Goal: Contribute content: Contribute content

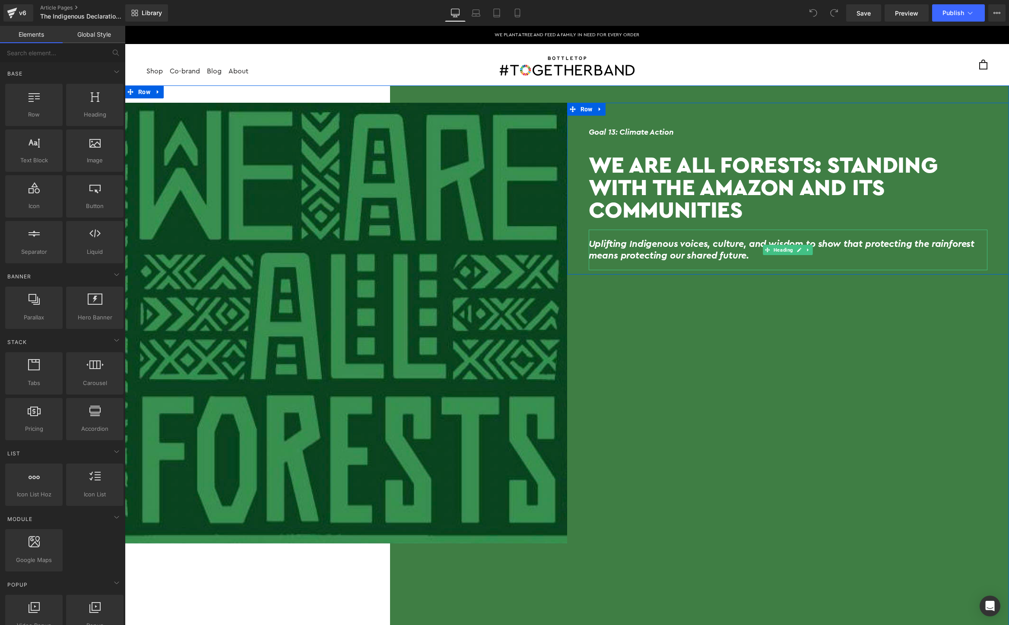
click at [710, 250] on h2 "Uplifting Indigenous voices, culture, and wisdom to show that protecting the ra…" at bounding box center [788, 249] width 399 height 23
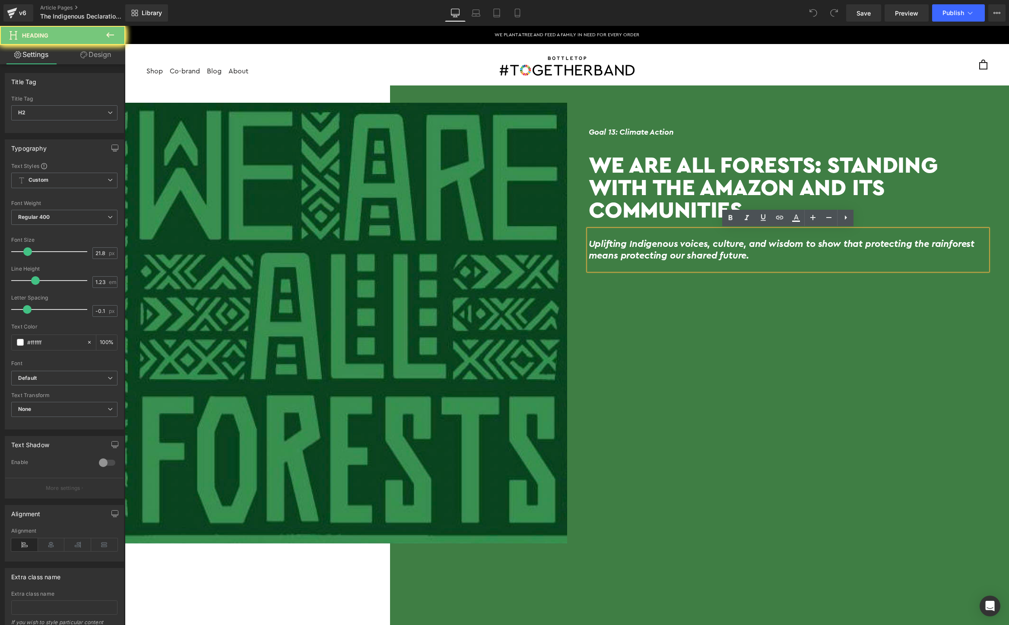
click at [710, 250] on h2 "Uplifting Indigenous voices, culture, and wisdom to show that protecting the ra…" at bounding box center [788, 249] width 399 height 23
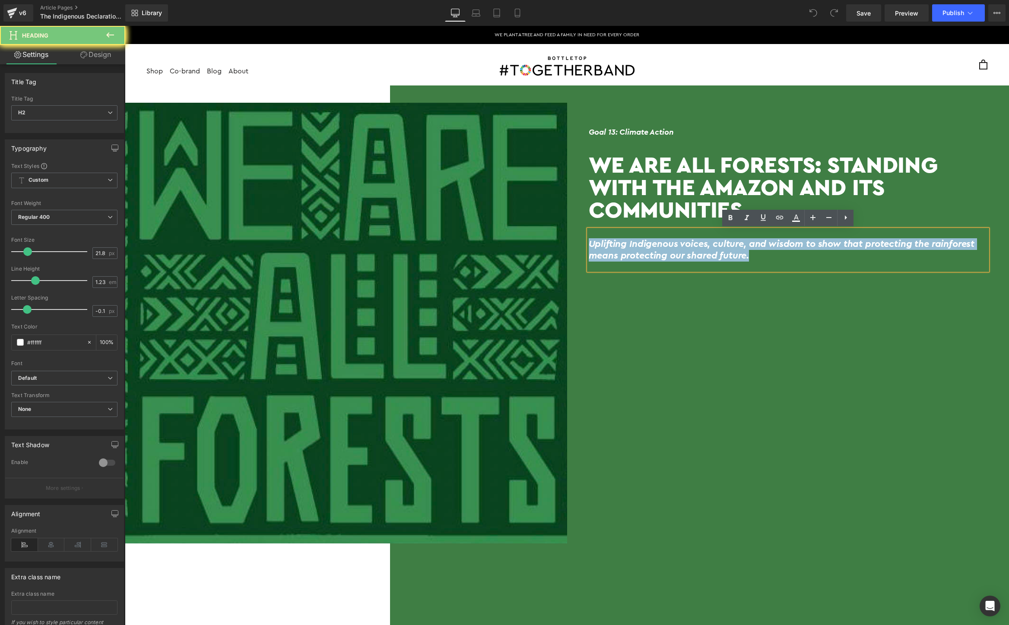
paste div
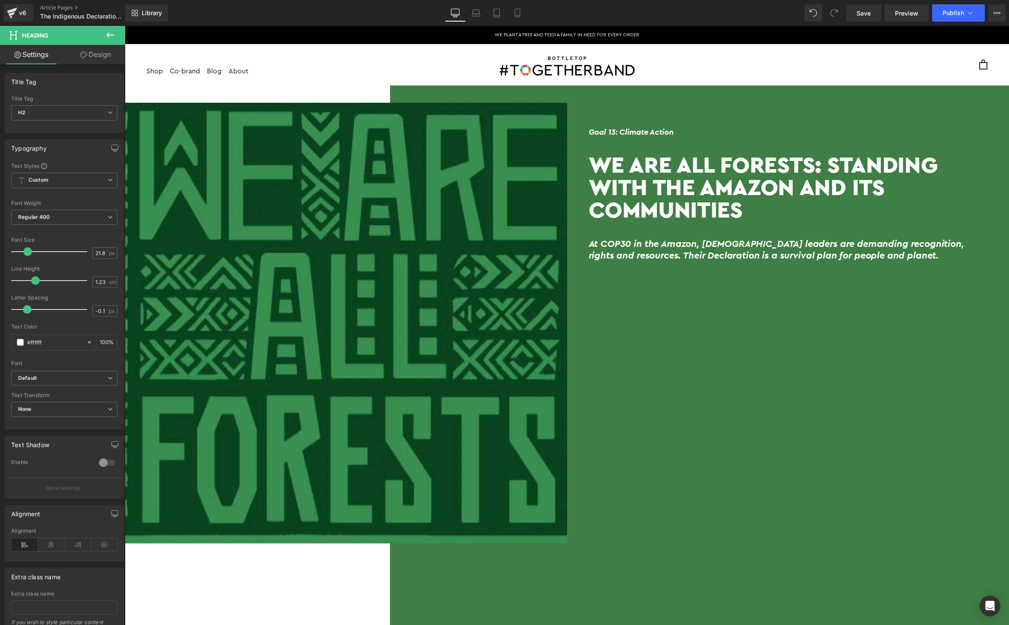
click at [738, 201] on h1 "We Are All Forests: Standing With The Amazon And Its Communities" at bounding box center [788, 187] width 399 height 68
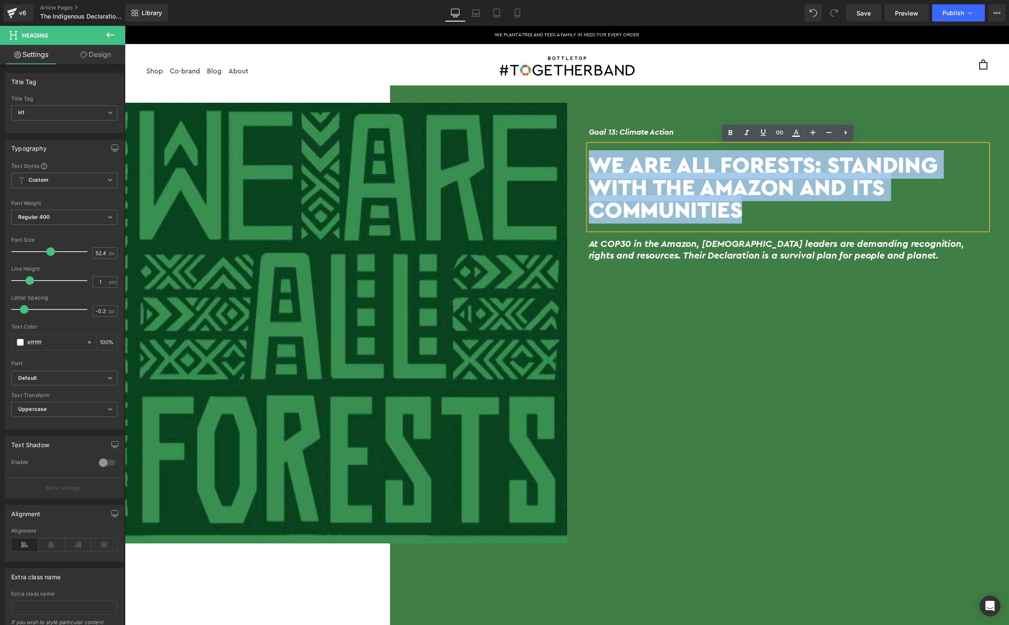
drag, startPoint x: 757, startPoint y: 209, endPoint x: 577, endPoint y: 143, distance: 191.4
click at [577, 143] on div "Goal 13: Climate Action Heading We Are All Forests: Standing With The Amazon An…" at bounding box center [788, 193] width 442 height 155
paste div
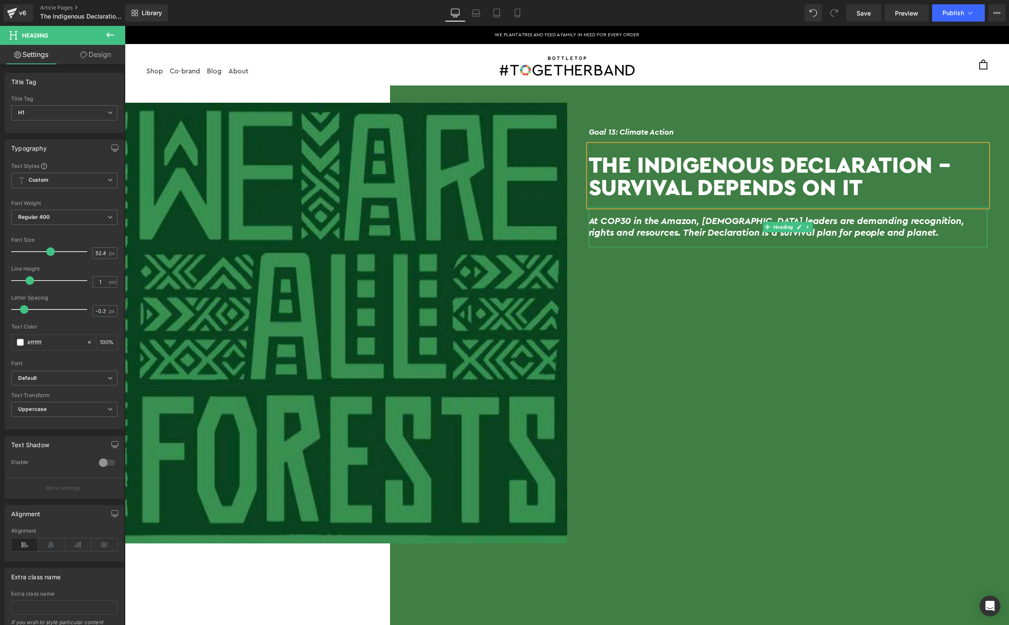
click at [872, 237] on h2 "At COP30 in the Amazon, Indigenous leaders are demanding recognition, rights an…" at bounding box center [788, 227] width 399 height 23
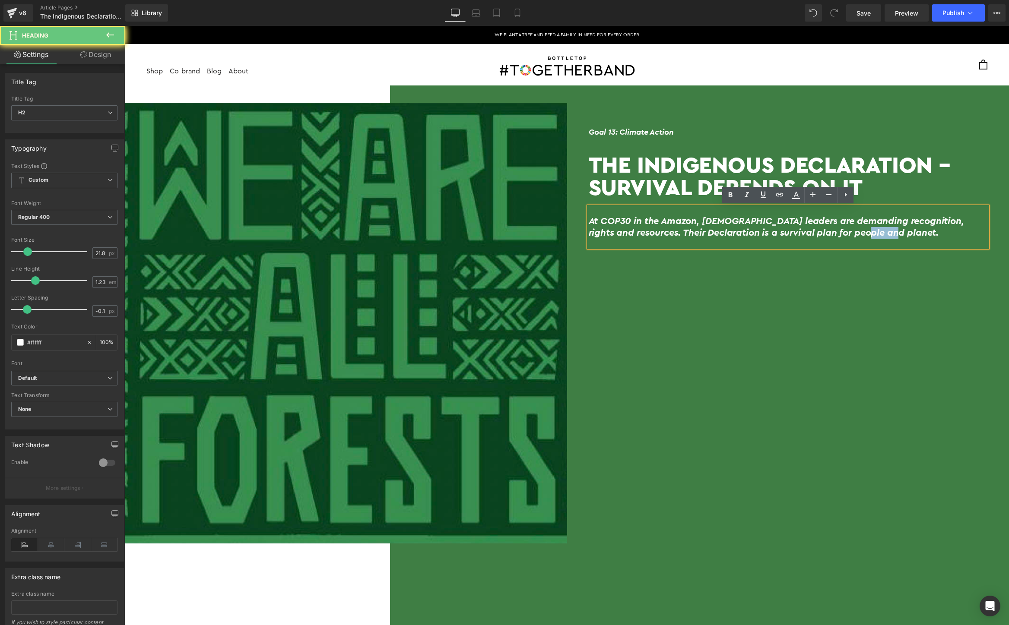
click at [872, 237] on h2 "At COP30 in the Amazon, Indigenous leaders are demanding recognition, rights an…" at bounding box center [788, 227] width 399 height 23
click at [908, 241] on div "At COP30 in the Amazon, Indigenous leaders are demanding recognition, rights an…" at bounding box center [788, 227] width 399 height 41
click at [942, 235] on h2 "At COP30 in the Amazon, Indigenous leaders are demanding recognition, rights an…" at bounding box center [788, 227] width 399 height 23
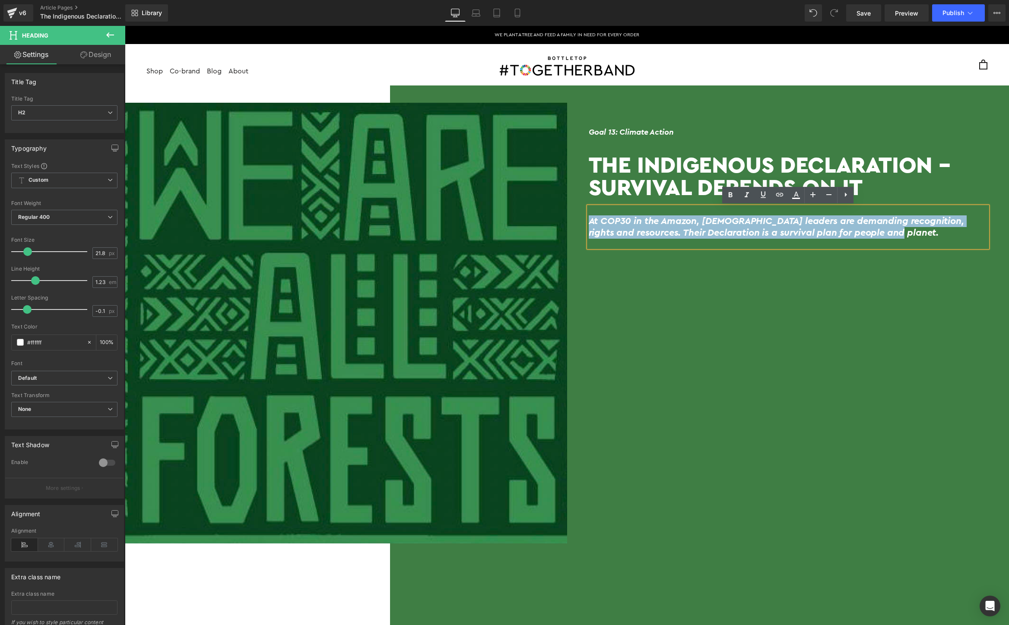
drag, startPoint x: 942, startPoint y: 235, endPoint x: 590, endPoint y: 219, distance: 352.3
click at [590, 219] on h2 "At COP30 in the Amazon, Indigenous leaders are demanding recognition, rights an…" at bounding box center [788, 227] width 399 height 23
copy h2 "At COP30 in the Amazon, Indigenous leaders are demanding recognition, rights an…"
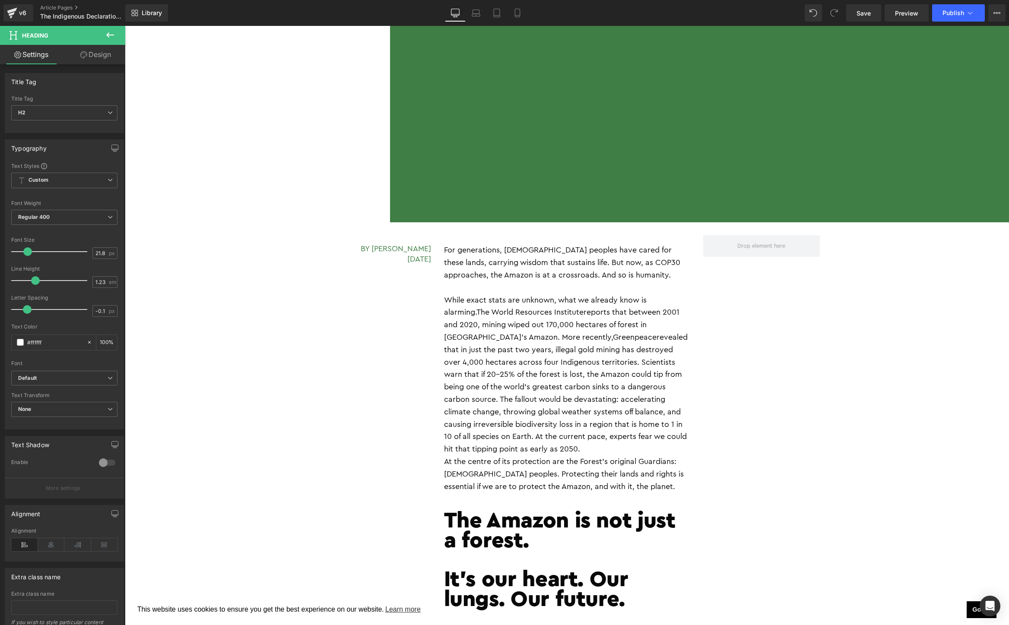
scroll to position [1272, 0]
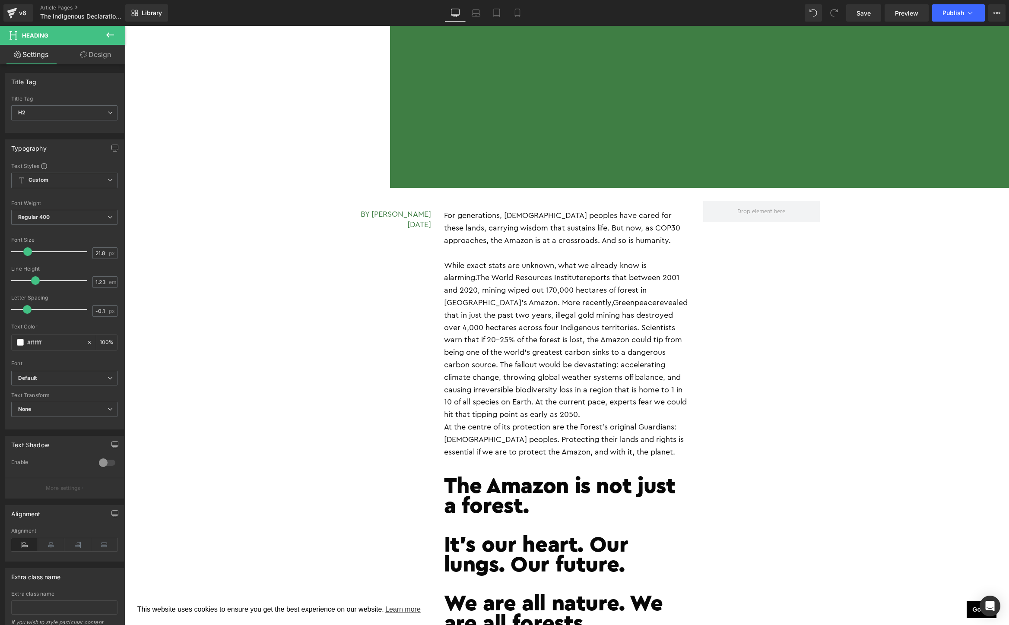
click at [571, 332] on p "While exact stats are unknown, what we already know is alarming. The World Reso…" at bounding box center [567, 341] width 246 height 162
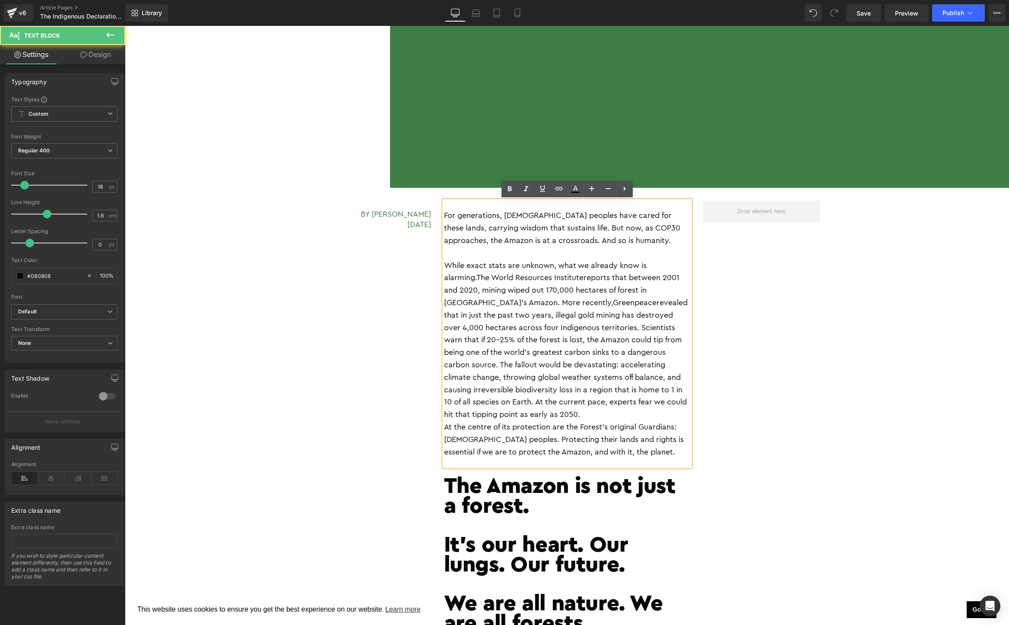
click at [546, 243] on p "For generations, Indigenous peoples have cared for these lands, carrying wisdom…" at bounding box center [567, 227] width 246 height 37
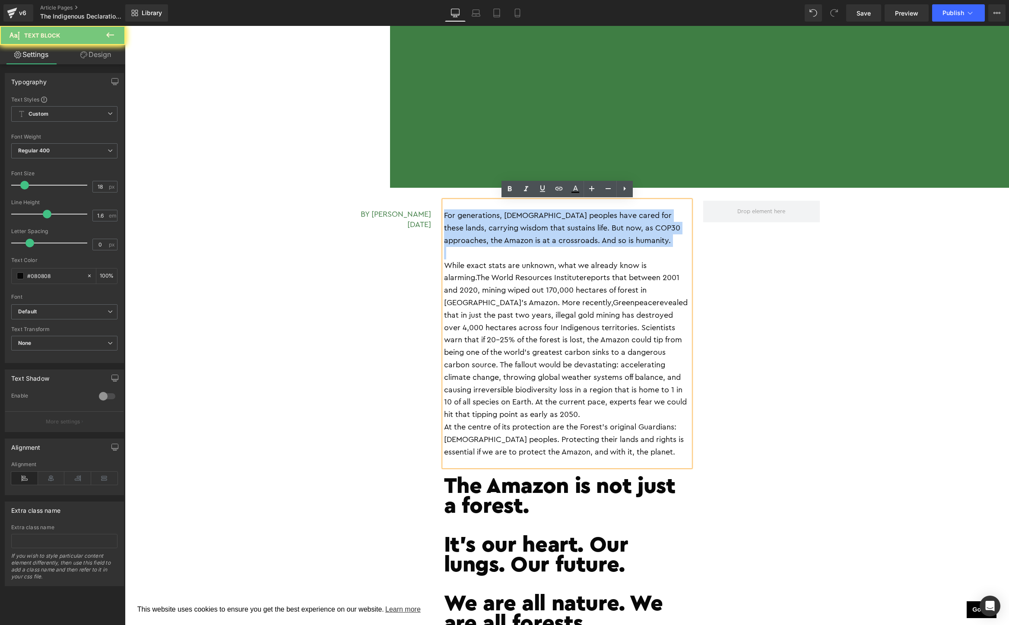
click at [546, 243] on p "For generations, Indigenous peoples have cared for these lands, carrying wisdom…" at bounding box center [567, 227] width 246 height 37
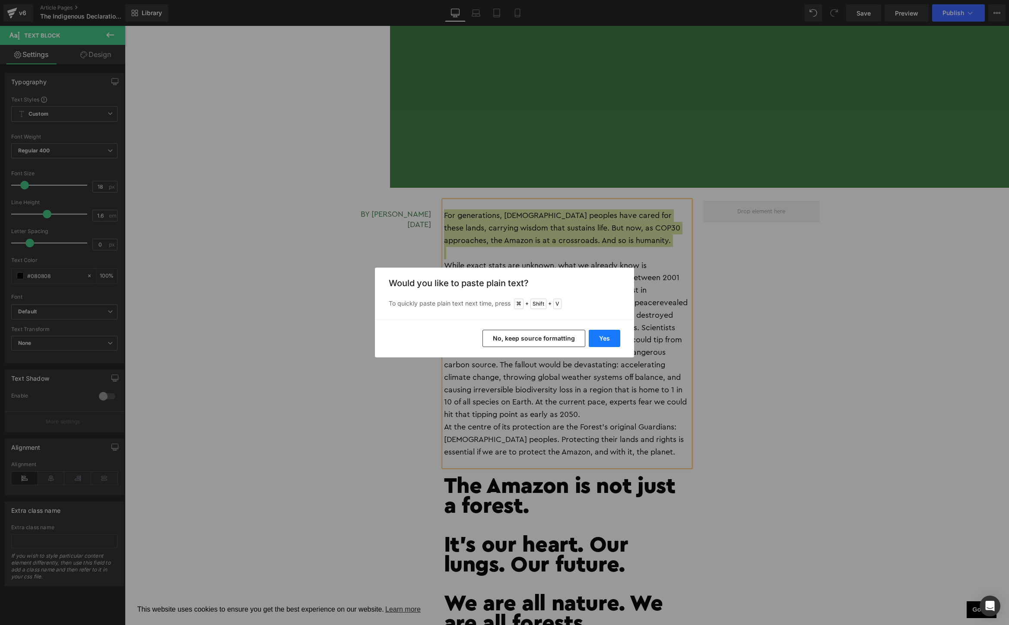
click at [604, 338] on button "Yes" at bounding box center [605, 338] width 32 height 17
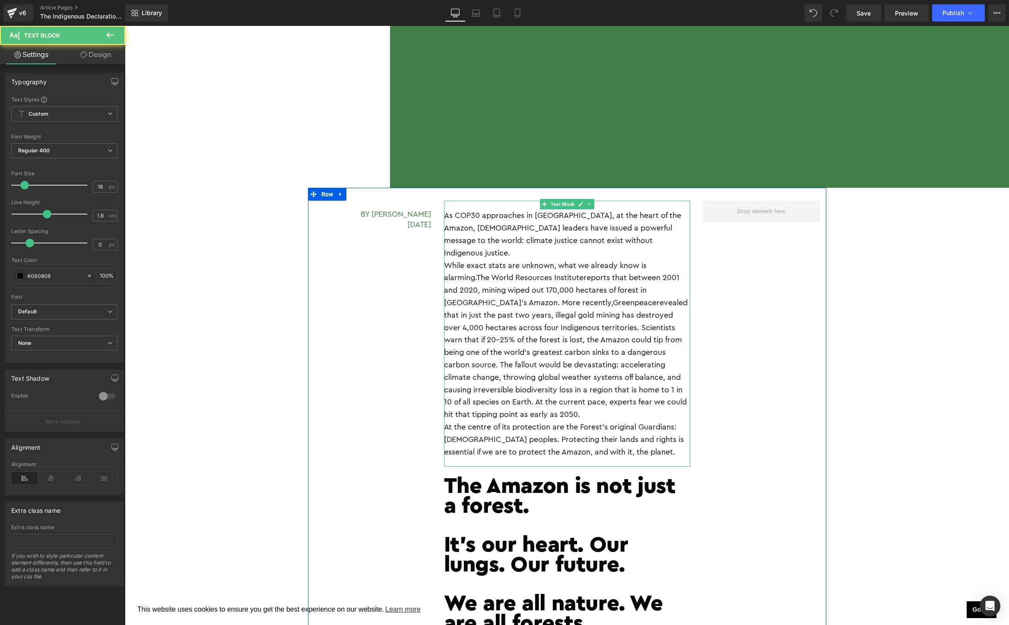
click at [659, 240] on p "As COP30 approaches in Belém, at the heart of the Amazon, Indigenous leaders ha…" at bounding box center [567, 234] width 246 height 50
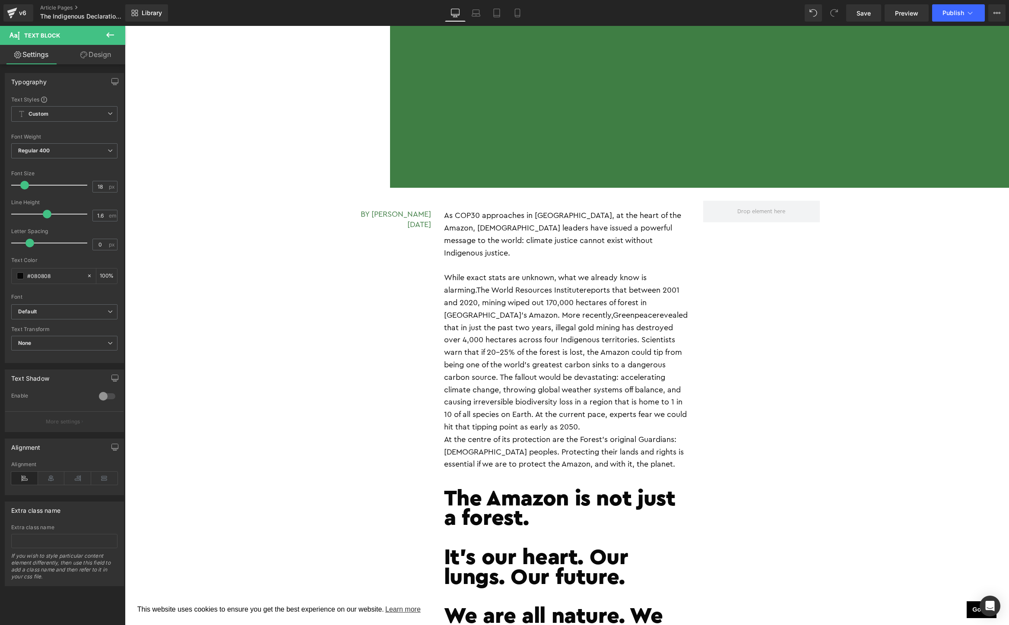
click at [561, 339] on p "While exact stats are unknown, what we already know is alarming. The World Reso…" at bounding box center [567, 353] width 246 height 162
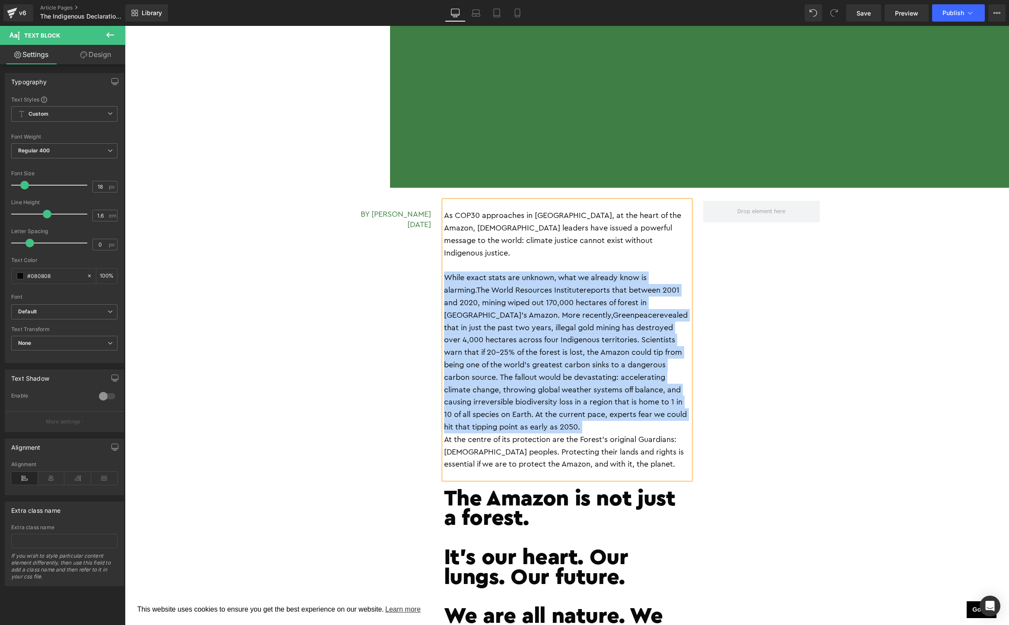
click at [561, 339] on p "While exact stats are unknown, what we already know is alarming. The World Reso…" at bounding box center [567, 353] width 246 height 162
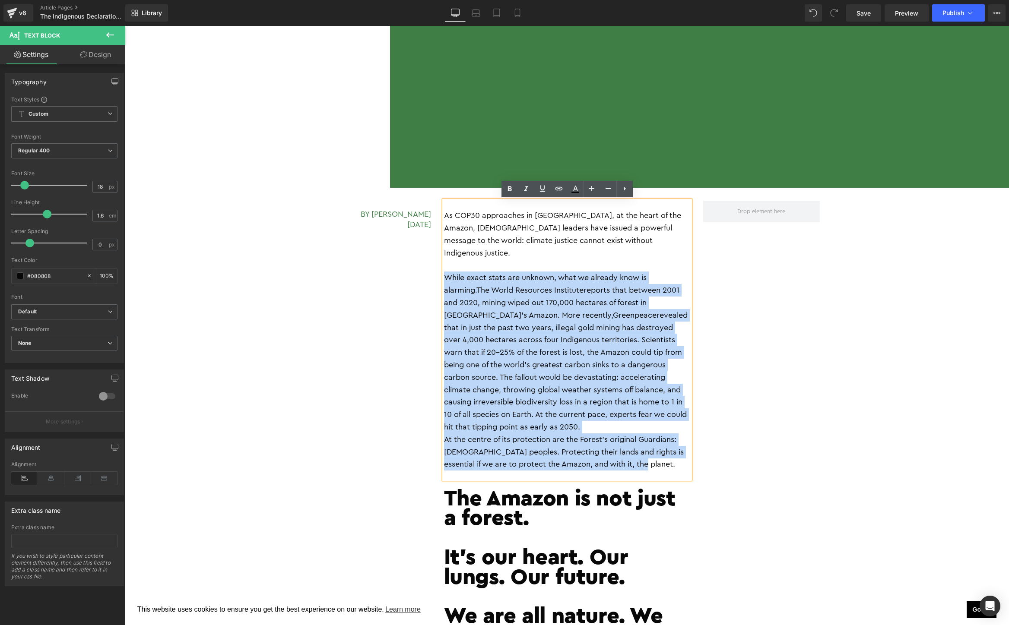
drag, startPoint x: 648, startPoint y: 439, endPoint x: 429, endPoint y: 271, distance: 276.0
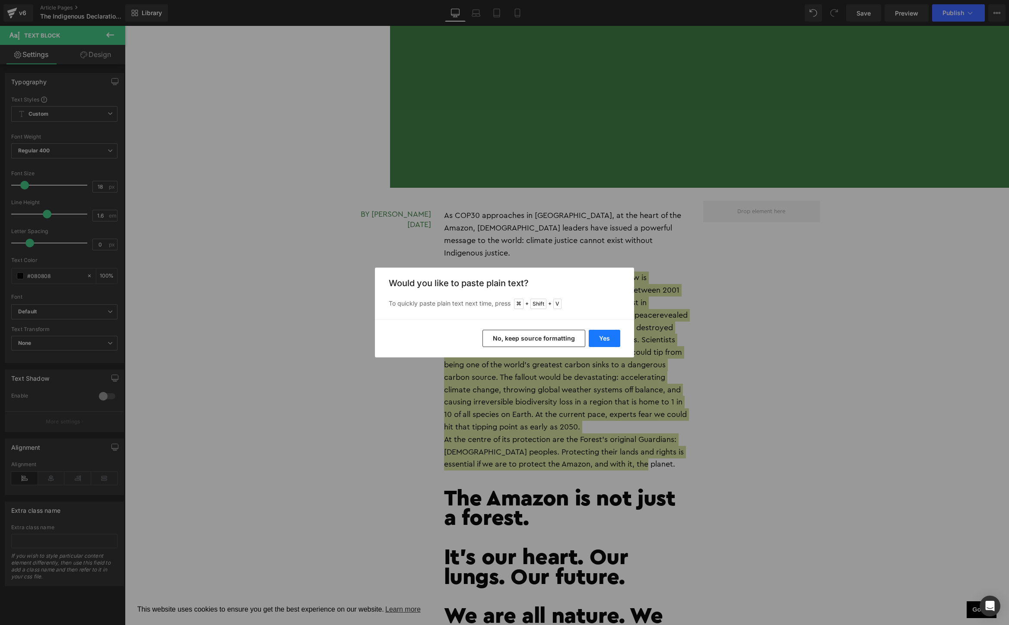
click at [609, 339] on button "Yes" at bounding box center [605, 338] width 32 height 17
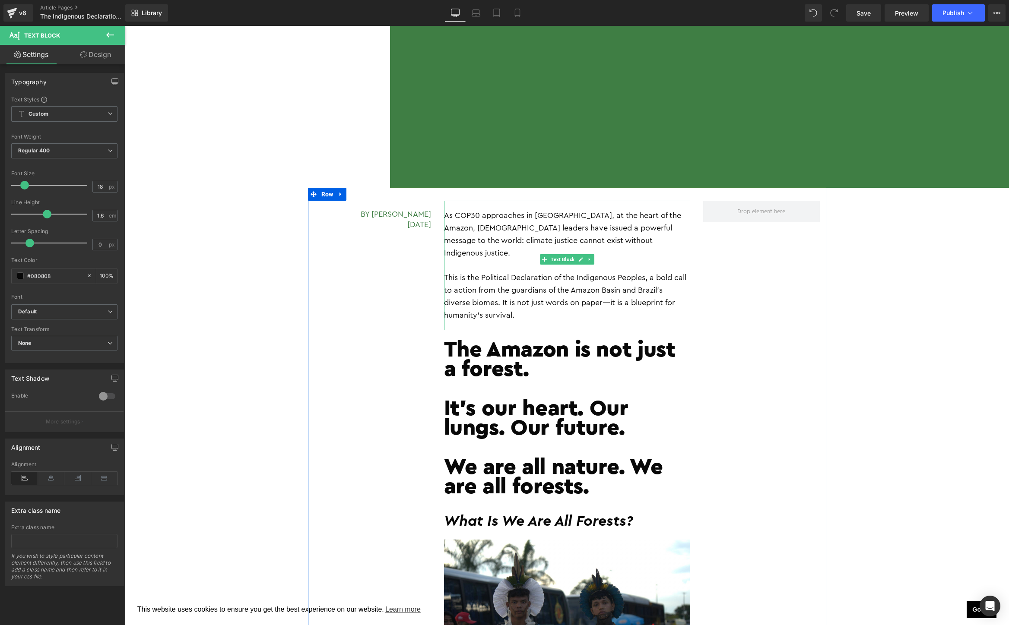
click at [609, 290] on p "This is the Political Declaration of the Indigenous Peoples, a bold call to act…" at bounding box center [567, 297] width 246 height 50
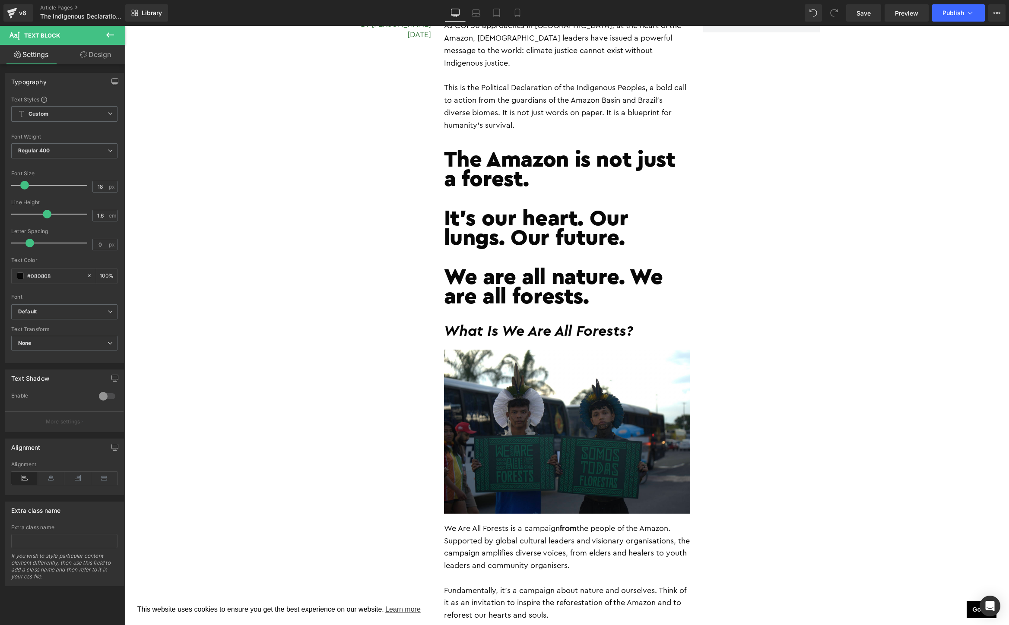
scroll to position [1481, 0]
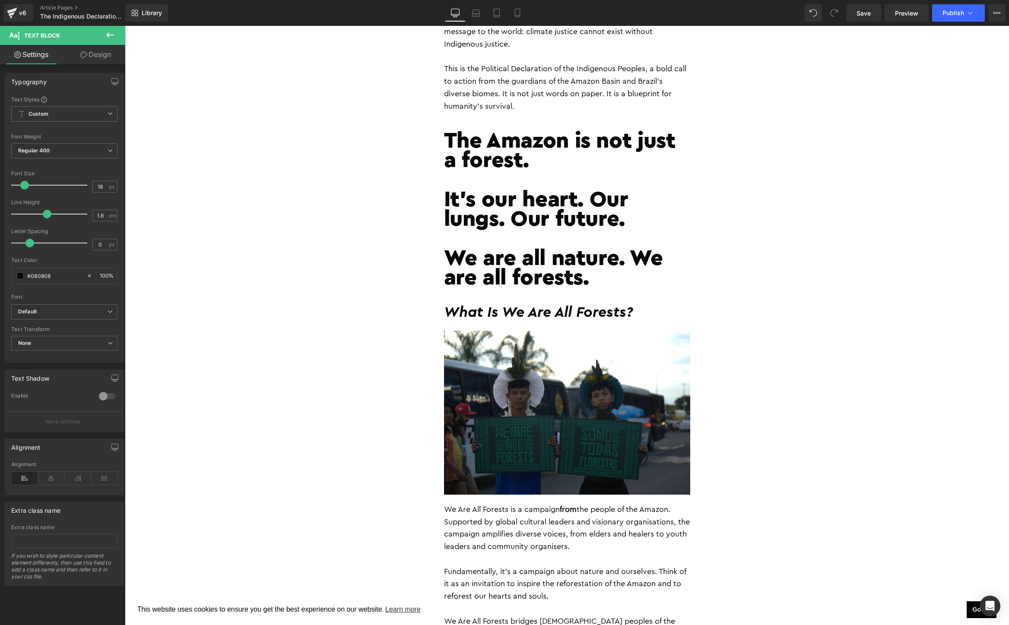
click at [555, 185] on h1 "It’s our heart. Our lungs. Our future." at bounding box center [567, 198] width 246 height 59
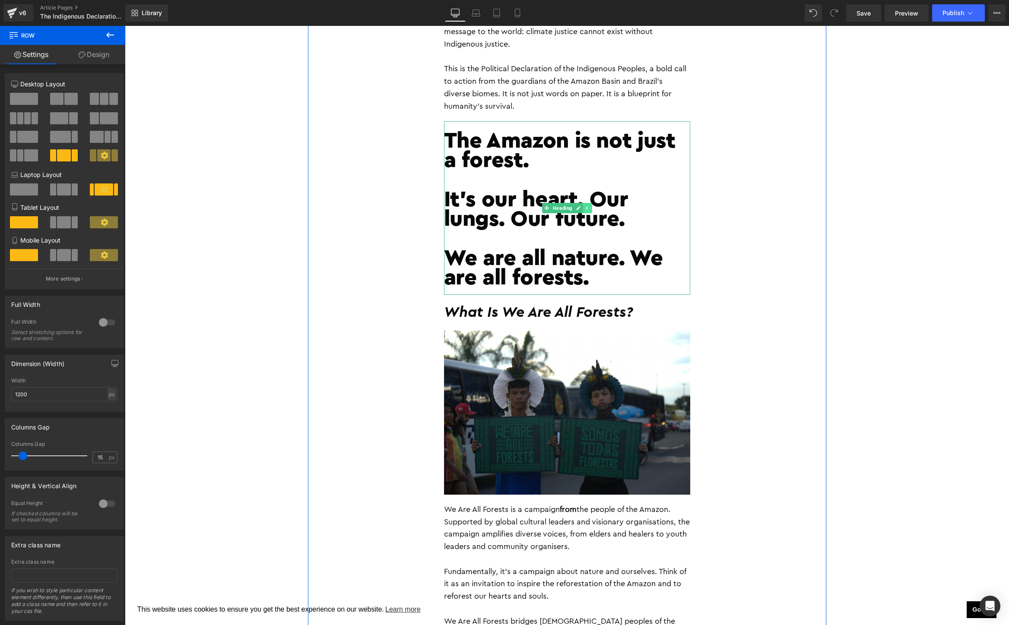
click at [588, 206] on icon at bounding box center [587, 208] width 5 height 5
click at [590, 206] on icon at bounding box center [592, 208] width 5 height 5
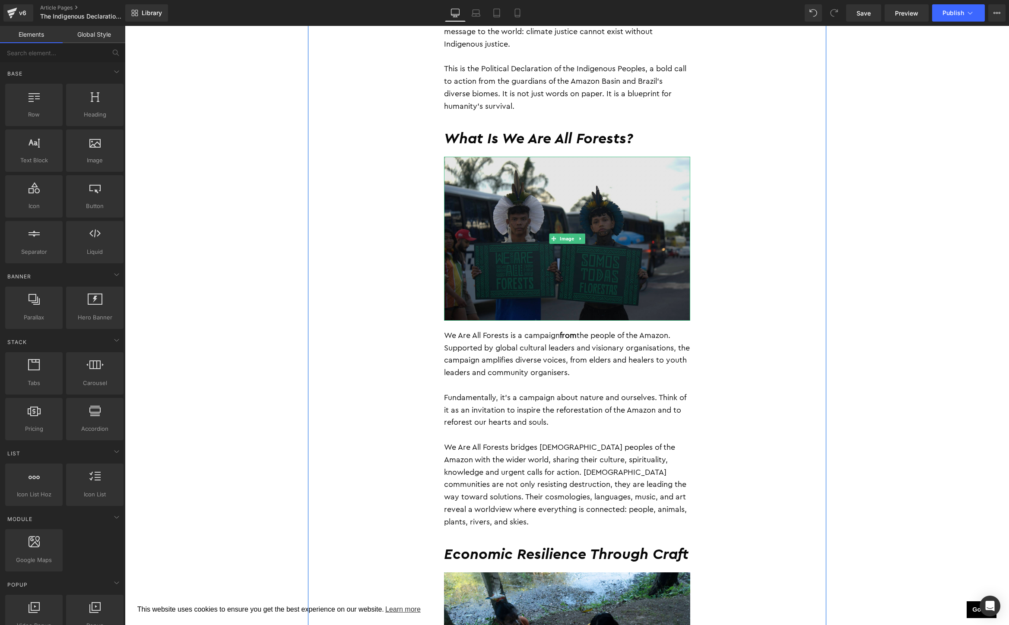
scroll to position [599, 0]
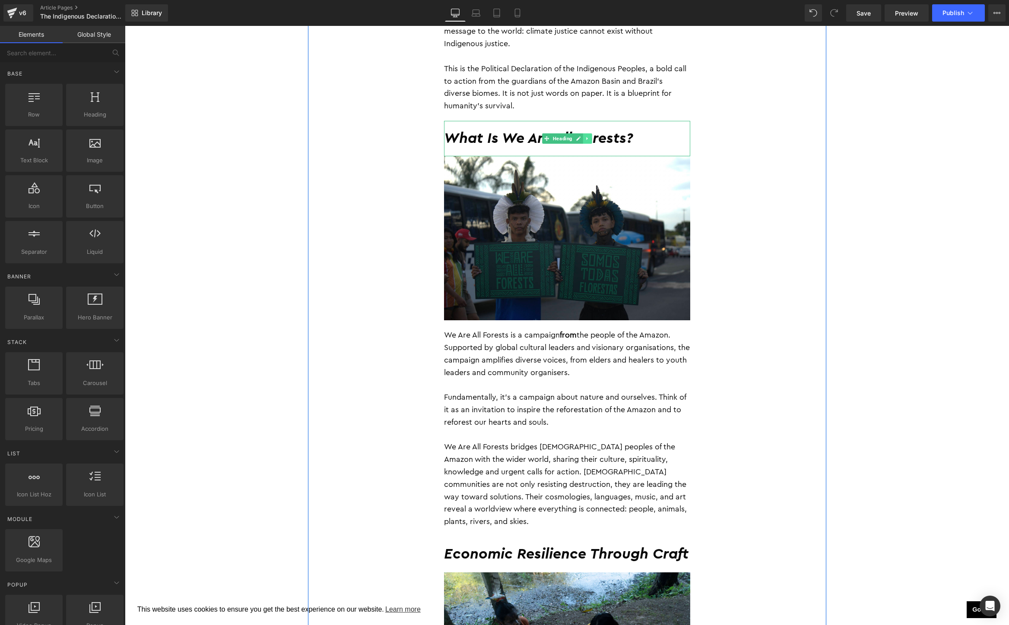
click at [588, 133] on link at bounding box center [587, 138] width 9 height 10
click at [588, 133] on link at bounding box center [591, 138] width 9 height 10
click at [596, 130] on h2 "What Is We Are All Forests?" at bounding box center [567, 139] width 246 height 19
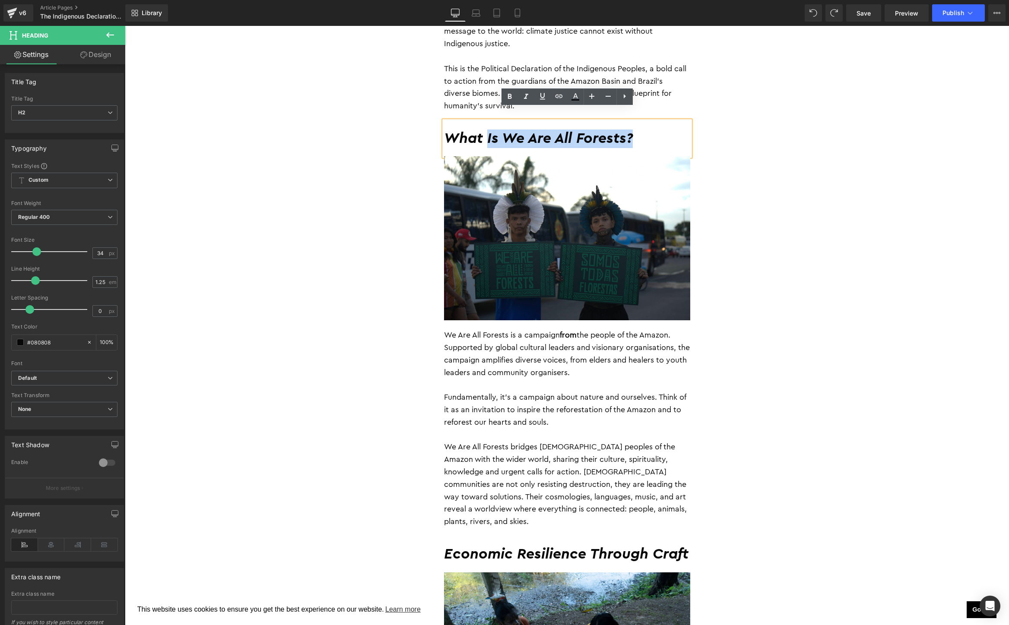
drag, startPoint x: 656, startPoint y: 122, endPoint x: 488, endPoint y: 126, distance: 168.9
click at [488, 130] on h2 "What Is We Are All Forests?" at bounding box center [567, 139] width 246 height 19
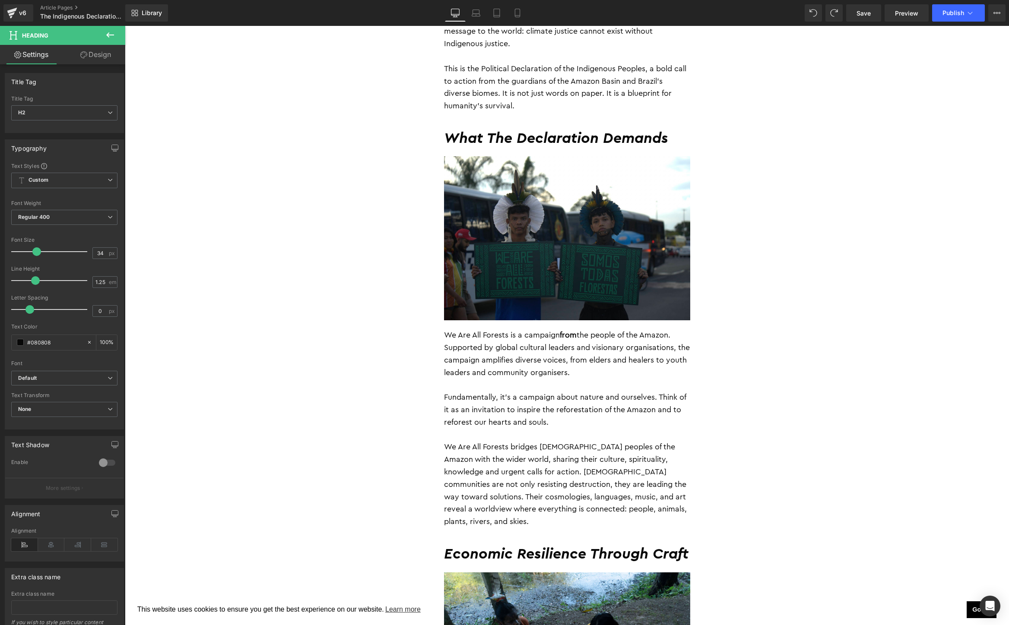
click at [579, 333] on p "We Are All Forests is a campaign from the people of the Amazon. Supported by gl…" at bounding box center [567, 354] width 246 height 50
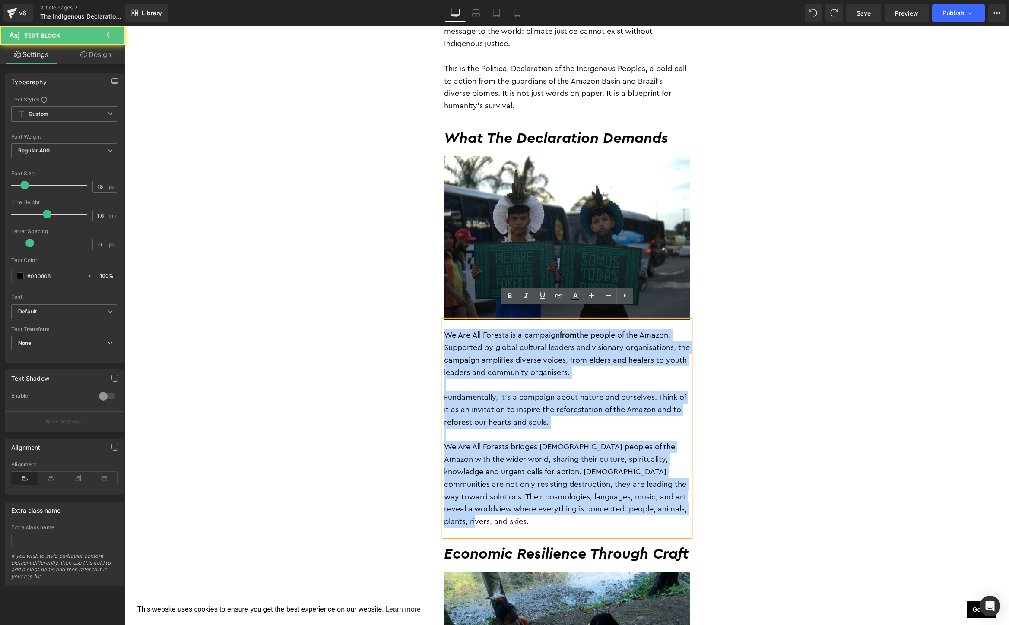
drag, startPoint x: 479, startPoint y: 514, endPoint x: 428, endPoint y: 311, distance: 208.9
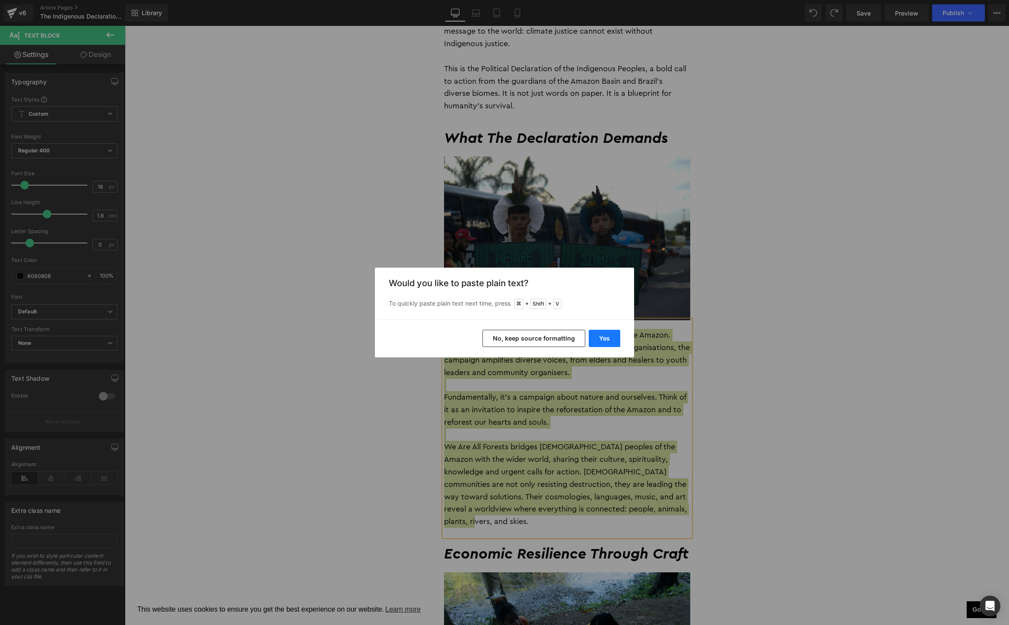
click at [610, 333] on button "Yes" at bounding box center [605, 338] width 32 height 17
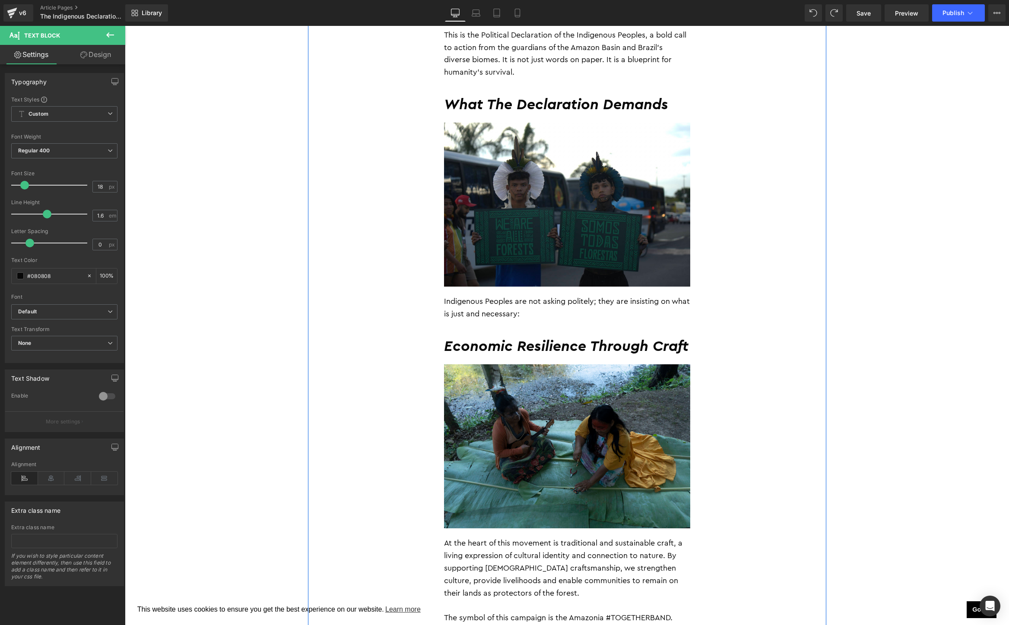
scroll to position [631, 0]
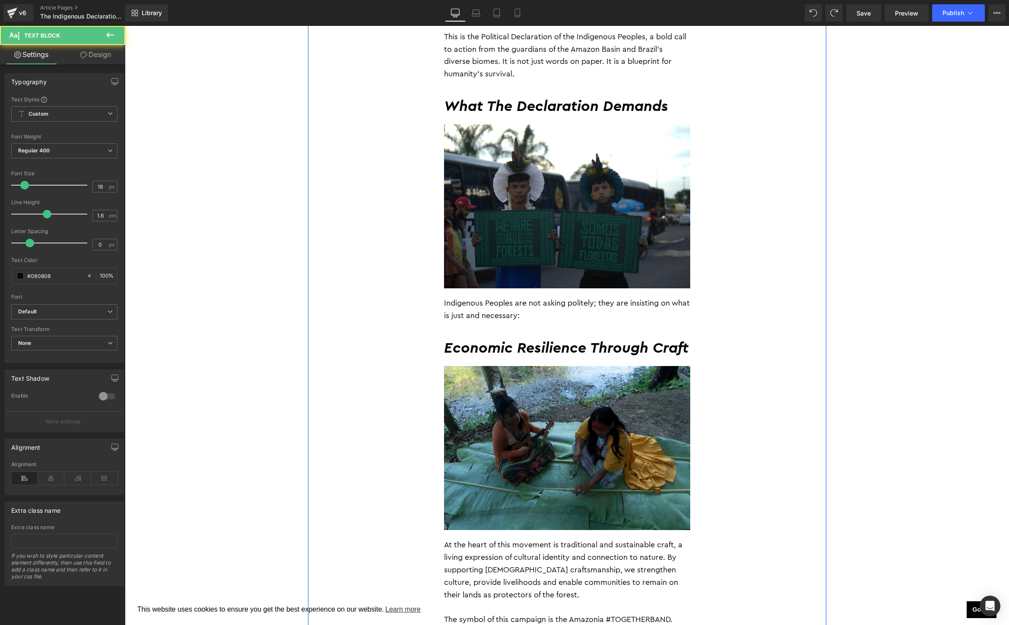
click at [560, 307] on p "Indigenous Peoples are not asking politely; they are insisting on what is just …" at bounding box center [567, 309] width 246 height 25
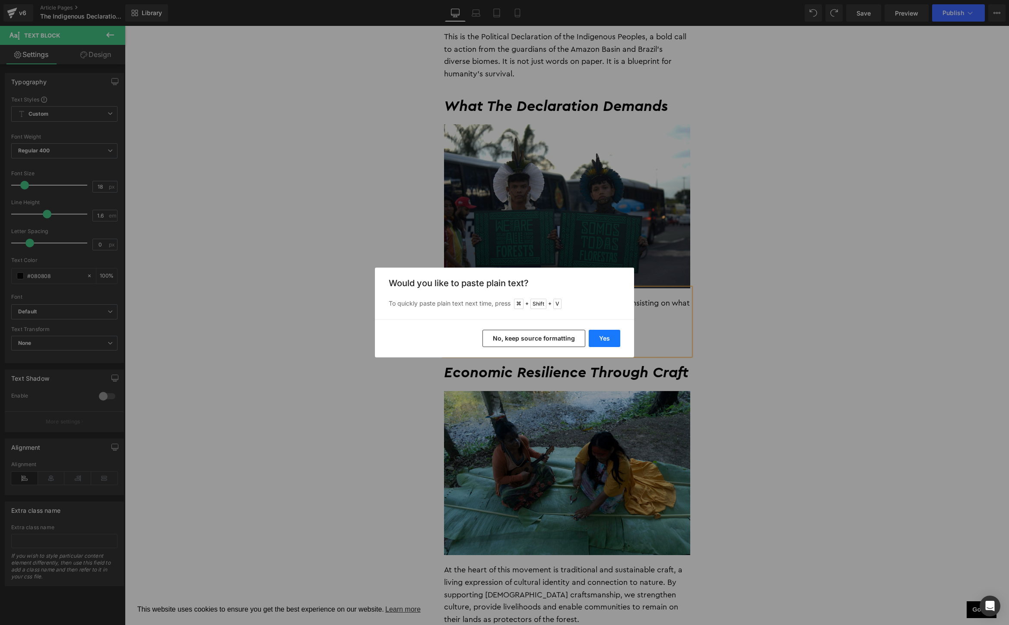
click at [607, 335] on button "Yes" at bounding box center [605, 338] width 32 height 17
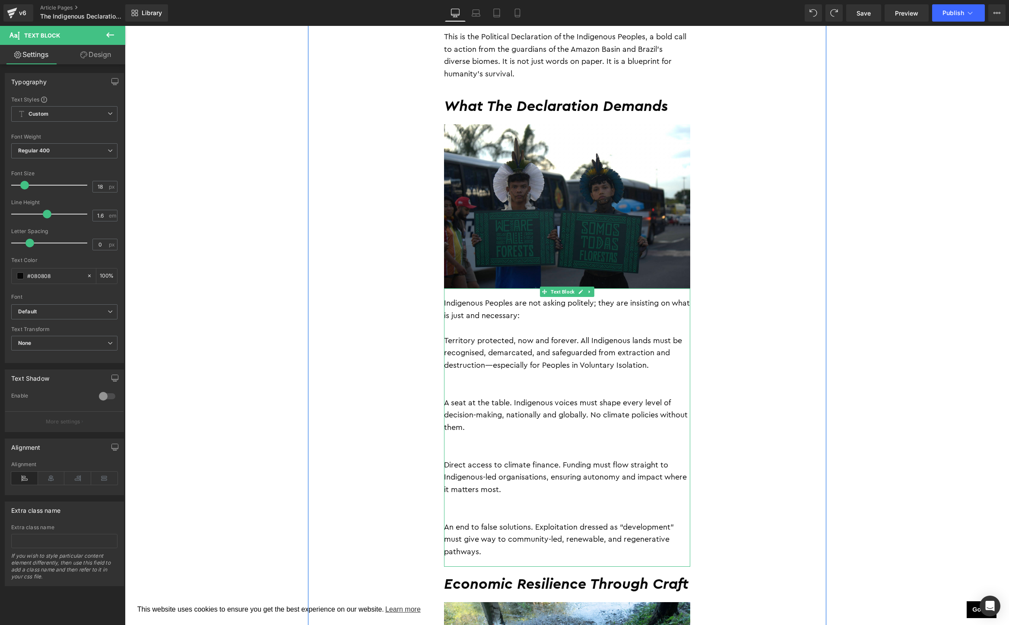
click at [526, 359] on p "Territory protected, now and forever. All Indigenous lands must be recognised, …" at bounding box center [567, 353] width 246 height 37
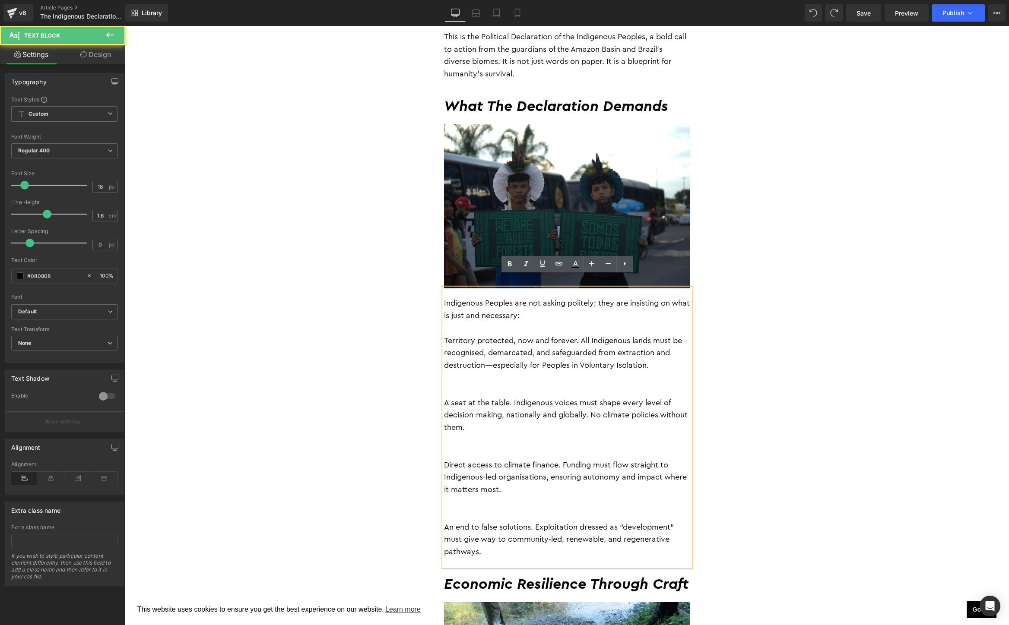
click at [505, 384] on p at bounding box center [567, 390] width 246 height 13
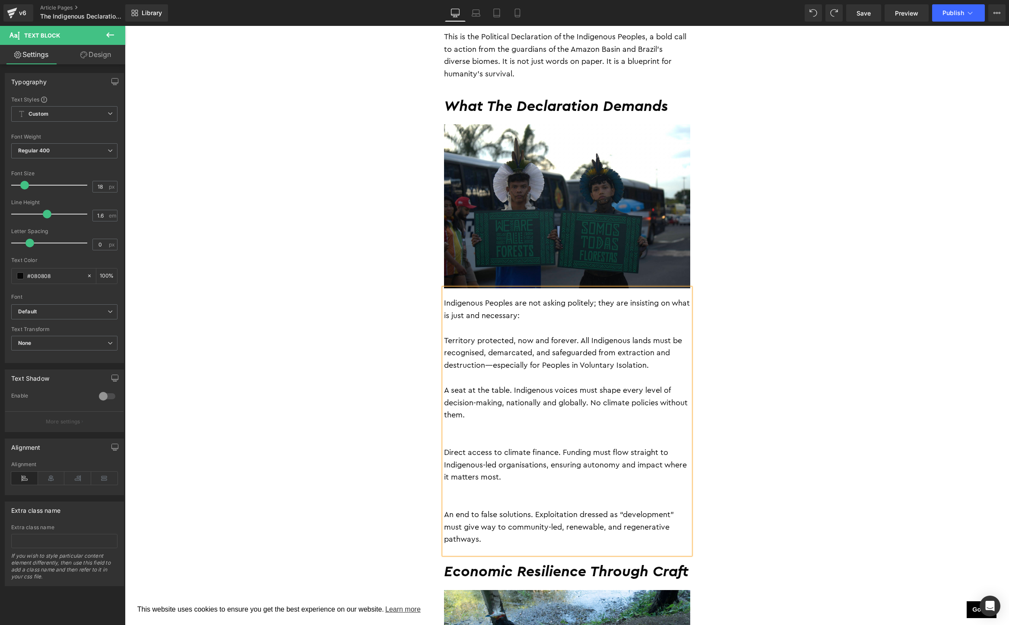
click at [491, 434] on p at bounding box center [567, 440] width 246 height 13
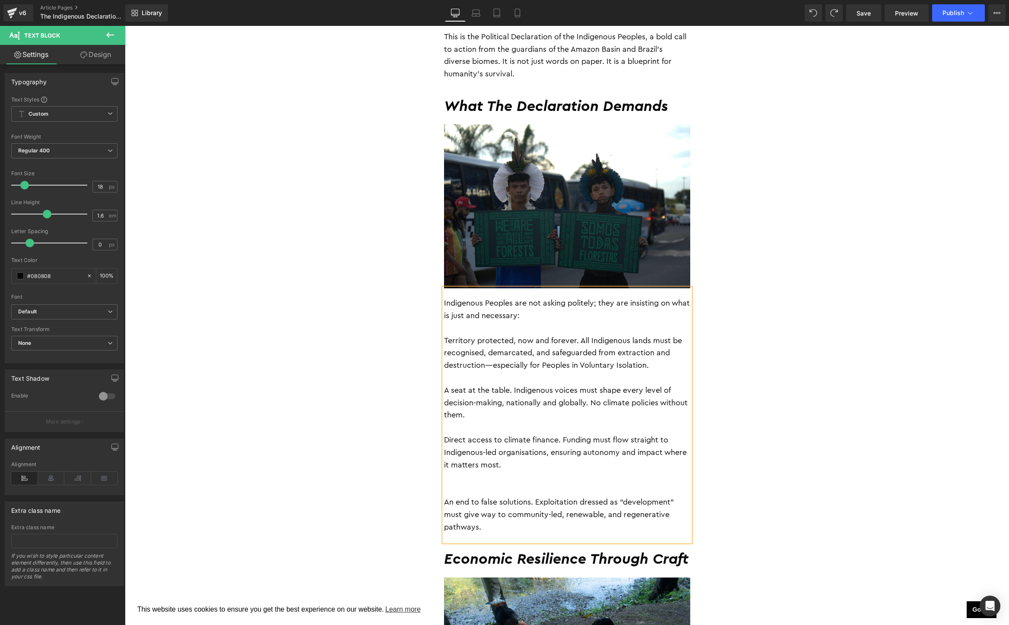
click at [538, 341] on p "Territory protected, now and forever. All Indigenous lands must be recognised, …" at bounding box center [567, 353] width 246 height 37
click at [495, 353] on p "Territory protected, now and forever. All Indigenous lands must be recognised, …" at bounding box center [567, 353] width 246 height 37
click at [651, 352] on p "Territory protected, now and forever. All Indigenous lands must be recognised, …" at bounding box center [567, 353] width 246 height 37
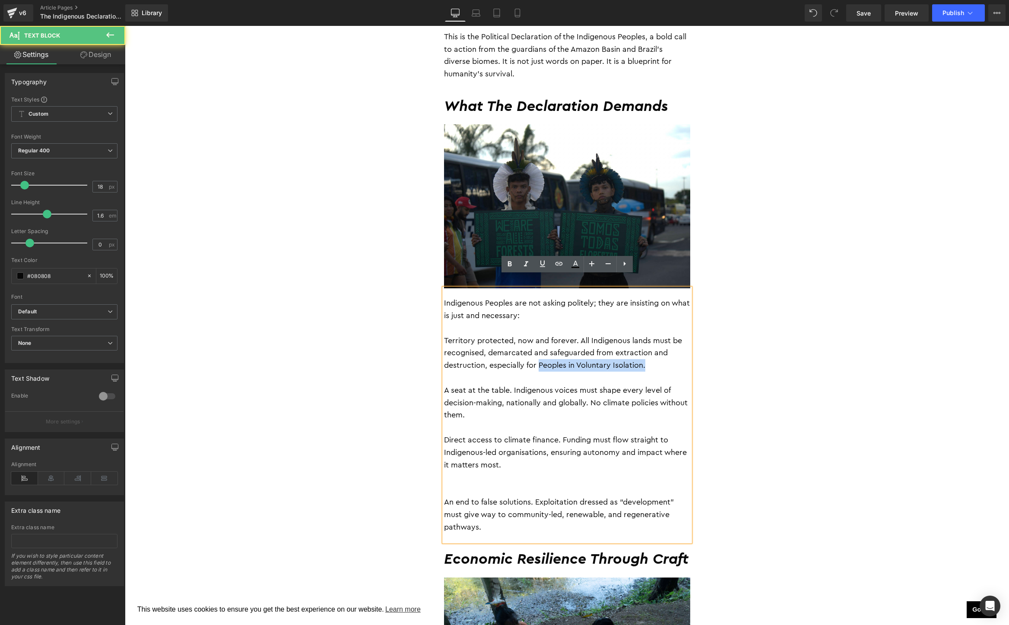
drag, startPoint x: 539, startPoint y: 351, endPoint x: 677, endPoint y: 351, distance: 137.3
click at [677, 351] on p "Territory protected, now and forever. All Indigenous lands must be recognised, …" at bounding box center [567, 353] width 246 height 37
copy p "Peoples in Voluntary Isolation."
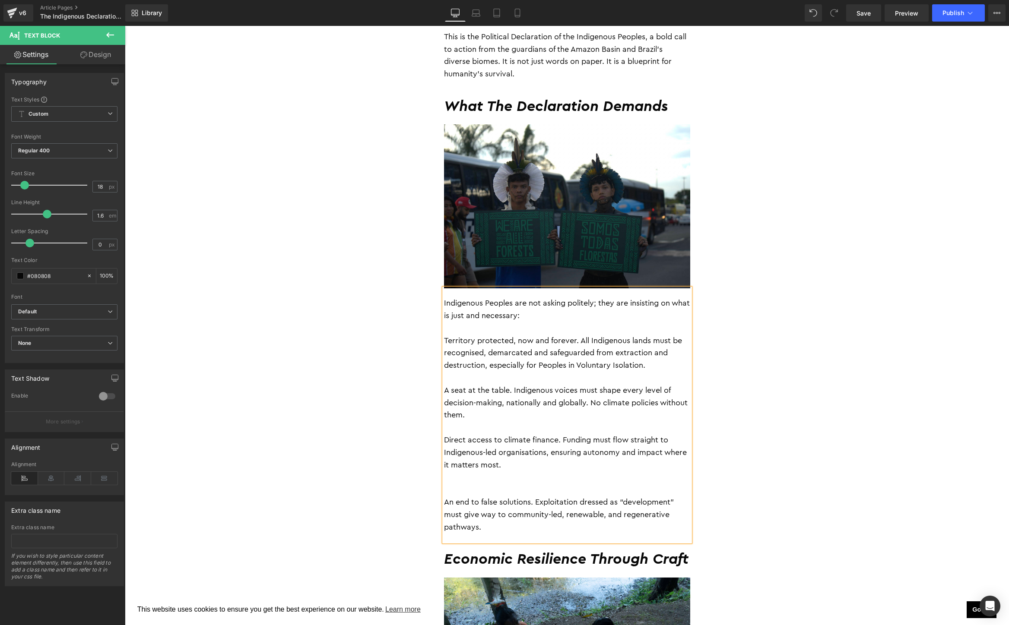
click at [513, 355] on p "Territory protected, now and forever. All Indigenous lands must be recognised, …" at bounding box center [567, 353] width 246 height 37
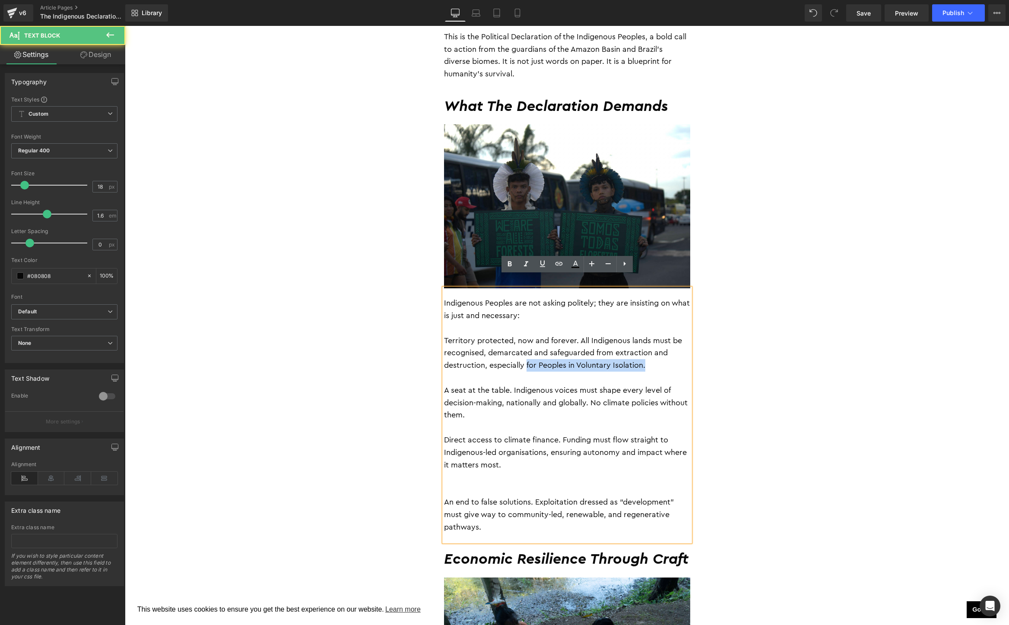
drag, startPoint x: 528, startPoint y: 352, endPoint x: 664, endPoint y: 353, distance: 135.6
click at [664, 353] on p "Territory protected, now and forever. All Indigenous lands must be recognised, …" at bounding box center [567, 353] width 246 height 37
drag, startPoint x: 540, startPoint y: 355, endPoint x: 644, endPoint y: 352, distance: 103.7
click at [644, 352] on p "Territory protected, now and forever. All Indigenous lands must be recognised, …" at bounding box center [567, 353] width 246 height 37
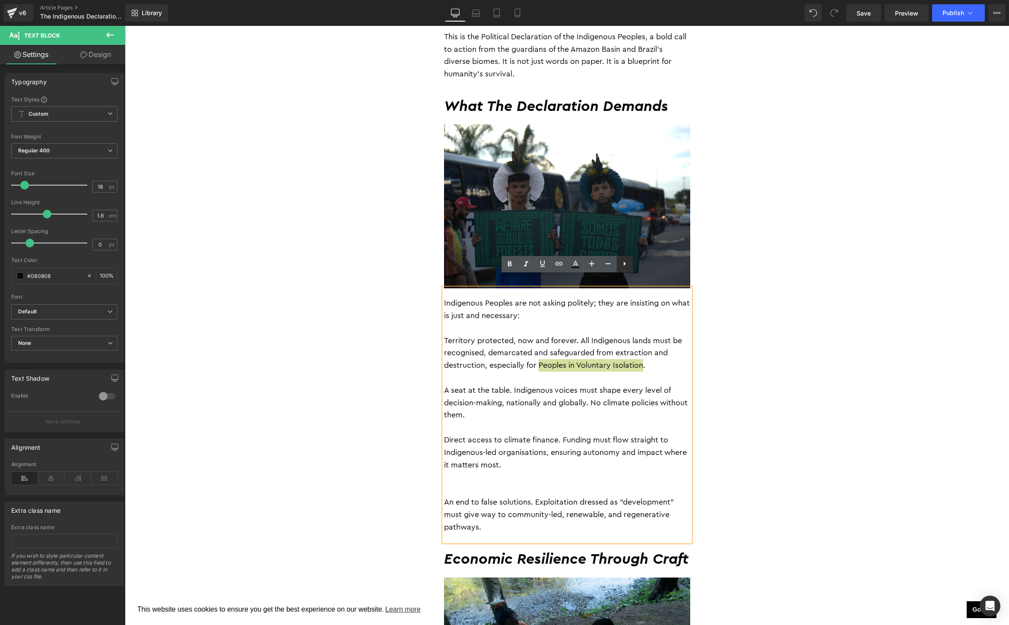
click at [624, 268] on icon at bounding box center [624, 264] width 10 height 10
click at [540, 263] on icon at bounding box center [542, 264] width 10 height 10
click at [558, 376] on input "text" at bounding box center [583, 371] width 133 height 22
paste input "https://desapublications.un.org/un-desa-voice/more-from-undesa/july-2024/protec…"
type input "https://desapublications.un.org/un-desa-voice/more-from-undesa/july-2024/protec…"
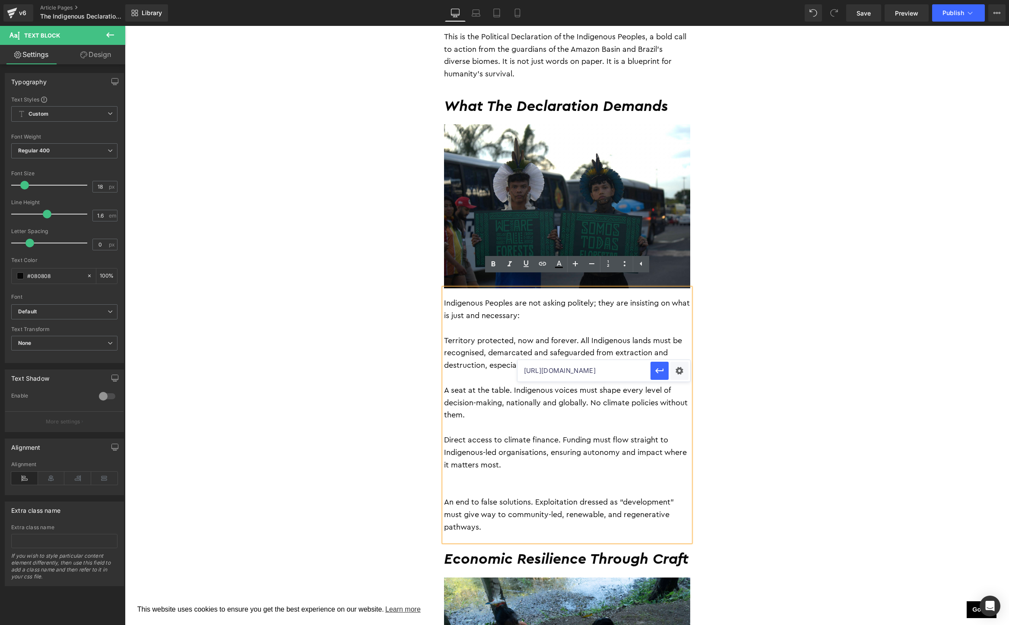
scroll to position [0, 310]
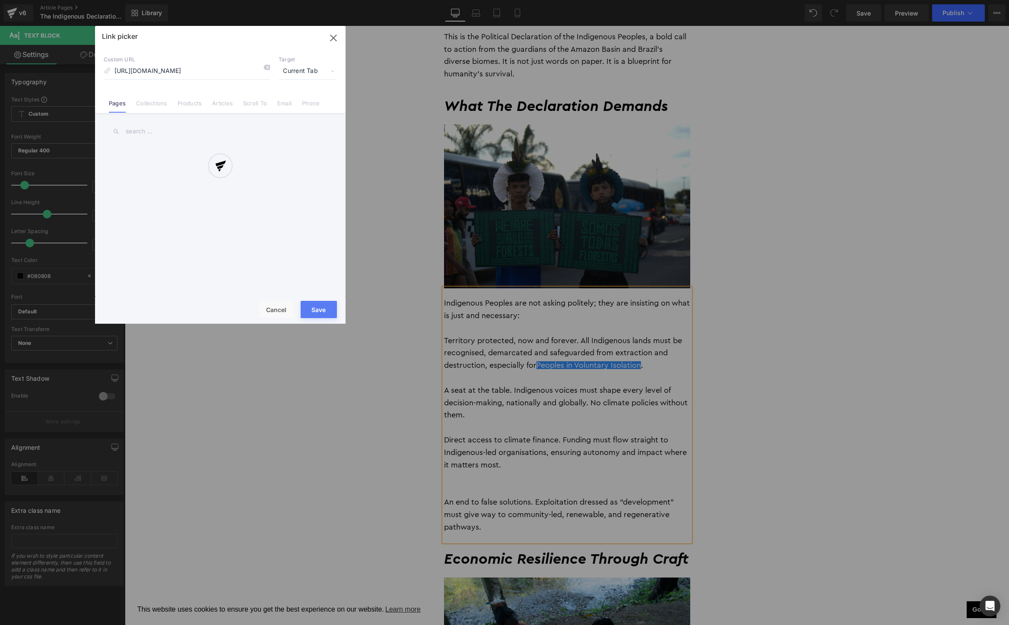
click at [675, 0] on div "Text Color Highlight Color #333333 Edit or remove link: Edit - Unlink - Cancel …" at bounding box center [504, 0] width 1009 height 0
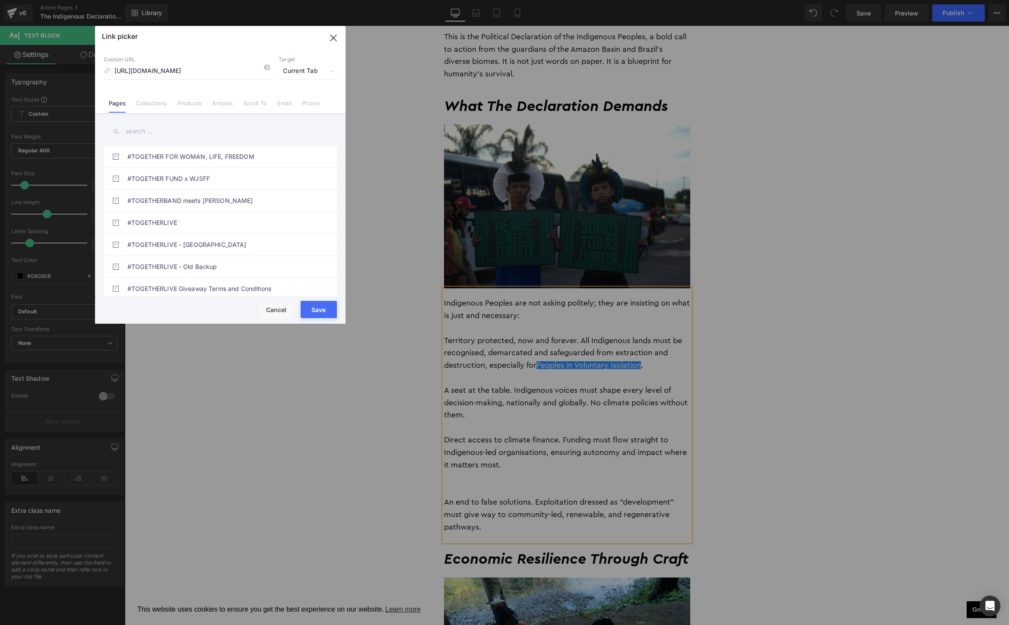
click at [319, 69] on span "Current Tab" at bounding box center [308, 71] width 58 height 16
click at [298, 99] on li "New Tab" at bounding box center [307, 102] width 67 height 15
click at [321, 307] on button "Save" at bounding box center [319, 309] width 36 height 17
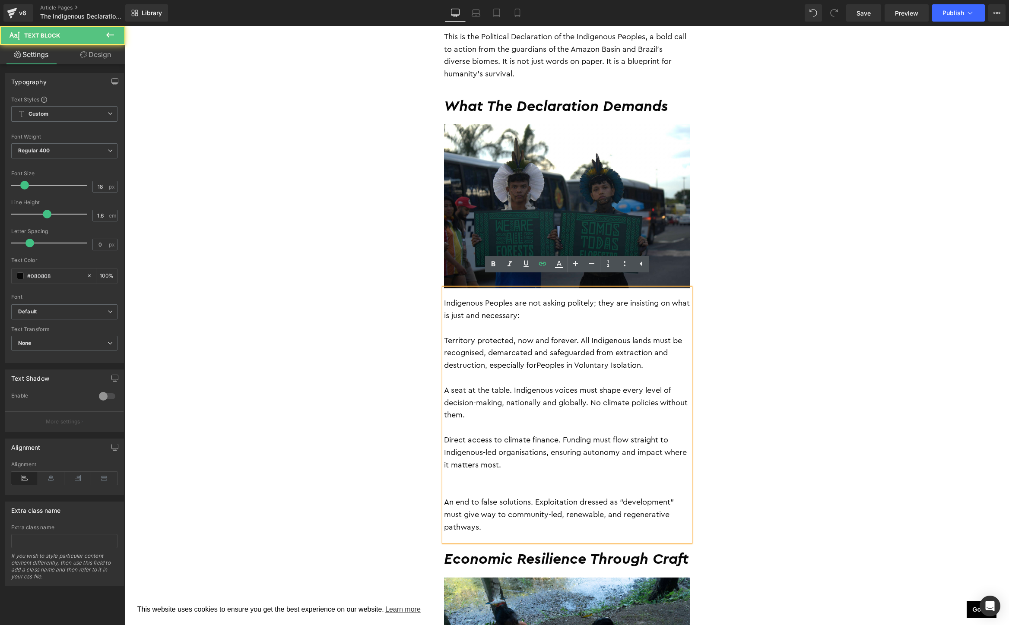
click at [489, 384] on p "A seat at the table. Indigenous voices must shape every level of decision-makin…" at bounding box center [567, 402] width 246 height 37
drag, startPoint x: 571, startPoint y: 330, endPoint x: 434, endPoint y: 332, distance: 137.3
drag, startPoint x: 511, startPoint y: 378, endPoint x: 407, endPoint y: 376, distance: 103.7
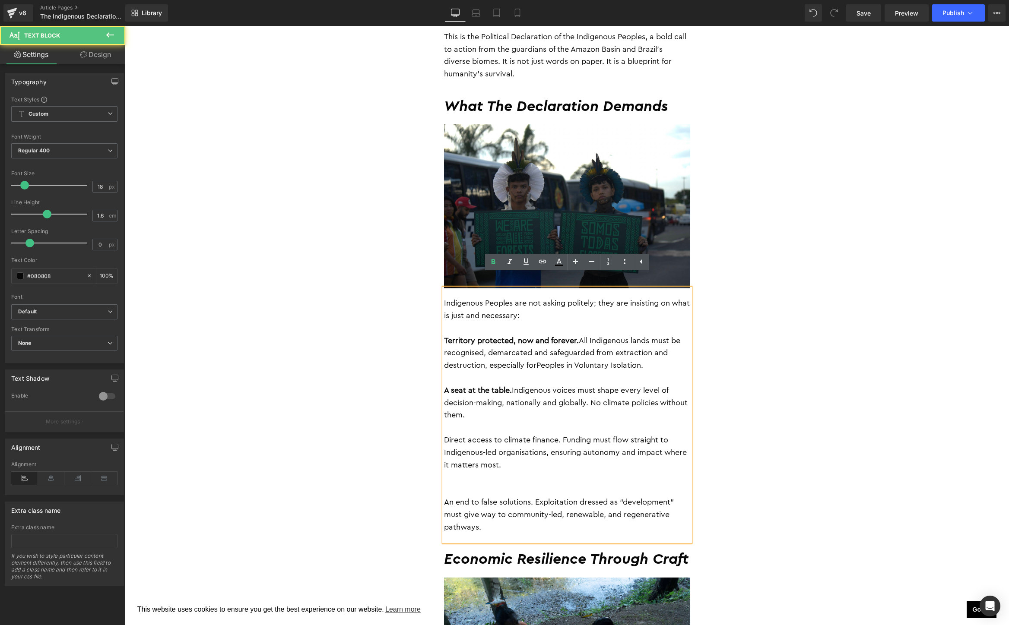
click at [518, 402] on p "A seat at the table. Indigenous voices must shape every level of decision-makin…" at bounding box center [567, 402] width 246 height 37
click at [672, 391] on p "A seat at the table. Indigenous voices must shape every level of decision-makin…" at bounding box center [567, 402] width 246 height 37
click at [549, 447] on p "Direct access to climate finance. Funding must flow straight to Indigenous-led …" at bounding box center [567, 452] width 246 height 37
drag, startPoint x: 558, startPoint y: 427, endPoint x: 410, endPoint y: 428, distance: 148.1
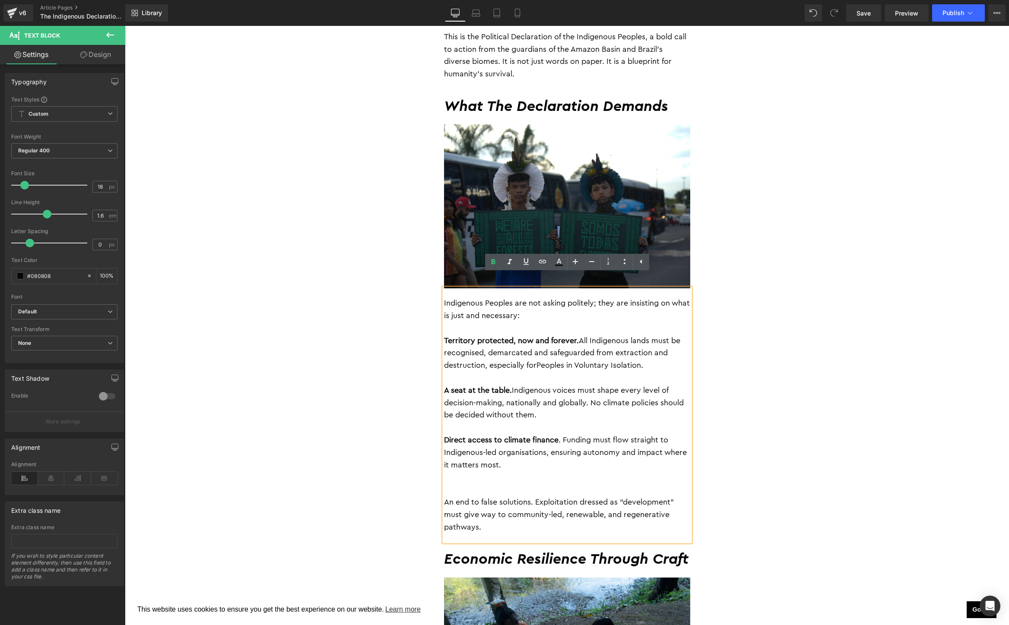
click at [479, 484] on p at bounding box center [567, 490] width 246 height 13
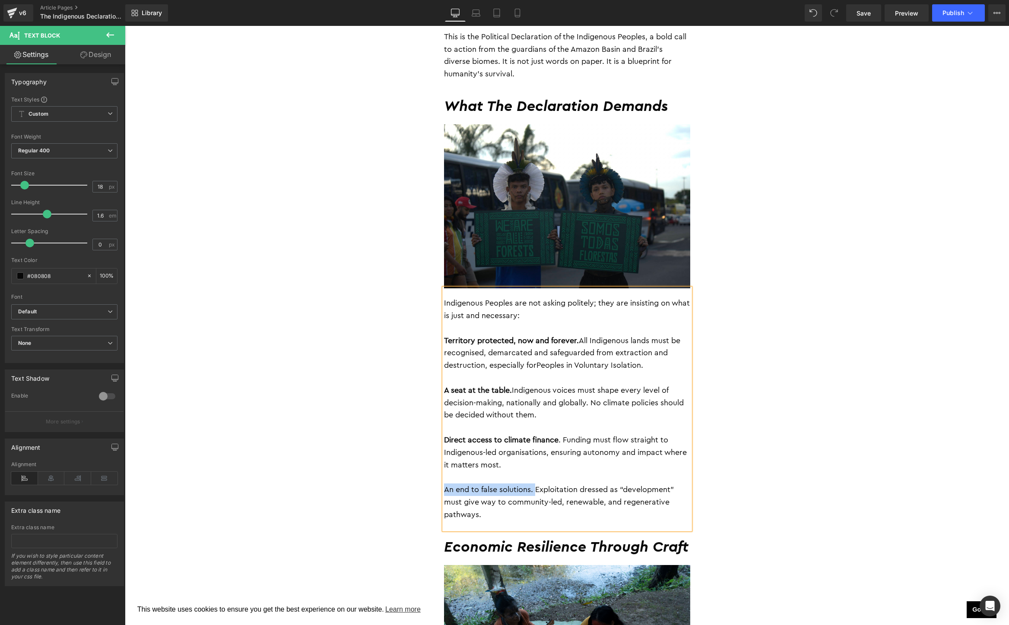
drag, startPoint x: 537, startPoint y: 477, endPoint x: 387, endPoint y: 477, distance: 149.4
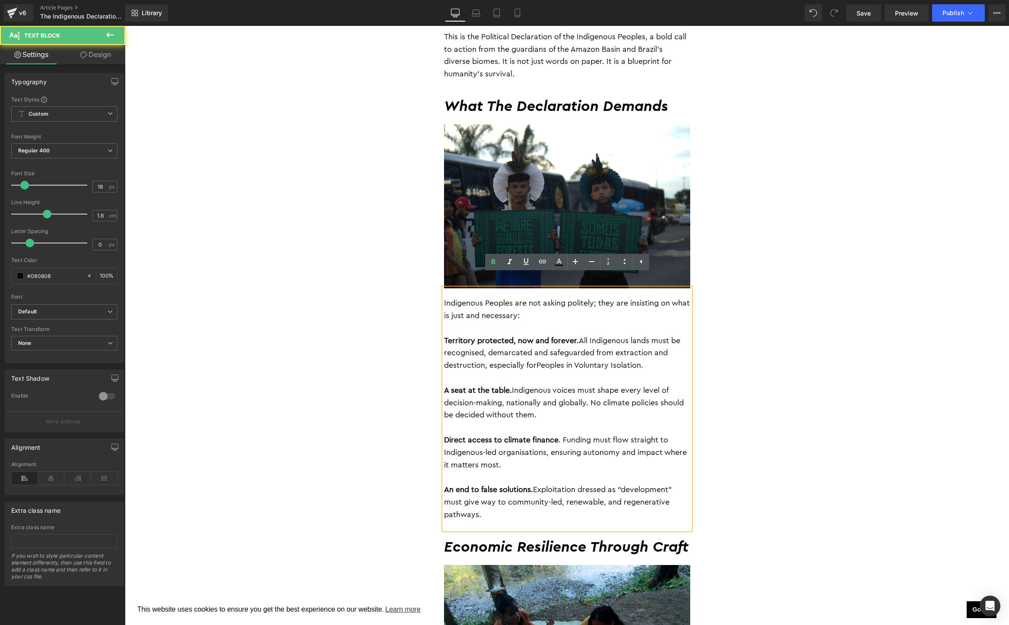
click at [469, 511] on div "Indigenous Peoples are not asking politely; they are insisting on what is just …" at bounding box center [567, 408] width 246 height 241
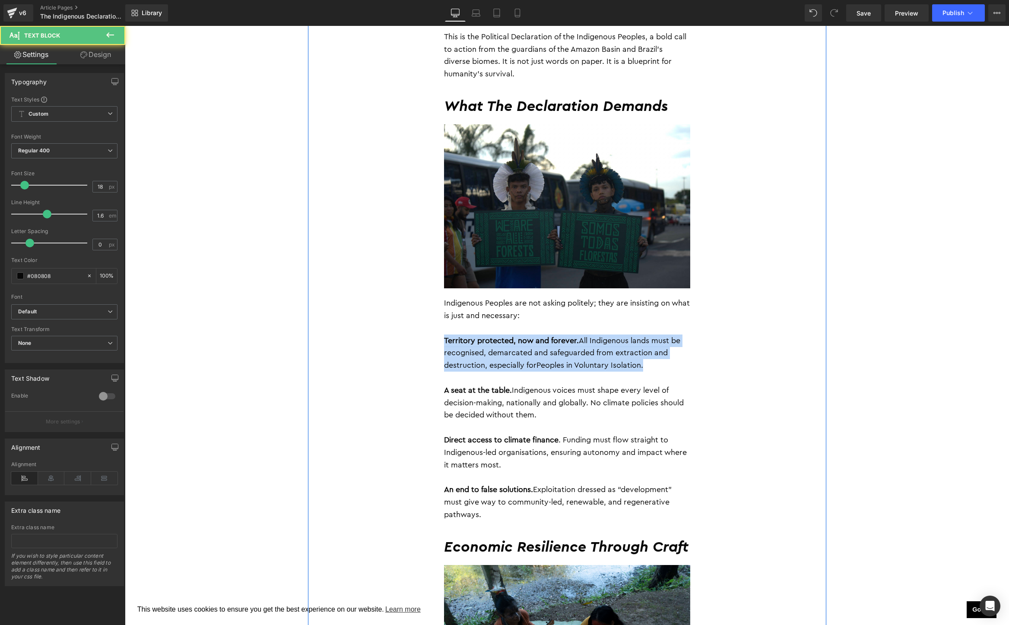
drag, startPoint x: 546, startPoint y: 350, endPoint x: 422, endPoint y: 330, distance: 125.9
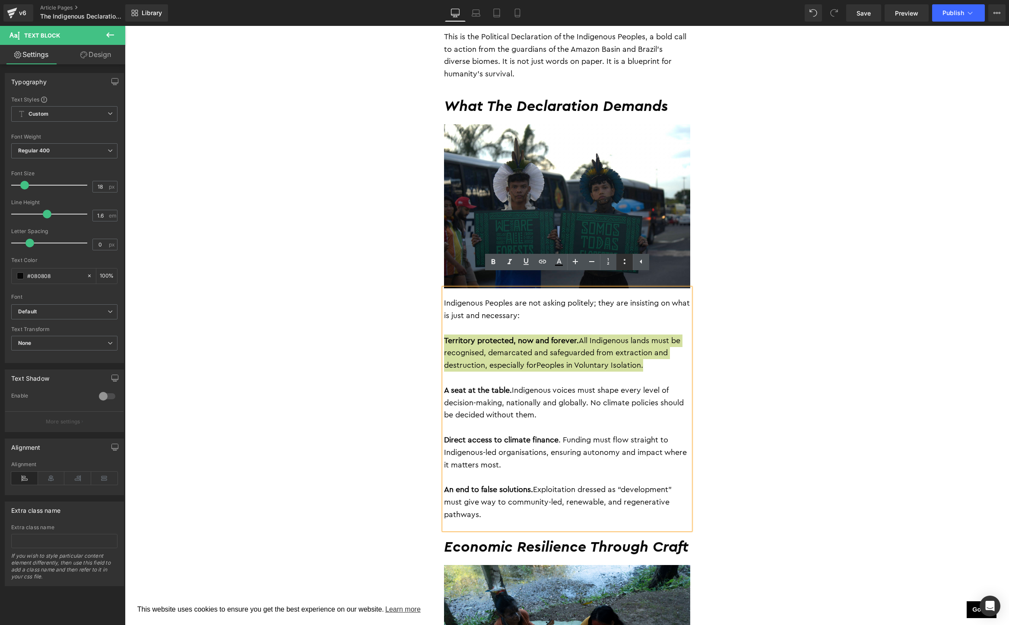
click at [621, 267] on link at bounding box center [624, 262] width 16 height 16
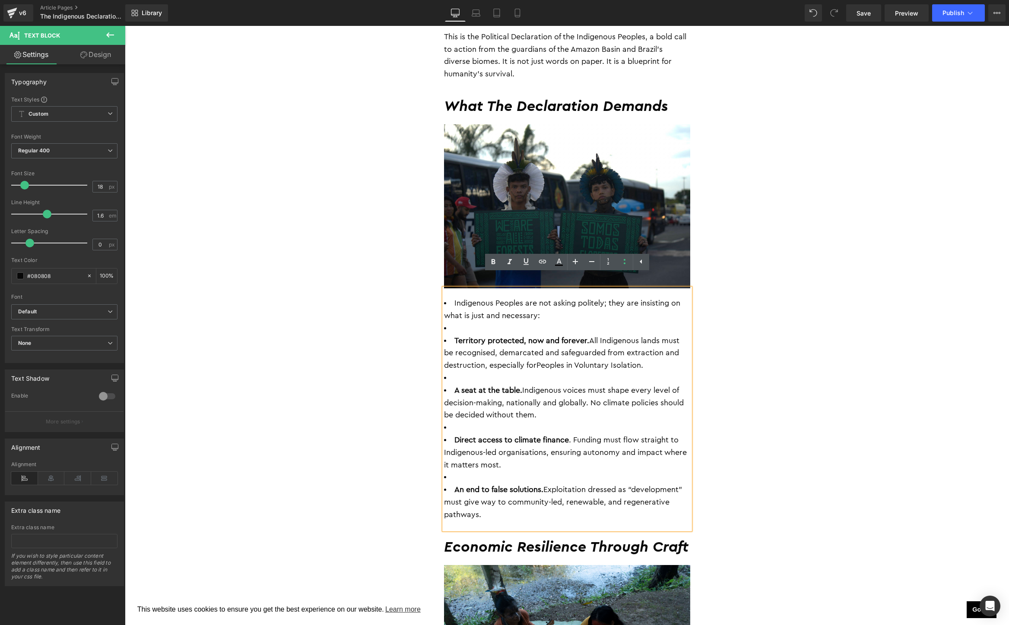
click at [472, 322] on li at bounding box center [567, 328] width 246 height 13
click at [452, 297] on li "Indigenous Peoples are not asking politely; they are insisting on what is just …" at bounding box center [567, 309] width 246 height 25
click at [485, 387] on p "A seat at the table. Indigenous voices must shape every level of decision-makin…" at bounding box center [567, 402] width 246 height 37
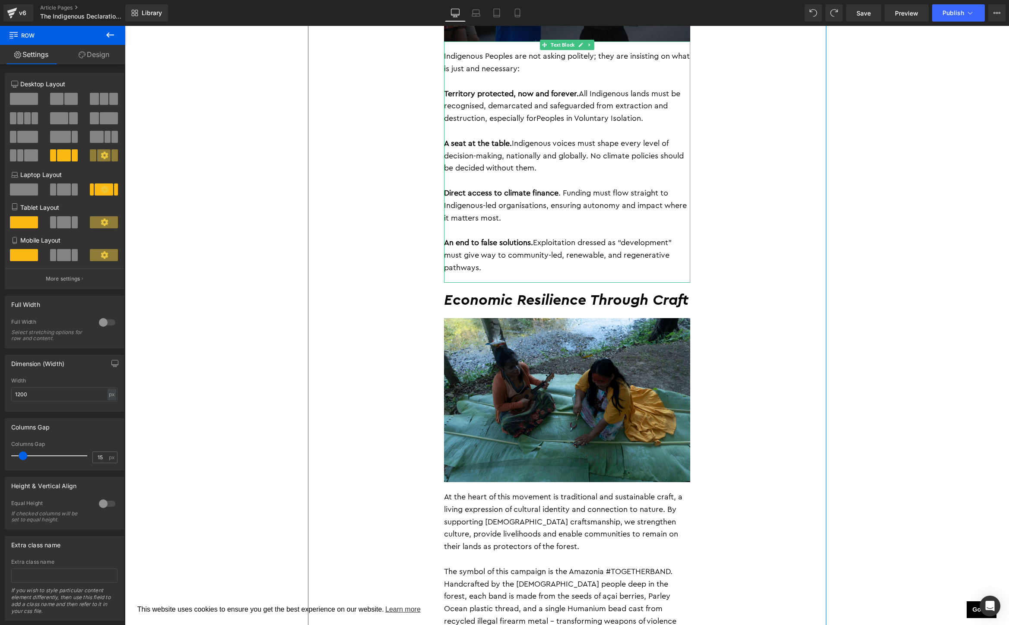
scroll to position [881, 0]
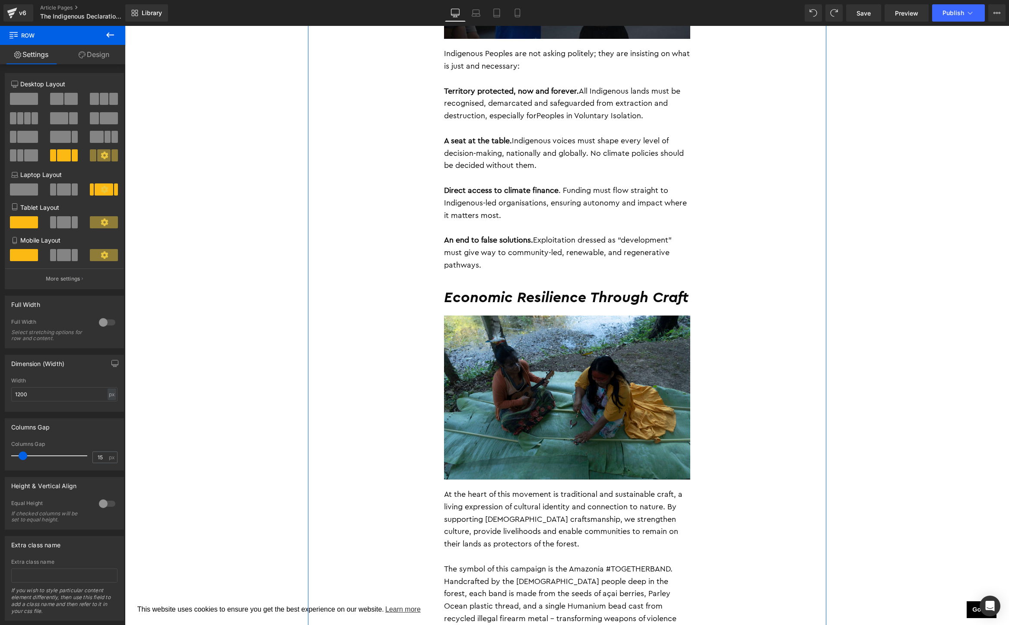
click at [653, 291] on span "Economic Resilience Through Craft" at bounding box center [566, 298] width 244 height 15
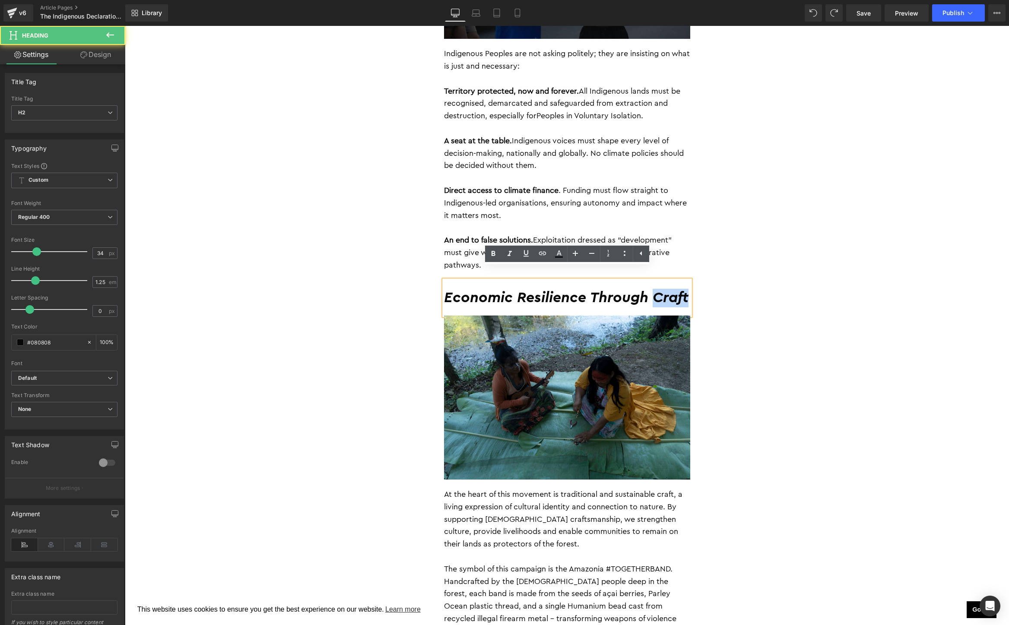
click at [653, 291] on span "Economic Resilience Through Craft" at bounding box center [566, 298] width 244 height 15
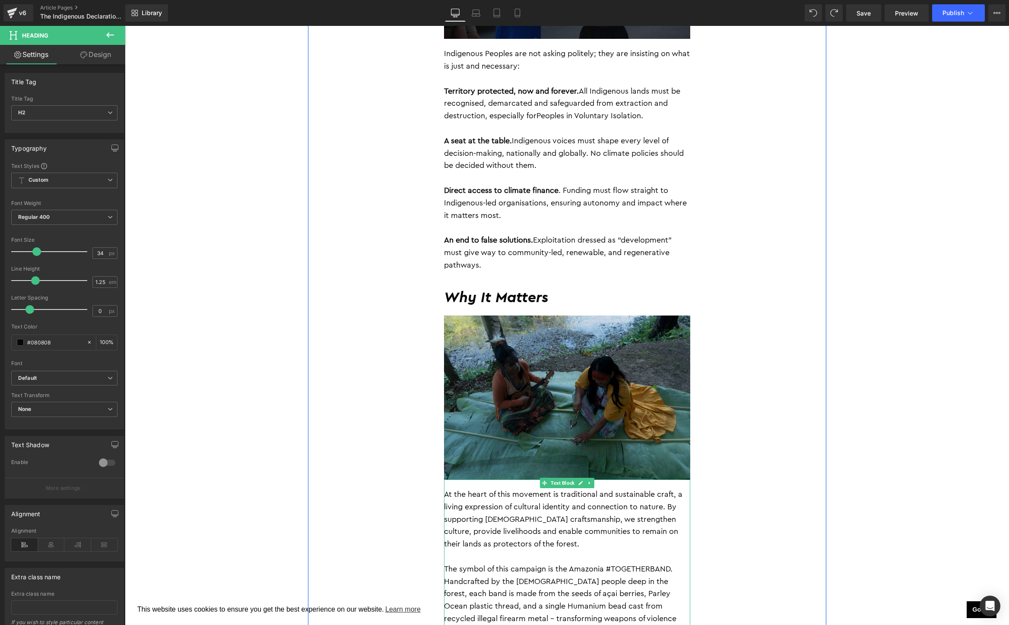
click at [584, 380] on img at bounding box center [567, 398] width 246 height 164
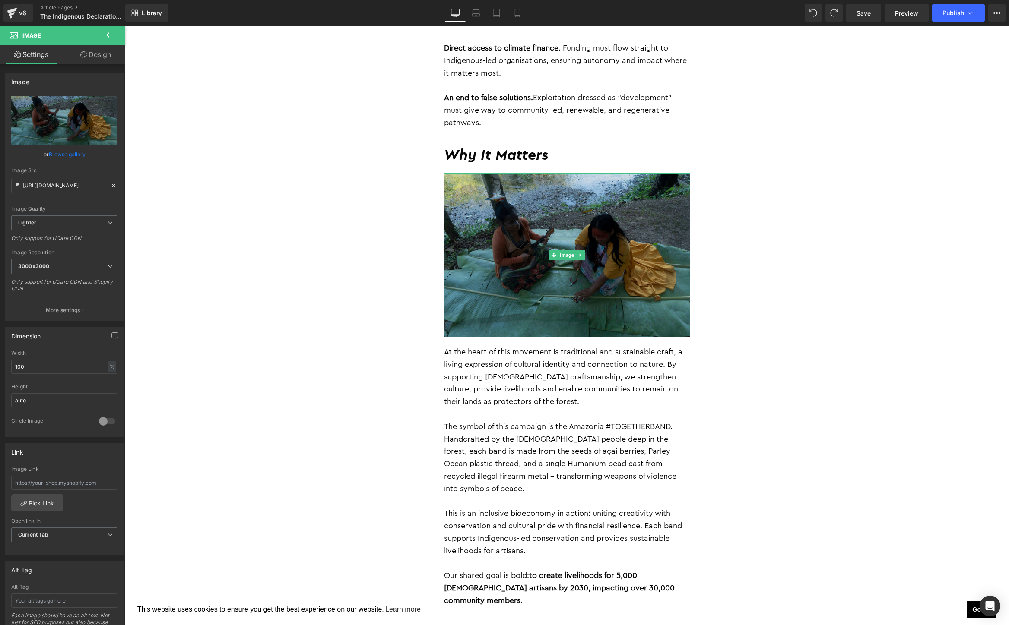
scroll to position [1042, 0]
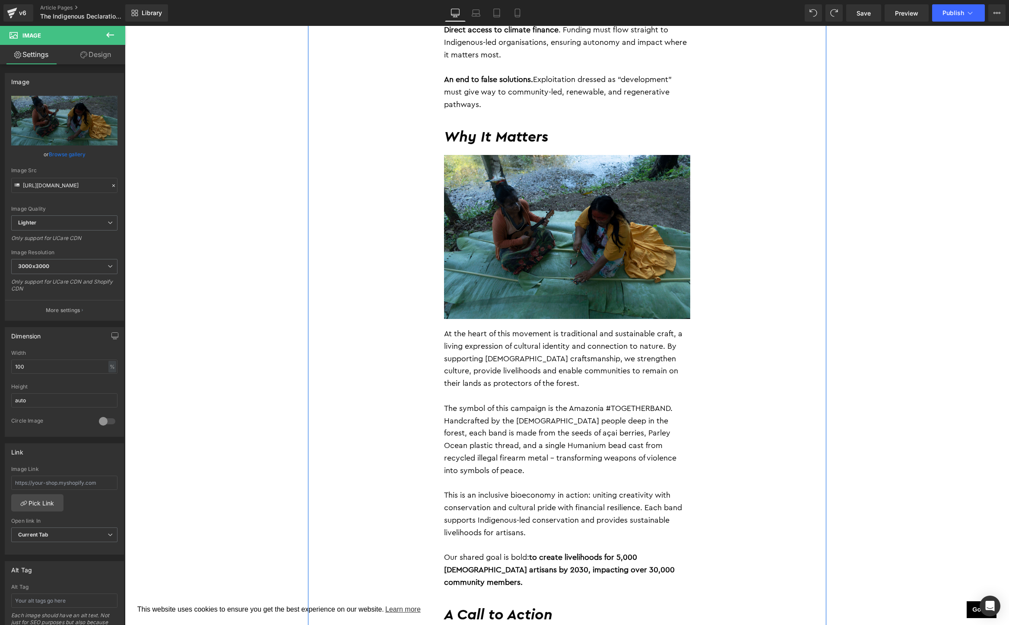
click at [536, 359] on p "At the heart of this movement is traditional and sustainable craft, a living ex…" at bounding box center [567, 359] width 246 height 62
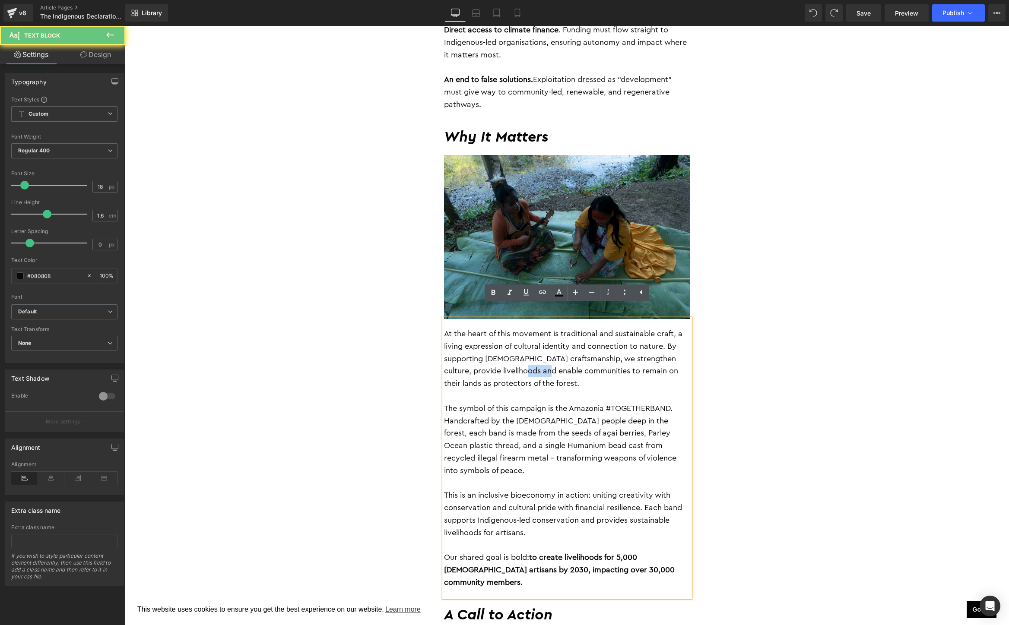
click at [536, 359] on p "At the heart of this movement is traditional and sustainable craft, a living ex…" at bounding box center [567, 359] width 246 height 62
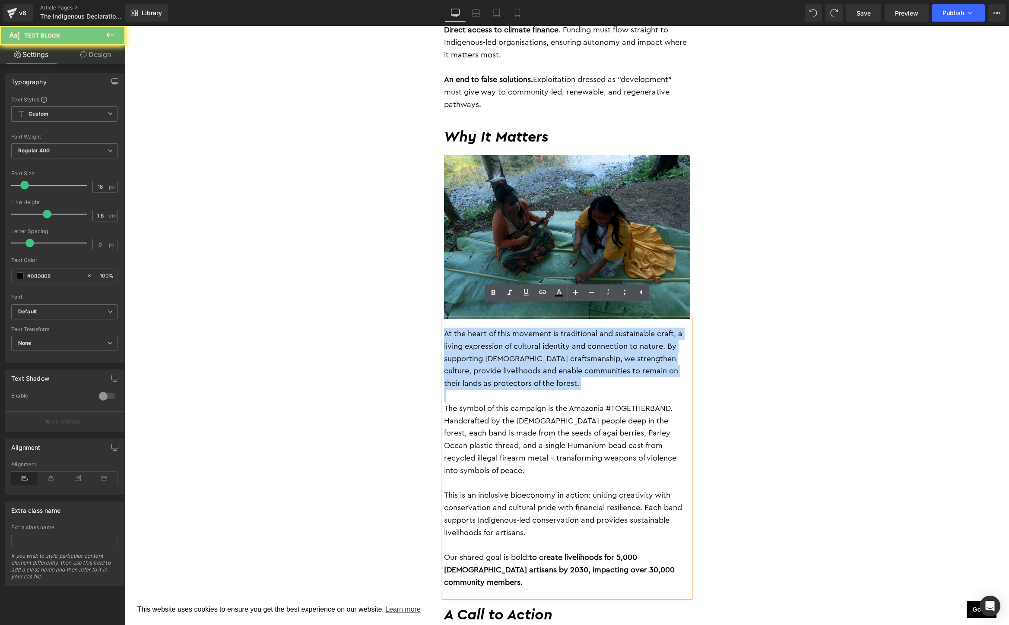
click at [536, 359] on p "At the heart of this movement is traditional and sustainable craft, a living ex…" at bounding box center [567, 359] width 246 height 62
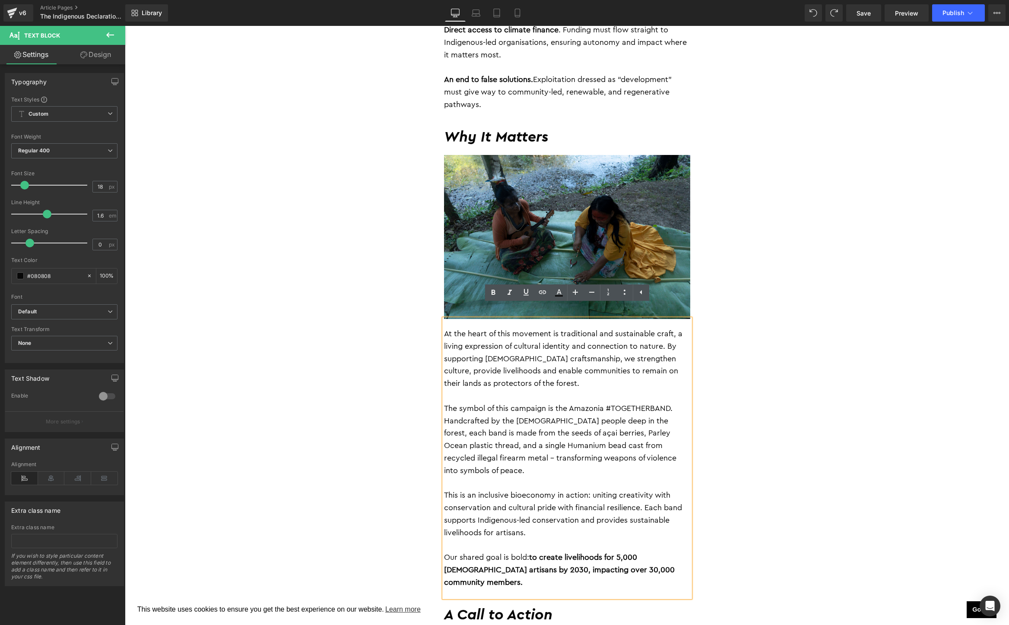
click at [545, 494] on p "This is an inclusive bioeconomy in action: uniting creativity with conservation…" at bounding box center [567, 514] width 246 height 50
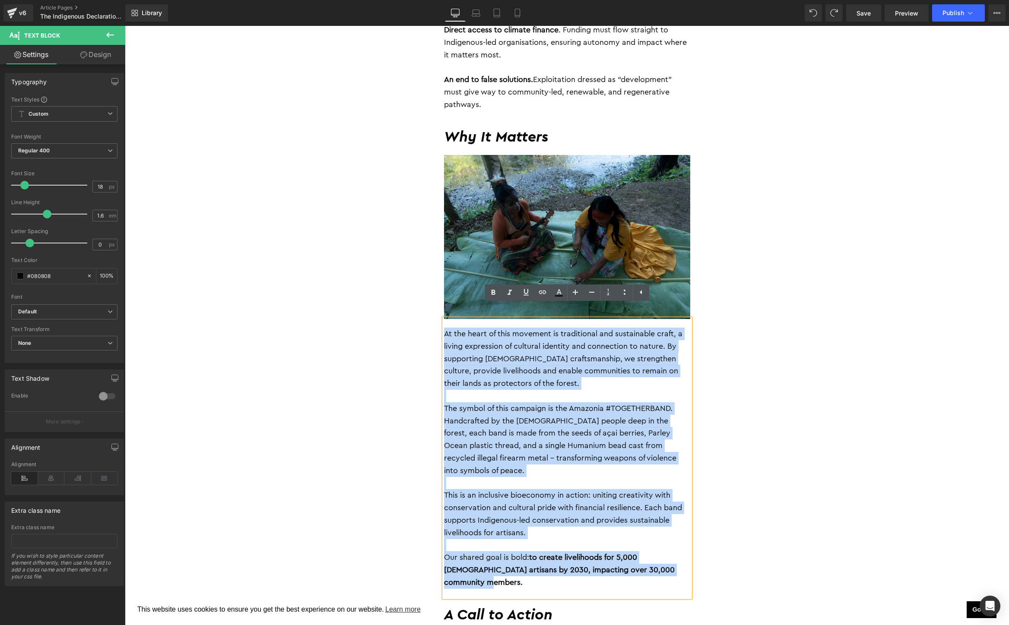
drag, startPoint x: 678, startPoint y: 549, endPoint x: 382, endPoint y: 320, distance: 374.1
click at [382, 320] on div "By Jessica Jurkschat 28 August 2025 Heading As COP30 approaches in Belém, at th…" at bounding box center [567, 590] width 518 height 2107
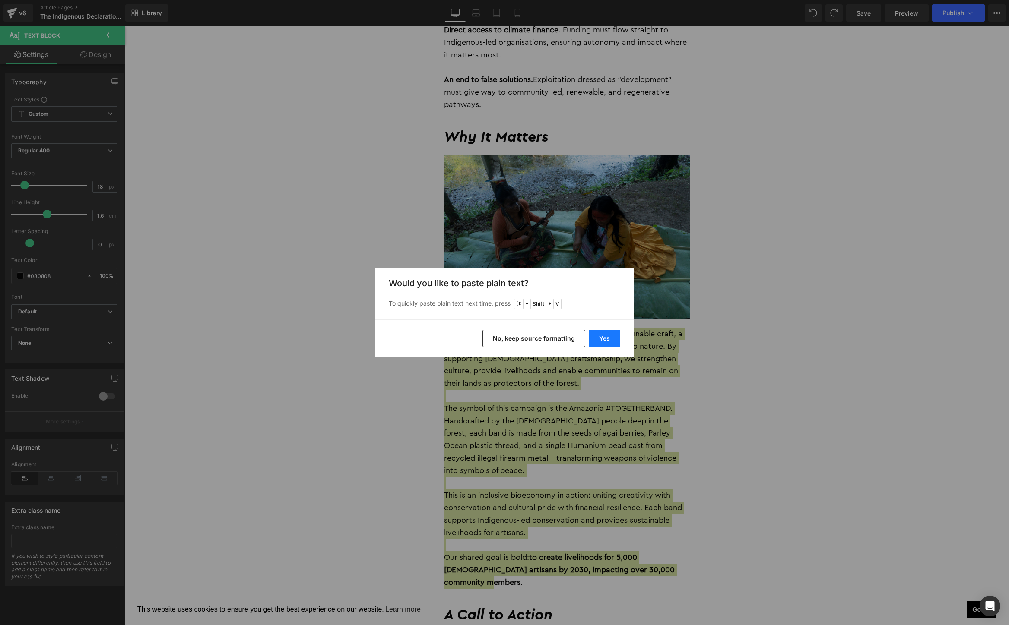
click at [605, 340] on button "Yes" at bounding box center [605, 338] width 32 height 17
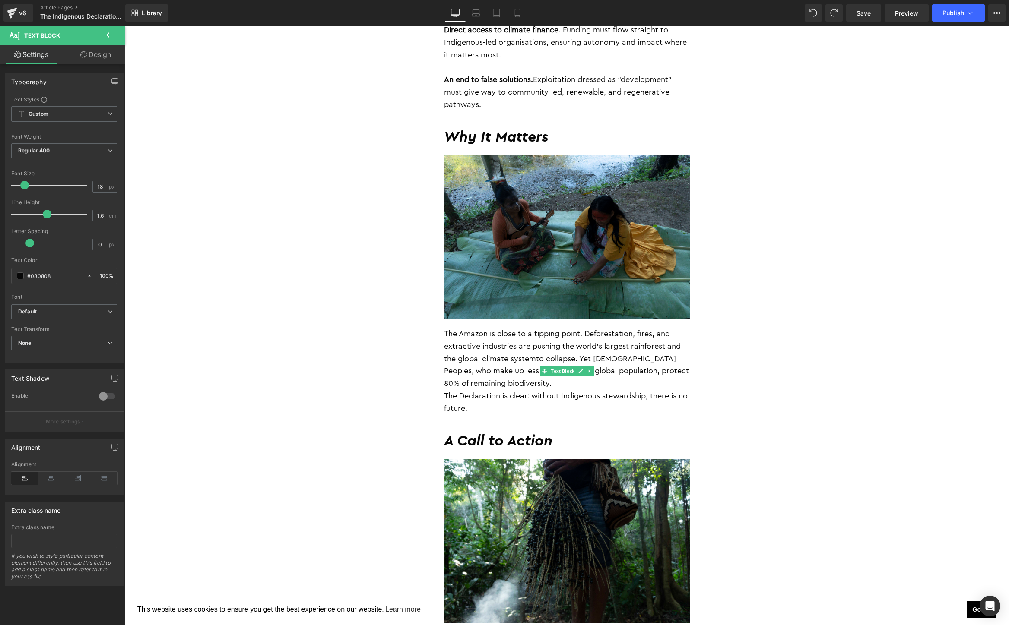
click at [541, 376] on p "The Amazon is close to a tipping point. Deforestation, fires, and extractive in…" at bounding box center [567, 359] width 246 height 62
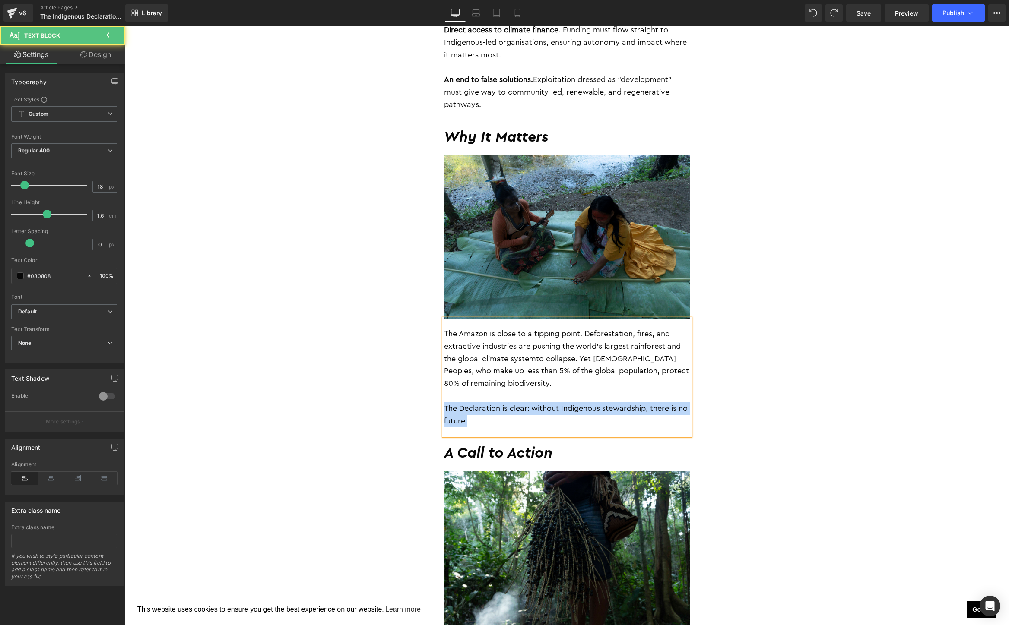
drag, startPoint x: 482, startPoint y: 409, endPoint x: 441, endPoint y: 399, distance: 42.6
click at [441, 399] on div "As COP30 approaches in Belém, at the heart of the Amazon, Indigenous leaders ha…" at bounding box center [566, 514] width 259 height 1928
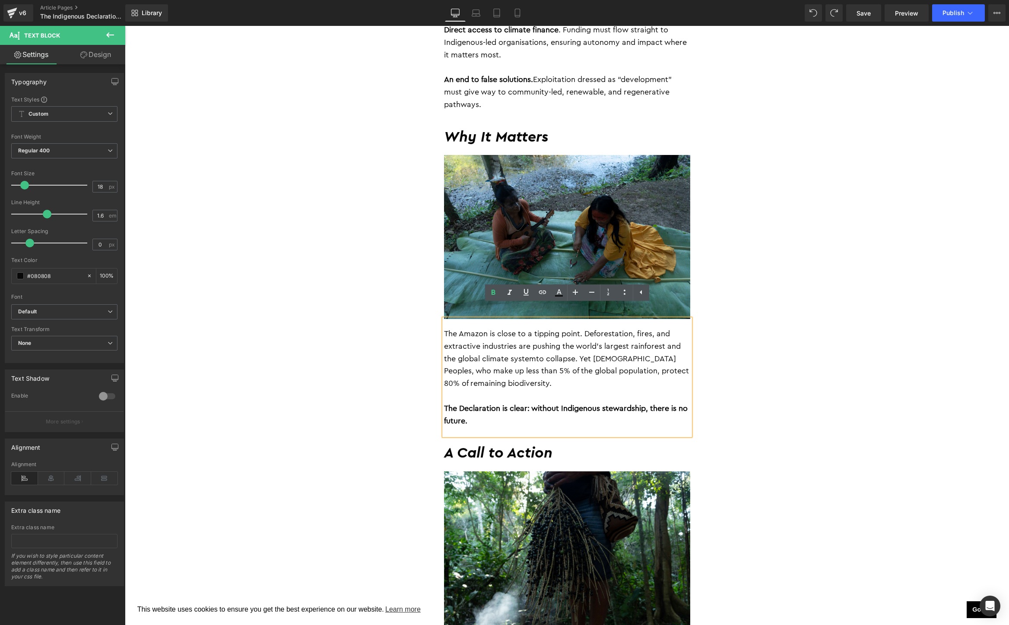
click at [363, 394] on div "By Jessica Jurkschat 28 August 2025 Heading As COP30 approaches in Belém, at th…" at bounding box center [567, 509] width 518 height 1945
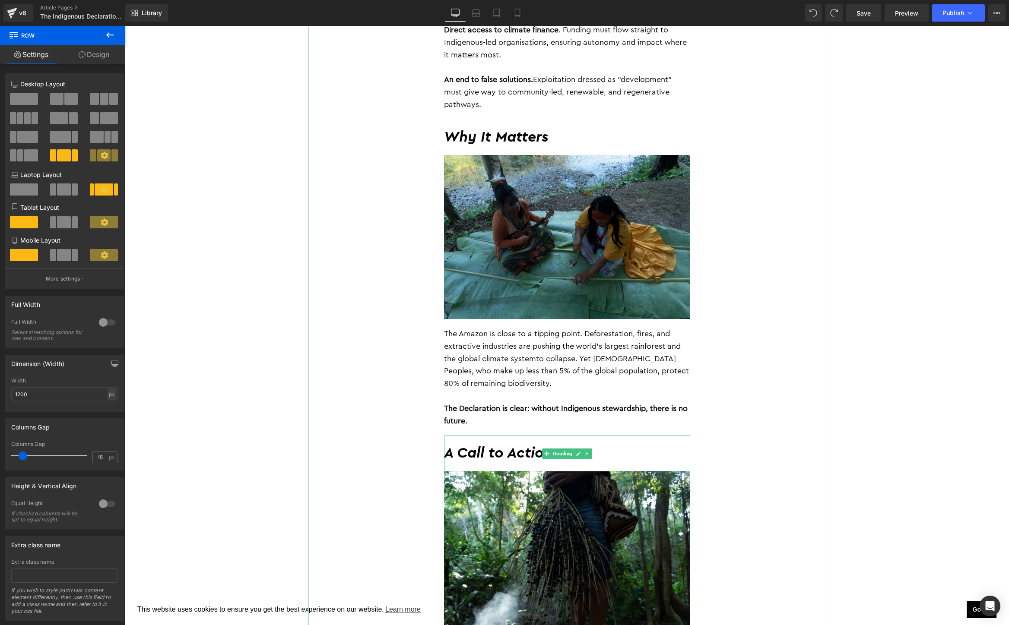
click at [528, 444] on h2 "A Call to Action" at bounding box center [567, 453] width 246 height 19
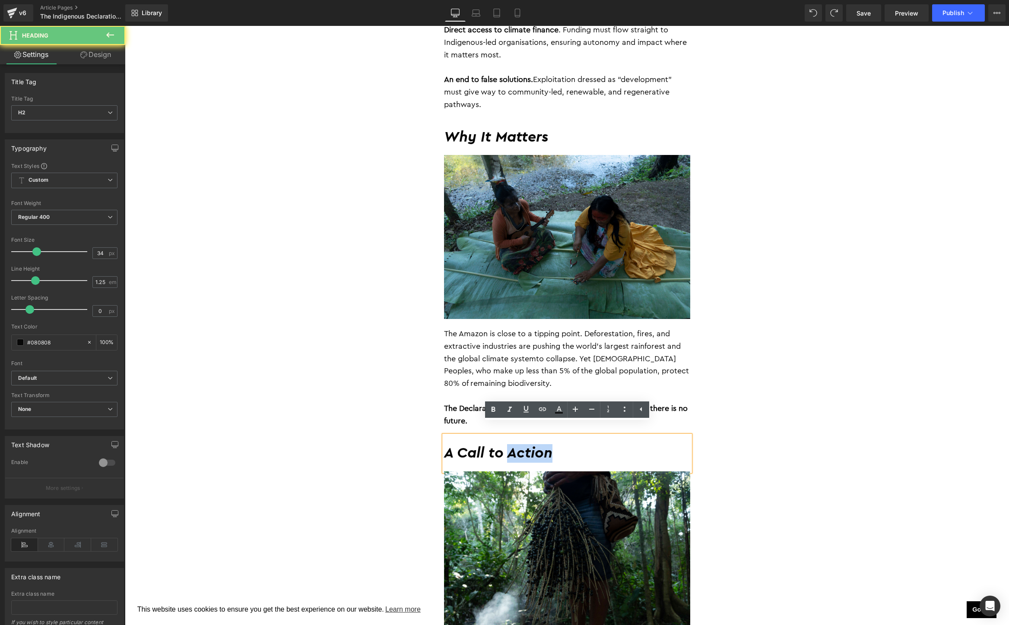
click at [528, 444] on h2 "A Call to Action" at bounding box center [567, 453] width 246 height 19
click at [482, 444] on h2 "A Call to Action" at bounding box center [567, 453] width 246 height 19
drag, startPoint x: 461, startPoint y: 440, endPoint x: 670, endPoint y: 438, distance: 209.5
click at [670, 444] on h2 "A Call to Action" at bounding box center [567, 453] width 246 height 19
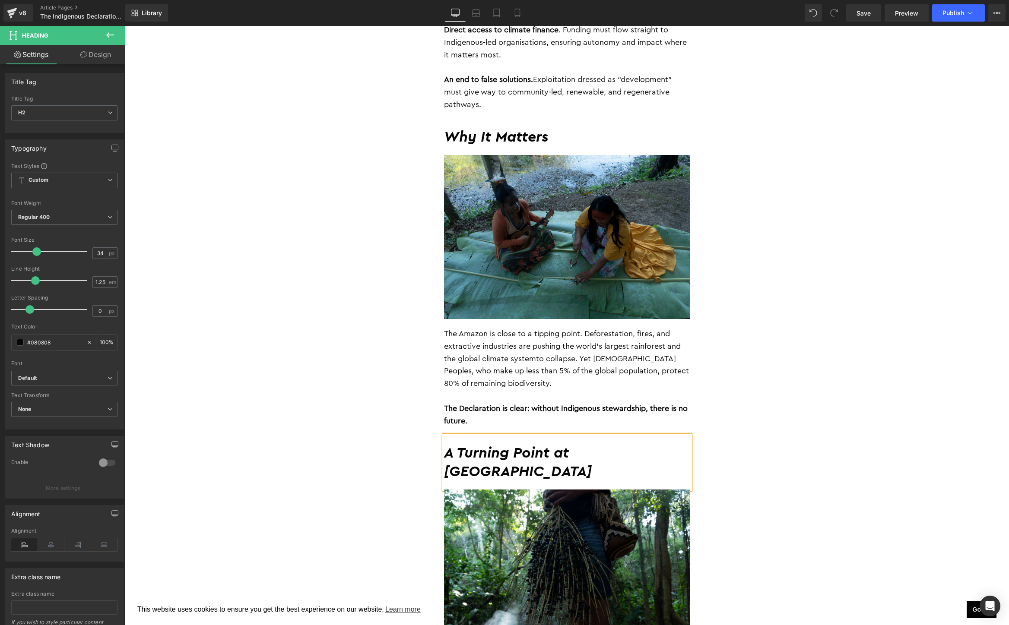
click at [901, 404] on div "Image Text Block Goal 13: Climate Action Heading The Indigenous Declaration – S…" at bounding box center [567, 329] width 884 height 2571
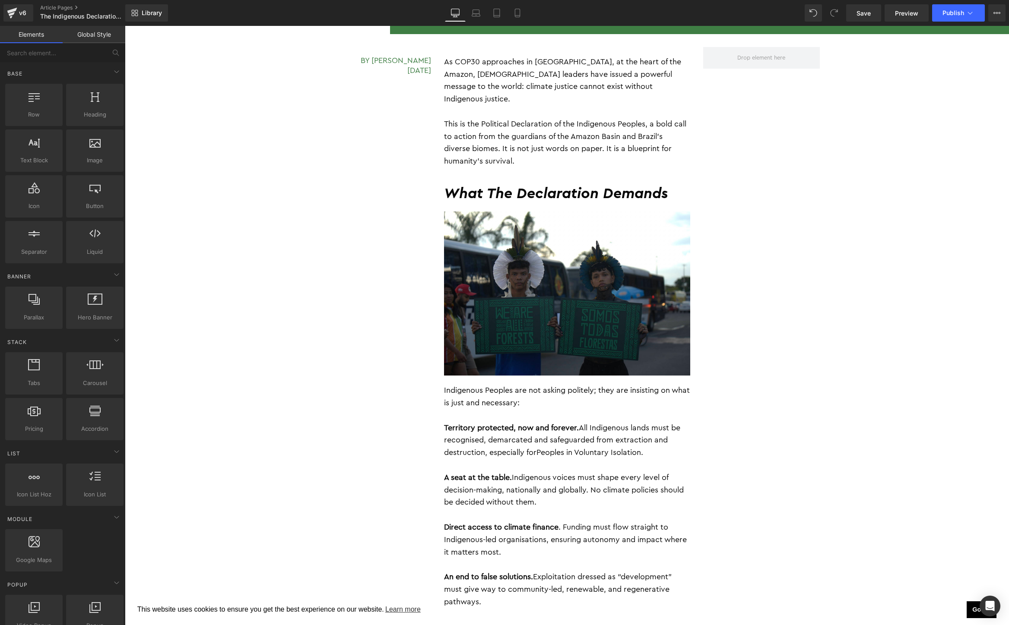
scroll to position [546, 0]
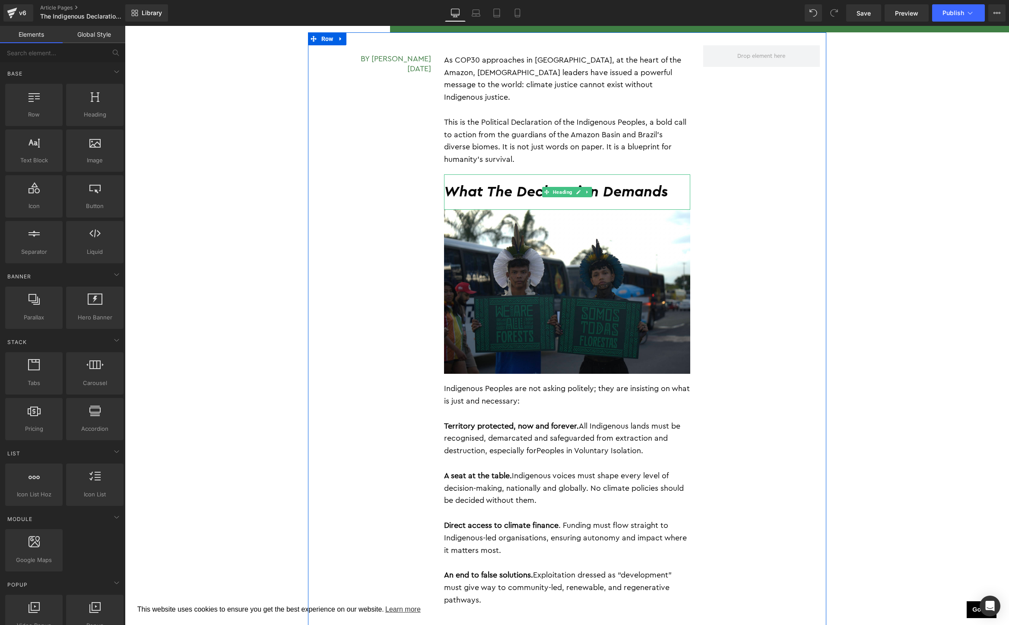
click at [495, 183] on h2 "What The Declaration Demands" at bounding box center [567, 192] width 246 height 19
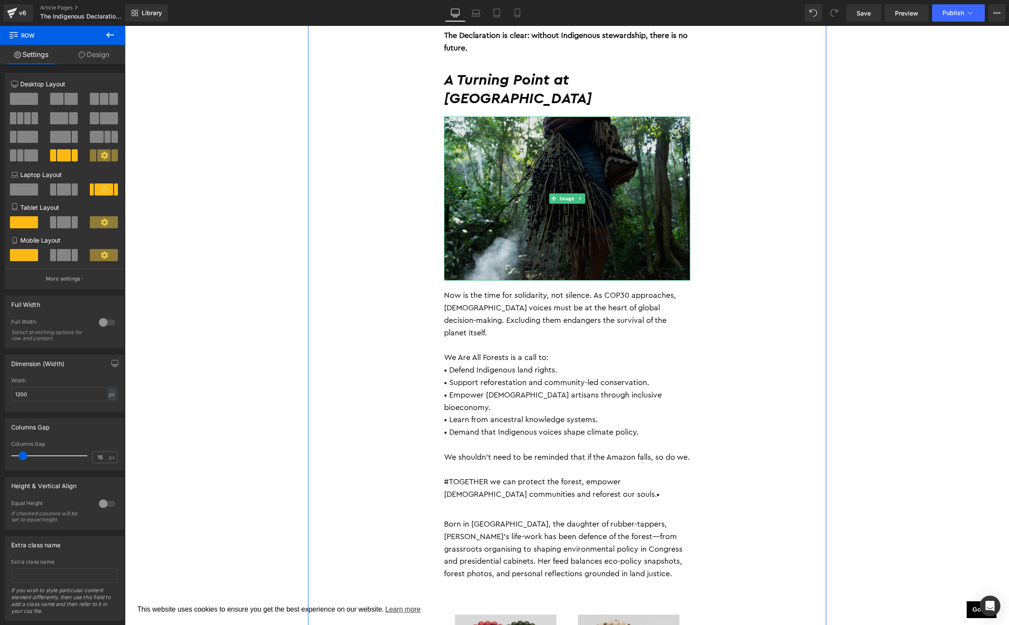
scroll to position [1418, 0]
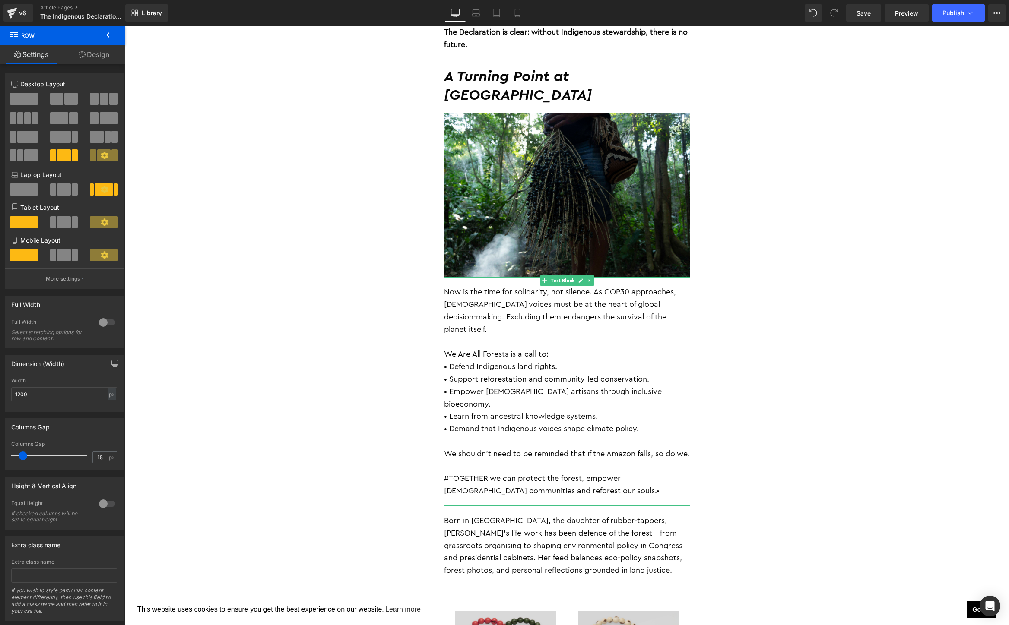
click at [542, 373] on p "• Support reforestation and community-led conservation." at bounding box center [567, 379] width 246 height 13
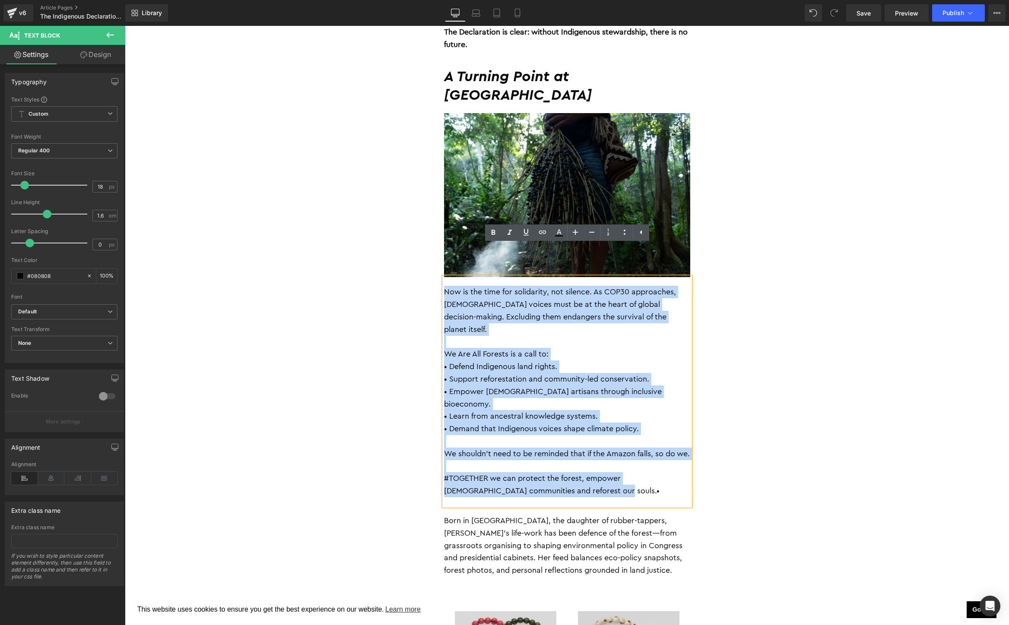
drag, startPoint x: 599, startPoint y: 447, endPoint x: 412, endPoint y: 259, distance: 265.1
click at [412, 259] on div "By Jessica Jurkschat 28 August 2025 Heading As COP30 approaches in Belém, at th…" at bounding box center [567, 141] width 518 height 1963
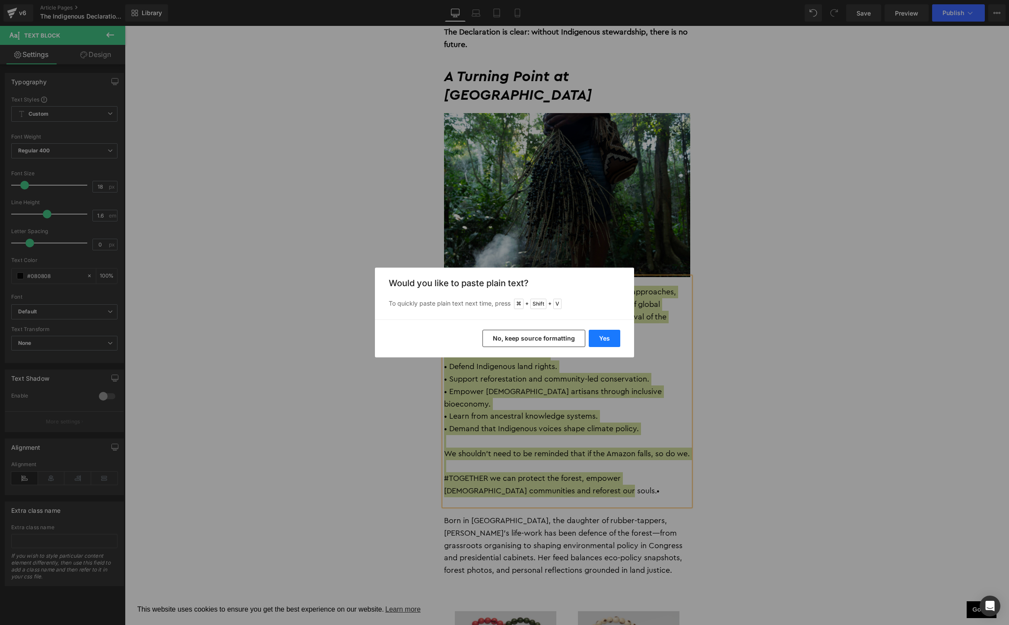
click at [617, 333] on button "Yes" at bounding box center [605, 338] width 32 height 17
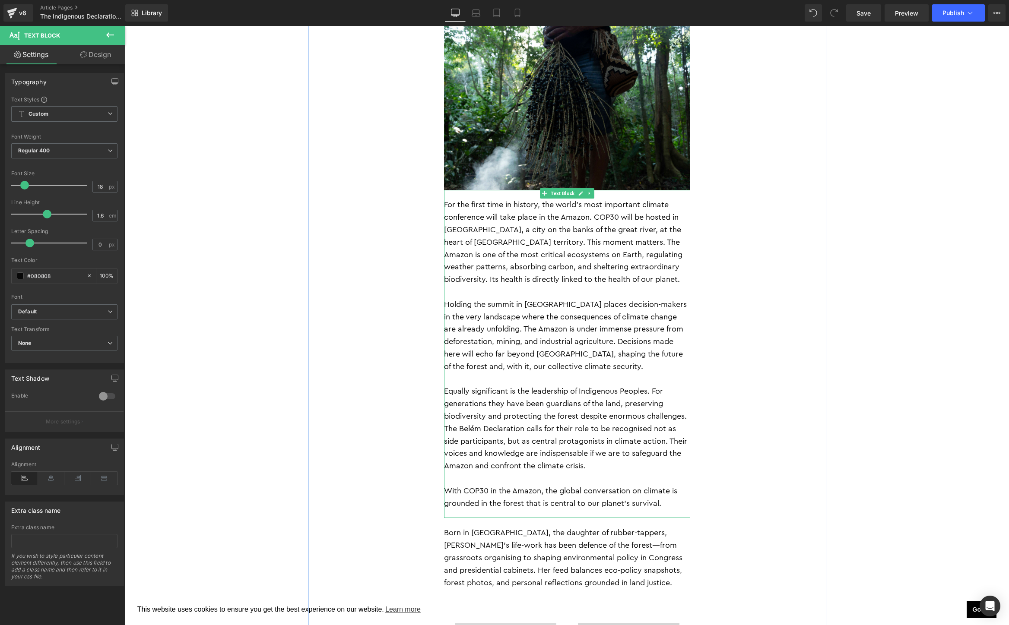
scroll to position [1247, 0]
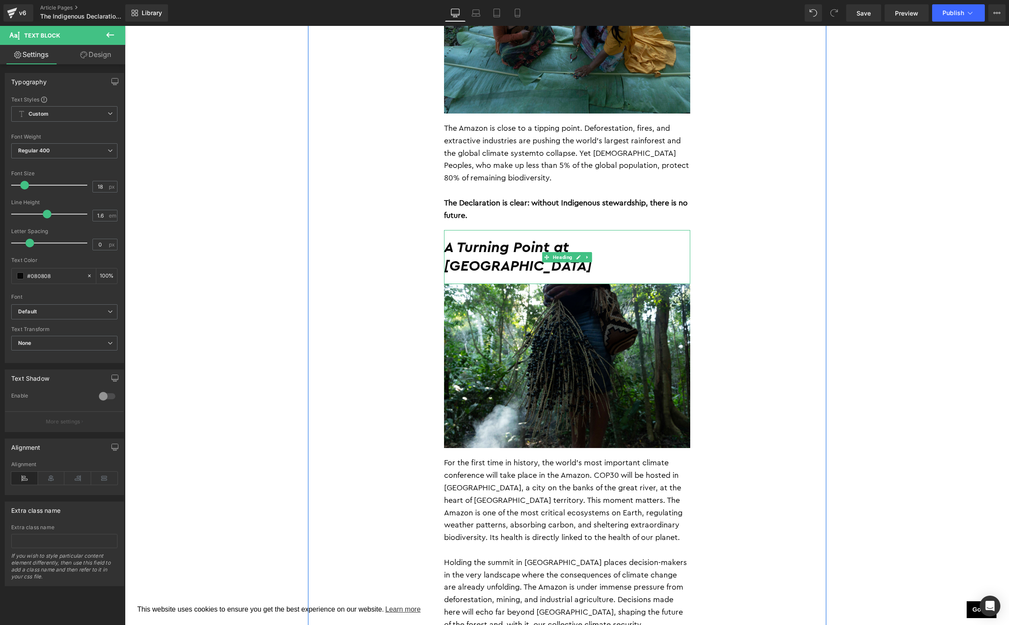
click at [783, 249] on div "By Jessica Jurkschat 28 August 2025 Heading As COP30 approaches in Belém, at th…" at bounding box center [567, 362] width 518 height 2063
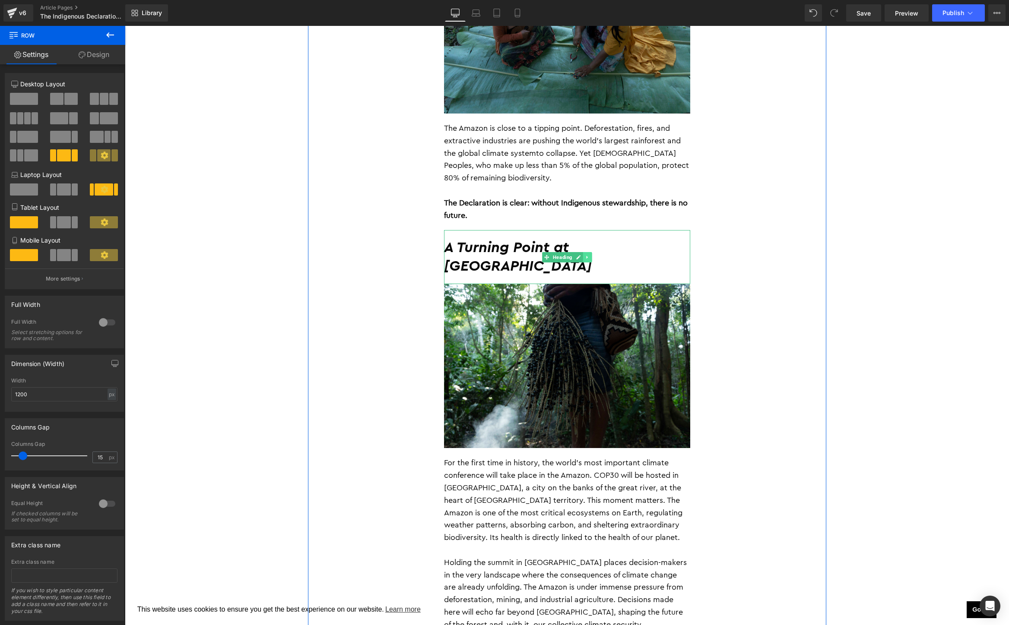
click at [591, 252] on link at bounding box center [587, 257] width 9 height 10
click at [585, 255] on icon at bounding box center [582, 257] width 5 height 5
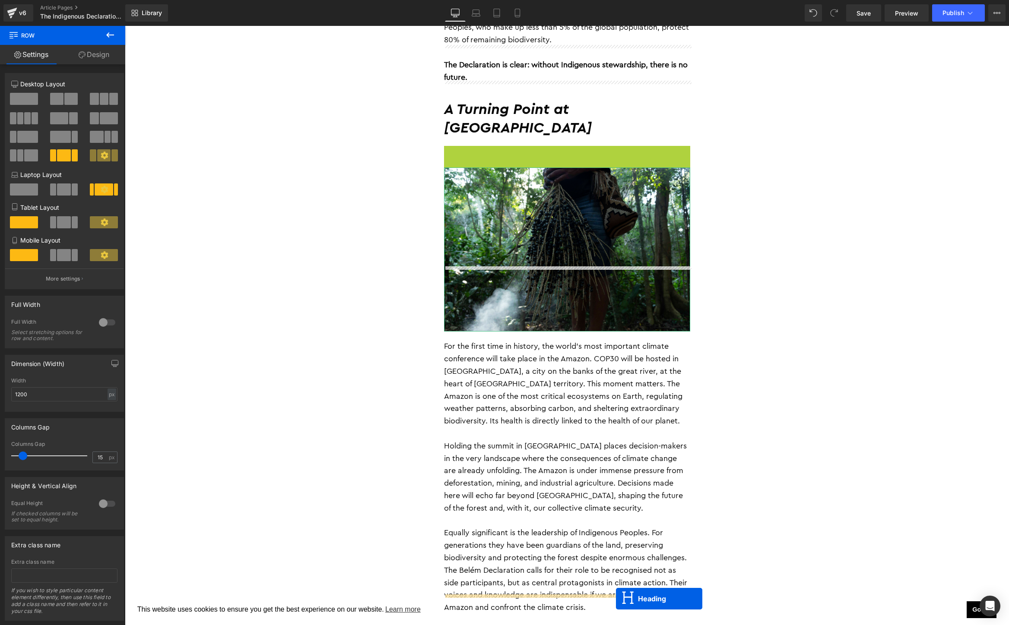
scroll to position [1446, 0]
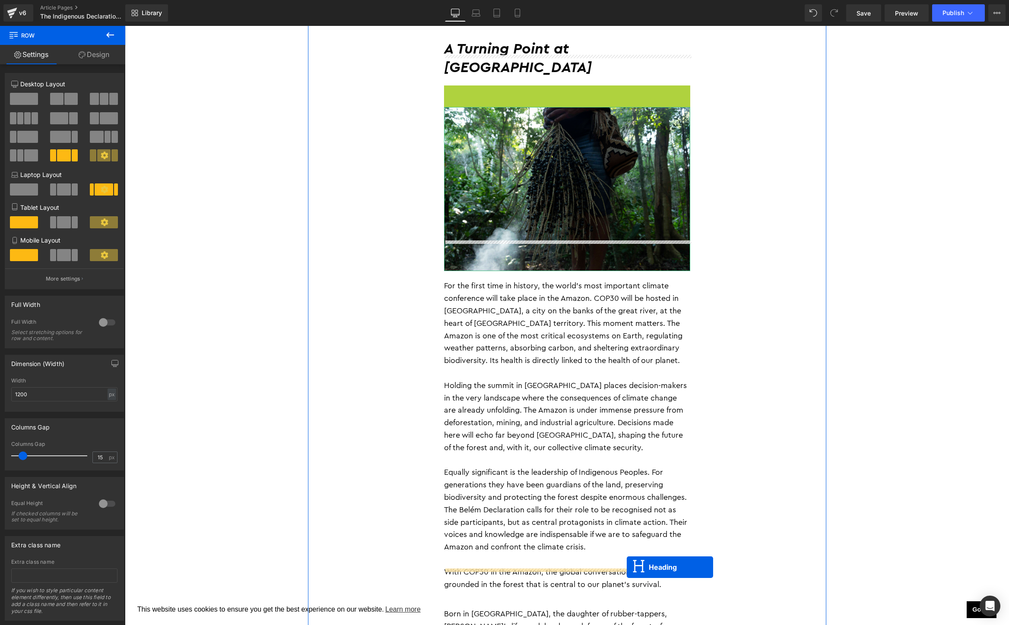
drag, startPoint x: 548, startPoint y: 270, endPoint x: 627, endPoint y: 567, distance: 307.4
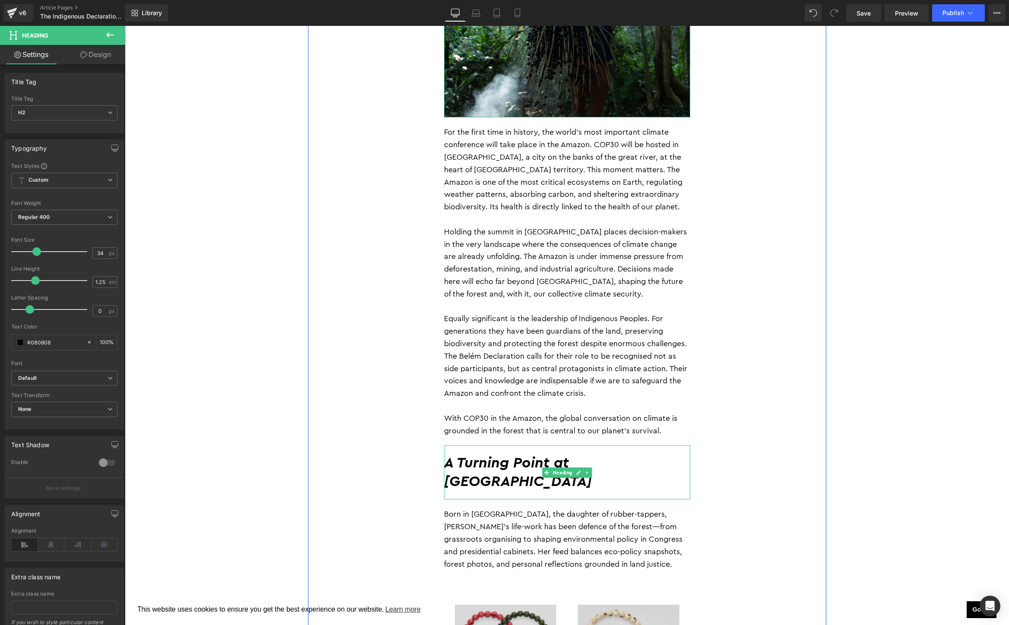
scroll to position [1585, 0]
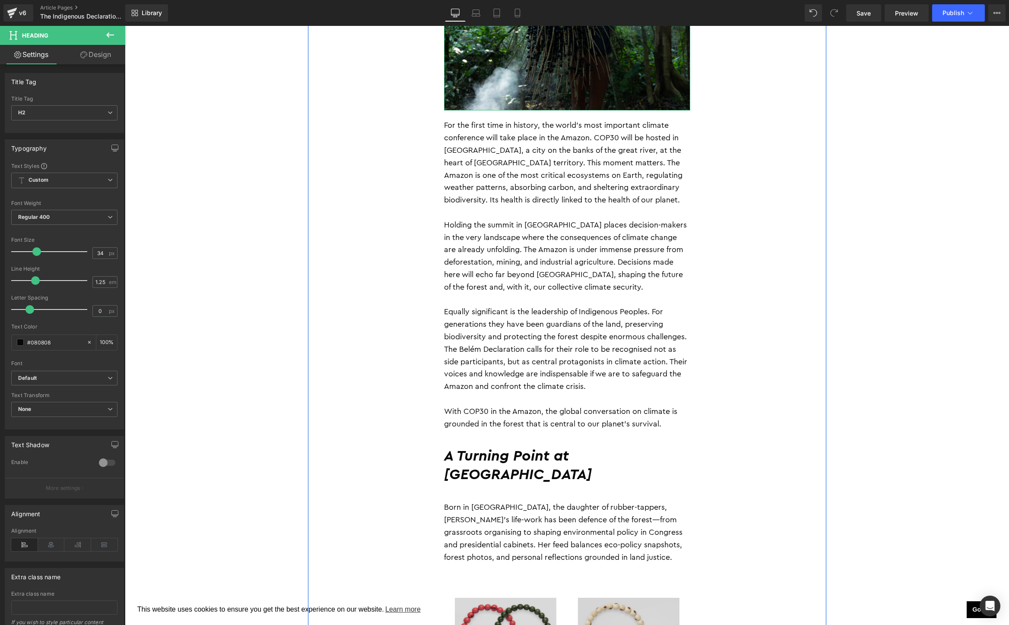
click at [597, 501] on p "Born in [GEOGRAPHIC_DATA], the daughter of rubber-tappers, [PERSON_NAME]’s life…" at bounding box center [567, 532] width 246 height 62
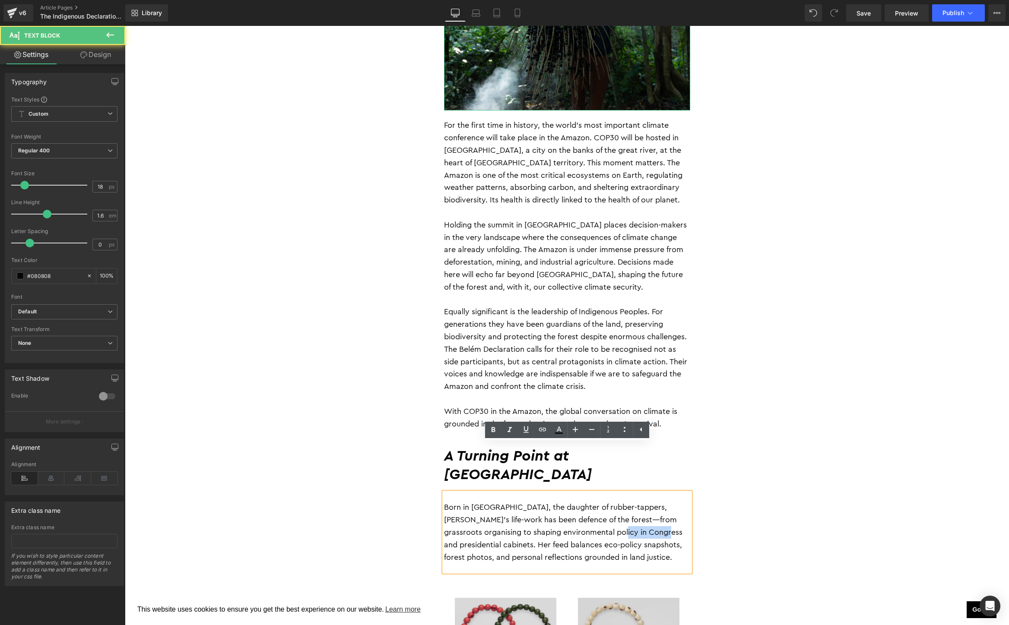
click at [597, 501] on p "Born in [GEOGRAPHIC_DATA], the daughter of rubber-tappers, [PERSON_NAME]’s life…" at bounding box center [567, 532] width 246 height 62
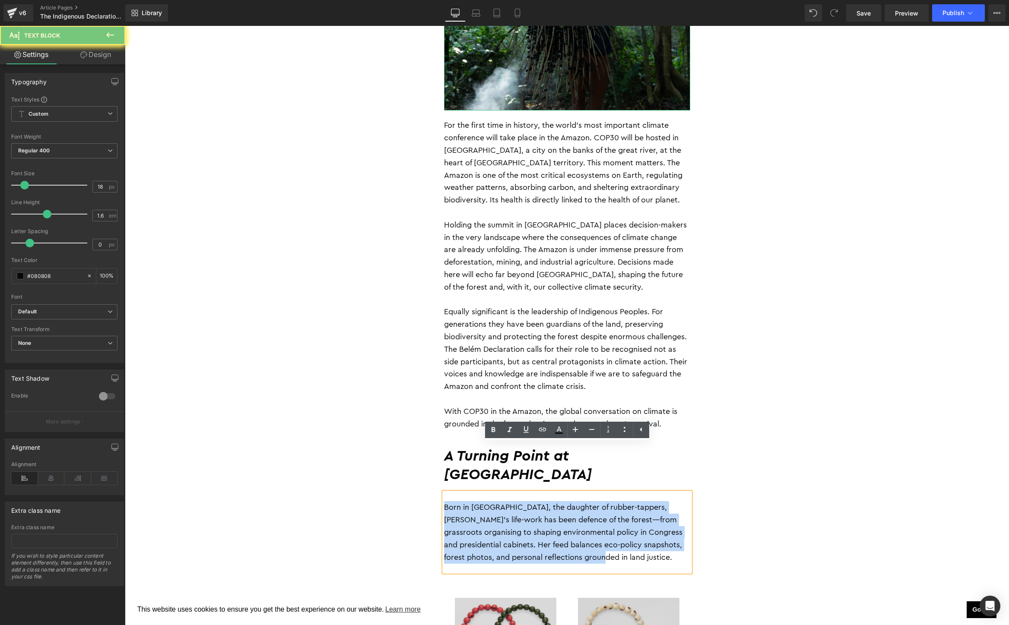
click at [597, 501] on p "Born in [GEOGRAPHIC_DATA], the daughter of rubber-tappers, [PERSON_NAME]’s life…" at bounding box center [567, 532] width 246 height 62
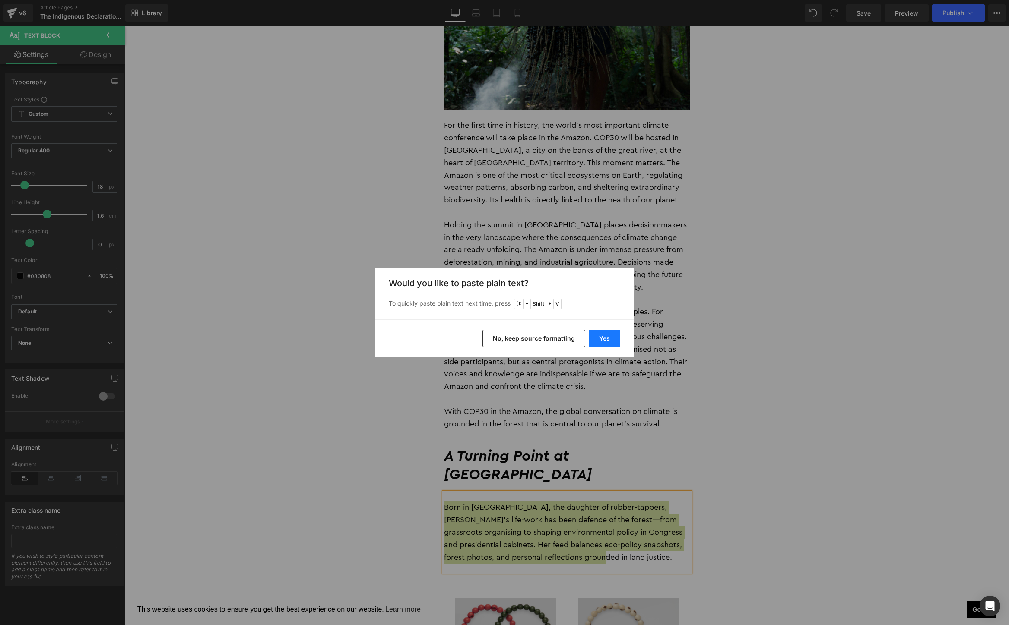
click at [609, 343] on button "Yes" at bounding box center [605, 338] width 32 height 17
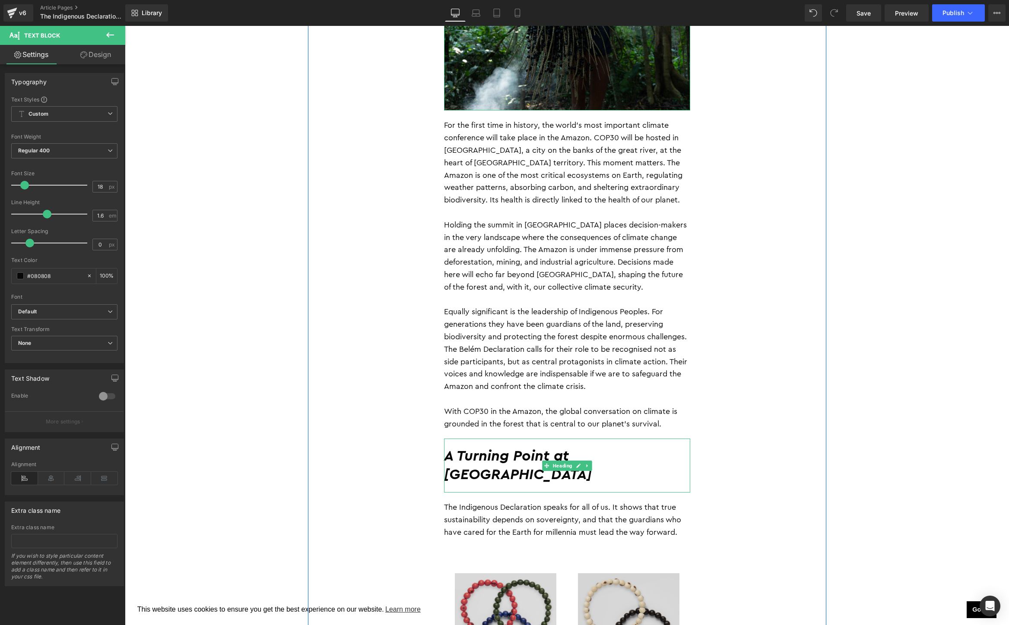
click at [637, 447] on h2 "A Turning Point at COP30" at bounding box center [567, 465] width 246 height 37
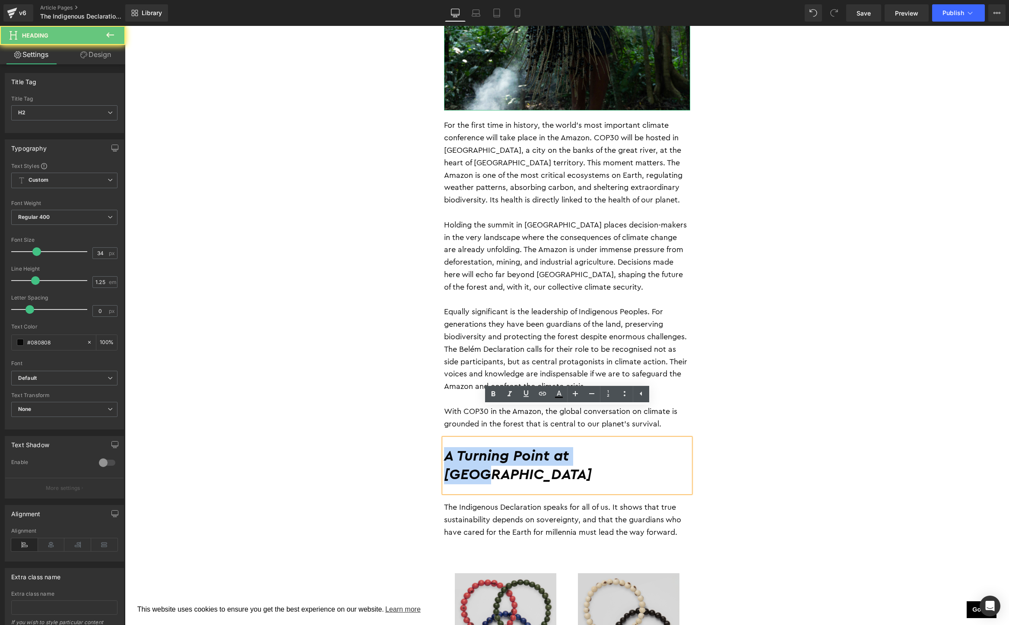
click at [637, 447] on h2 "A Turning Point at COP30" at bounding box center [567, 465] width 246 height 37
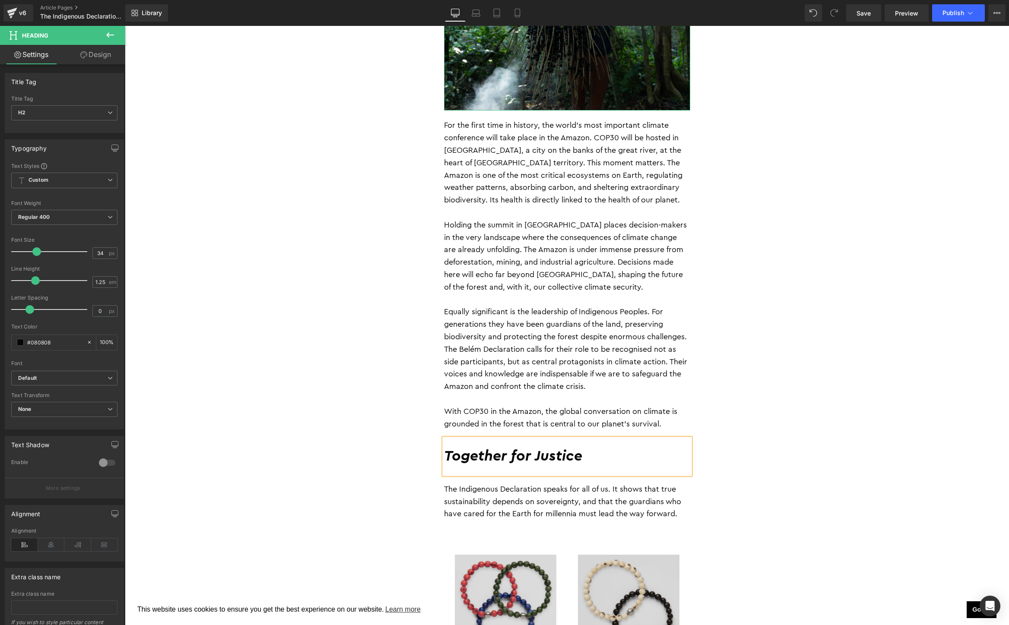
click at [793, 347] on div "By Jessica Jurkschat 28 August 2025 Heading As COP30 approaches in Belém, at th…" at bounding box center [567, 30] width 518 height 2074
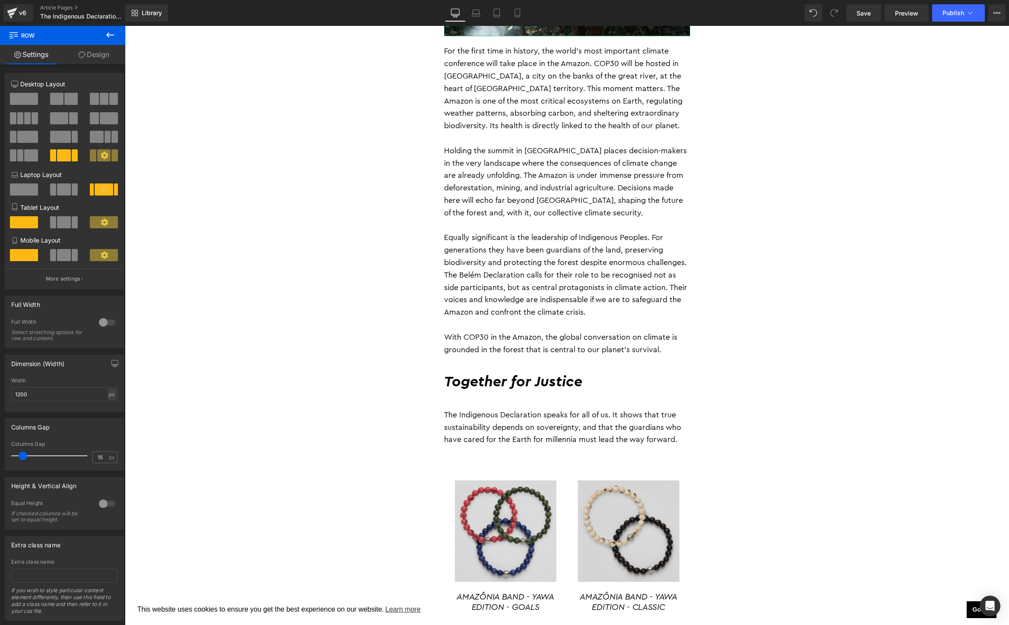
scroll to position [1666, 0]
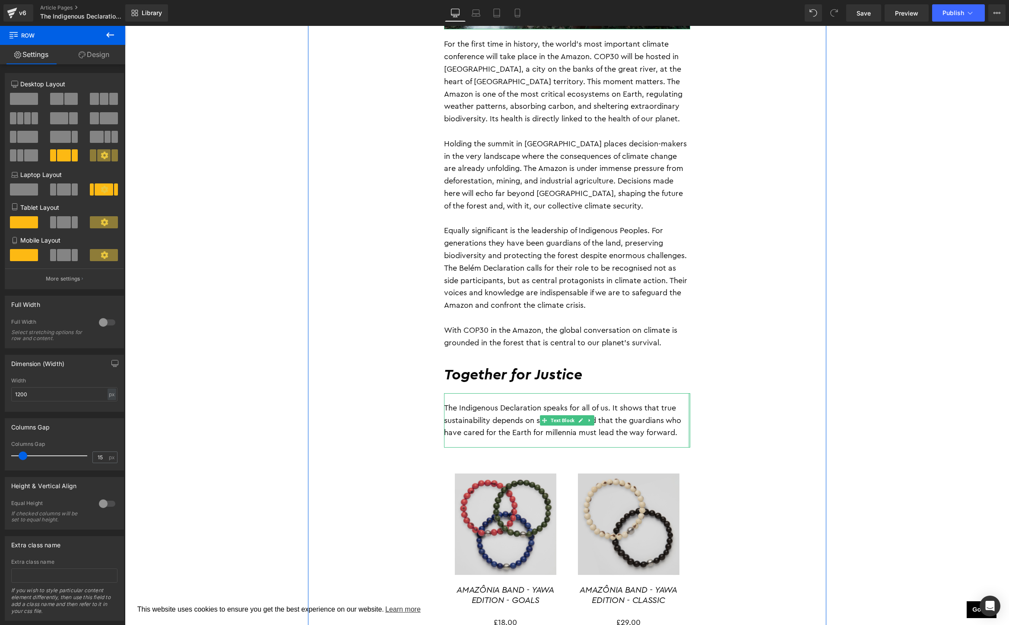
click at [686, 402] on p "The Indigenous Declaration speaks for all of us. It shows that true sustainabil…" at bounding box center [567, 420] width 246 height 37
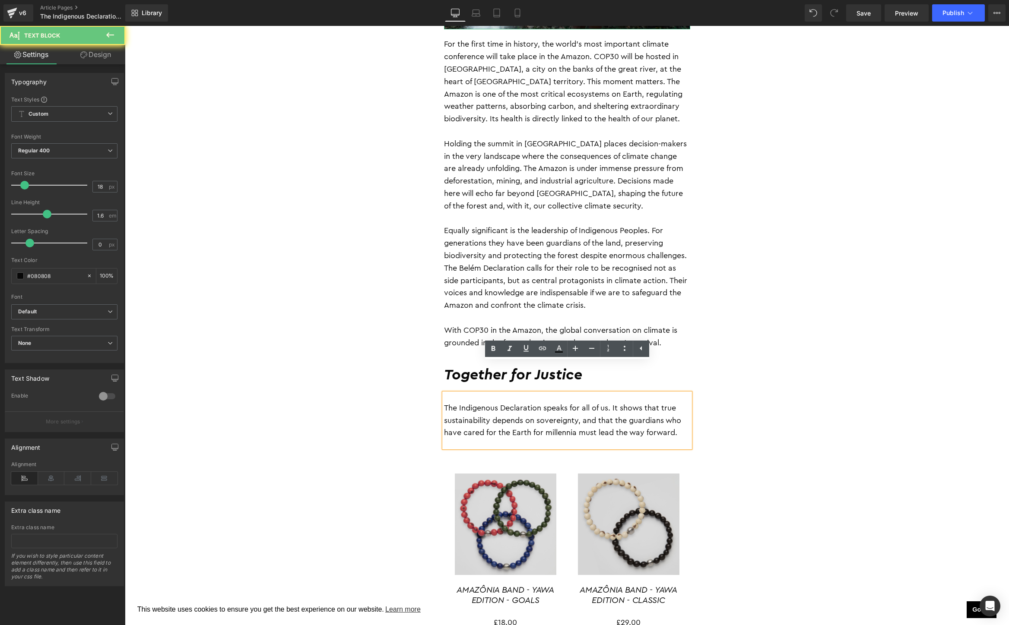
click at [681, 403] on p "The Indigenous Declaration speaks for all of us. It shows that true sustainabil…" at bounding box center [567, 420] width 246 height 37
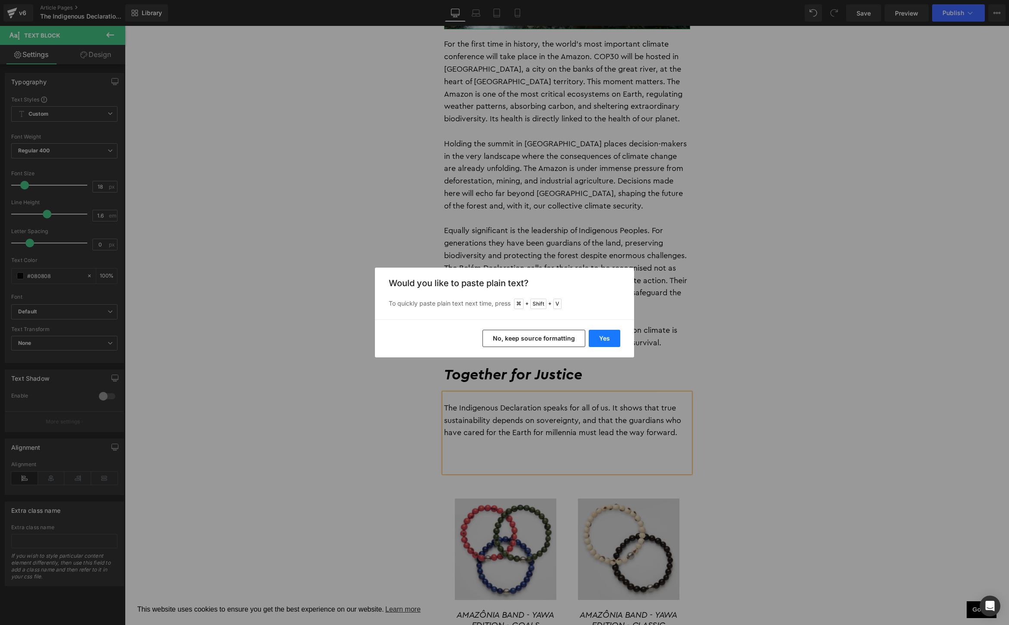
click at [606, 336] on button "Yes" at bounding box center [605, 338] width 32 height 17
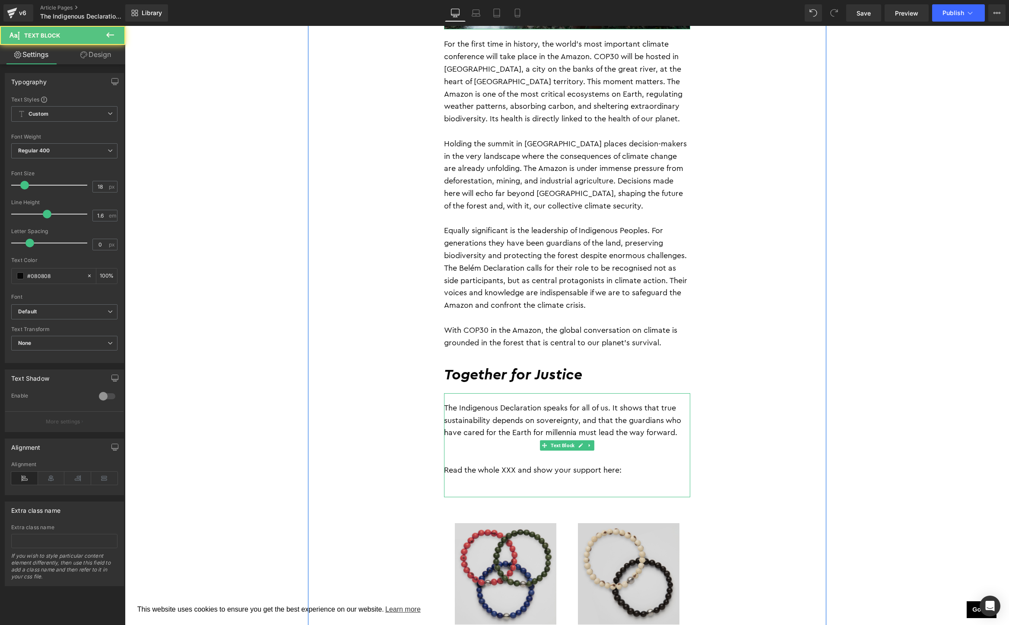
click at [494, 452] on p at bounding box center [567, 458] width 246 height 13
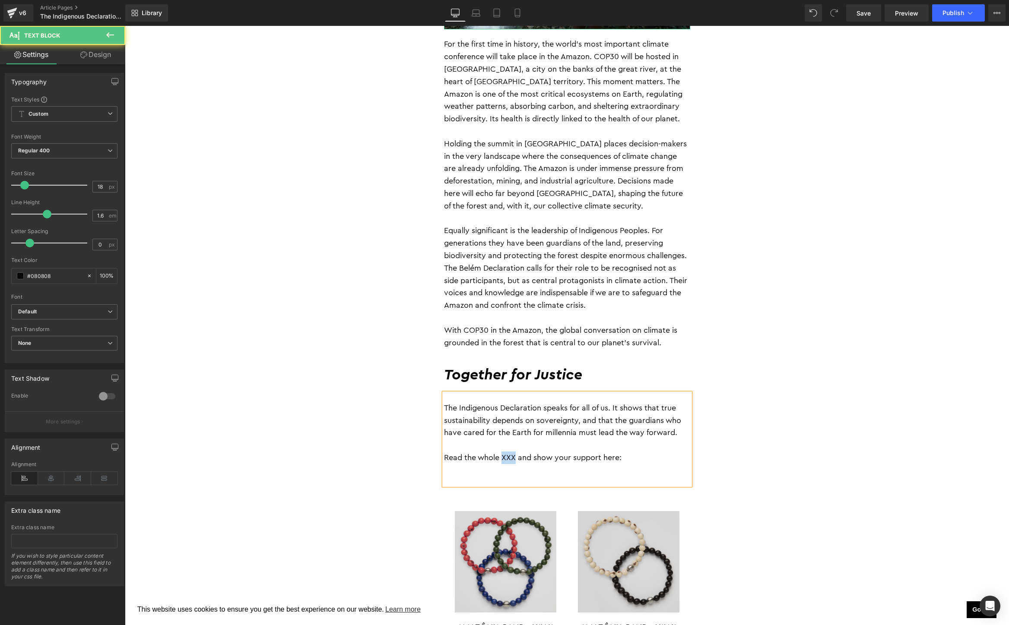
drag, startPoint x: 515, startPoint y: 429, endPoint x: 503, endPoint y: 429, distance: 12.1
click at [503, 452] on p "Read the whole XXX and show your support here:" at bounding box center [567, 458] width 246 height 13
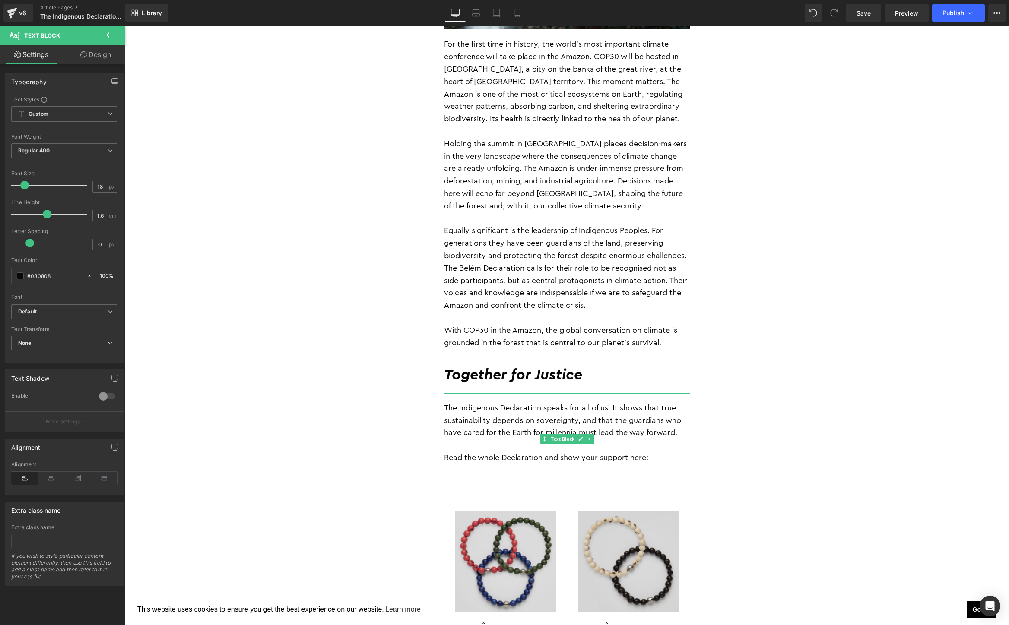
click at [684, 402] on p "The Indigenous Declaration speaks for all of us. It shows that true sustainabil…" at bounding box center [567, 420] width 246 height 37
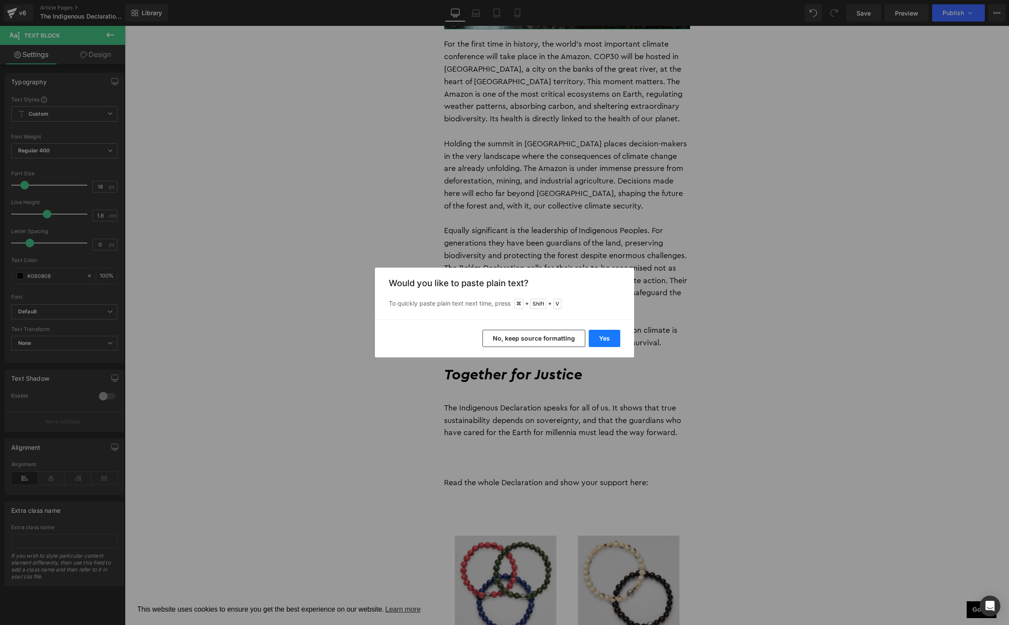
click at [611, 339] on button "Yes" at bounding box center [605, 338] width 32 height 17
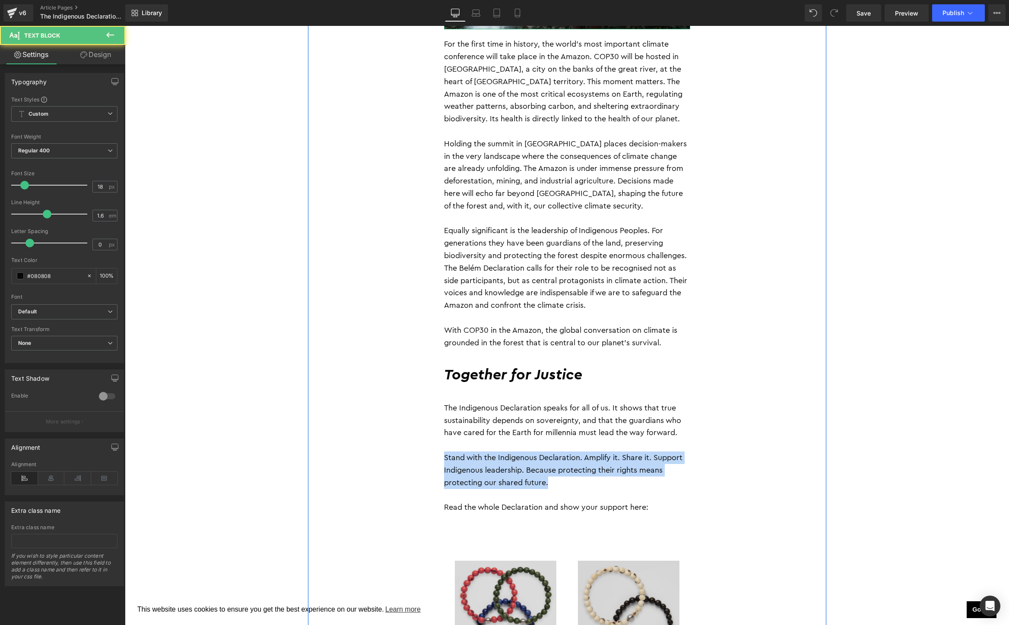
drag, startPoint x: 570, startPoint y: 453, endPoint x: 427, endPoint y: 431, distance: 145.2
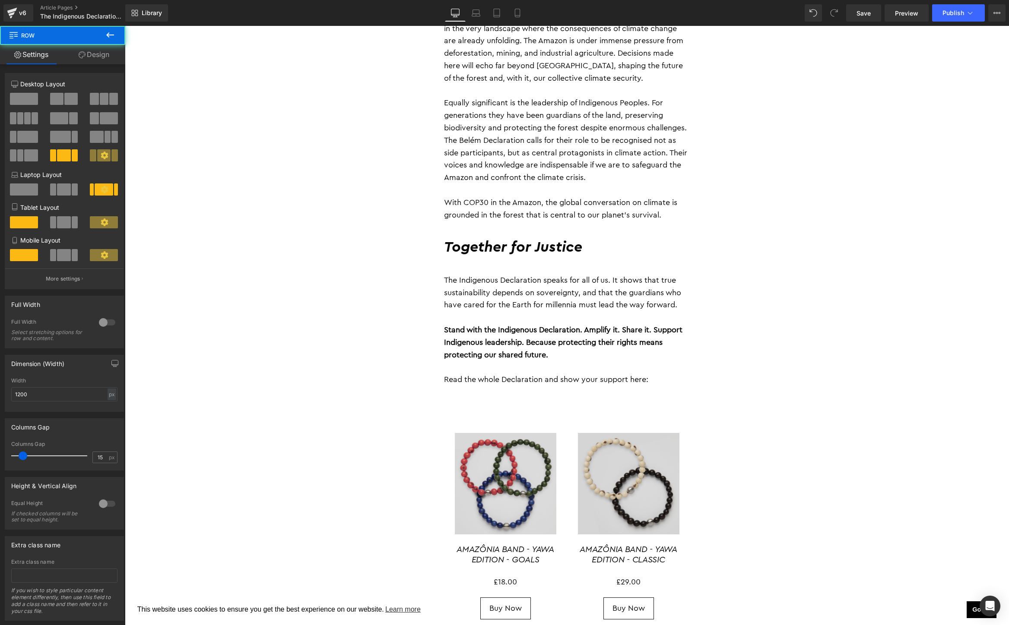
scroll to position [1848, 0]
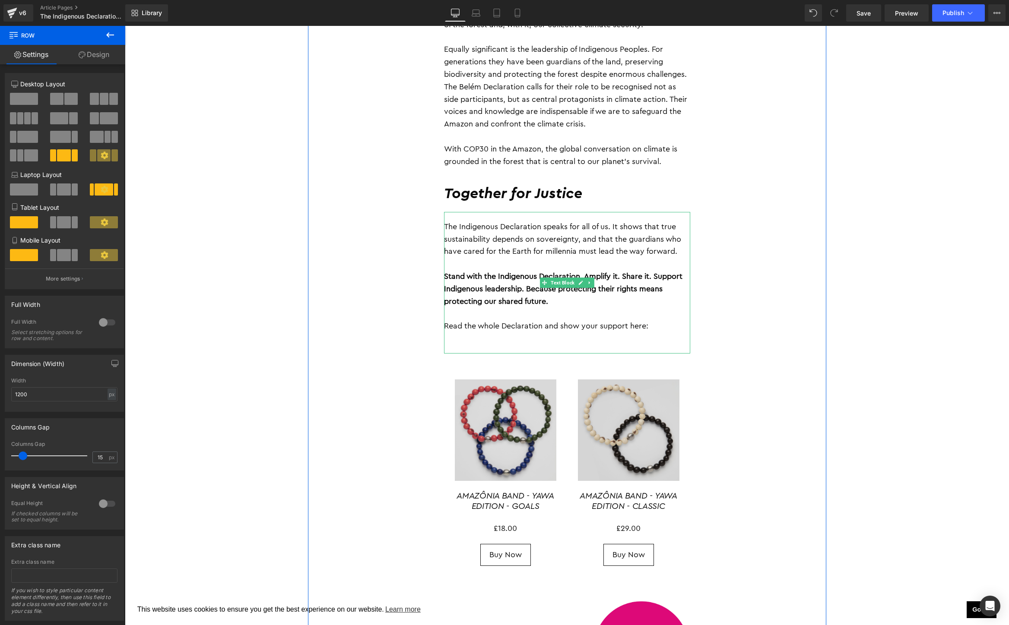
click at [649, 320] on p "Read the whole Declaration and show your support here:" at bounding box center [567, 326] width 246 height 13
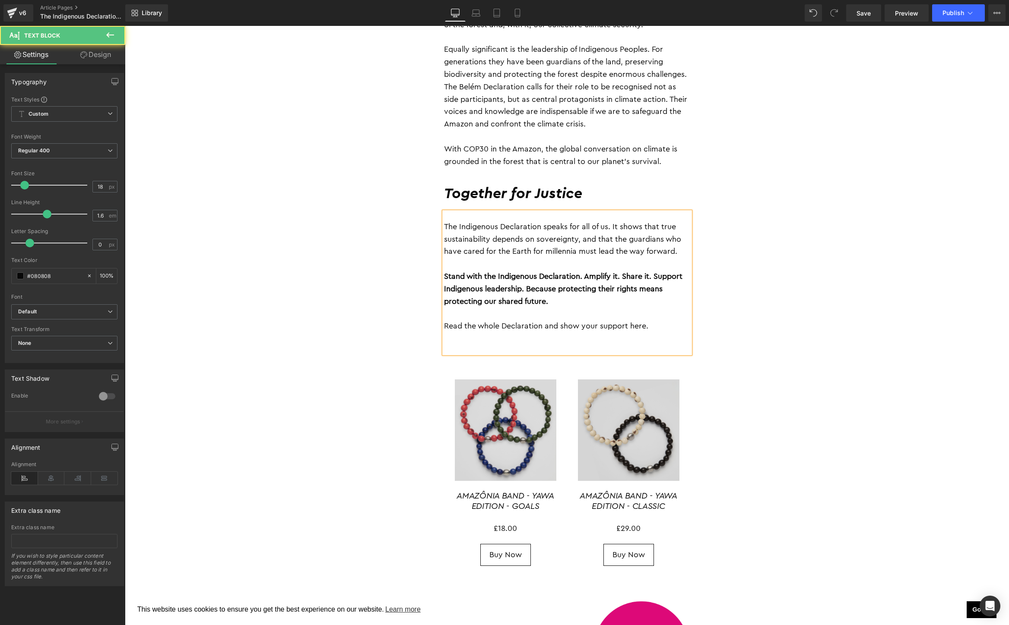
drag, startPoint x: 631, startPoint y: 296, endPoint x: 655, endPoint y: 296, distance: 23.8
click at [655, 320] on p "Read the whole Declaration and show your support here." at bounding box center [567, 326] width 246 height 13
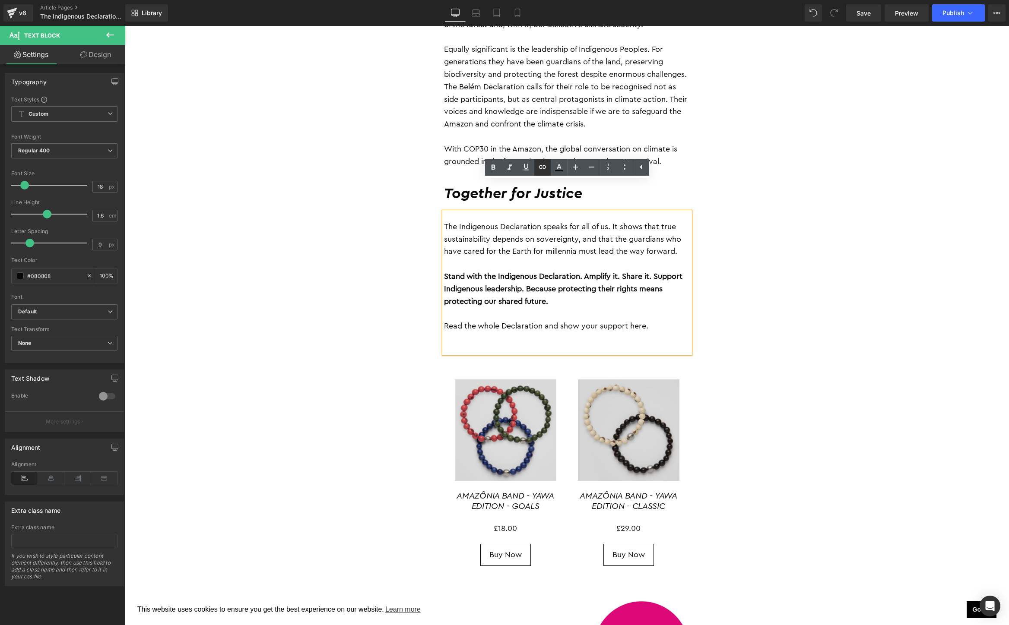
click at [545, 165] on icon at bounding box center [542, 167] width 10 height 10
click at [576, 310] on input "text" at bounding box center [583, 314] width 133 height 22
paste input "https://coiab.org.br/wp-content/uploads/2025/06/ENG_POLITICAL-DECLARATION-OF-TH…"
type input "https://coiab.org.br/wp-content/uploads/2025/06/ENG_POLITICAL-DECLARATION-OF-TH…"
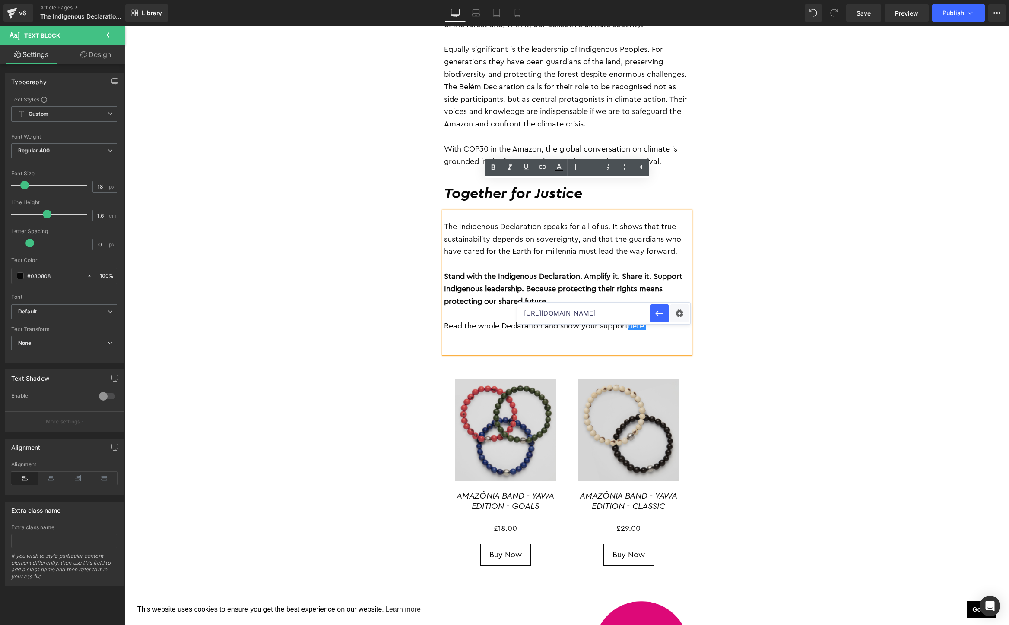
scroll to position [0, 287]
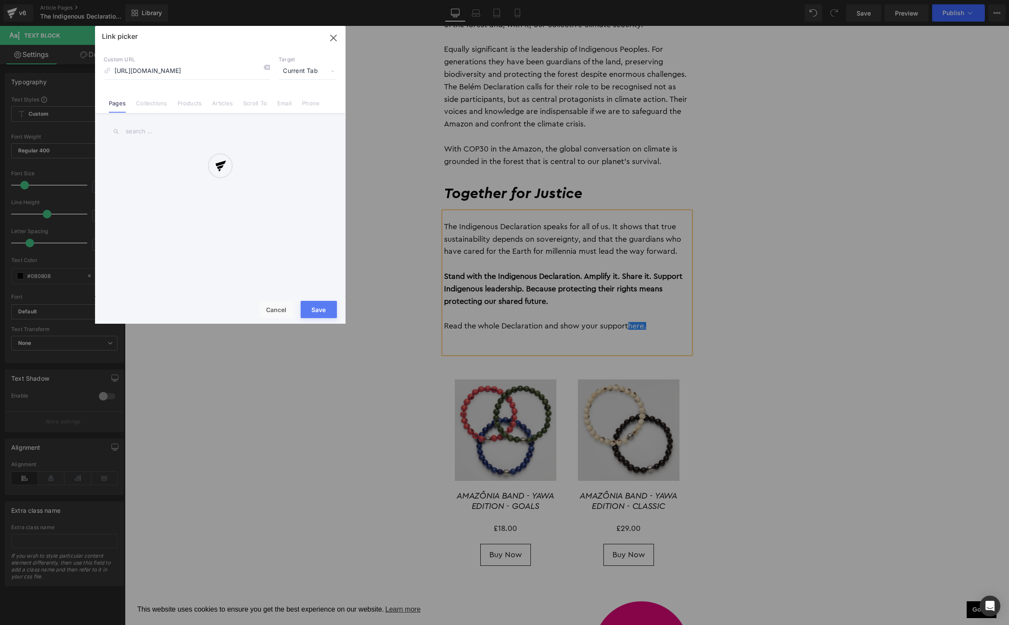
click at [679, 0] on div "Text Color Highlight Color #333333 Edit or remove link: Edit - Unlink - Cancel …" at bounding box center [504, 0] width 1009 height 0
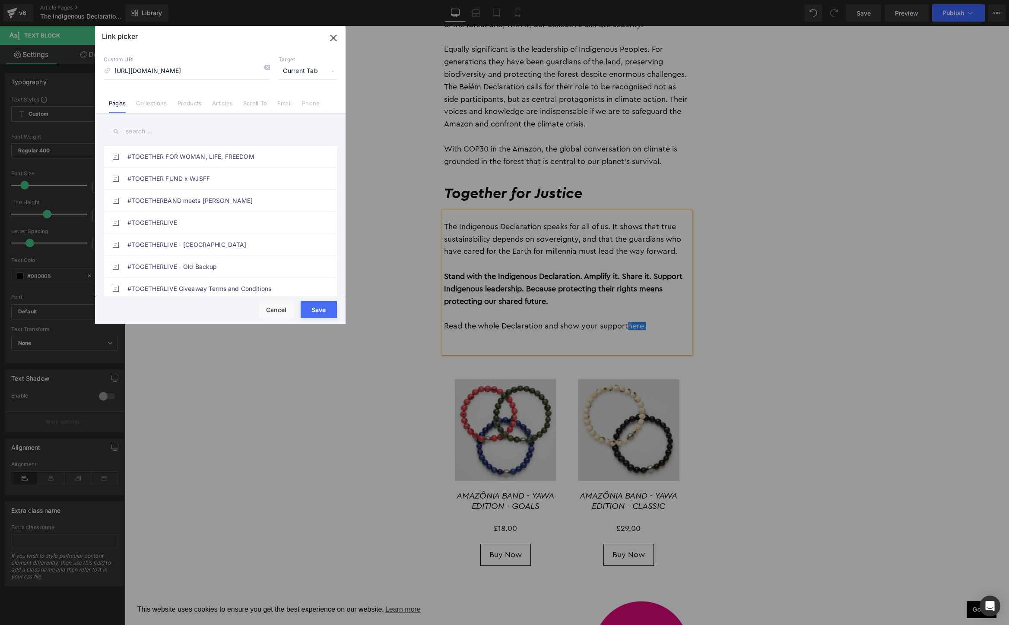
scroll to position [0, 0]
click at [308, 73] on span "Current Tab" at bounding box center [308, 71] width 58 height 16
click at [298, 100] on li "New Tab" at bounding box center [307, 102] width 67 height 15
click at [320, 309] on button "Save" at bounding box center [319, 309] width 36 height 17
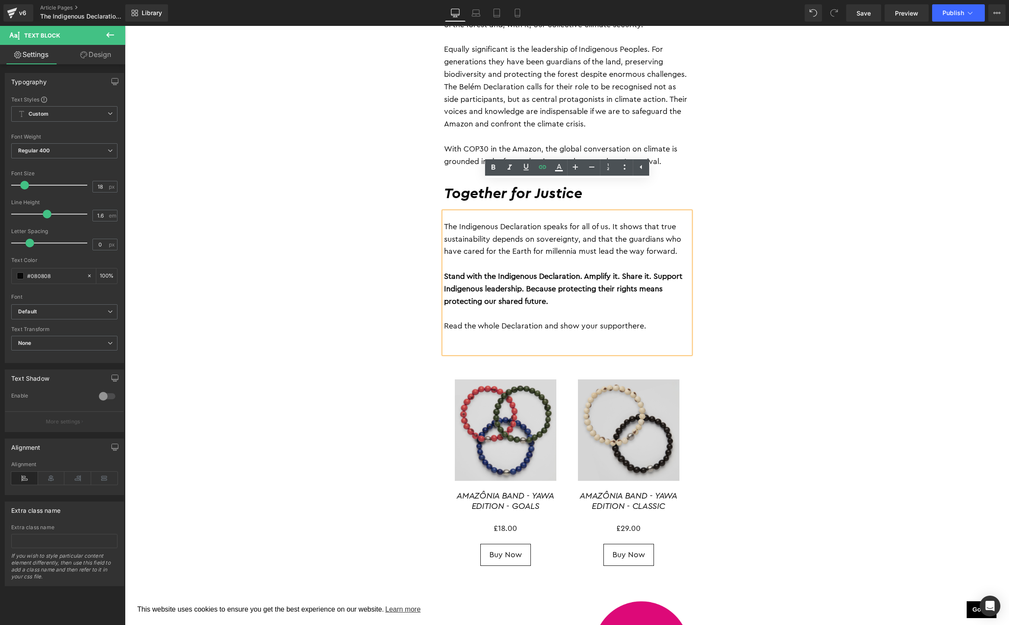
click at [483, 333] on p at bounding box center [567, 339] width 246 height 13
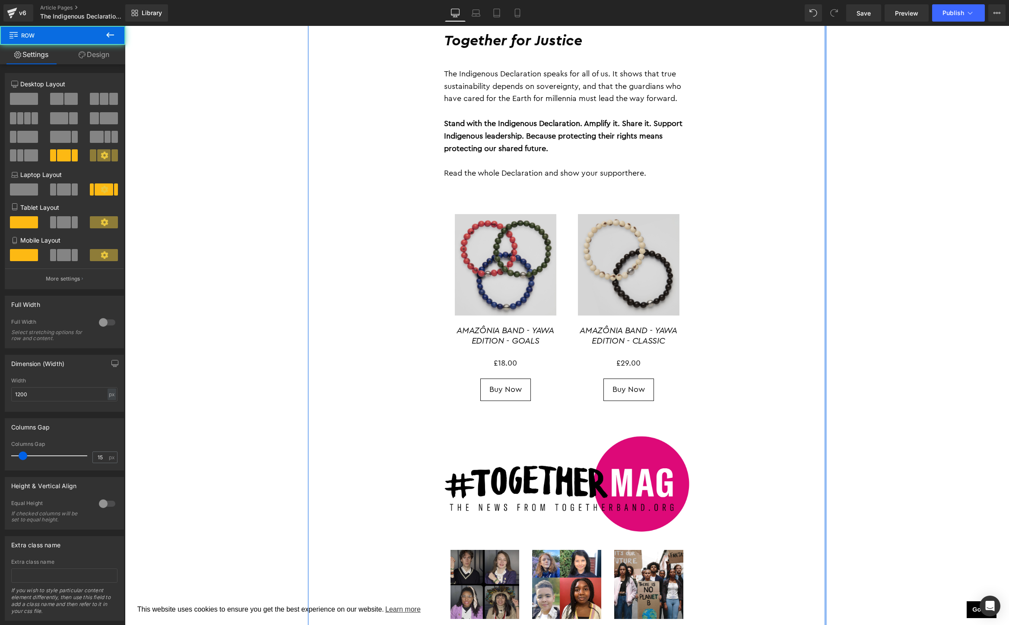
scroll to position [2015, 0]
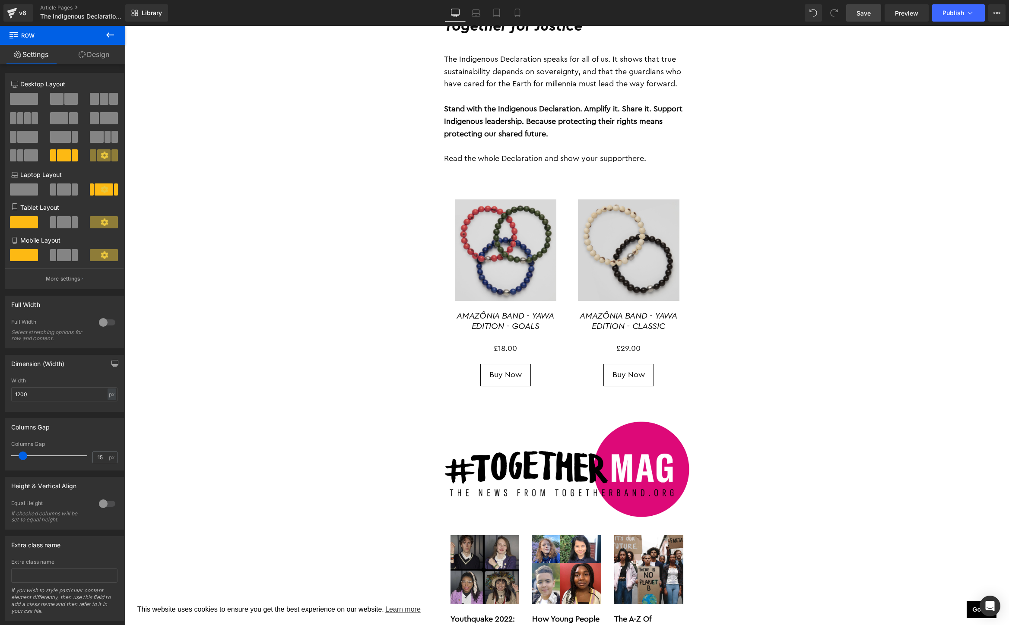
click at [860, 13] on span "Save" at bounding box center [863, 13] width 14 height 9
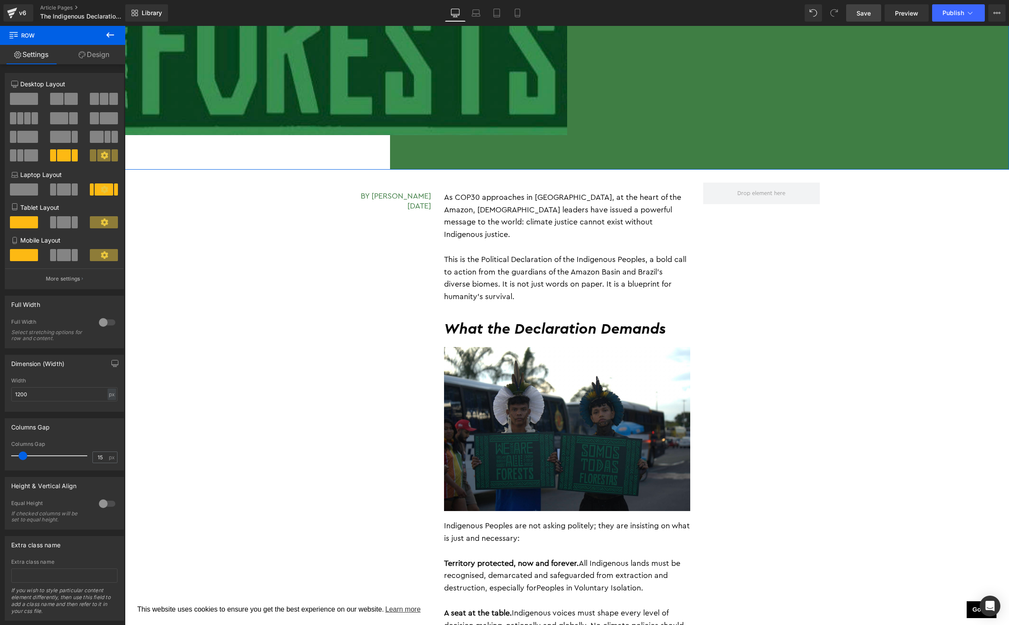
scroll to position [427, 0]
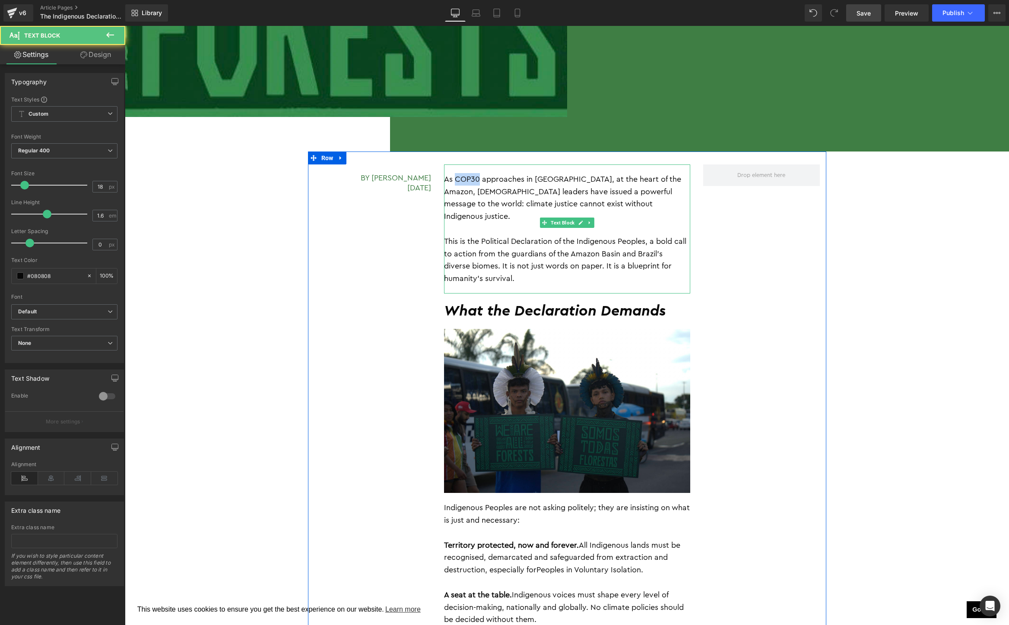
drag, startPoint x: 454, startPoint y: 179, endPoint x: 480, endPoint y: 179, distance: 25.5
click at [480, 179] on p "As COP30 approaches in Belém, at the heart of the Amazon, Indigenous leaders ha…" at bounding box center [567, 198] width 246 height 50
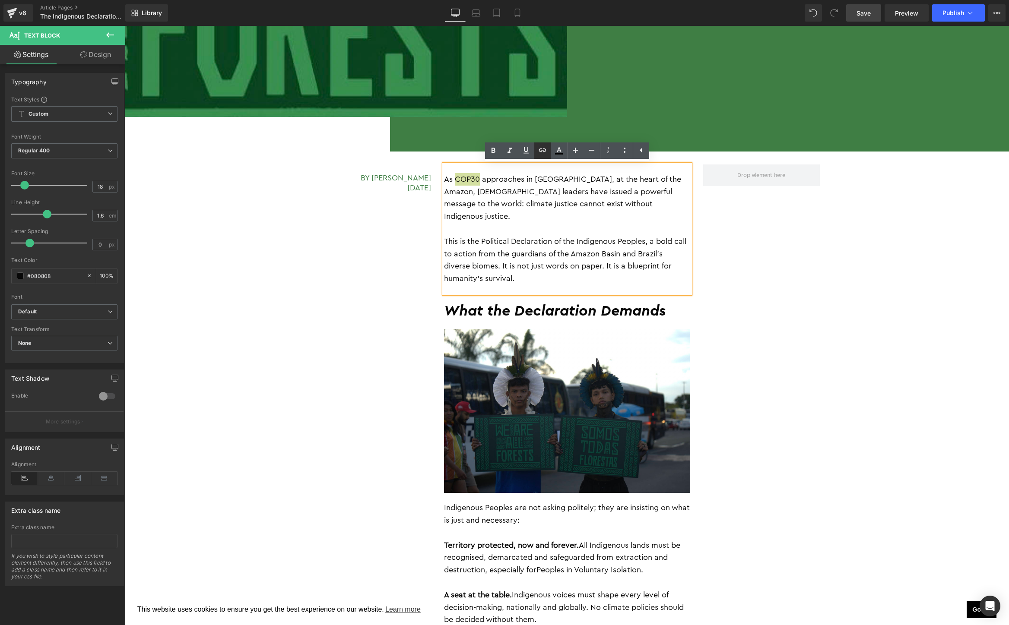
click at [543, 151] on icon at bounding box center [542, 150] width 10 height 10
click at [514, 197] on input "text" at bounding box center [507, 198] width 133 height 22
paste input "https://cop30.br/en"
type input "https://cop30.br/en"
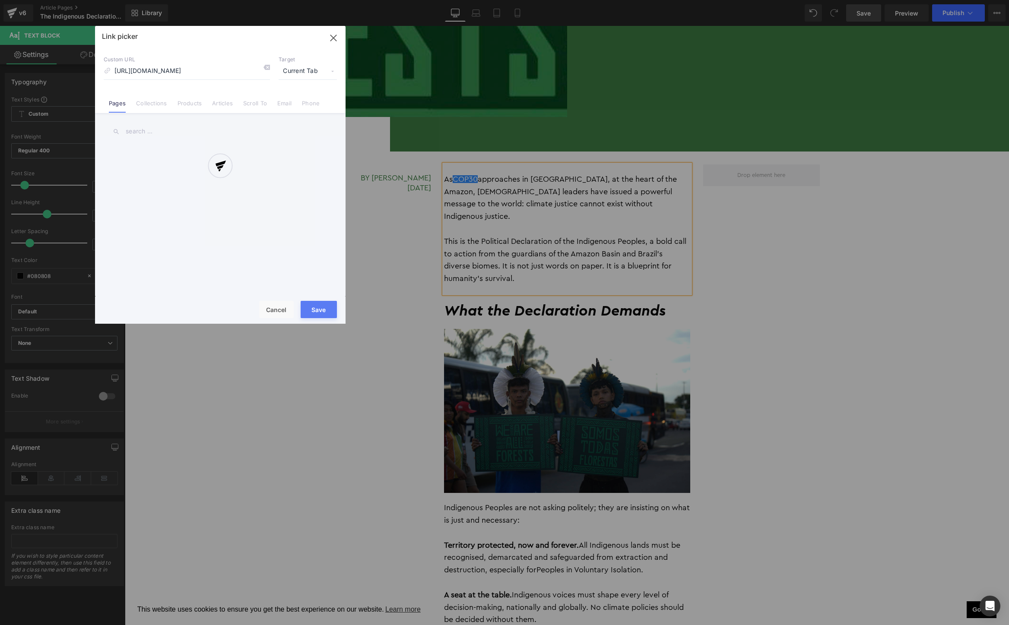
click at [606, 0] on div "Text Color Highlight Color #333333 Edit or remove link: Edit - Unlink - Cancel …" at bounding box center [504, 0] width 1009 height 0
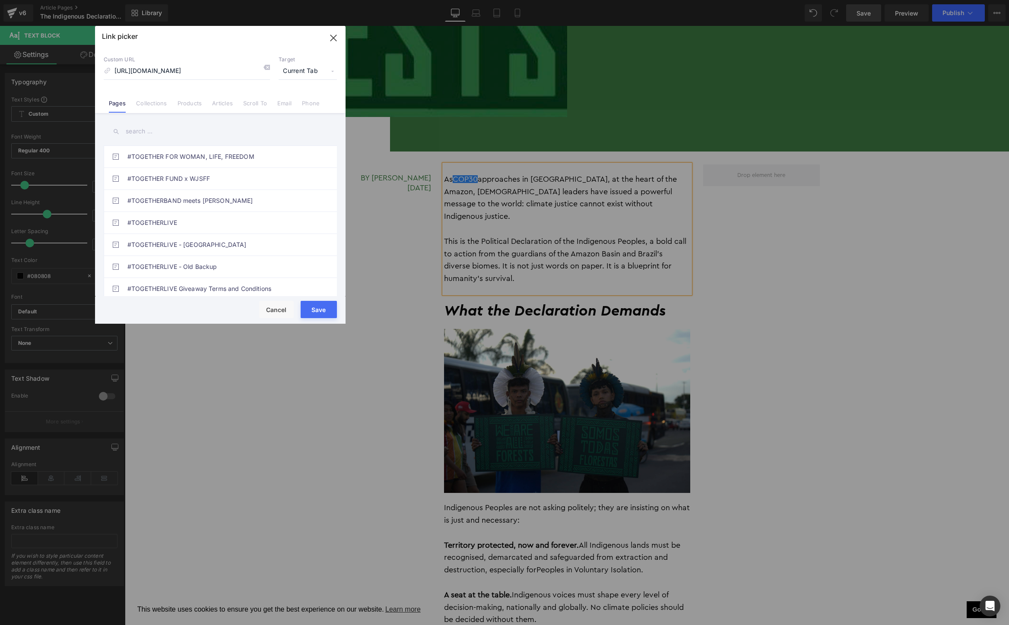
click at [304, 71] on span "Current Tab" at bounding box center [308, 71] width 58 height 16
click at [296, 98] on li "New Tab" at bounding box center [307, 102] width 67 height 15
click at [322, 301] on button "Save" at bounding box center [319, 309] width 36 height 17
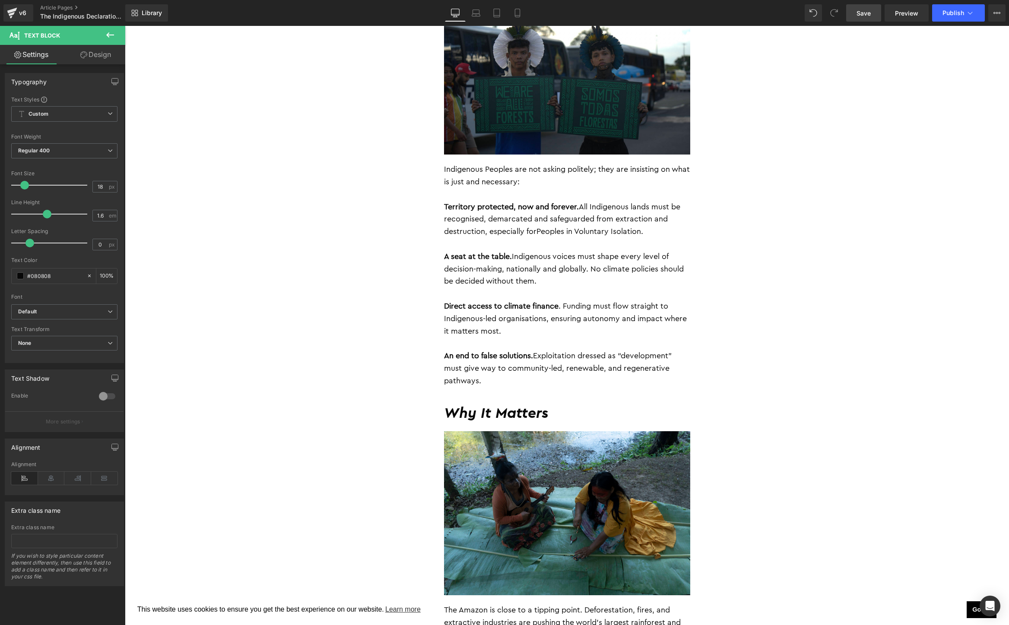
scroll to position [483, 0]
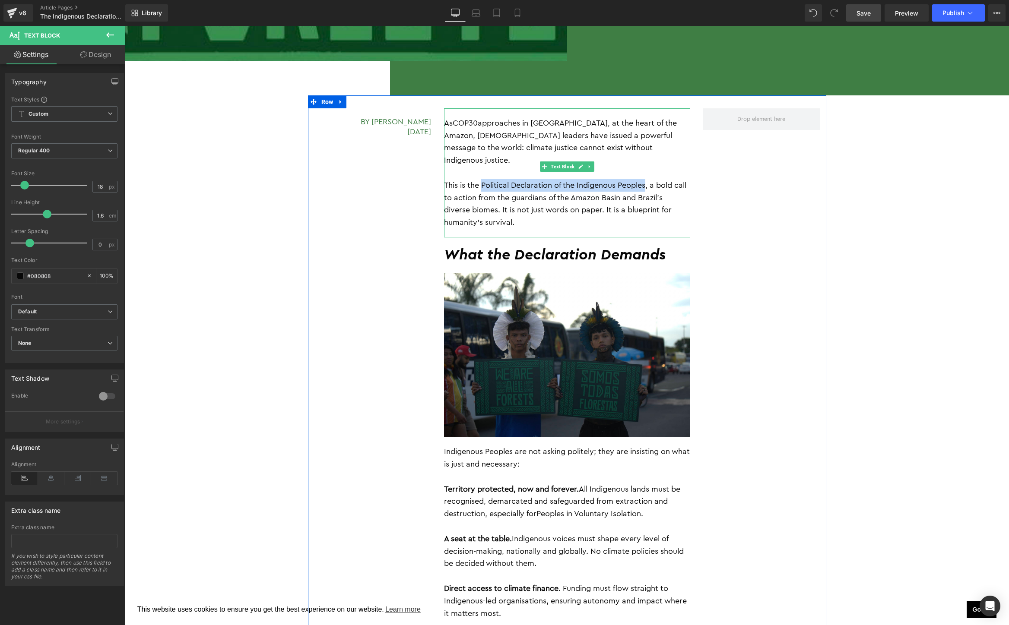
drag, startPoint x: 648, startPoint y: 172, endPoint x: 482, endPoint y: 172, distance: 165.8
click at [482, 179] on p "This is the Political Declaration of the Indigenous Peoples, a bold call to act…" at bounding box center [567, 204] width 246 height 50
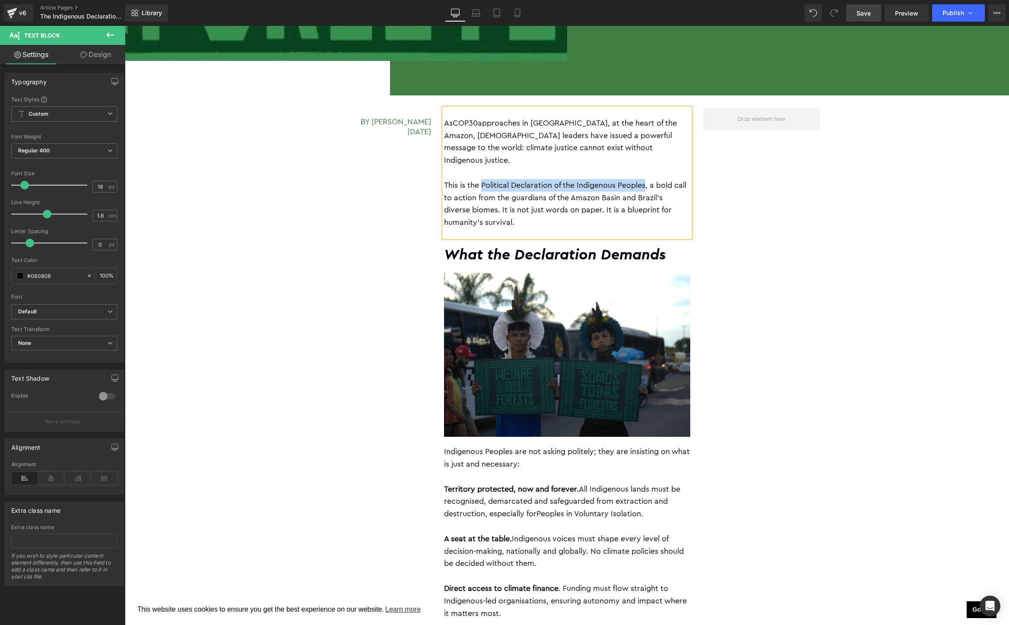
copy p "Political Declaration of the Indigenous Peoples"
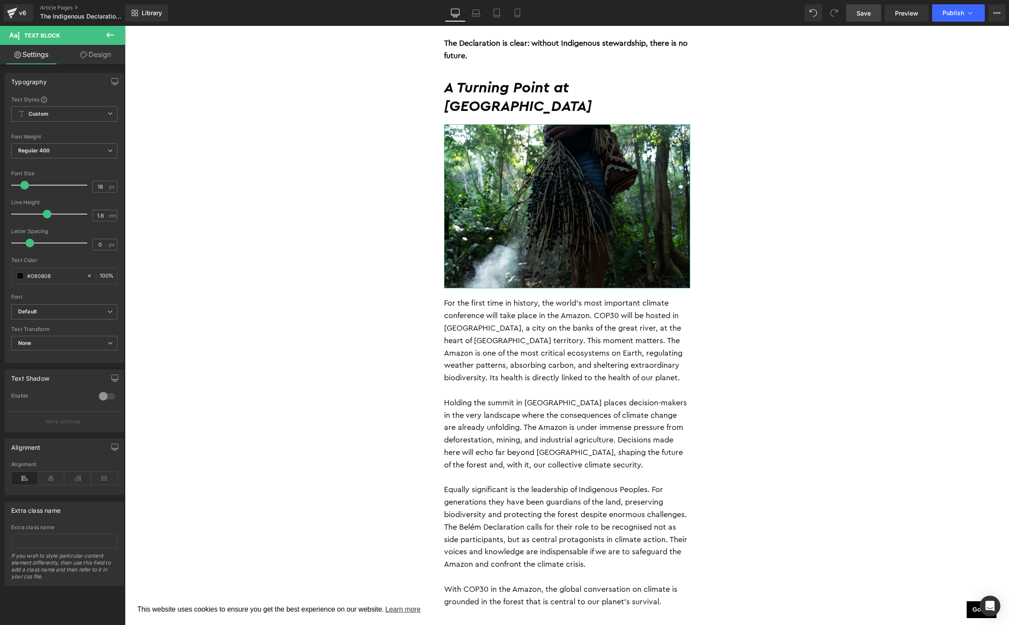
scroll to position [1331, 0]
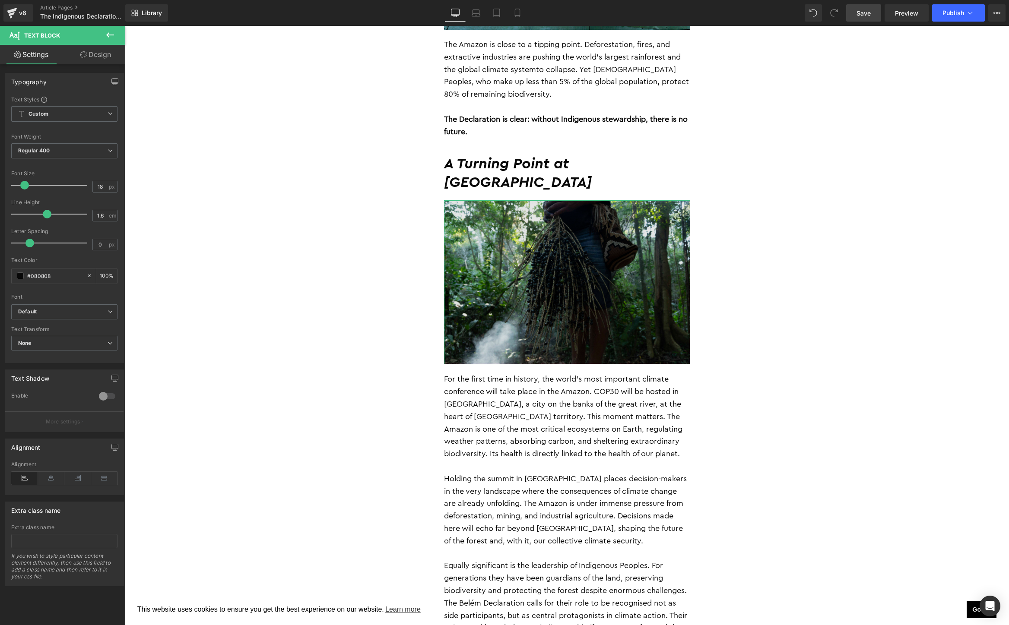
click at [615, 305] on img at bounding box center [567, 282] width 246 height 164
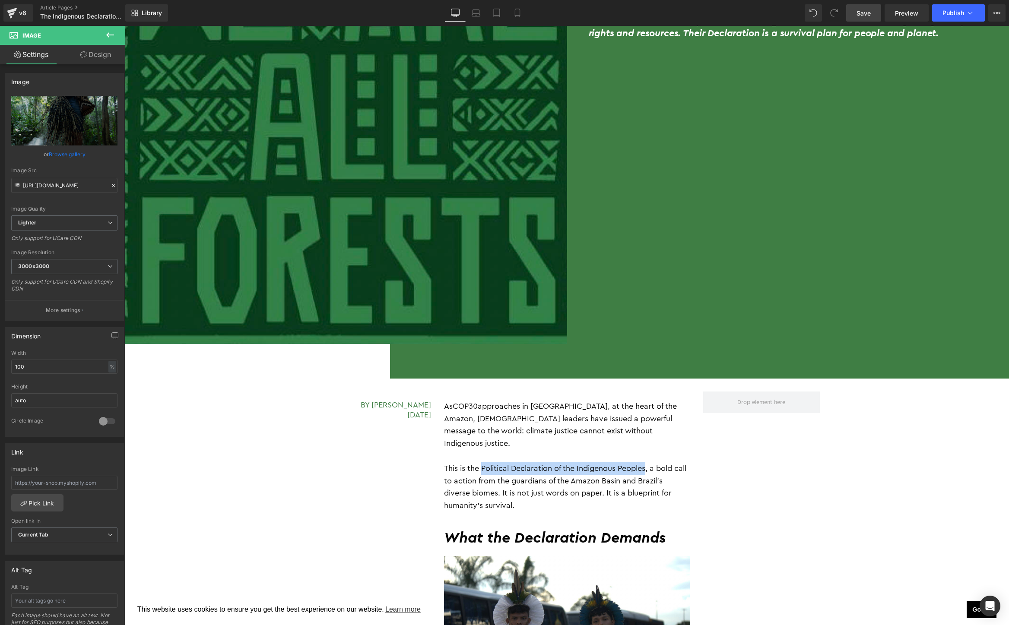
scroll to position [555, 0]
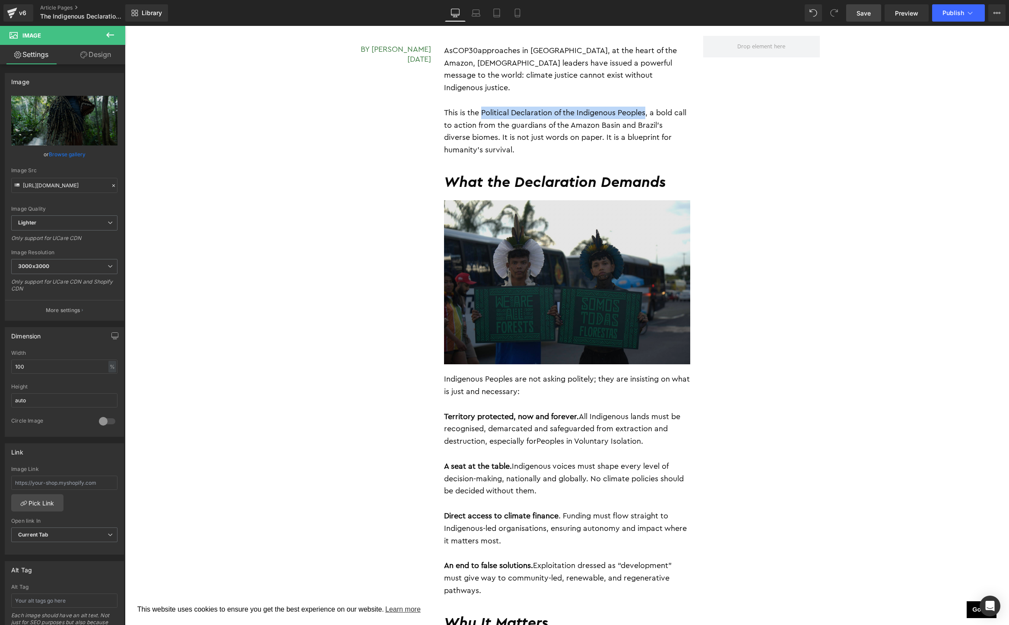
click at [542, 266] on img at bounding box center [567, 282] width 246 height 164
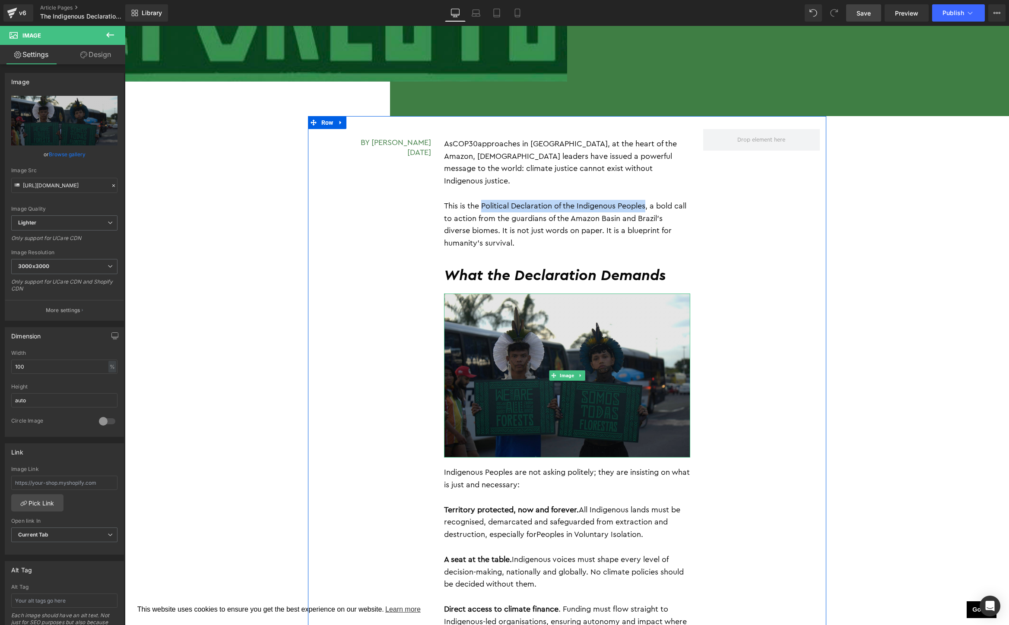
scroll to position [442, 0]
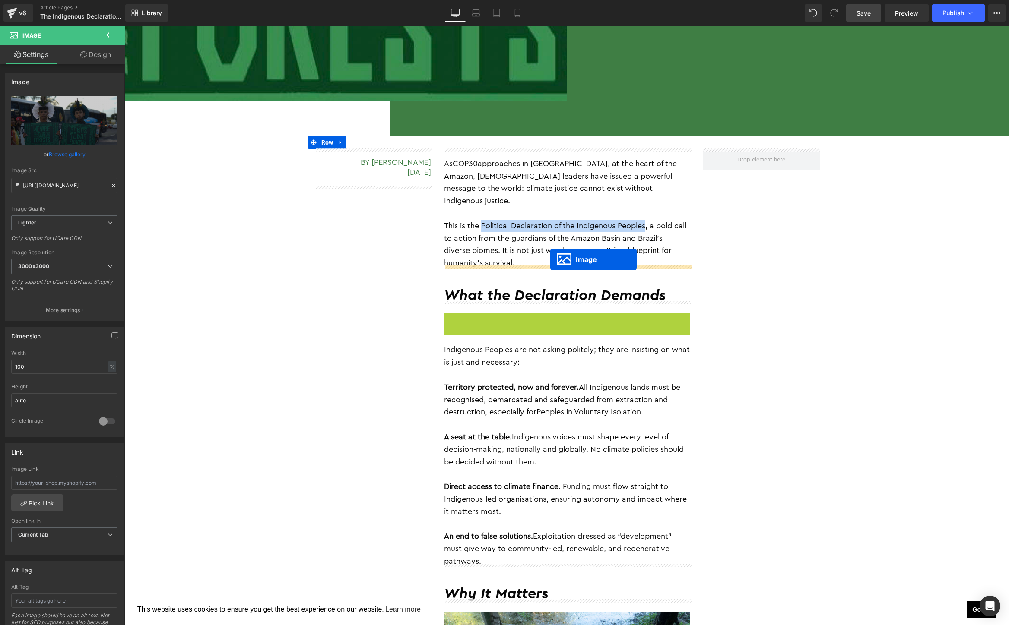
drag, startPoint x: 553, startPoint y: 381, endPoint x: 550, endPoint y: 260, distance: 121.8
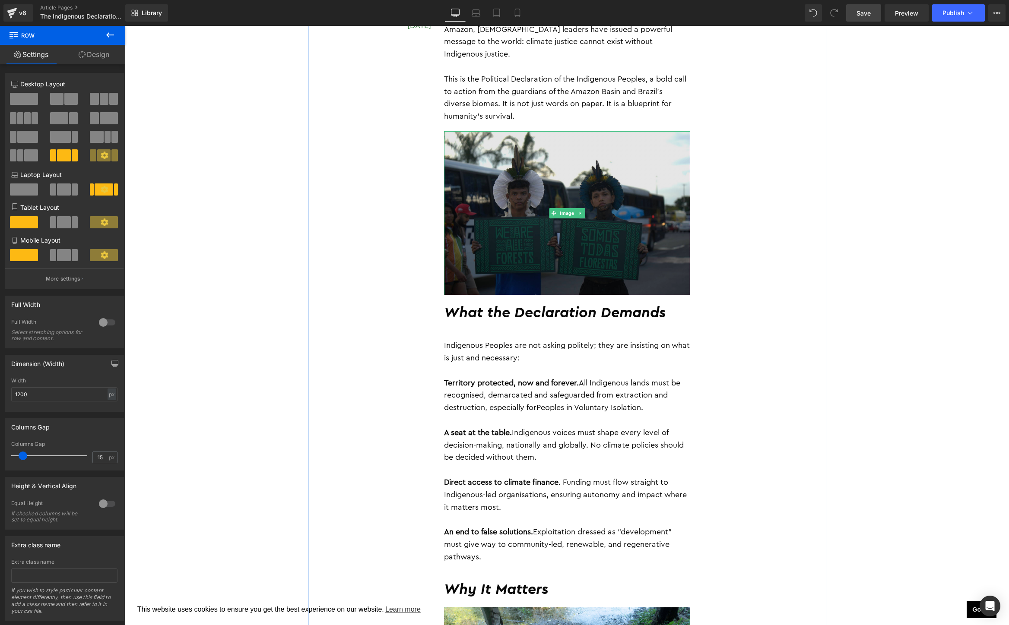
scroll to position [593, 0]
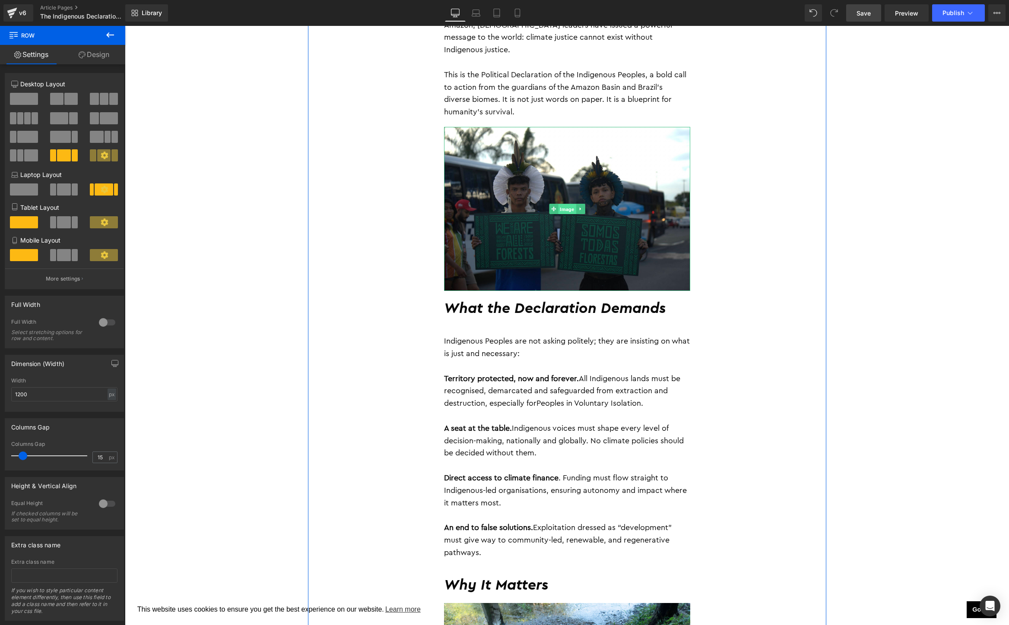
click at [566, 204] on span "Image" at bounding box center [567, 209] width 18 height 10
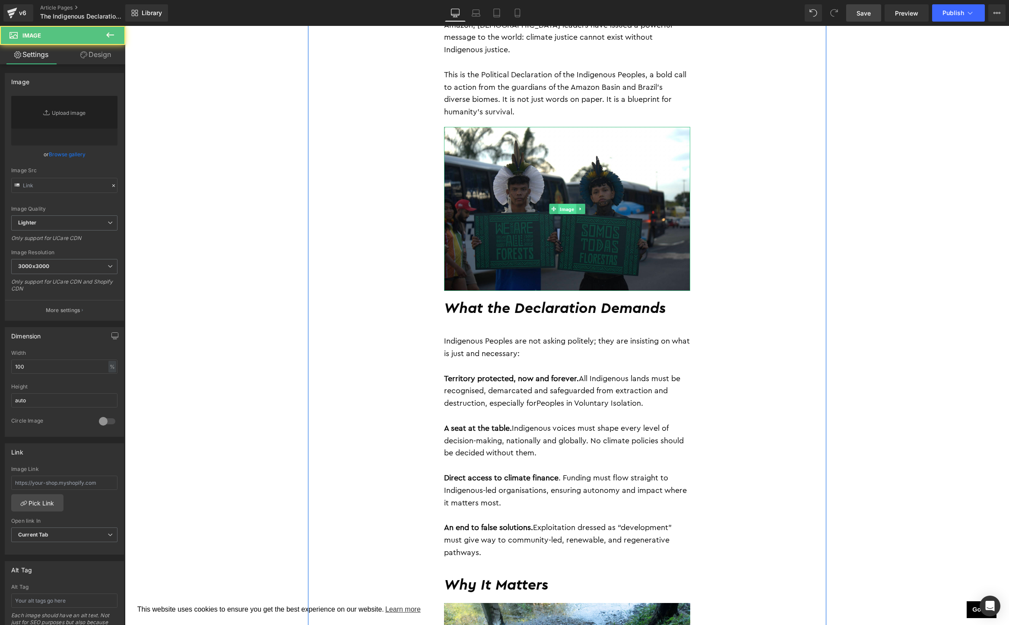
type input "https://ucarecdn.com/3d5bce82-7c75-4b83-9bdb-c96f67ddc1fe/-/format/auto/-/previ…"
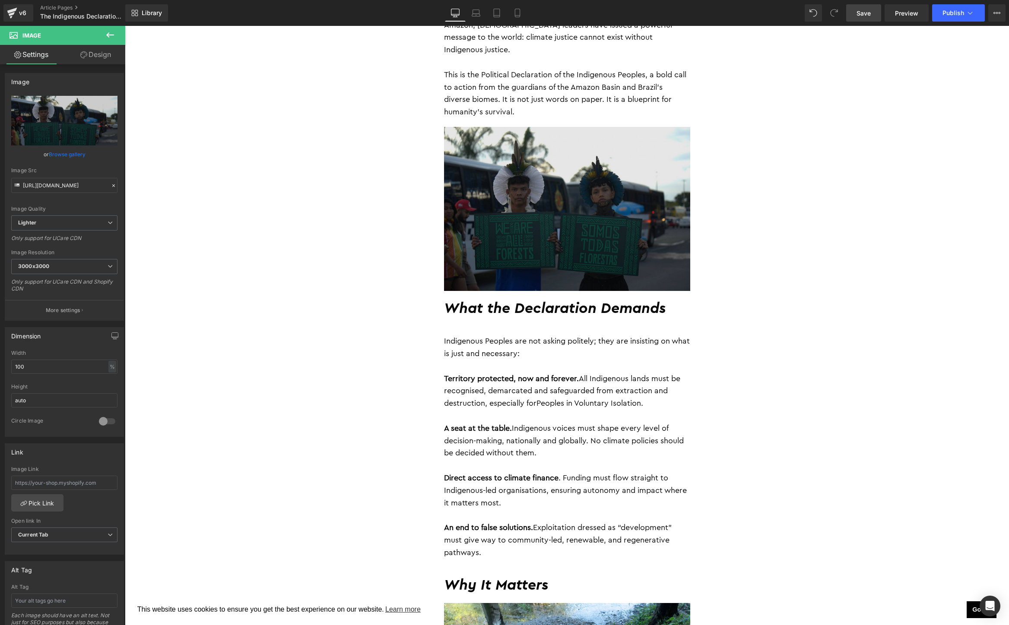
click at [513, 219] on img at bounding box center [567, 209] width 246 height 164
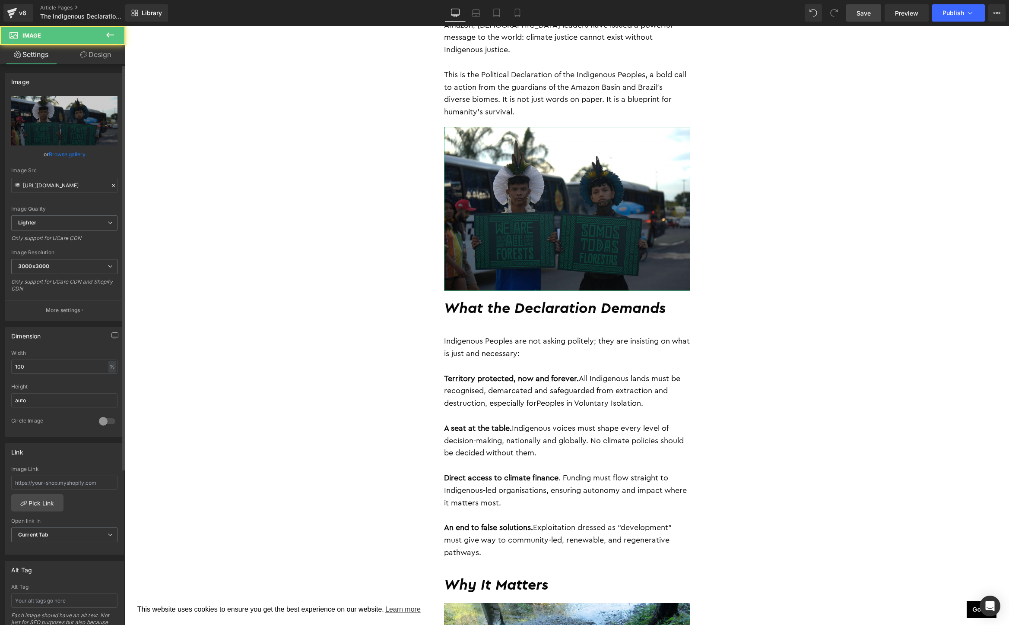
click at [60, 155] on link "Browse gallery" at bounding box center [67, 154] width 37 height 15
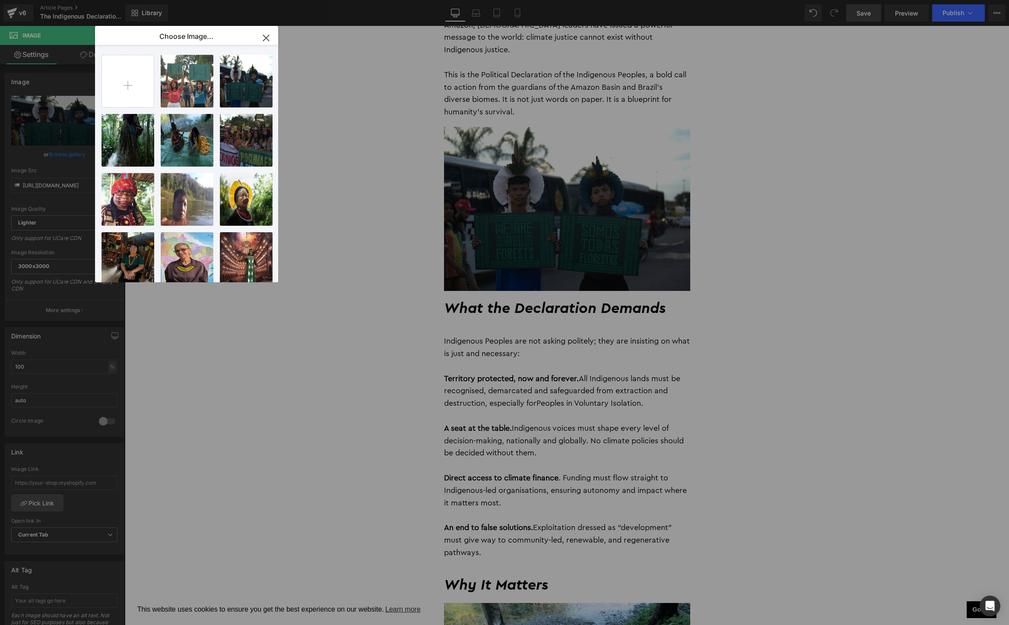
click at [134, 82] on input "file" at bounding box center [128, 81] width 52 height 52
type input "C:\fakepath\_MM_2529-70.jpg"
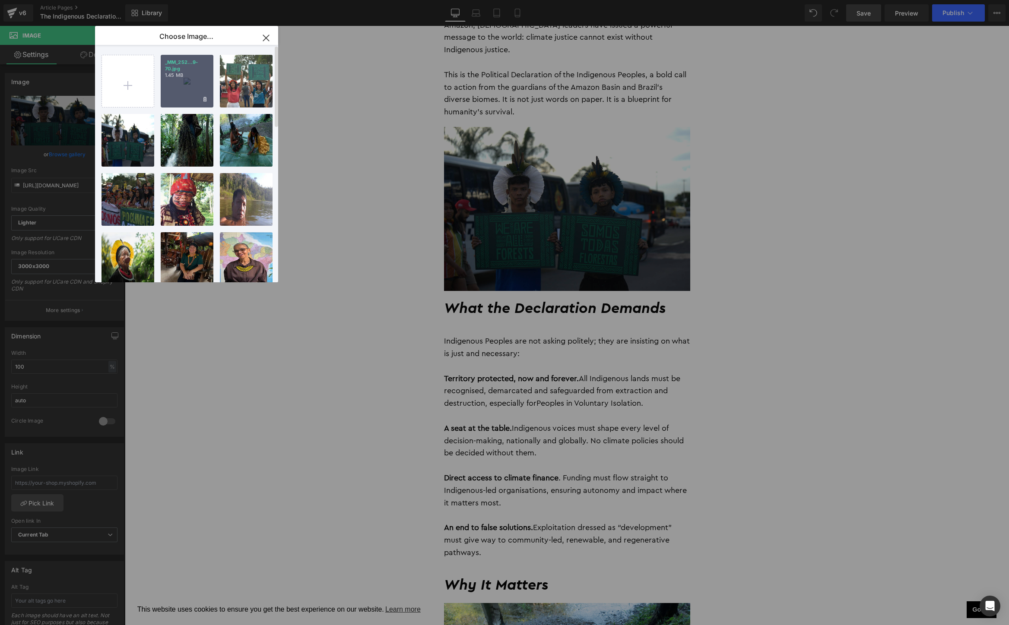
click at [178, 75] on p "1.45 MB" at bounding box center [187, 75] width 44 height 6
type input "https://ucarecdn.com/a55d5a68-1da6-4c84-9562-d1b71b931366/-/format/auto/-/previ…"
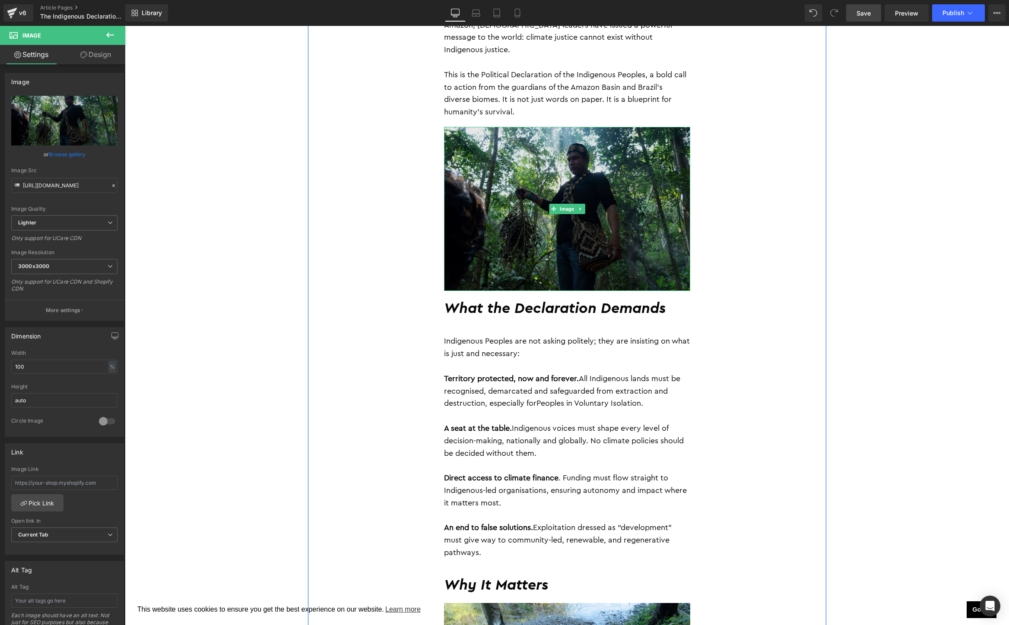
click at [579, 234] on img at bounding box center [567, 209] width 246 height 164
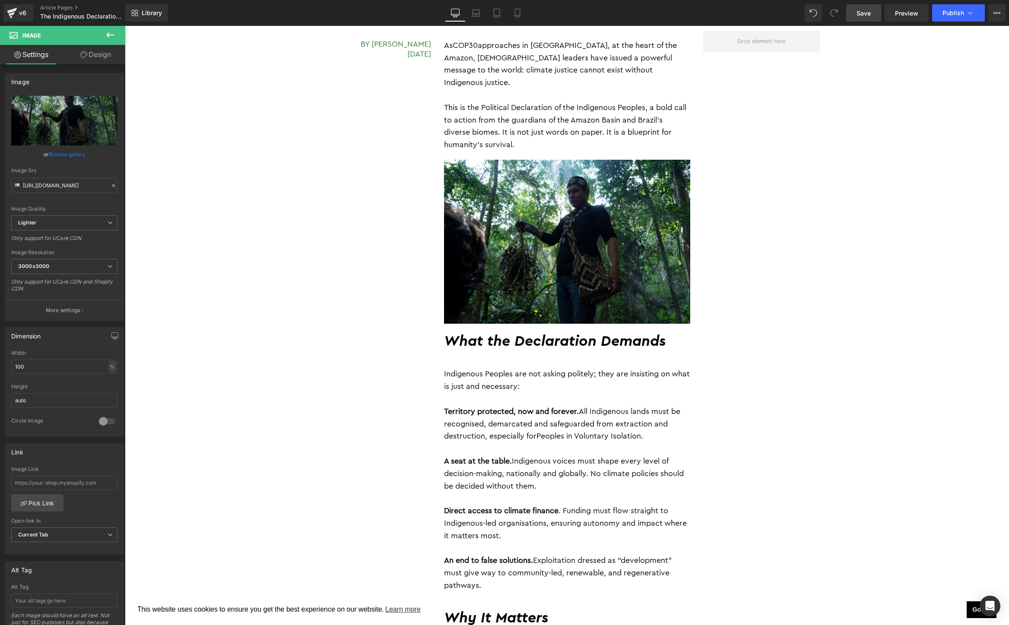
scroll to position [566, 0]
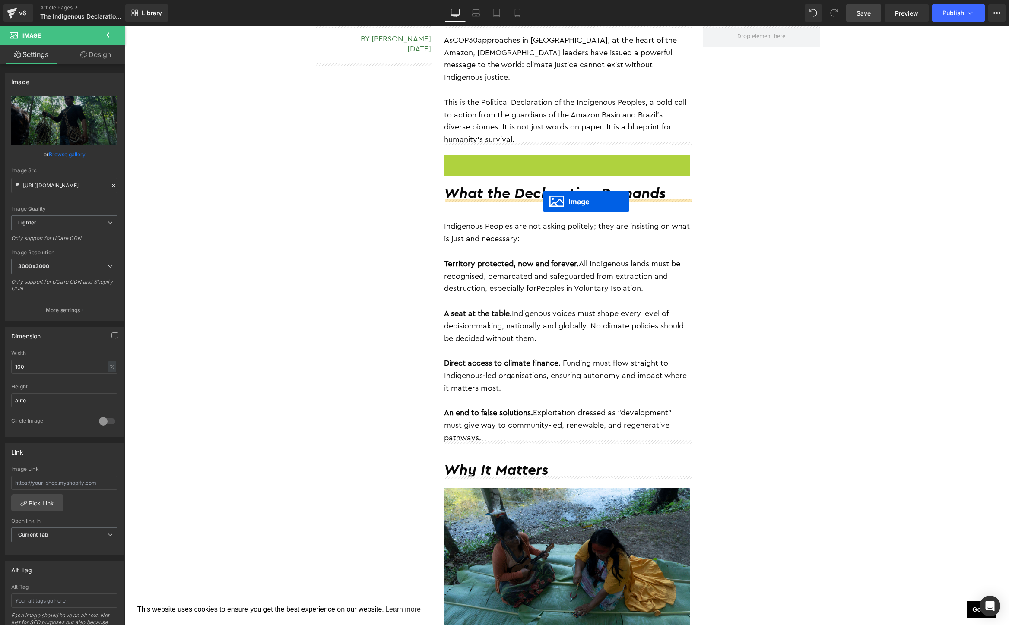
drag, startPoint x: 555, startPoint y: 224, endPoint x: 543, endPoint y: 202, distance: 24.9
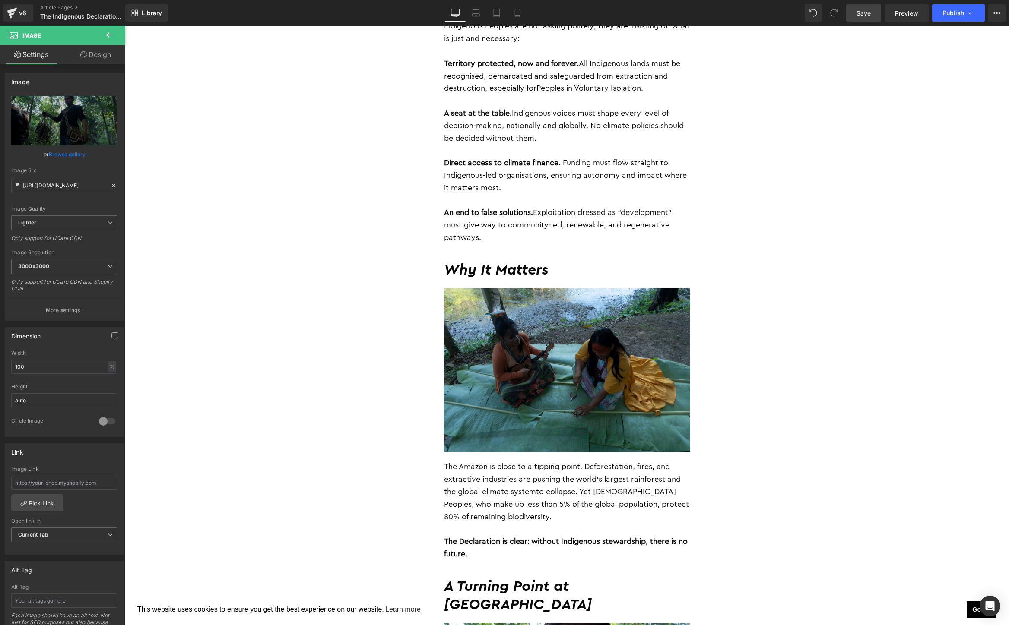
scroll to position [943, 0]
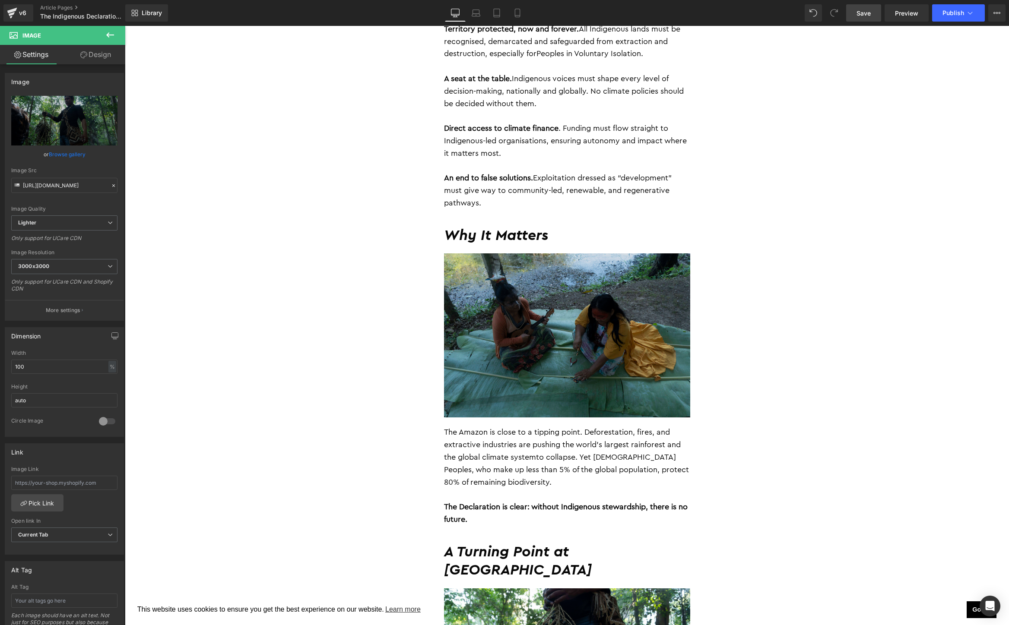
click at [532, 297] on img at bounding box center [567, 336] width 246 height 164
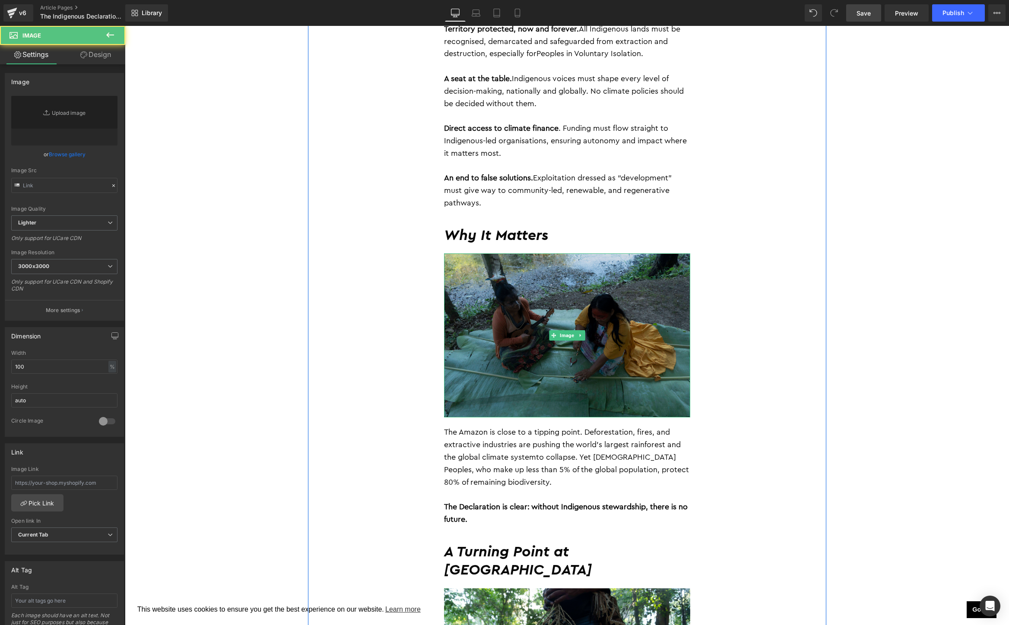
type input "https://ucarecdn.com/f51be133-6390-4283-80b0-06bc2f87eaa8/-/format/auto/-/previ…"
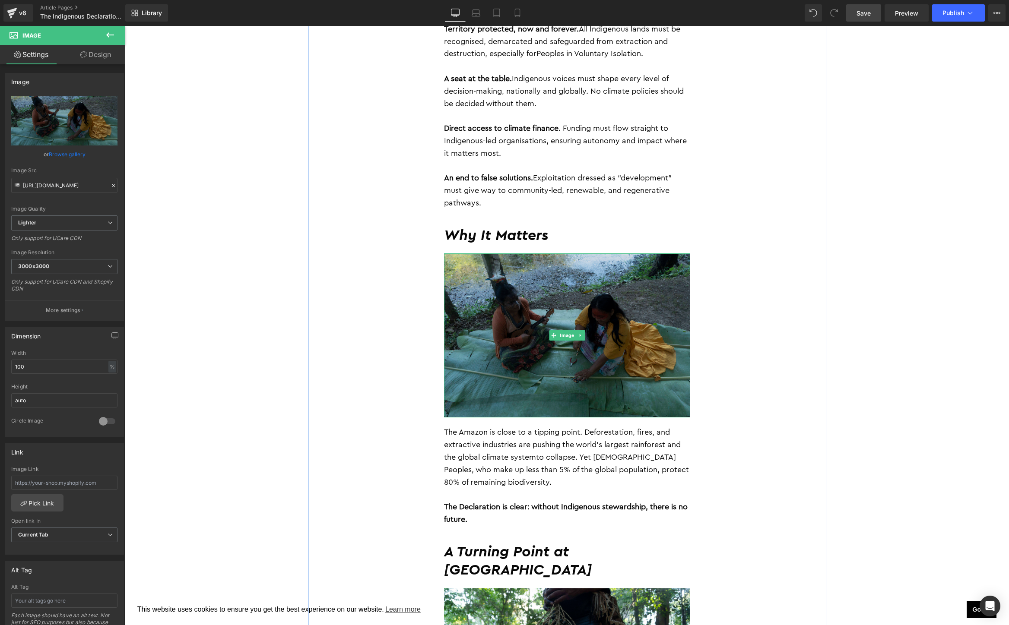
scroll to position [1316, 0]
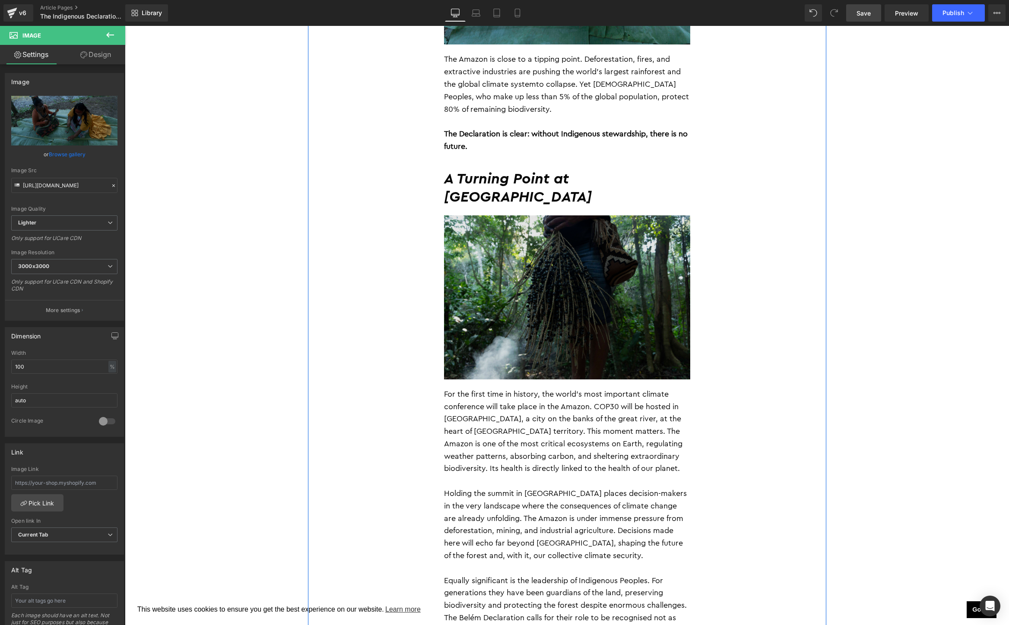
click at [549, 268] on div "Image" at bounding box center [567, 298] width 246 height 164
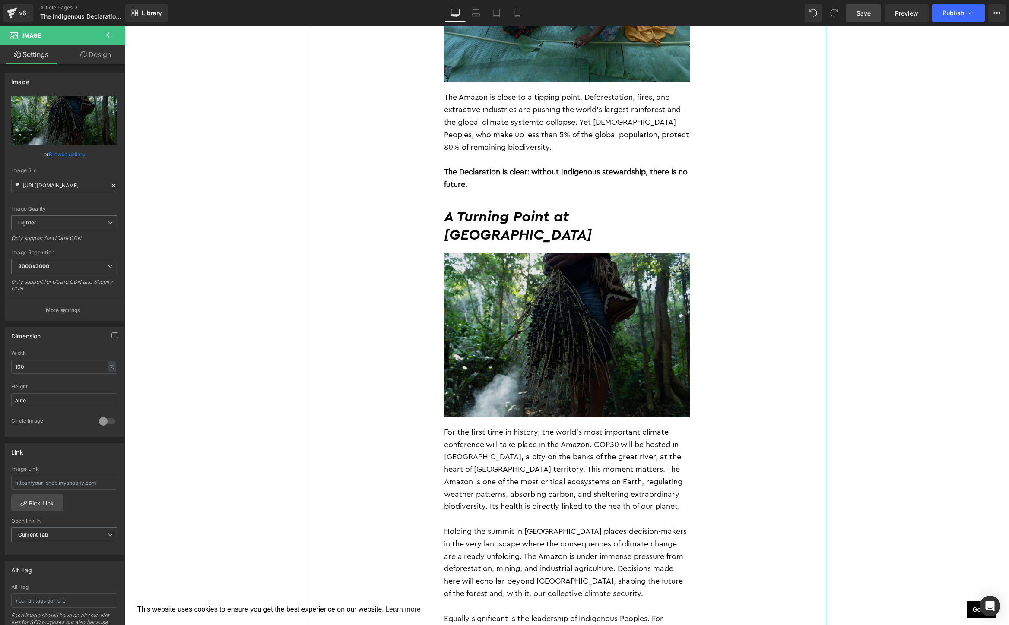
scroll to position [1279, 0]
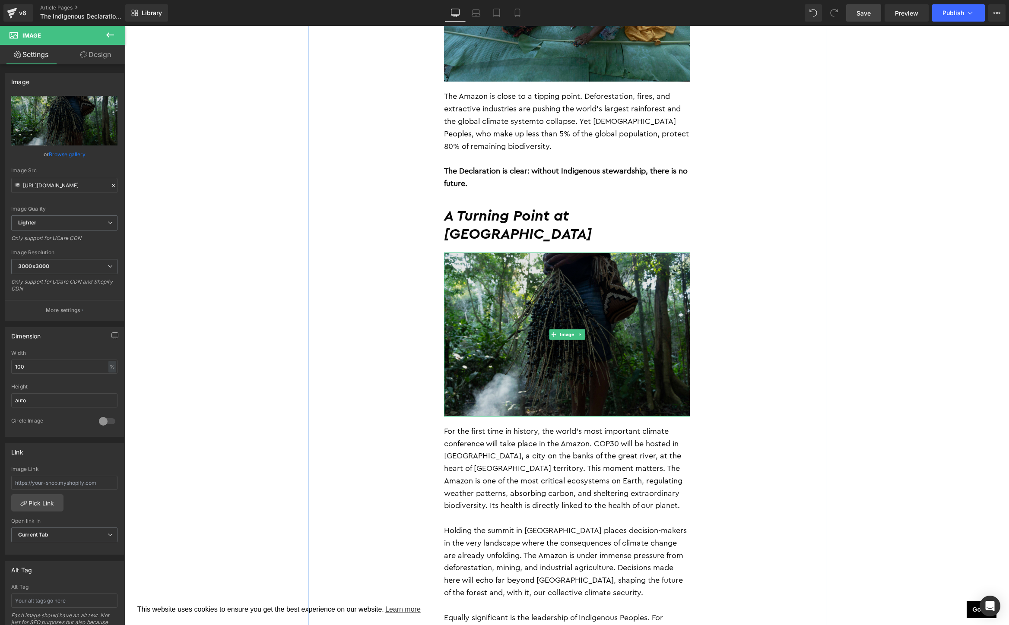
click at [526, 317] on img at bounding box center [567, 335] width 246 height 164
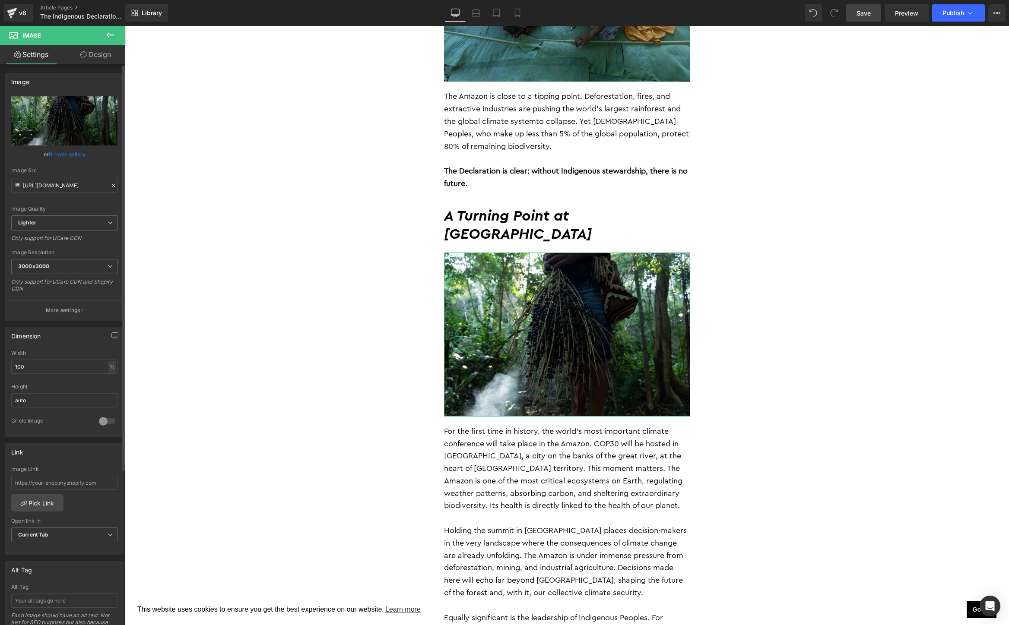
click at [77, 155] on link "Browse gallery" at bounding box center [67, 154] width 37 height 15
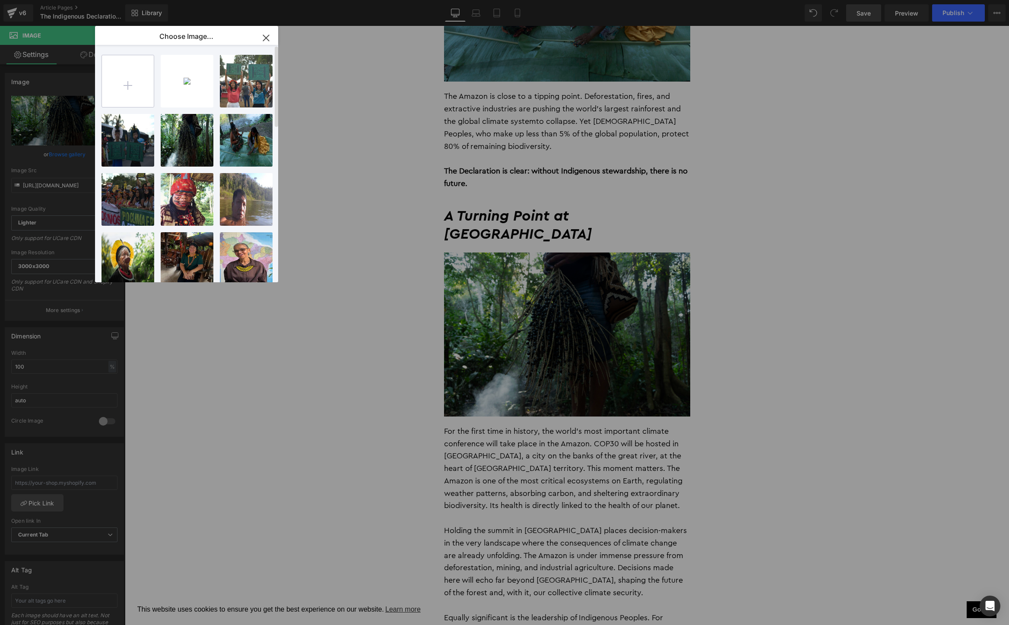
click at [136, 87] on input "file" at bounding box center [128, 81] width 52 height 52
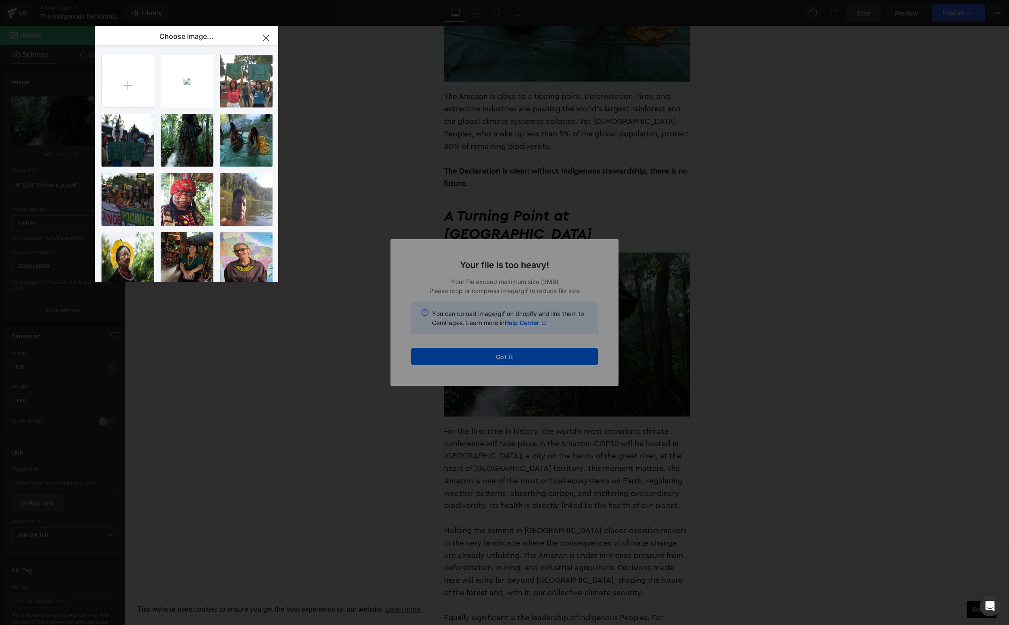
click at [524, 0] on div "Text Color Highlight Color #333333 Edit or remove link: Edit - Unlink - Cancel …" at bounding box center [504, 0] width 1009 height 0
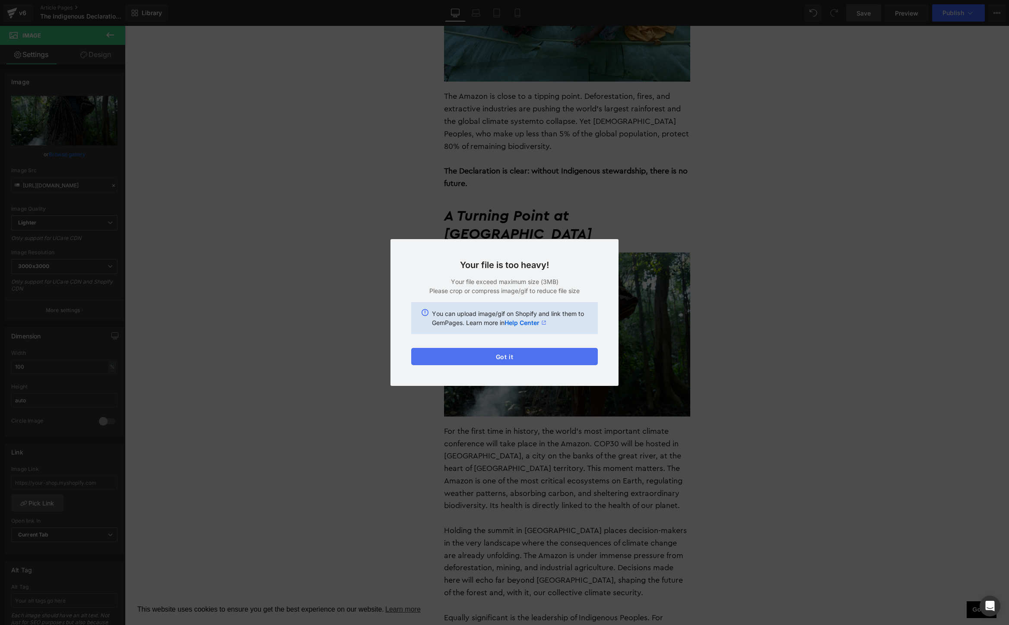
click at [527, 355] on button "Got it" at bounding box center [504, 356] width 187 height 17
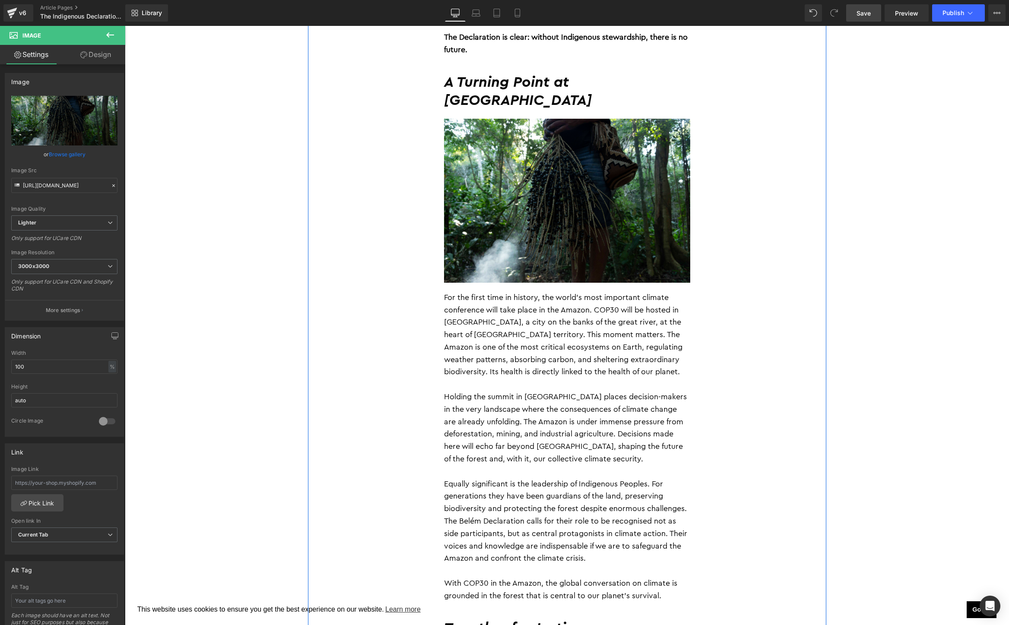
scroll to position [1411, 0]
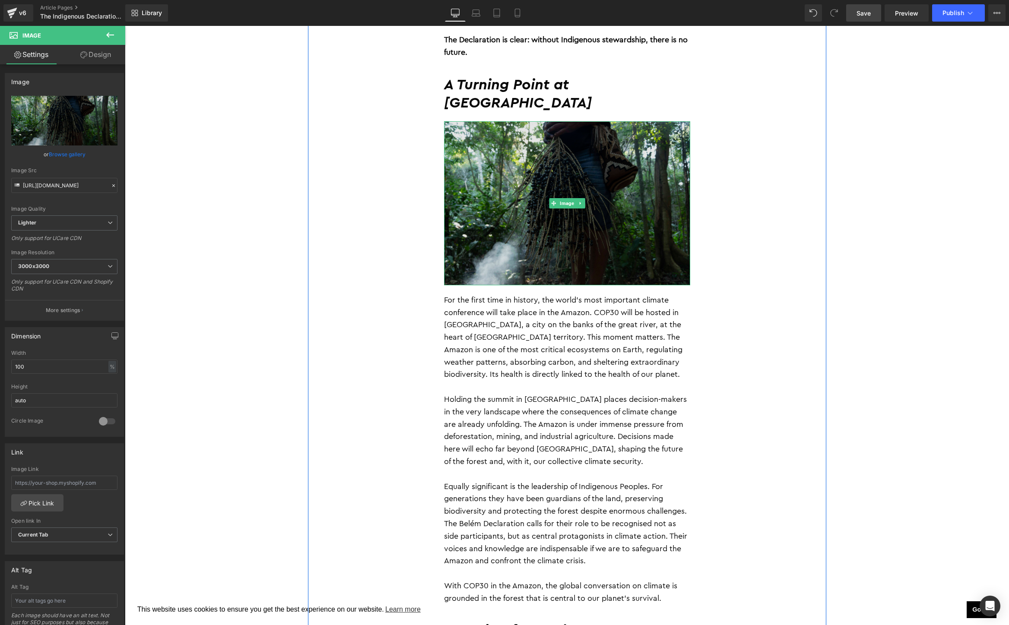
click at [546, 198] on img at bounding box center [567, 203] width 246 height 164
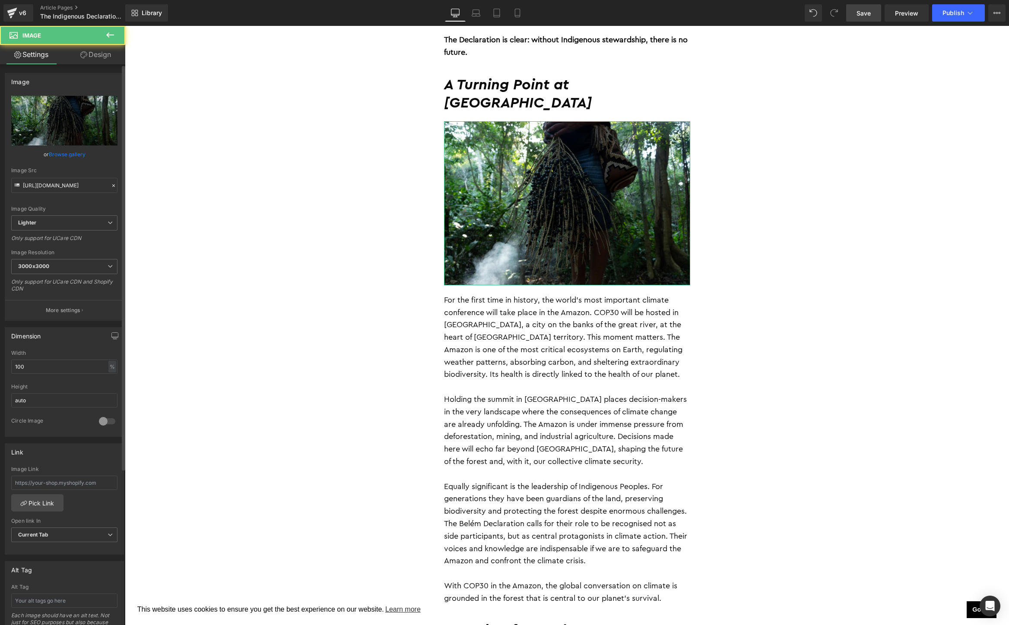
click at [61, 152] on link "Browse gallery" at bounding box center [67, 154] width 37 height 15
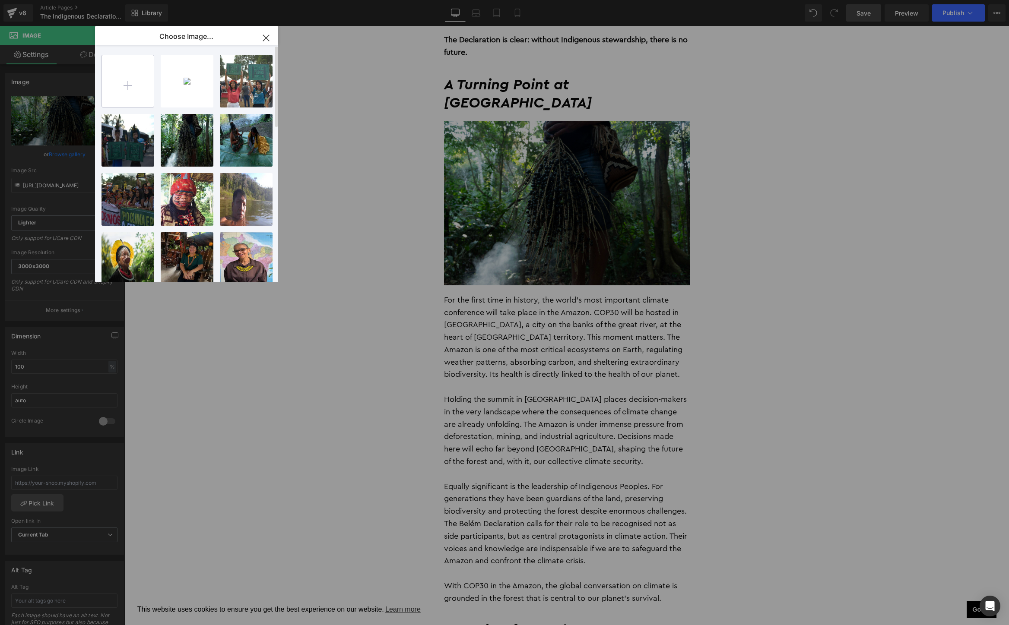
click at [129, 82] on input "file" at bounding box center [128, 81] width 52 height 52
type input "C:\fakepath\shutterstock_1677523960-min.jpg"
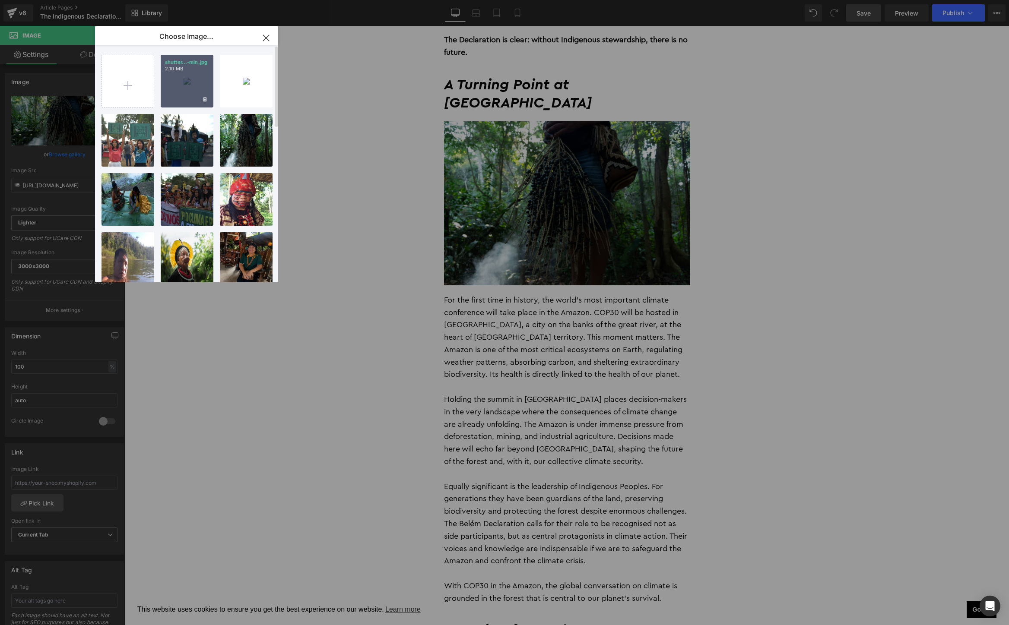
click at [170, 81] on div "shutter...-min.jpg 2.10 MB" at bounding box center [187, 81] width 53 height 53
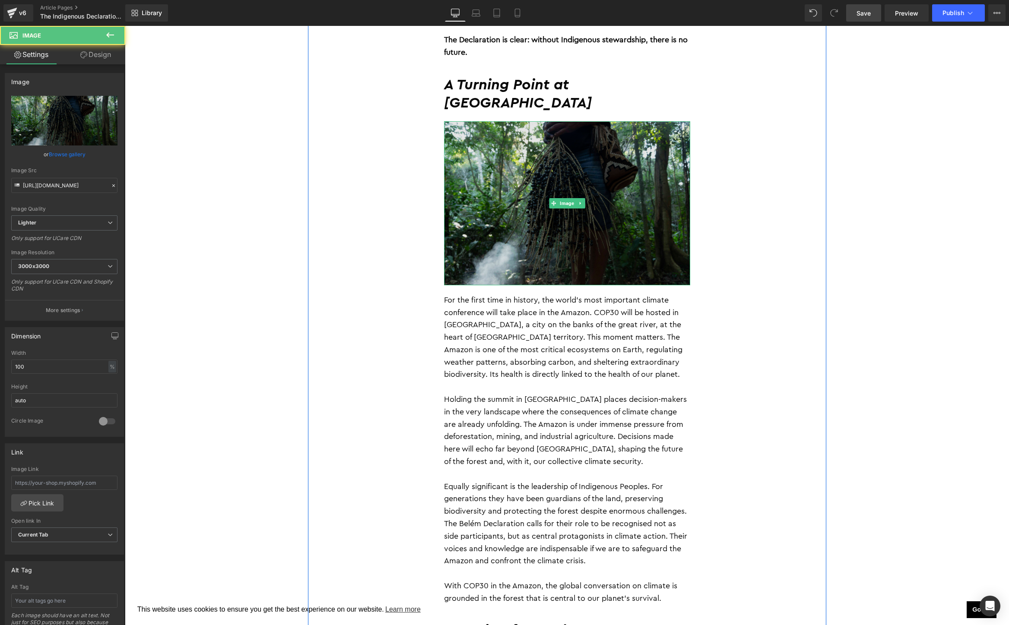
click at [578, 156] on img at bounding box center [567, 203] width 246 height 164
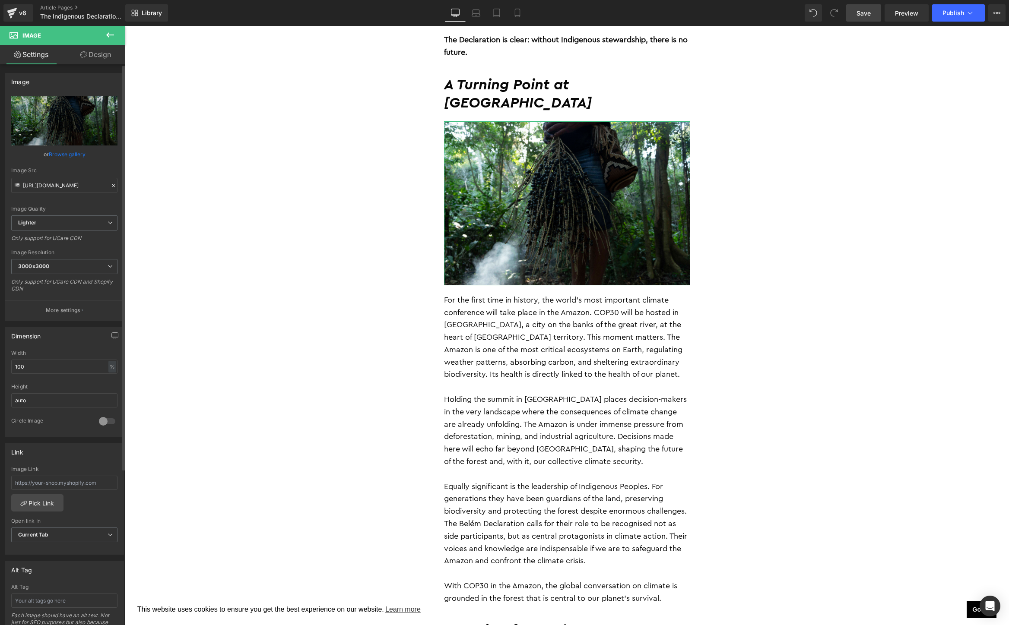
click at [60, 155] on link "Browse gallery" at bounding box center [67, 154] width 37 height 15
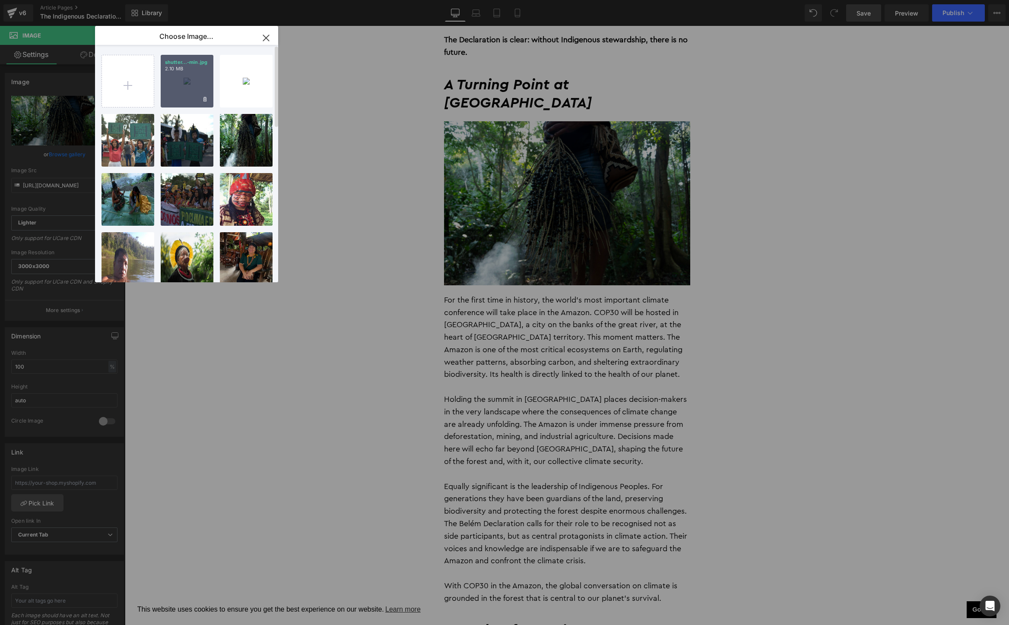
click at [187, 68] on p "2.10 MB" at bounding box center [187, 69] width 44 height 6
type input "https://ucarecdn.com/49f91aef-31b1-4f88-88a0-d128795cdc73/-/format/auto/-/previ…"
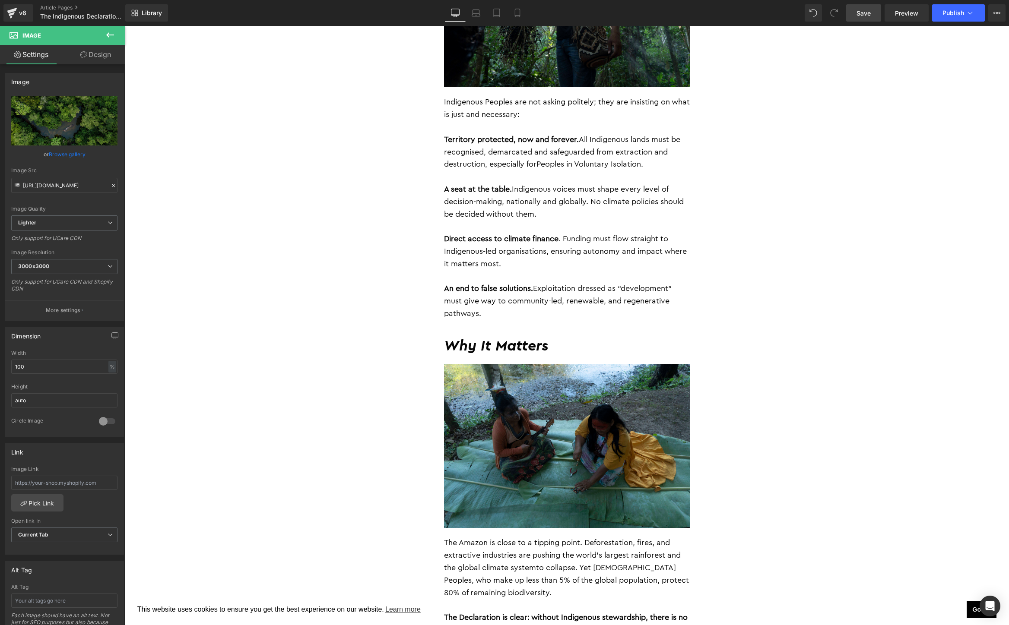
scroll to position [834, 0]
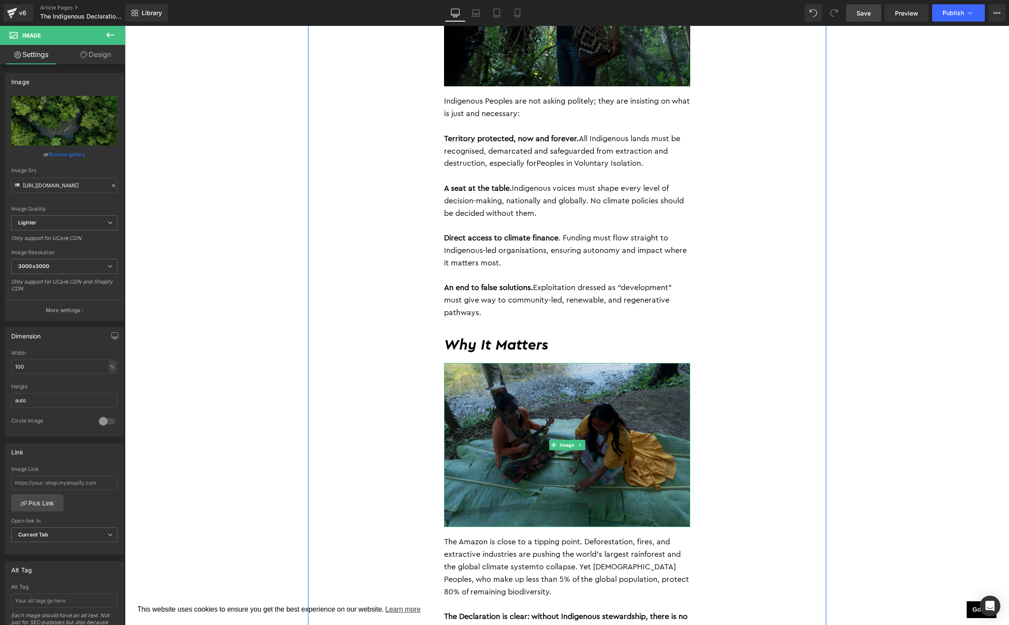
click at [546, 415] on img at bounding box center [567, 445] width 246 height 164
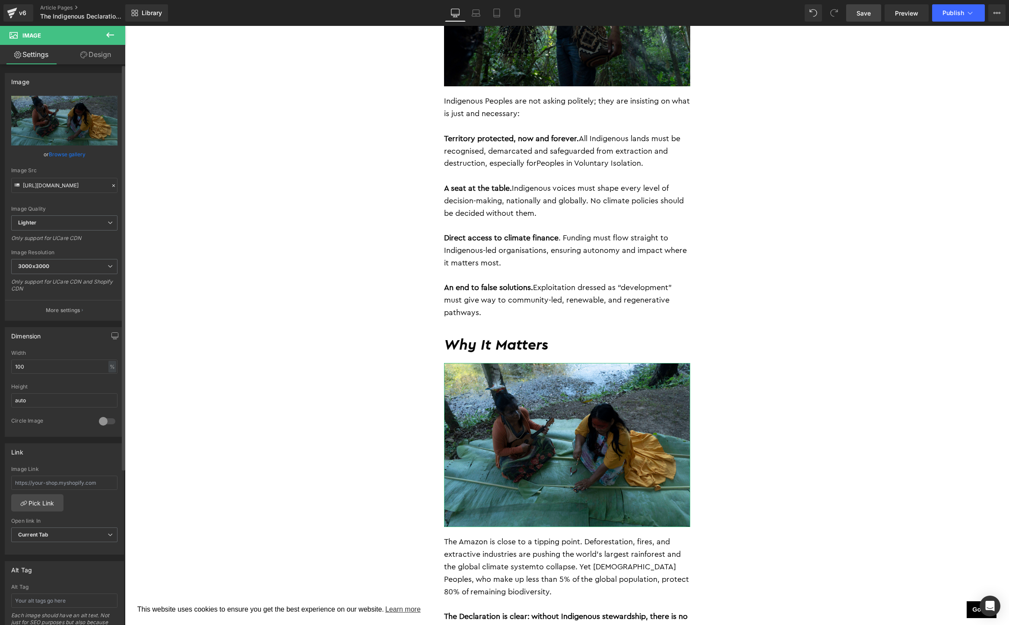
click at [61, 152] on link "Browse gallery" at bounding box center [67, 154] width 37 height 15
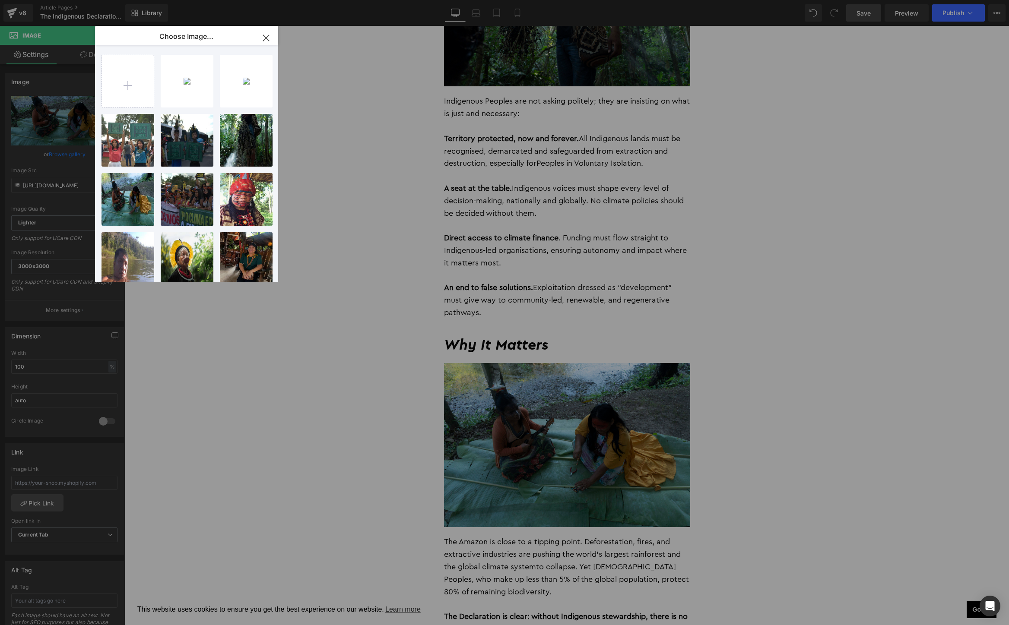
click at [264, 35] on icon "button" at bounding box center [266, 38] width 14 height 14
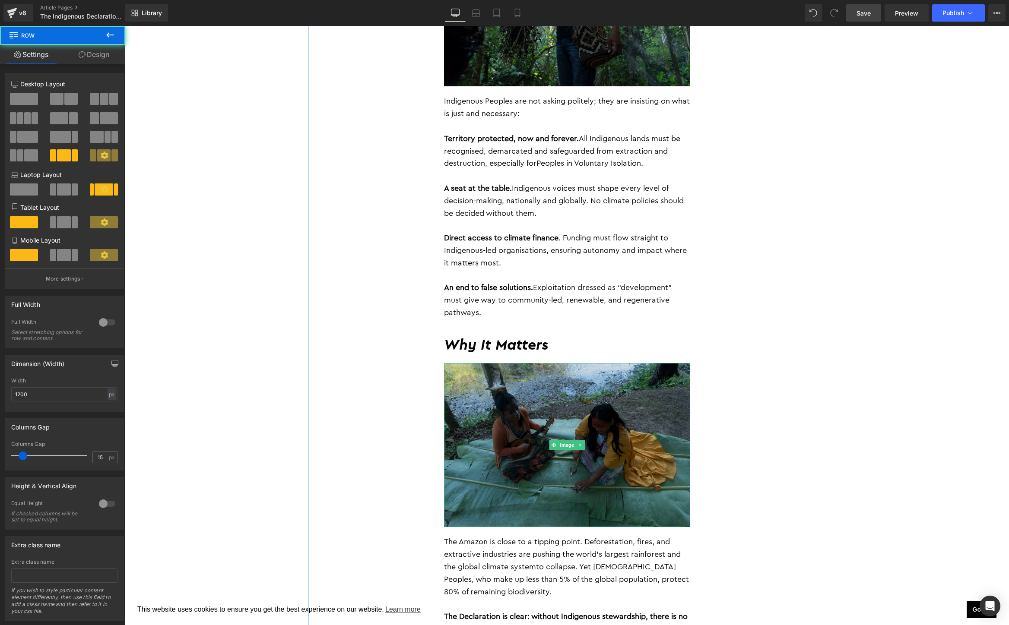
click at [594, 443] on img at bounding box center [567, 445] width 246 height 164
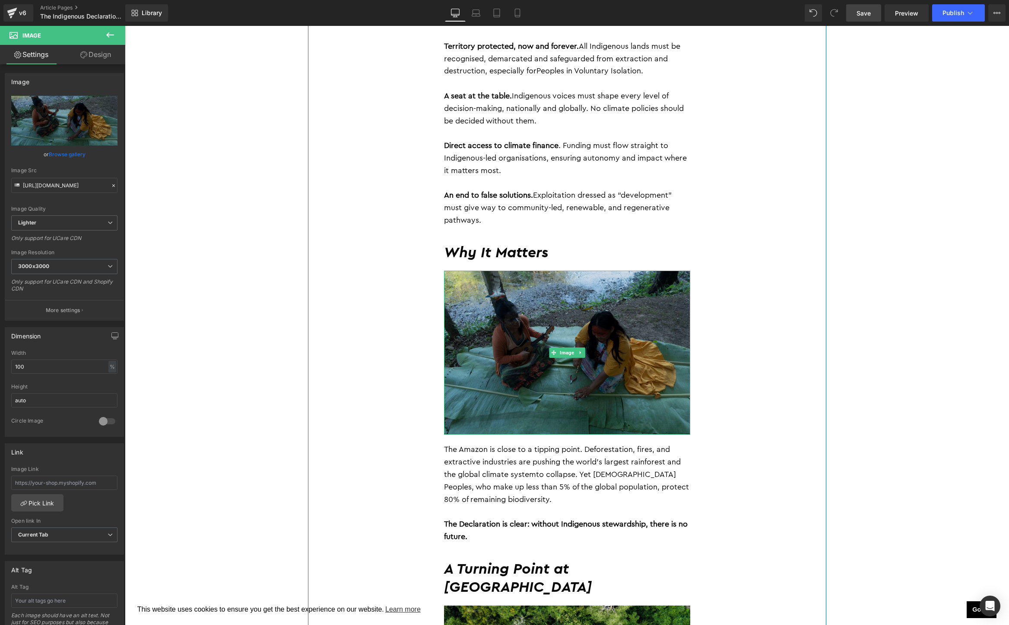
scroll to position [921, 0]
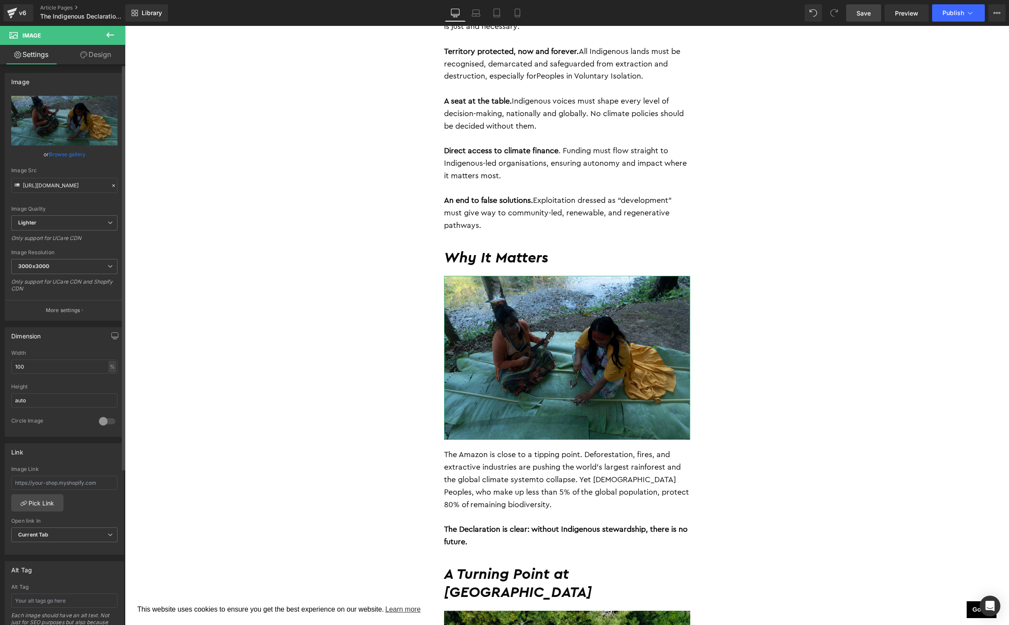
click at [64, 157] on link "Browse gallery" at bounding box center [67, 154] width 37 height 15
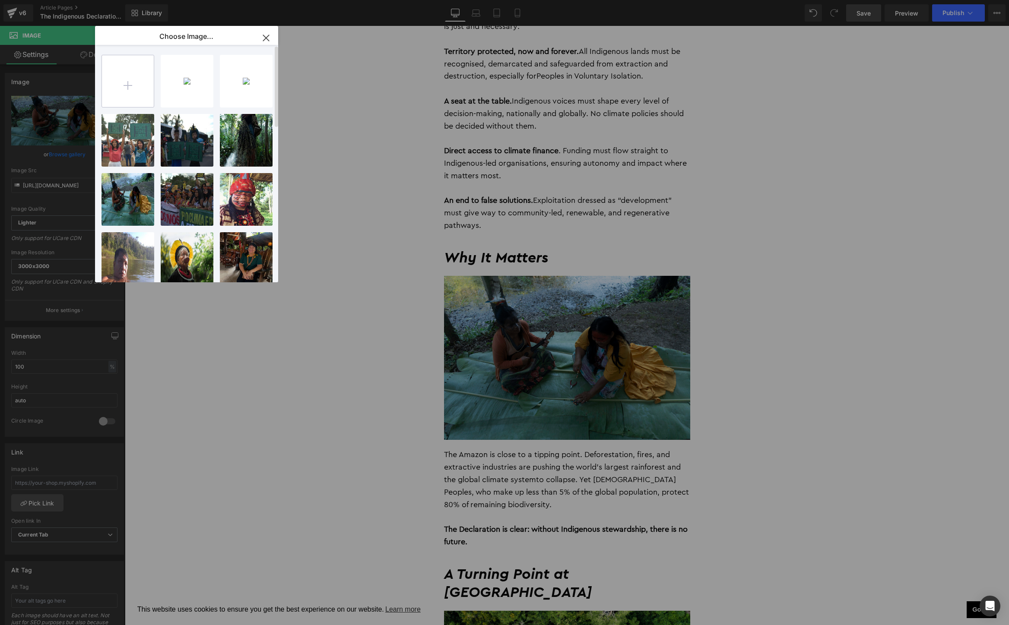
click at [127, 78] on input "file" at bounding box center [128, 81] width 52 height 52
type input "C:\fakepath\_MM_2312-67.jpg"
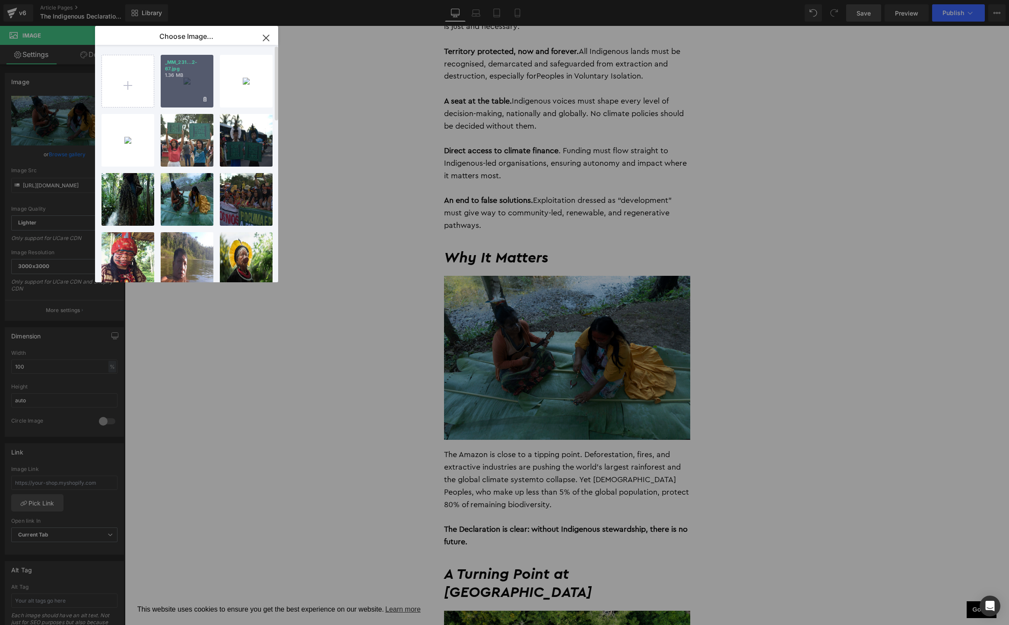
click at [187, 82] on div "_MM_231...2-67.jpg 1.36 MB" at bounding box center [187, 81] width 53 height 53
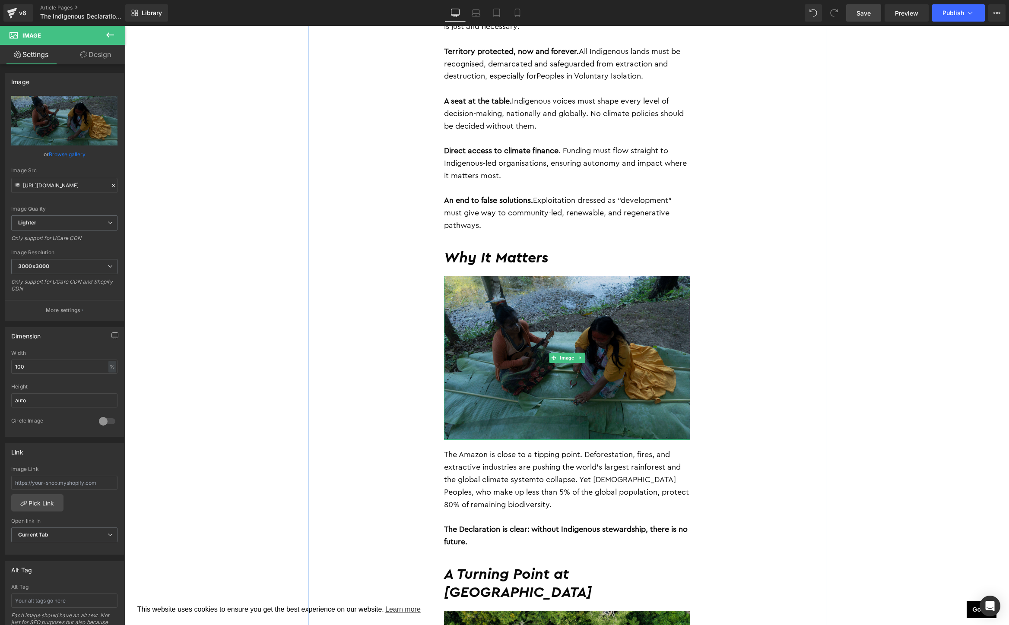
click at [516, 354] on img at bounding box center [567, 358] width 246 height 164
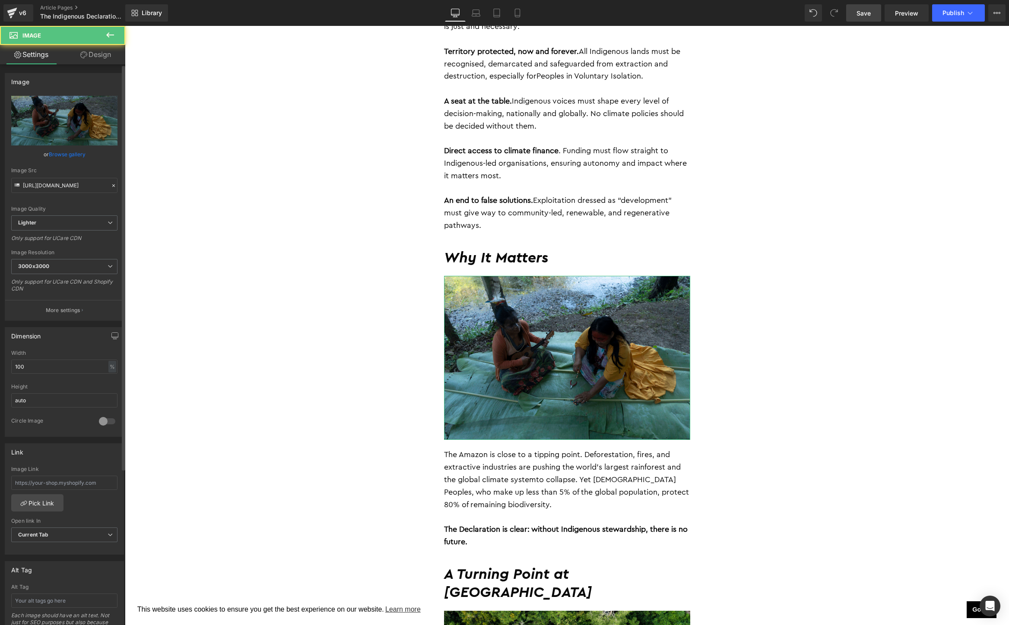
click at [72, 155] on link "Browse gallery" at bounding box center [67, 154] width 37 height 15
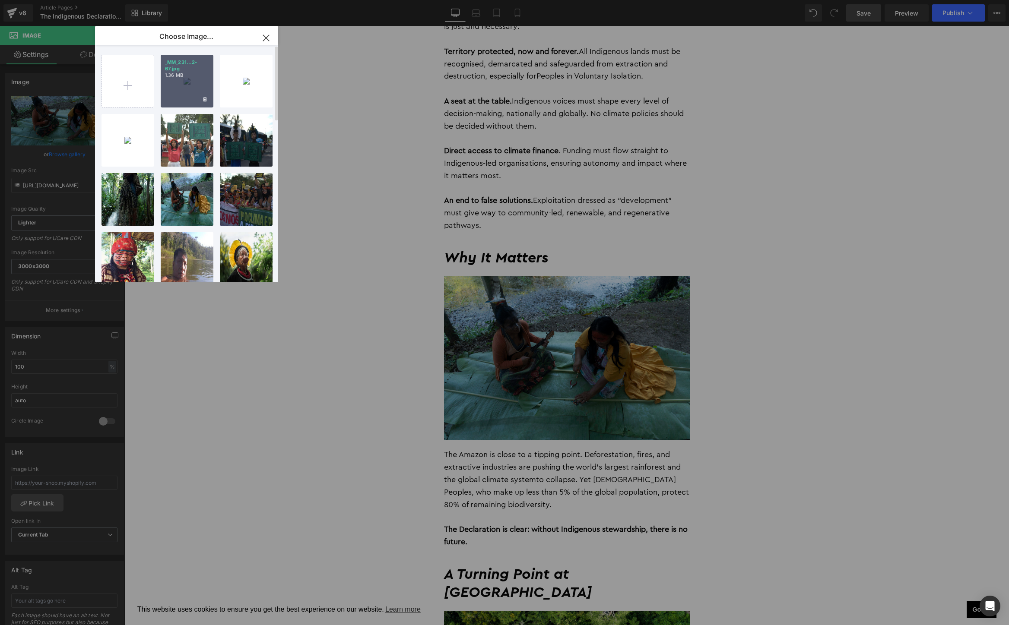
click at [187, 85] on div "_MM_231...2-67.jpg 1.36 MB" at bounding box center [187, 81] width 53 height 53
type input "https://ucarecdn.com/3c9f53d1-4e24-48c5-bc96-b920eb96bfeb/-/format/auto/-/previ…"
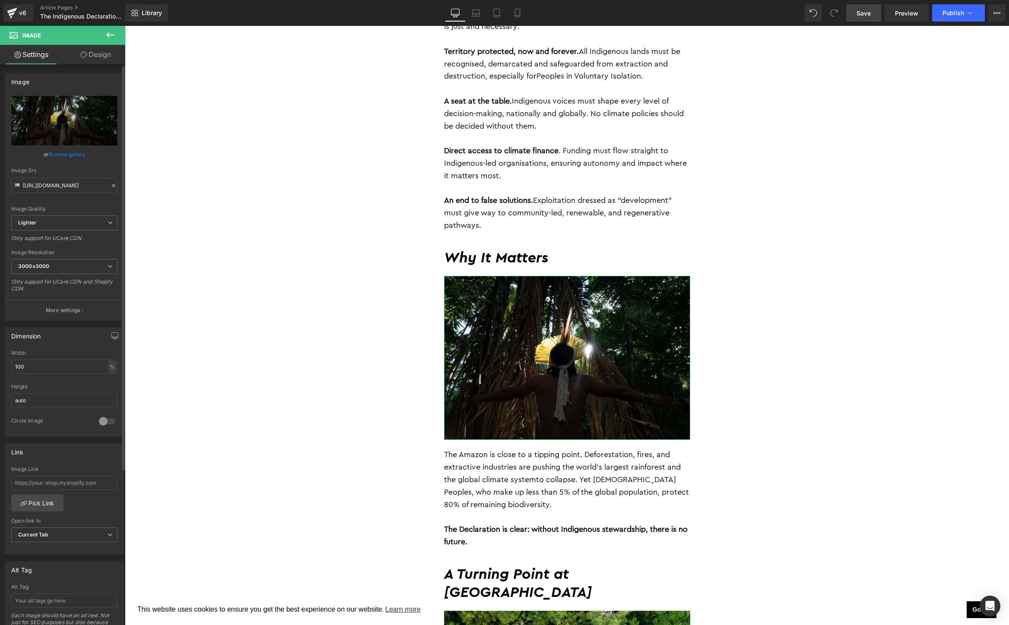
click at [72, 156] on link "Browse gallery" at bounding box center [67, 154] width 37 height 15
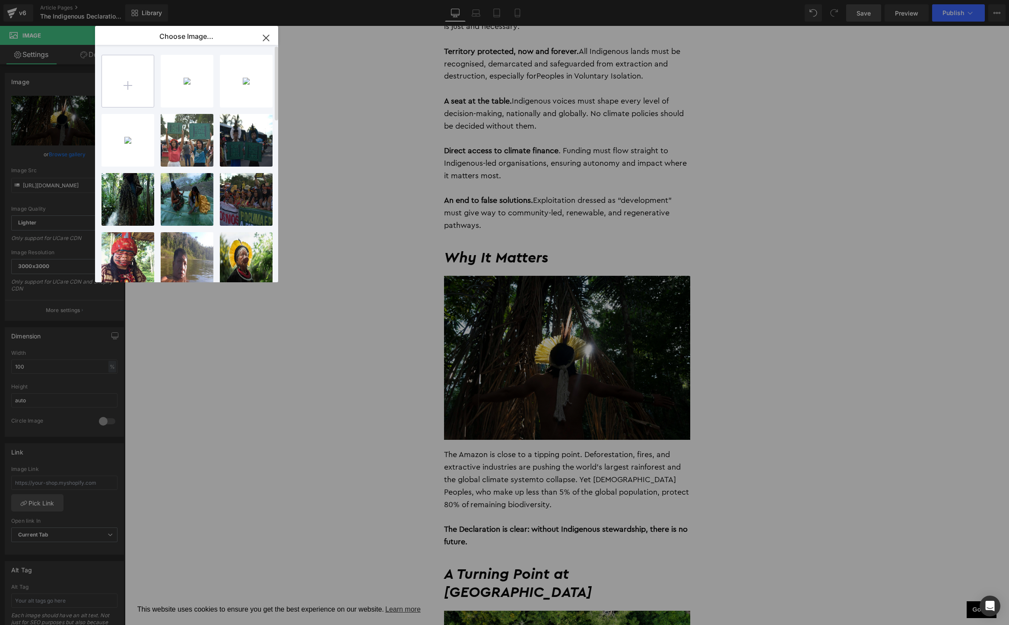
click at [124, 92] on input "file" at bounding box center [128, 81] width 52 height 52
type input "C:\fakepath\C0028T01-6.jpg"
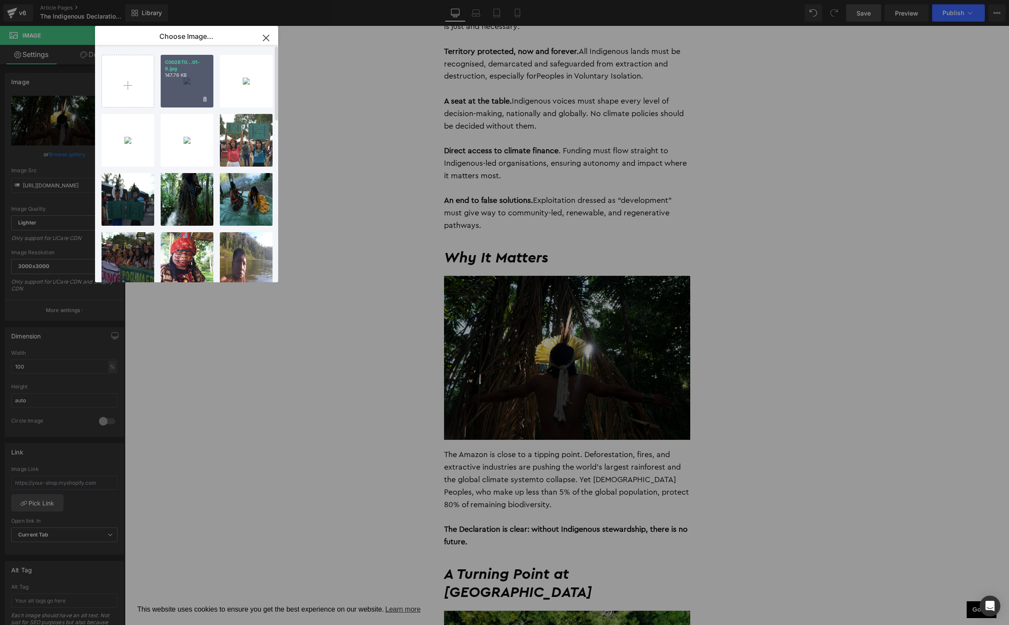
click at [185, 93] on div "C0028T0...01-6.jpg 147.76 KB" at bounding box center [187, 81] width 53 height 53
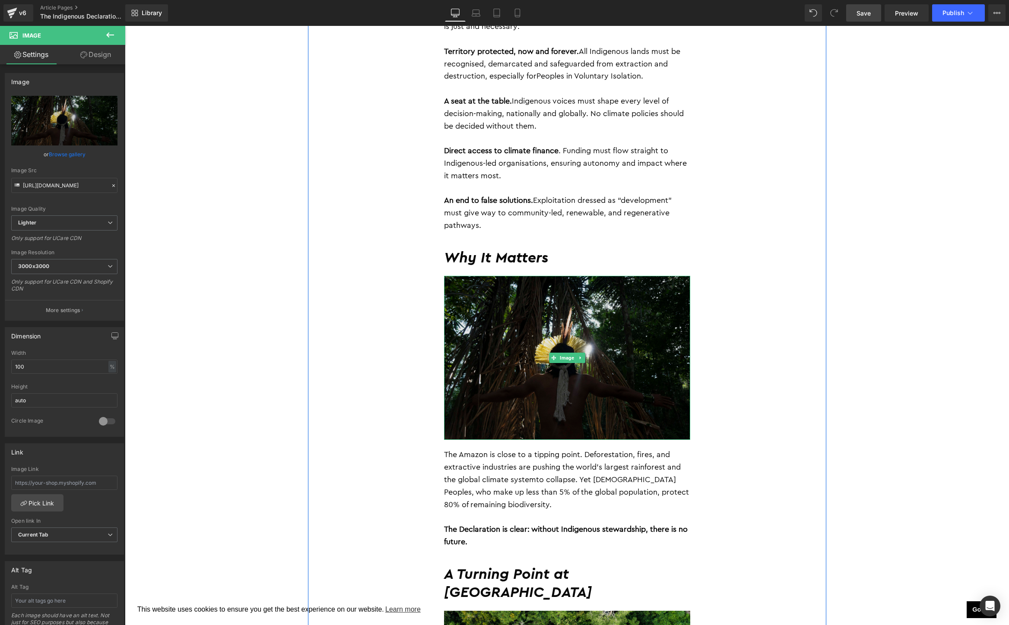
click at [502, 311] on img at bounding box center [567, 358] width 246 height 164
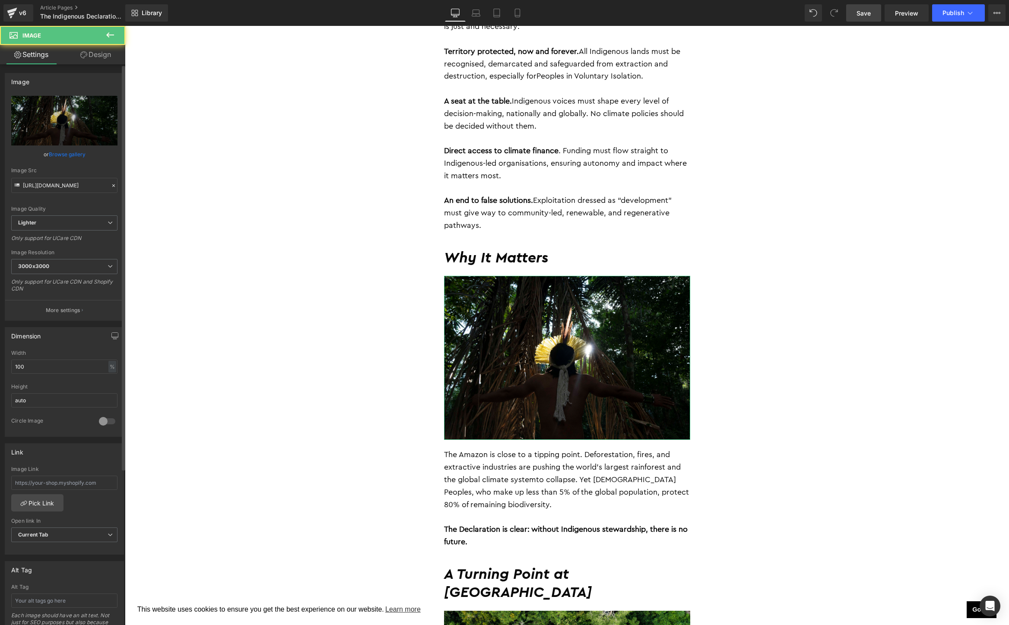
click at [61, 155] on link "Browse gallery" at bounding box center [67, 154] width 37 height 15
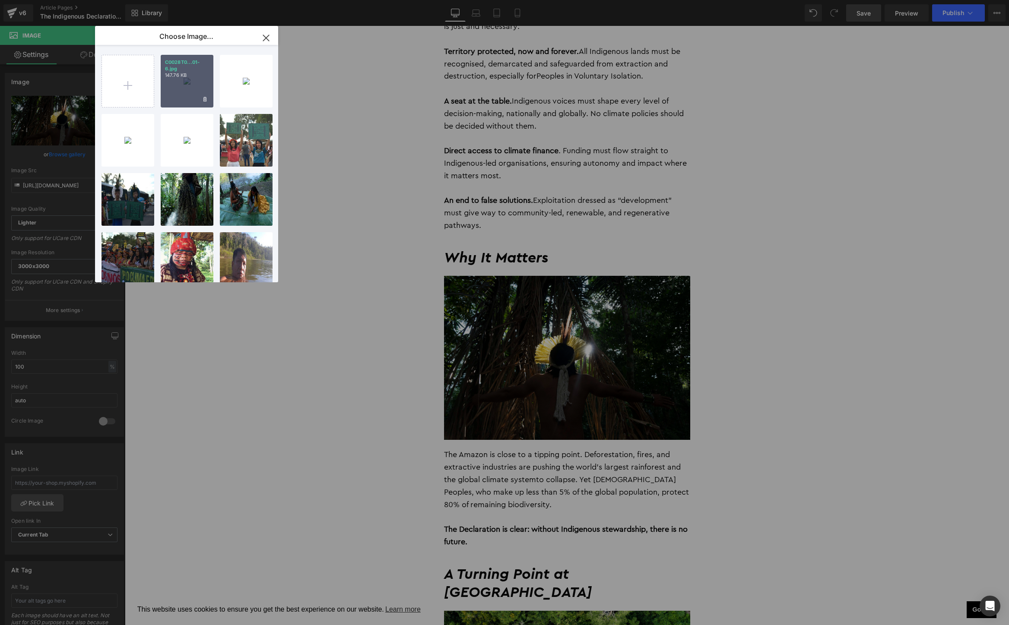
click at [164, 92] on div "C0028T0...01-6.jpg 147.76 KB" at bounding box center [187, 81] width 53 height 53
type input "https://ucarecdn.com/8540f4c8-2a1c-41fb-88ea-48efd0c44acc/-/format/auto/-/previ…"
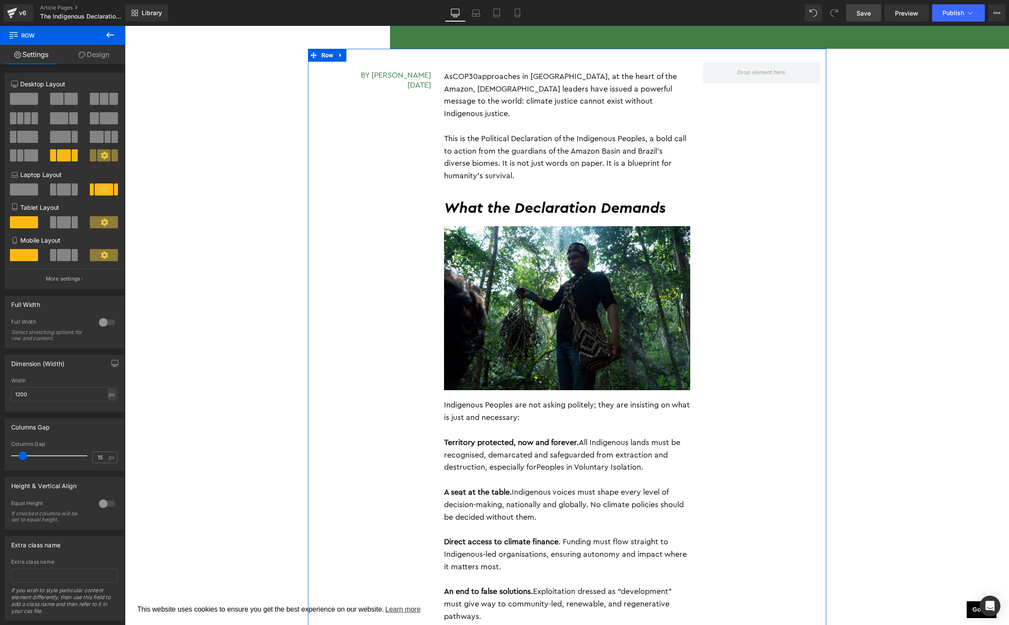
scroll to position [496, 0]
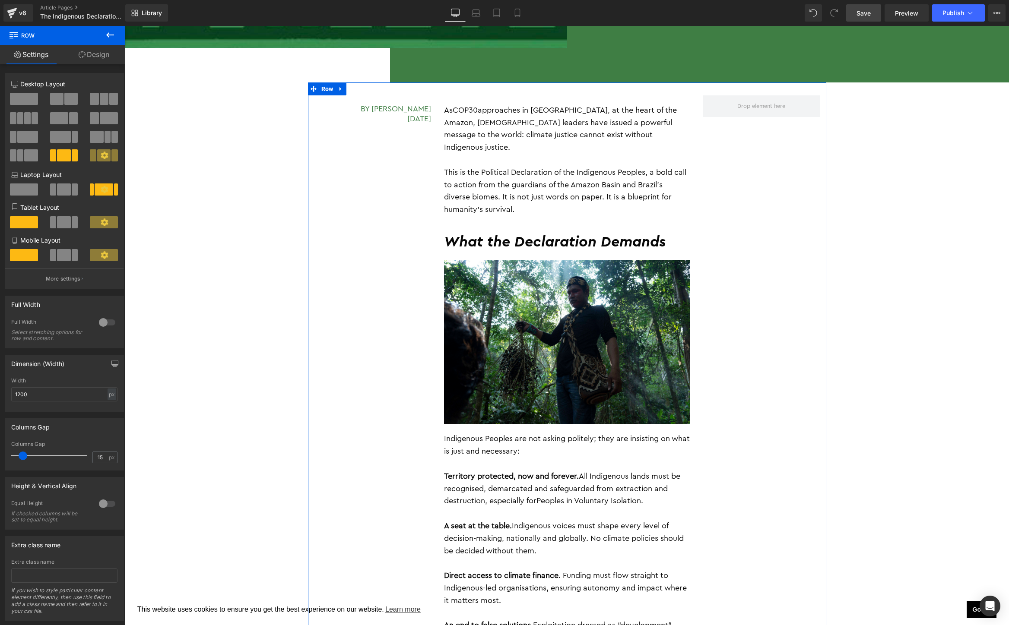
click at [578, 339] on icon at bounding box center [580, 341] width 5 height 5
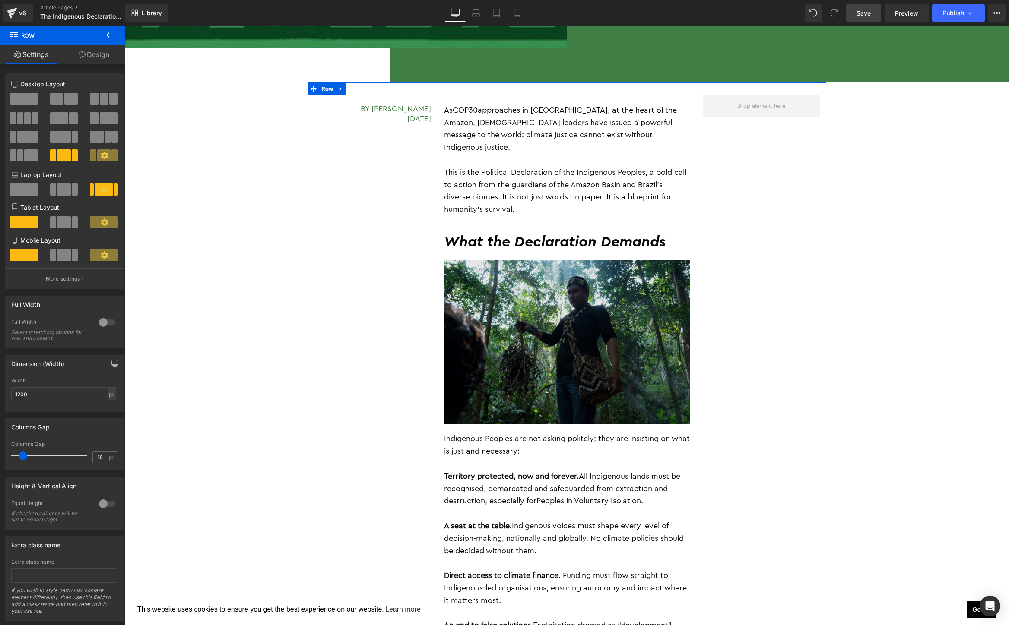
click at [481, 291] on img at bounding box center [567, 342] width 246 height 164
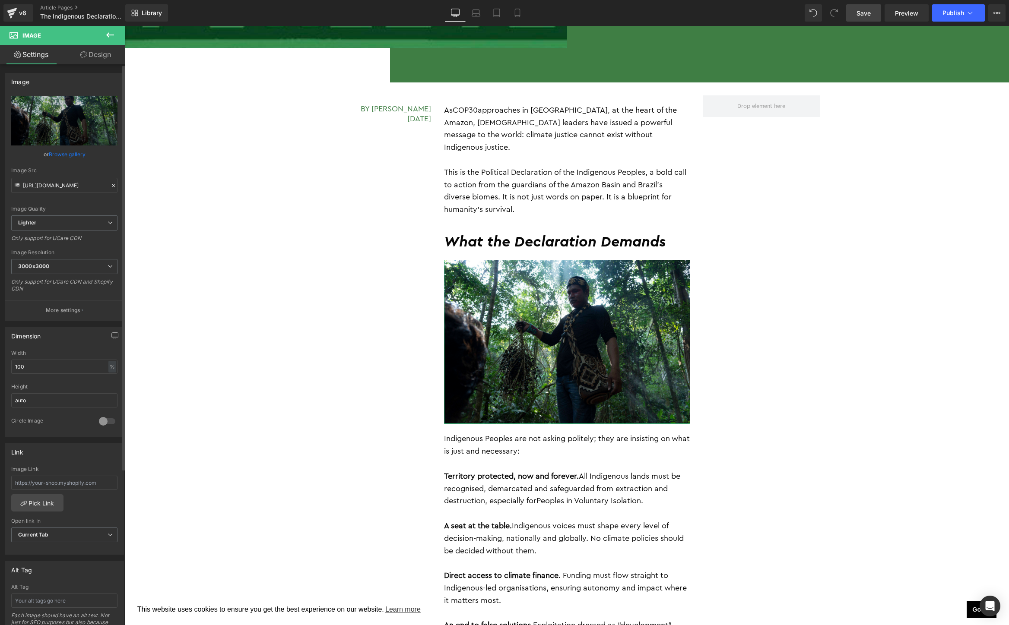
click at [65, 150] on link "Browse gallery" at bounding box center [67, 154] width 37 height 15
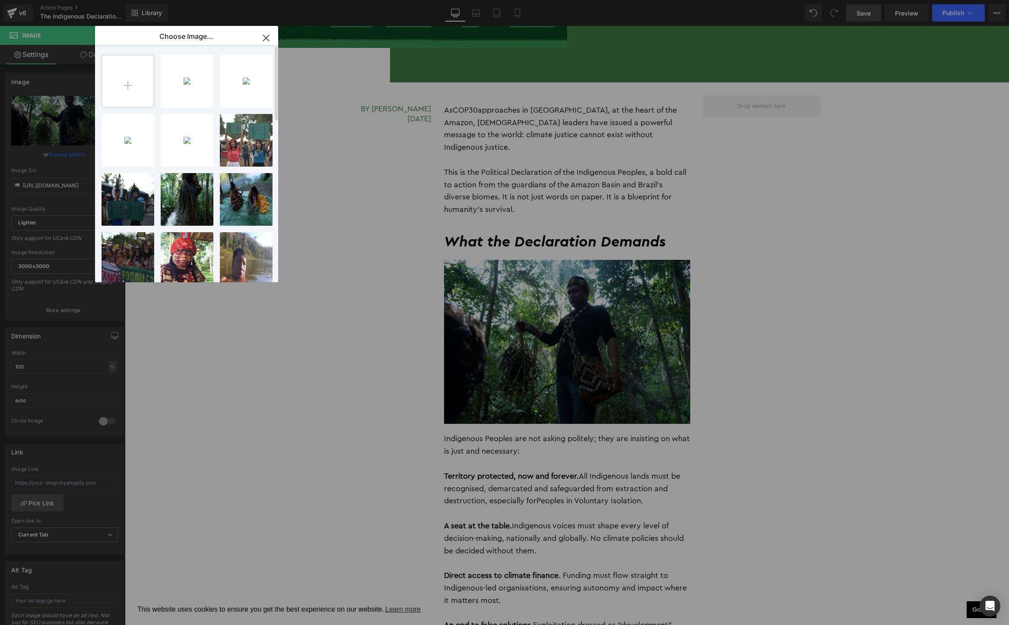
click at [123, 91] on input "file" at bounding box center [128, 81] width 52 height 52
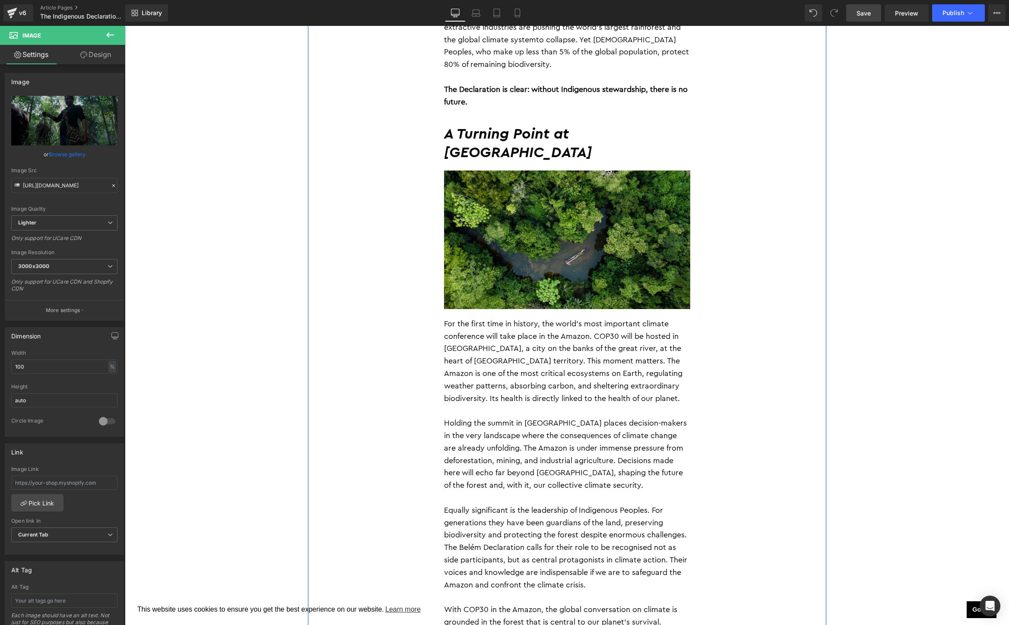
scroll to position [1354, 0]
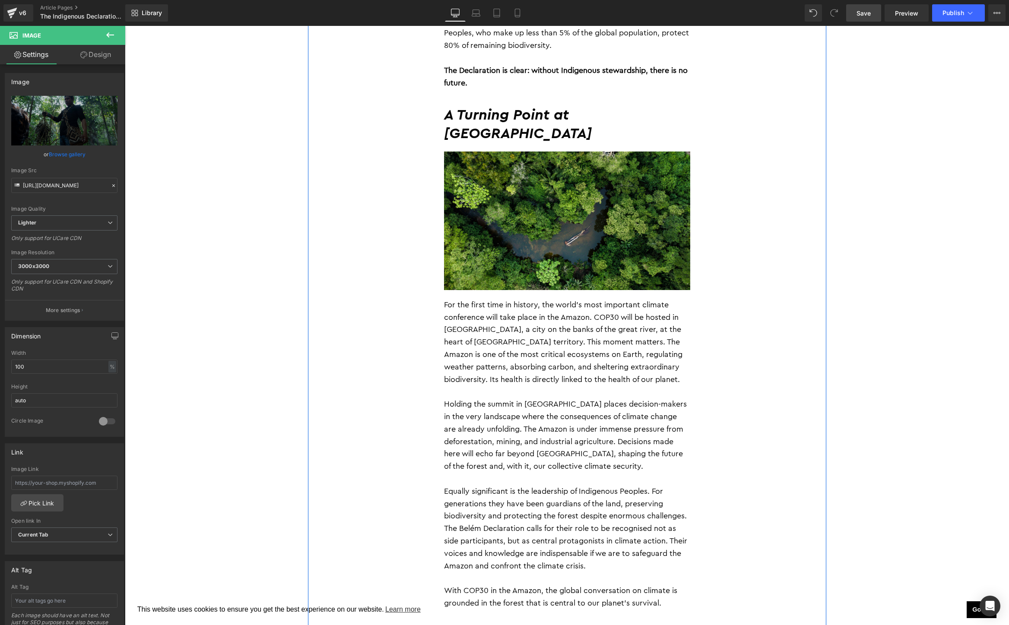
click at [561, 198] on img at bounding box center [567, 221] width 246 height 139
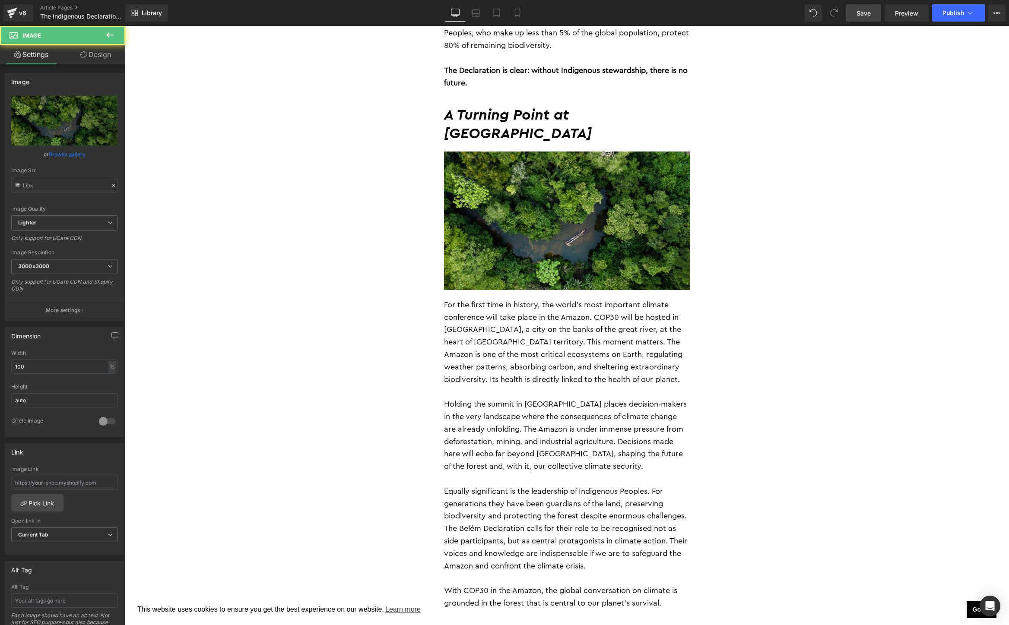
type input "https://ucarecdn.com/49f91aef-31b1-4f88-88a0-d128795cdc73/-/format/auto/-/previ…"
click at [63, 156] on link "Browse gallery" at bounding box center [67, 154] width 37 height 15
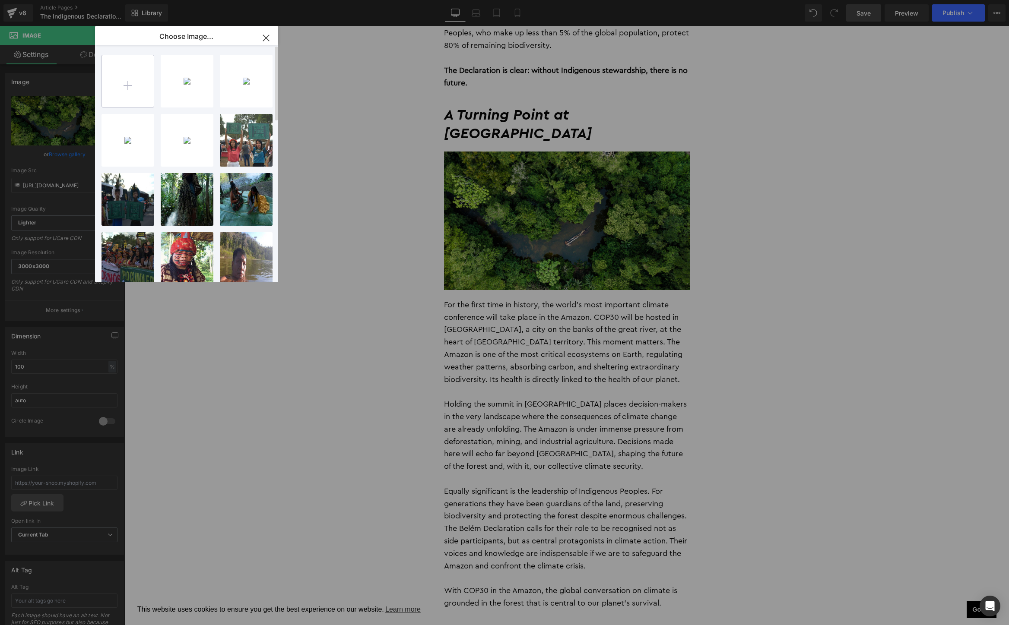
click at [131, 83] on input "file" at bounding box center [128, 81] width 52 height 52
type input "C:\fakepath\C0052T01-168.jpg"
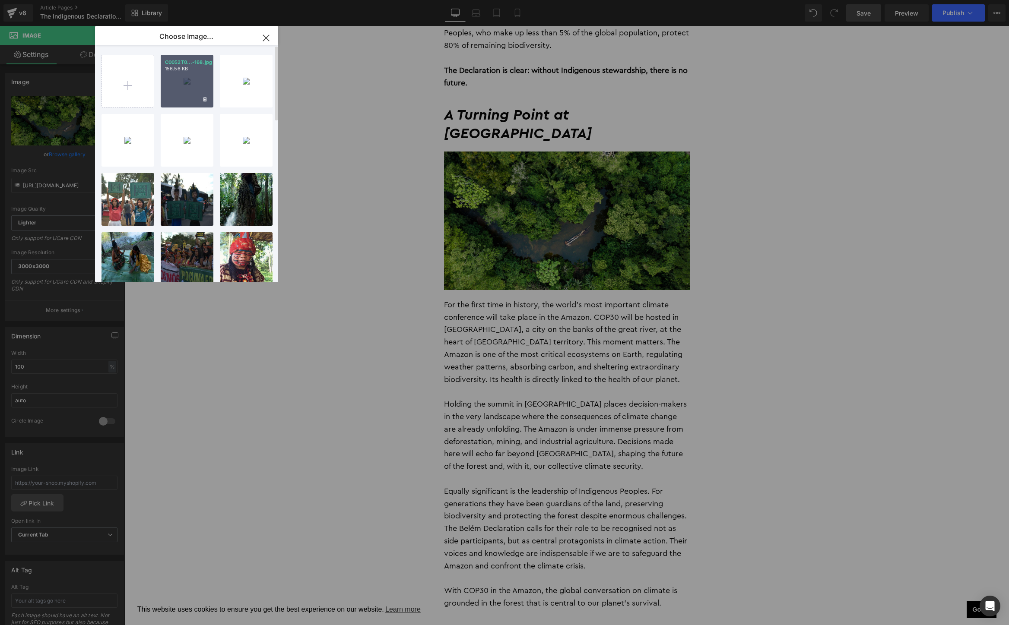
click at [189, 75] on div "C0052T0...-168.jpg 156.56 KB" at bounding box center [187, 81] width 53 height 53
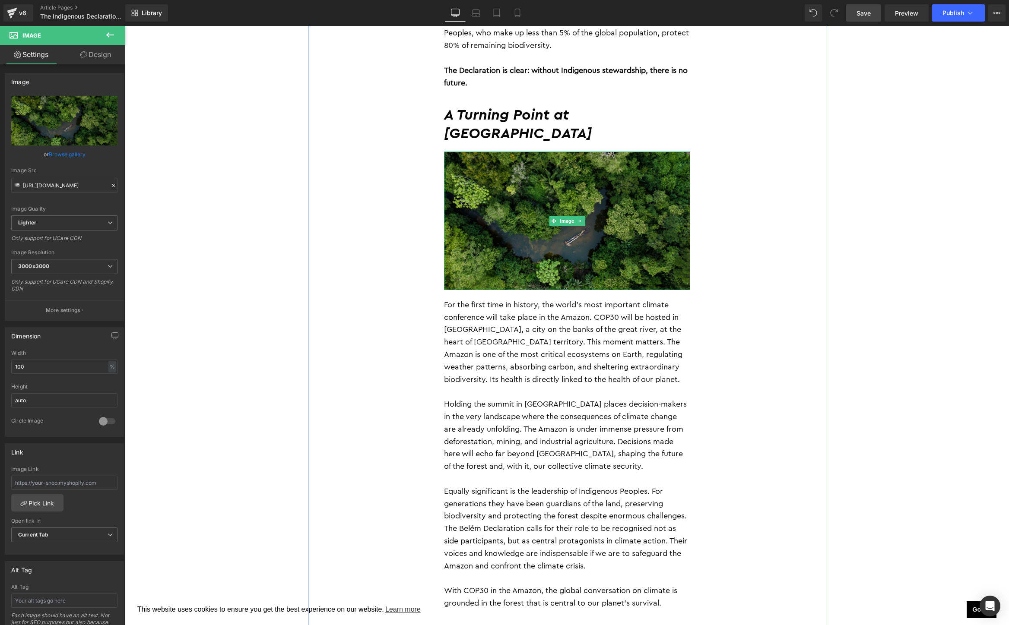
click at [533, 189] on img at bounding box center [567, 221] width 246 height 139
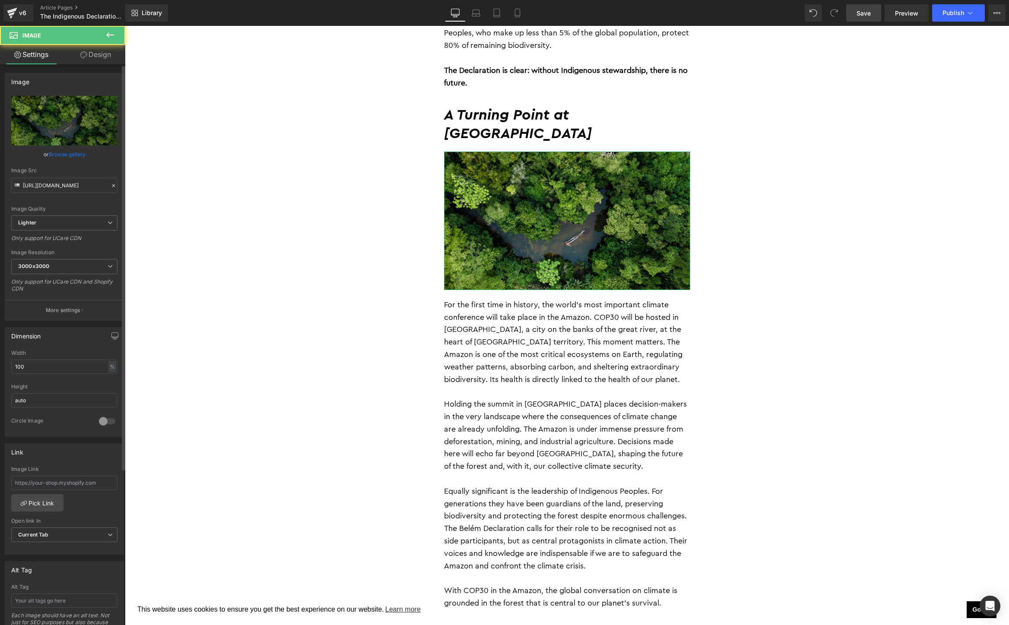
click at [60, 156] on link "Browse gallery" at bounding box center [67, 154] width 37 height 15
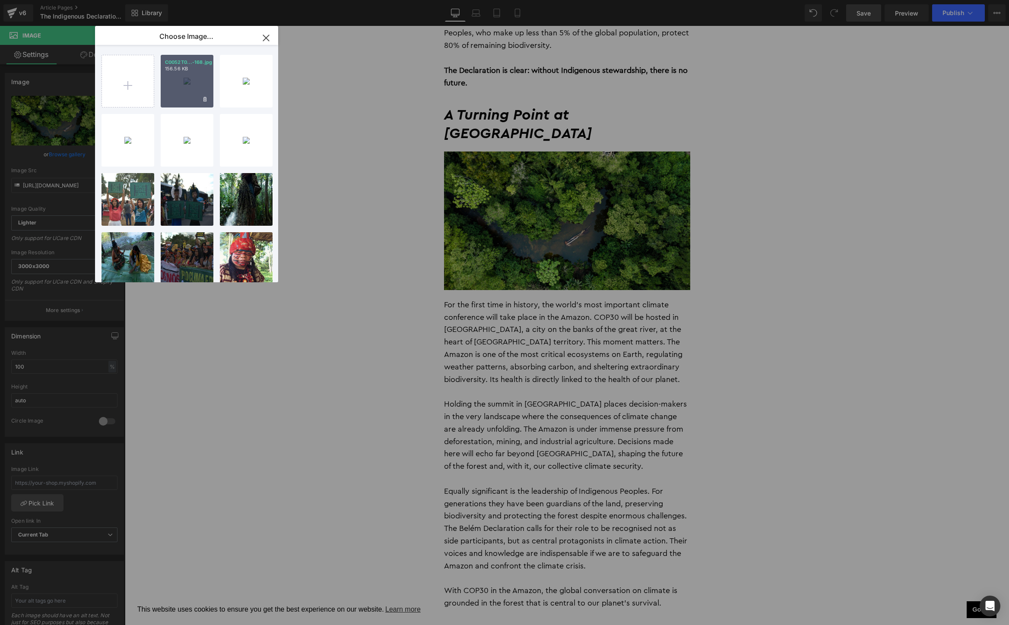
click at [179, 104] on div "C0052T0...-168.jpg 156.56 KB" at bounding box center [187, 81] width 53 height 53
type input "https://ucarecdn.com/17ca4ae1-7653-4028-b339-931d6655c522/-/format/auto/-/previ…"
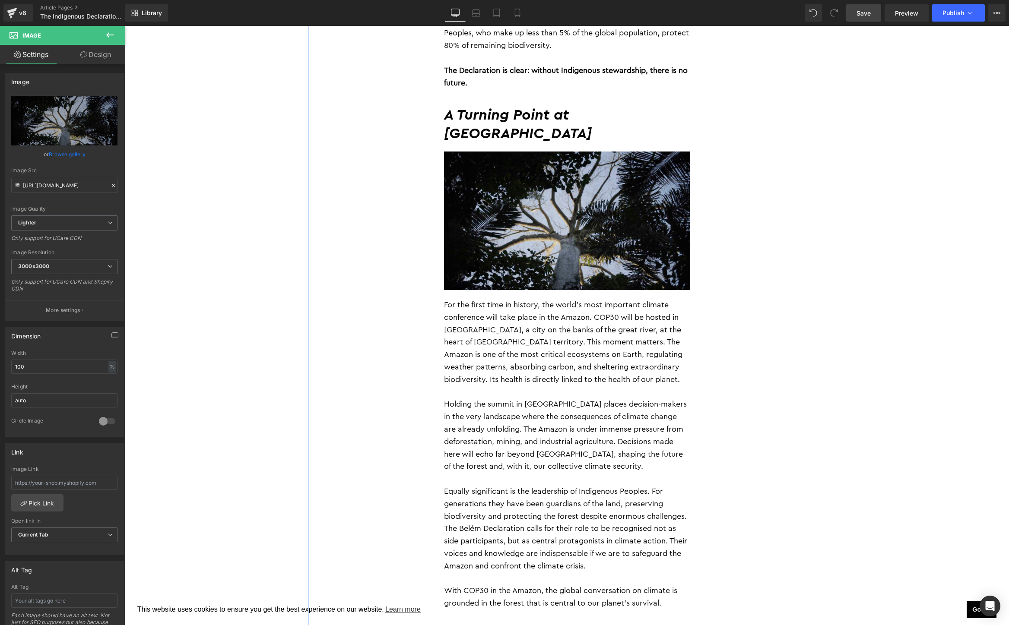
click at [621, 352] on p "For the first time in history, the world’s most important climate conference wi…" at bounding box center [567, 342] width 246 height 87
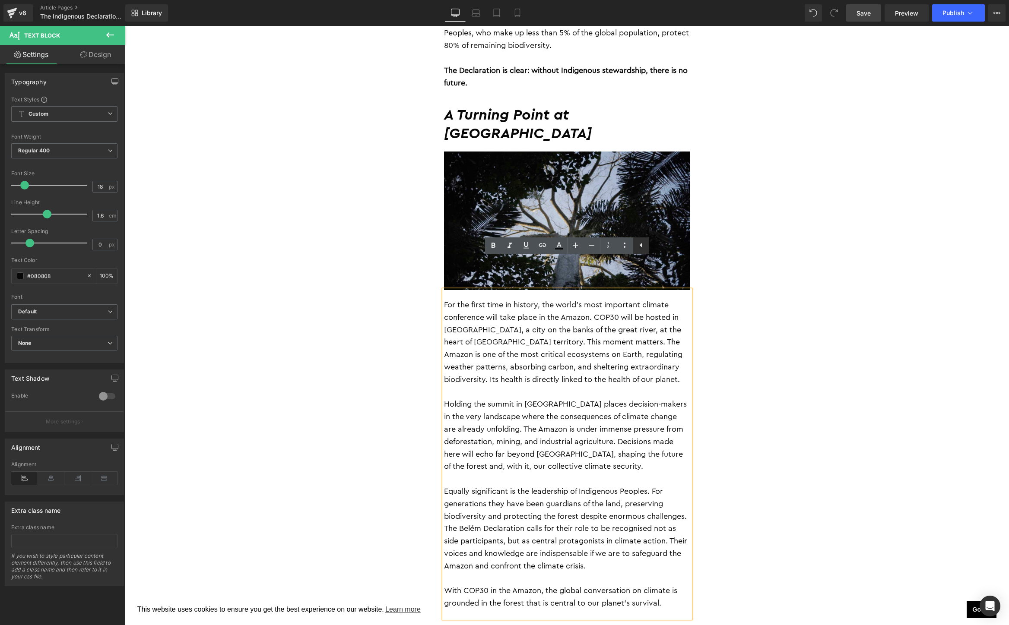
click at [644, 245] on icon at bounding box center [641, 245] width 10 height 10
click at [766, 327] on div "By Jessica Jurkschat 28 August 2025 Heading As COP30 approaches in Belém, at th…" at bounding box center [567, 272] width 518 height 2097
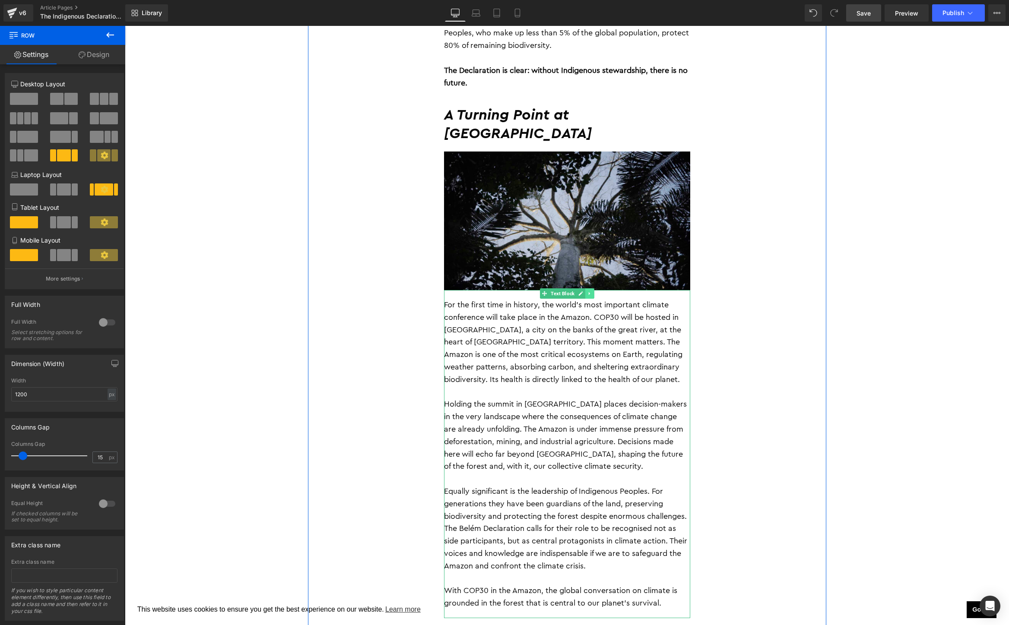
click at [590, 288] on link at bounding box center [589, 293] width 9 height 10
click at [585, 291] on icon at bounding box center [585, 293] width 5 height 5
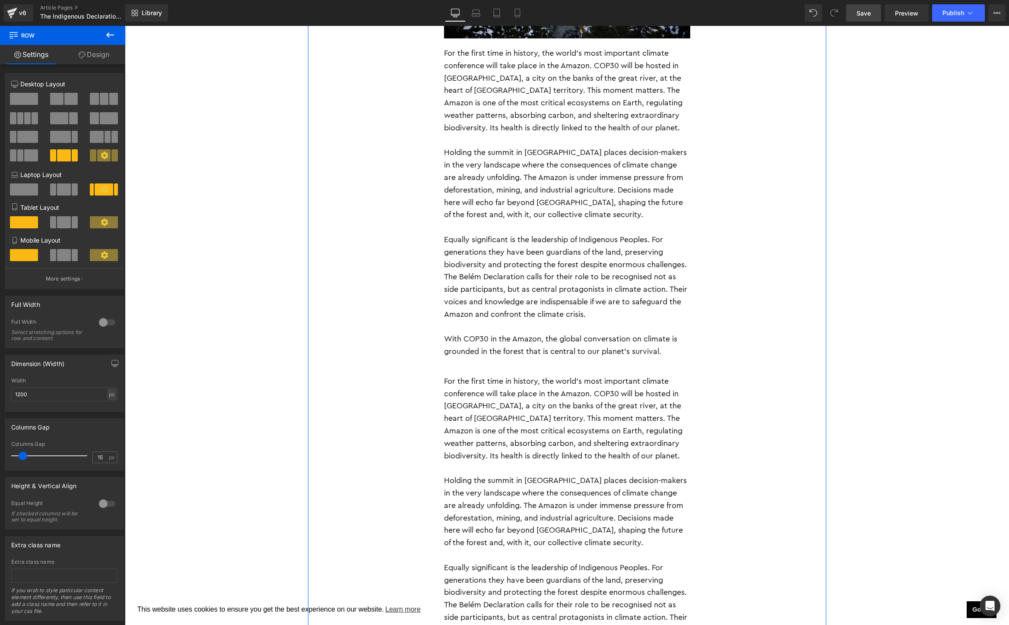
scroll to position [1570, 0]
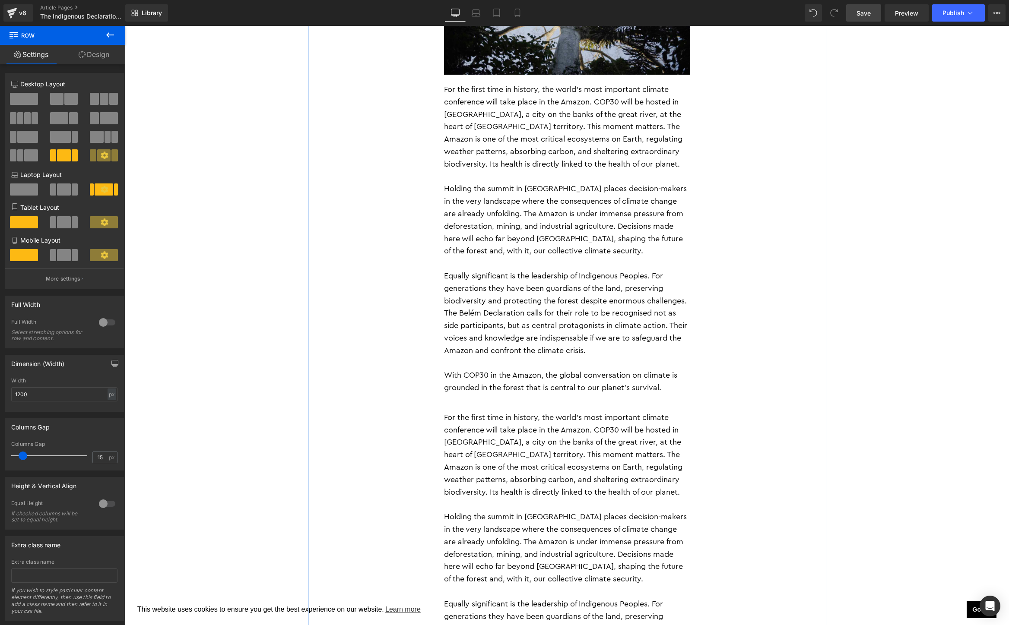
click at [542, 257] on p at bounding box center [567, 263] width 246 height 13
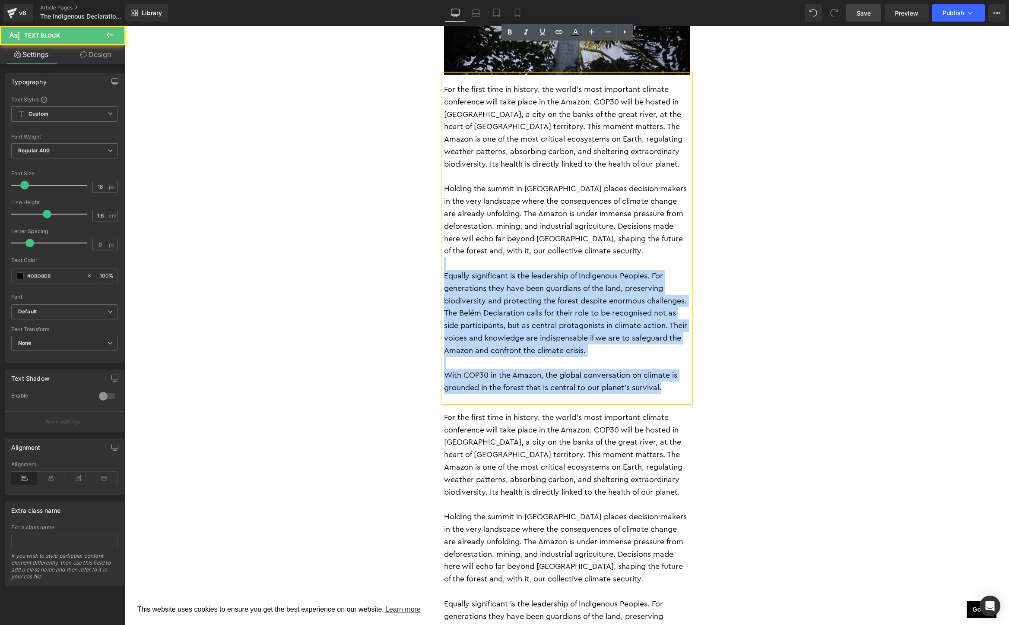
drag, startPoint x: 670, startPoint y: 355, endPoint x: 424, endPoint y: 236, distance: 273.5
click at [424, 236] on div "By Jessica Jurkschat 28 August 2025 Heading As COP30 approaches in Belém, at th…" at bounding box center [567, 220] width 518 height 2425
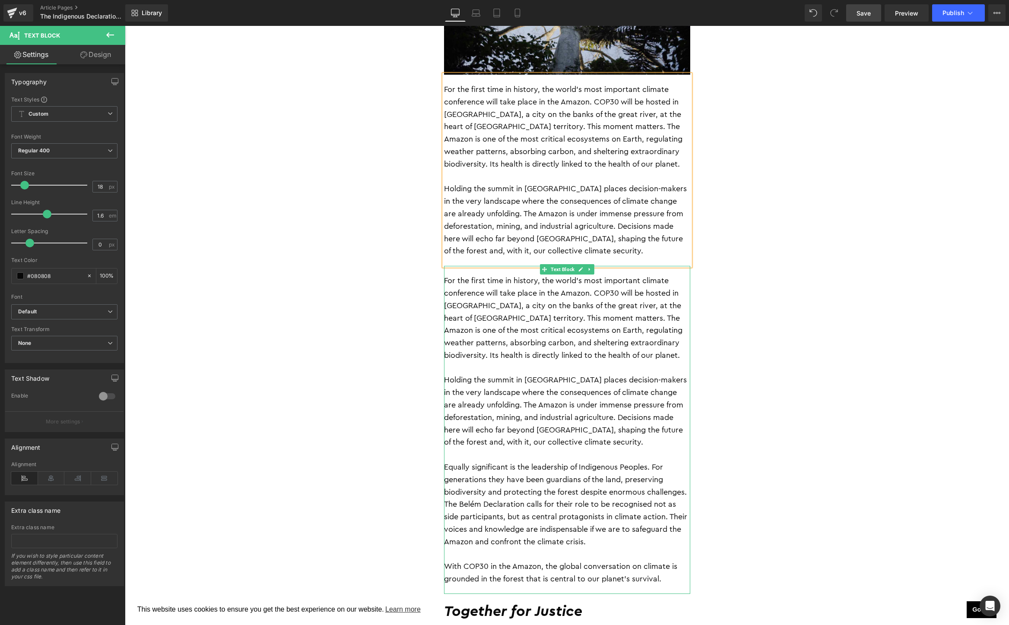
click at [500, 320] on p "For the first time in history, the world’s most important climate conference wi…" at bounding box center [567, 318] width 246 height 87
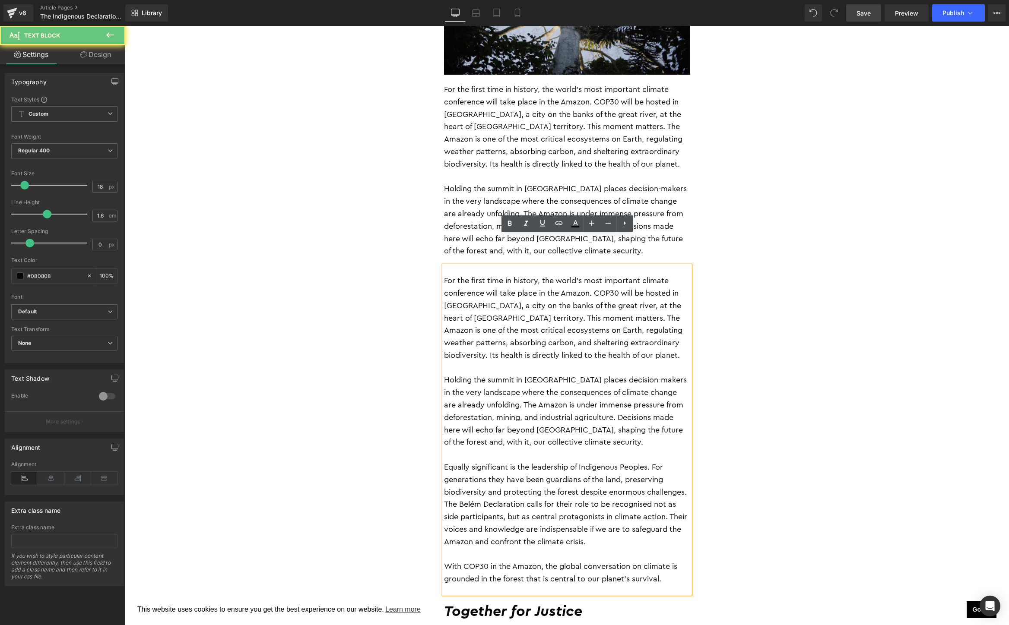
click at [624, 409] on p "Holding the summit in Belém places decision-makers in the very landscape where …" at bounding box center [567, 411] width 246 height 75
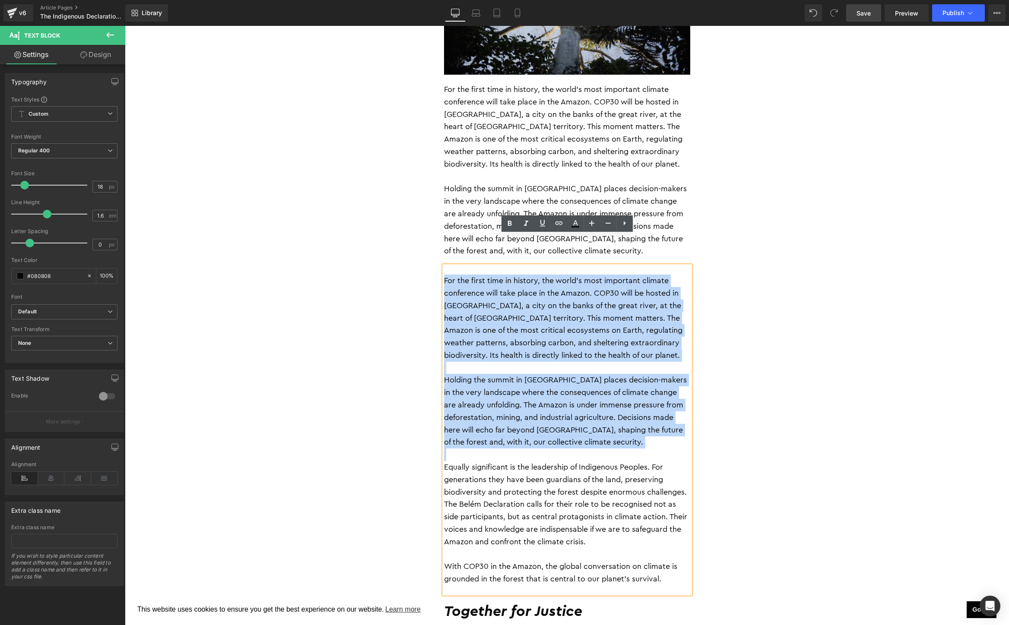
drag, startPoint x: 592, startPoint y: 423, endPoint x: 434, endPoint y: 238, distance: 243.3
click at [434, 238] on div "By Jessica Jurkschat 28 August 2025 Heading As COP30 approaches in Belém, at th…" at bounding box center [567, 152] width 518 height 2289
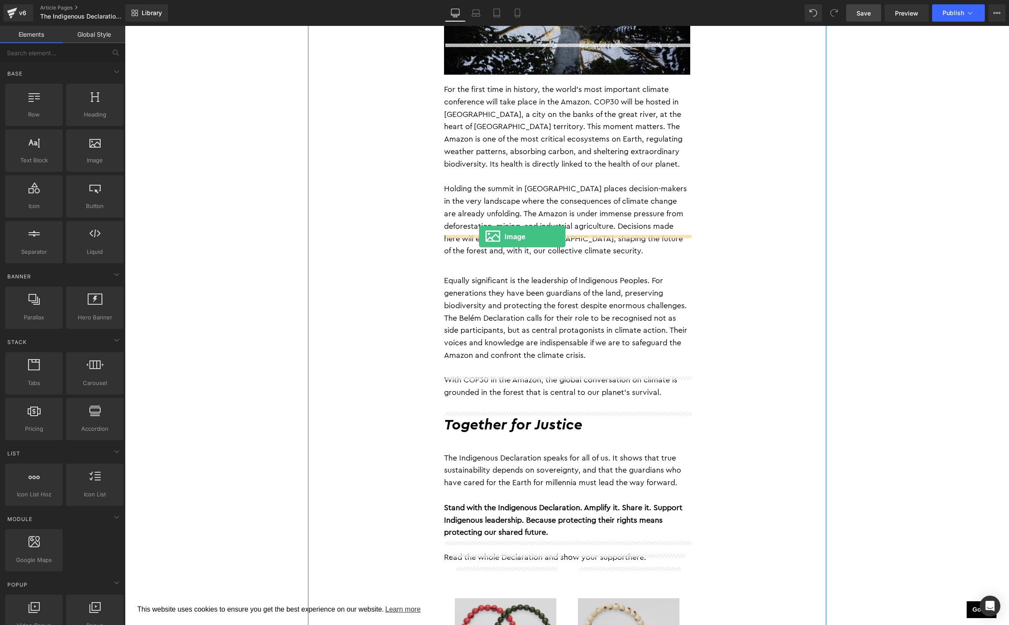
drag, startPoint x: 211, startPoint y: 176, endPoint x: 479, endPoint y: 237, distance: 274.5
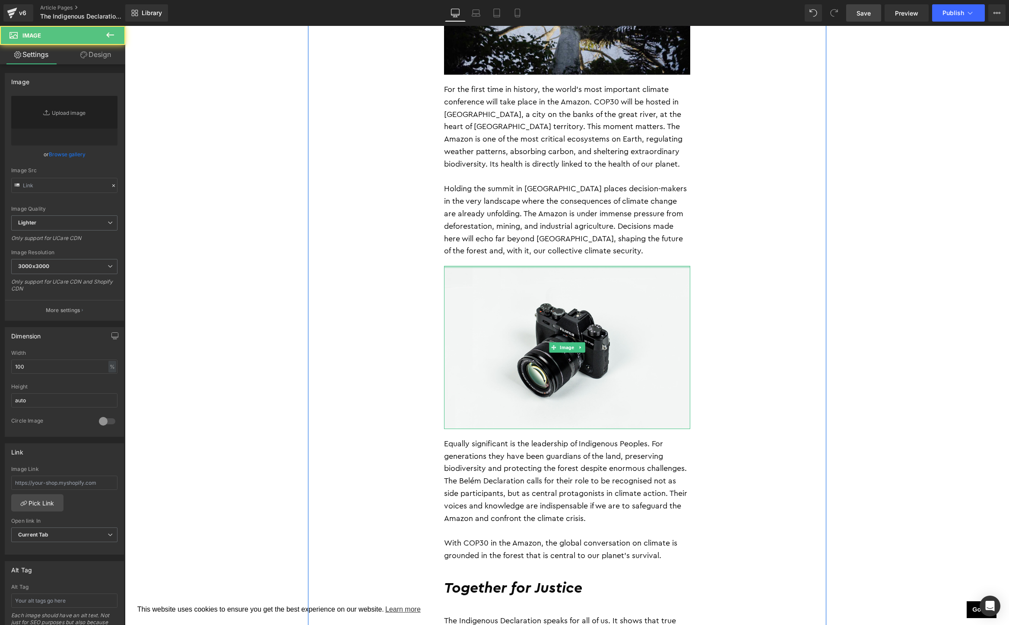
type input "//d1um8515vdn9kb.cloudfront.net/images/parallax.jpg"
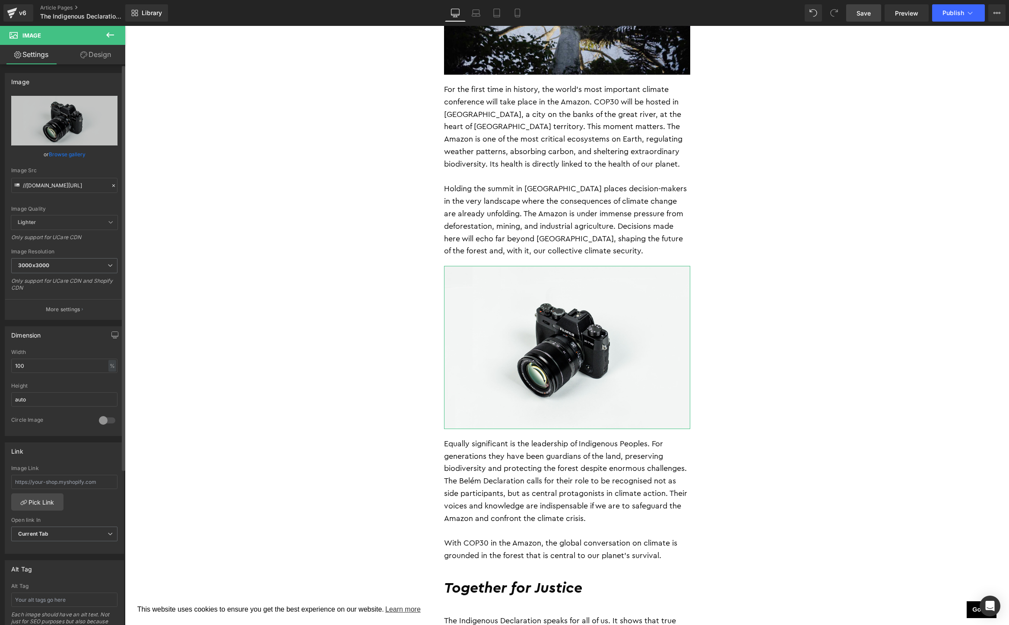
click at [61, 155] on link "Browse gallery" at bounding box center [67, 154] width 37 height 15
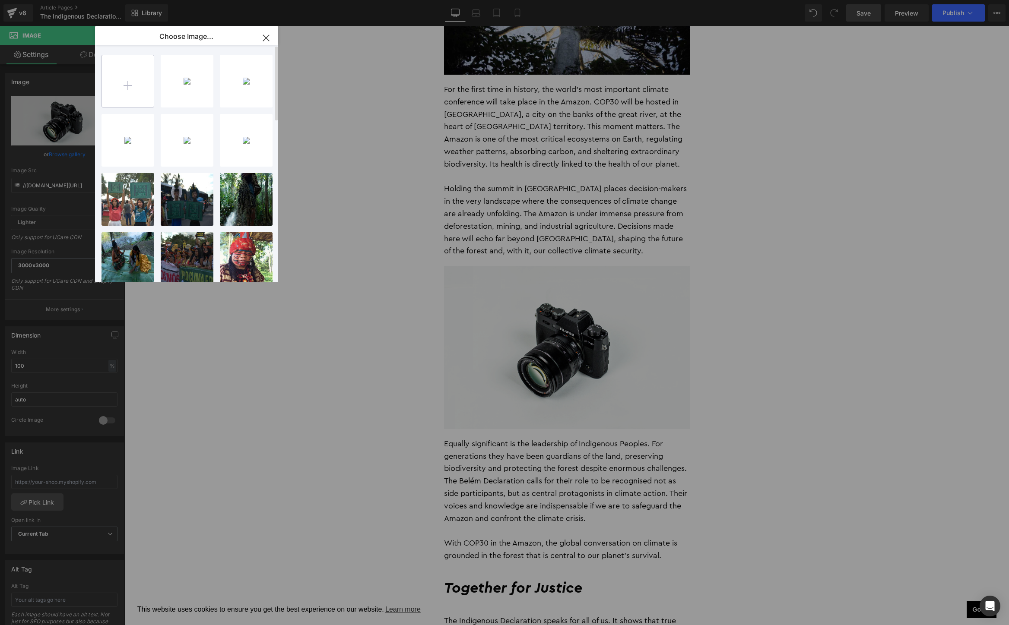
click at [121, 81] on input "file" at bounding box center [128, 81] width 52 height 52
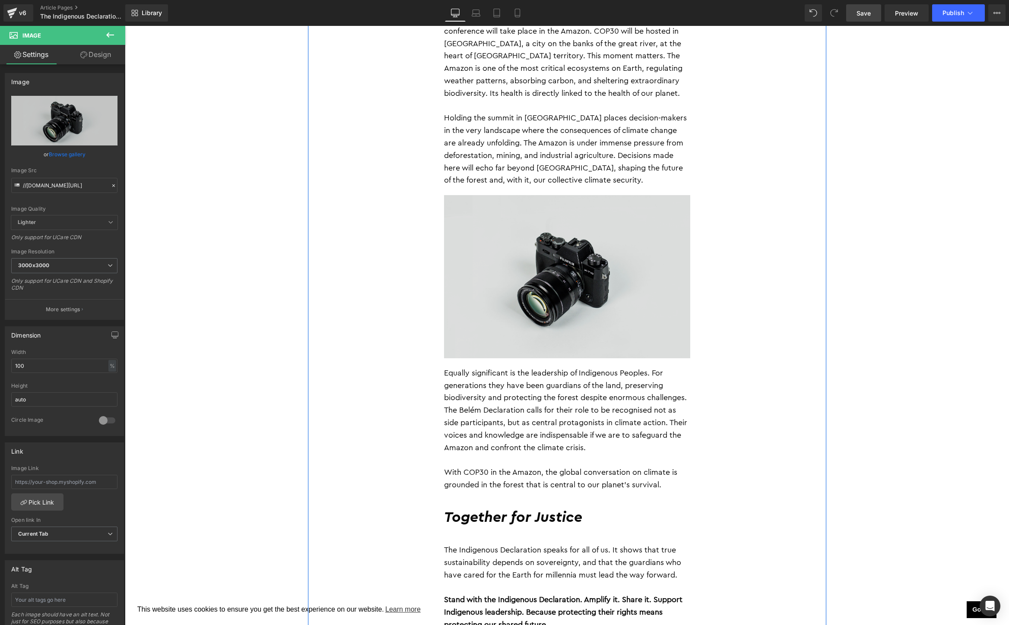
scroll to position [1650, 0]
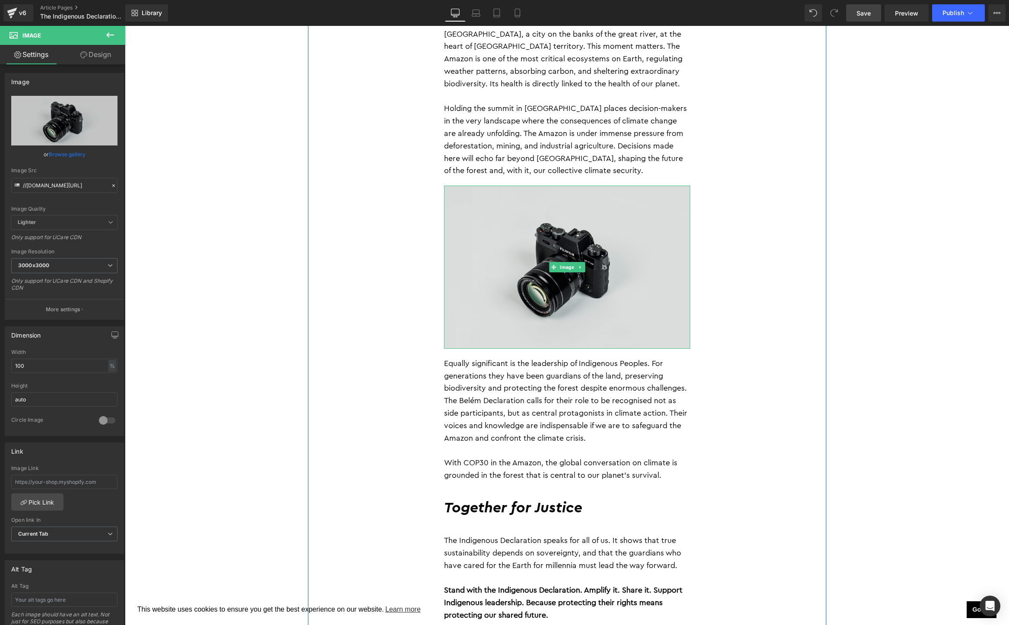
click at [536, 240] on img at bounding box center [567, 267] width 246 height 163
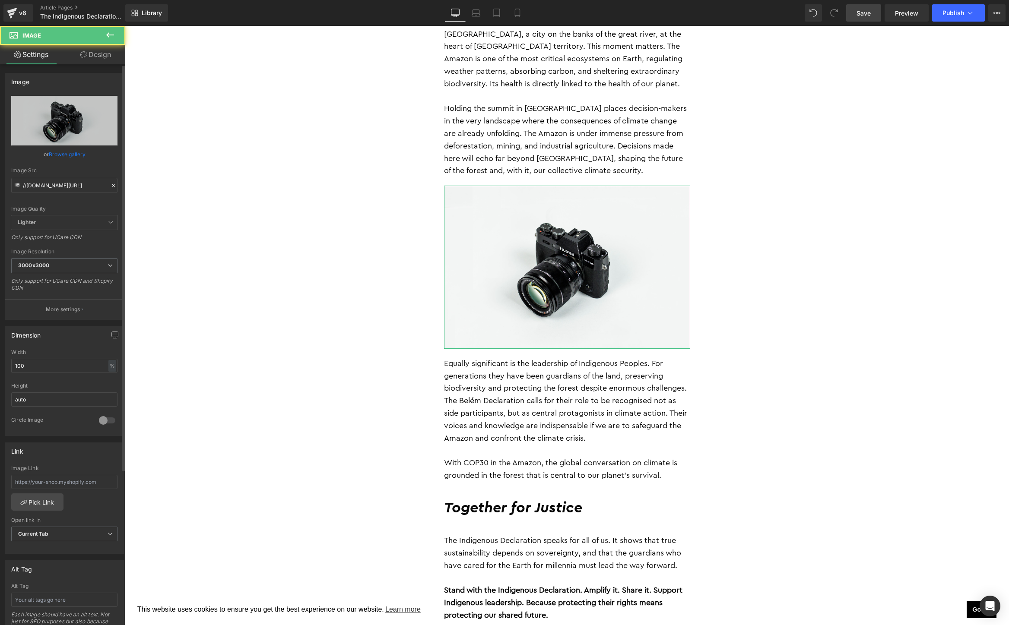
click at [64, 154] on link "Browse gallery" at bounding box center [67, 154] width 37 height 15
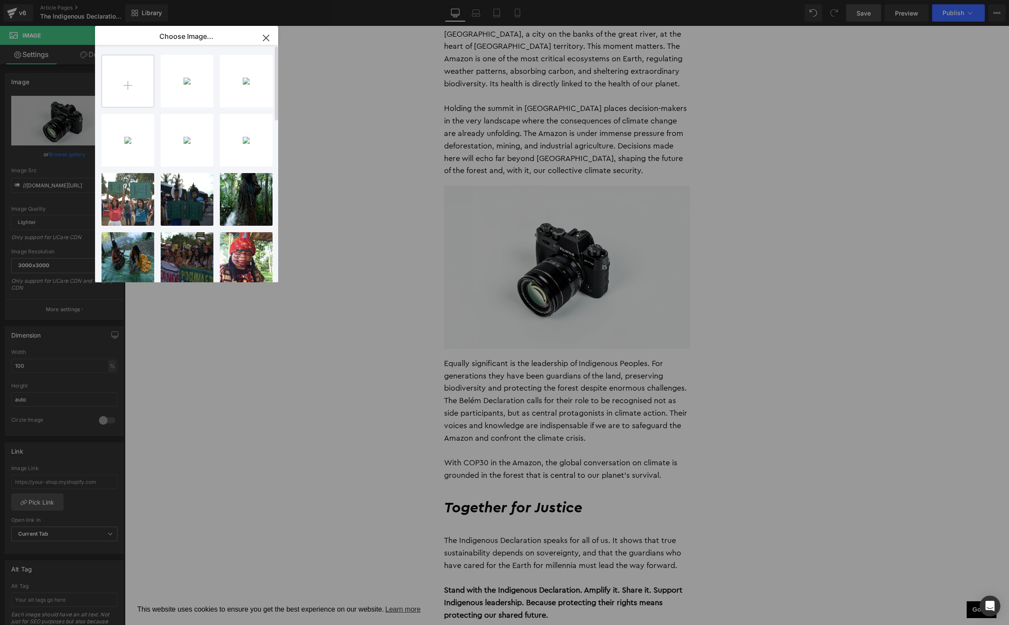
click at [117, 91] on input "file" at bounding box center [128, 81] width 52 height 52
click at [127, 76] on input "file" at bounding box center [128, 81] width 52 height 52
type input "C:\fakepath\C0026T01-240.jpg"
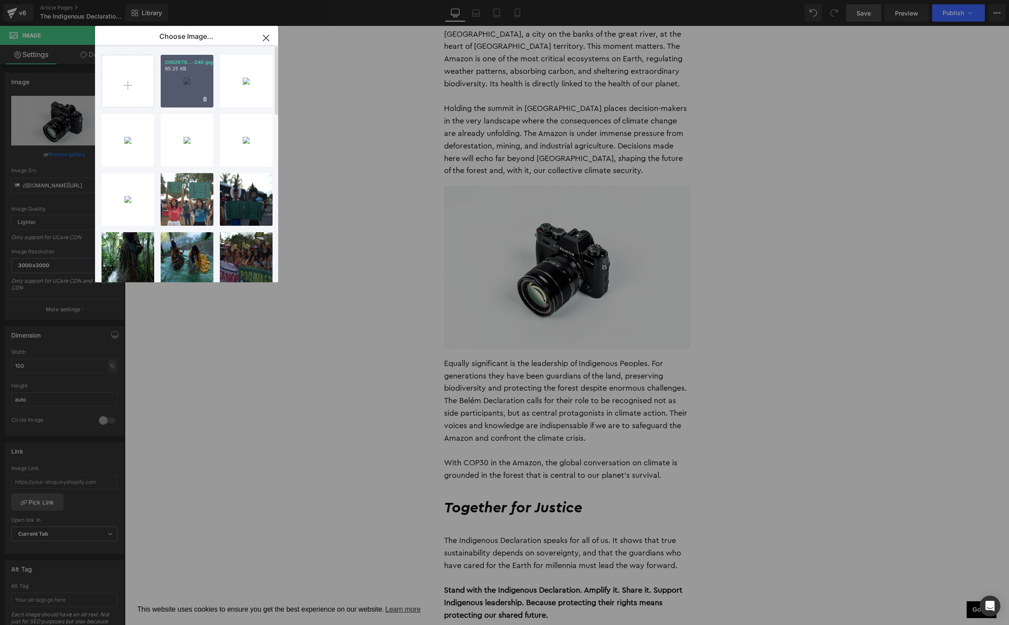
click at [177, 67] on p "85.25 KB" at bounding box center [187, 69] width 44 height 6
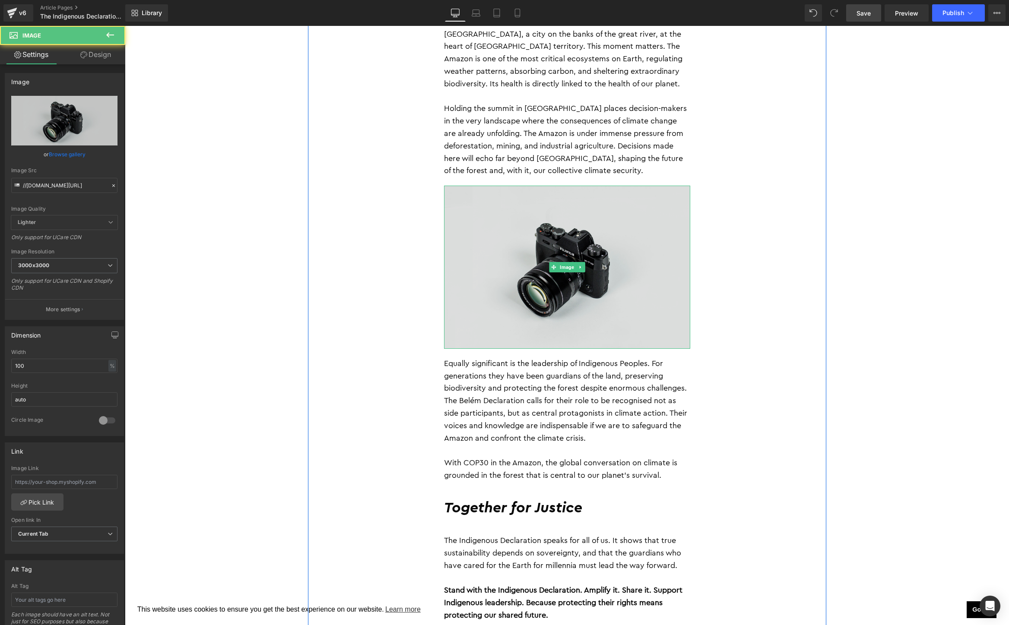
click at [566, 224] on img at bounding box center [567, 267] width 246 height 163
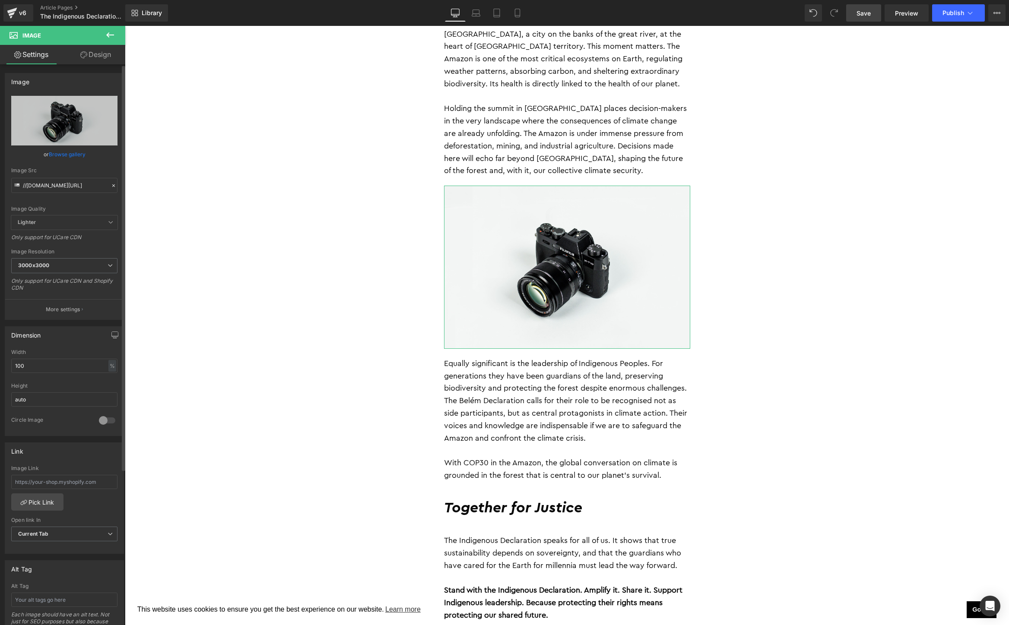
click at [61, 153] on link "Browse gallery" at bounding box center [67, 154] width 37 height 15
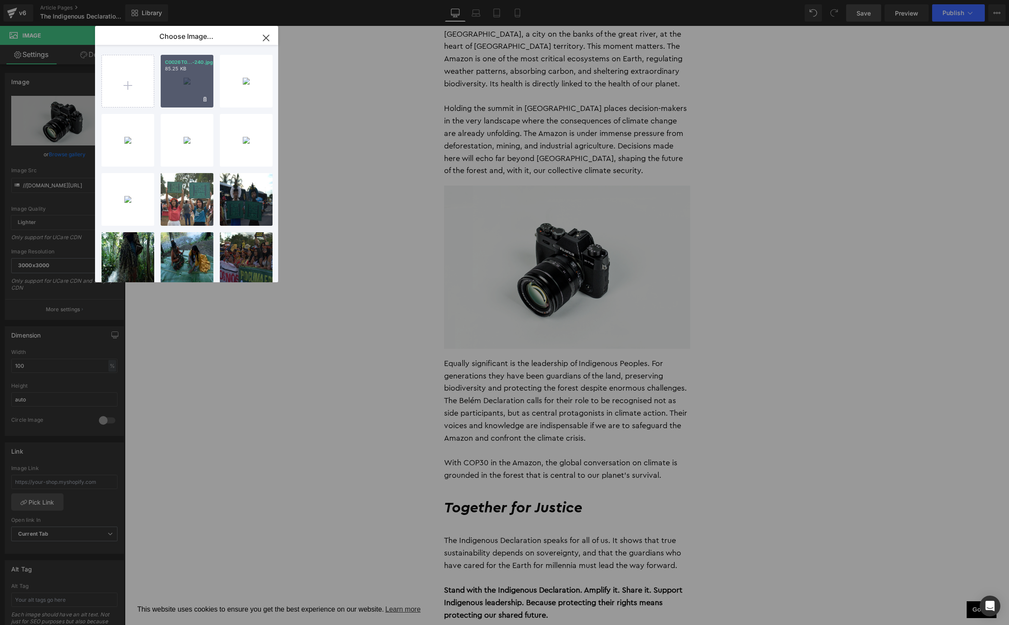
click at [184, 89] on div "C0026T0...-240.jpg 85.25 KB" at bounding box center [187, 81] width 53 height 53
type input "https://ucarecdn.com/2a5ac753-b4d0-4dd8-b295-93be53bcbf08/-/format/auto/-/previ…"
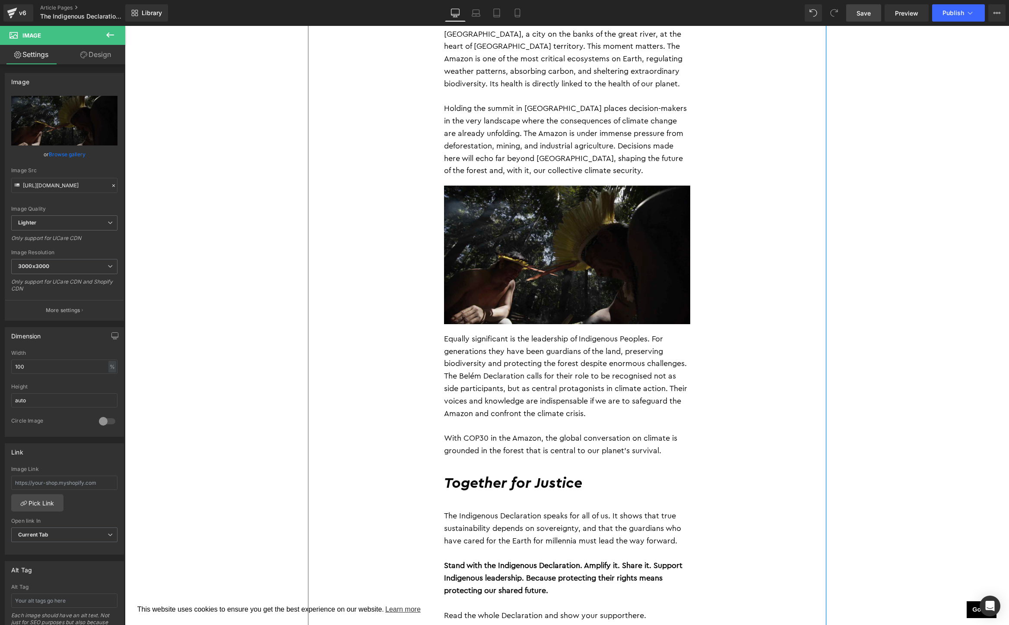
click at [768, 194] on div "By Jessica Jurkschat 28 August 2025 Heading As COP30 approaches in Belém, at th…" at bounding box center [567, 48] width 518 height 2241
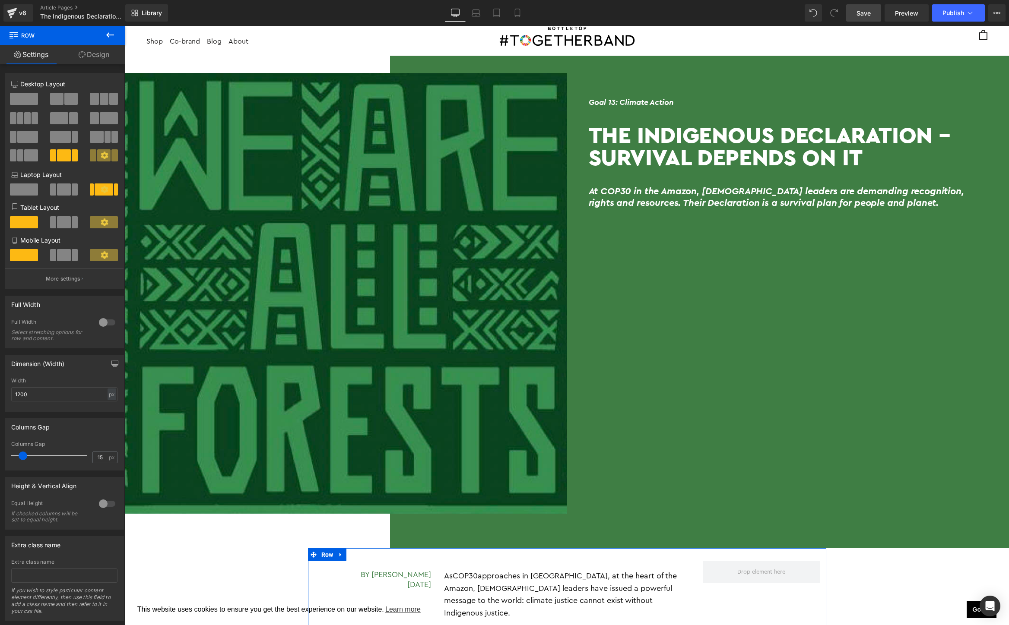
scroll to position [0, 0]
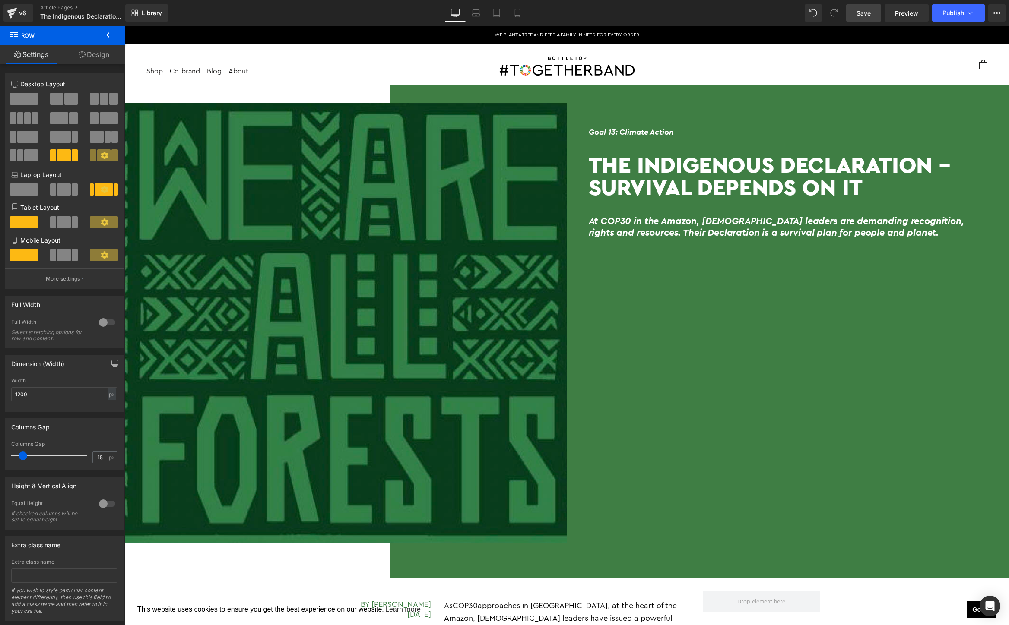
click at [383, 333] on img at bounding box center [346, 323] width 442 height 441
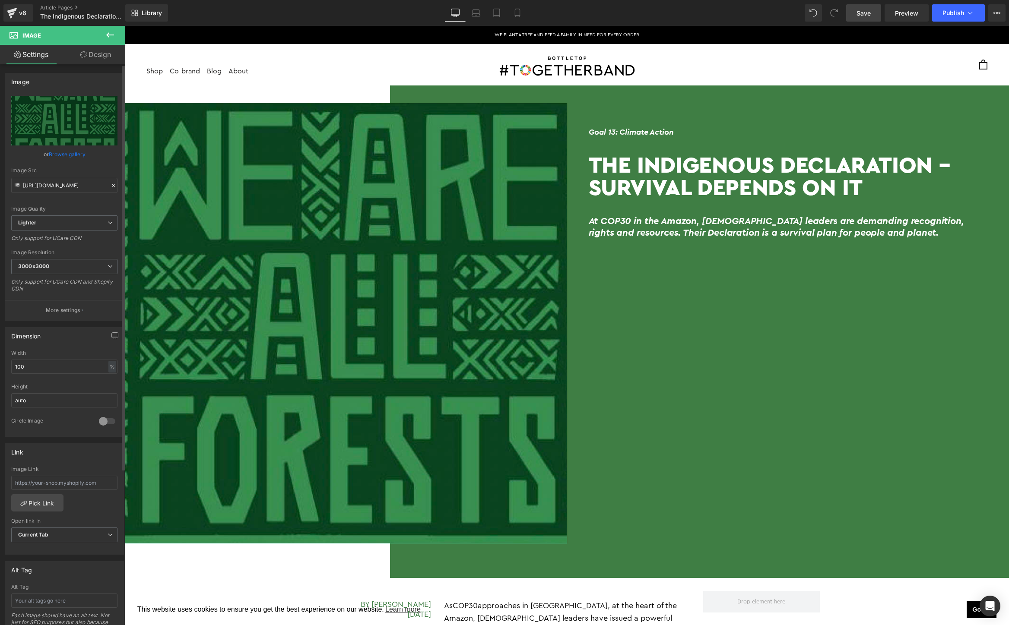
click at [61, 154] on link "Browse gallery" at bounding box center [67, 154] width 37 height 15
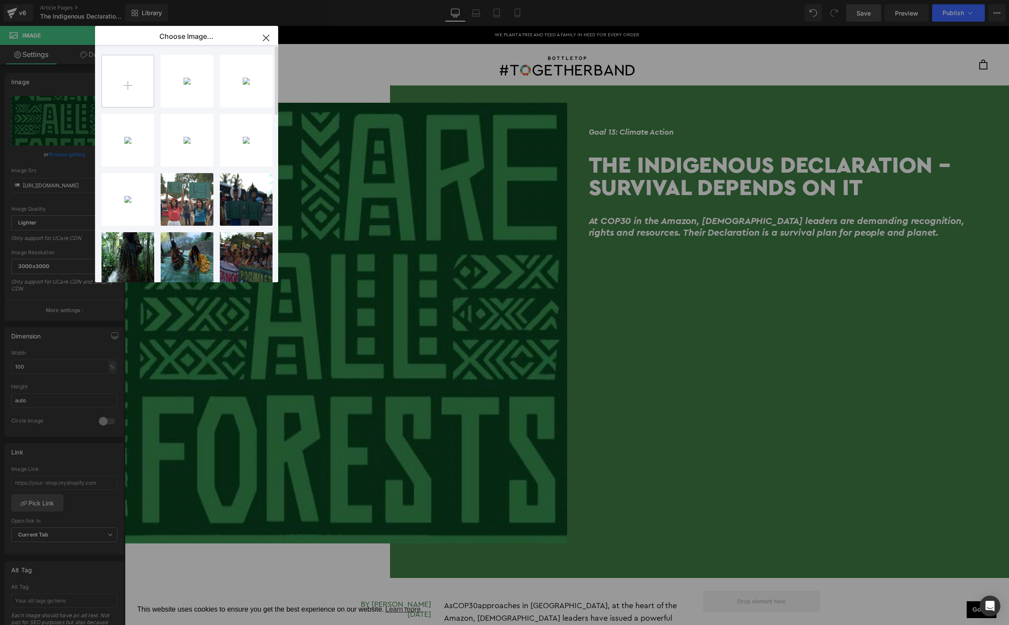
click at [129, 81] on input "file" at bounding box center [128, 81] width 52 height 52
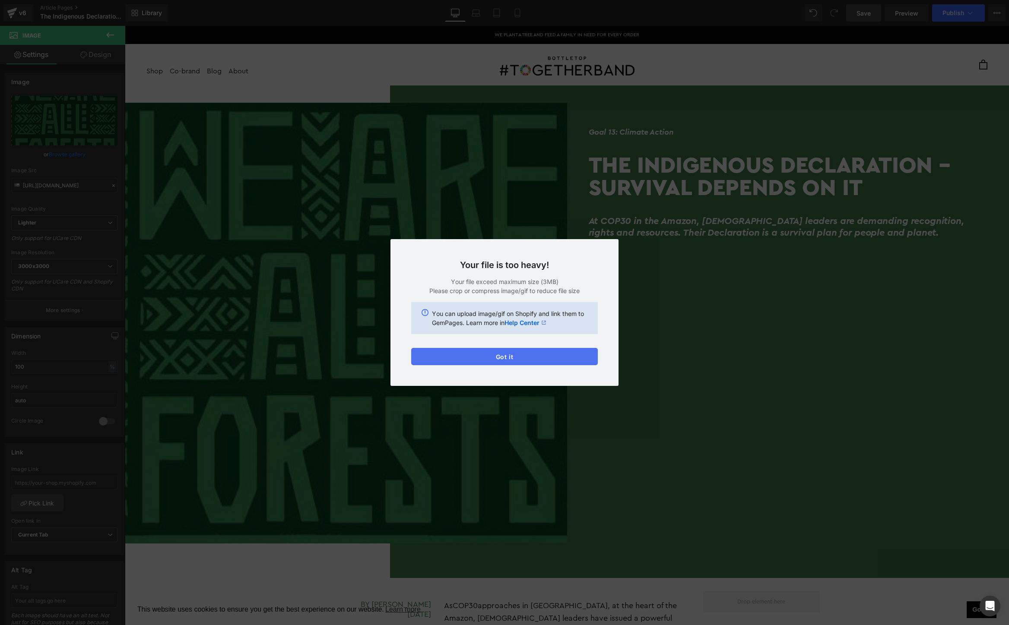
click at [522, 0] on div "Text Color Highlight Color #333333 Edit or remove link: Edit - Unlink - Cancel …" at bounding box center [504, 0] width 1009 height 0
click at [545, 355] on button "Got it" at bounding box center [504, 356] width 187 height 17
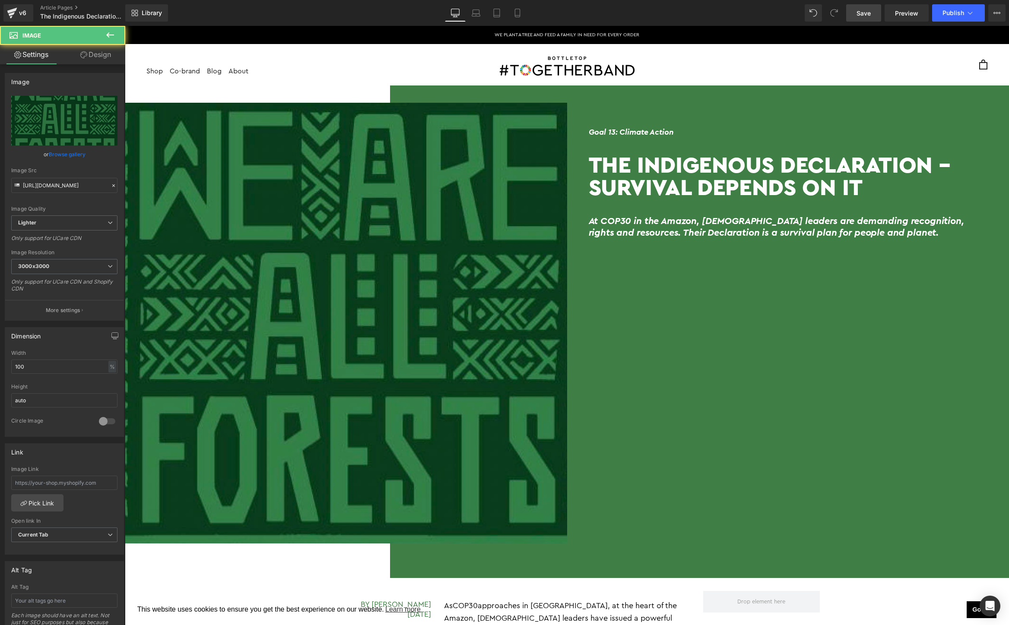
click at [392, 251] on img at bounding box center [346, 323] width 442 height 441
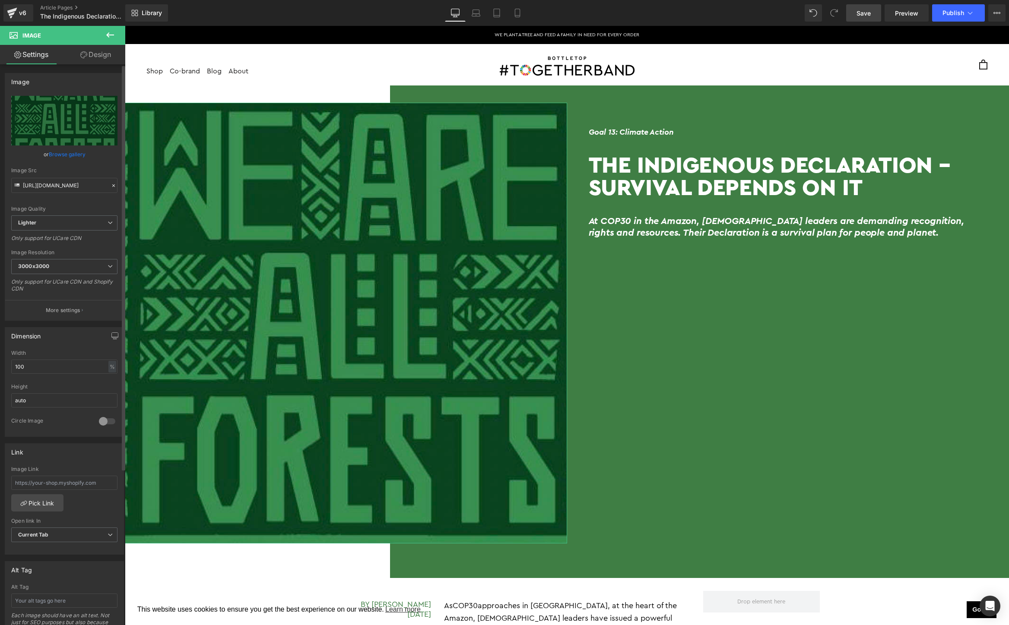
click at [70, 153] on link "Browse gallery" at bounding box center [67, 154] width 37 height 15
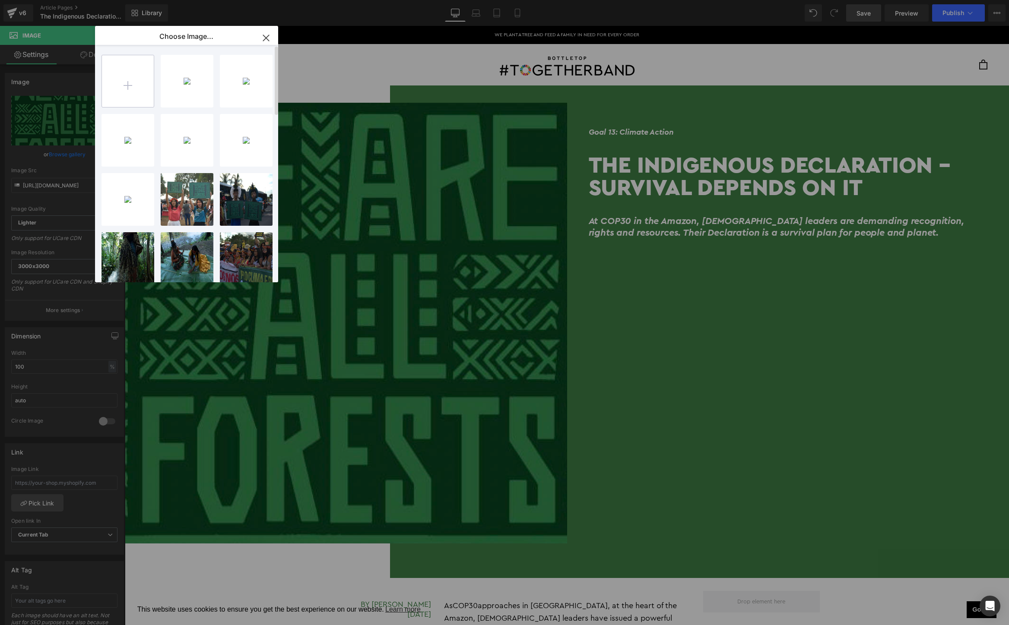
click at [120, 84] on input "file" at bounding box center [128, 81] width 52 height 52
type input "C:\fakepath\Screen Shot 2025-09-01 at 10.18.30 AM (2).png"
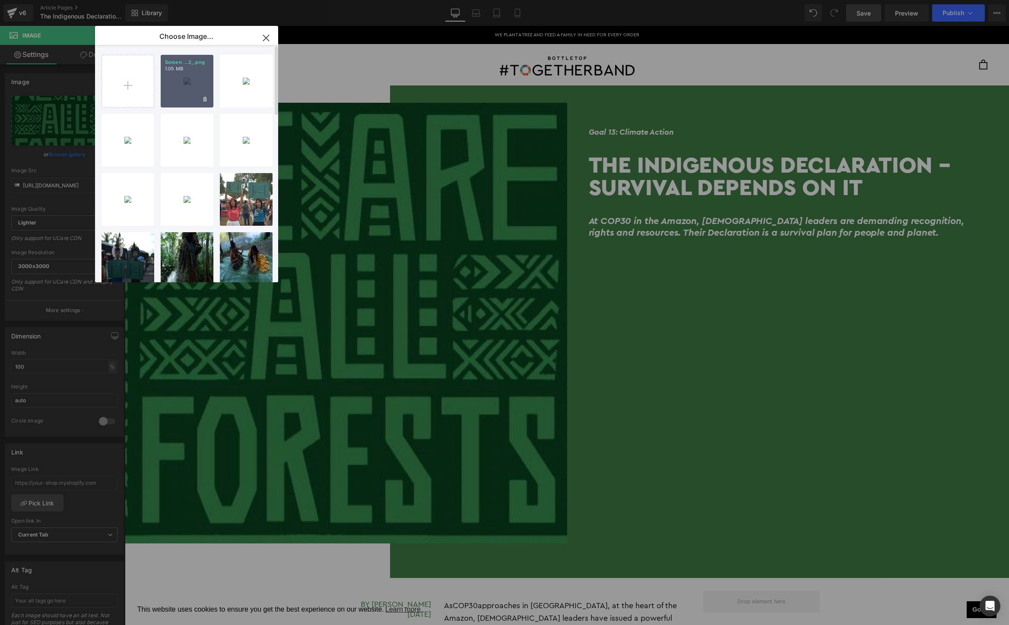
click at [198, 97] on div "Screen ...2_.png 1.05 MB" at bounding box center [187, 81] width 53 height 53
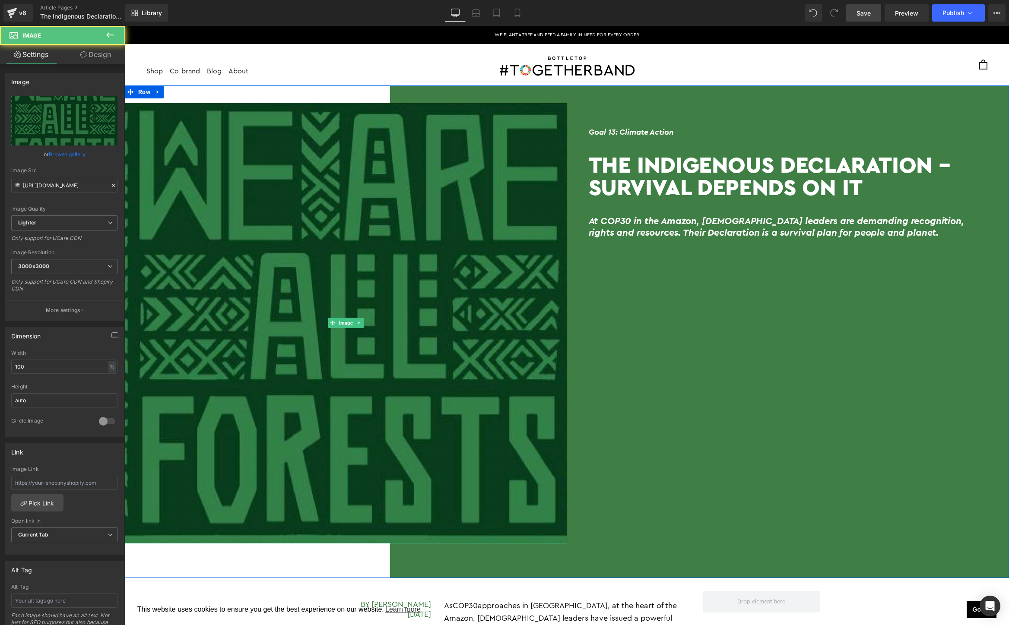
click at [275, 265] on img at bounding box center [346, 323] width 442 height 441
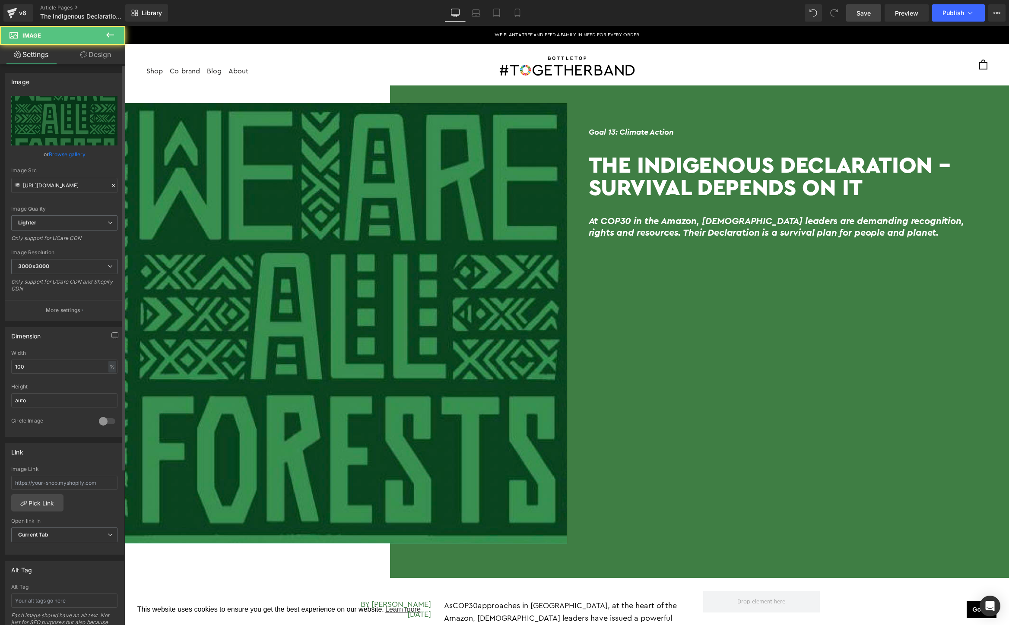
click at [57, 154] on link "Browse gallery" at bounding box center [67, 154] width 37 height 15
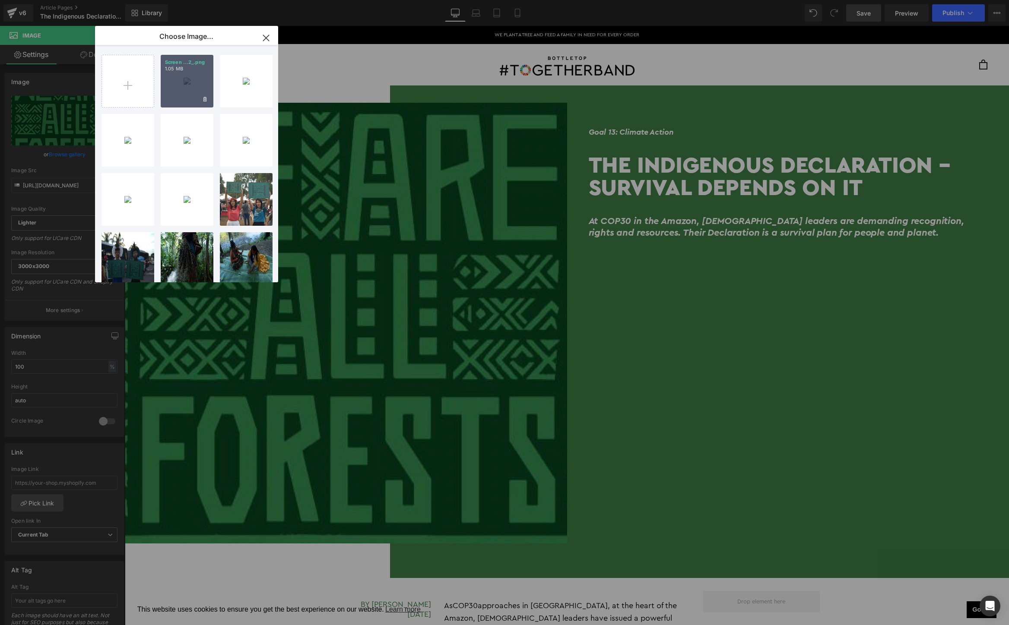
click at [191, 82] on div "Screen ...2_.png 1.05 MB" at bounding box center [187, 81] width 53 height 53
type input "https://ucarecdn.com/978f8955-15a2-4601-aca4-2c1792540460/-/format/auto/-/previ…"
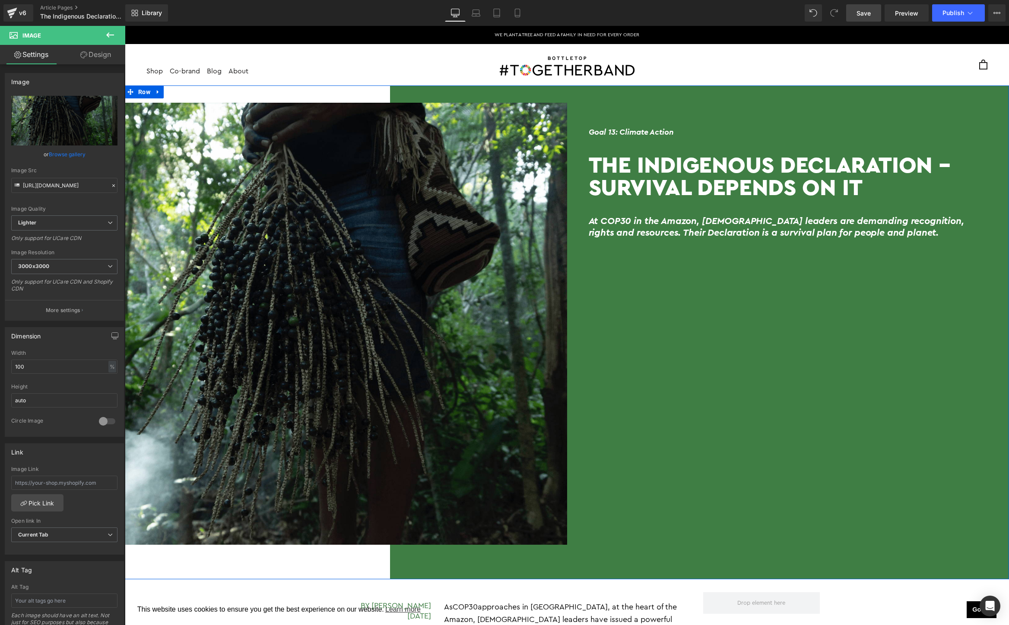
click at [743, 379] on div "Goal 13: Climate Action Heading The Indigenous Declaration – Survival Depends O…" at bounding box center [788, 332] width 442 height 458
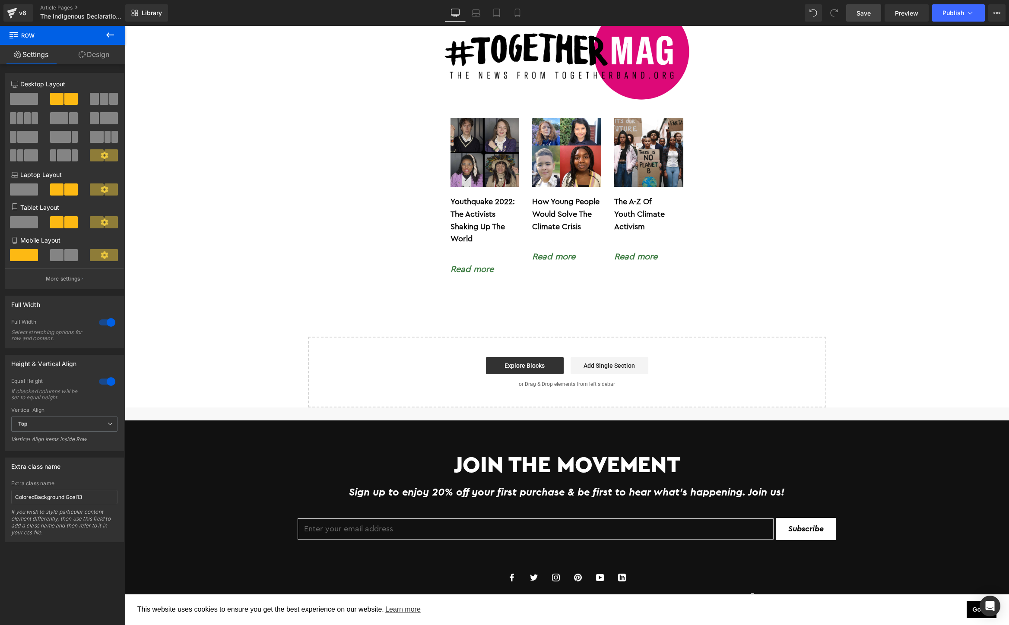
scroll to position [2533, 0]
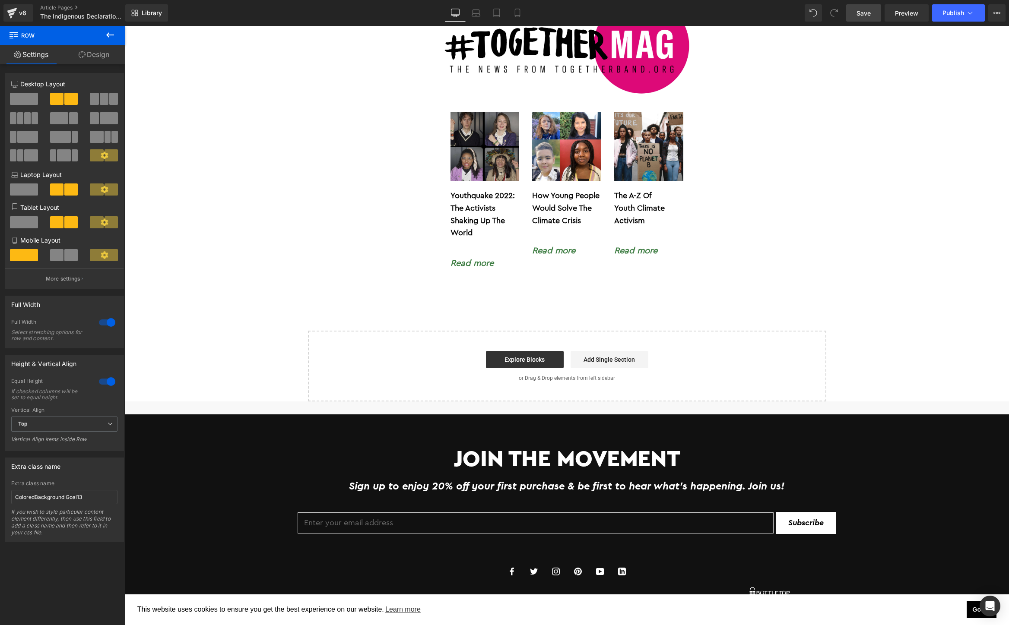
click at [868, 14] on span "Save" at bounding box center [863, 13] width 14 height 9
click at [951, 16] on span "Publish" at bounding box center [953, 13] width 22 height 7
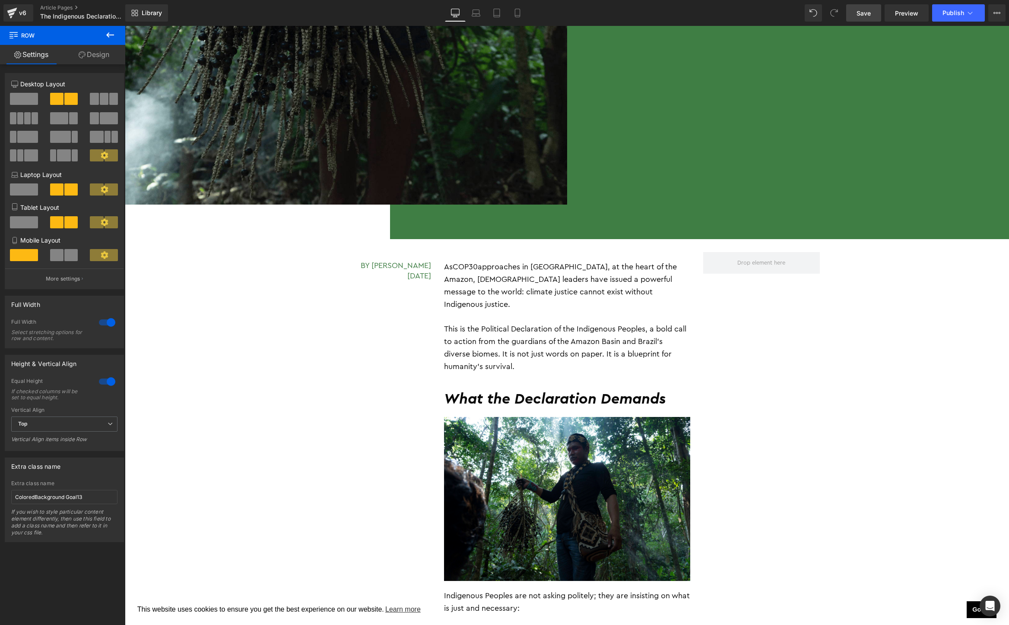
scroll to position [459, 0]
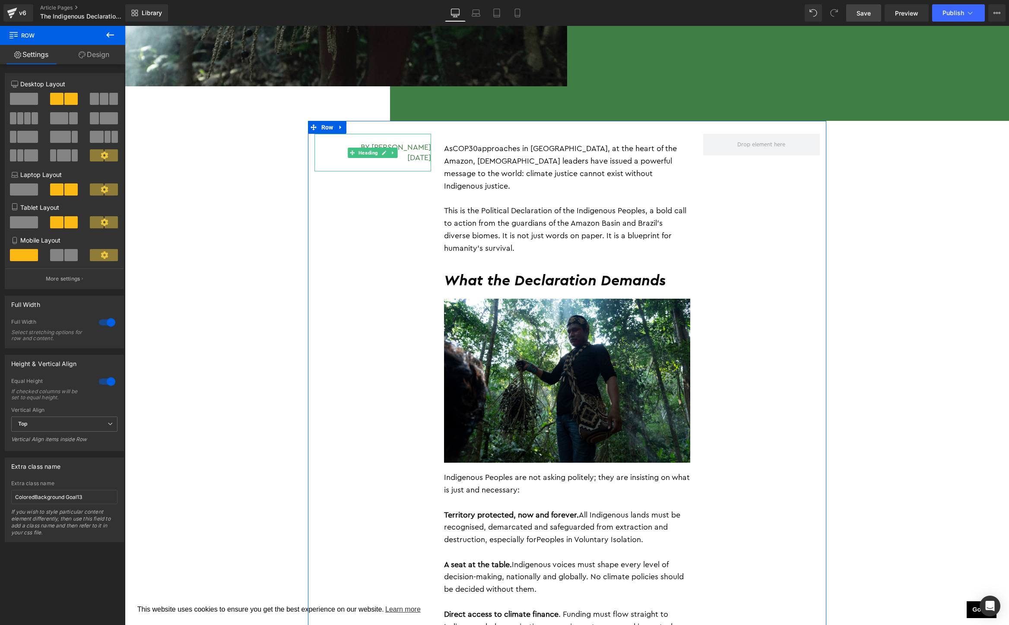
click at [411, 157] on h5 "By Jessica Jurkschat 28 August 2025" at bounding box center [372, 153] width 117 height 20
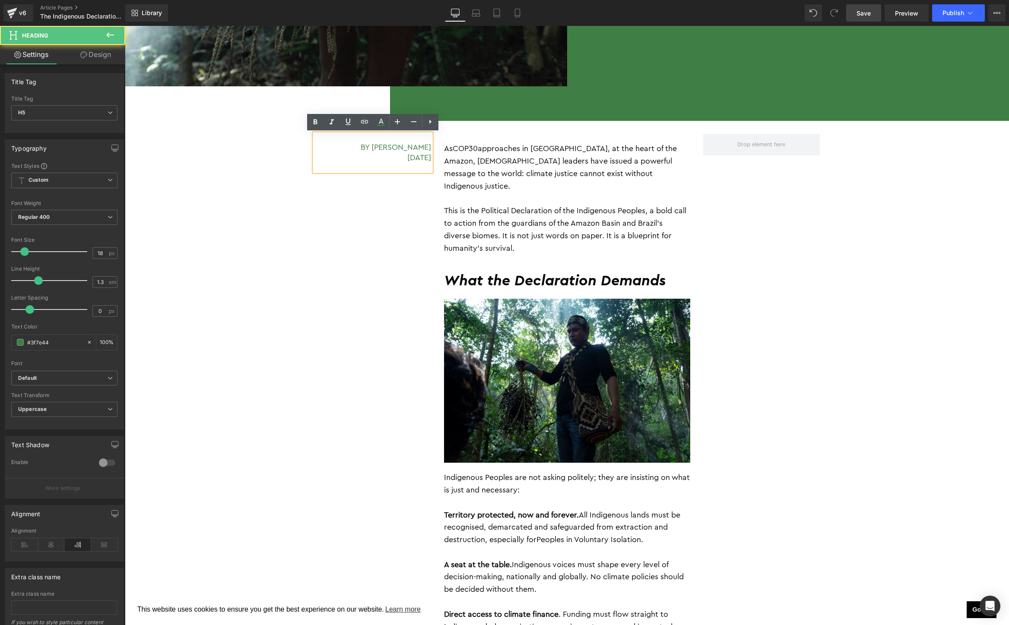
drag, startPoint x: 409, startPoint y: 159, endPoint x: 342, endPoint y: 159, distance: 67.4
click at [342, 159] on h5 "By Jessica Jurkschat 28 August 2025" at bounding box center [372, 153] width 117 height 20
drag, startPoint x: 366, startPoint y: 161, endPoint x: 409, endPoint y: 158, distance: 43.3
click at [409, 158] on h5 "By Jessica Jurkschat 28 August 2025" at bounding box center [372, 153] width 117 height 20
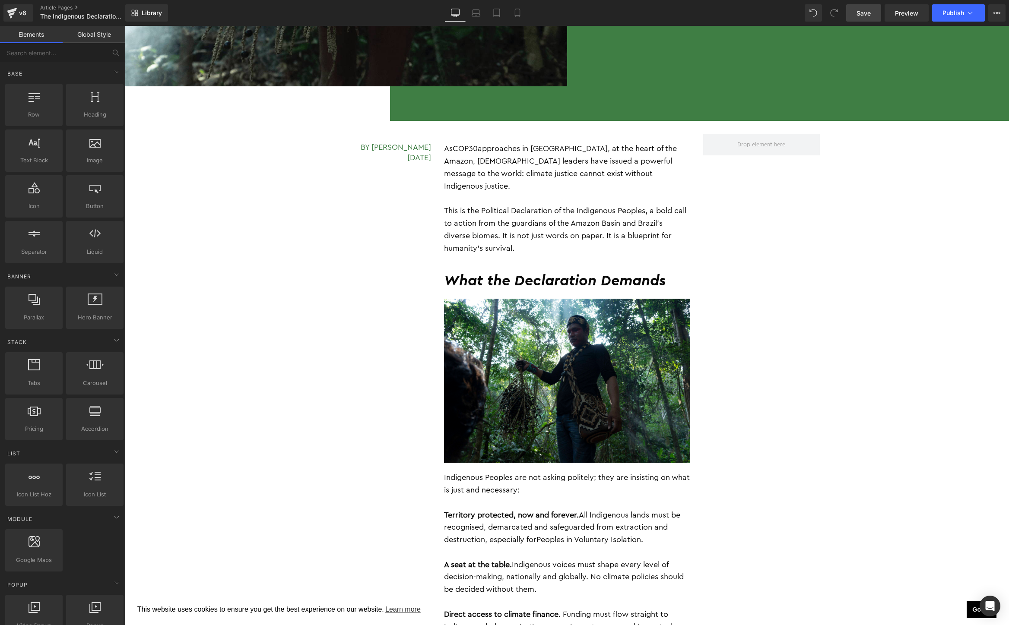
click at [862, 11] on span "Save" at bounding box center [863, 13] width 14 height 9
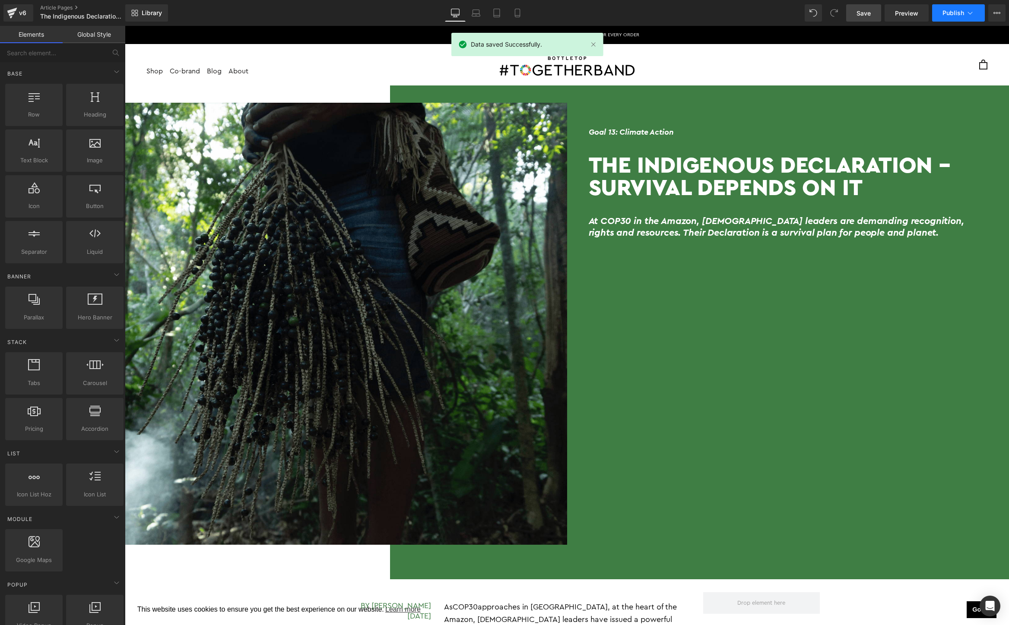
click at [953, 11] on span "Publish" at bounding box center [953, 13] width 22 height 7
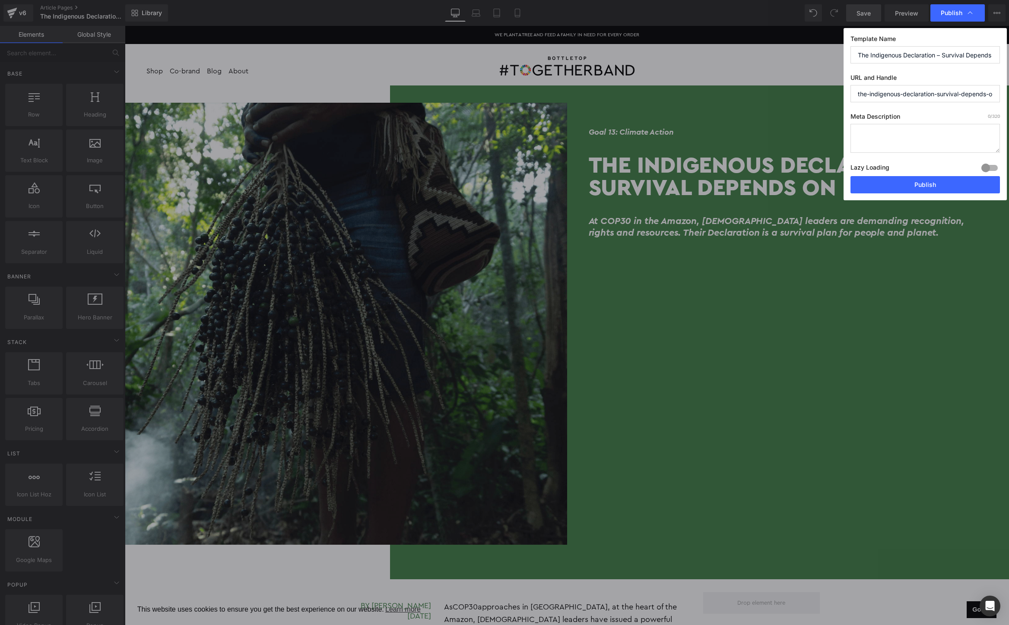
click at [881, 128] on textarea at bounding box center [924, 138] width 149 height 29
paste textarea "At COP30 in the Amazon, Indigenous leaders are demanding recognition, rights an…"
drag, startPoint x: 881, startPoint y: 128, endPoint x: 881, endPoint y: 118, distance: 10.4
click at [881, 118] on div "Meta Description 151 /320 At COP30 in the Amazon, Indigenous leaders are demand…" at bounding box center [924, 144] width 149 height 63
type textarea "At COP30 in the Amazon, Indigenous leaders are demanding recognition, rights an…"
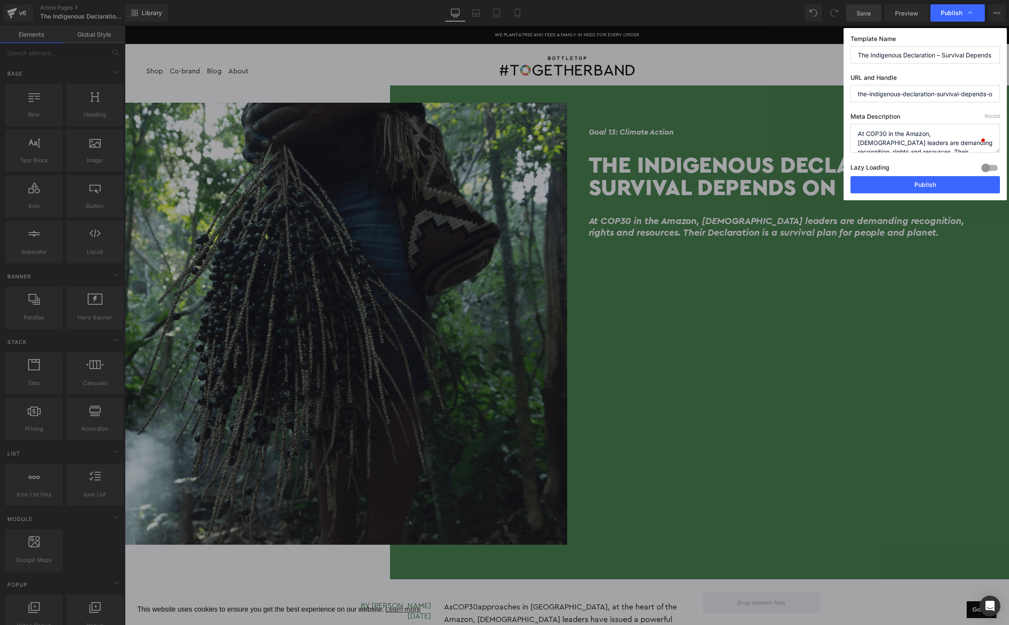
click at [919, 90] on input "the-indigenous-declaration-survival-depends-on-it" at bounding box center [924, 93] width 149 height 17
paste input "indigenous-declaration-cop30-climate-justice"
drag, startPoint x: 919, startPoint y: 95, endPoint x: 804, endPoint y: 93, distance: 115.3
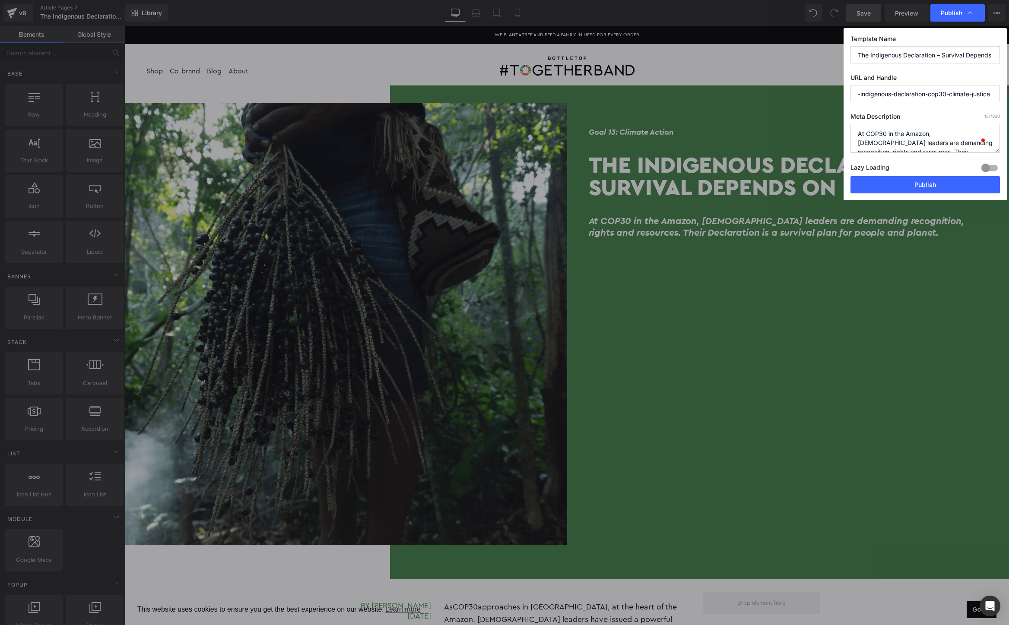
click at [804, 93] on div "Publish Template Name The Indigenous Declaration – Survival Depends On It URL a…" at bounding box center [504, 312] width 1009 height 625
click at [949, 92] on input "-indigenous-declaration-cop30-climate-justice" at bounding box center [924, 93] width 149 height 17
click at [860, 95] on input "-indigenous-declaration-cop30-climate-justice" at bounding box center [924, 93] width 149 height 17
type input "indigenous-declaration-cop30-climate-justice"
click at [931, 181] on button "Publish" at bounding box center [924, 184] width 149 height 17
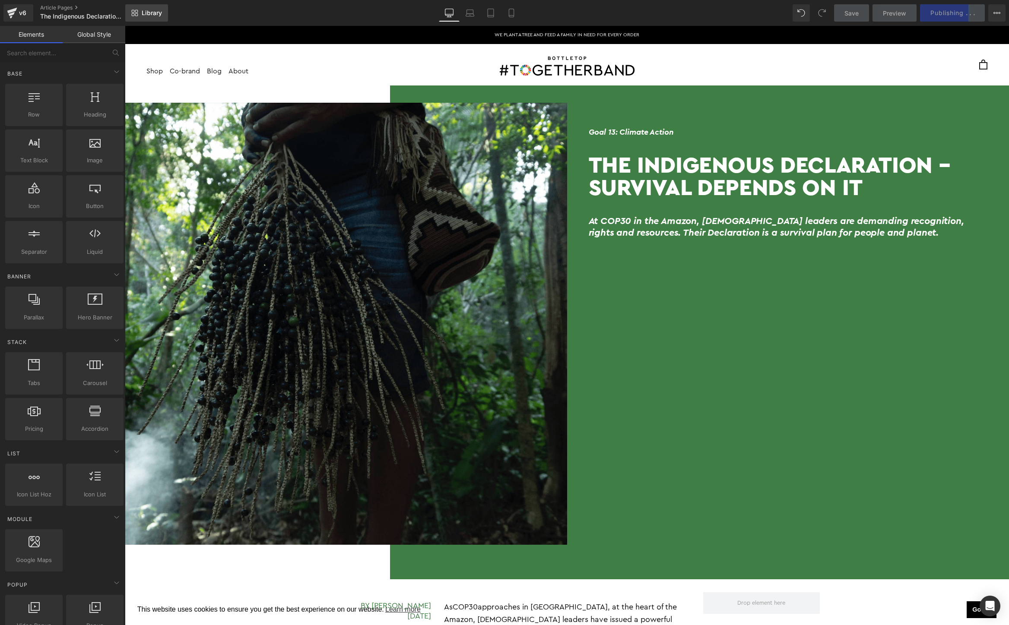
click at [152, 14] on span "Library" at bounding box center [152, 13] width 20 height 8
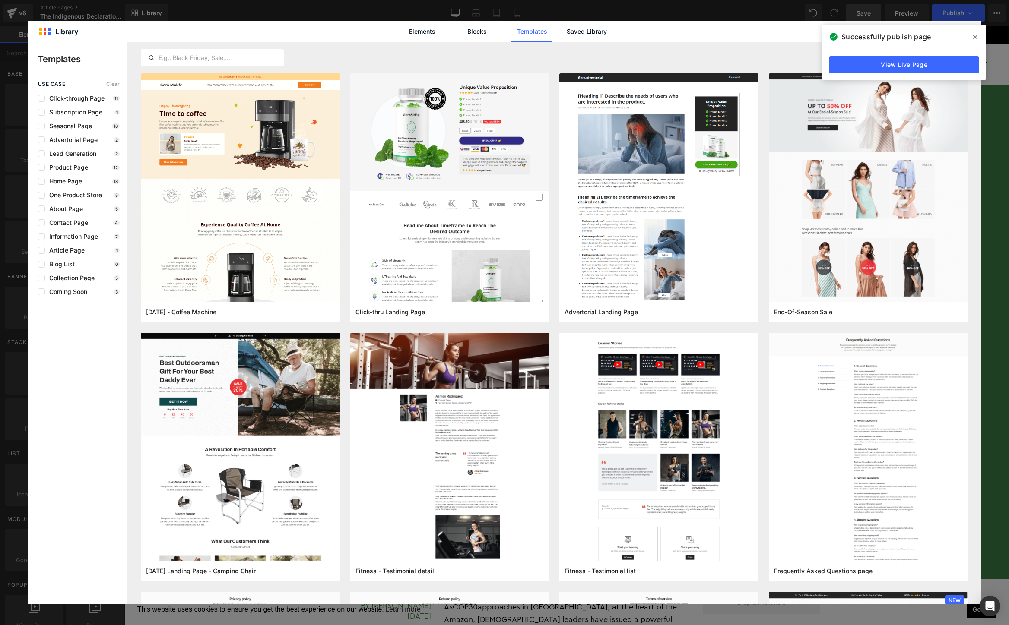
click at [976, 33] on span at bounding box center [975, 37] width 14 height 14
click at [971, 33] on icon at bounding box center [969, 32] width 8 height 8
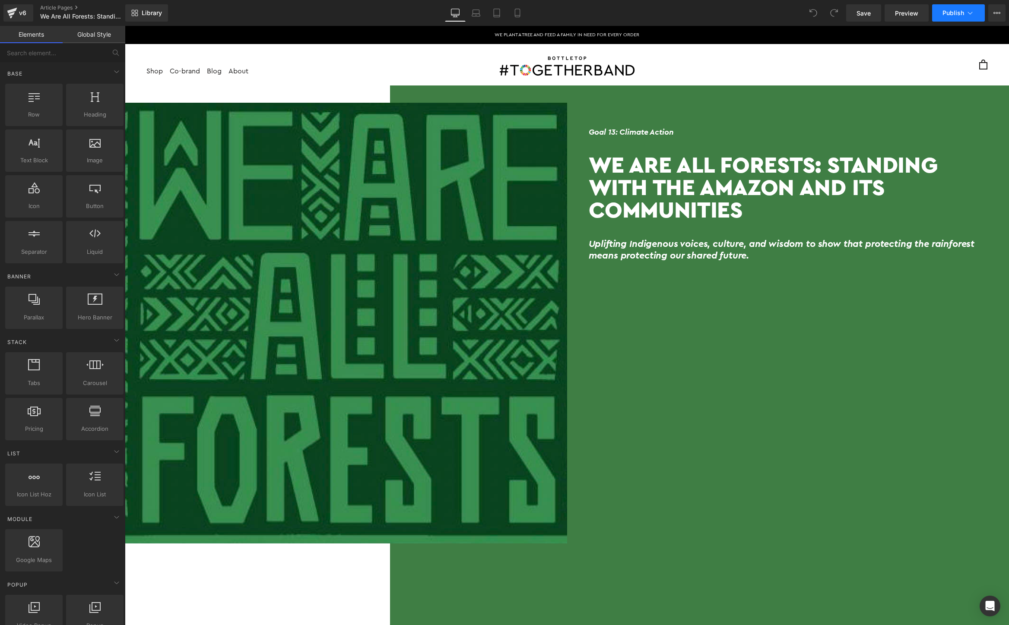
click at [963, 13] on span "Publish" at bounding box center [953, 13] width 22 height 7
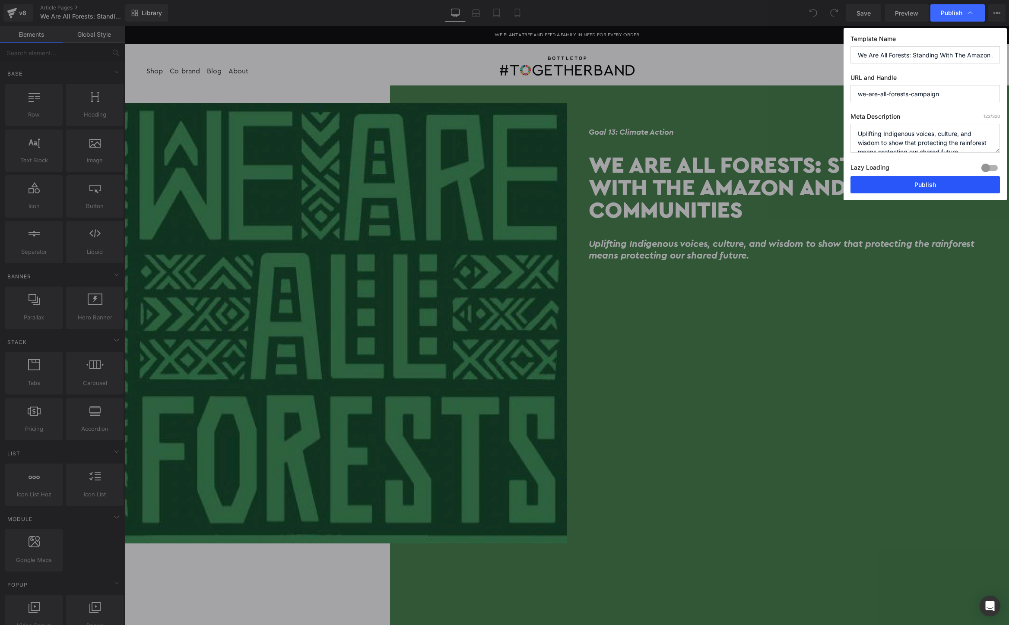
click at [936, 180] on button "Publish" at bounding box center [924, 184] width 149 height 17
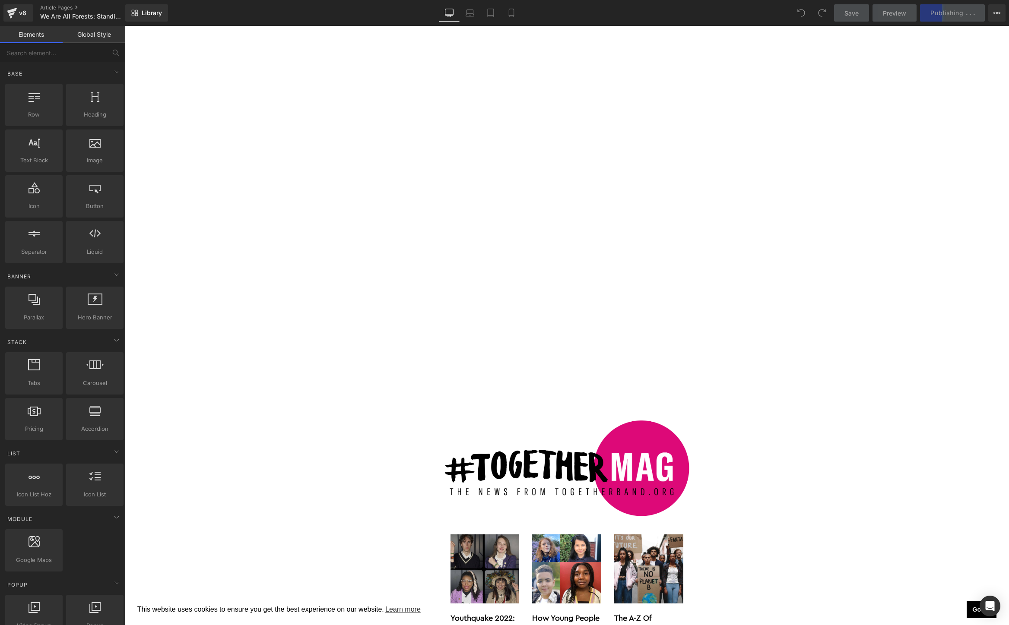
scroll to position [3995, 0]
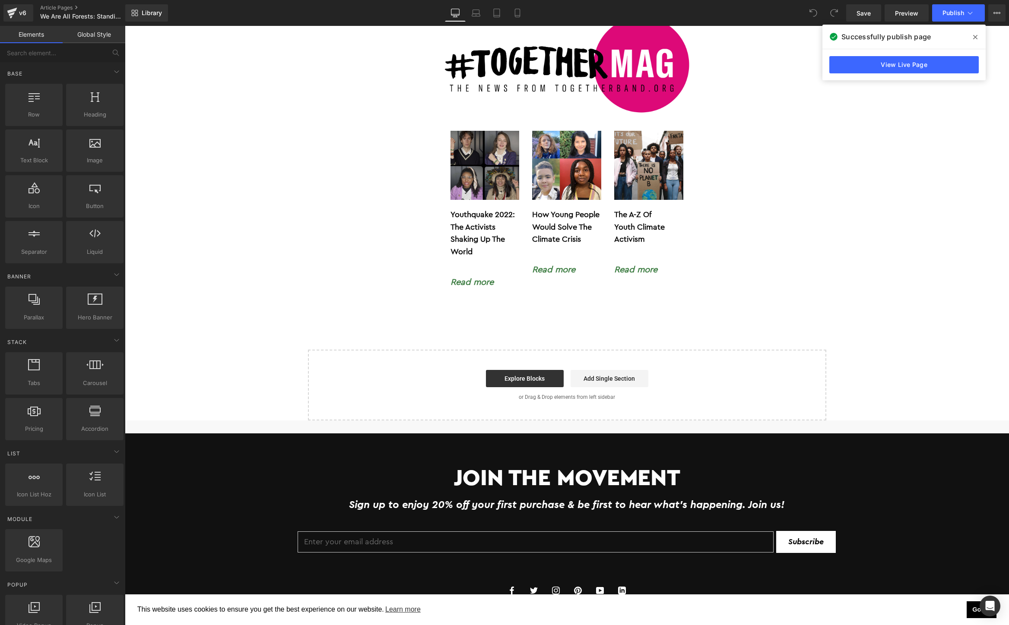
click at [975, 36] on icon at bounding box center [975, 37] width 4 height 7
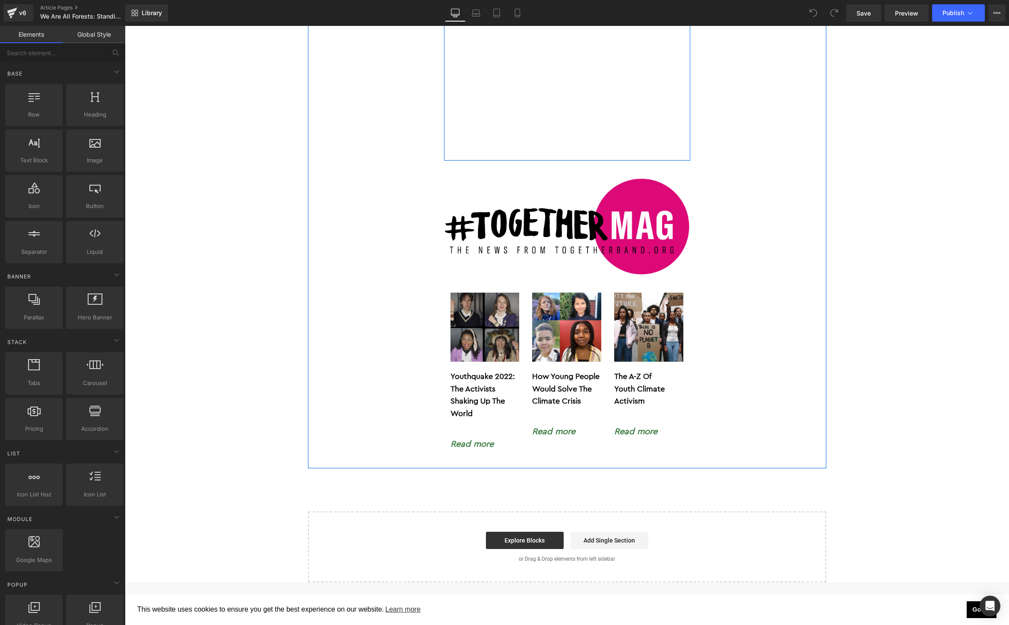
scroll to position [3867, 0]
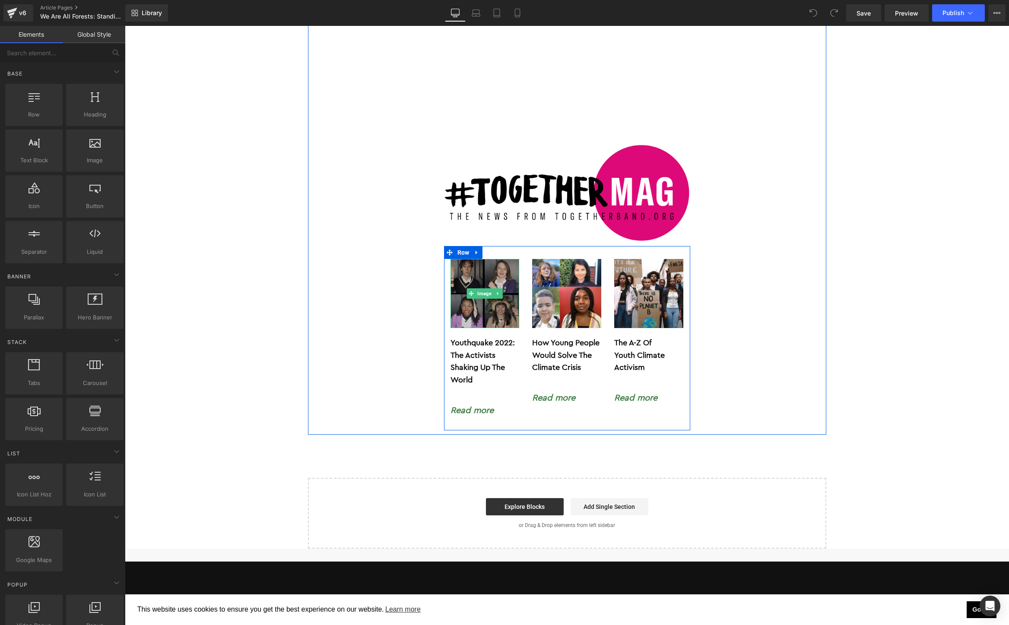
click at [466, 265] on img at bounding box center [484, 293] width 69 height 69
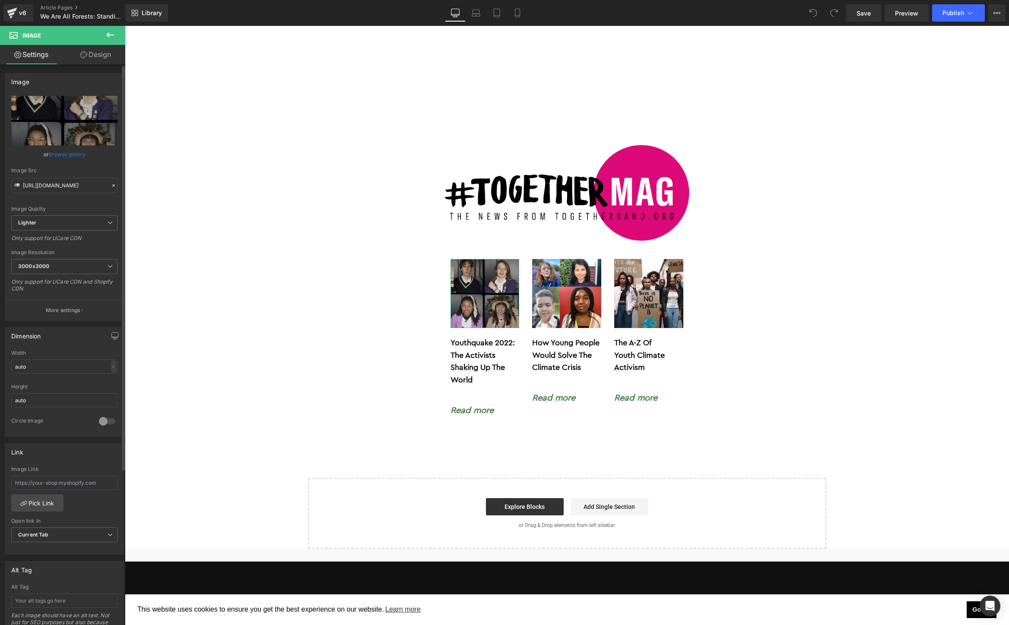
click at [61, 152] on link "Browse gallery" at bounding box center [67, 154] width 37 height 15
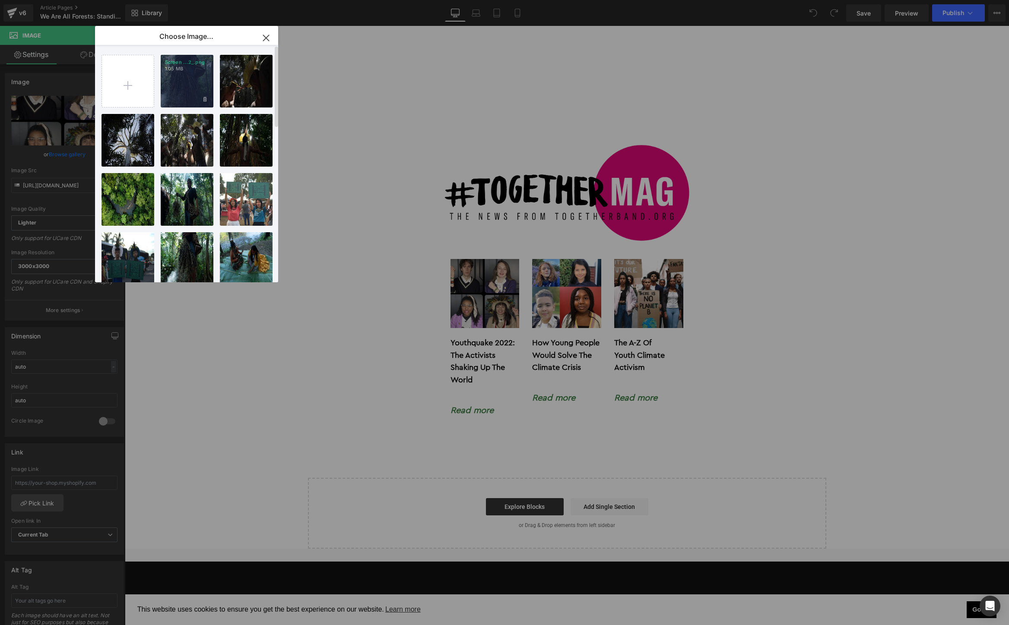
click at [184, 79] on div "Screen ...2_.png 1.05 MB" at bounding box center [187, 81] width 53 height 53
type input "https://ucarecdn.com/978f8955-15a2-4601-aca4-2c1792540460/-/format/auto/-/previ…"
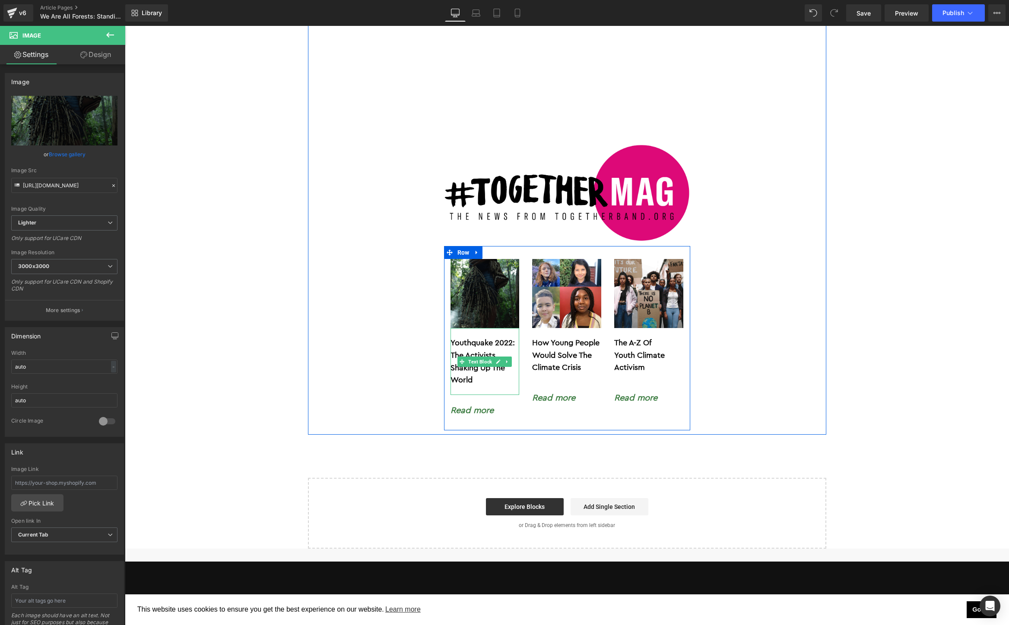
click at [472, 339] on b "Youthquake 2022: The Activists Shaking Up The World" at bounding box center [482, 361] width 64 height 45
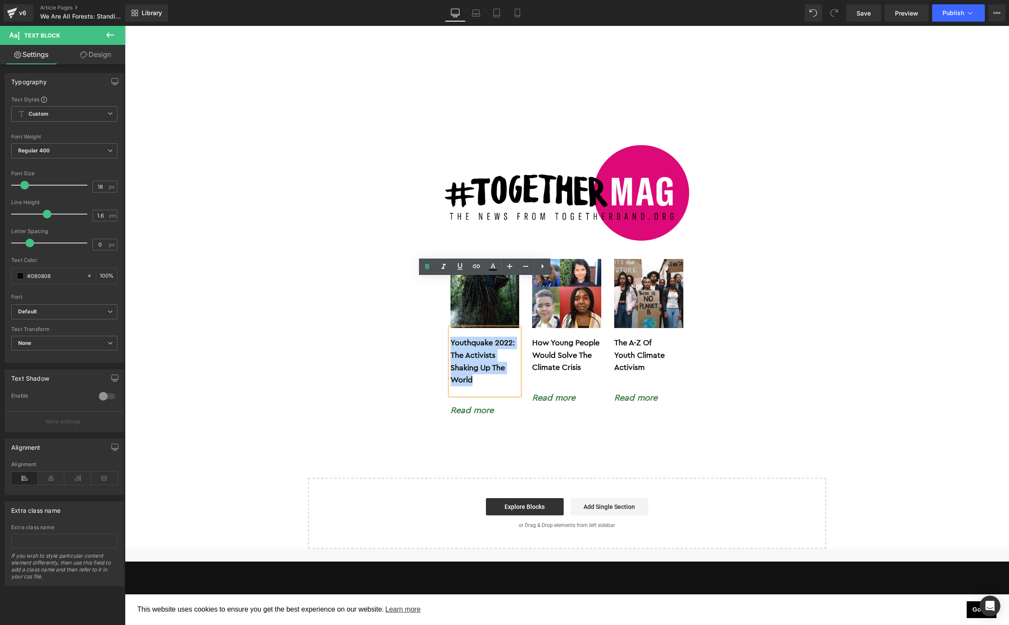
drag, startPoint x: 482, startPoint y: 330, endPoint x: 451, endPoint y: 292, distance: 49.4
click at [451, 337] on p "Youthquake 2022: The Activists Shaking Up The World" at bounding box center [484, 362] width 69 height 50
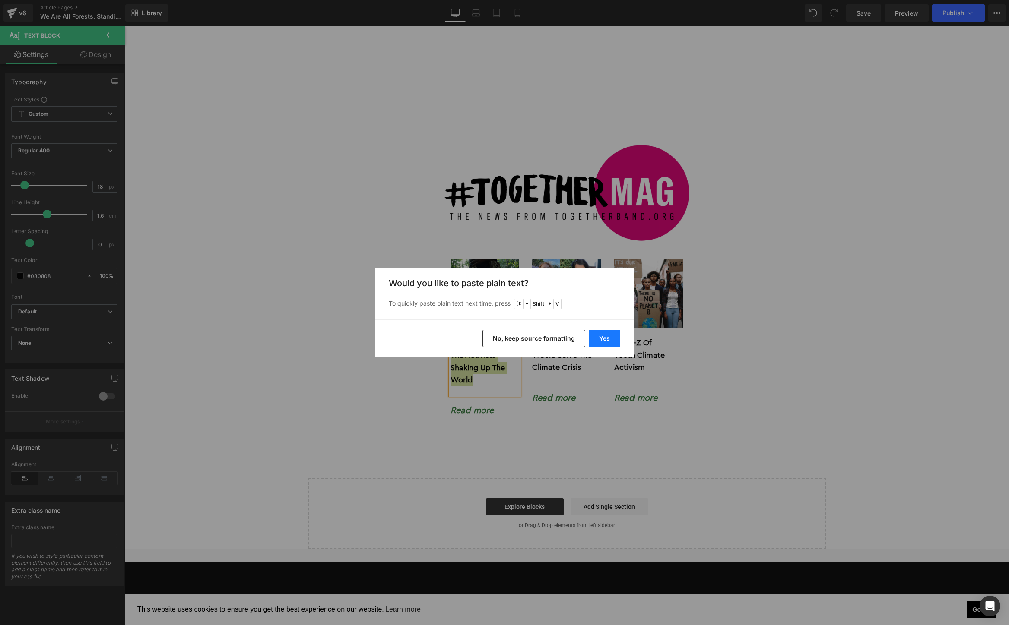
click at [605, 336] on button "Yes" at bounding box center [605, 338] width 32 height 17
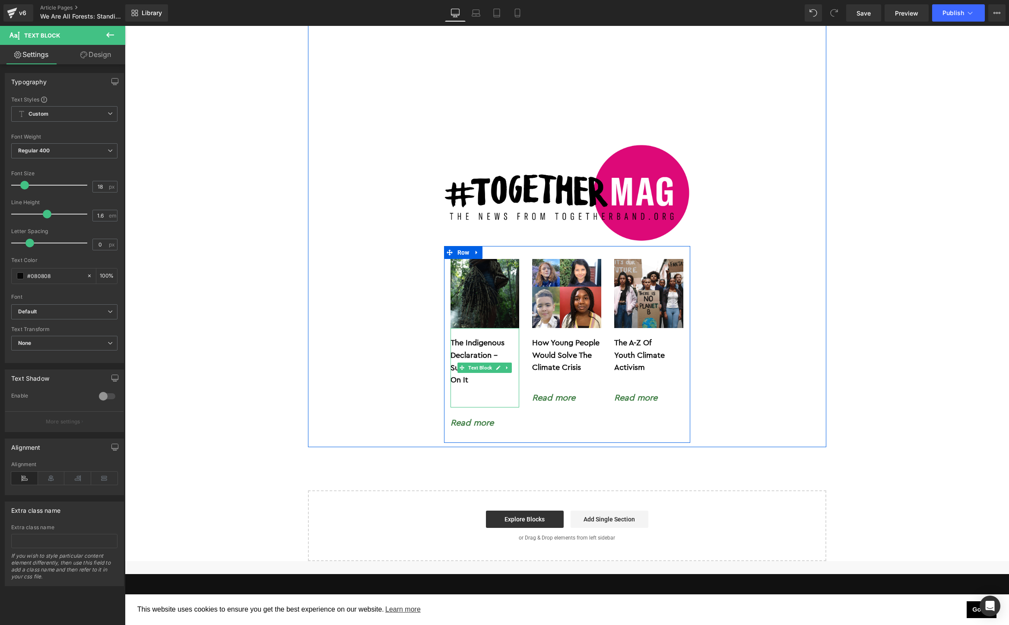
click at [472, 387] on p at bounding box center [484, 393] width 69 height 13
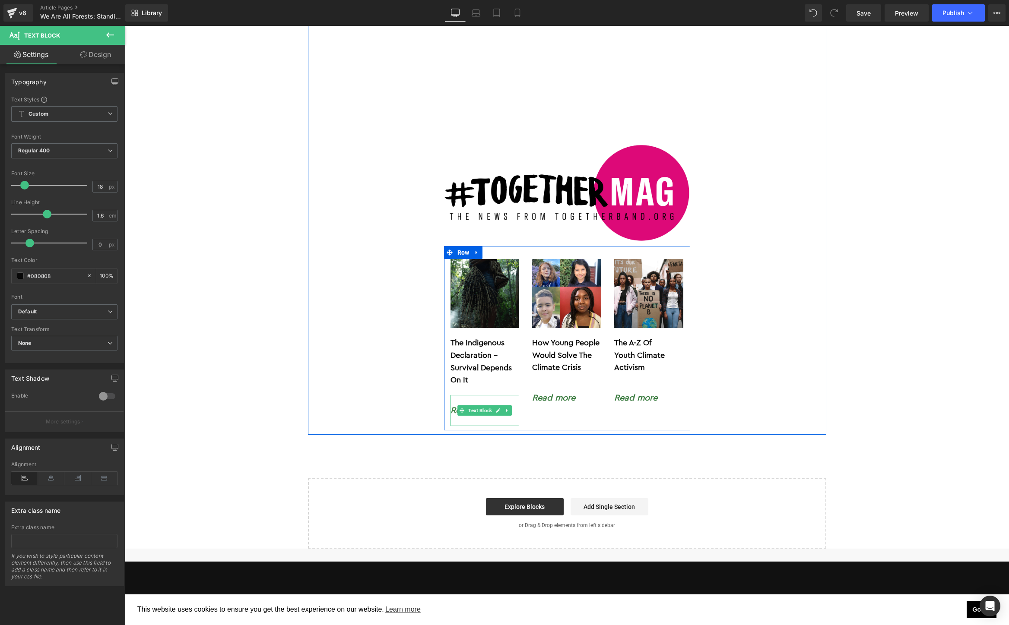
click at [511, 404] on p "Read more" at bounding box center [484, 411] width 69 height 14
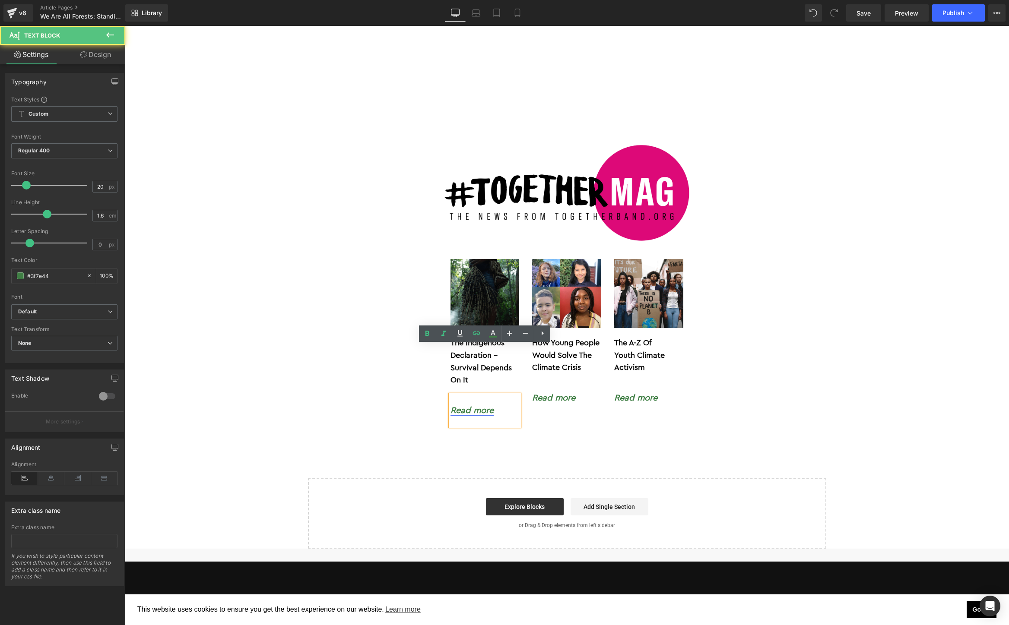
drag, startPoint x: 500, startPoint y: 356, endPoint x: 450, endPoint y: 356, distance: 50.1
click at [450, 404] on p "Read more" at bounding box center [484, 411] width 69 height 14
click at [475, 335] on icon at bounding box center [476, 333] width 7 height 3
click at [502, 379] on input "[URL][DOMAIN_NAME]" at bounding box center [513, 380] width 133 height 22
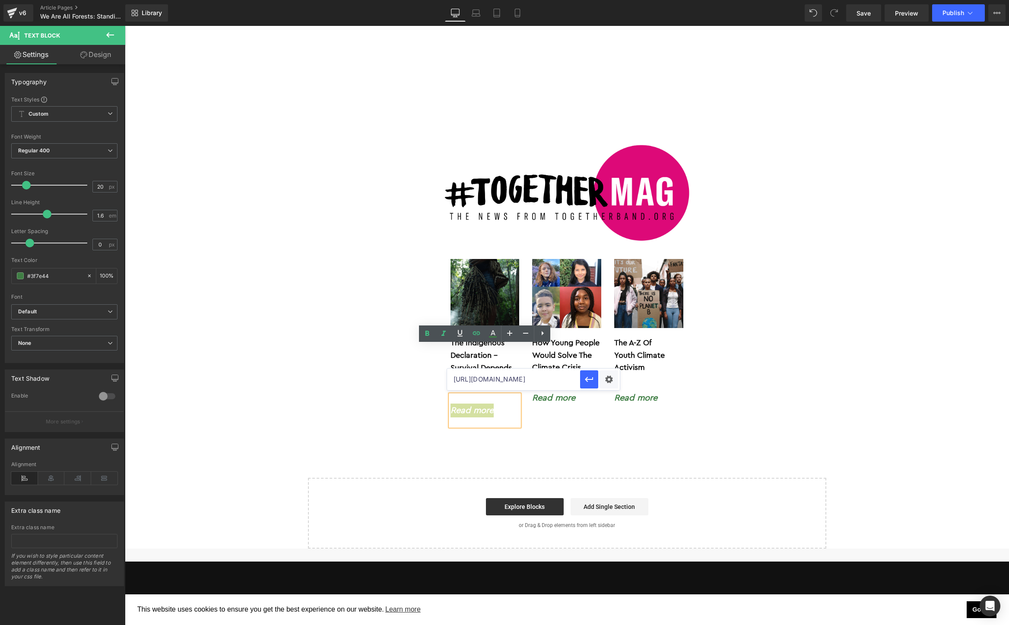
click at [502, 380] on input "[URL][DOMAIN_NAME]" at bounding box center [513, 380] width 133 height 22
paste input "indigenous-declaration-cop30-climate-justice"
type input "https://togetherband.org/blogs/news/indigenous-declaration-cop30-climate-justice"
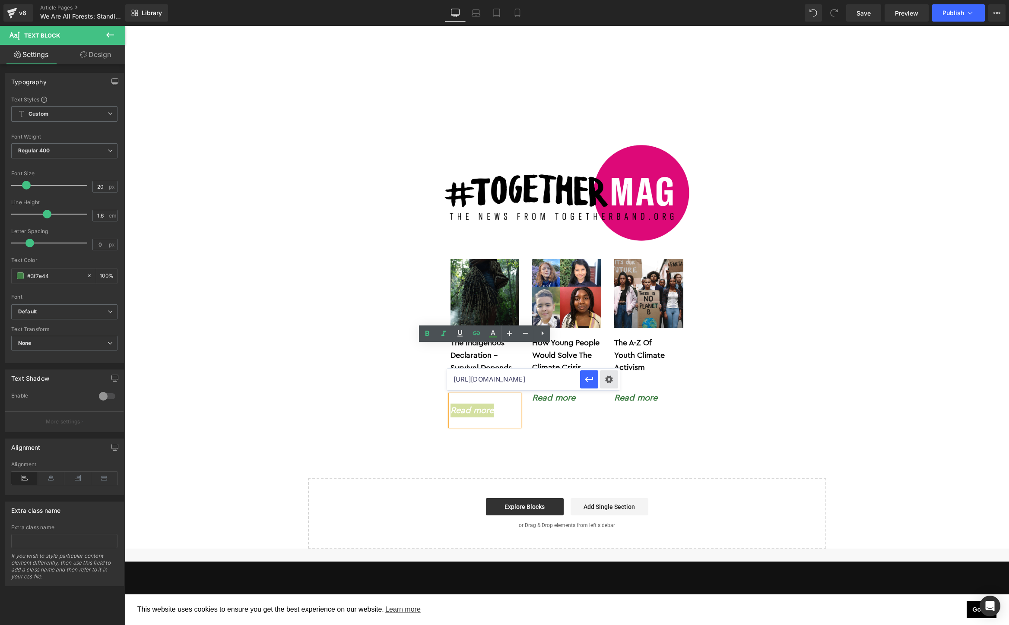
click at [605, 0] on div "Text Color Highlight Color #333333 Choose Image... Back to Library Insert Scree…" at bounding box center [504, 0] width 1009 height 0
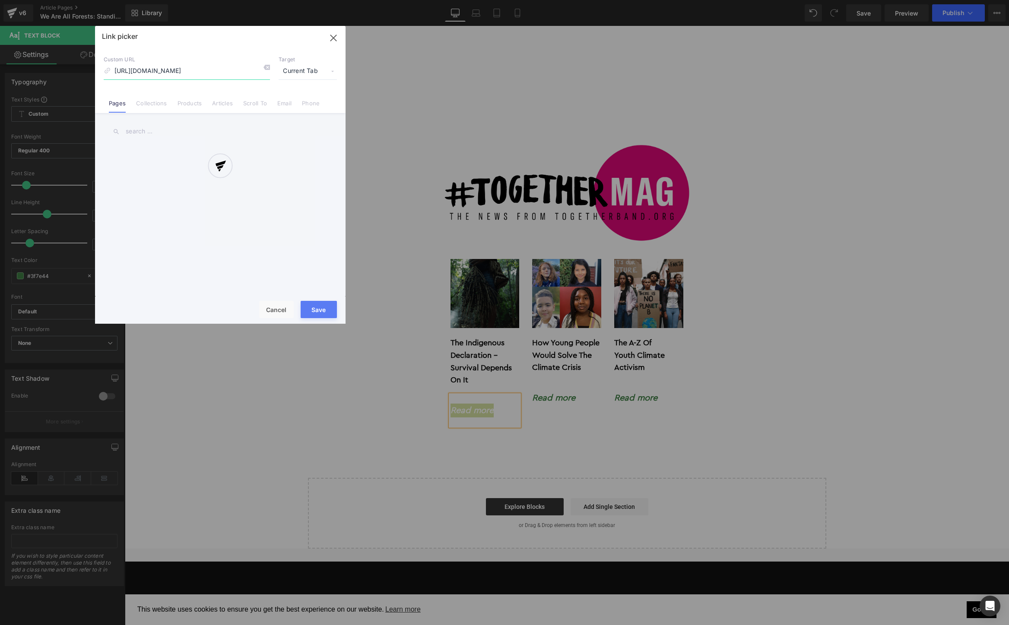
scroll to position [0, 89]
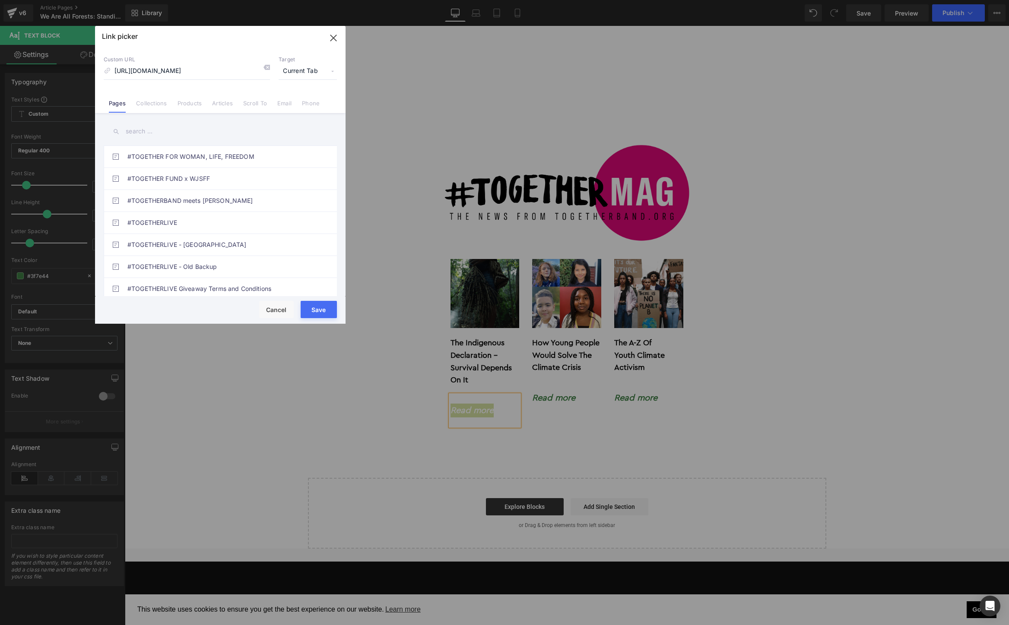
click at [324, 72] on span "Current Tab" at bounding box center [308, 71] width 58 height 16
click at [298, 100] on li "New Tab" at bounding box center [307, 102] width 67 height 15
click at [326, 311] on button "Save" at bounding box center [319, 309] width 36 height 17
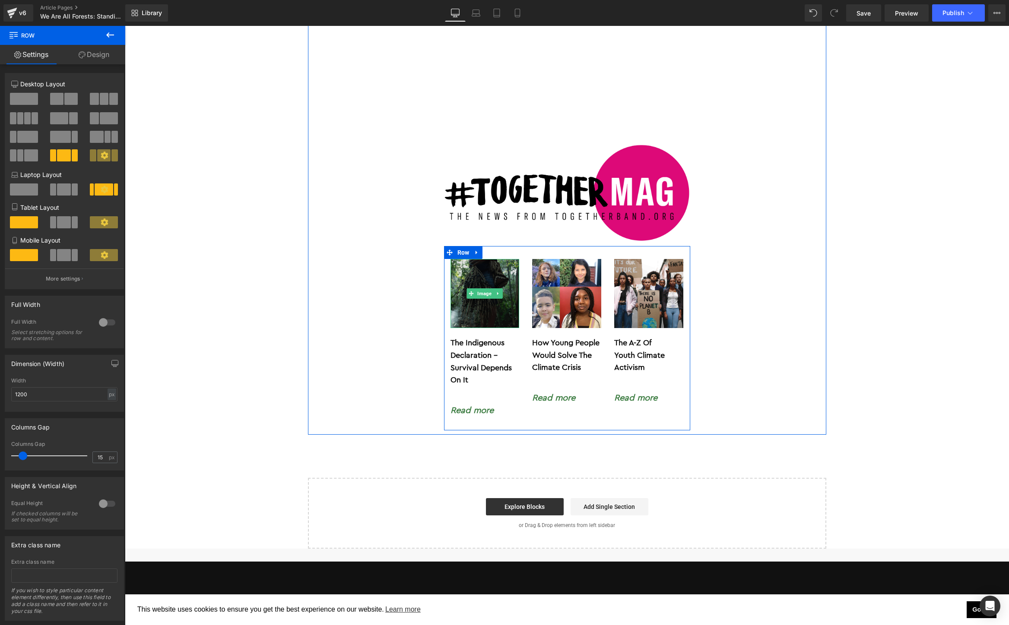
click at [479, 265] on img at bounding box center [484, 293] width 69 height 69
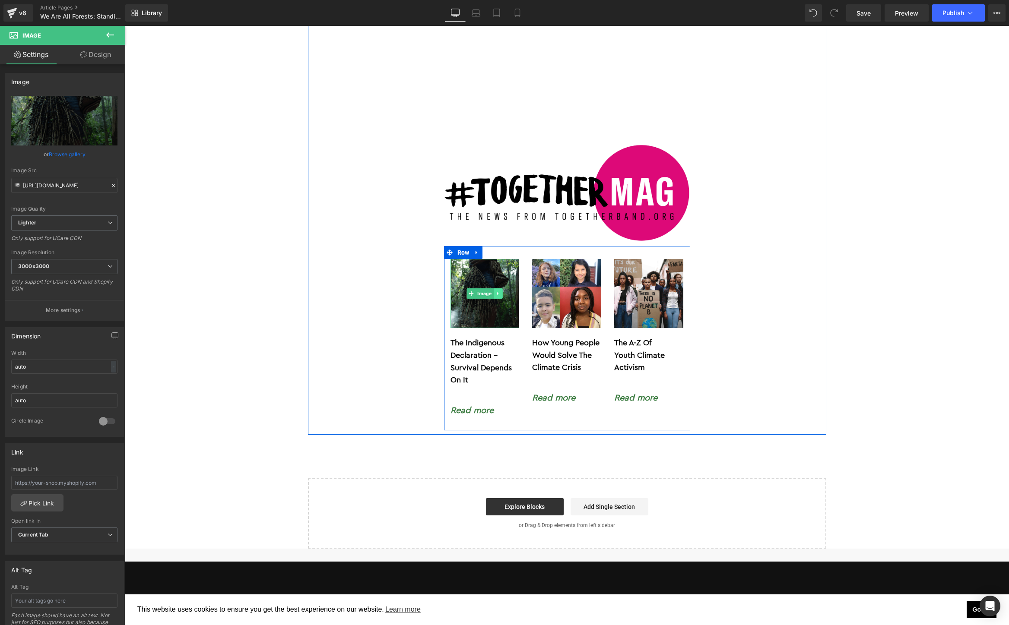
click at [497, 291] on icon at bounding box center [498, 293] width 5 height 5
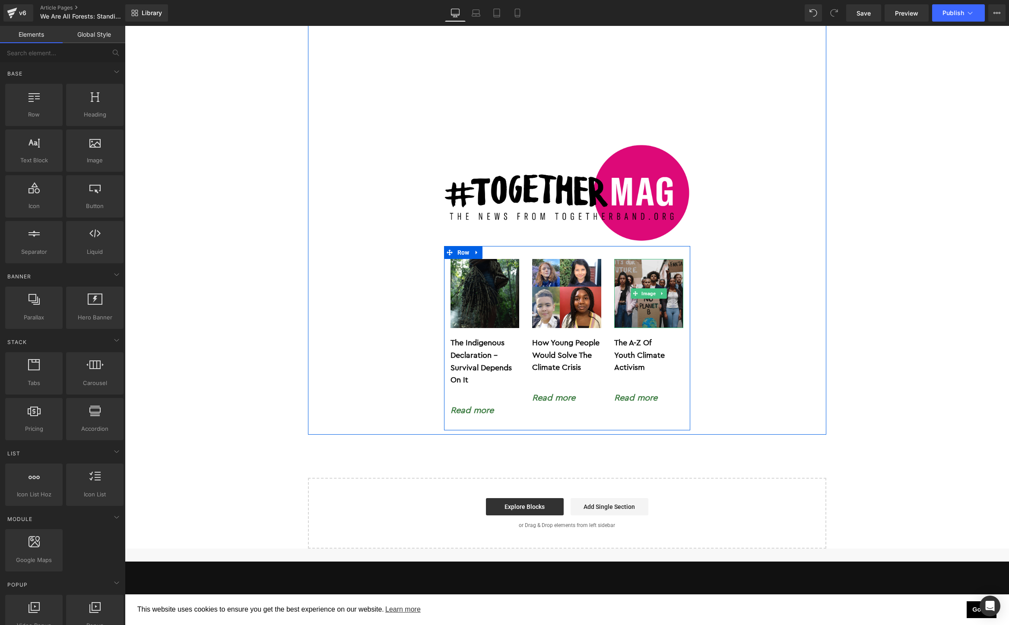
click at [649, 264] on img at bounding box center [648, 293] width 69 height 69
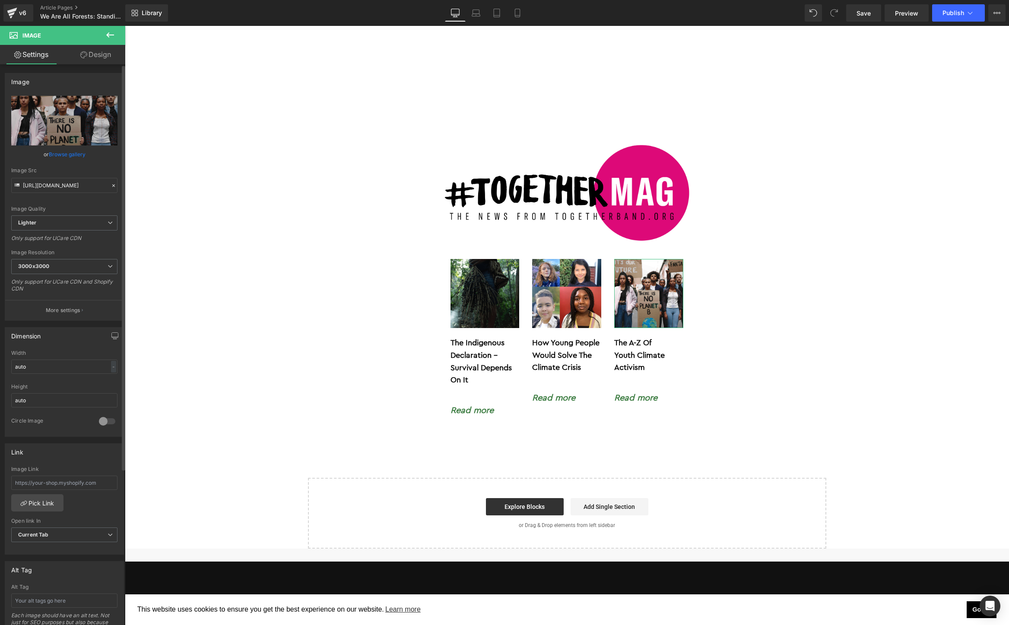
click at [60, 155] on link "Browse gallery" at bounding box center [67, 154] width 37 height 15
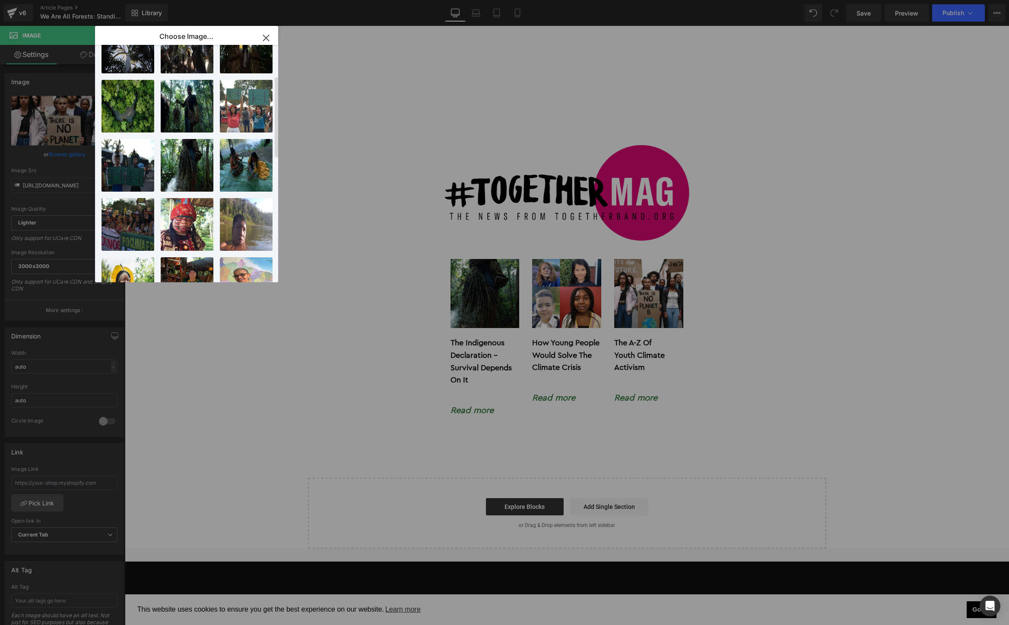
scroll to position [103, 0]
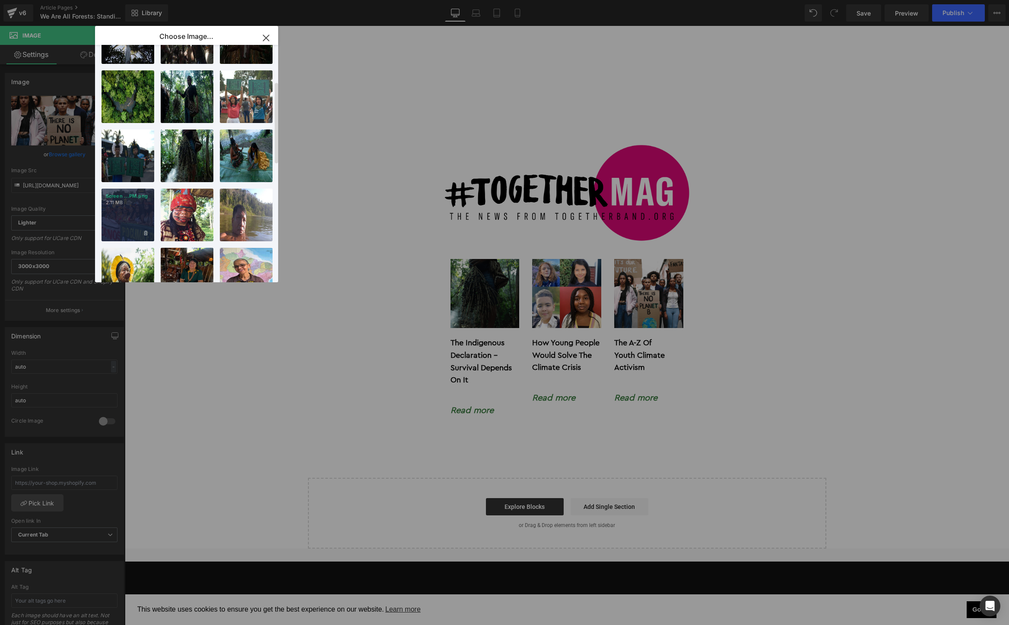
click at [126, 216] on div "Screen ...PM.png 2.11 MB" at bounding box center [127, 215] width 53 height 53
type input "[URL][DOMAIN_NAME]"
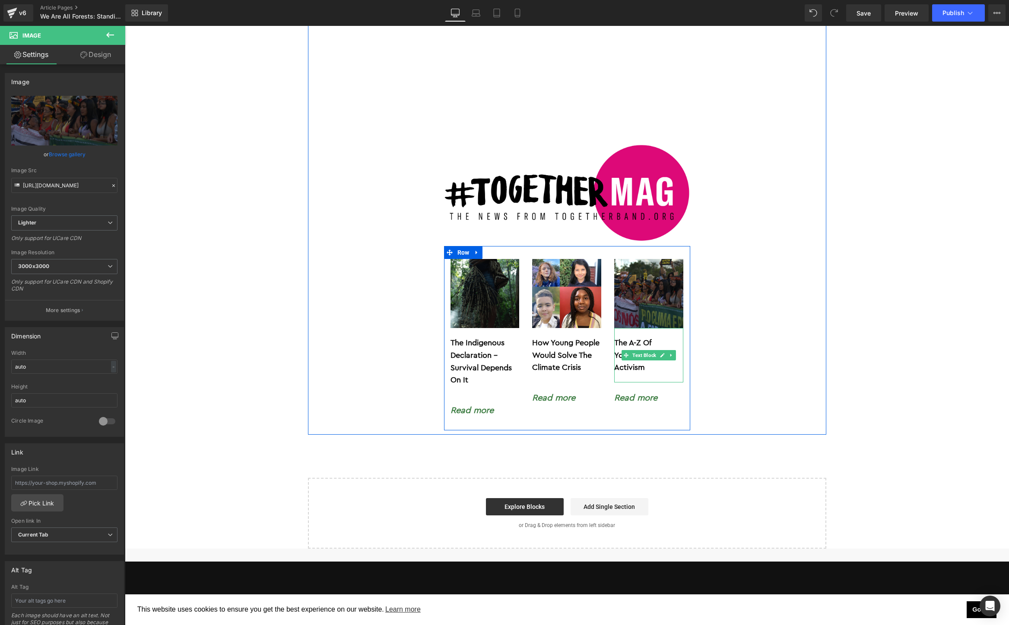
click at [637, 352] on b "Youth Climate Activism" at bounding box center [639, 362] width 51 height 20
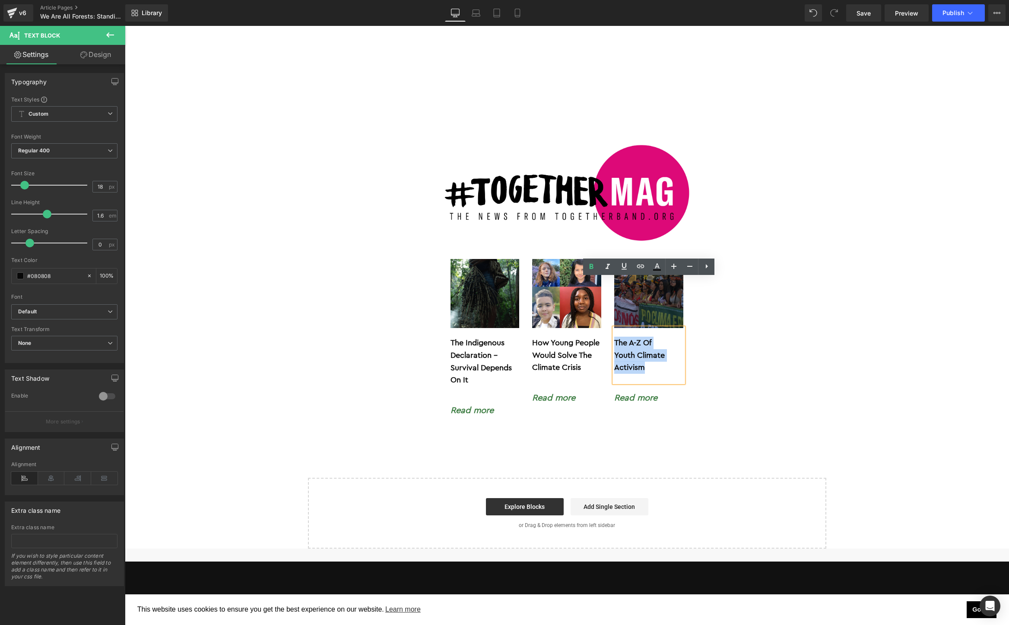
drag, startPoint x: 655, startPoint y: 321, endPoint x: 605, endPoint y: 294, distance: 56.6
click at [605, 294] on div "Image The Indigenous Declaration – Survival Depends On It Text Block Read more …" at bounding box center [567, 338] width 246 height 184
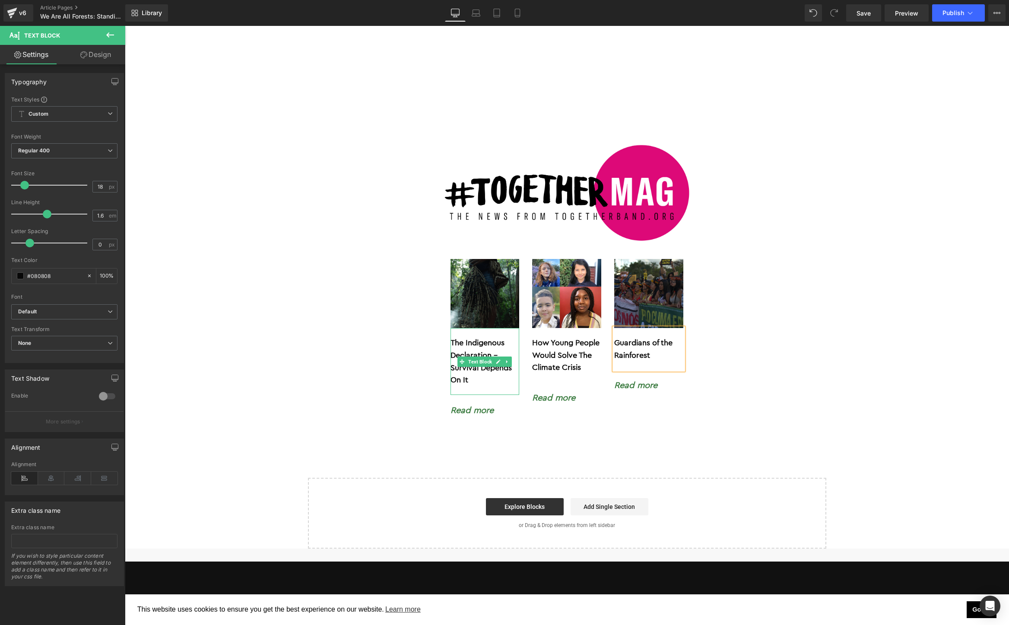
click at [488, 337] on p "The Indigenous Declaration – Survival Depends On It" at bounding box center [484, 362] width 69 height 50
drag, startPoint x: 488, startPoint y: 327, endPoint x: 451, endPoint y: 314, distance: 38.8
click at [451, 337] on p "The Indigenous Declaration – Survival Depends On It" at bounding box center [484, 362] width 69 height 50
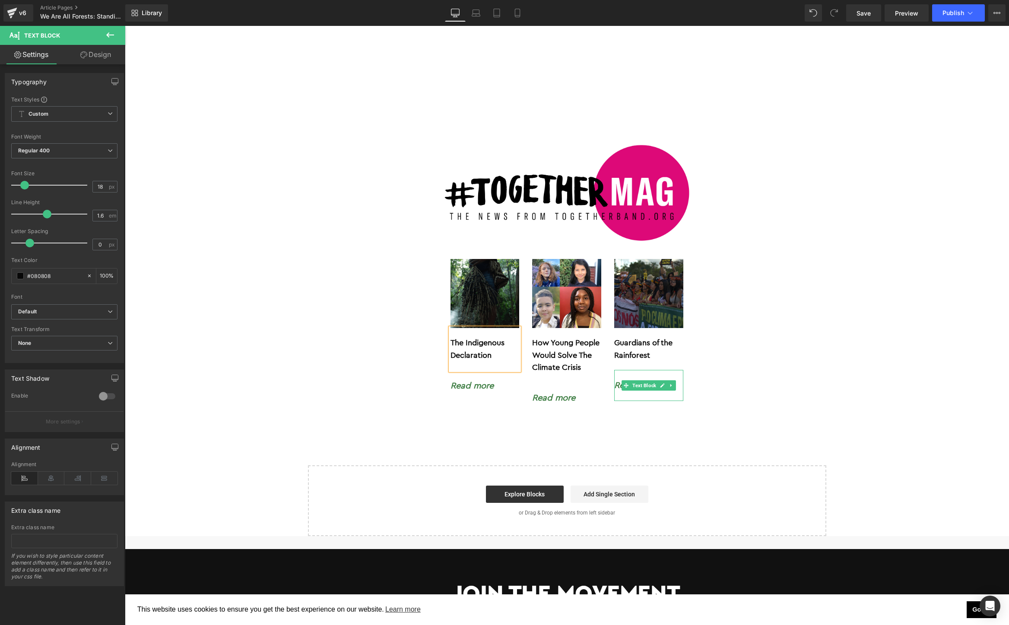
click at [661, 370] on div "Read more" at bounding box center [648, 385] width 69 height 31
click at [639, 310] on icon at bounding box center [640, 308] width 7 height 3
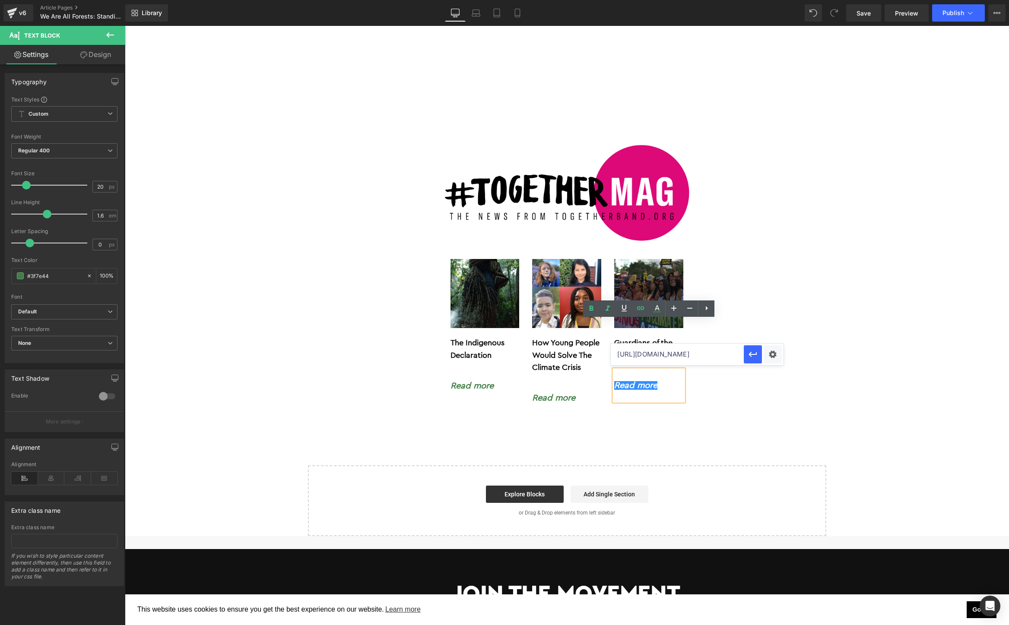
click at [645, 357] on input "[URL][DOMAIN_NAME]" at bounding box center [677, 355] width 133 height 22
paste input "amazon-indigenous-voice"
type input "[URL][DOMAIN_NAME]"
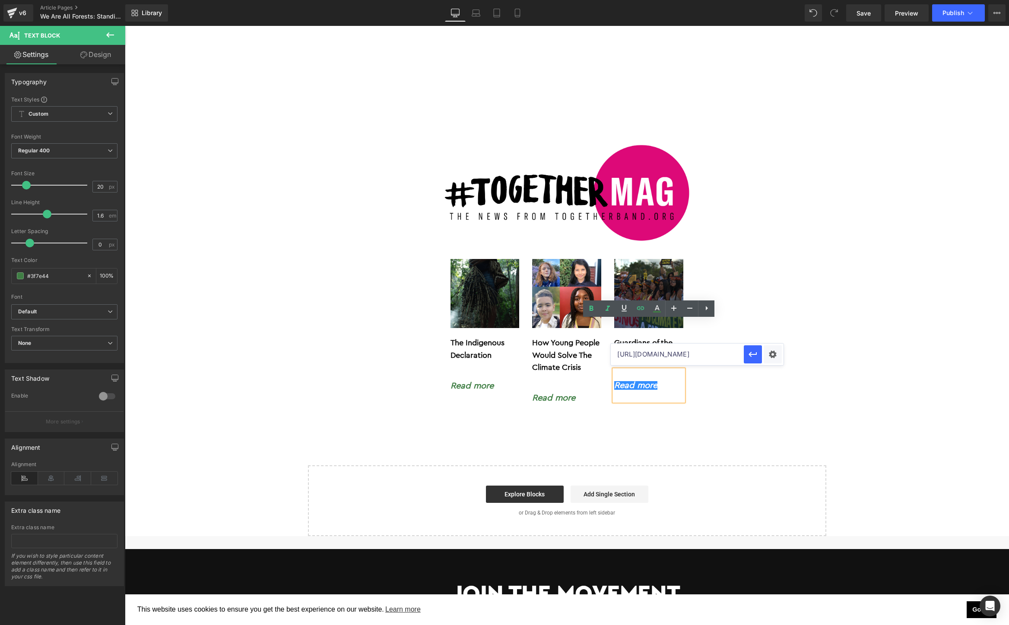
scroll to position [0, 87]
click at [777, 0] on div "Text Color Highlight Color #333333 Choose Image... Back to Library Insert Scree…" at bounding box center [504, 0] width 1009 height 0
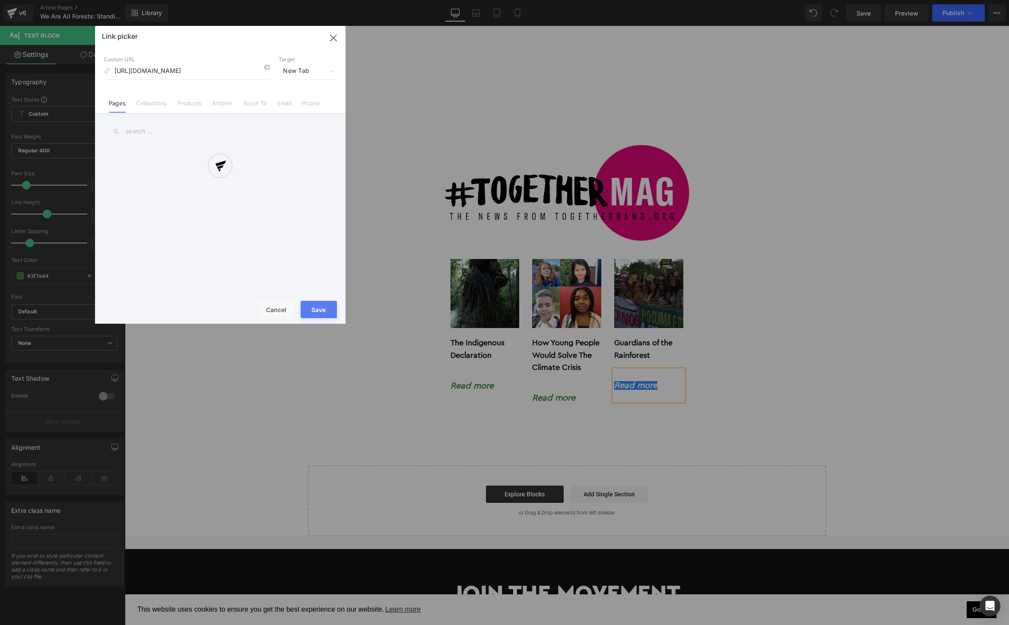
scroll to position [0, 35]
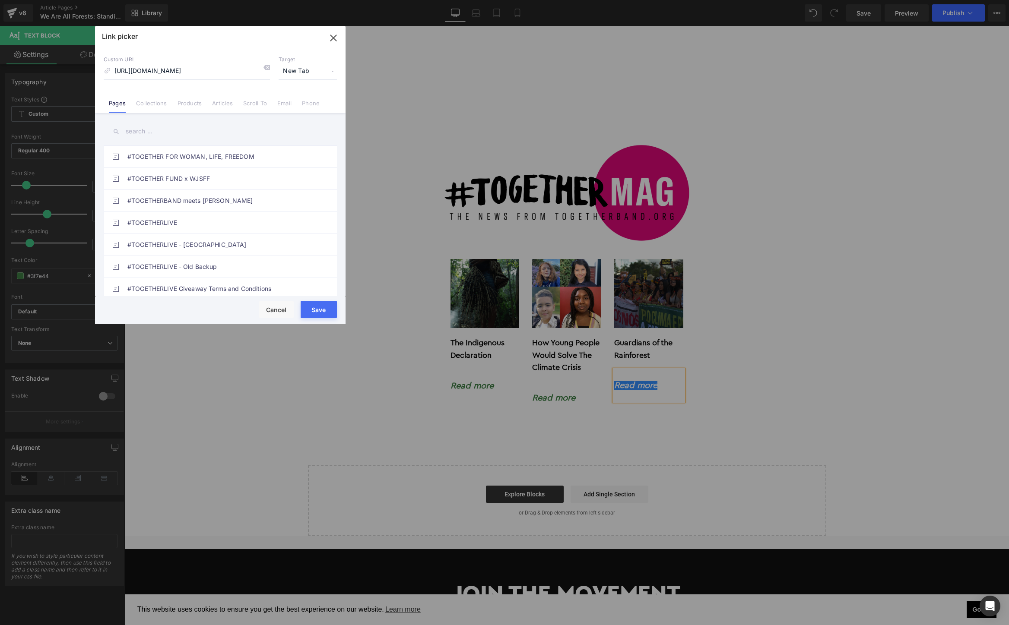
click at [318, 308] on button "Save" at bounding box center [319, 309] width 36 height 17
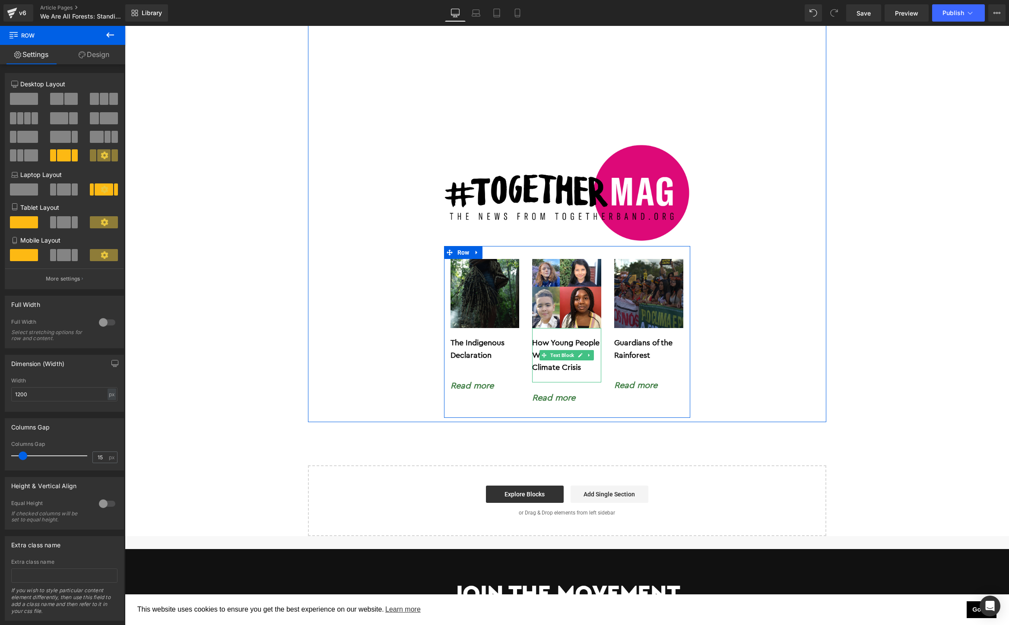
click at [589, 337] on p "How Young People Would Solve The Climate Crisis" at bounding box center [566, 355] width 69 height 37
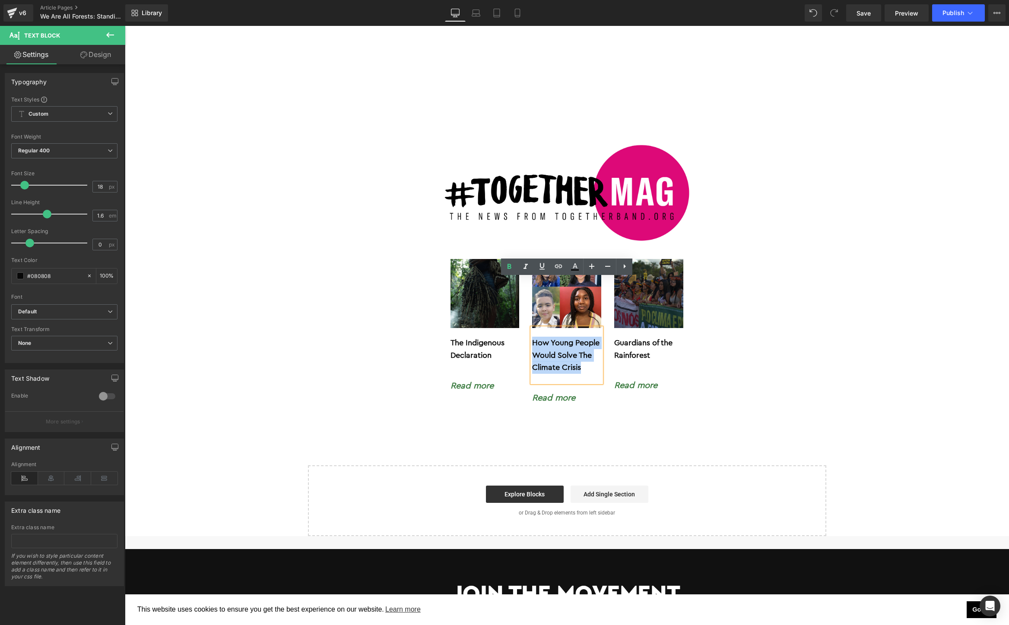
drag, startPoint x: 589, startPoint y: 317, endPoint x: 533, endPoint y: 292, distance: 61.3
click at [533, 337] on p "How Young People Would Solve The Climate Crisis" at bounding box center [566, 355] width 69 height 37
copy b "How Young People Would Solve The Climate Crisis"
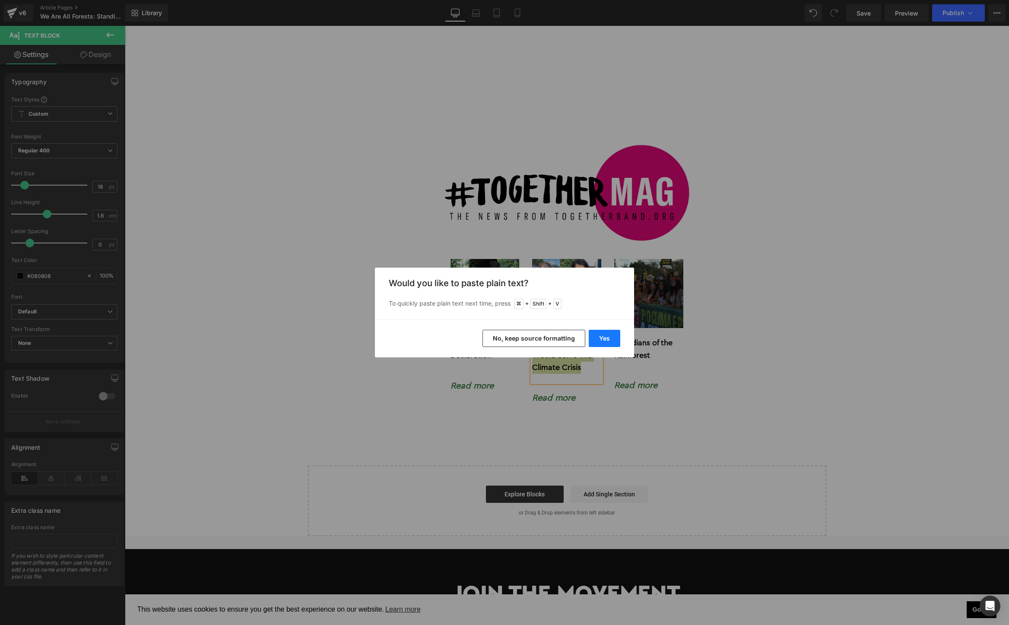
click at [606, 339] on button "Yes" at bounding box center [605, 338] width 32 height 17
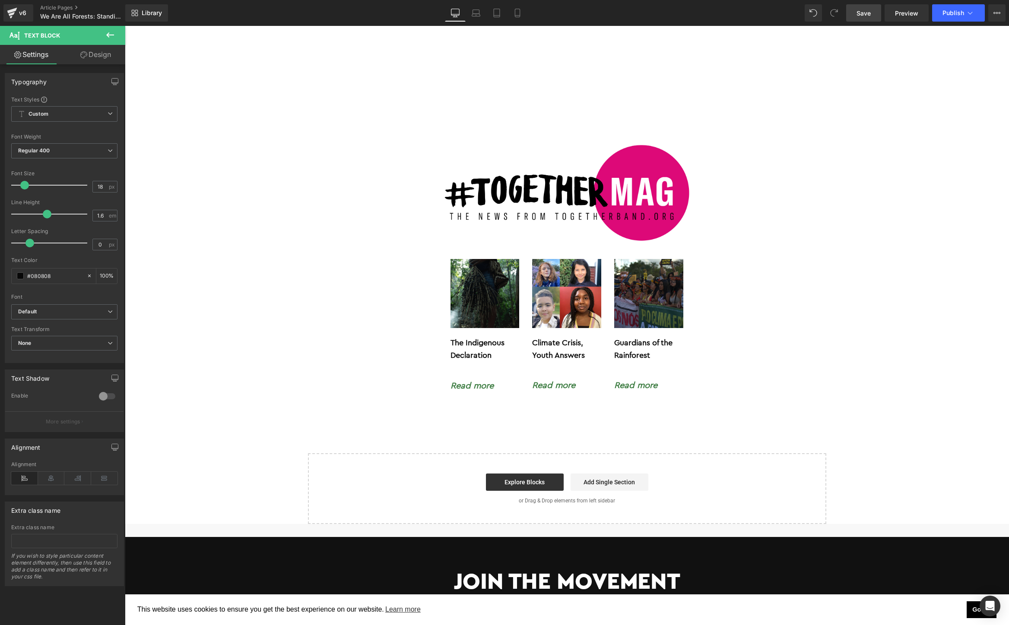
click at [864, 17] on link "Save" at bounding box center [863, 12] width 35 height 17
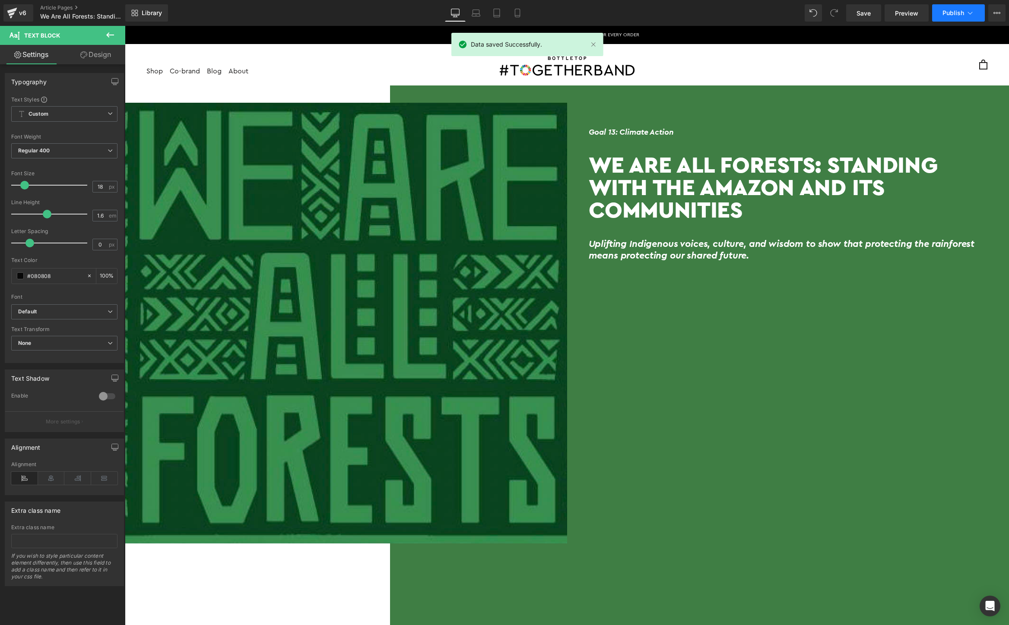
click at [950, 16] on button "Publish" at bounding box center [958, 12] width 53 height 17
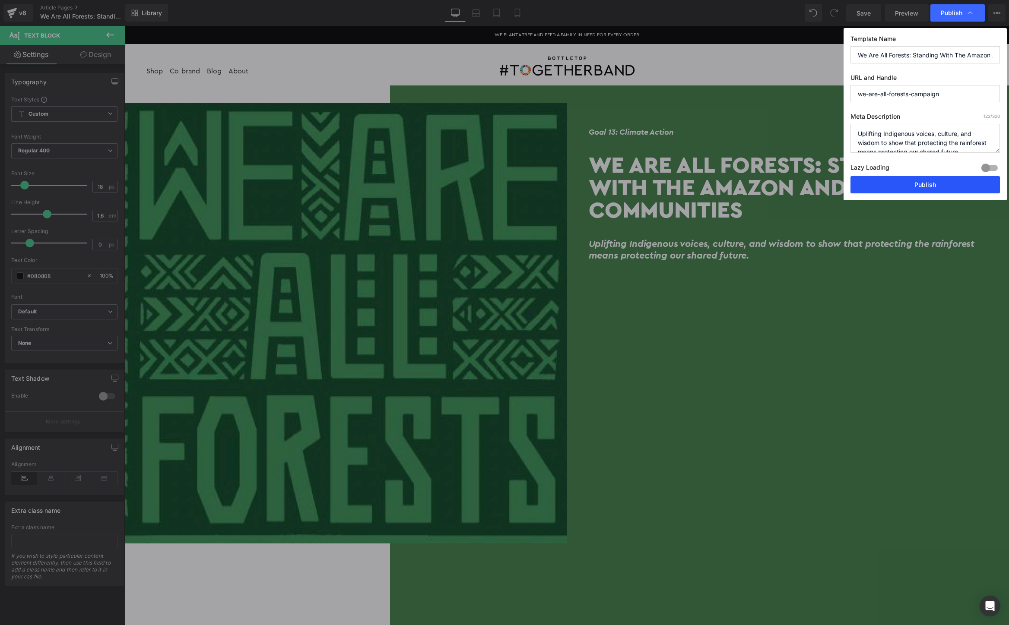
click at [929, 185] on button "Publish" at bounding box center [924, 184] width 149 height 17
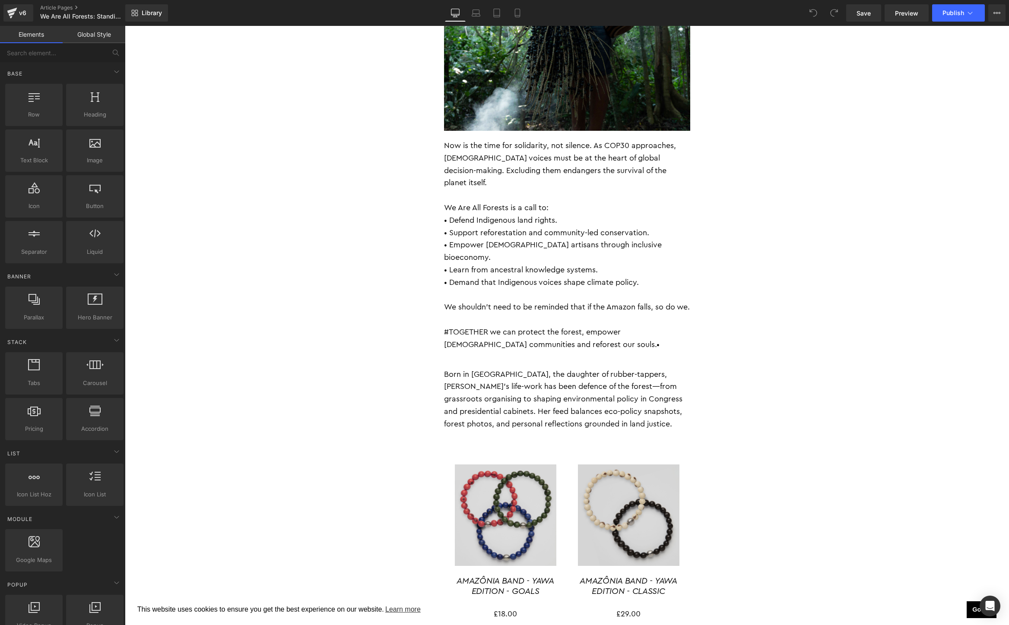
scroll to position [3970, 0]
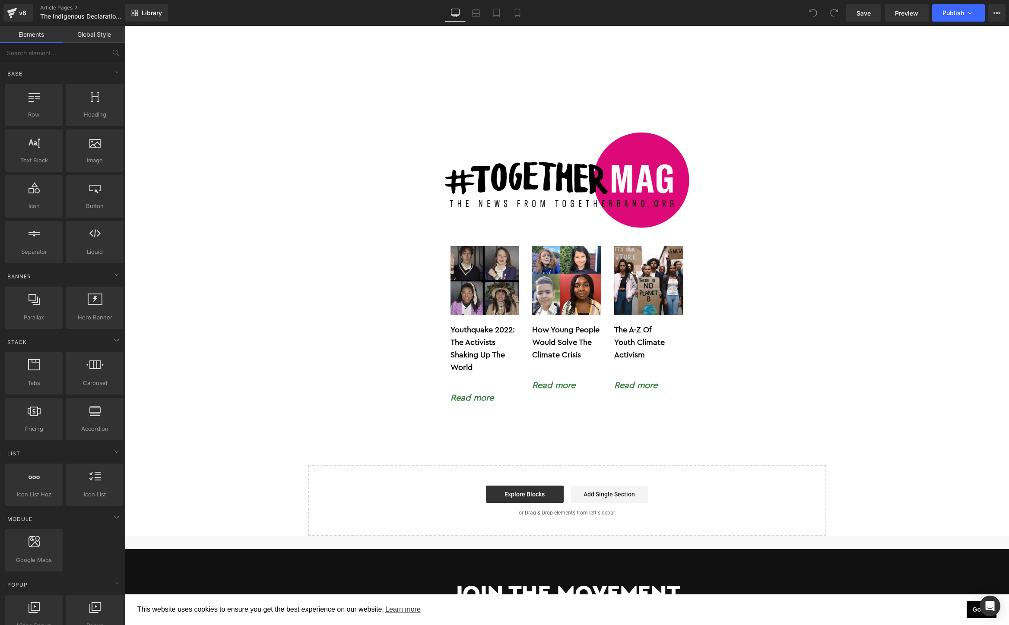
scroll to position [3854, 0]
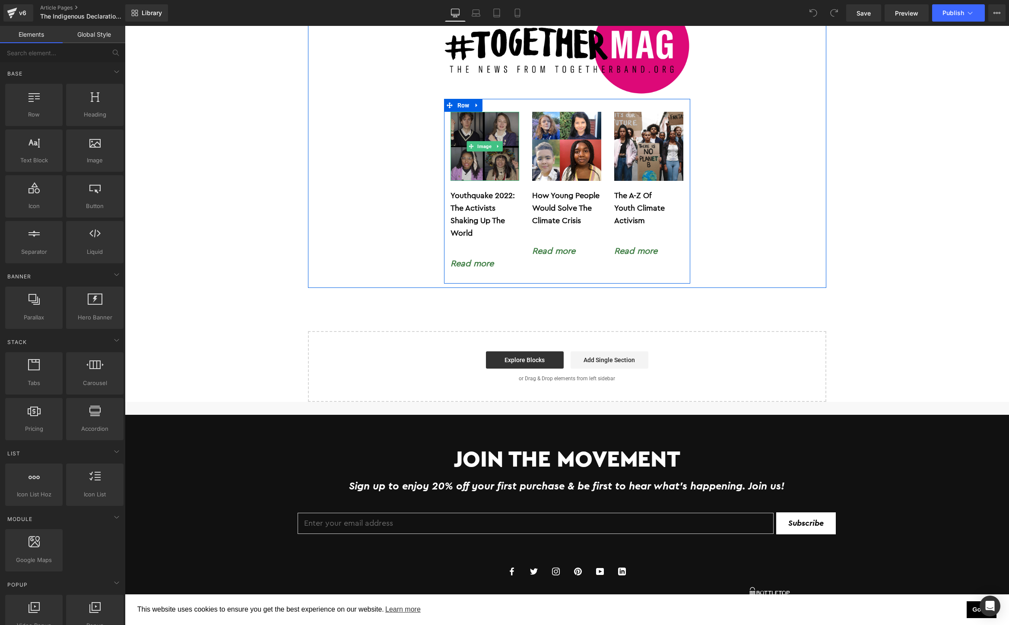
click at [475, 139] on img at bounding box center [484, 146] width 69 height 69
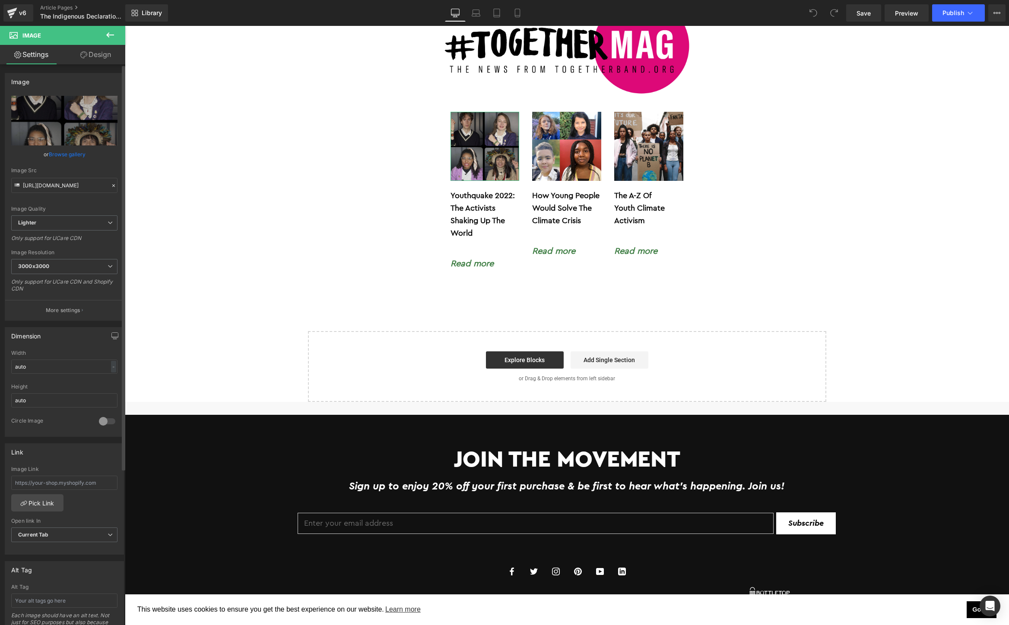
click at [71, 154] on link "Browse gallery" at bounding box center [67, 154] width 37 height 15
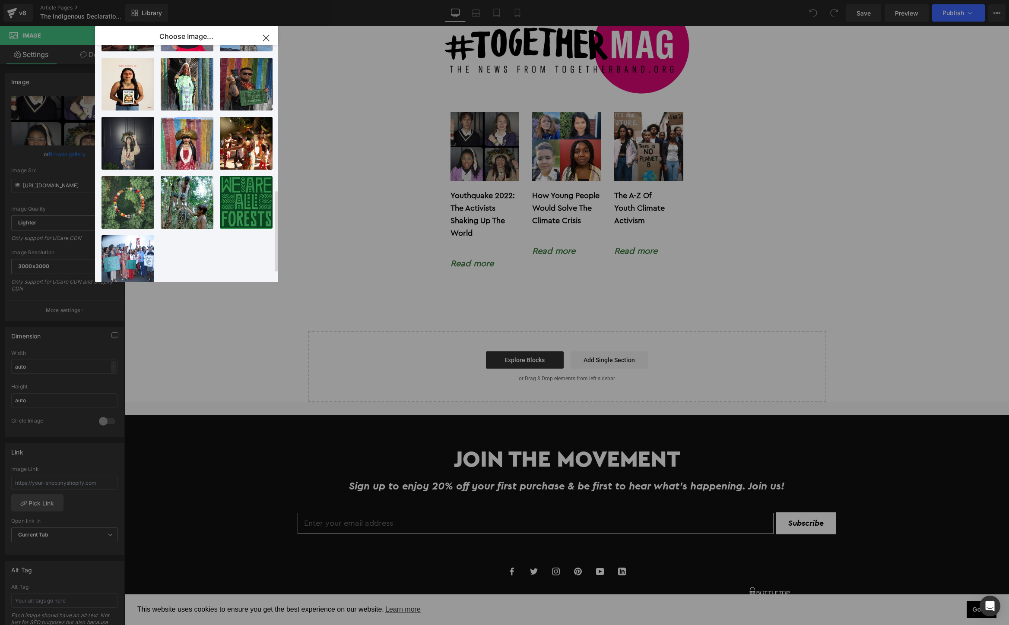
scroll to position [434, 0]
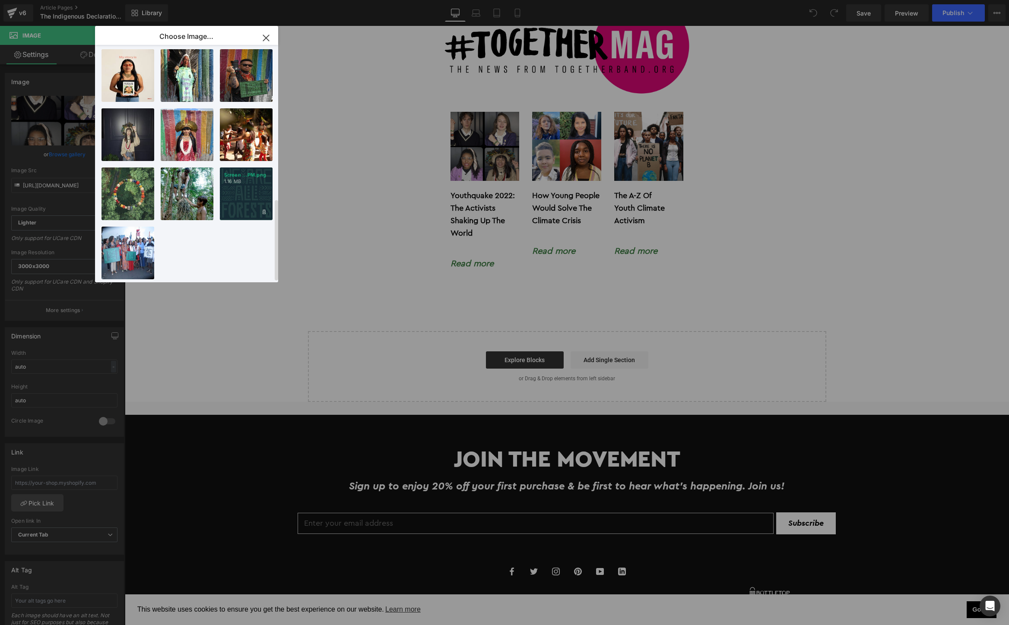
click at [256, 172] on p "Screen ...PM.png" at bounding box center [246, 175] width 44 height 6
type input "[URL][DOMAIN_NAME]"
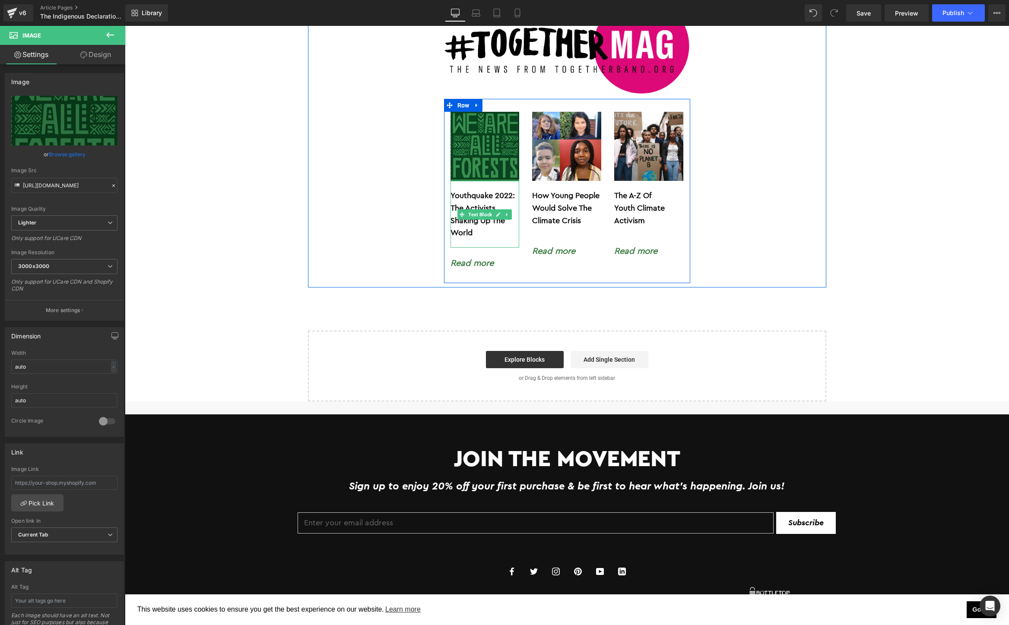
click at [479, 192] on b "Youthquake 2022: The Activists Shaking Up The World" at bounding box center [482, 214] width 64 height 45
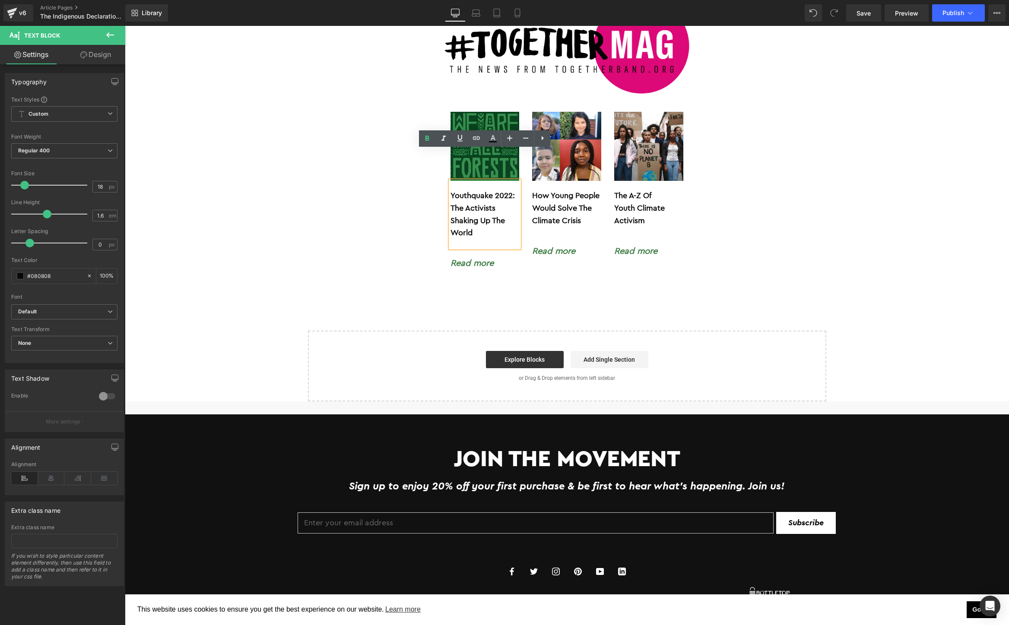
drag, startPoint x: 485, startPoint y: 200, endPoint x: 447, endPoint y: 160, distance: 54.4
click at [450, 181] on div "Youthquake 2022: The Activists Shaking Up The World" at bounding box center [484, 214] width 69 height 67
drag, startPoint x: 483, startPoint y: 206, endPoint x: 450, endPoint y: 166, distance: 51.9
click at [450, 190] on p "SYouthquake 2022: The Activists Shaking Up The World" at bounding box center [484, 215] width 69 height 50
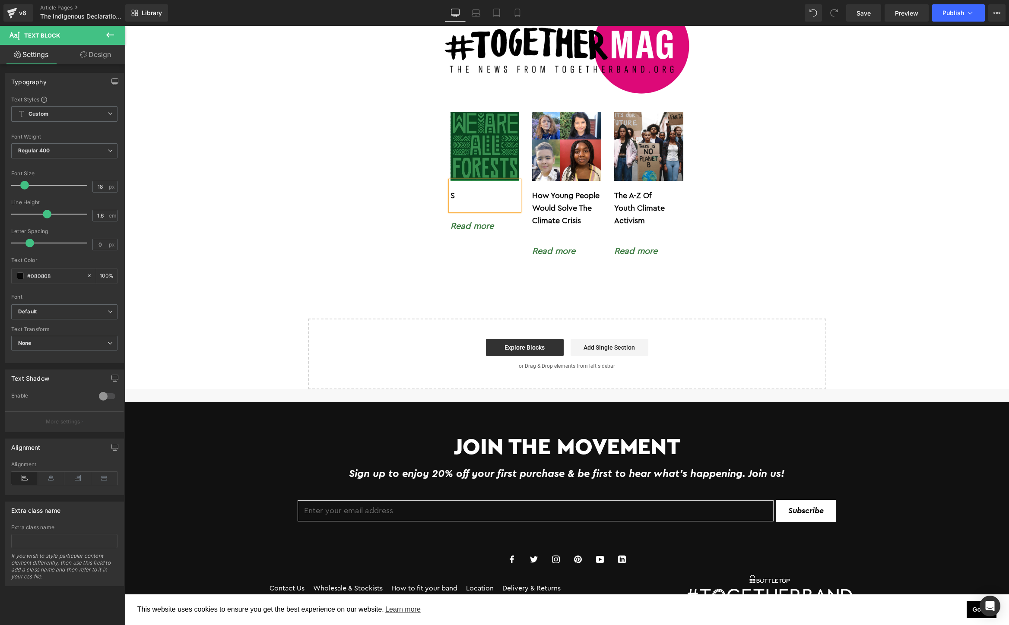
scroll to position [3841, 0]
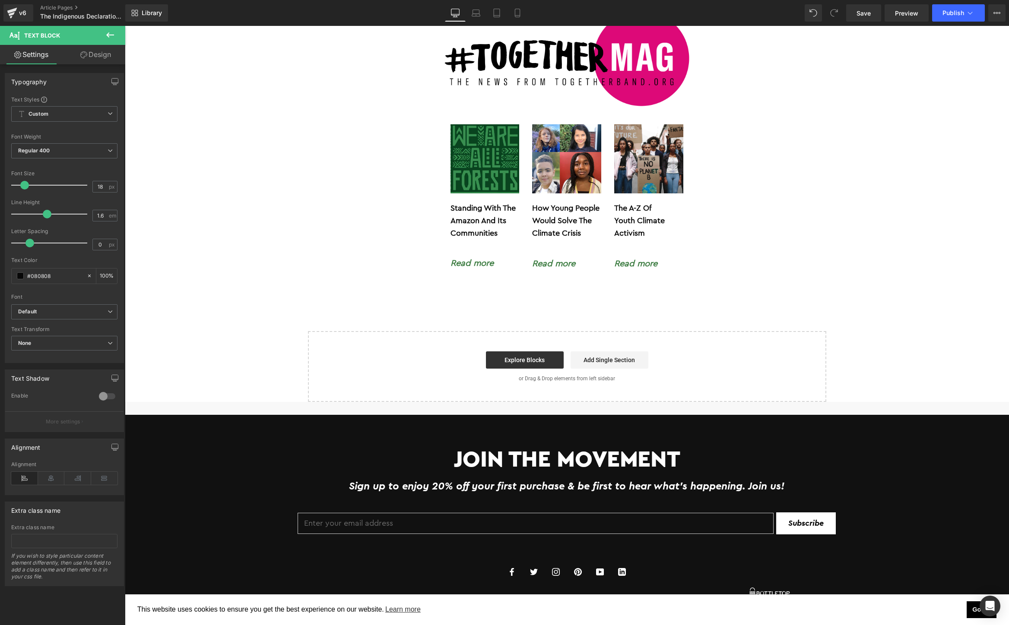
click at [474, 222] on span "Text Block" at bounding box center [479, 227] width 27 height 10
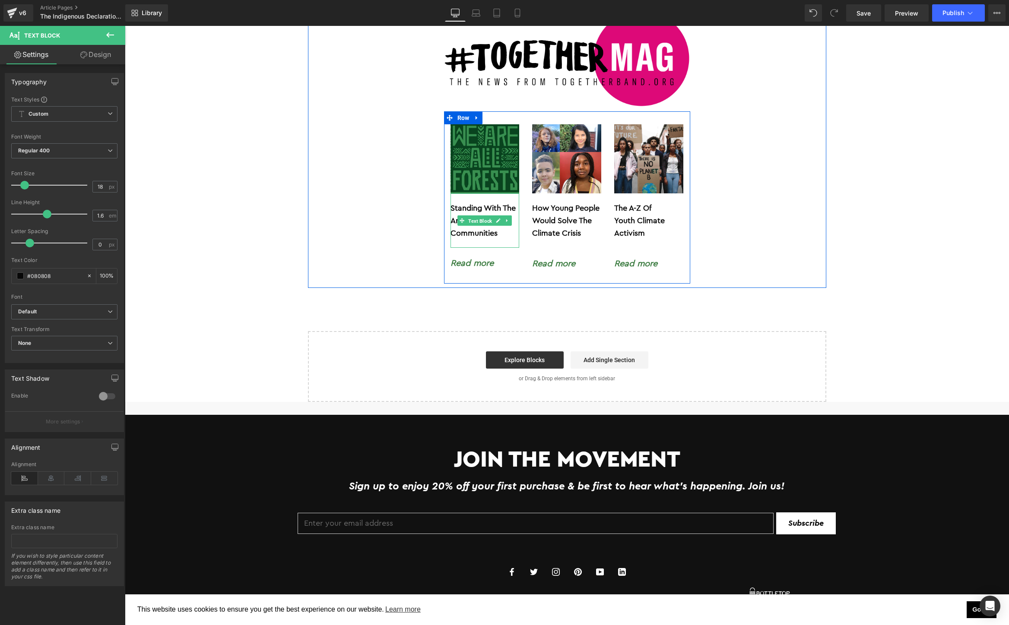
click at [474, 216] on span "Text Block" at bounding box center [479, 221] width 27 height 10
drag, startPoint x: 503, startPoint y: 203, endPoint x: 439, endPoint y: 172, distance: 71.1
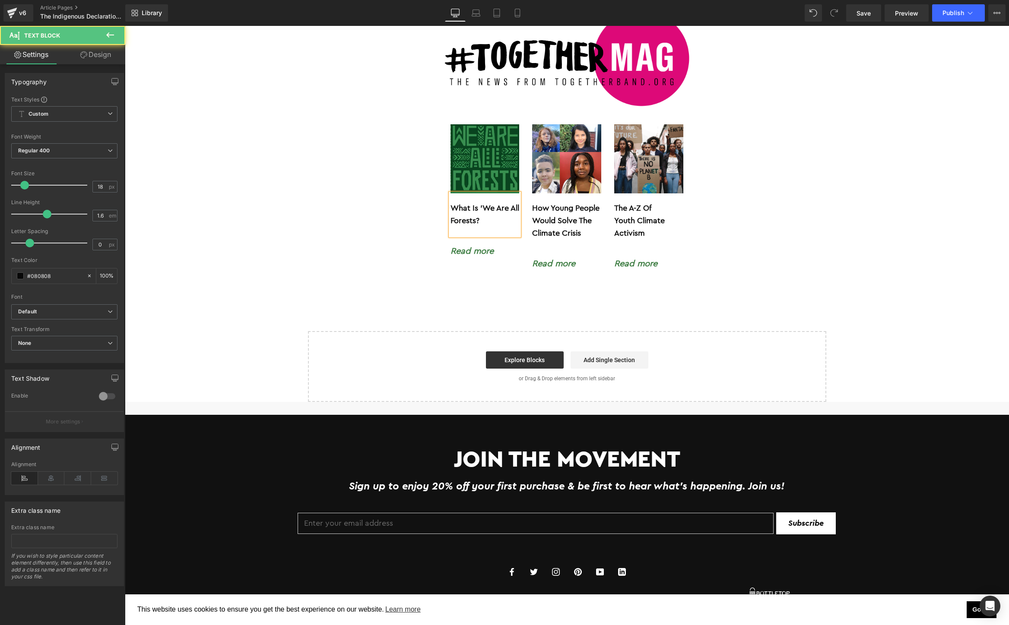
click at [484, 204] on b "What Is 'We Are All Forests?" at bounding box center [484, 214] width 69 height 20
click at [499, 202] on p "What Is 'We Are All Forests?" at bounding box center [484, 214] width 69 height 25
click at [479, 145] on img at bounding box center [484, 158] width 69 height 69
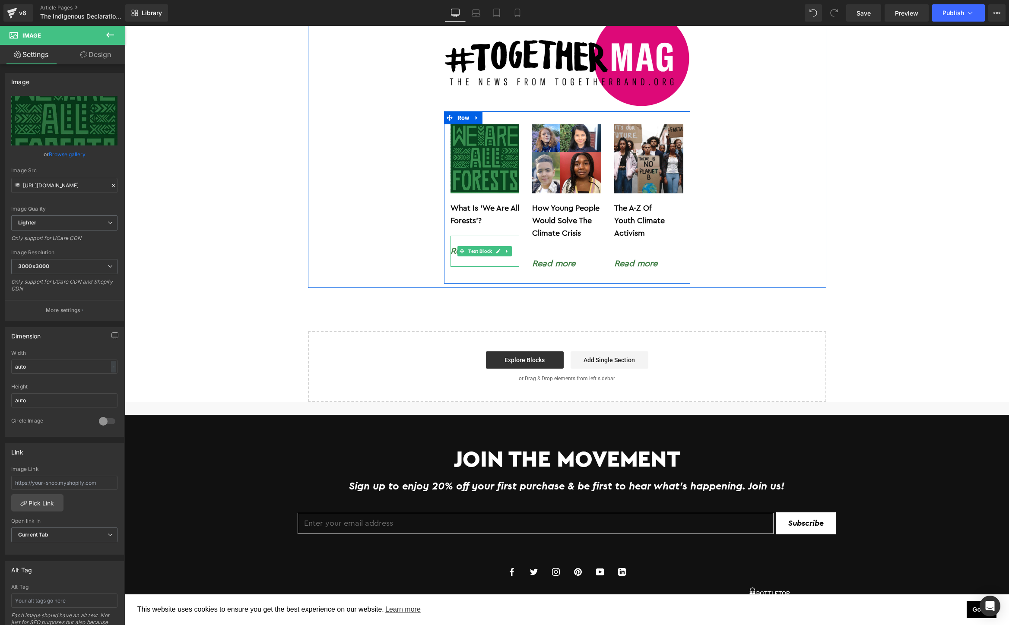
click at [473, 236] on div "Read more" at bounding box center [484, 251] width 69 height 31
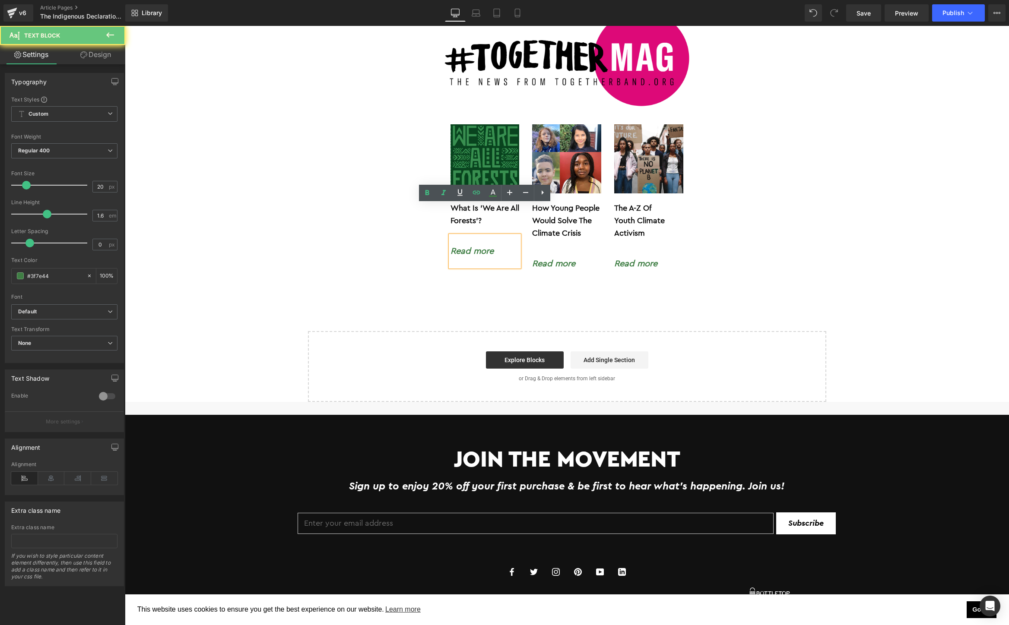
click at [503, 244] on p "Read more" at bounding box center [484, 251] width 69 height 14
drag, startPoint x: 507, startPoint y: 216, endPoint x: 448, endPoint y: 216, distance: 58.3
click at [450, 236] on div "Read more" at bounding box center [484, 251] width 69 height 31
click at [477, 193] on icon at bounding box center [476, 192] width 10 height 10
click at [493, 242] on input "[URL][DOMAIN_NAME]" at bounding box center [513, 239] width 133 height 22
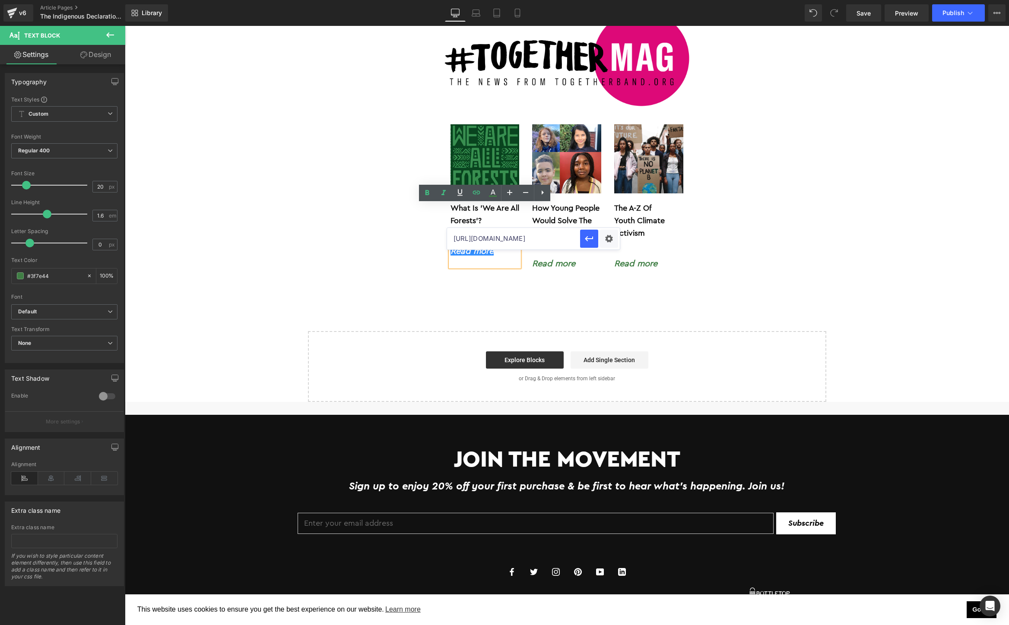
click at [493, 242] on input "[URL][DOMAIN_NAME]" at bounding box center [513, 239] width 133 height 22
paste input "we-are-all-forests-campaign"
type input "[URL][DOMAIN_NAME]"
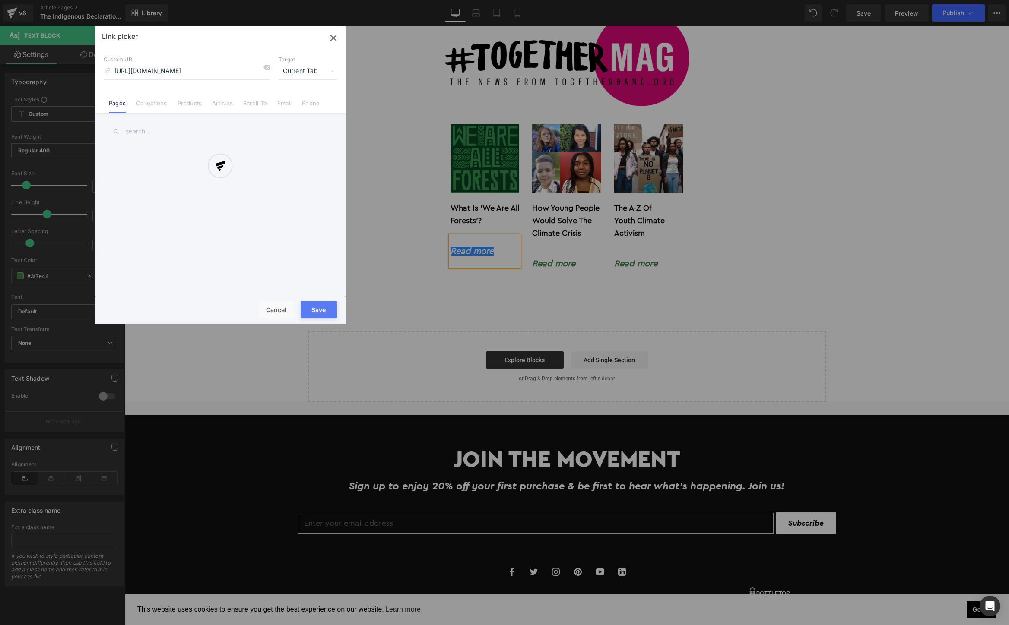
click at [611, 0] on div "Text Color Highlight Color #333333 Choose Image... Back to Library Insert Scree…" at bounding box center [504, 0] width 1009 height 0
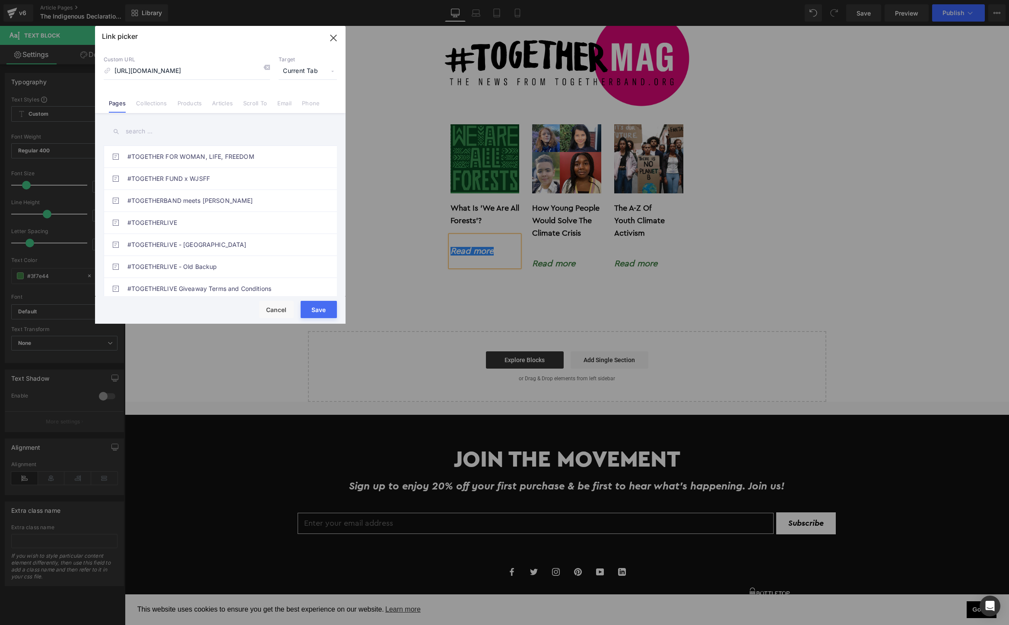
click at [306, 73] on span "Current Tab" at bounding box center [308, 71] width 58 height 16
click at [297, 100] on li "New Tab" at bounding box center [307, 102] width 67 height 15
click at [317, 305] on button "Save" at bounding box center [319, 309] width 36 height 17
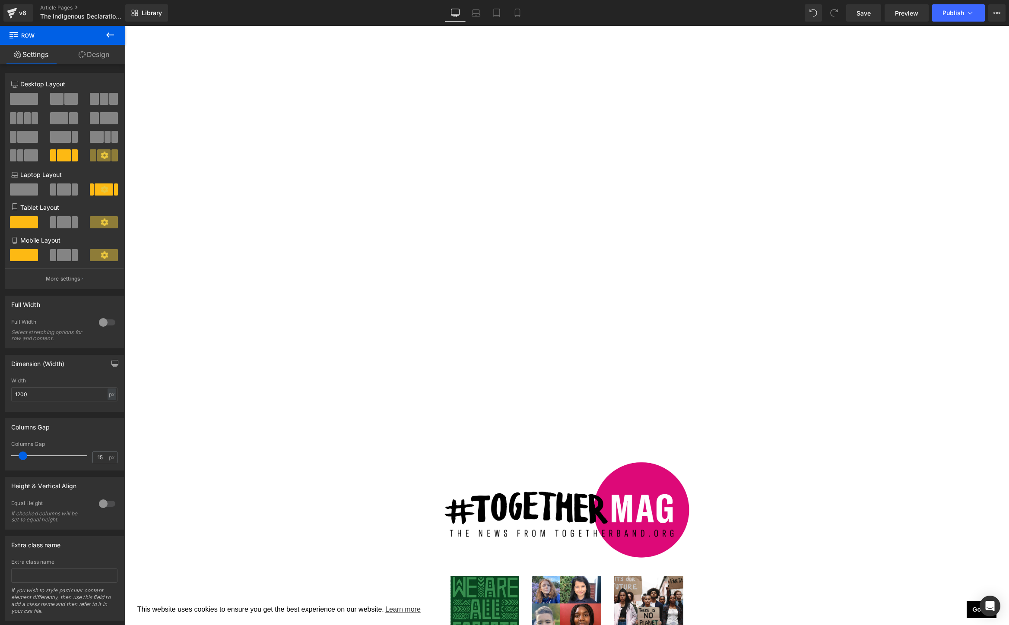
scroll to position [3841, 0]
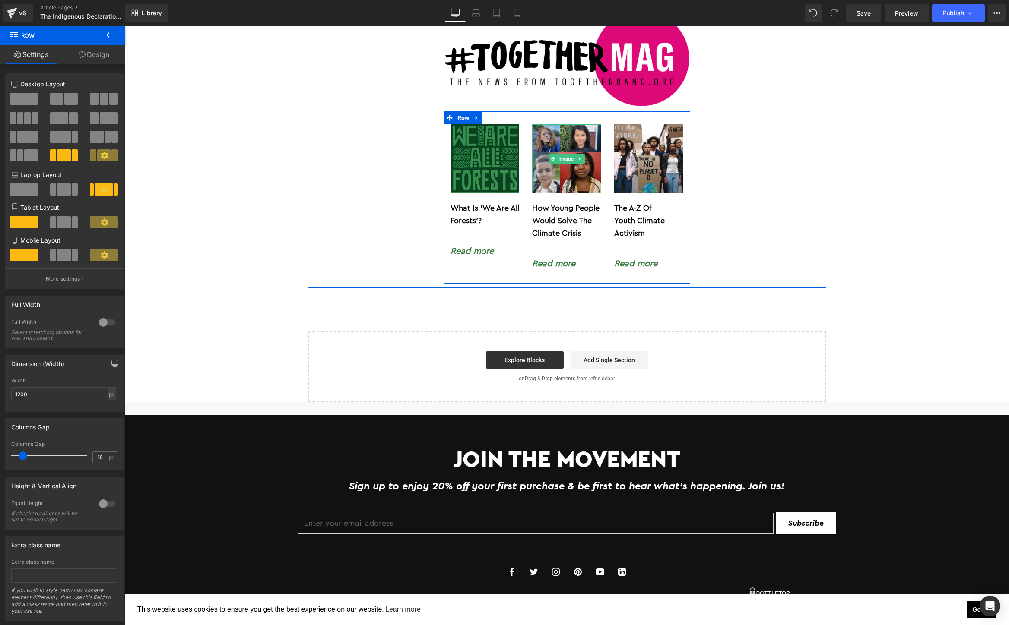
click at [556, 153] on img at bounding box center [566, 158] width 69 height 69
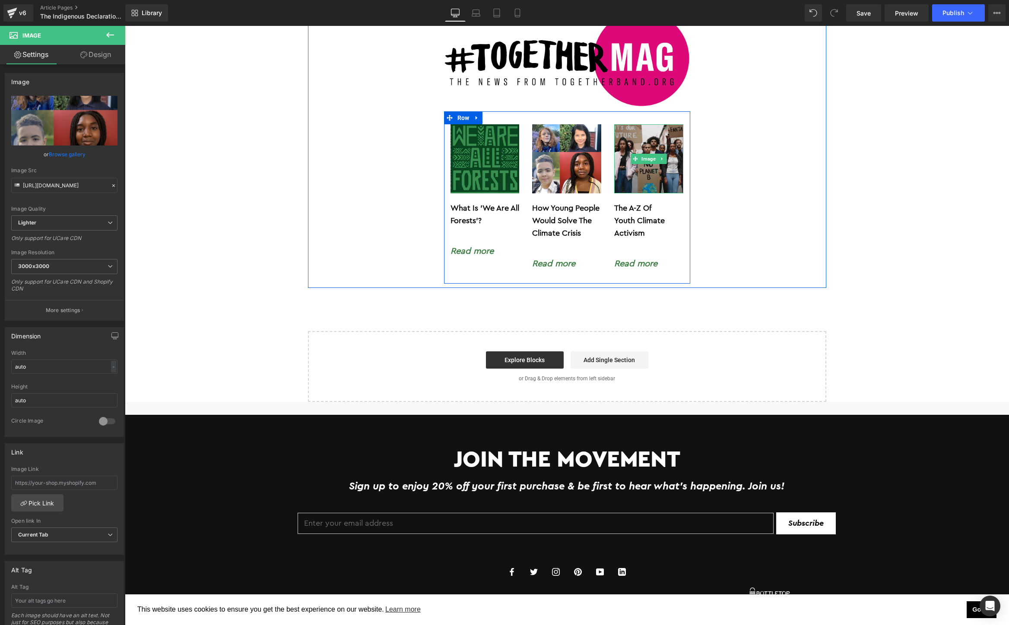
click at [642, 152] on img at bounding box center [648, 158] width 69 height 69
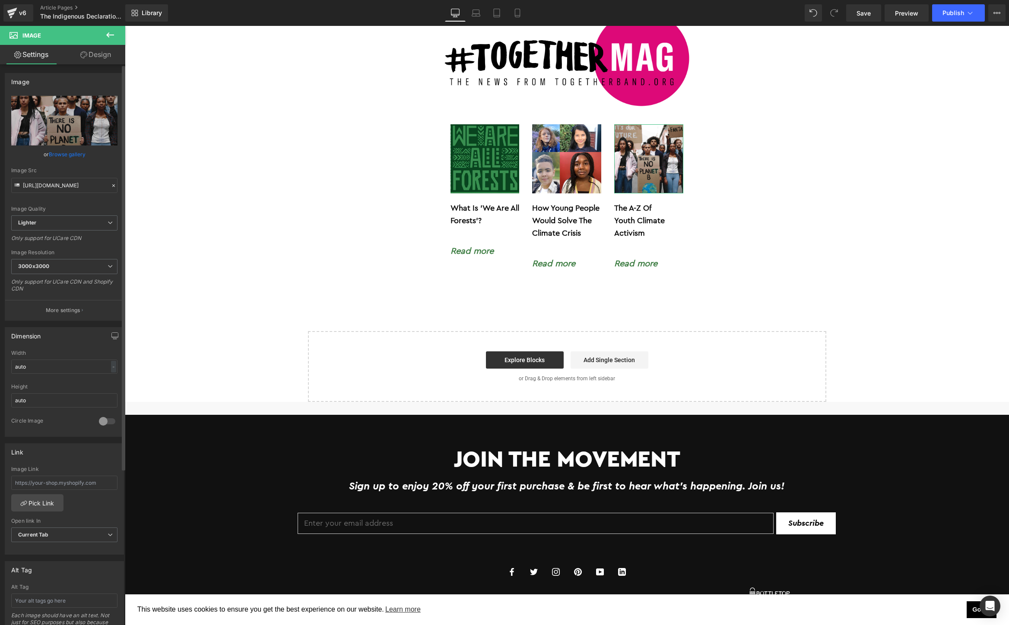
click at [66, 155] on link "Browse gallery" at bounding box center [67, 154] width 37 height 15
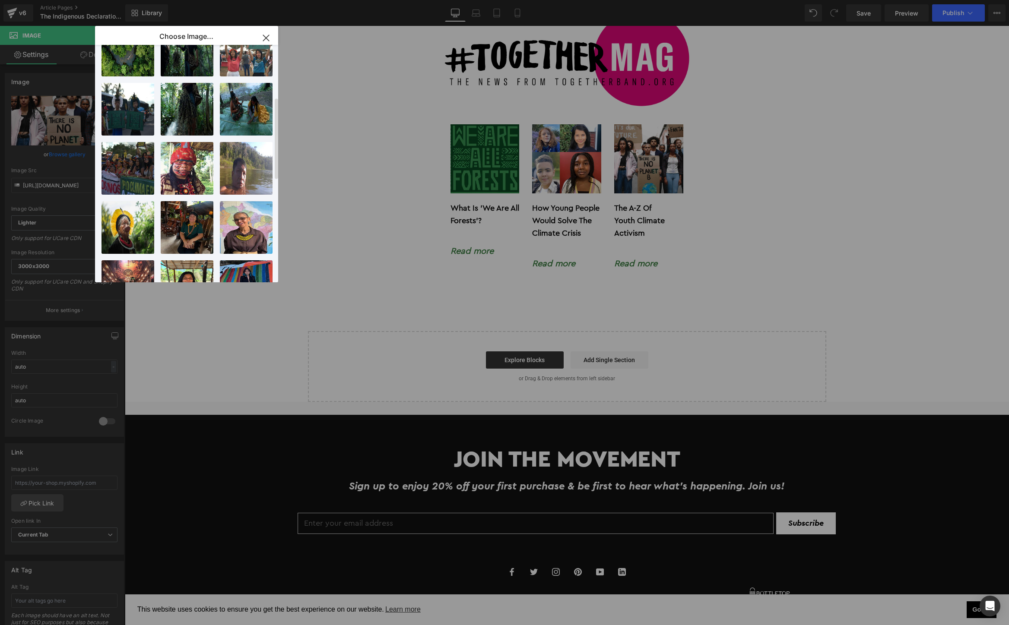
scroll to position [147, 0]
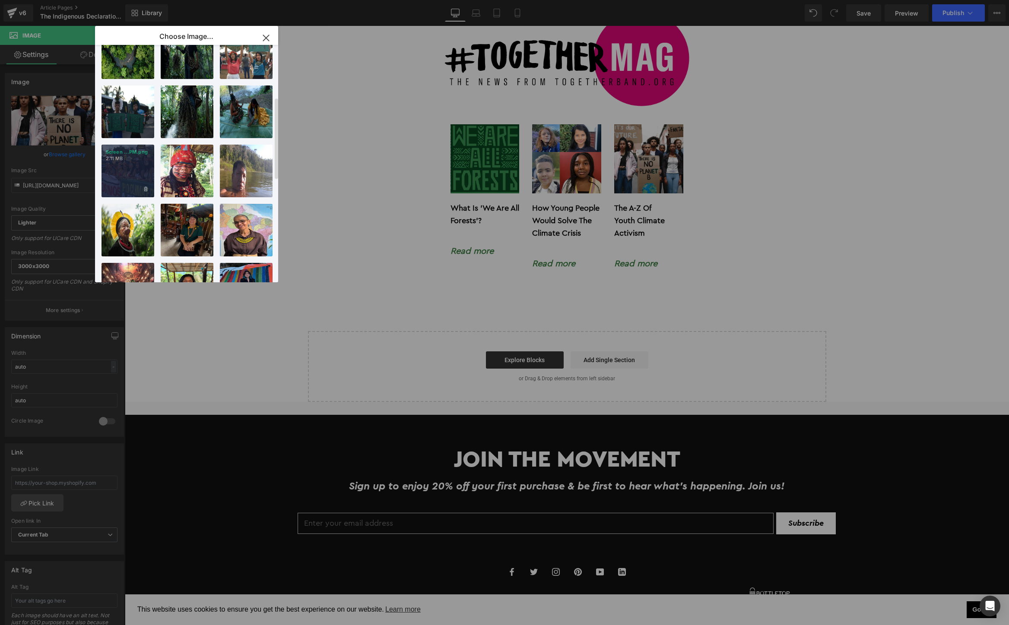
click at [128, 164] on div "Screen ...PM.png 2.11 MB" at bounding box center [127, 171] width 53 height 53
type input "[URL][DOMAIN_NAME]"
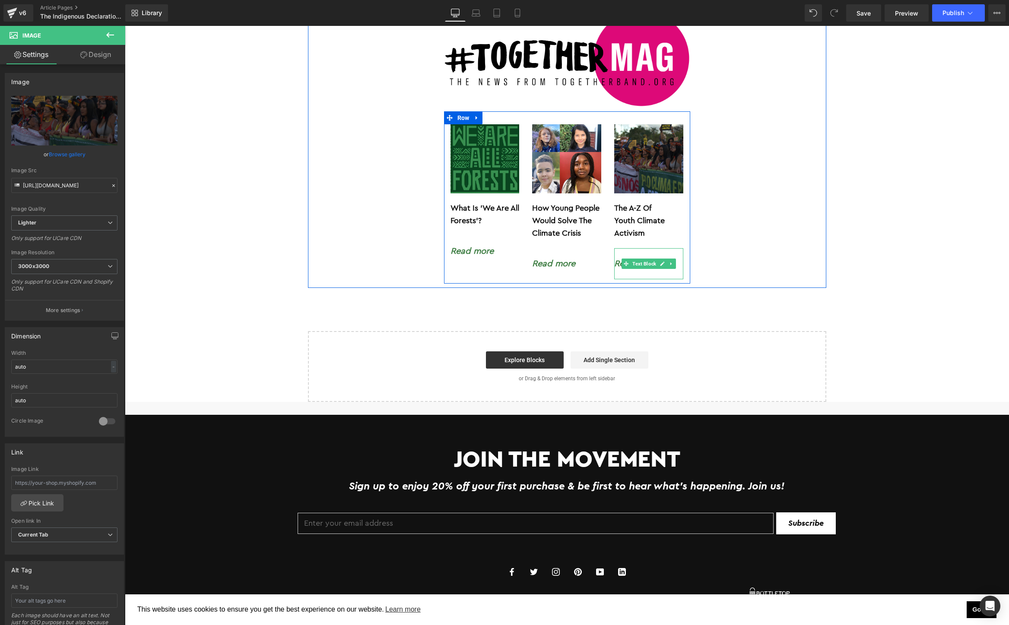
click at [624, 248] on div "Read more" at bounding box center [648, 263] width 69 height 31
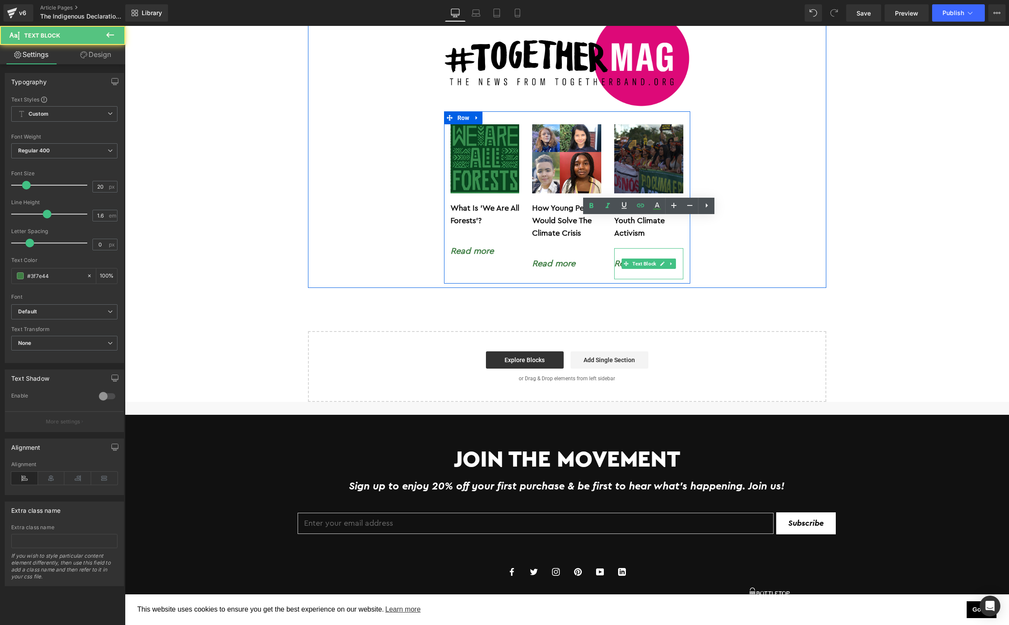
click at [624, 248] on div "Read more" at bounding box center [648, 263] width 69 height 31
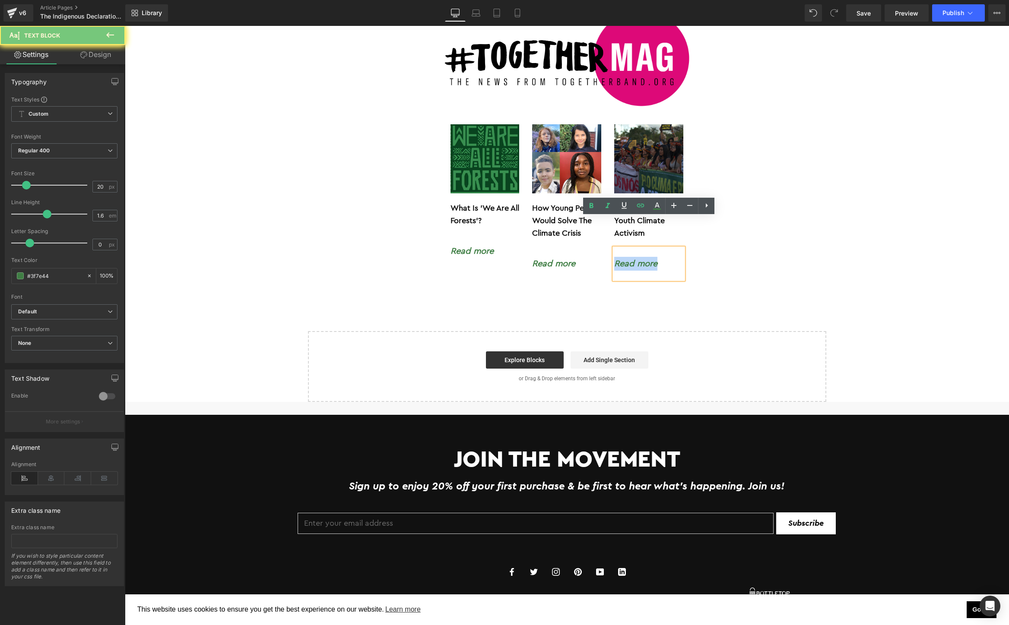
click at [624, 248] on div "Read more" at bounding box center [648, 263] width 69 height 31
click at [643, 209] on icon at bounding box center [640, 205] width 10 height 10
click at [640, 248] on input "[URL][DOMAIN_NAME]" at bounding box center [677, 252] width 133 height 22
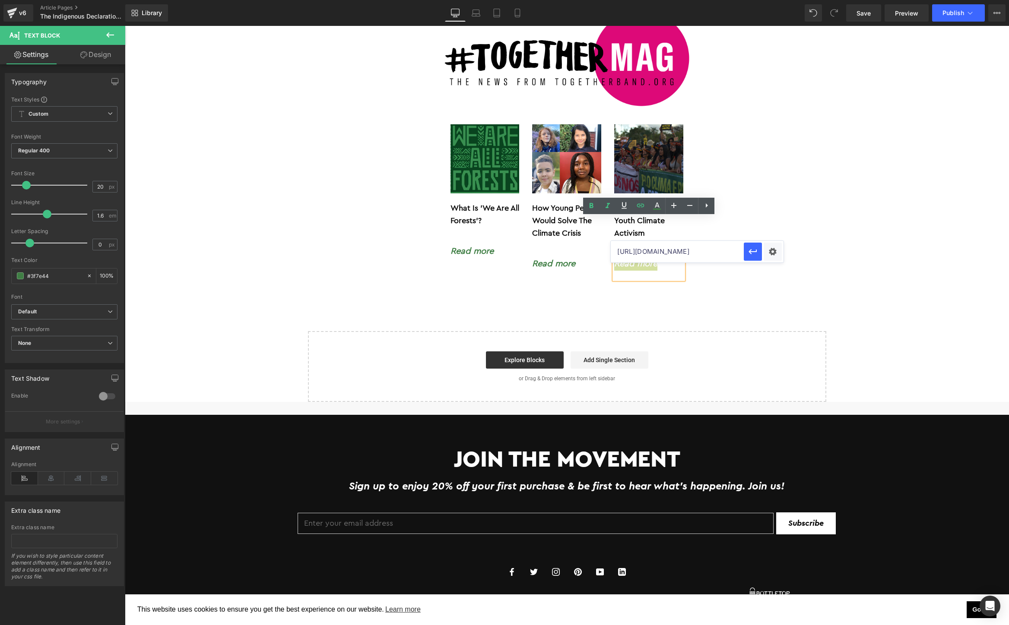
click at [640, 248] on input "[URL][DOMAIN_NAME]" at bounding box center [677, 252] width 133 height 22
paste input "amazon-indigenous-voice"
type input "[URL][DOMAIN_NAME]"
click at [774, 0] on div "Text Color Highlight Color #333333 Choose Image... Back to Library Insert Scree…" at bounding box center [504, 0] width 1009 height 0
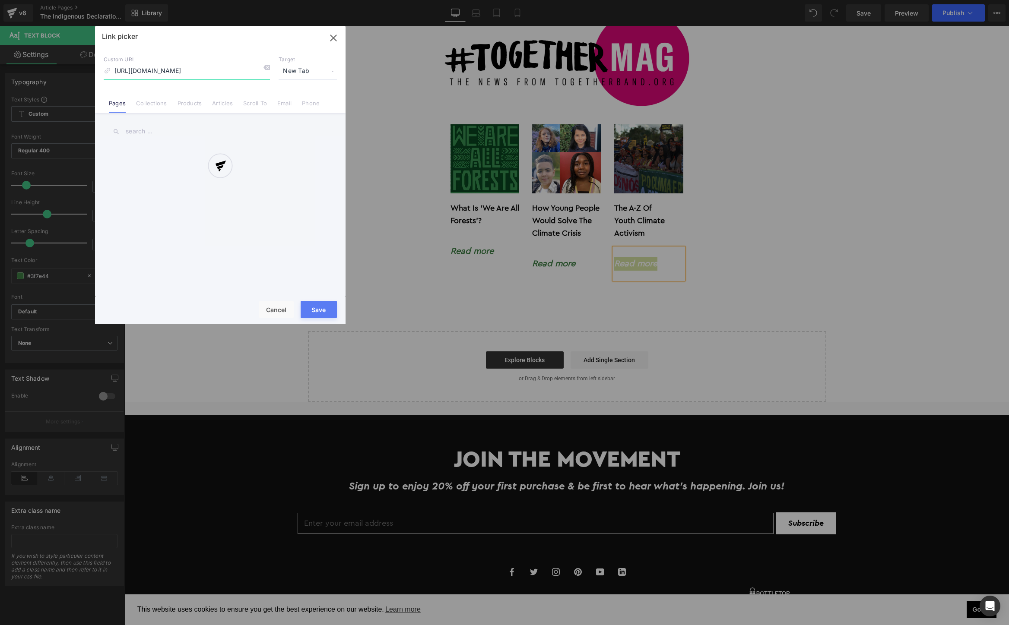
scroll to position [0, 35]
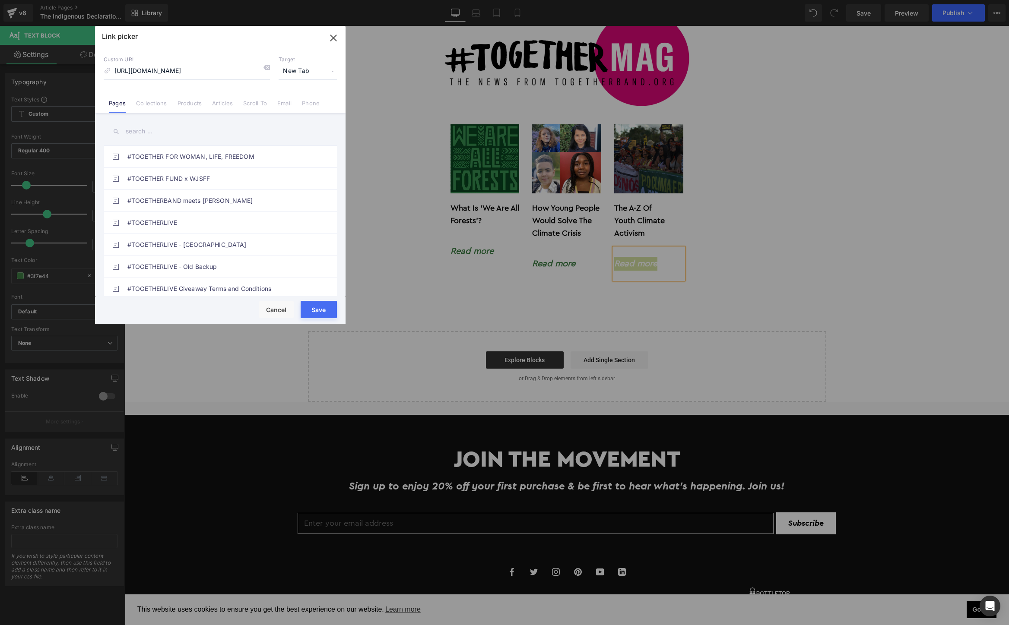
click at [295, 72] on span "New Tab" at bounding box center [308, 71] width 58 height 16
click at [292, 100] on li "New Tab" at bounding box center [307, 102] width 67 height 15
click at [320, 306] on button "Save" at bounding box center [319, 309] width 36 height 17
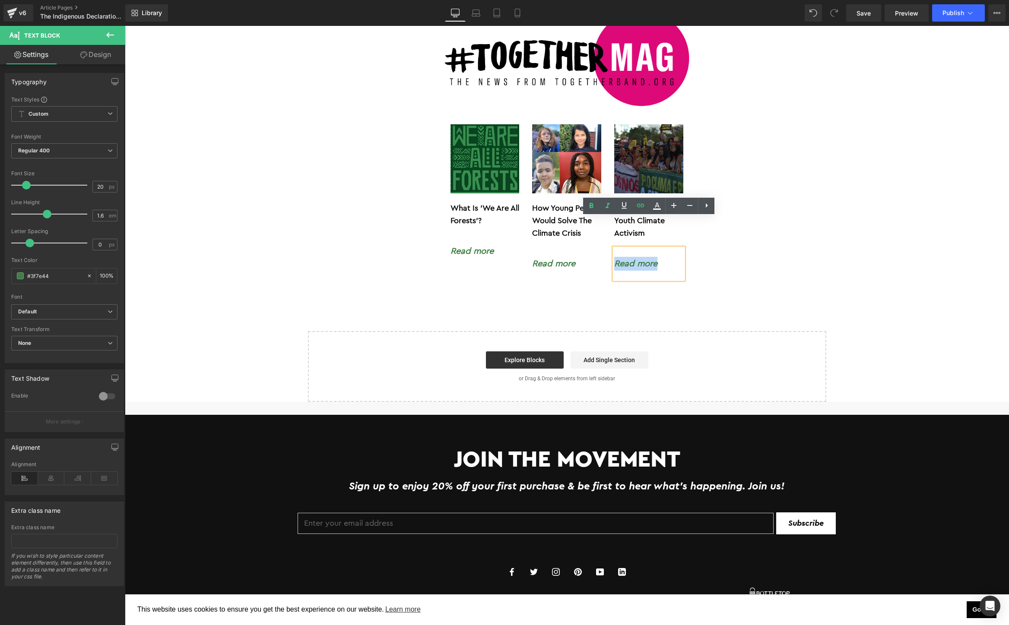
click at [662, 202] on p "The A-Z Of" at bounding box center [648, 208] width 69 height 13
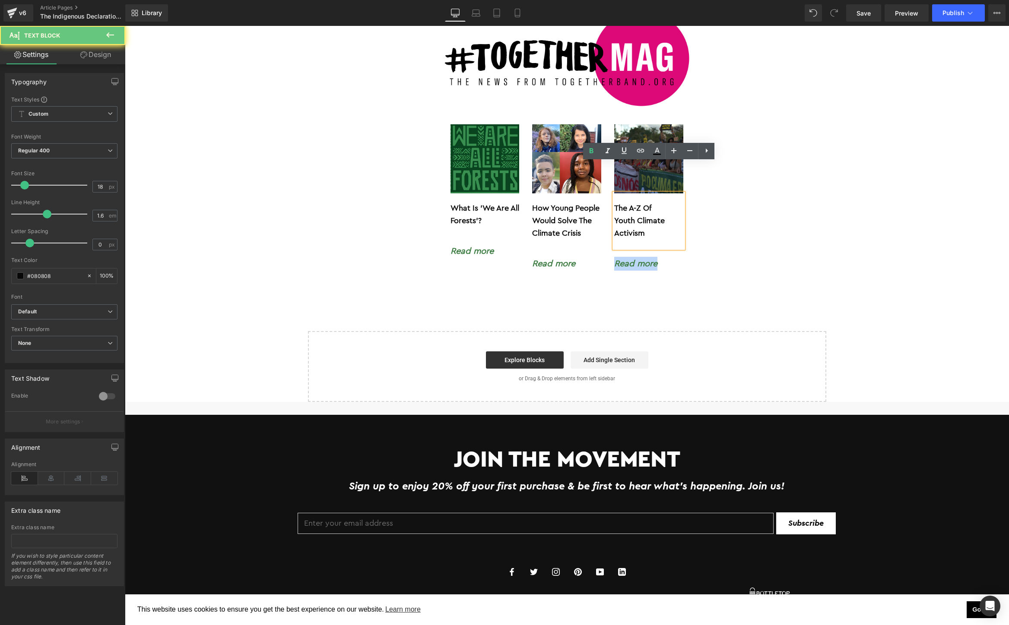
click at [662, 202] on p "The A-Z Of" at bounding box center [648, 208] width 69 height 13
drag, startPoint x: 656, startPoint y: 202, endPoint x: 615, endPoint y: 173, distance: 49.6
click at [615, 193] on div "The A-Z Of Youth Climate Activism" at bounding box center [648, 220] width 69 height 54
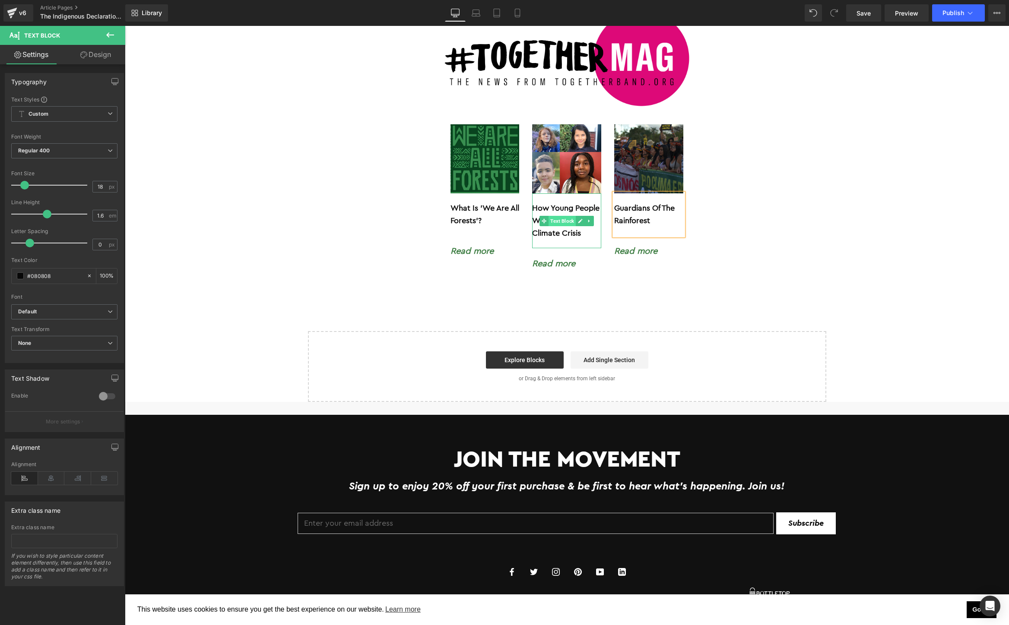
click at [552, 216] on span "Text Block" at bounding box center [561, 221] width 27 height 10
click at [582, 204] on p "How Young People Would Solve The Climate Crisis" at bounding box center [566, 220] width 69 height 37
click at [587, 205] on p "How Young People Would Solve The Climate Crisis" at bounding box center [566, 220] width 69 height 37
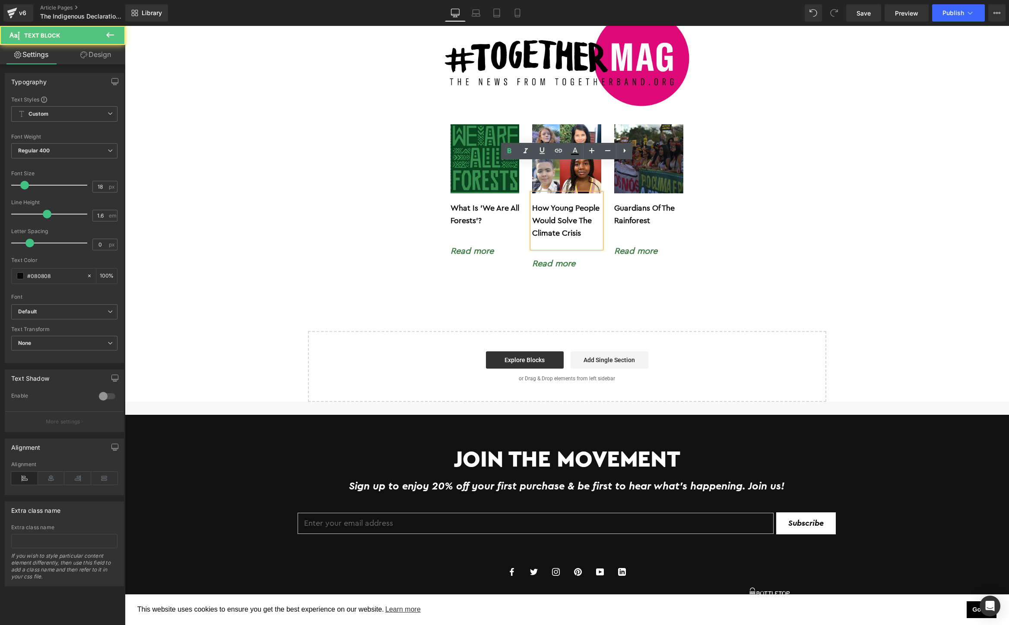
click at [587, 205] on p "How Young People Would Solve The Climate Crisis" at bounding box center [566, 220] width 69 height 37
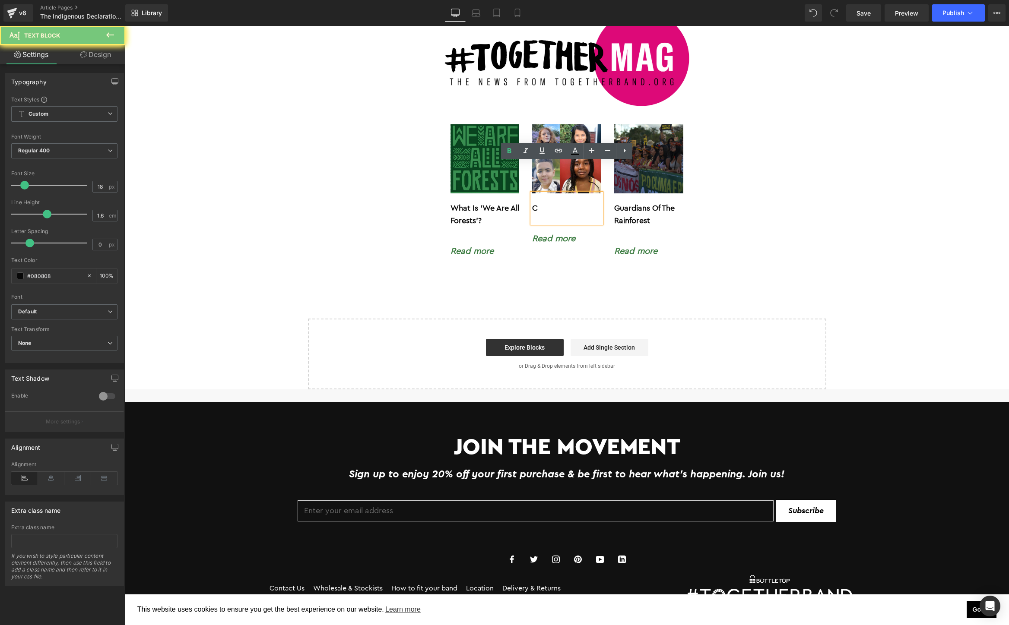
scroll to position [3829, 0]
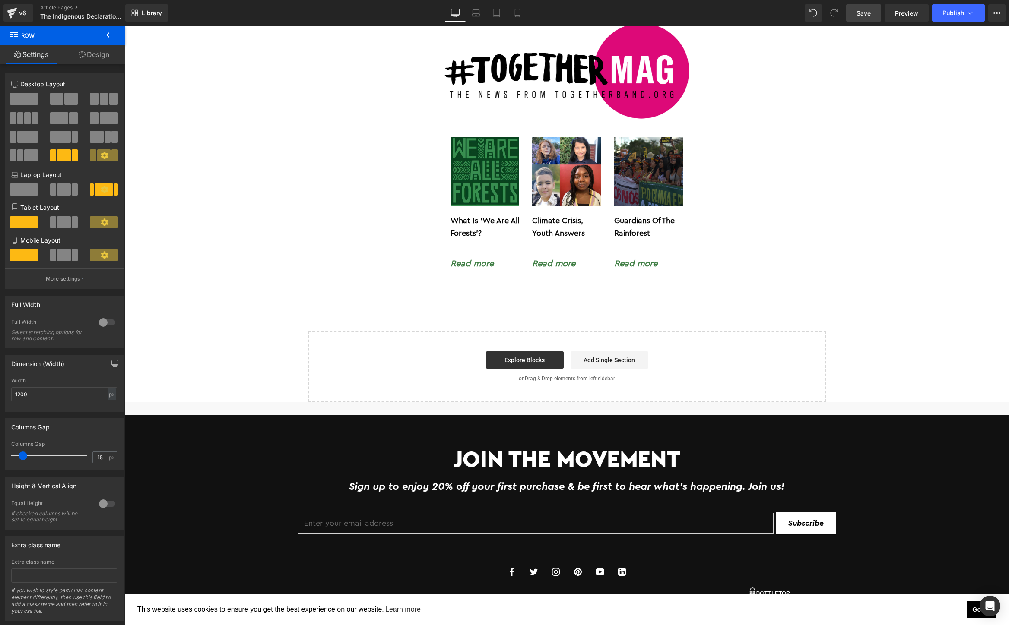
click at [863, 16] on span "Save" at bounding box center [863, 13] width 14 height 9
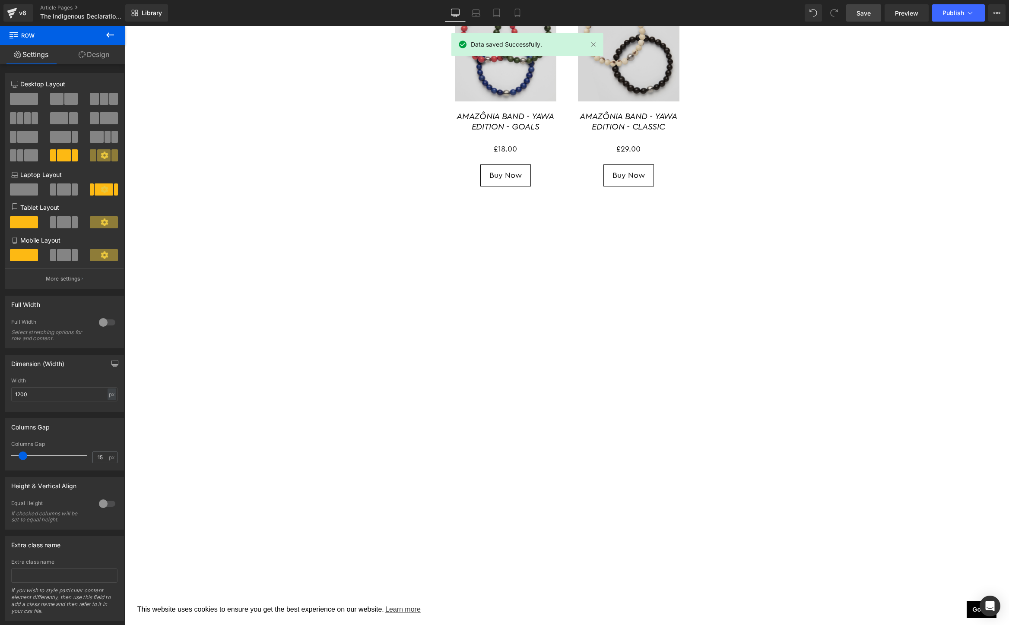
scroll to position [3293, 0]
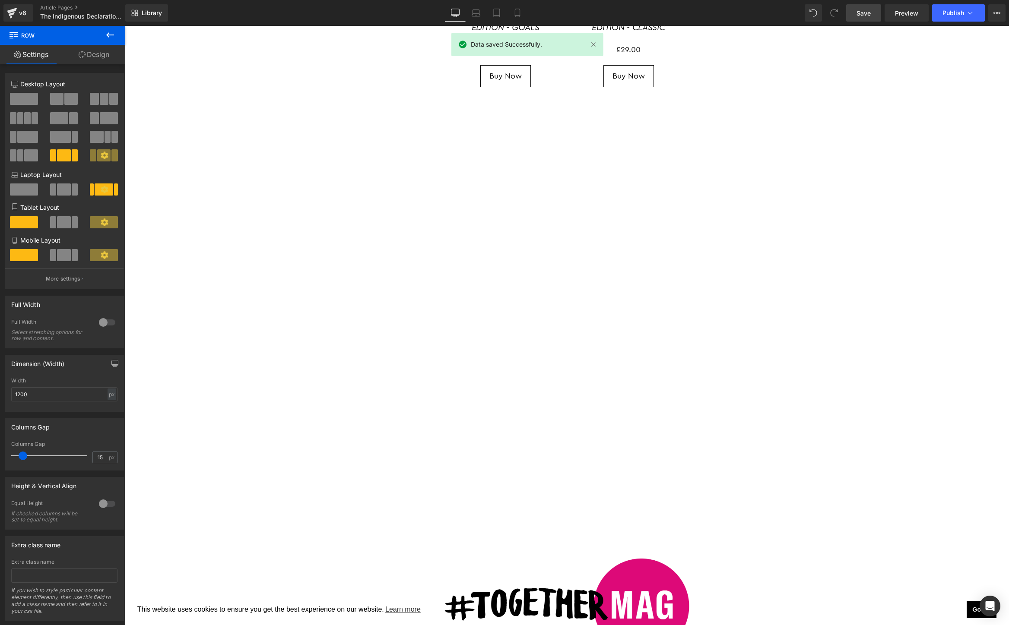
click at [524, 318] on div "(P) Image AMAZÔNIA BAND - YAWA EDITION - GOALS (P) Title £0 £18.00 (P) Price Bu…" at bounding box center [505, 212] width 123 height 649
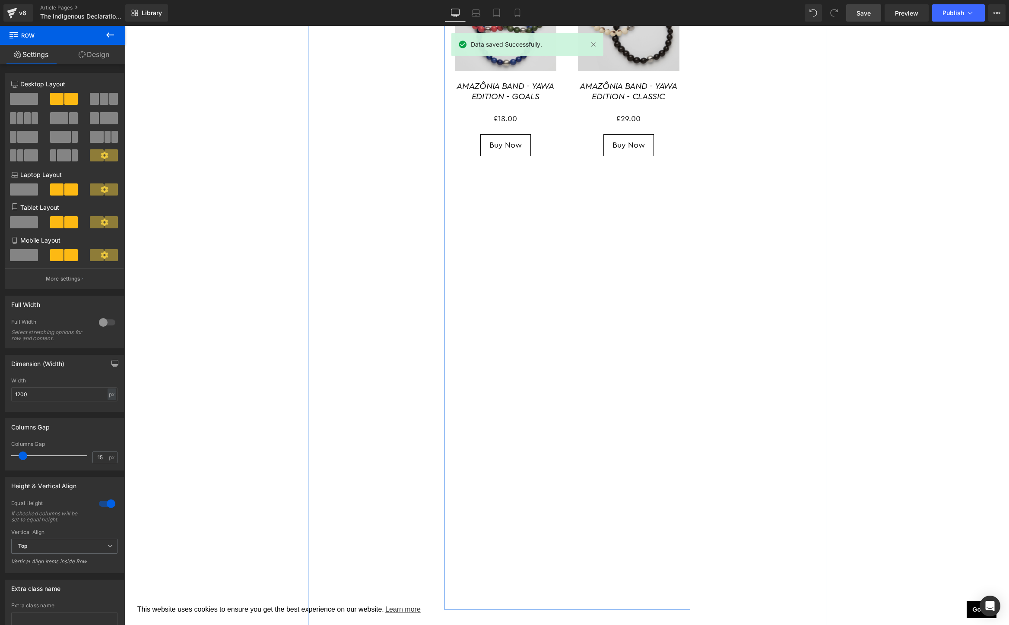
scroll to position [3184, 0]
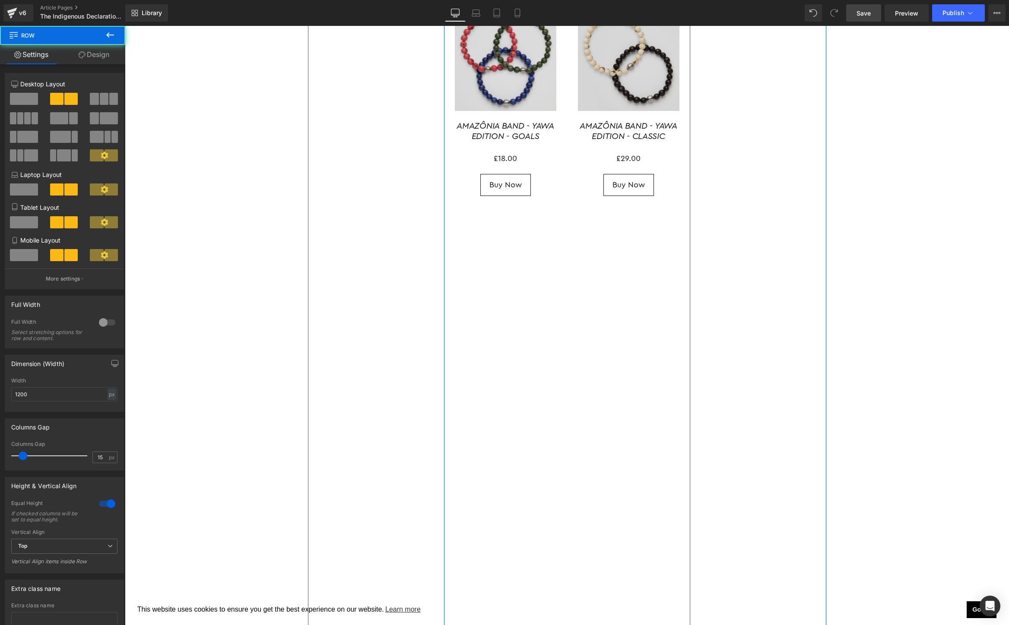
click at [570, 444] on div "(P) Image AMAZÔNIA BAND - YAWA EDITION - CLASSIC (P) Title £0 £29.00 (P) Price …" at bounding box center [628, 321] width 123 height 649
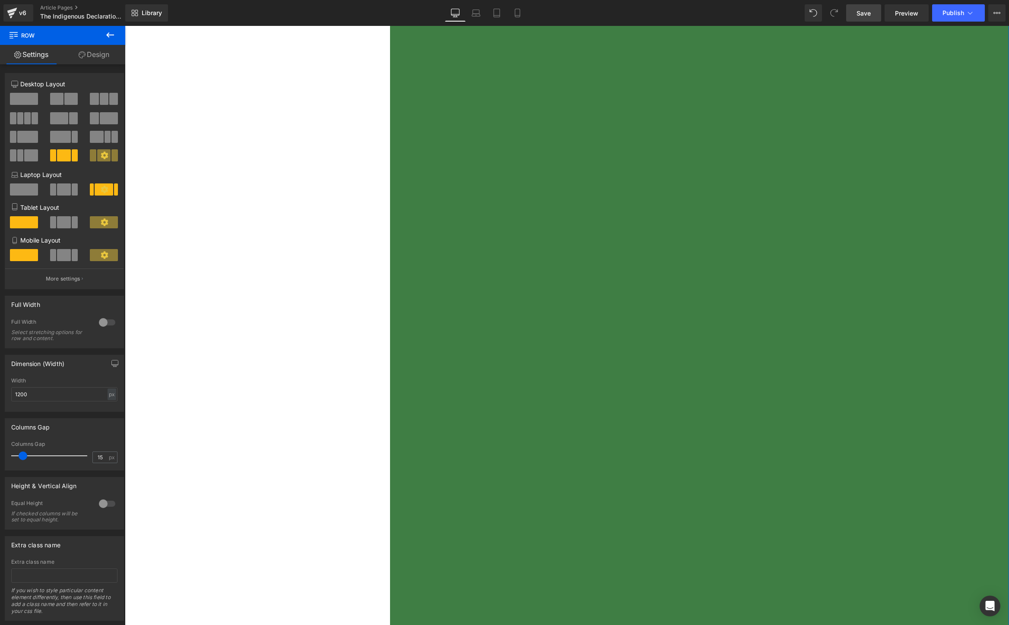
scroll to position [657, 0]
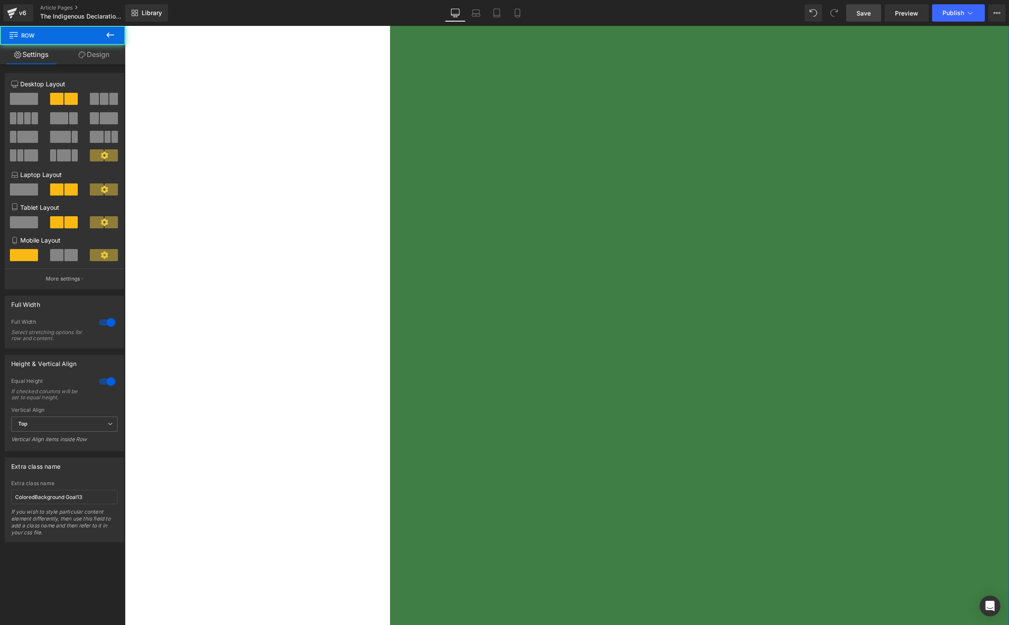
click at [717, 311] on div "Goal 13: Climate Action Heading The Indigenous Declaration – Survival Depends O…" at bounding box center [788, 117] width 442 height 1345
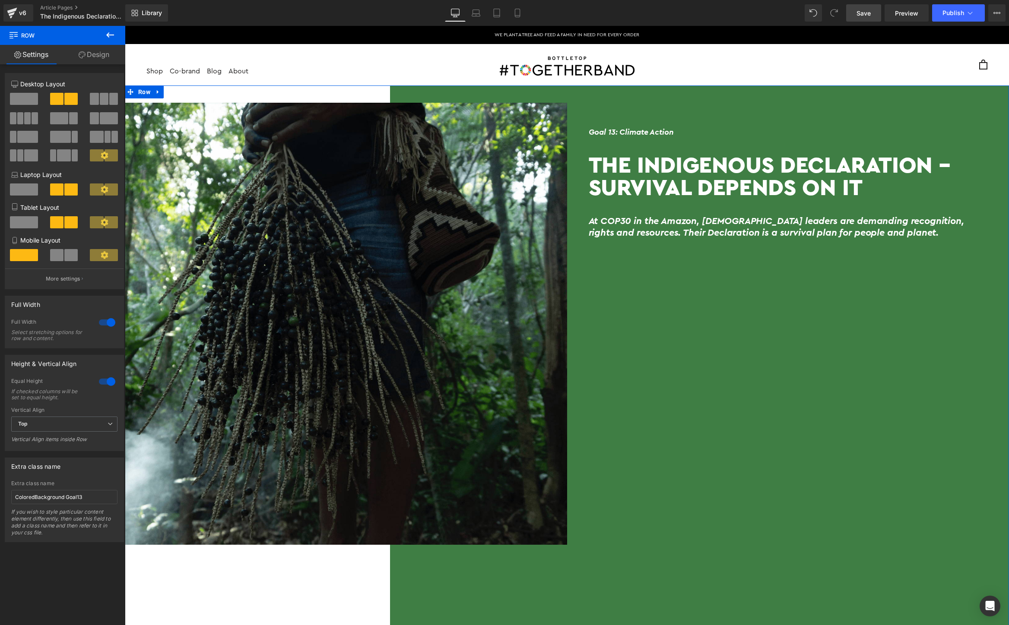
click at [945, 15] on span "Publish" at bounding box center [953, 13] width 22 height 7
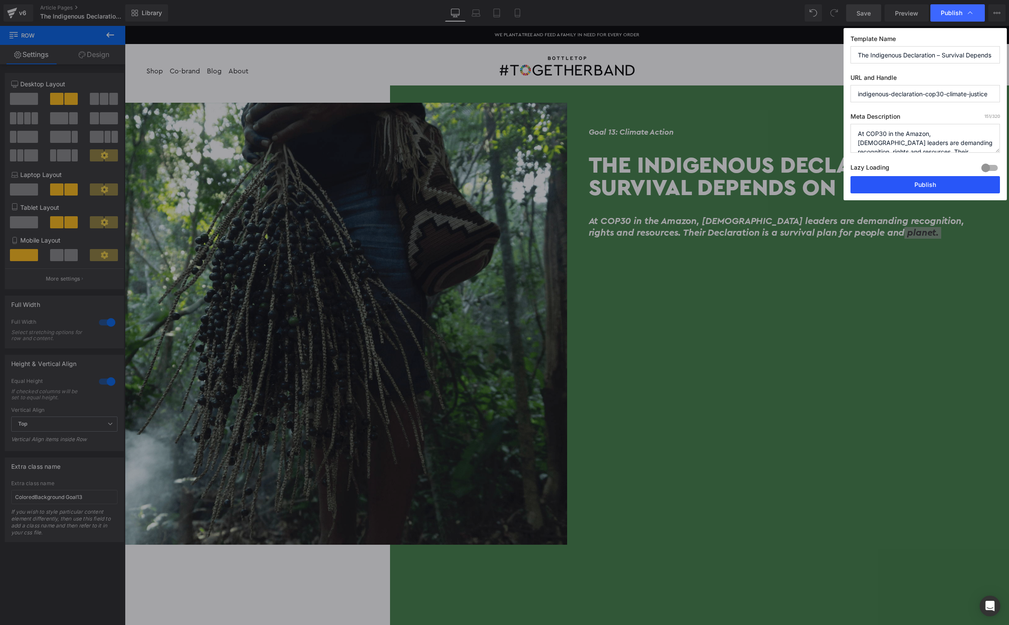
click at [927, 181] on button "Publish" at bounding box center [924, 184] width 149 height 17
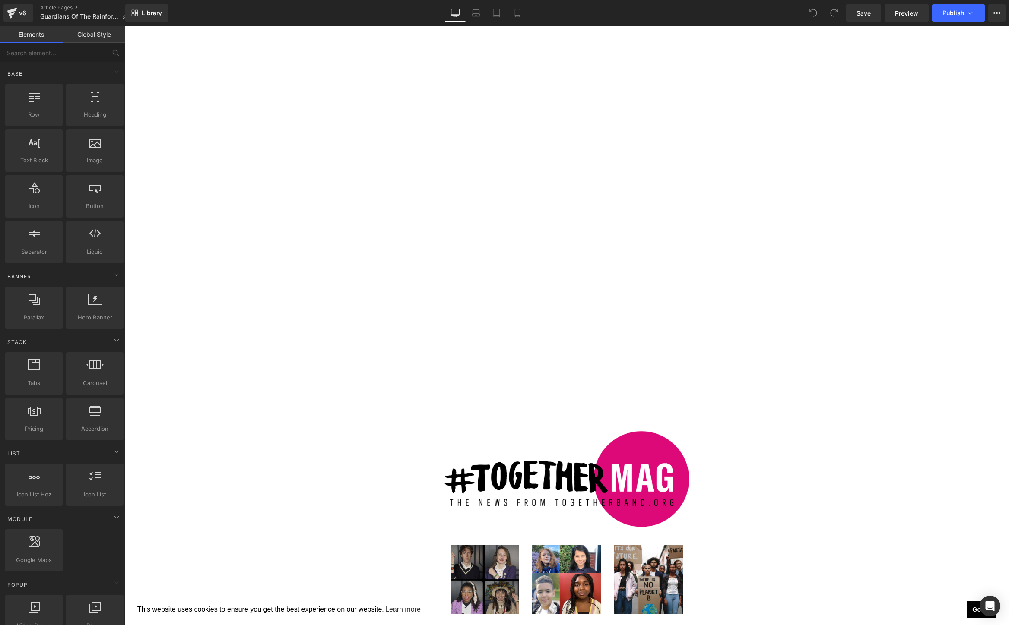
scroll to position [8211, 0]
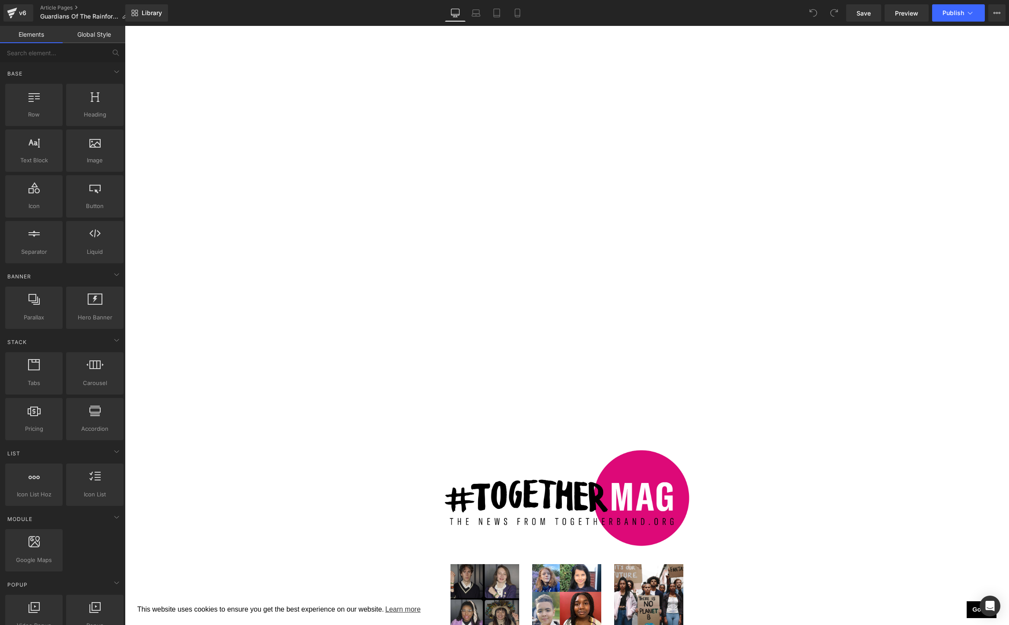
click at [578, 217] on div "(P) Image AMAZÔNIA BAND - YAWA EDITION - CLASSIC (P) Title £0 £29.00 (P) Price …" at bounding box center [628, 98] width 123 height 662
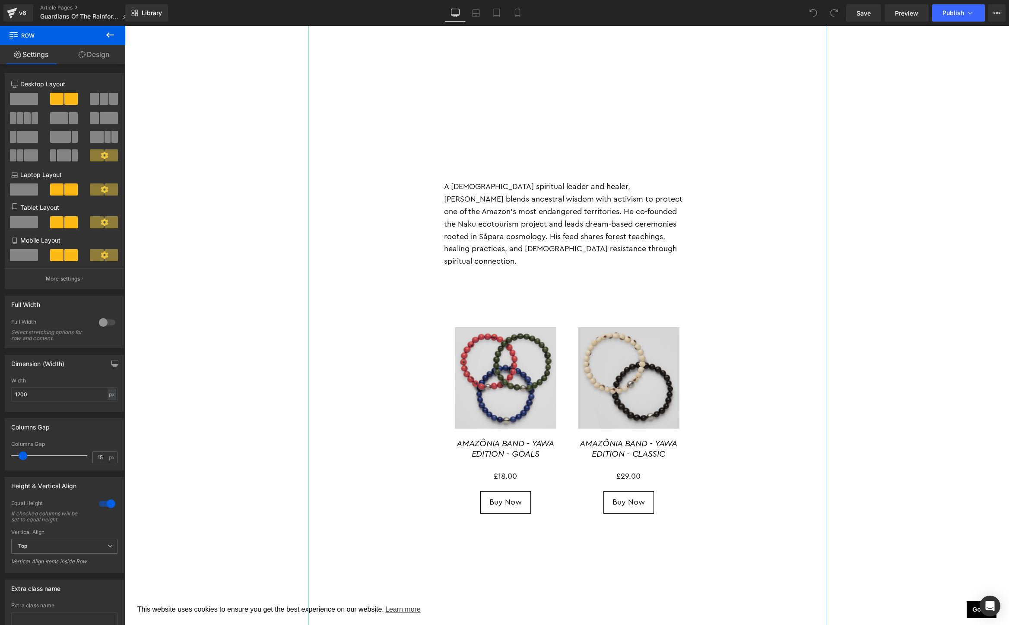
scroll to position [7694, 0]
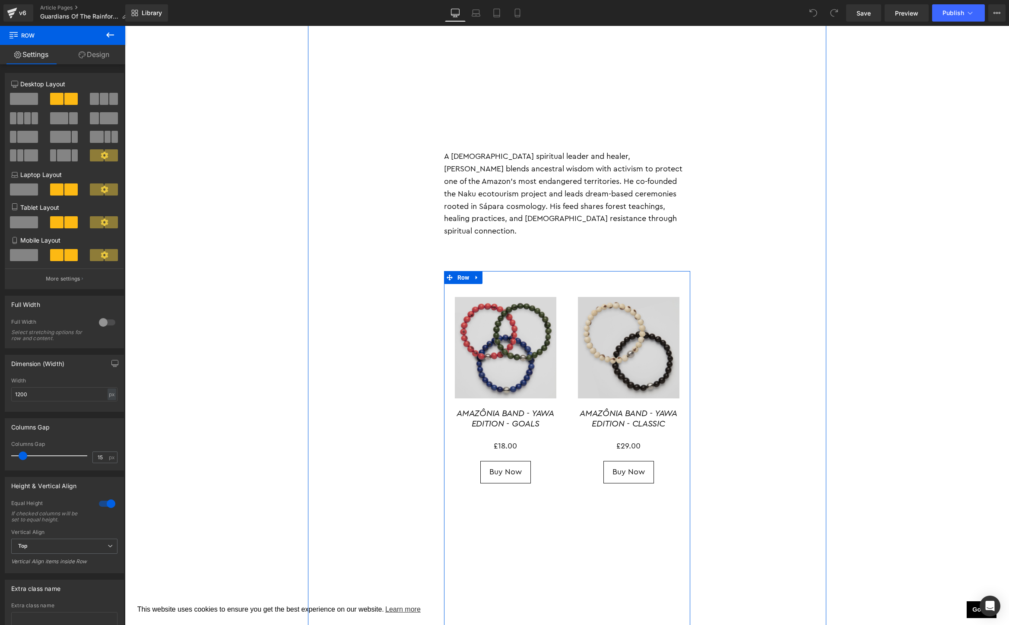
click at [614, 514] on div "(P) Image AMAZÔNIA BAND - YAWA EDITION - CLASSIC (P) Title £0 £29.00 (P) Price …" at bounding box center [628, 615] width 123 height 662
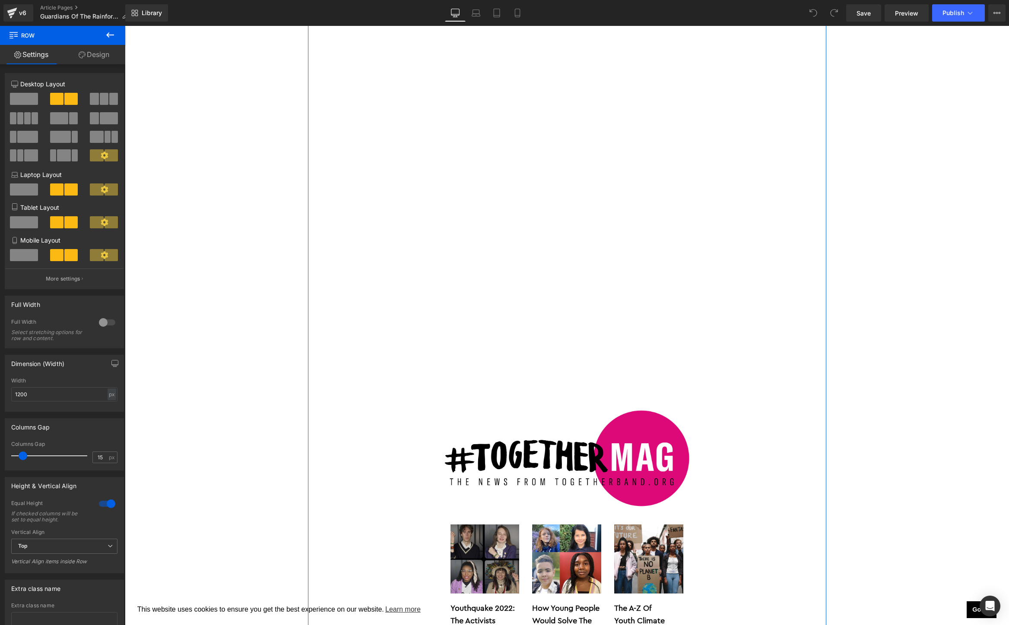
scroll to position [8076, 0]
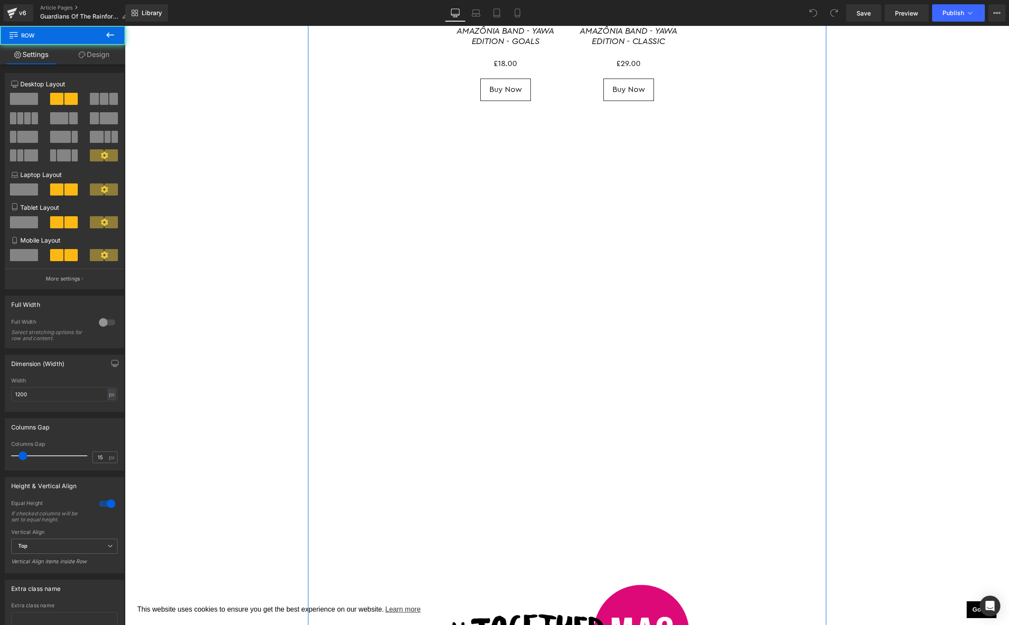
click at [576, 373] on div "(P) Image AMAZÔNIA BAND - YAWA EDITION - CLASSIC (P) Title £0 £29.00 (P) Price …" at bounding box center [628, 233] width 123 height 662
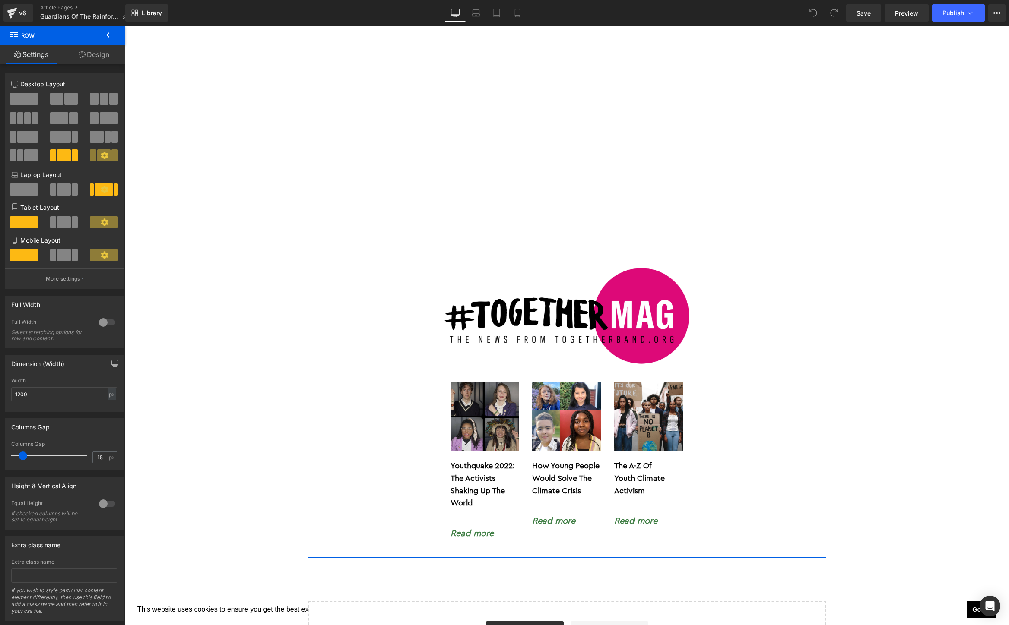
scroll to position [8408, 0]
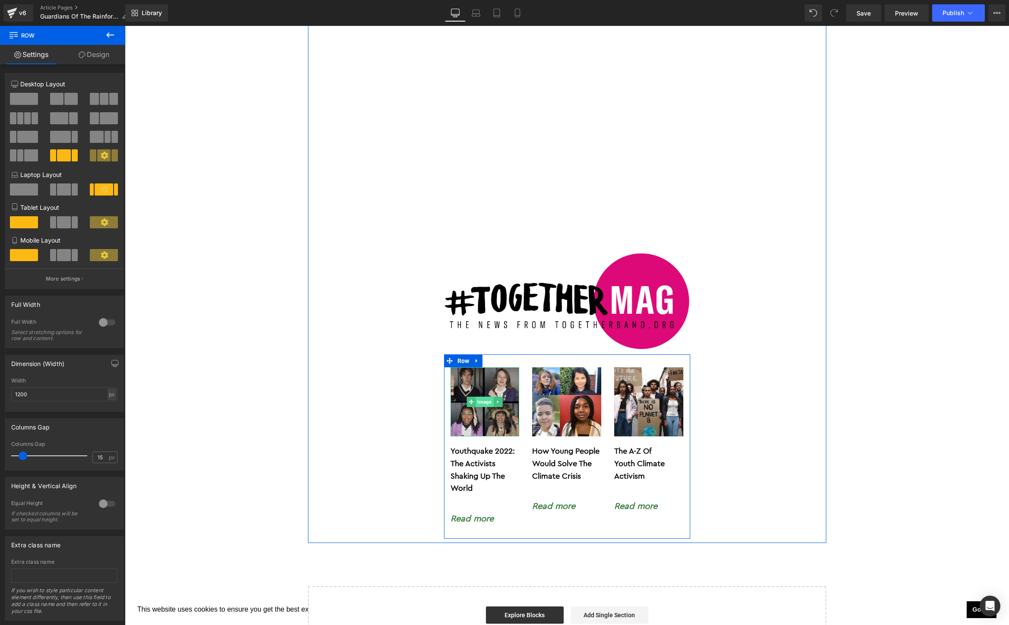
click at [478, 397] on span "Image" at bounding box center [485, 402] width 18 height 10
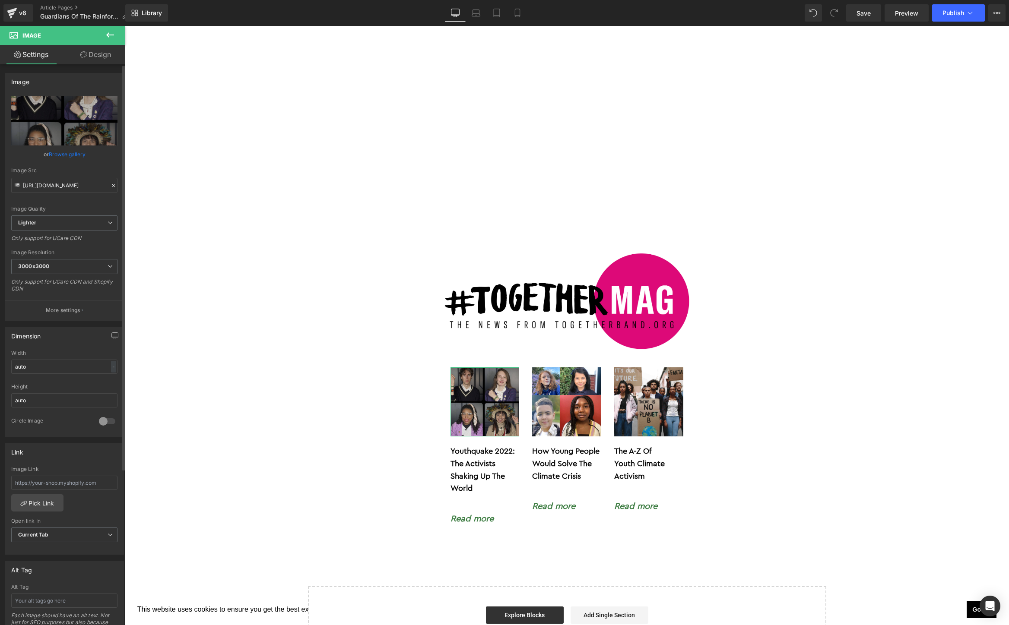
click at [55, 158] on link "Browse gallery" at bounding box center [67, 154] width 37 height 15
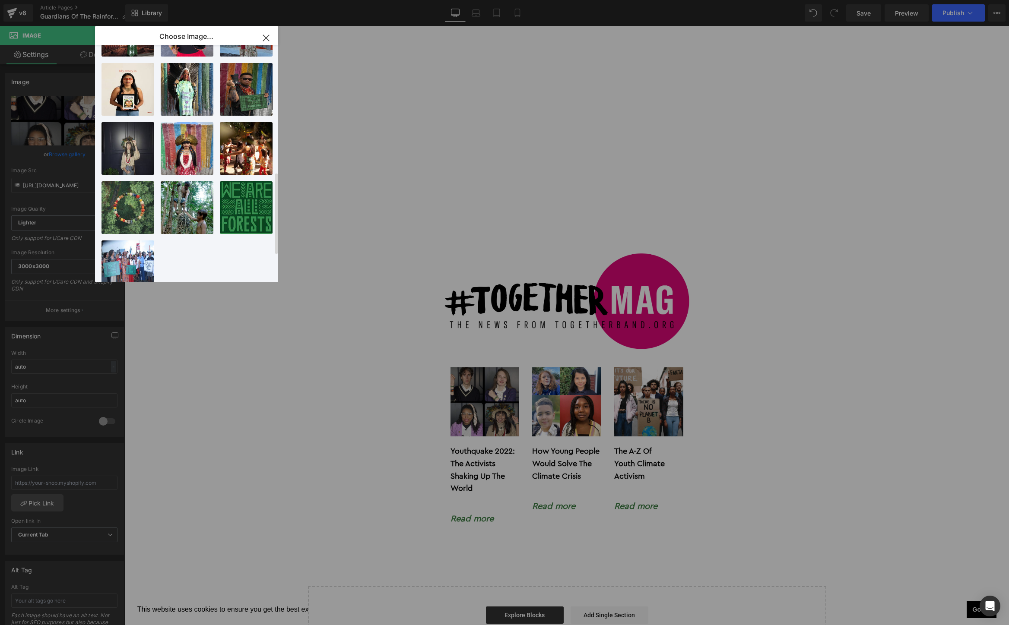
scroll to position [411, 0]
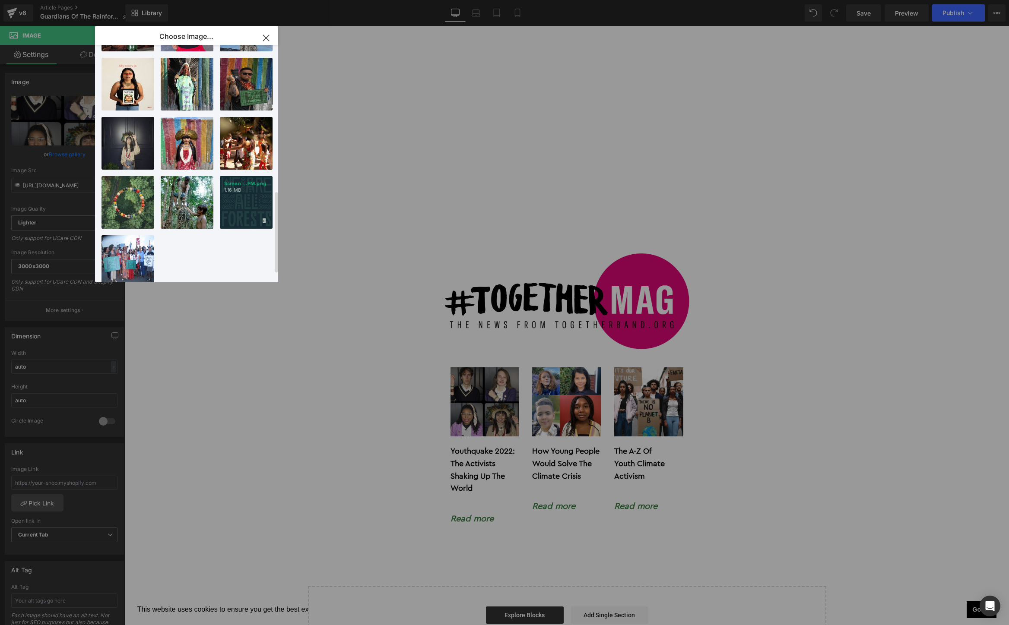
click at [250, 216] on div "Screen ...PM.png 1.16 MB" at bounding box center [246, 202] width 53 height 53
type input "[URL][DOMAIN_NAME]"
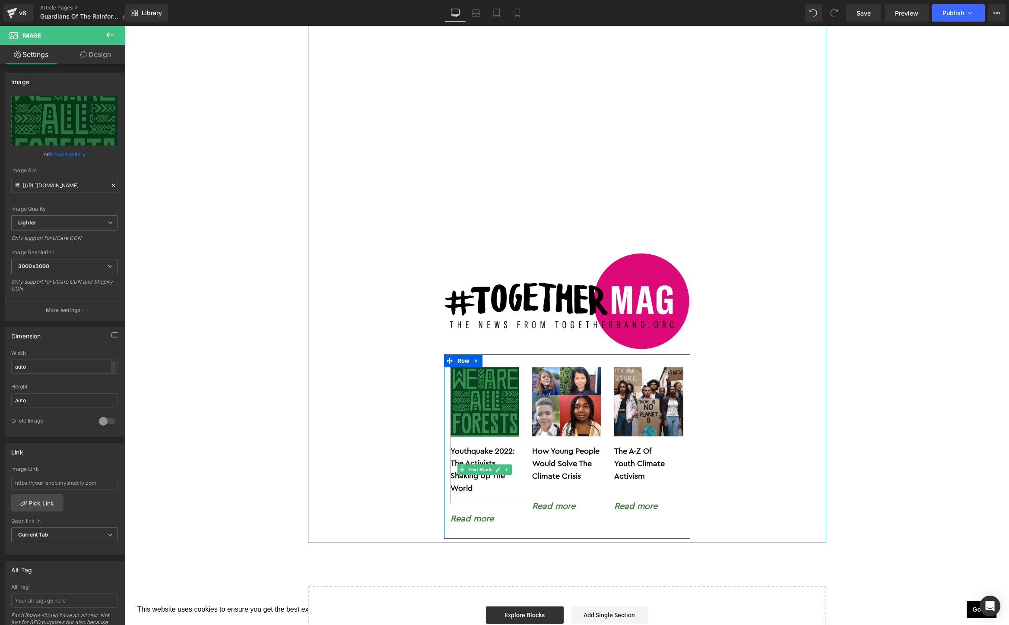
click at [484, 445] on p "Youthquake 2022: The Activists Shaking Up The World" at bounding box center [484, 470] width 69 height 50
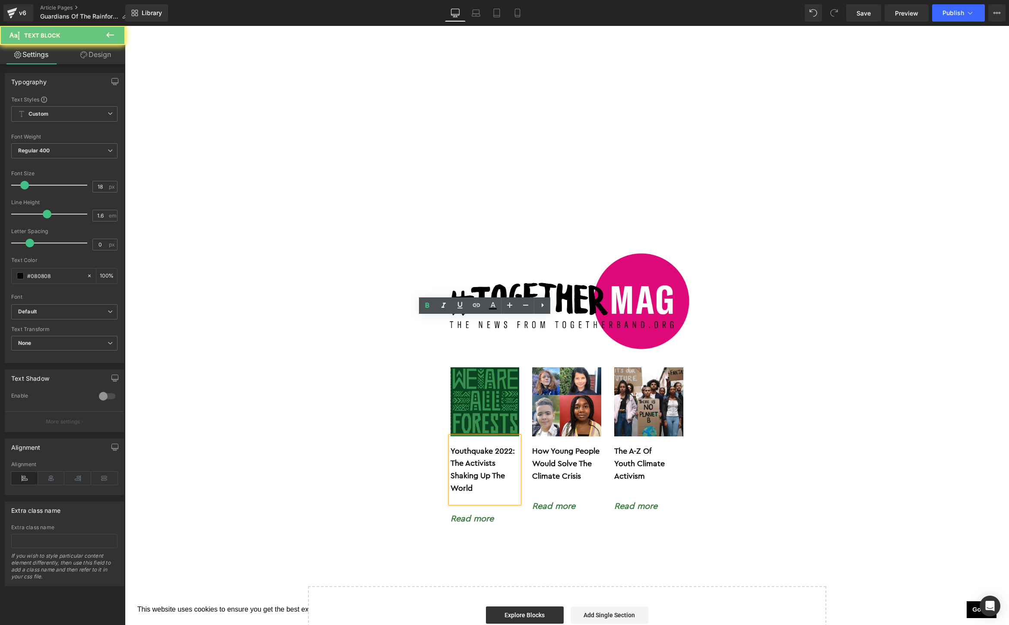
click at [484, 445] on p "Youthquake 2022: The Activists Shaking Up The World" at bounding box center [484, 470] width 69 height 50
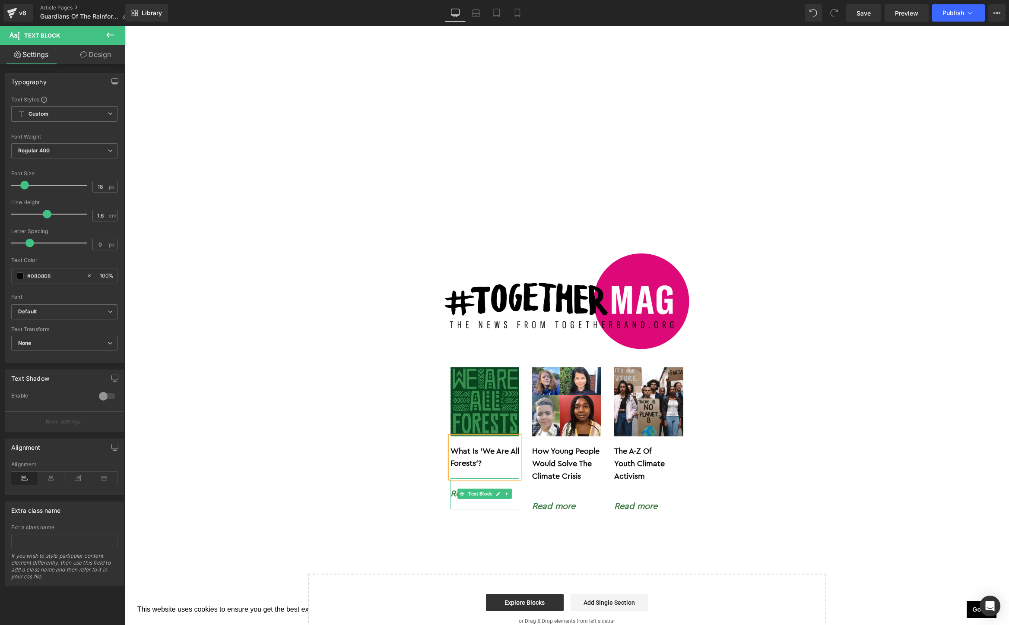
click at [514, 479] on div "Read more" at bounding box center [484, 494] width 69 height 31
click at [476, 347] on icon at bounding box center [476, 347] width 7 height 3
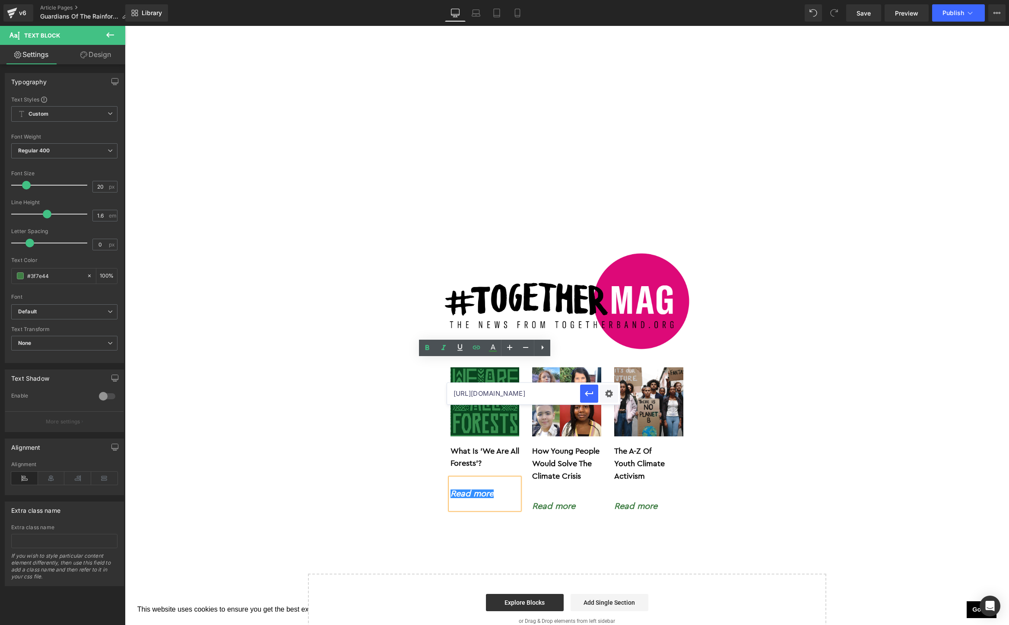
click at [490, 395] on input "[URL][DOMAIN_NAME]" at bounding box center [513, 394] width 133 height 22
paste input "we-are-all-forests-campaign"
type input "[URL][DOMAIN_NAME]"
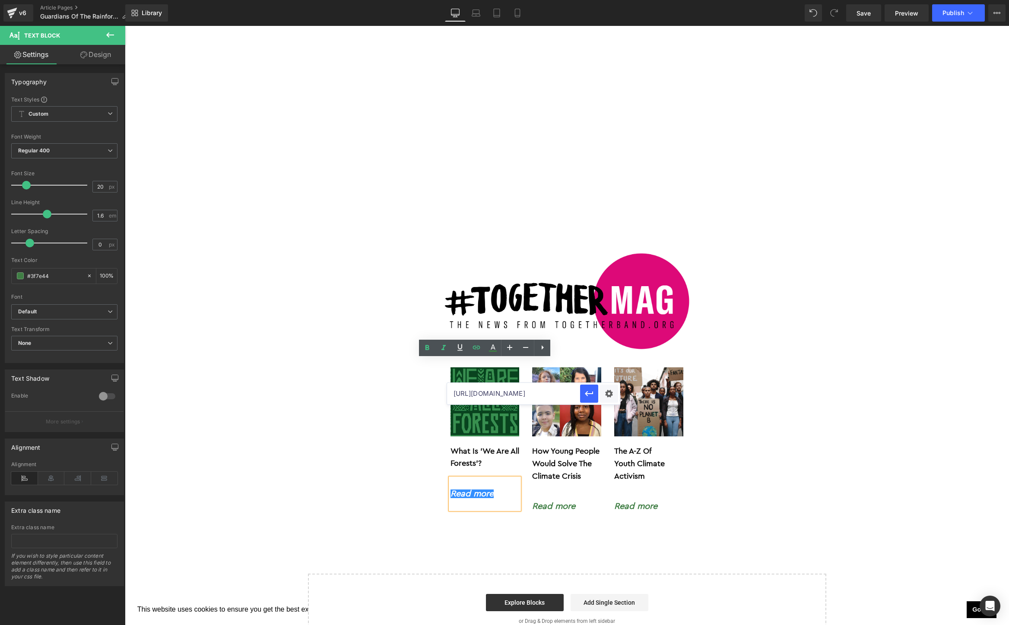
scroll to position [0, 92]
click at [612, 0] on div "Text Color Highlight Color #333333 Choose Image... Back to Library Insert Scree…" at bounding box center [504, 0] width 1009 height 0
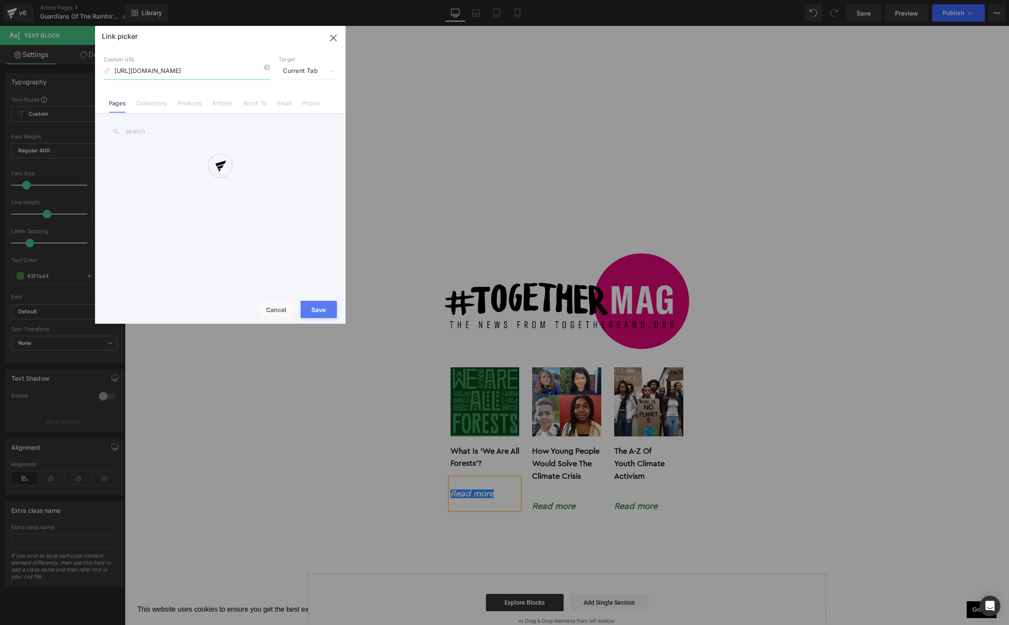
scroll to position [0, 39]
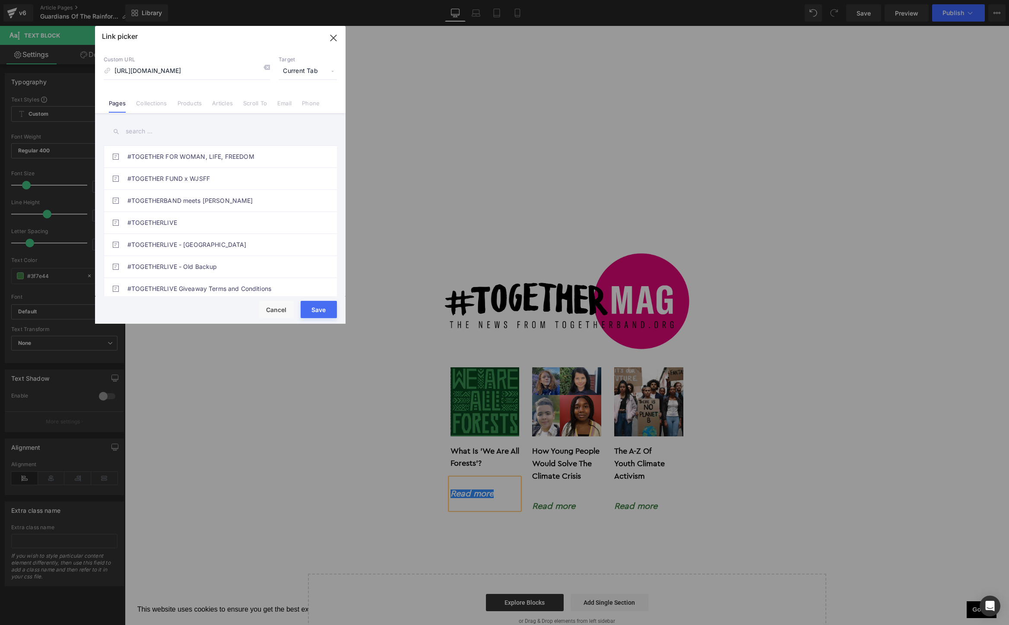
click at [311, 70] on span "Current Tab" at bounding box center [308, 71] width 58 height 16
click at [303, 101] on li "New Tab" at bounding box center [307, 102] width 67 height 15
click at [320, 310] on button "Save" at bounding box center [319, 309] width 36 height 17
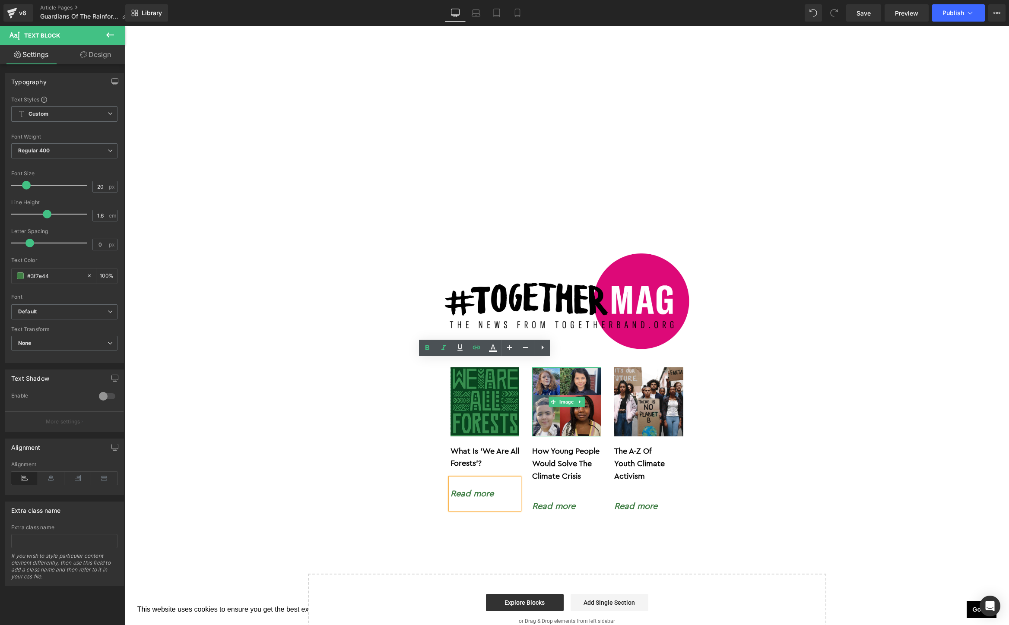
click at [566, 368] on img at bounding box center [566, 402] width 69 height 69
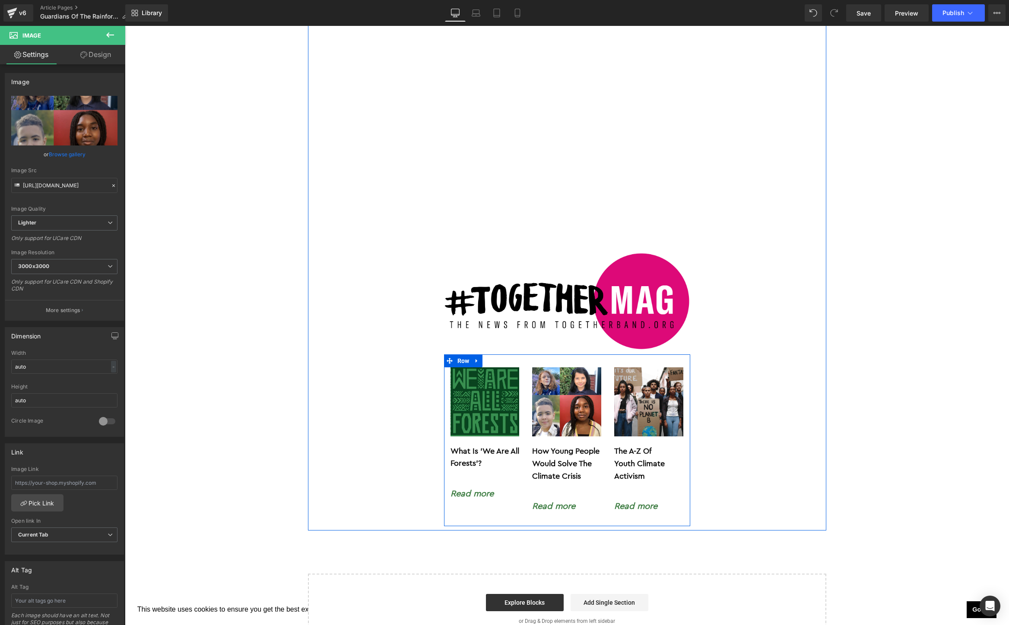
click at [573, 459] on span "Text Block" at bounding box center [561, 464] width 27 height 10
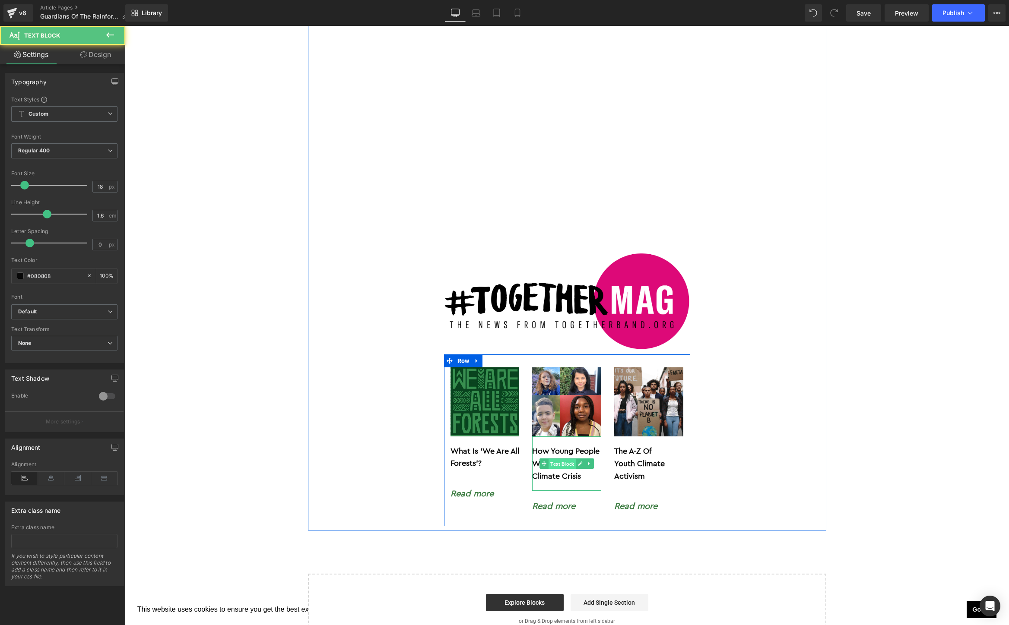
click at [573, 459] on span "Text Block" at bounding box center [561, 464] width 27 height 10
click at [574, 445] on p "How Young People Would Solve The Climate Crisis" at bounding box center [566, 463] width 69 height 37
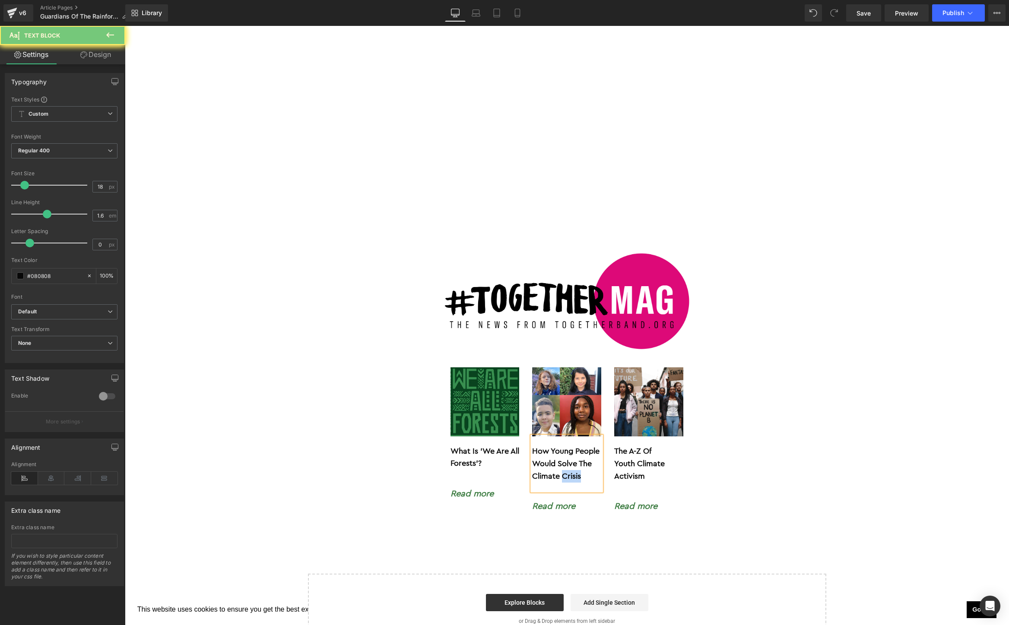
click at [574, 445] on p "How Young People Would Solve The Climate Crisis" at bounding box center [566, 463] width 69 height 37
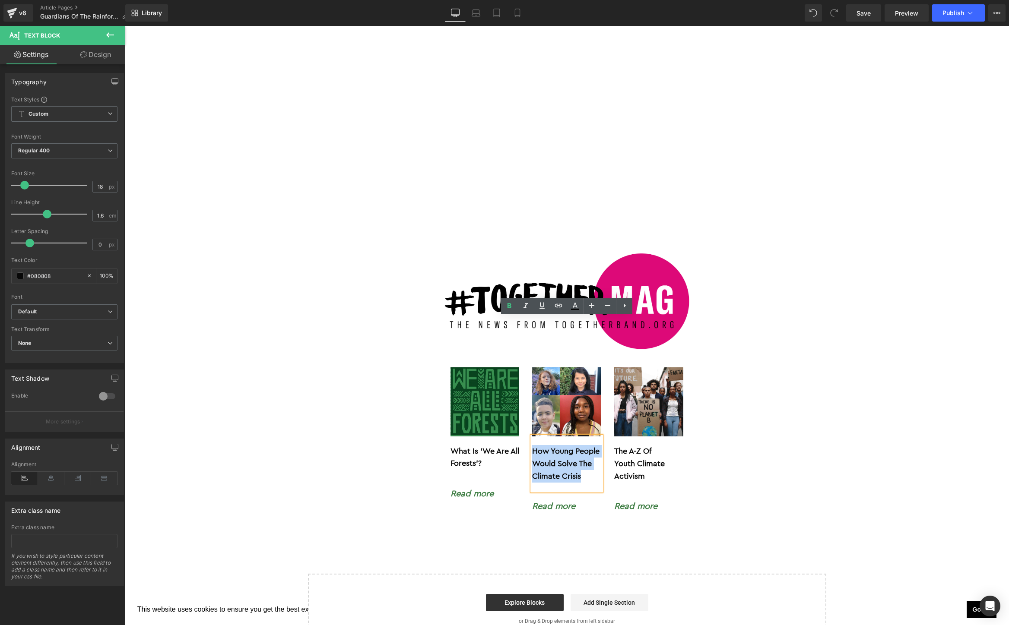
click at [574, 445] on p "How Young People Would Solve The Climate Crisis" at bounding box center [566, 463] width 69 height 37
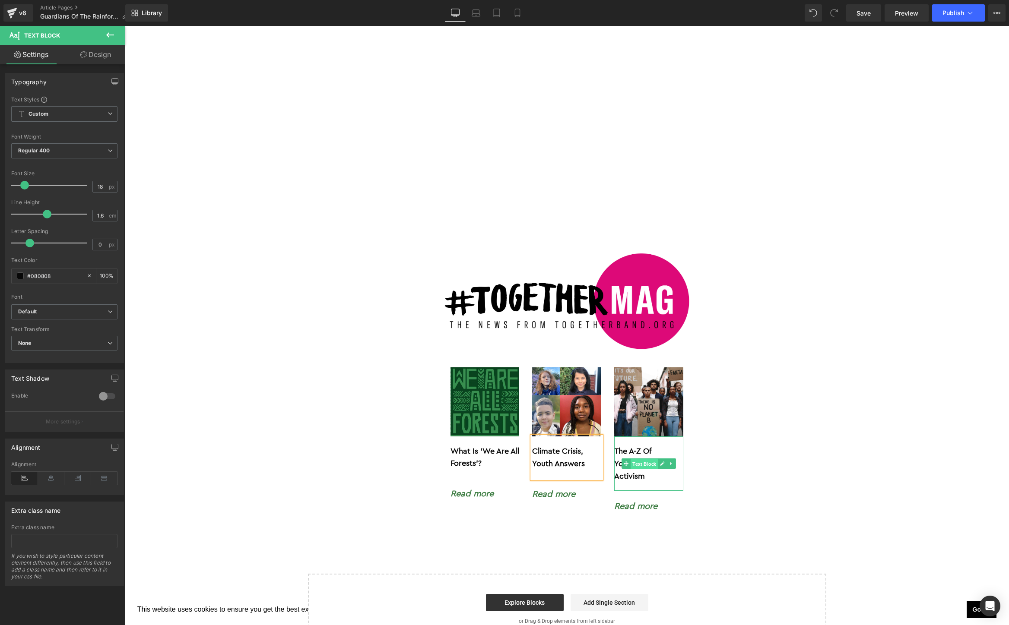
click at [648, 459] on span "Text Block" at bounding box center [644, 464] width 27 height 10
click at [657, 458] on p "Youth Climate Activism" at bounding box center [648, 470] width 69 height 25
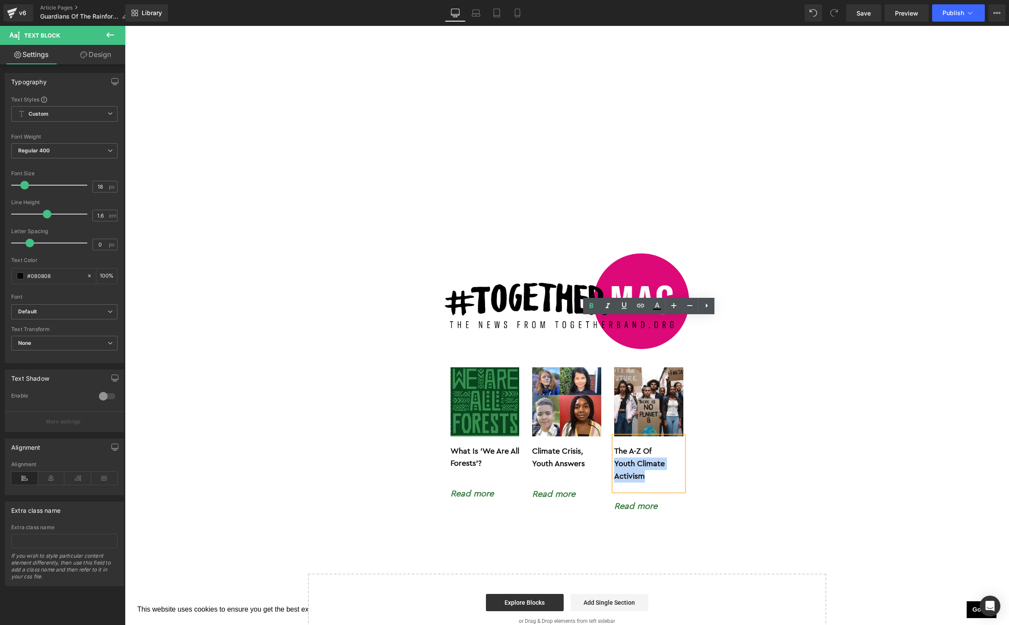
click at [657, 458] on p "Youth Climate Activism" at bounding box center [648, 470] width 69 height 25
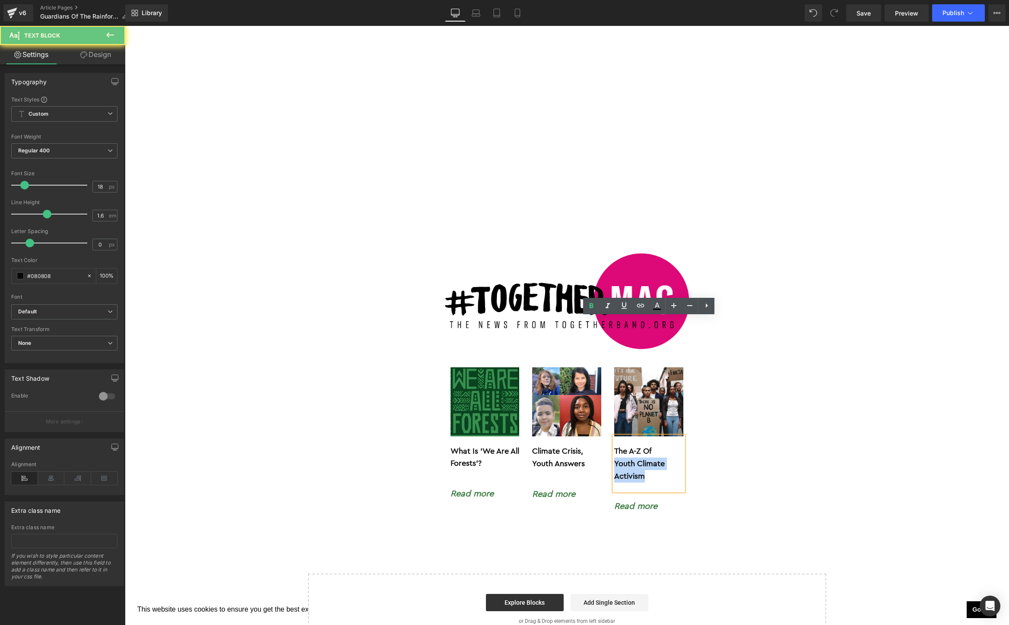
click at [657, 458] on p "Youth Climate Activism" at bounding box center [648, 470] width 69 height 25
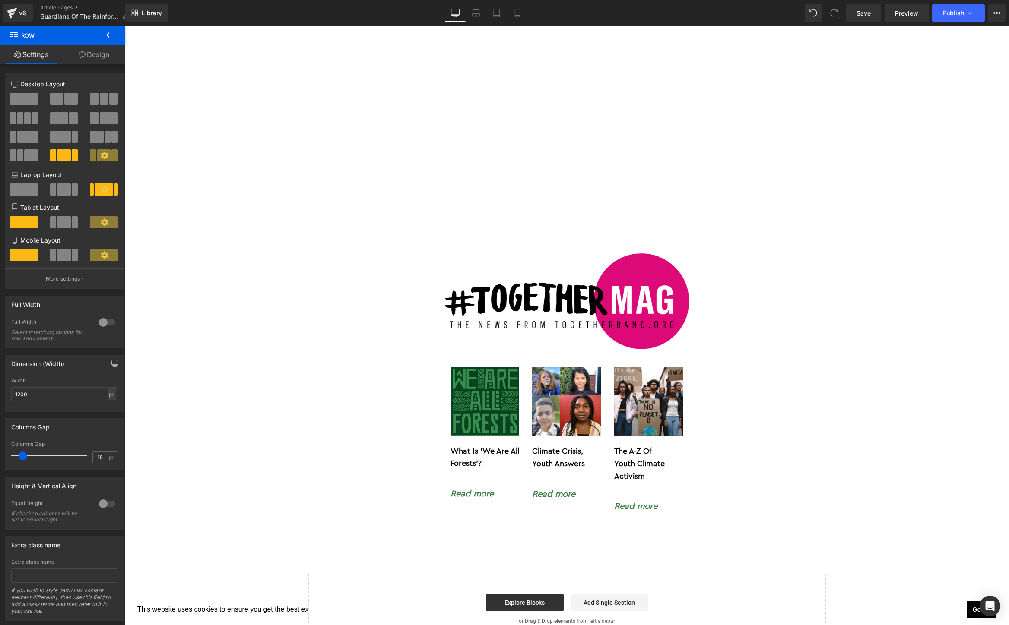
click at [646, 458] on p "Youth Climate Activism" at bounding box center [648, 470] width 69 height 25
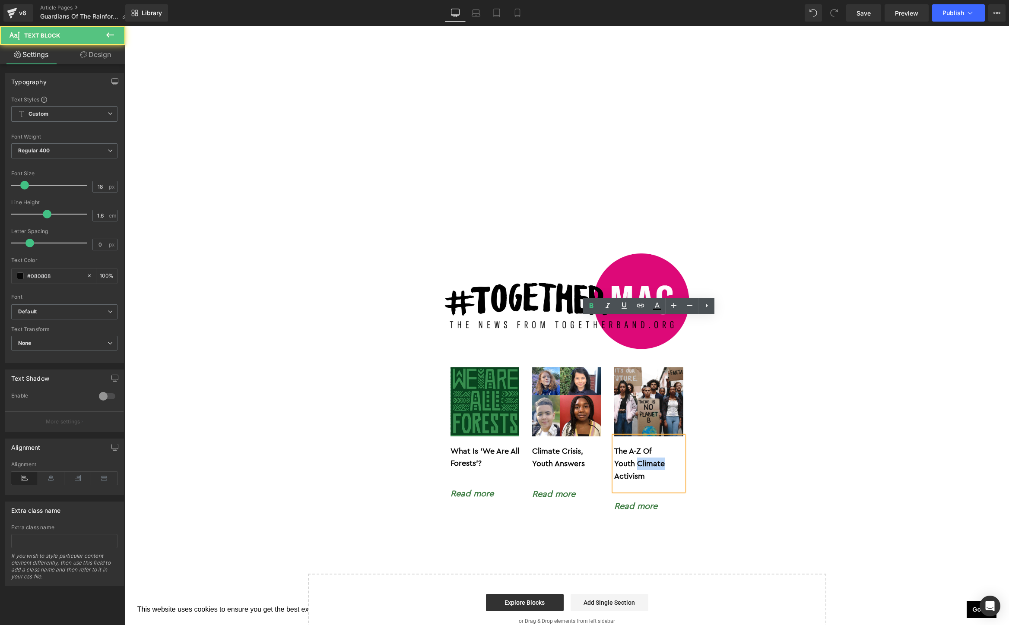
click at [646, 458] on p "Youth Climate Activism" at bounding box center [648, 470] width 69 height 25
drag, startPoint x: 651, startPoint y: 362, endPoint x: 612, endPoint y: 325, distance: 53.5
click at [614, 437] on div "The A-Z Of Youth Climate Activism" at bounding box center [648, 464] width 69 height 54
drag, startPoint x: 659, startPoint y: 355, endPoint x: 615, endPoint y: 328, distance: 50.8
click at [615, 437] on div "The A-Z Of Youth Climate Activism" at bounding box center [648, 464] width 69 height 54
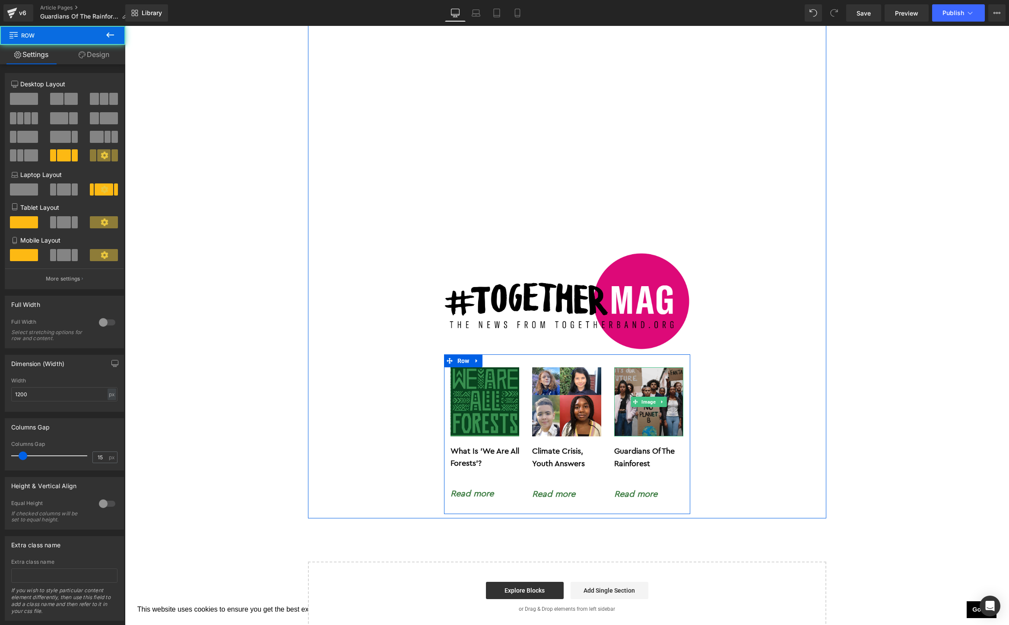
click at [646, 368] on img at bounding box center [648, 402] width 69 height 69
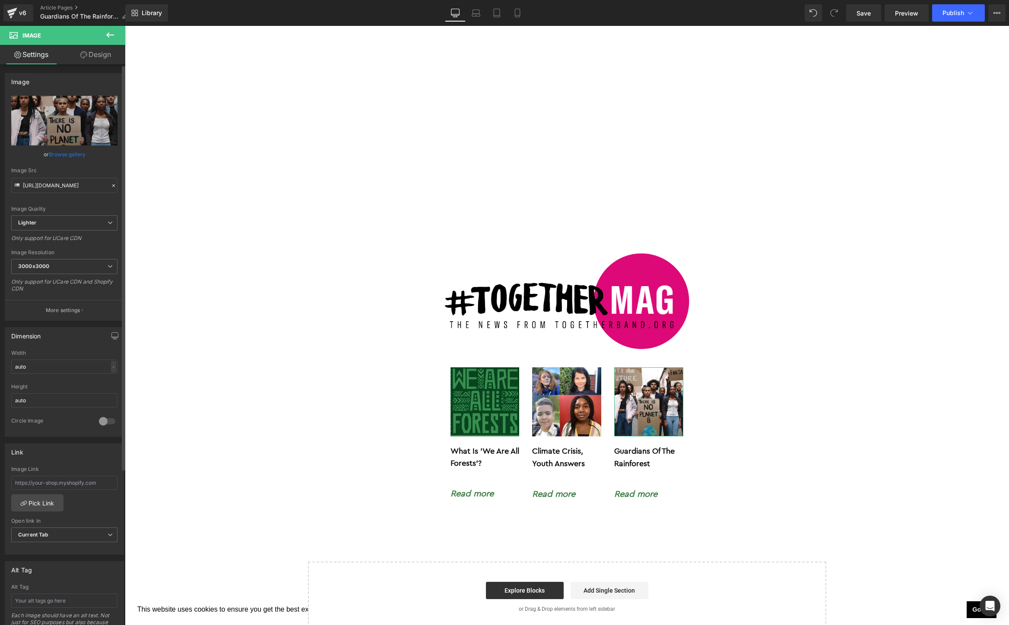
click at [60, 153] on link "Browse gallery" at bounding box center [67, 154] width 37 height 15
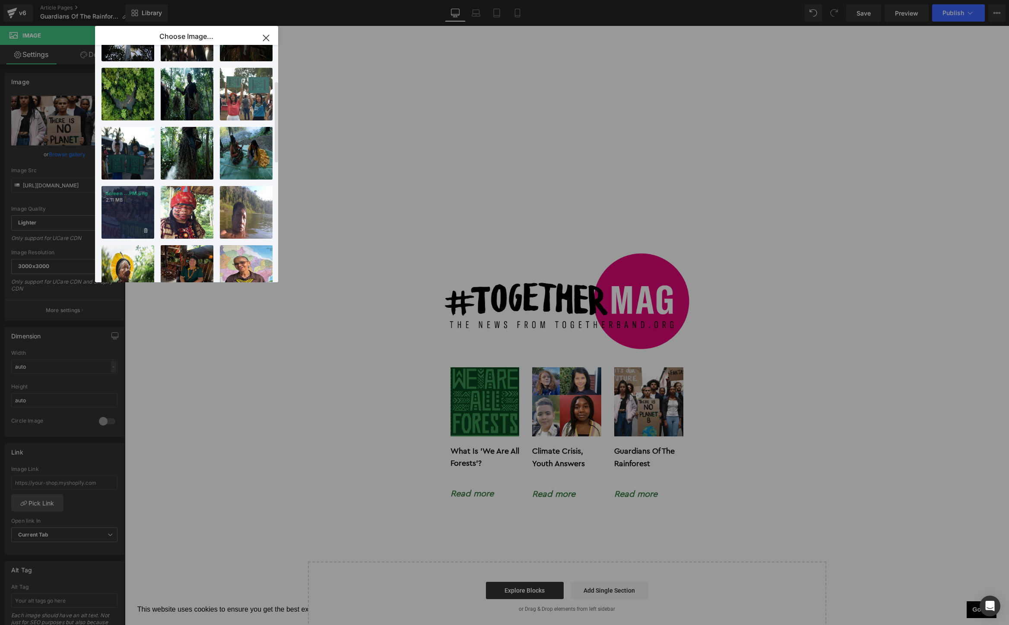
scroll to position [106, 0]
click at [123, 221] on div "Screen ...PM.png 2.11 MB" at bounding box center [127, 211] width 53 height 53
type input "[URL][DOMAIN_NAME]"
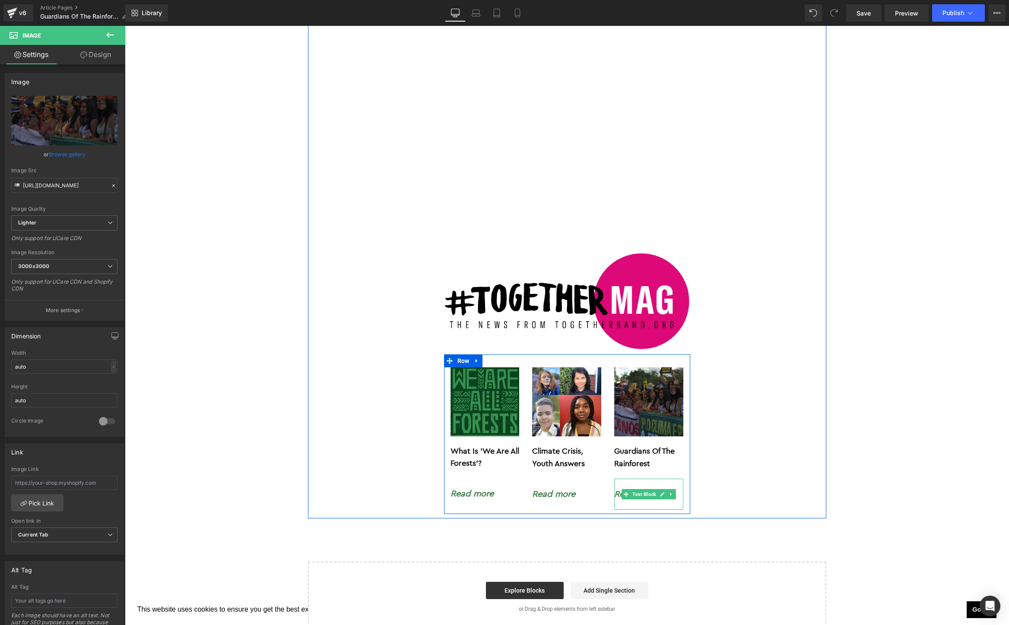
click at [675, 479] on div "Read more" at bounding box center [648, 494] width 69 height 31
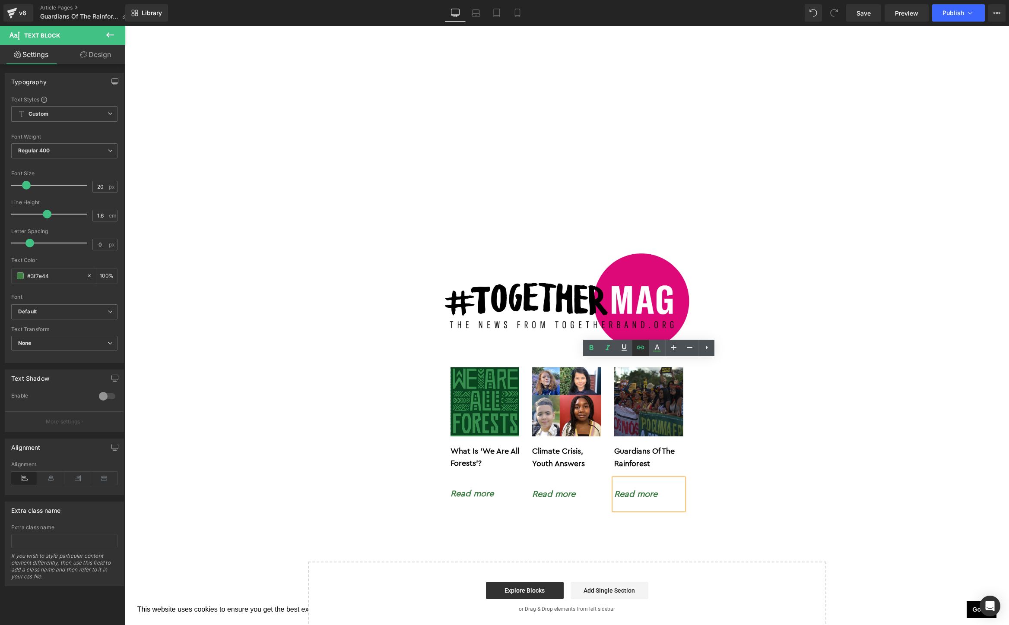
click at [641, 351] on icon at bounding box center [640, 347] width 10 height 10
click at [643, 390] on input "[URL][DOMAIN_NAME]" at bounding box center [677, 394] width 133 height 22
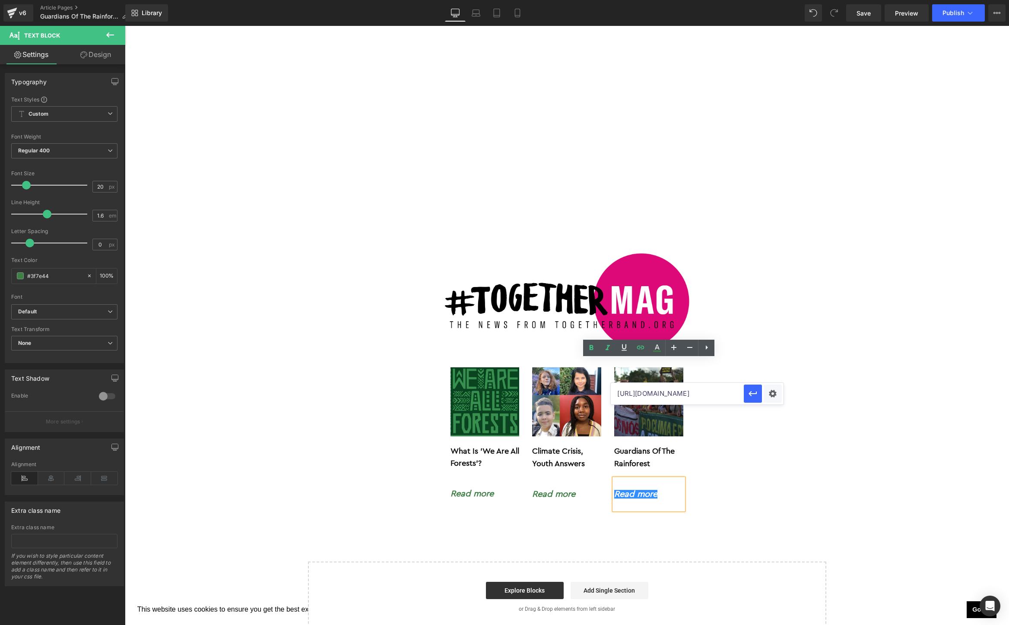
click at [643, 390] on input "[URL][DOMAIN_NAME]" at bounding box center [677, 394] width 133 height 22
paste input "amazon-indigenous-voice"
type input "[URL][DOMAIN_NAME]"
click at [770, 0] on div "Text Color Highlight Color #333333 Choose Image... Back to Library Insert Scree…" at bounding box center [504, 0] width 1009 height 0
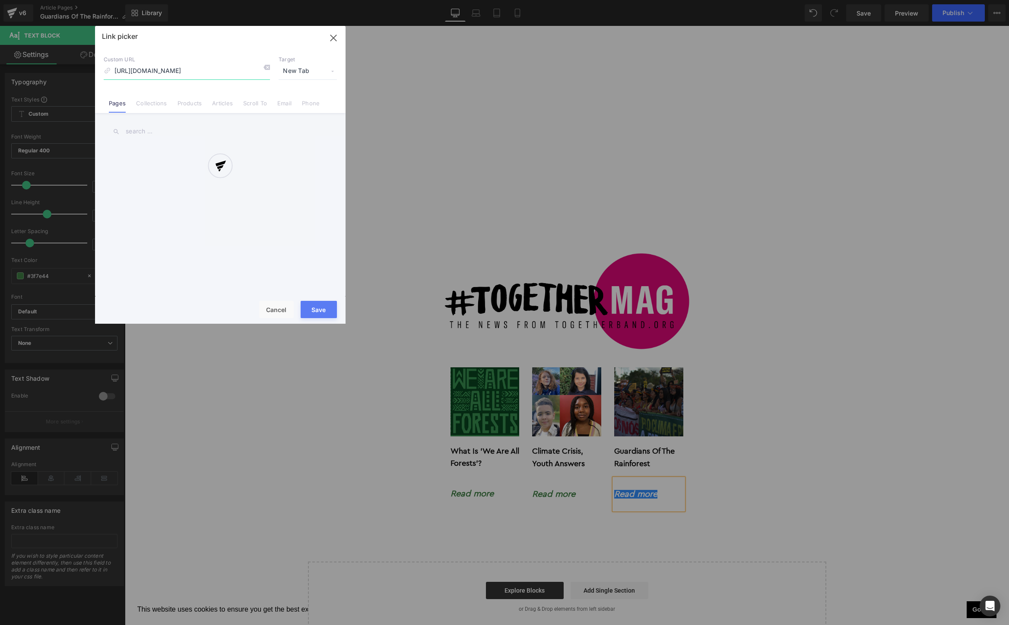
scroll to position [0, 35]
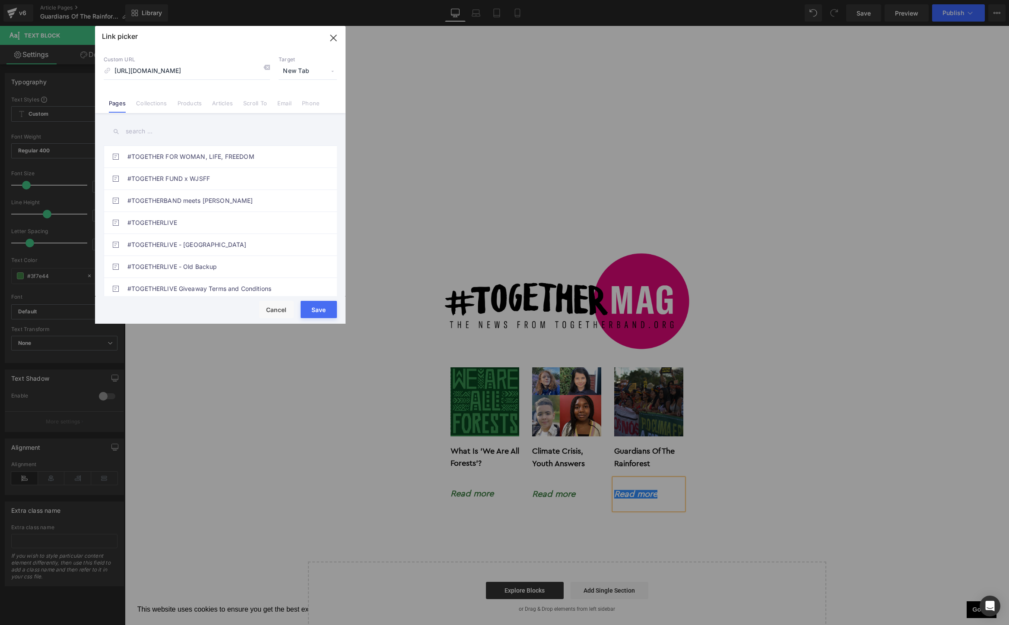
click at [320, 310] on button "Save" at bounding box center [319, 309] width 36 height 17
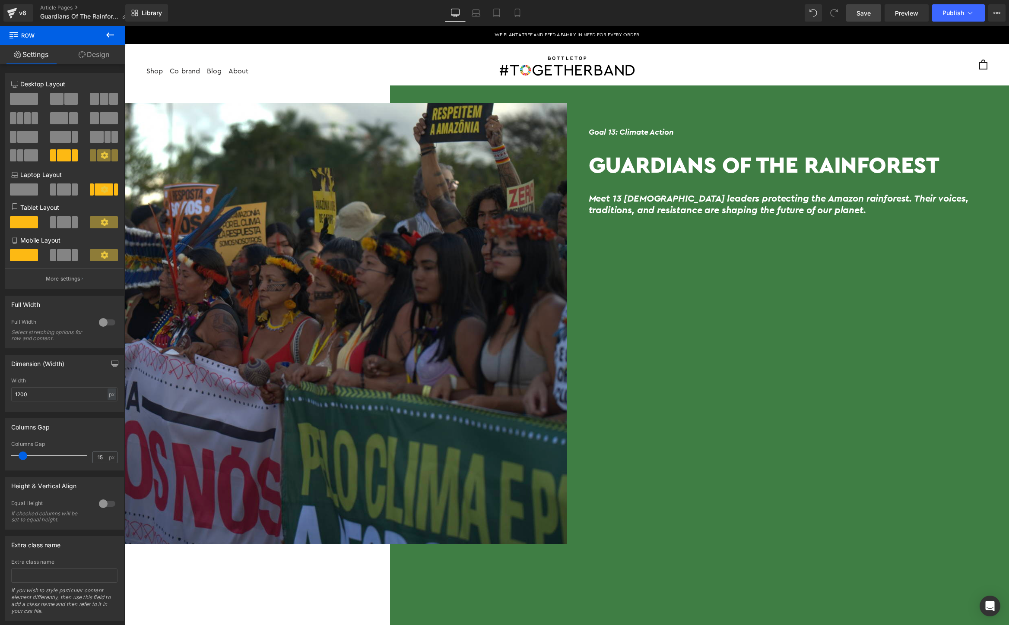
click at [864, 16] on span "Save" at bounding box center [863, 13] width 14 height 9
click at [957, 10] on span "Publish" at bounding box center [953, 13] width 22 height 7
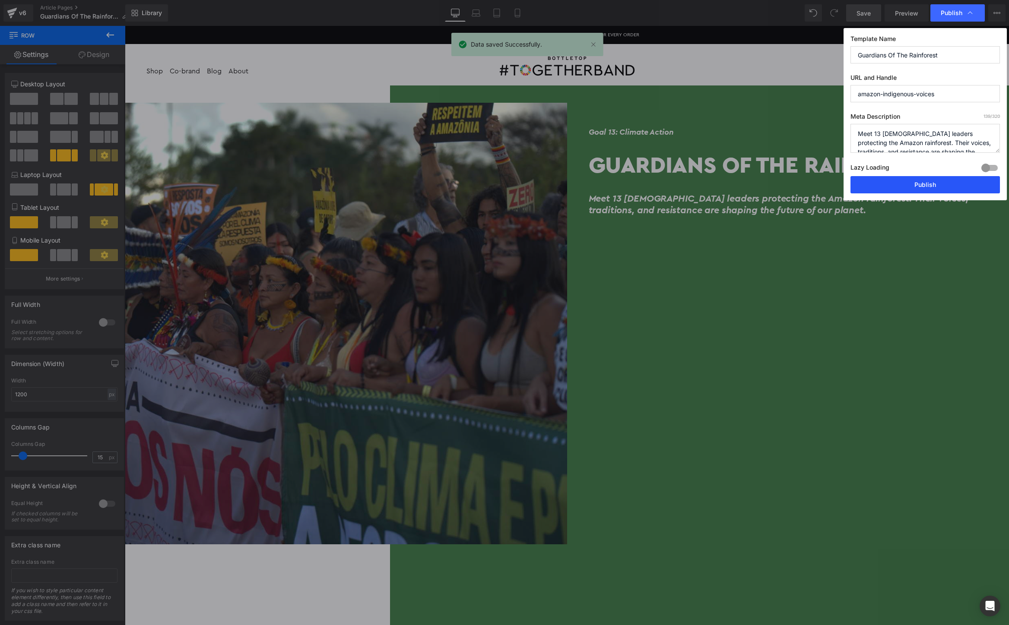
click at [928, 181] on button "Publish" at bounding box center [924, 184] width 149 height 17
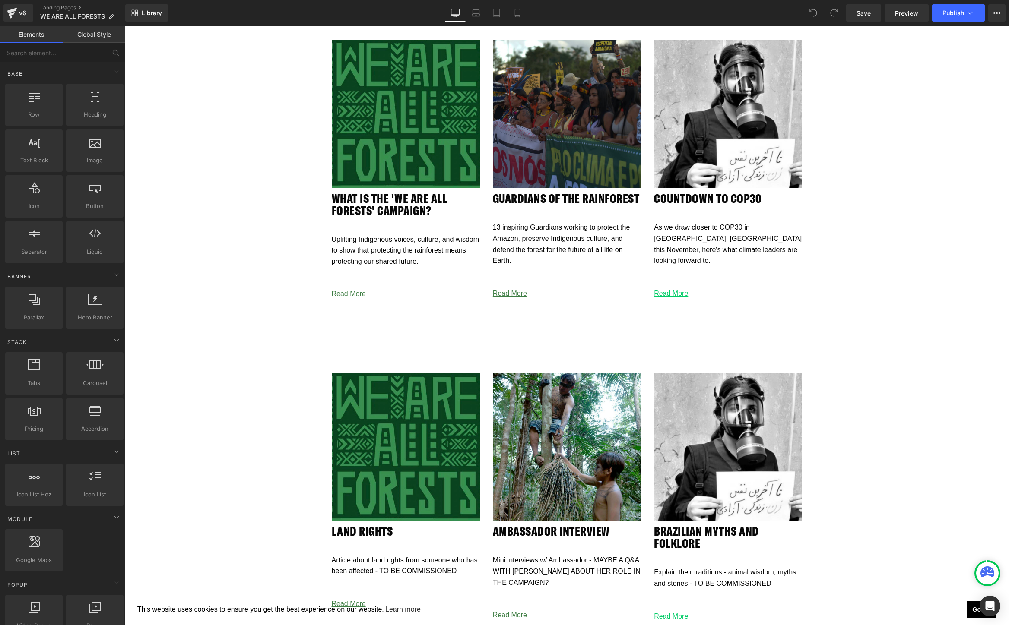
scroll to position [1739, 0]
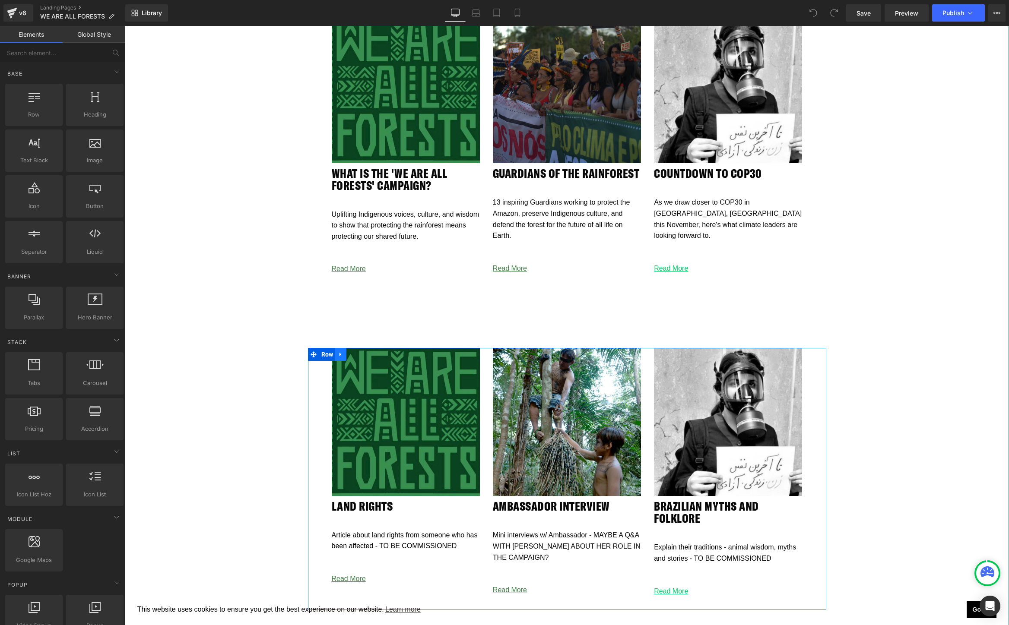
click at [340, 353] on icon at bounding box center [340, 355] width 2 height 4
click at [364, 353] on icon at bounding box center [363, 355] width 6 height 6
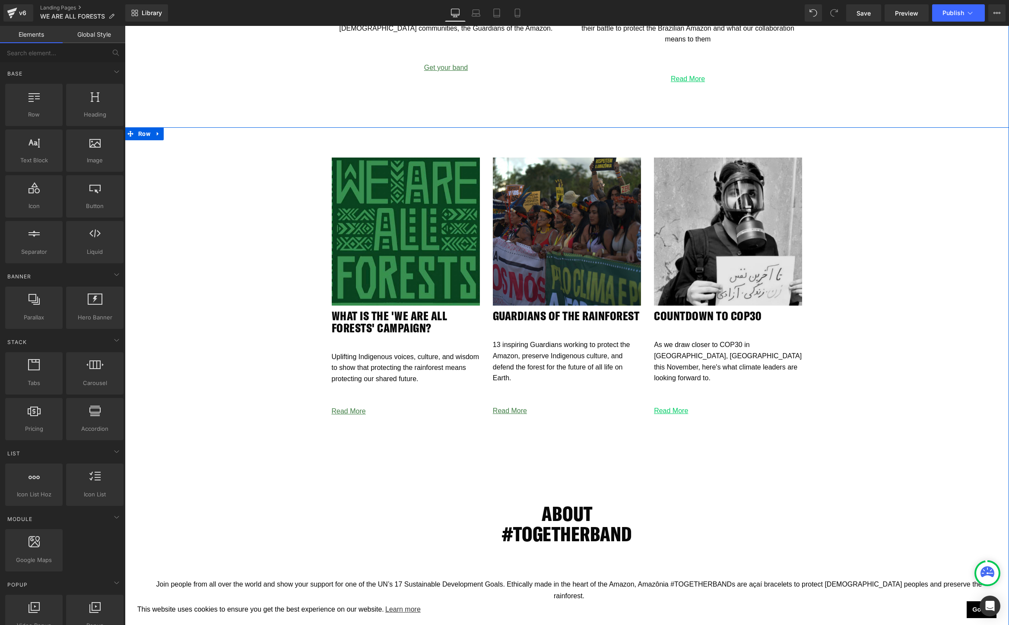
scroll to position [1593, 0]
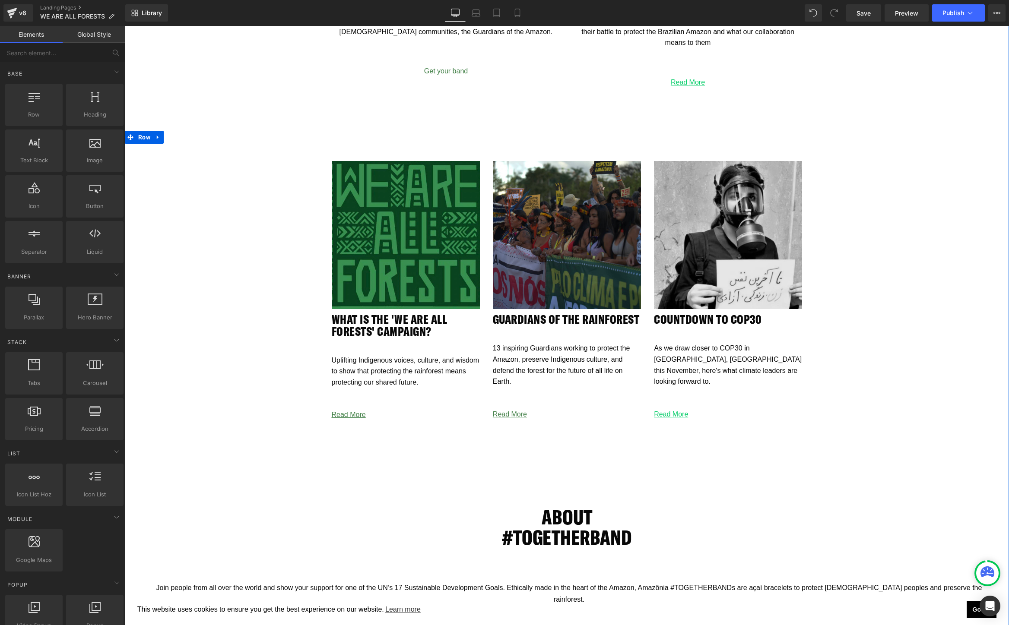
click at [718, 249] on img at bounding box center [728, 235] width 148 height 148
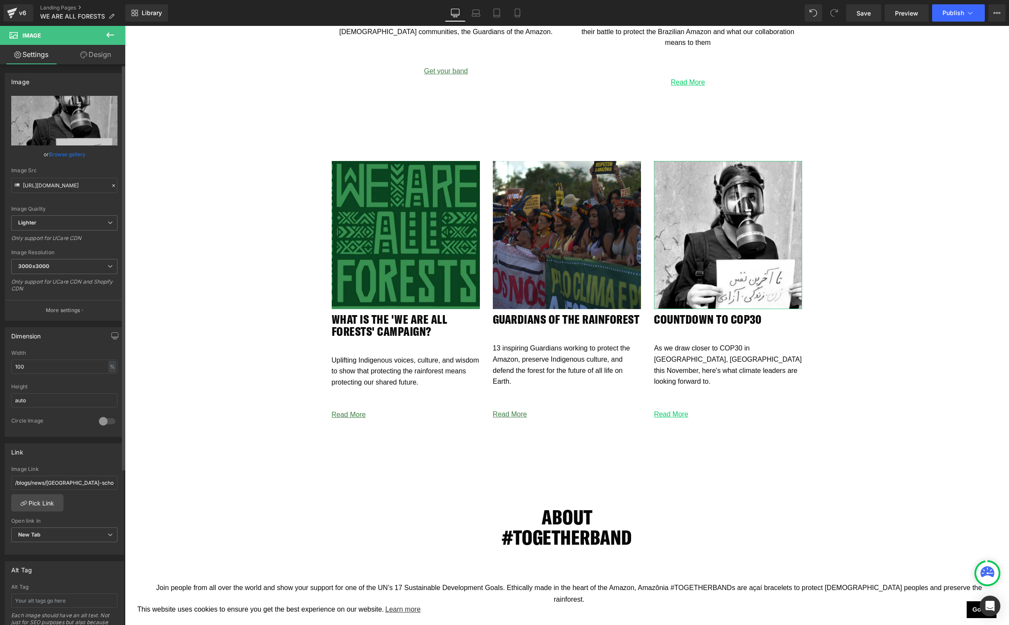
click at [57, 156] on link "Browse gallery" at bounding box center [67, 154] width 37 height 15
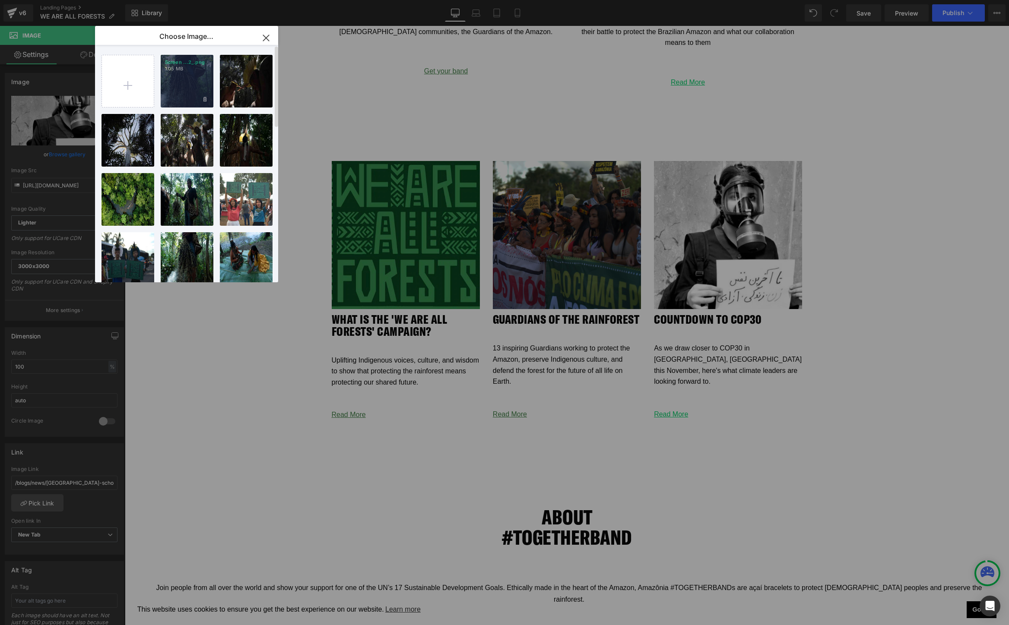
click at [188, 81] on div "Screen ...2_.png 1.05 MB" at bounding box center [187, 81] width 53 height 53
type input "https://ucarecdn.com/978f8955-15a2-4601-aca4-2c1792540460/-/format/auto/-/previ…"
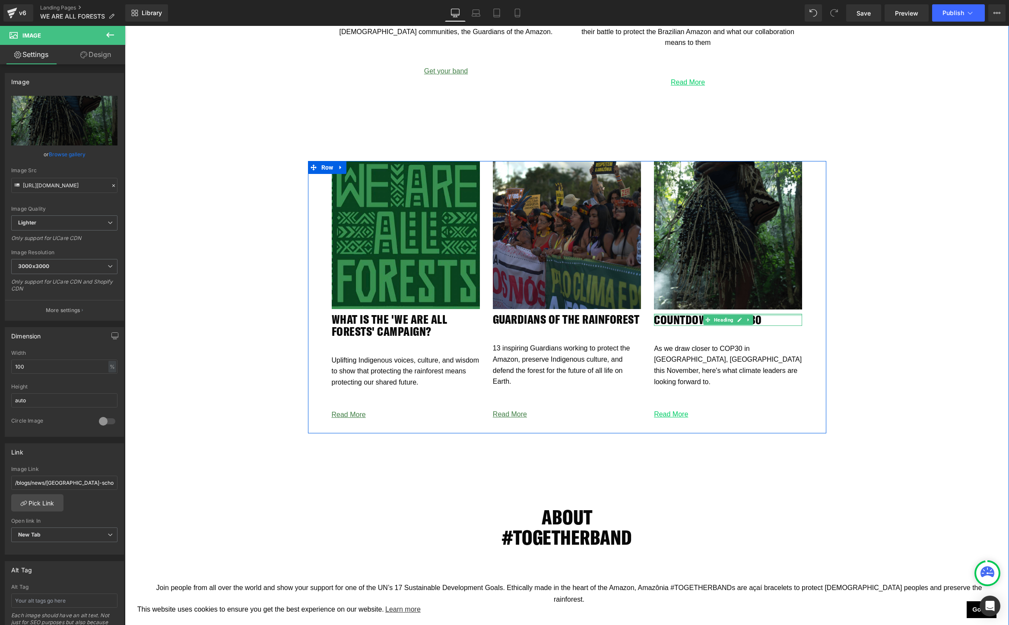
click at [770, 318] on h2 "COUNTDOWN TO COP30" at bounding box center [728, 320] width 148 height 12
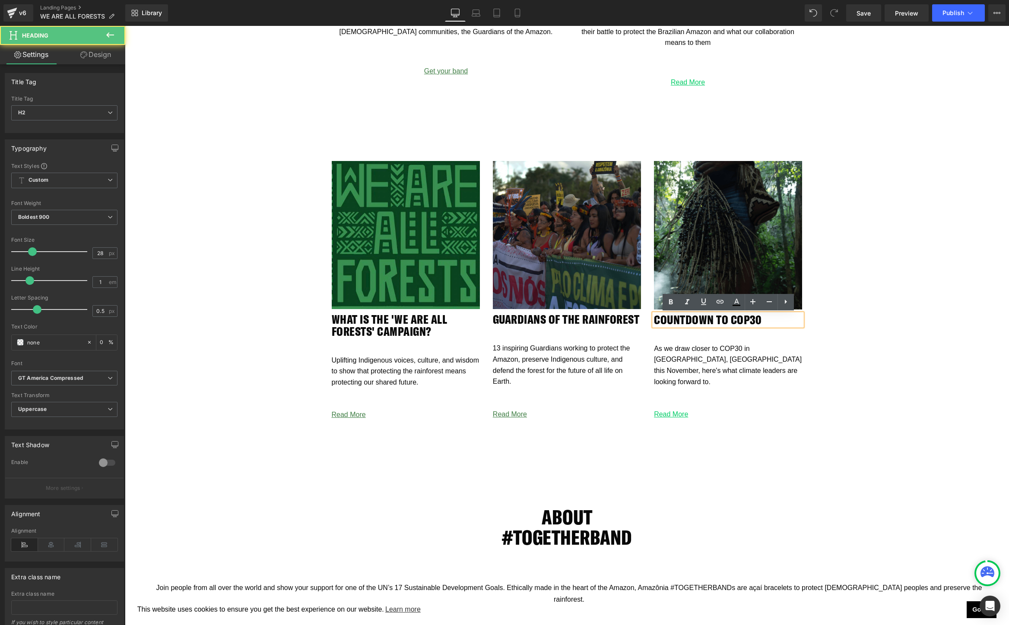
click at [770, 318] on h2 "COUNTDOWN TO COP30" at bounding box center [728, 320] width 148 height 12
drag, startPoint x: 770, startPoint y: 318, endPoint x: 669, endPoint y: 317, distance: 100.2
click at [669, 317] on h2 "COUNTDOWN TO COP30" at bounding box center [728, 320] width 148 height 12
click at [724, 358] on div "As we draw closer to COP30 in Belém, Brazil this November, here's what climate …" at bounding box center [728, 365] width 148 height 61
click at [724, 358] on p "As we draw closer to COP30 in Belém, Brazil this November, here's what climate …" at bounding box center [728, 365] width 148 height 44
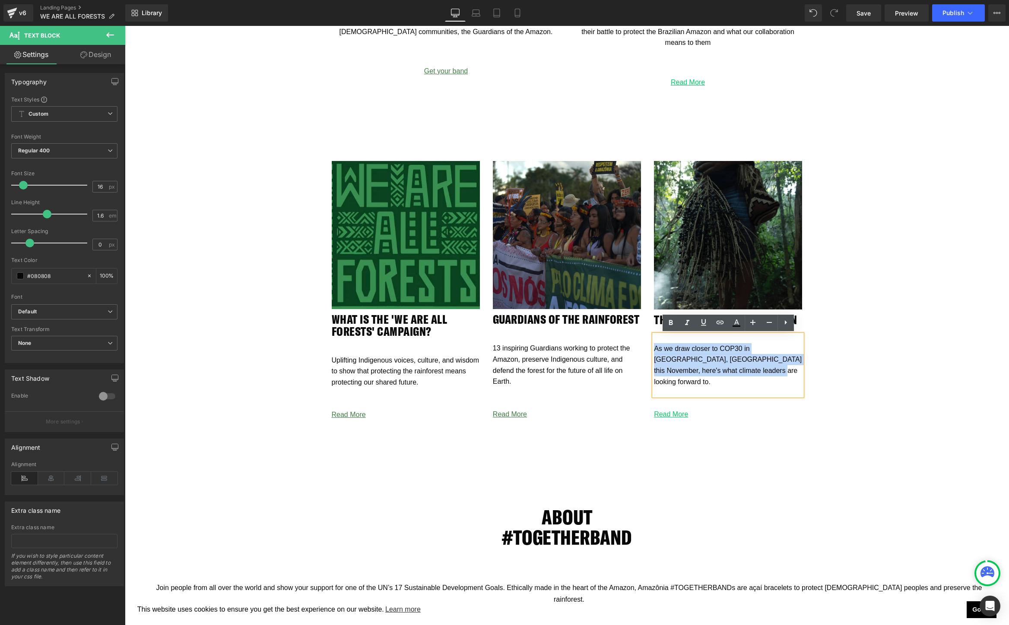
drag, startPoint x: 732, startPoint y: 376, endPoint x: 642, endPoint y: 347, distance: 94.2
click at [642, 347] on div "Image WHAT IS THE 'We ARE ALL FORESTS' CAMPAIGN? Heading Uplifting Indigenous v…" at bounding box center [567, 297] width 518 height 273
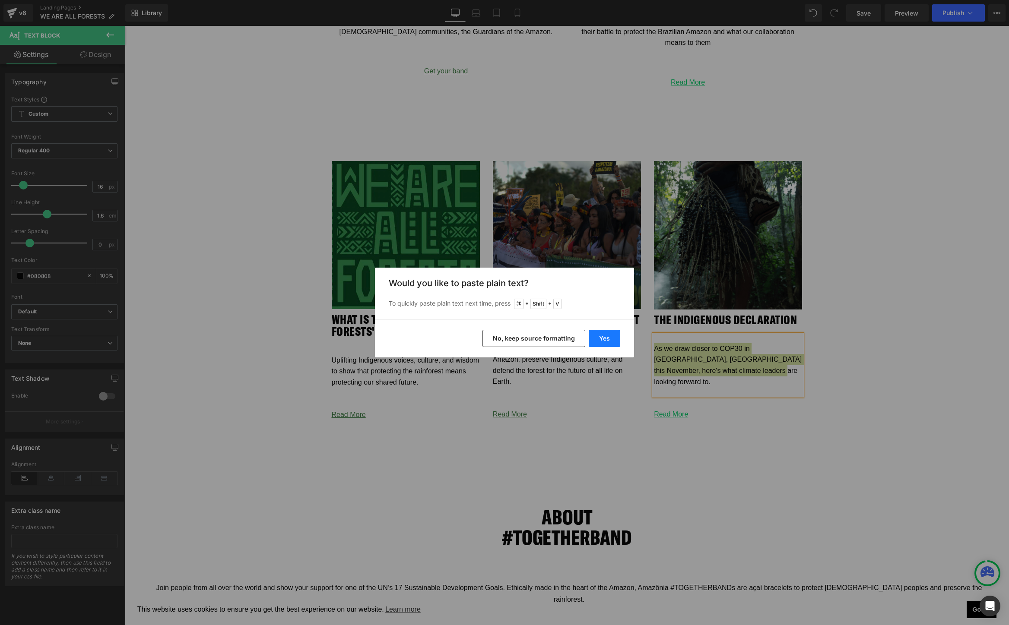
click at [601, 339] on button "Yes" at bounding box center [605, 338] width 32 height 17
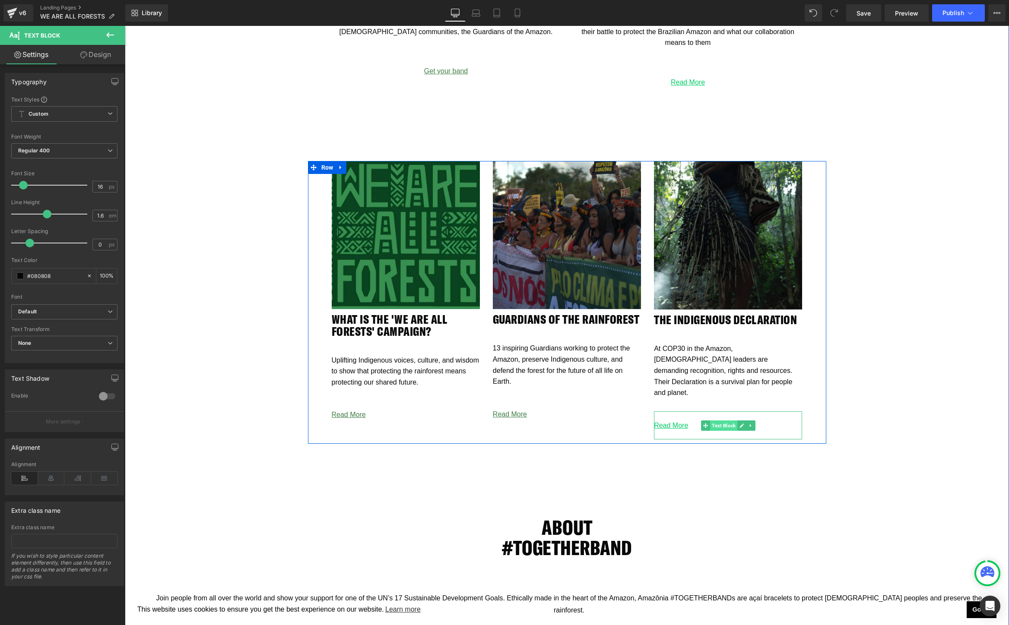
click at [718, 421] on span "Text Block" at bounding box center [723, 426] width 27 height 10
click at [774, 420] on p "Read More" at bounding box center [728, 425] width 148 height 11
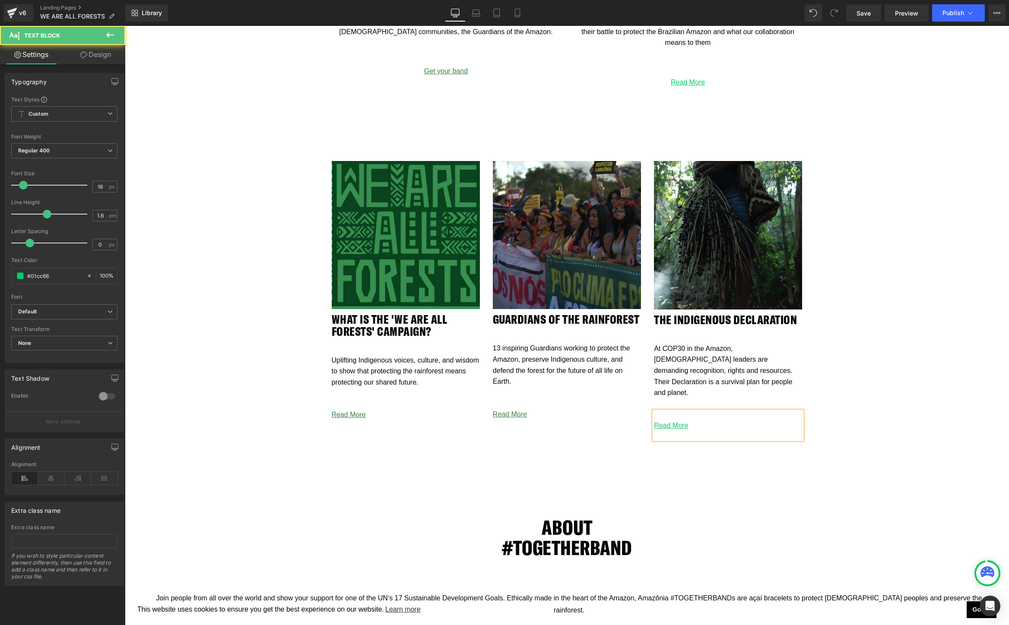
click at [774, 420] on p "Read More" at bounding box center [728, 425] width 148 height 11
drag, startPoint x: 712, startPoint y: 420, endPoint x: 644, endPoint y: 418, distance: 67.4
click at [644, 418] on div "Image WHAT IS THE 'We ARE ALL FORESTS' CAMPAIGN? Heading Uplifting Indigenous v…" at bounding box center [567, 302] width 518 height 283
click at [721, 388] on icon at bounding box center [719, 388] width 7 height 3
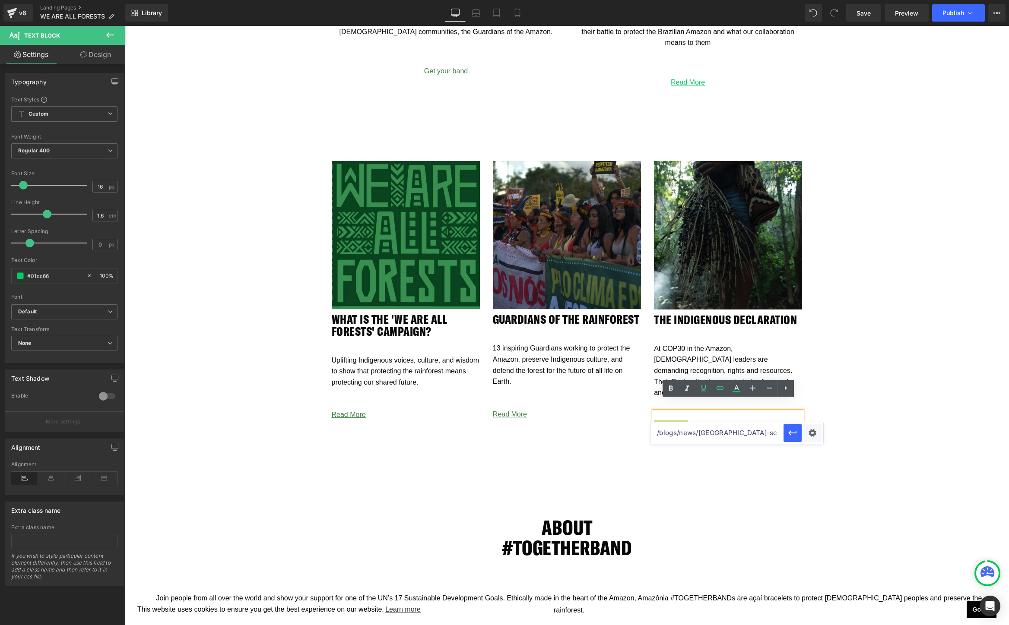
click at [723, 434] on input "/blogs/news/iran-schoolgirl-poisonings" at bounding box center [716, 433] width 133 height 22
paste input "https://togetherband.org/blogs/news/indigenous-declaration-cop30-climate-justice"
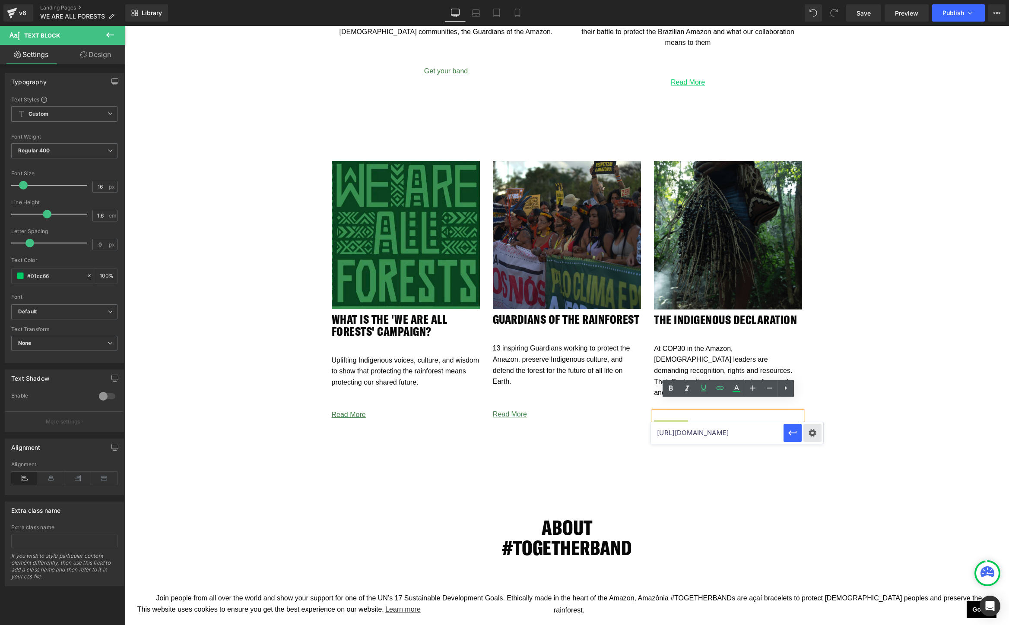
click at [815, 0] on div "Text Color Highlight Color #333333 Choose Image... Back to Library Insert Scree…" at bounding box center [504, 0] width 1009 height 0
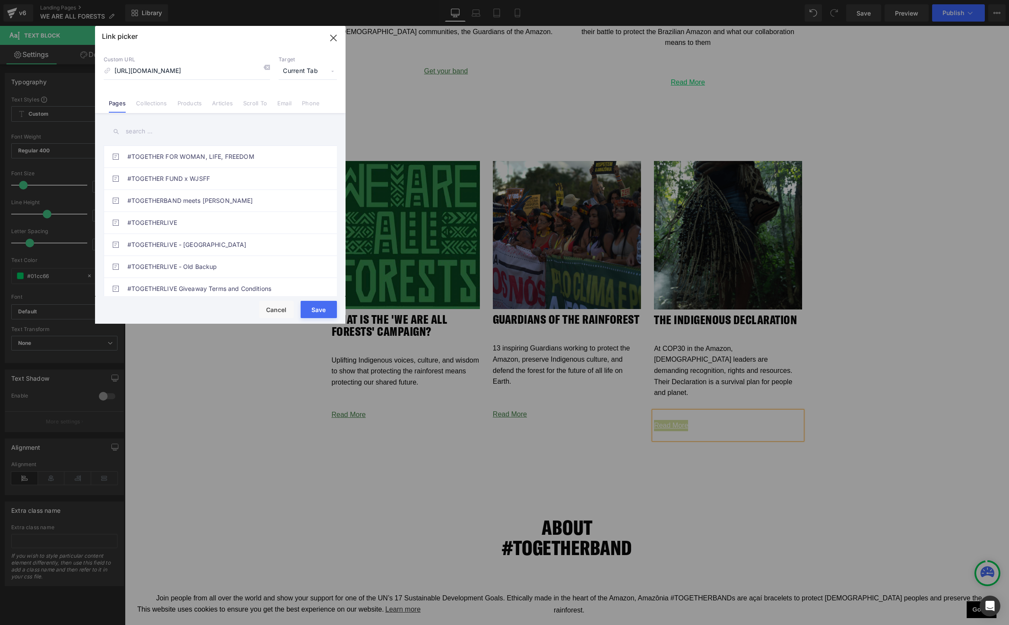
scroll to position [0, 0]
click at [303, 63] on span "Current Tab" at bounding box center [308, 71] width 58 height 16
click at [295, 102] on li "New Tab" at bounding box center [307, 102] width 67 height 15
click at [313, 309] on button "Save" at bounding box center [319, 309] width 36 height 17
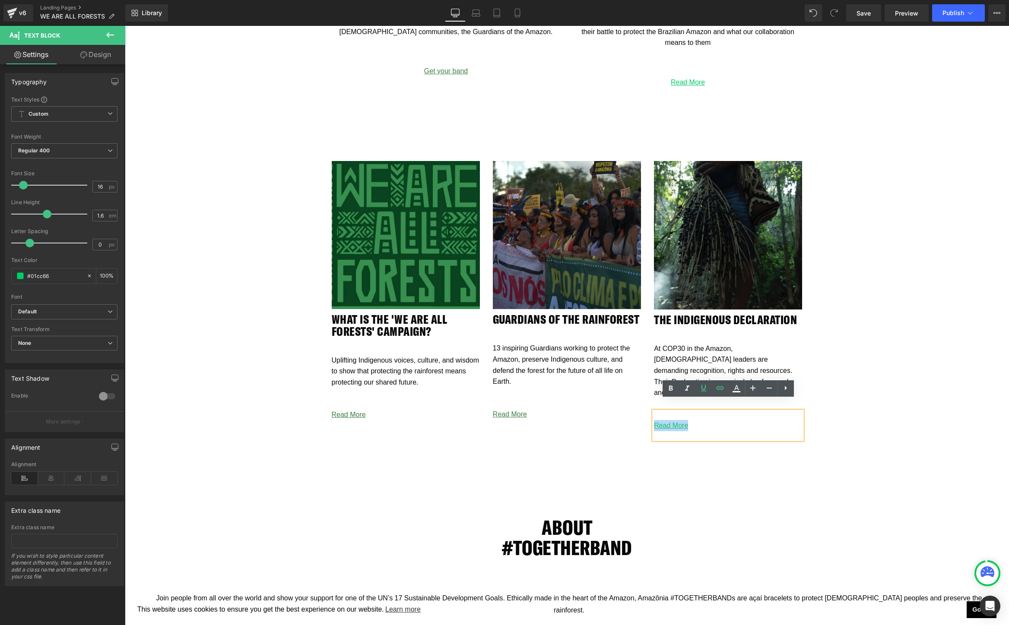
click at [337, 454] on div "Image WHAT IS THE 'We ARE ALL FORESTS' CAMPAIGN? Heading Uplifting Indigenous v…" at bounding box center [567, 602] width 884 height 943
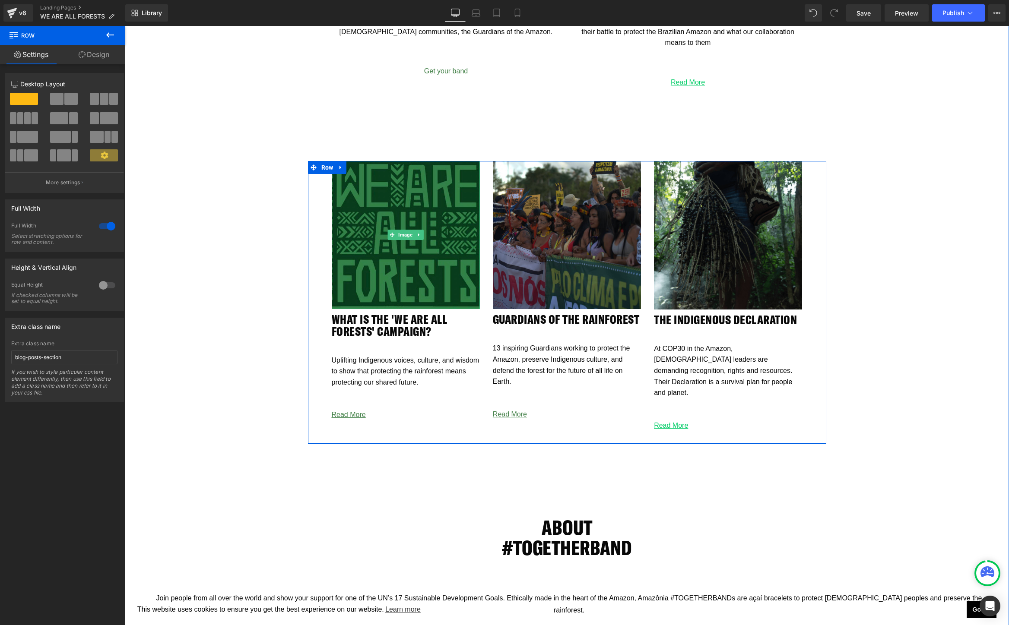
click at [387, 258] on img at bounding box center [406, 235] width 148 height 148
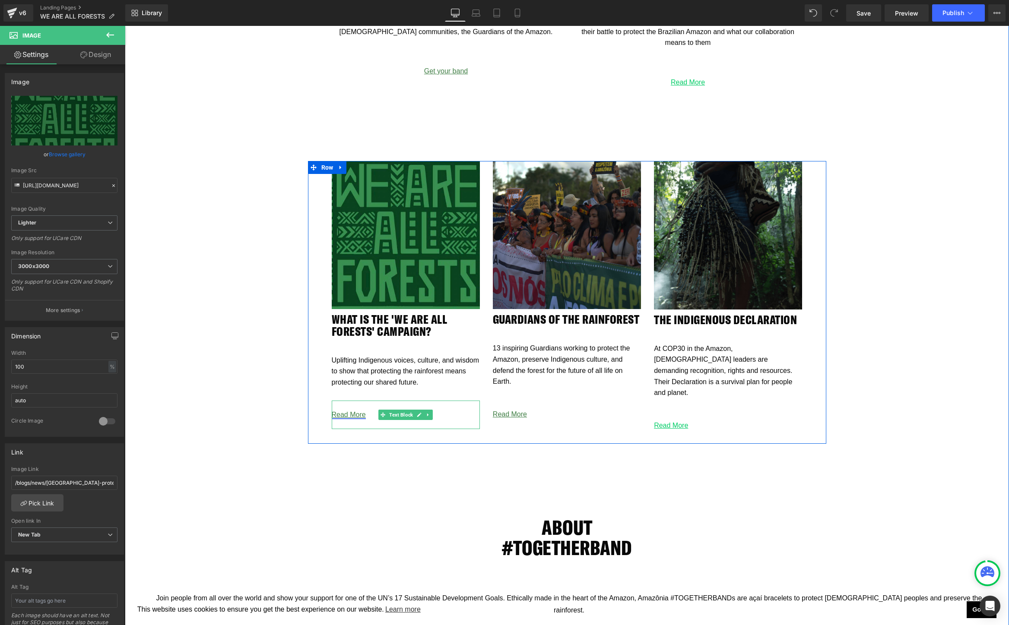
click at [354, 417] on link "Read More" at bounding box center [349, 414] width 34 height 7
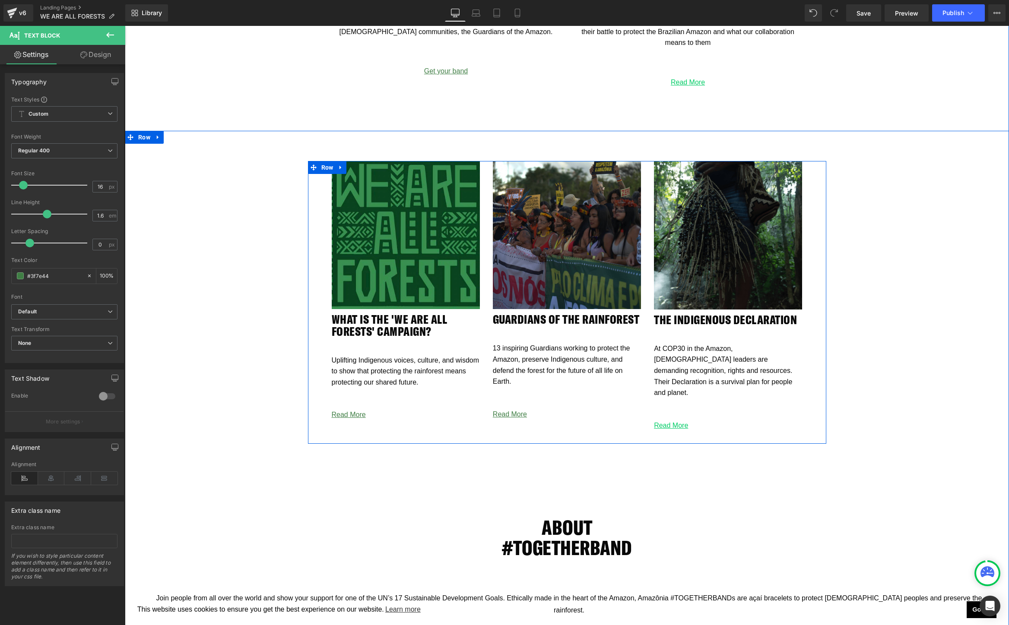
click at [352, 421] on div "Read More" at bounding box center [406, 415] width 148 height 29
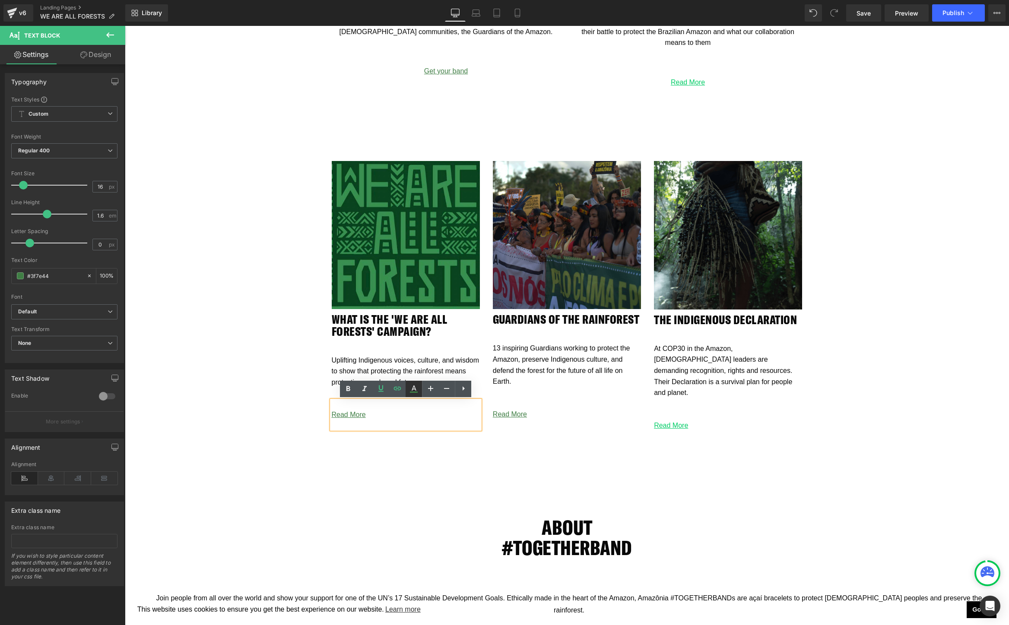
click at [414, 390] on icon at bounding box center [414, 389] width 10 height 10
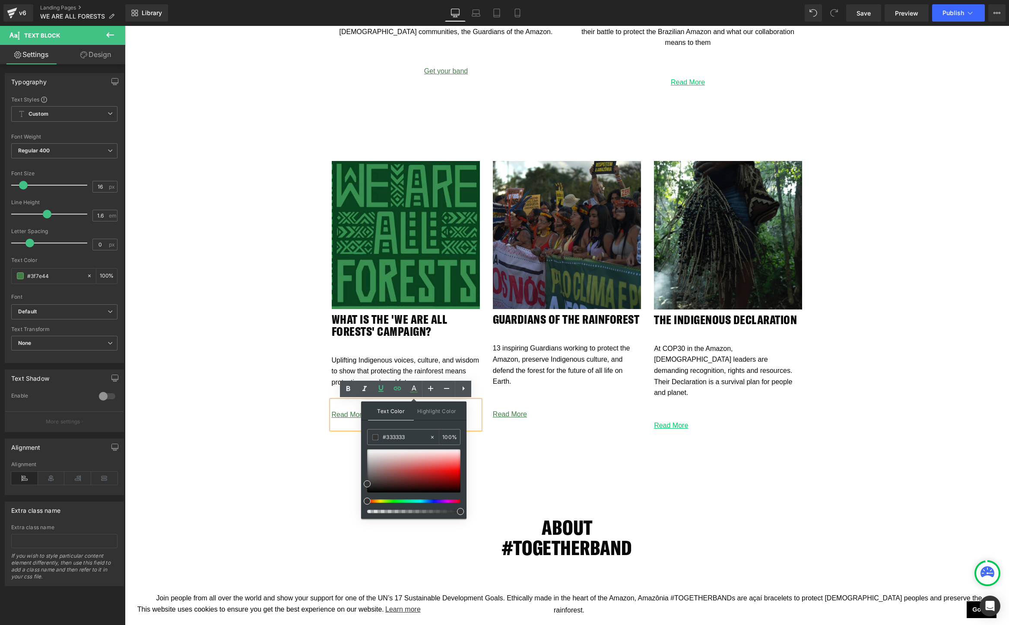
click at [523, 474] on div "ABOUT #TOGETHERBAND Heading Row Join people from all over the world and show yo…" at bounding box center [567, 558] width 884 height 168
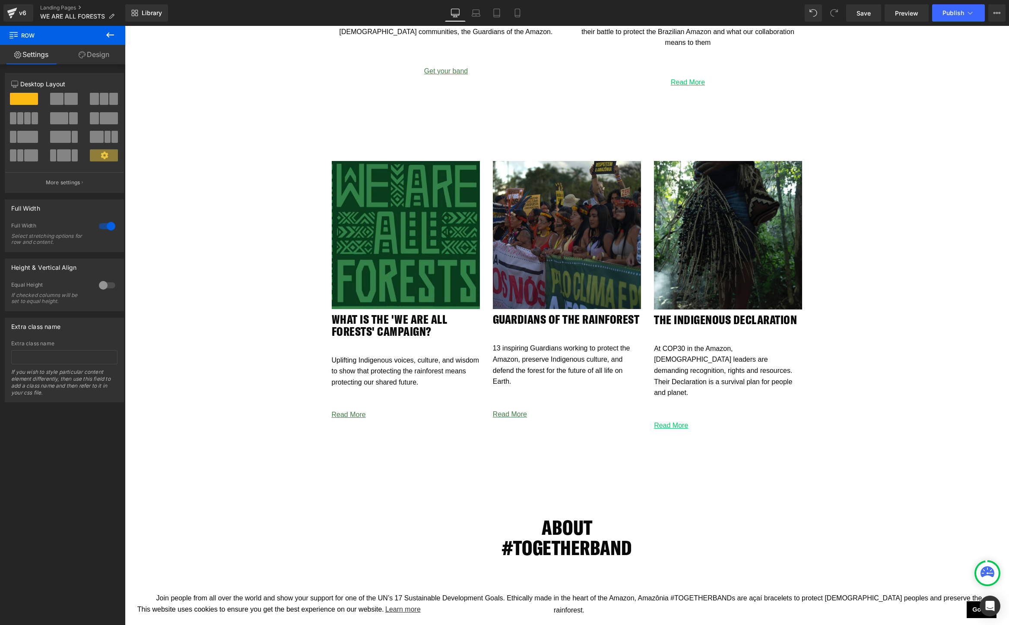
click at [384, 219] on img at bounding box center [406, 235] width 148 height 148
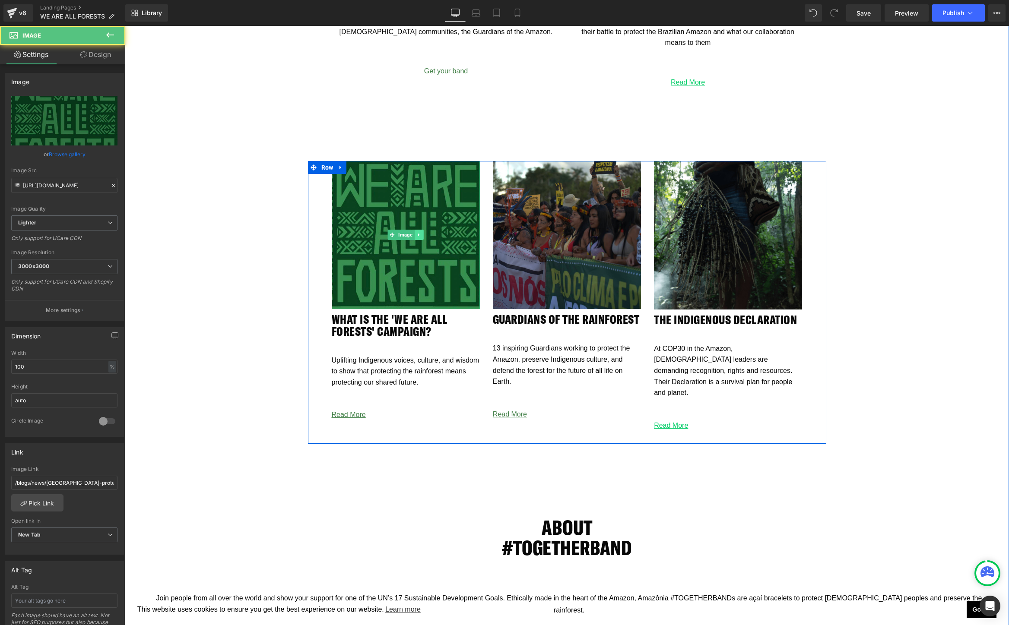
click at [420, 235] on icon at bounding box center [419, 234] width 5 height 5
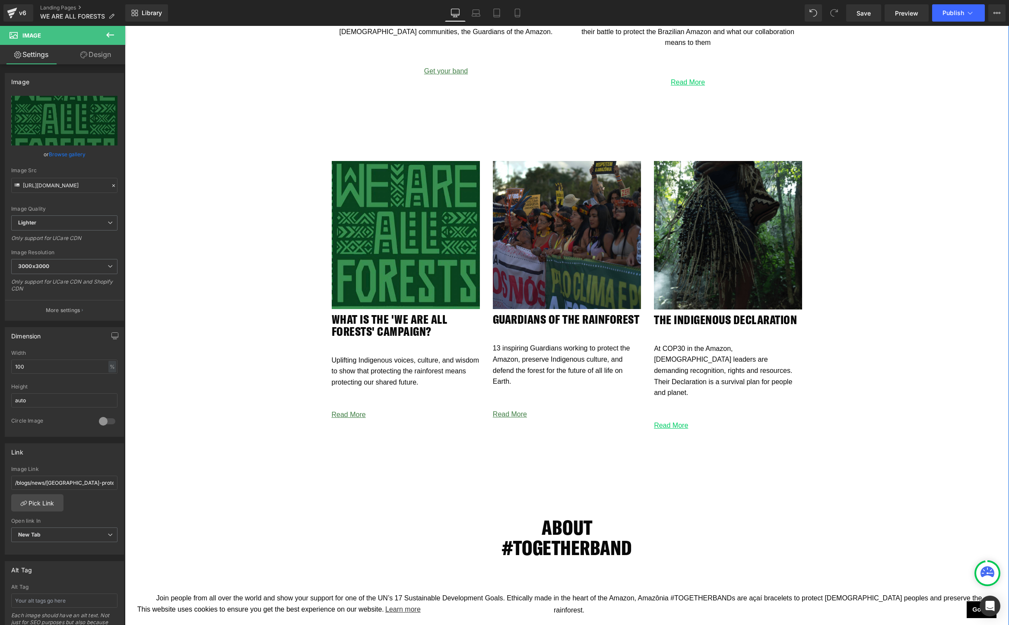
click at [240, 251] on div "Image WHAT IS THE 'We ARE ALL FORESTS' CAMPAIGN? Heading Uplifting Indigenous v…" at bounding box center [567, 602] width 884 height 943
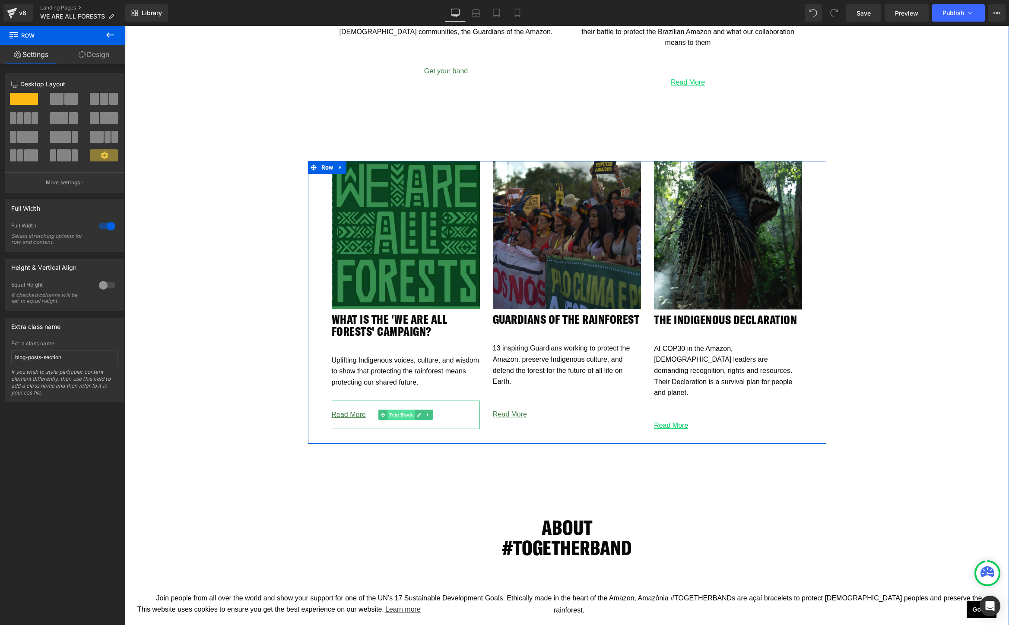
click at [402, 415] on span "Text Block" at bounding box center [400, 415] width 27 height 10
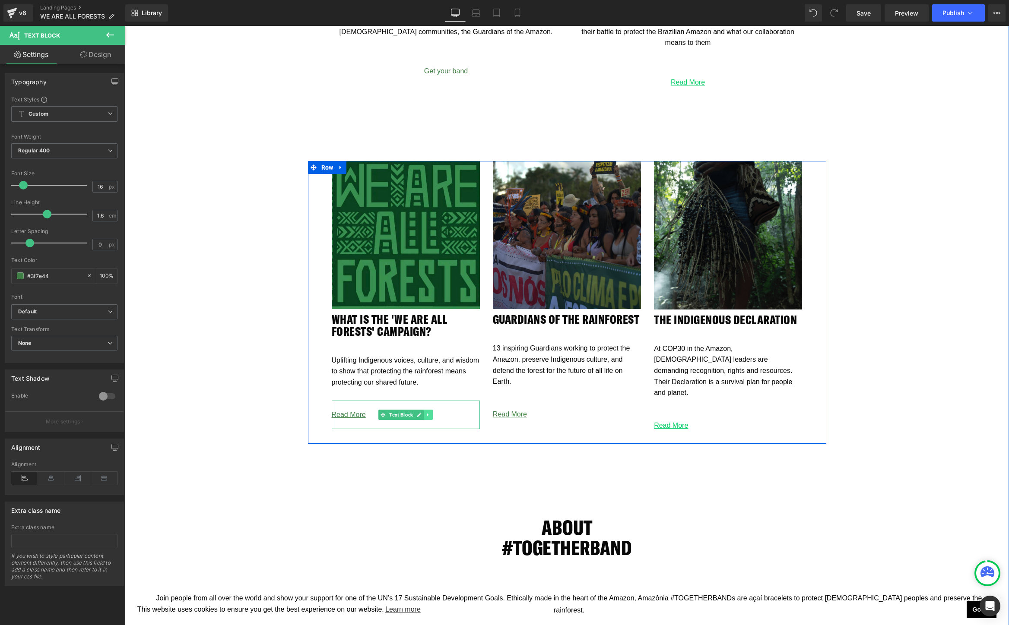
click at [432, 416] on link at bounding box center [428, 415] width 9 height 10
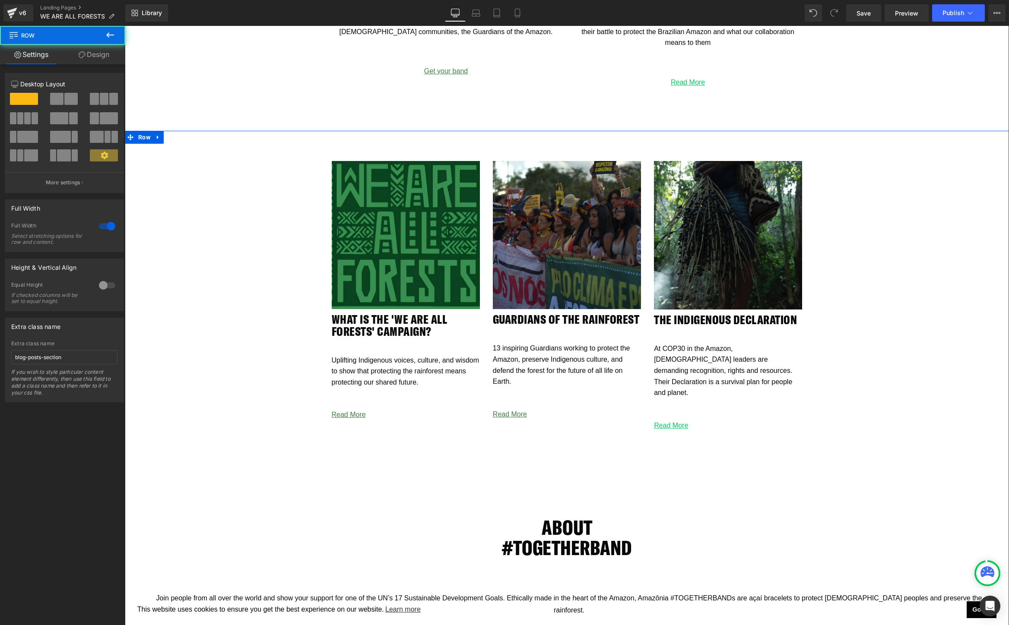
click at [253, 442] on div "Image WHAT IS THE 'We ARE ALL FORESTS' CAMPAIGN? Heading Uplifting Indigenous v…" at bounding box center [567, 602] width 884 height 943
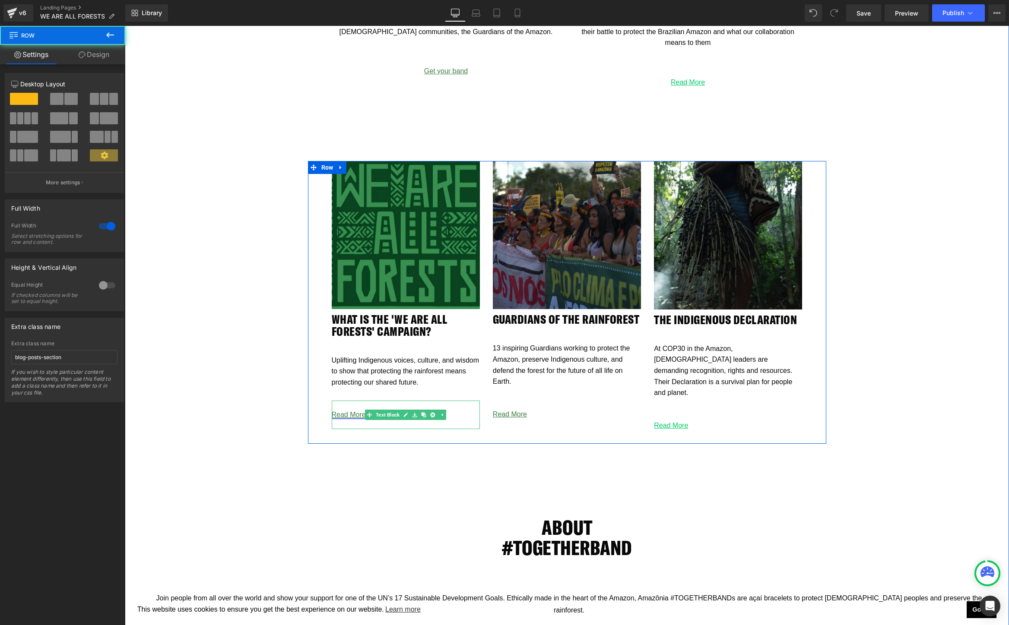
click at [352, 415] on link "Read More" at bounding box center [349, 414] width 34 height 7
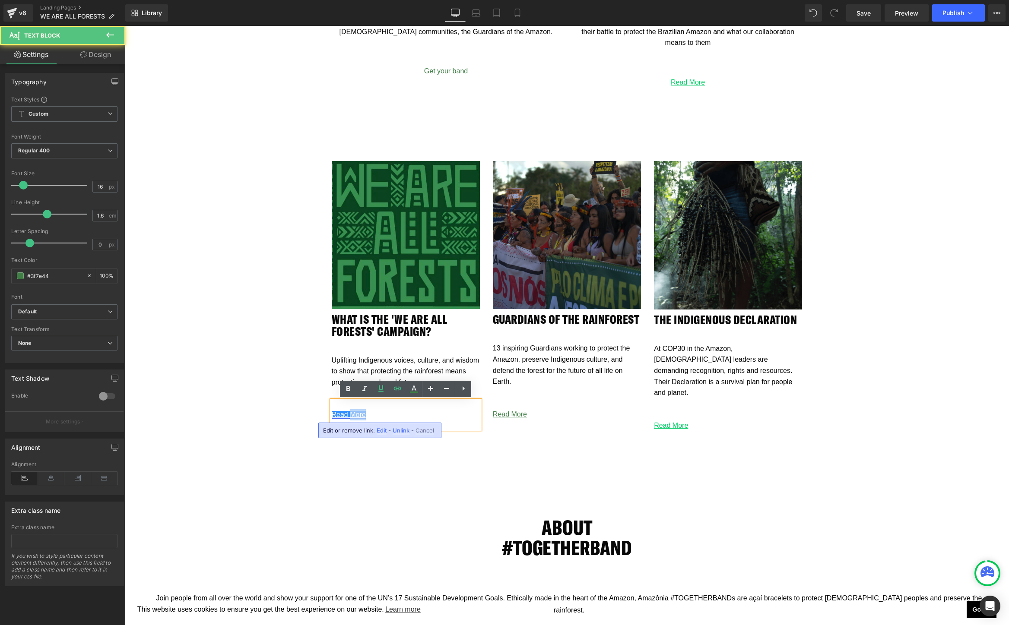
click at [352, 415] on link "Read More" at bounding box center [349, 414] width 34 height 7
click at [380, 430] on span "Edit" at bounding box center [382, 430] width 10 height 7
click at [421, 432] on input "/blogs/news/iran-protests" at bounding box center [394, 434] width 133 height 22
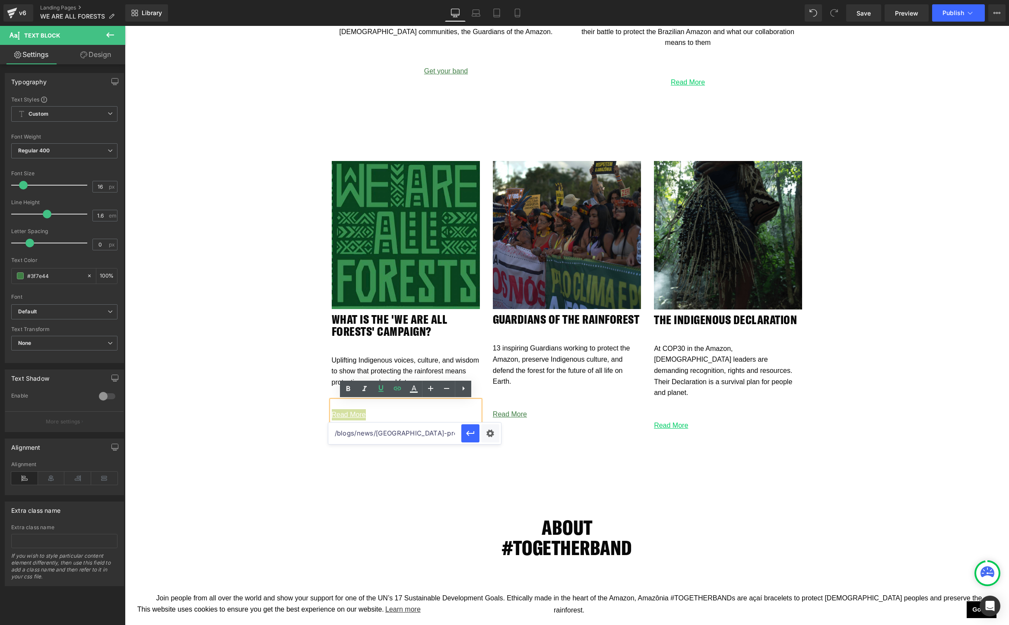
click at [421, 432] on input "/blogs/news/iran-protests" at bounding box center [394, 434] width 133 height 22
paste input "https://togetherband.org/blogs/news/we-are-all-forests-campaign"
type input "https://togetherband.org/blogs/news/we-are-all-forests-campaign"
click at [485, 0] on div "Text Color Highlight Color #333333 #333333 100 % none 0 % Choose Image... Back …" at bounding box center [504, 0] width 1009 height 0
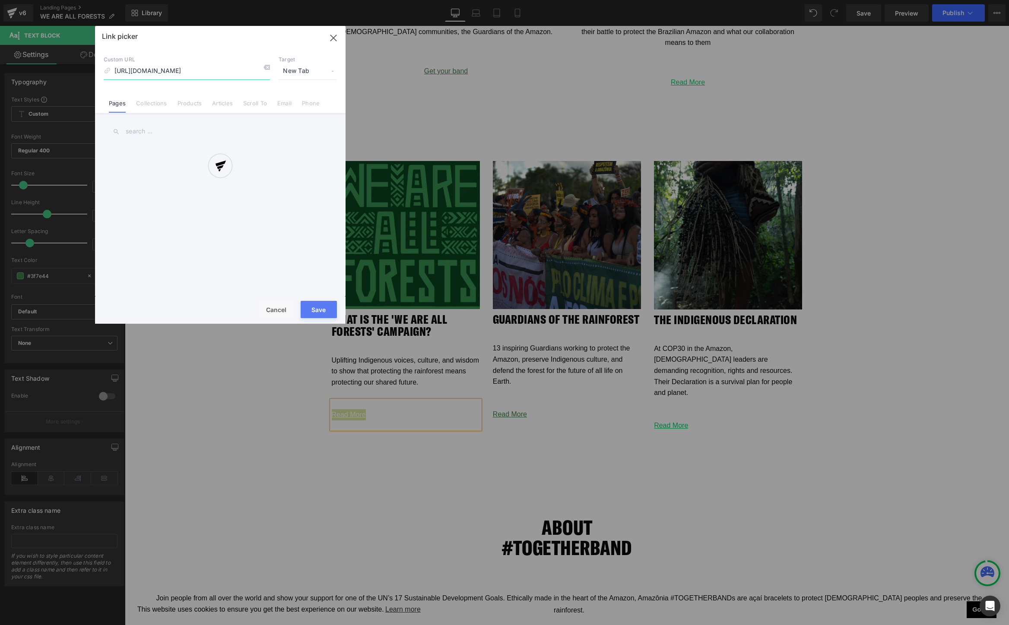
scroll to position [0, 39]
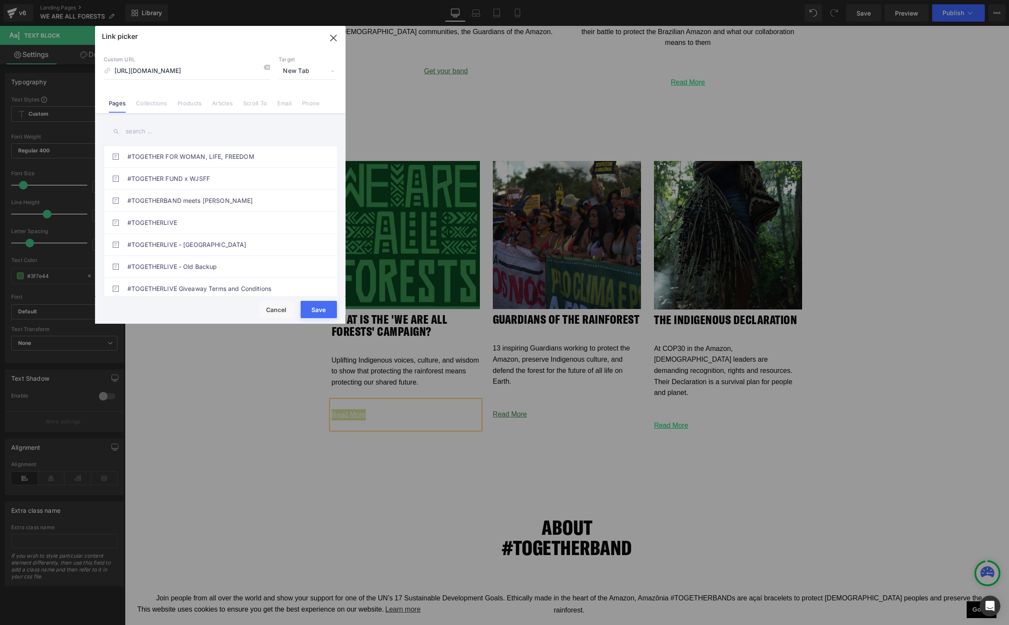
click at [320, 309] on button "Save" at bounding box center [319, 309] width 36 height 17
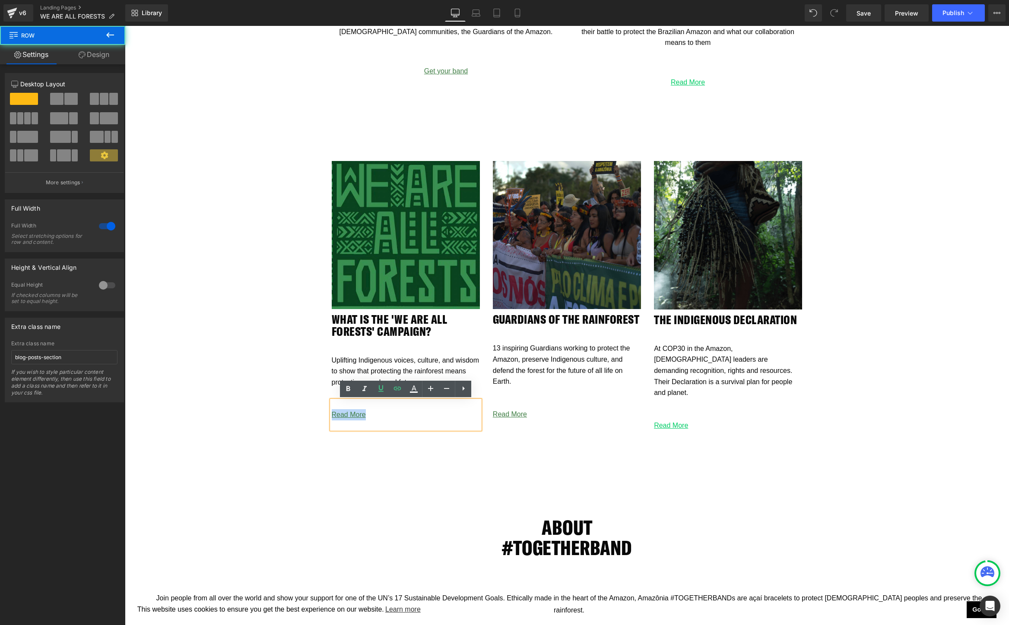
click at [244, 342] on div "Image WHAT IS THE 'We ARE ALL FORESTS' CAMPAIGN? Heading Uplifting Indigenous v…" at bounding box center [567, 602] width 884 height 943
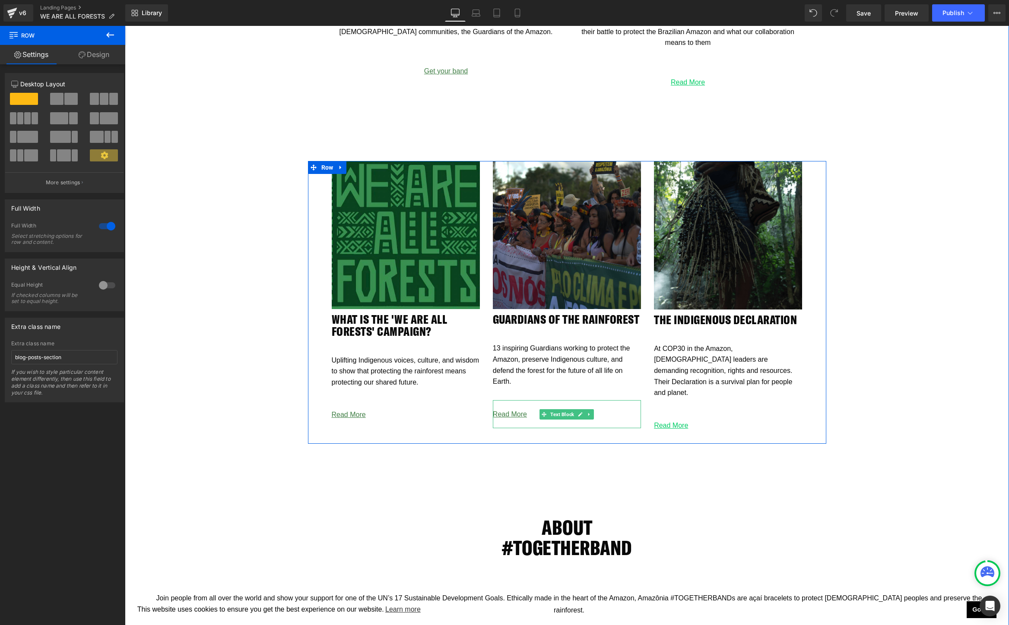
click at [529, 409] on p "Read More" at bounding box center [567, 414] width 148 height 11
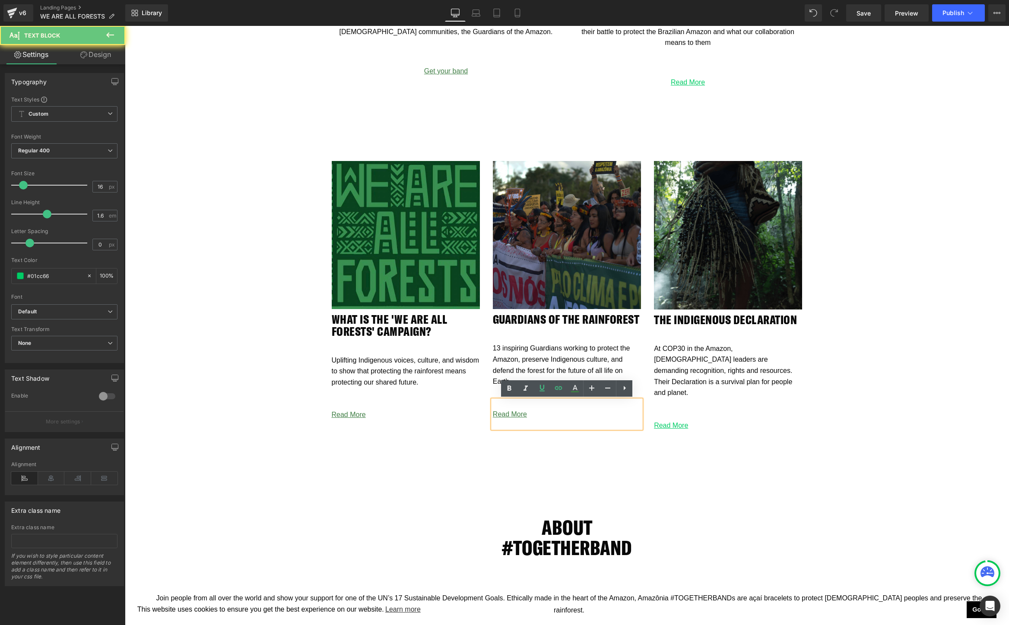
click at [529, 409] on p "Read More" at bounding box center [567, 414] width 148 height 11
click at [558, 384] on icon at bounding box center [558, 388] width 10 height 10
click at [558, 432] on input "https://togetherband.org/blogs/news/amazon-indigenous-voices" at bounding box center [555, 433] width 133 height 22
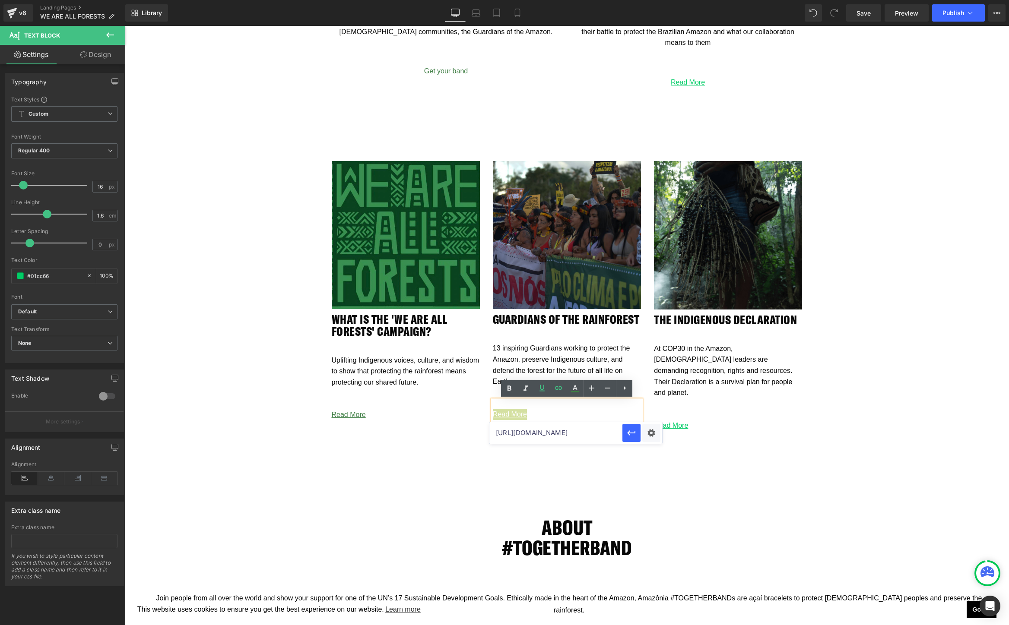
click at [558, 432] on input "https://togetherband.org/blogs/news/amazon-indigenous-voices" at bounding box center [555, 433] width 133 height 22
click at [647, 0] on div "Text Color Highlight Color #333333 #333333 100 % none 0 % Choose Image... Back …" at bounding box center [504, 0] width 1009 height 0
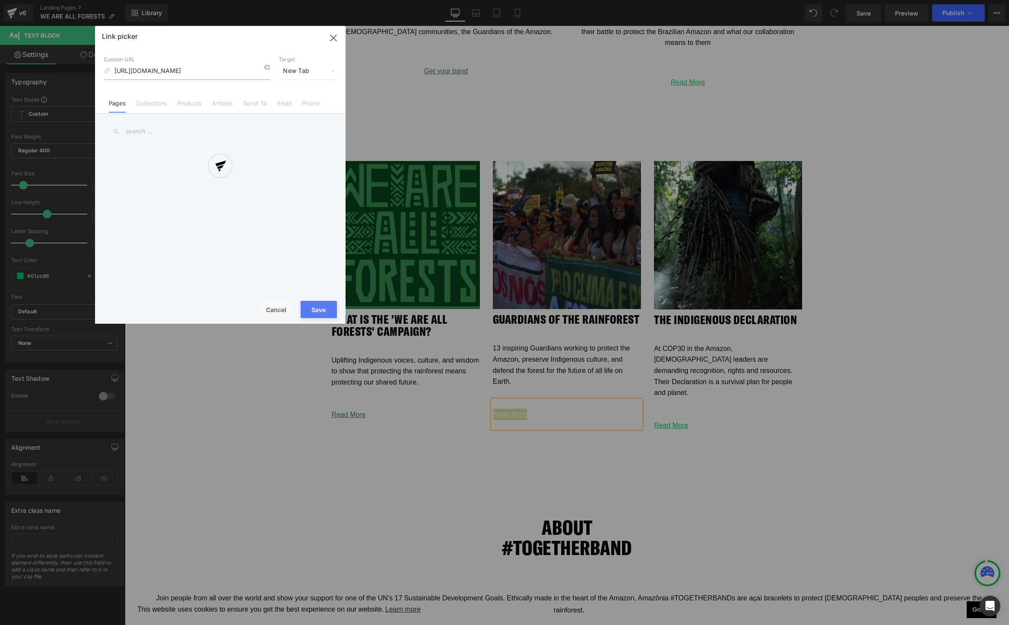
scroll to position [0, 35]
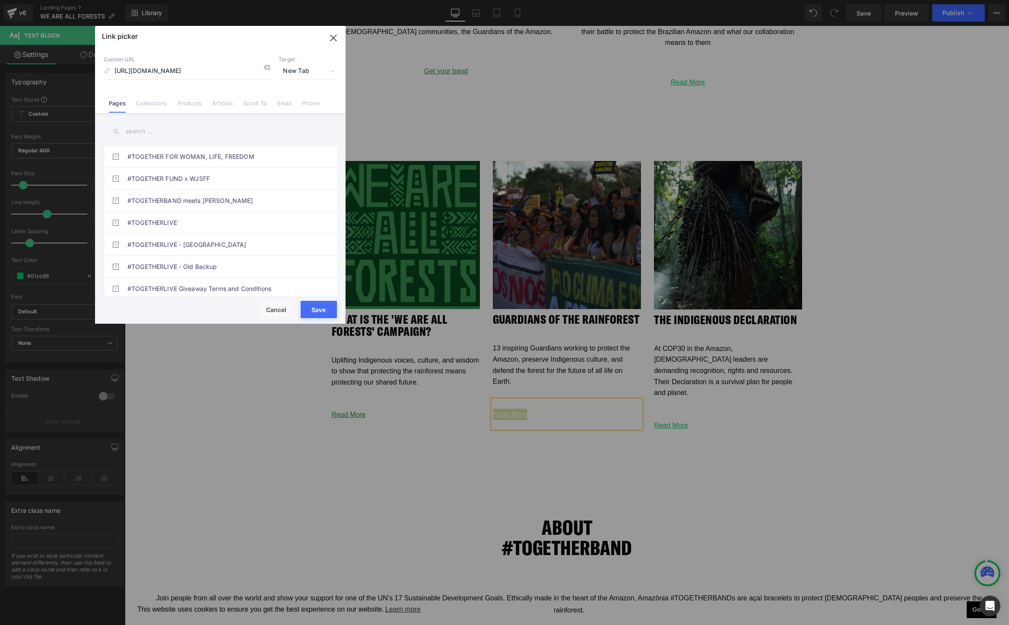
click at [316, 305] on button "Save" at bounding box center [319, 309] width 36 height 17
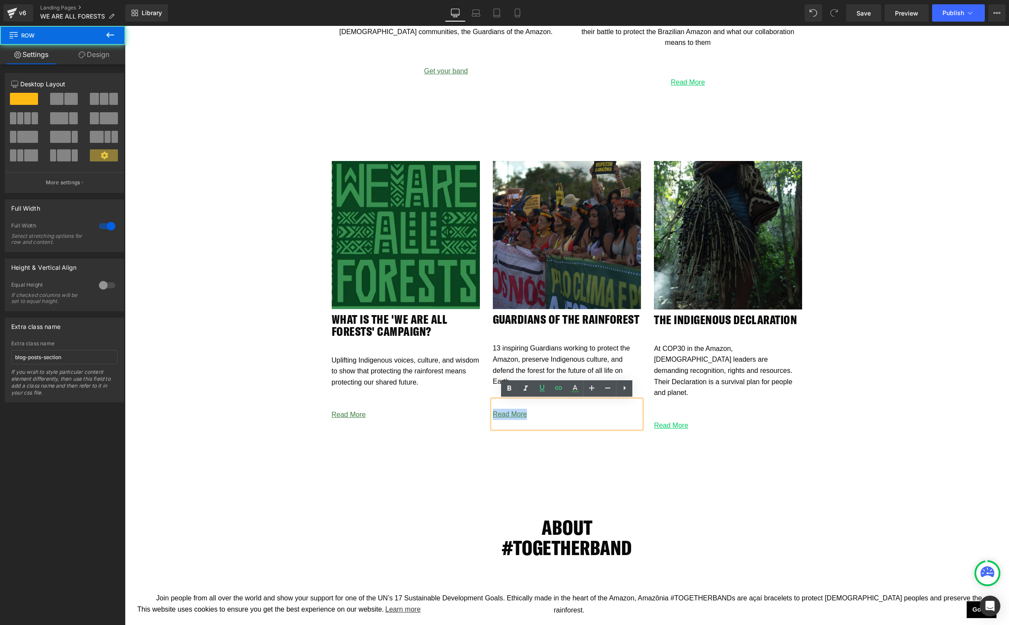
click at [858, 444] on div "Image WHAT IS THE 'We ARE ALL FORESTS' CAMPAIGN? Heading Uplifting Indigenous v…" at bounding box center [567, 602] width 884 height 943
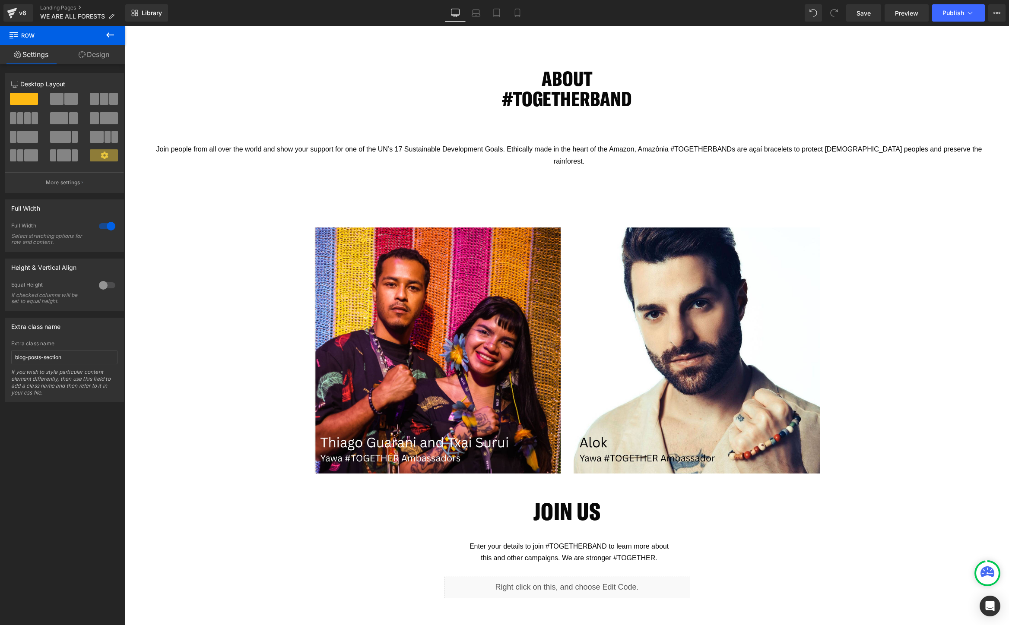
scroll to position [2043, 0]
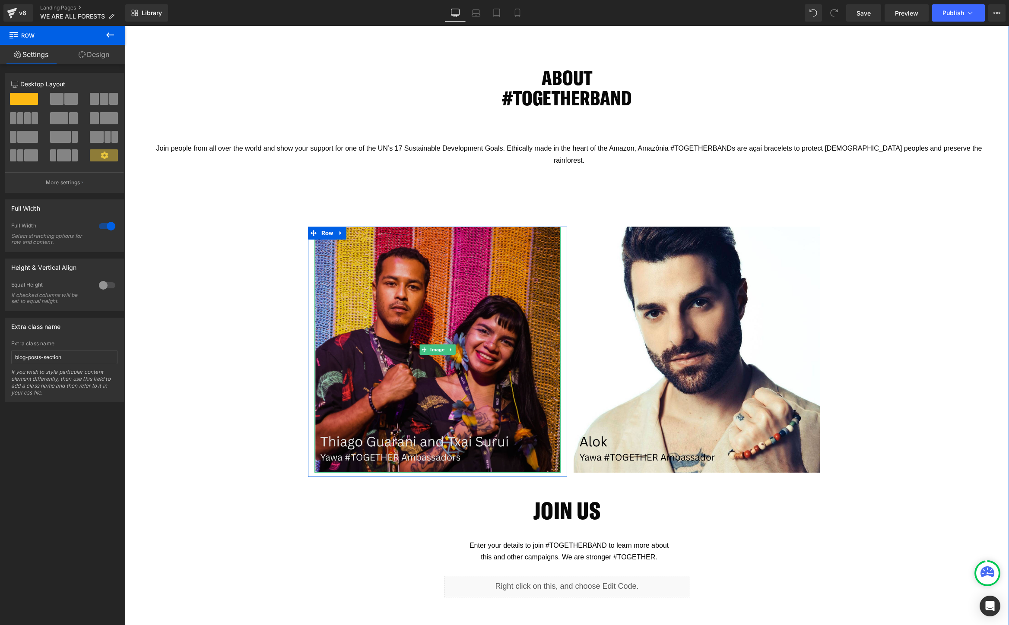
click at [341, 445] on img at bounding box center [437, 350] width 246 height 246
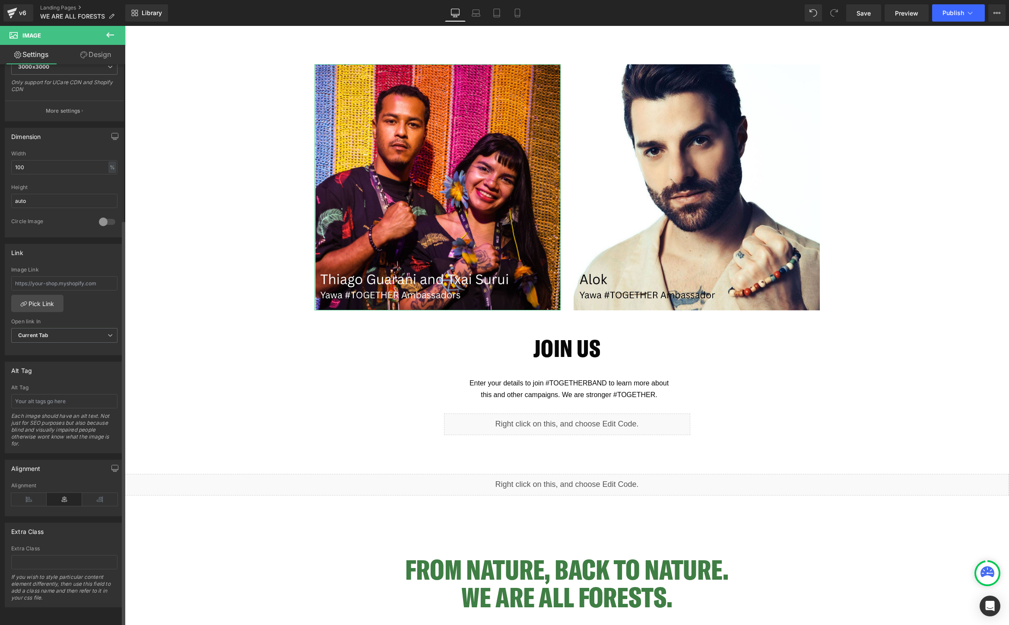
scroll to position [213, 0]
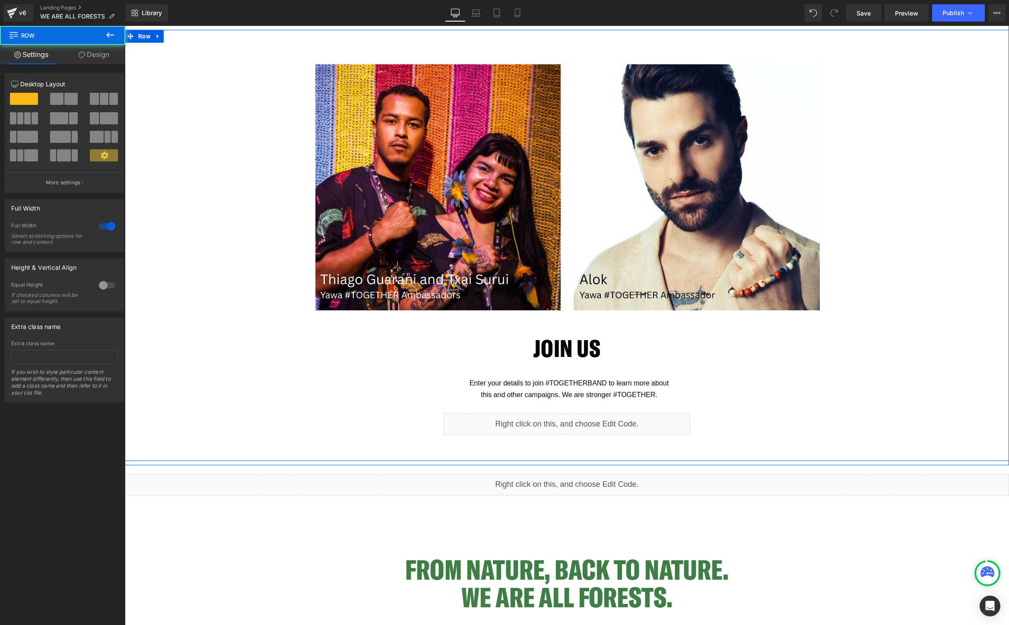
click at [283, 343] on div "Image Row Image Row Row Join Us Heading Enter your details to join #TOGETHERBAN…" at bounding box center [567, 245] width 884 height 388
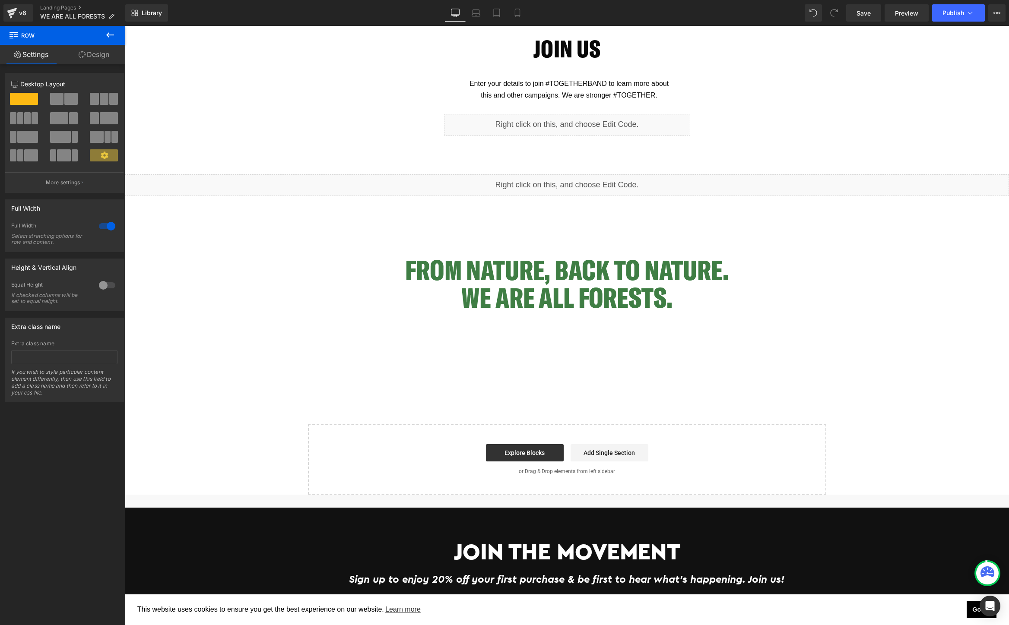
scroll to position [2489, 0]
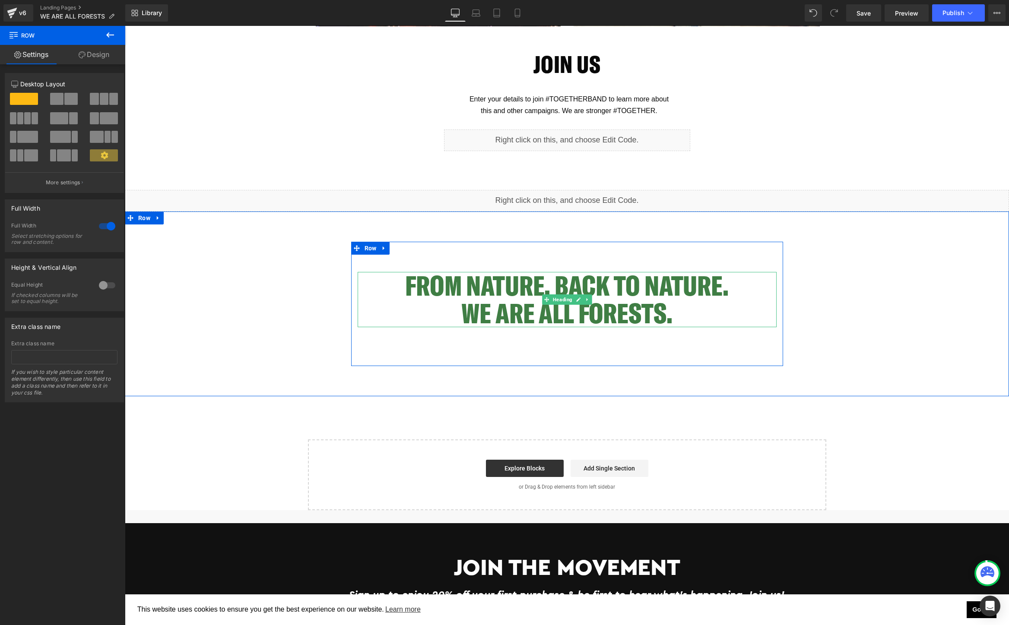
click at [605, 296] on h2 "FROM NATURE, BACK TO NATURE. WE ARE ALL FORESTS." at bounding box center [567, 299] width 419 height 55
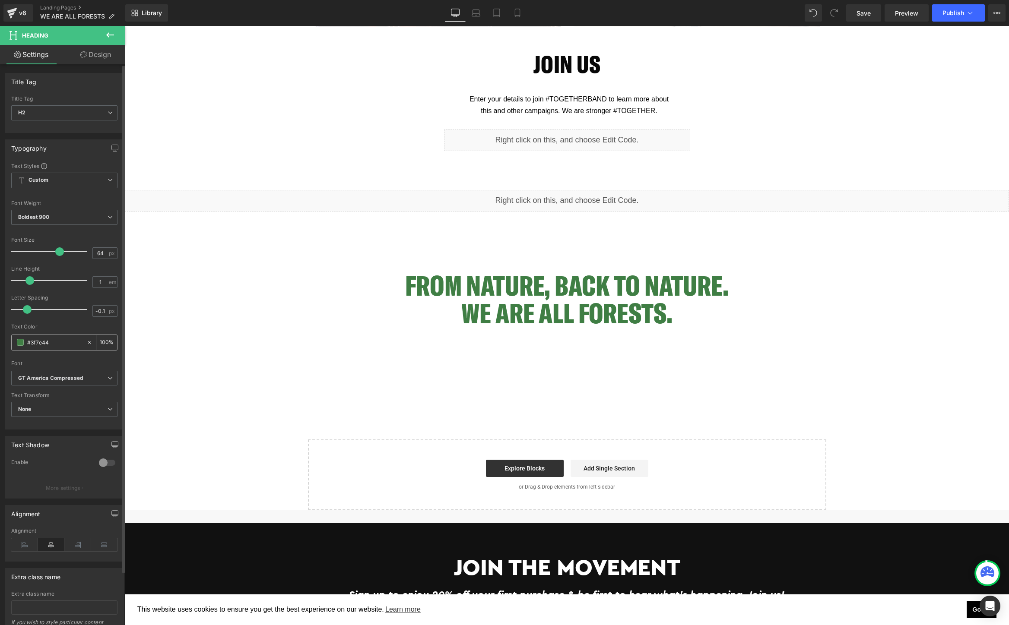
drag, startPoint x: 51, startPoint y: 344, endPoint x: 12, endPoint y: 344, distance: 39.7
click at [12, 344] on div "#3f7e44" at bounding box center [49, 342] width 75 height 15
click at [892, 219] on div "FROM NATURE, BACK TO NATURE. WE ARE ALL FORESTS. Heading Row Row" at bounding box center [567, 304] width 884 height 185
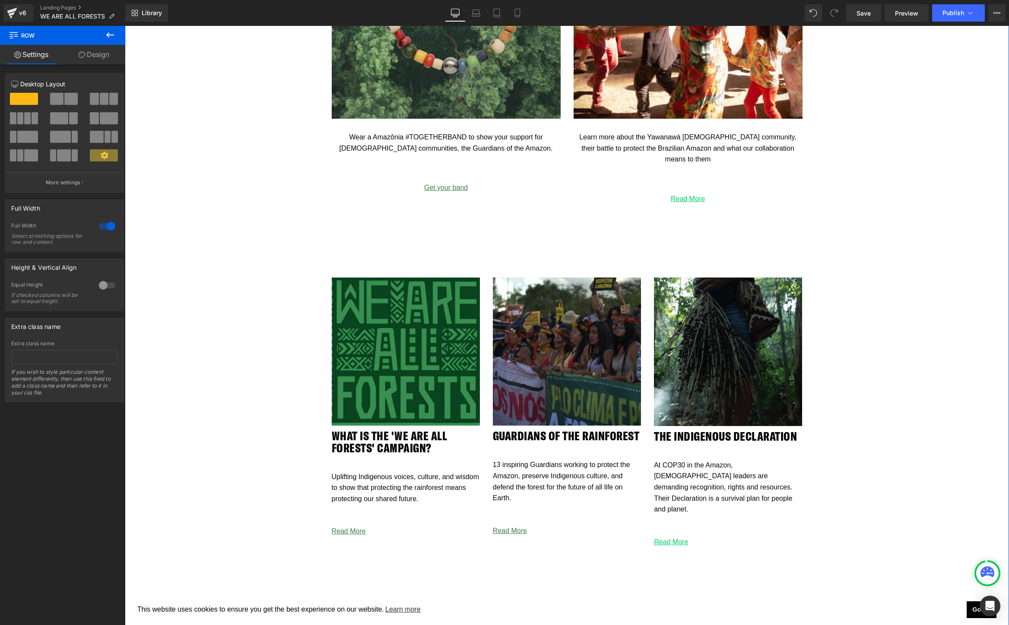
scroll to position [1475, 0]
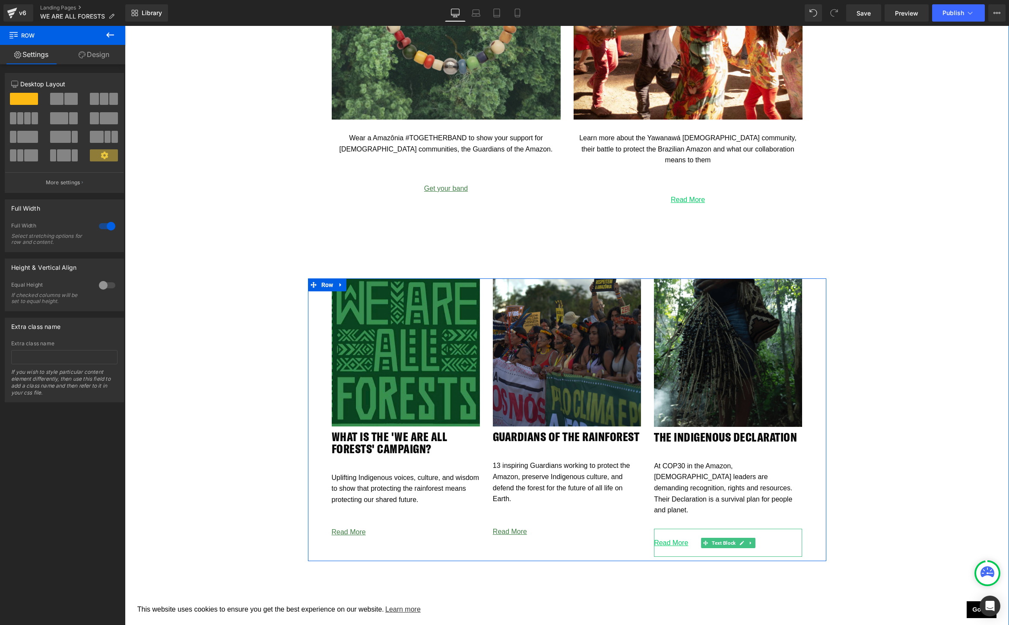
click at [691, 538] on p "Read More" at bounding box center [728, 543] width 148 height 11
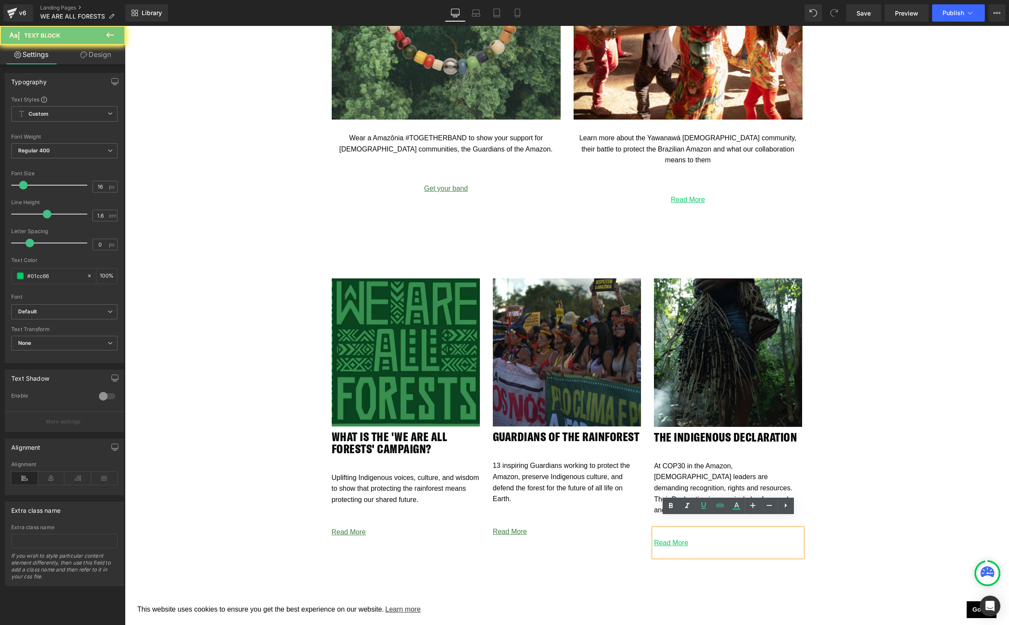
click at [691, 538] on p "Read More" at bounding box center [728, 543] width 148 height 11
click at [733, 509] on icon at bounding box center [736, 509] width 8 height 1
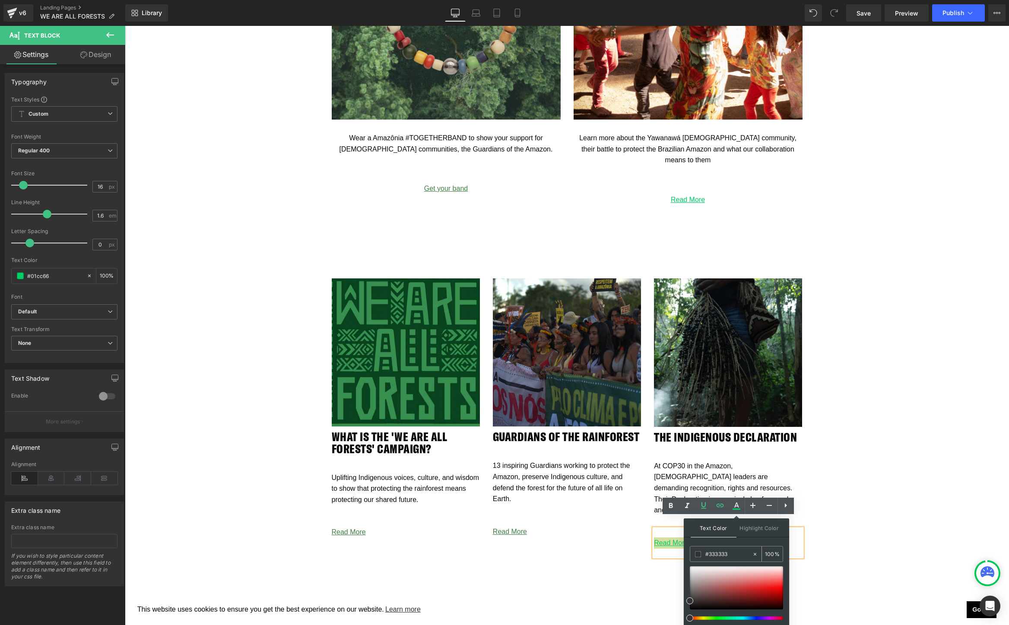
click at [755, 556] on icon at bounding box center [755, 555] width 6 height 6
type input "none"
type input "0"
click at [733, 555] on input "none" at bounding box center [728, 555] width 47 height 10
paste input "#3f7e44"
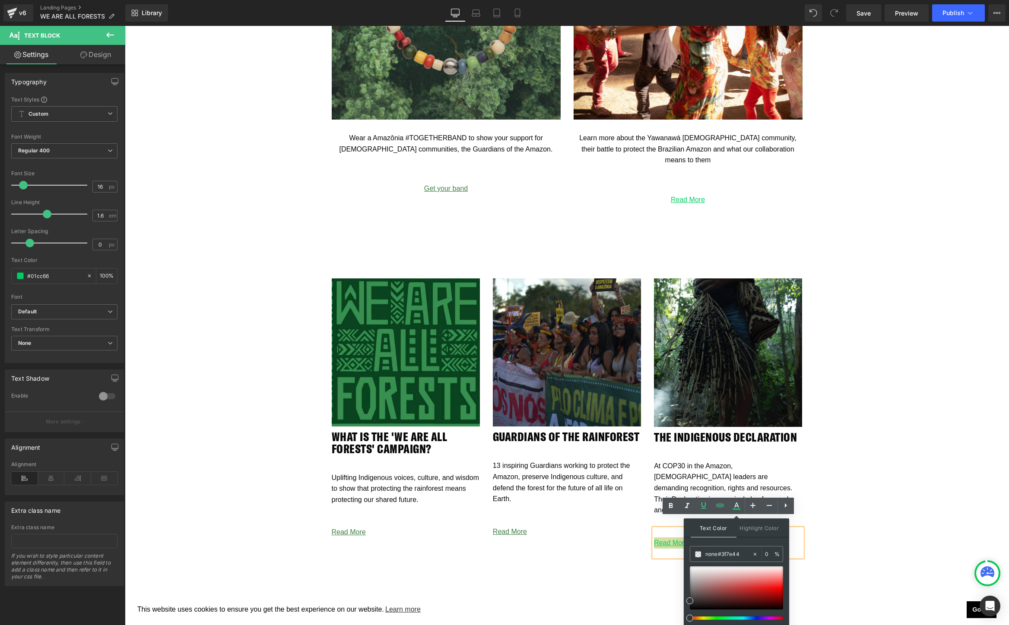
drag, startPoint x: 841, startPoint y: 581, endPoint x: 680, endPoint y: 555, distance: 163.6
type input "#3f7e44"
type input "100"
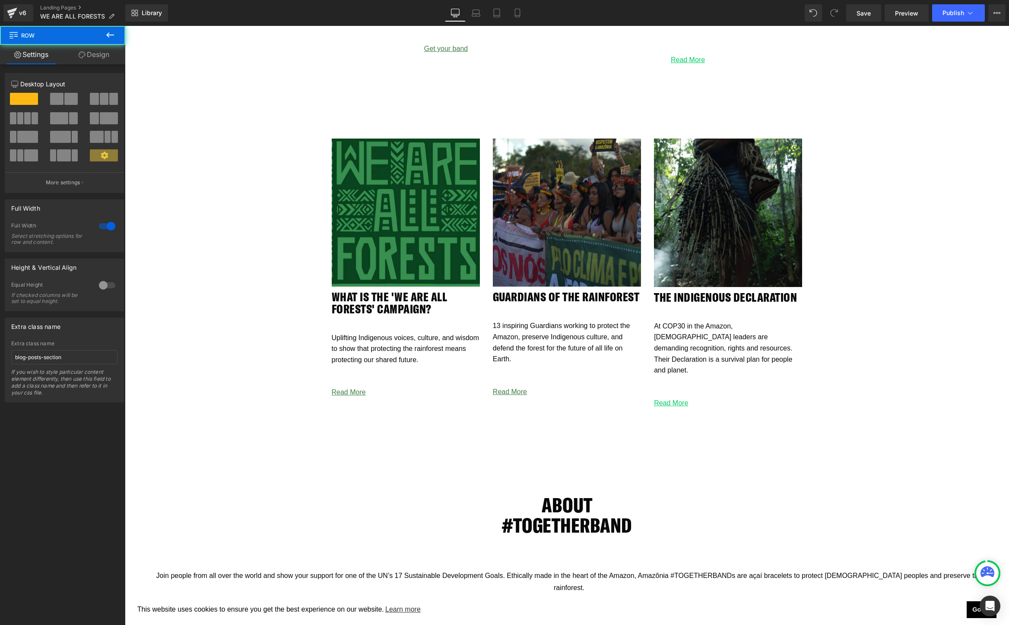
scroll to position [1627, 0]
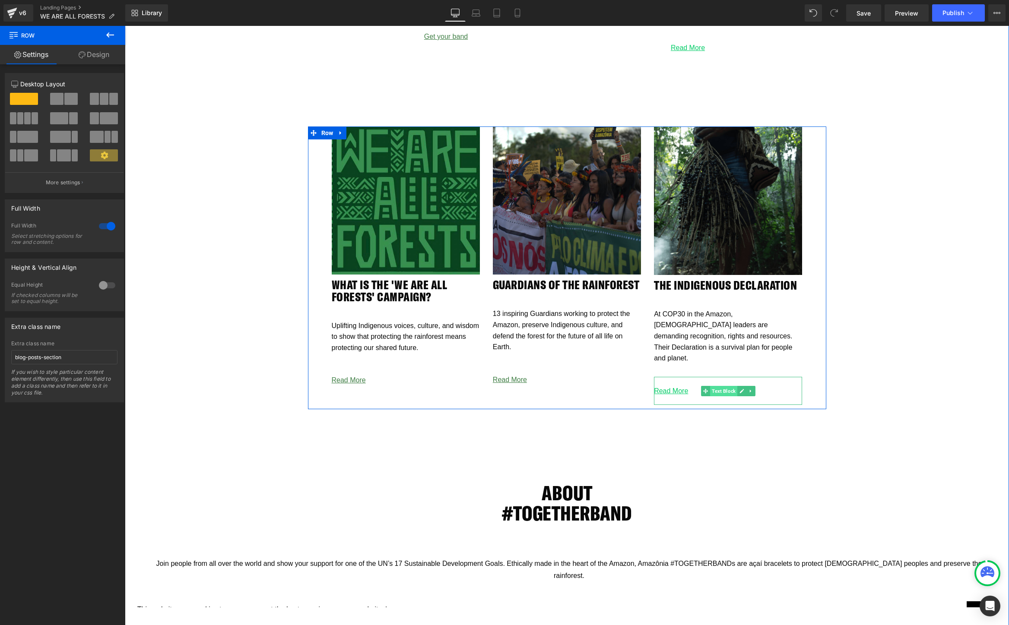
click at [710, 386] on span "Text Block" at bounding box center [723, 391] width 27 height 10
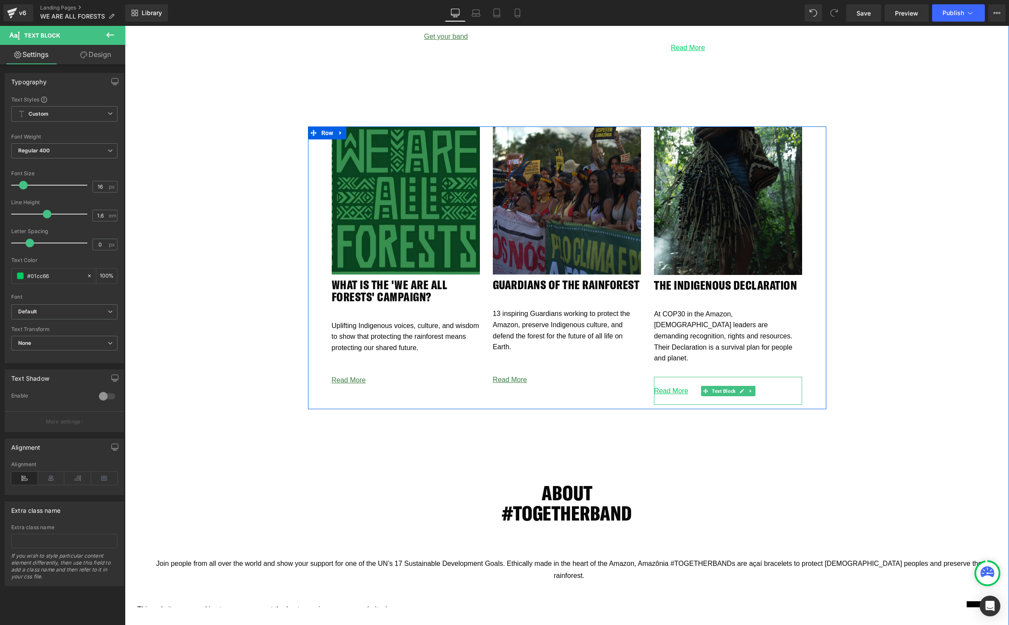
click at [691, 386] on p "Read More" at bounding box center [728, 391] width 148 height 11
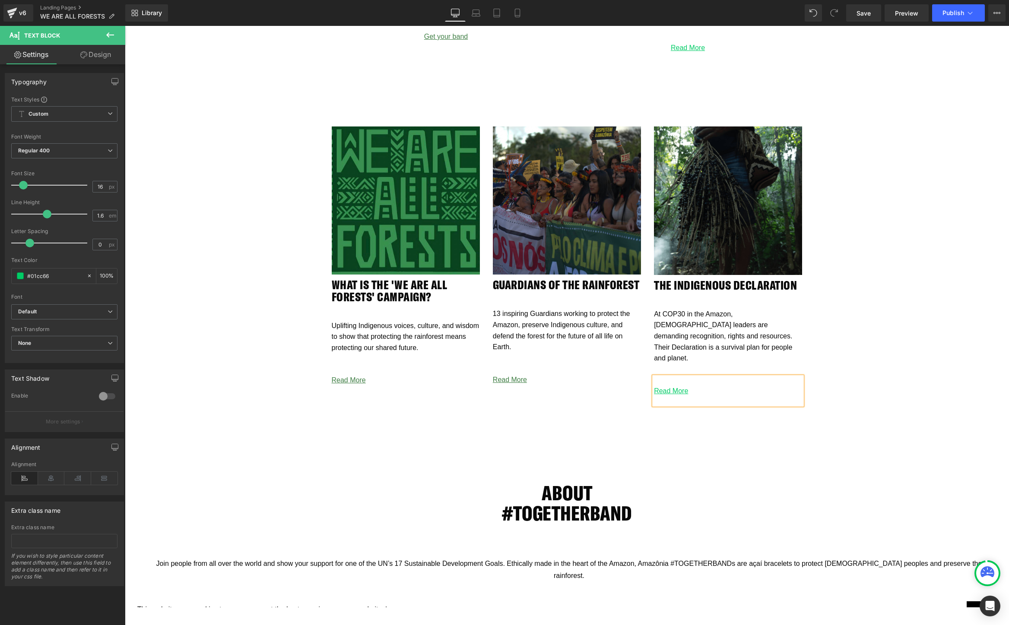
click at [691, 386] on p "Read More" at bounding box center [728, 391] width 148 height 11
click at [736, 358] on icon at bounding box center [736, 357] width 8 height 1
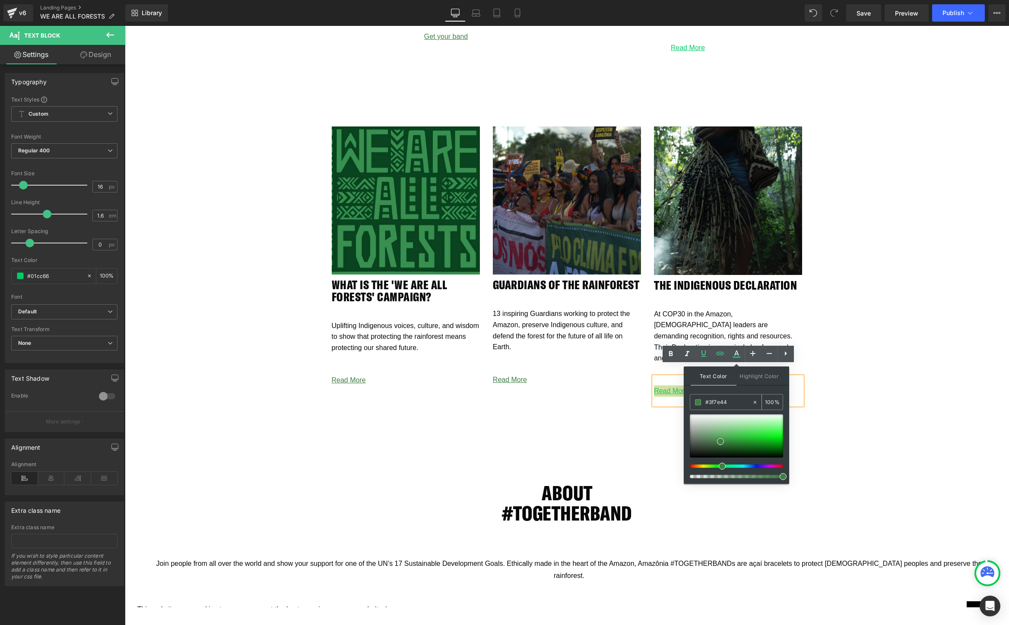
click at [734, 403] on input "#3f7e44" at bounding box center [728, 403] width 47 height 10
paste input "#3f7e44"
type input "#3f7e44#3f7e44"
type input "0"
type input "#3f7e44#3f7e44"
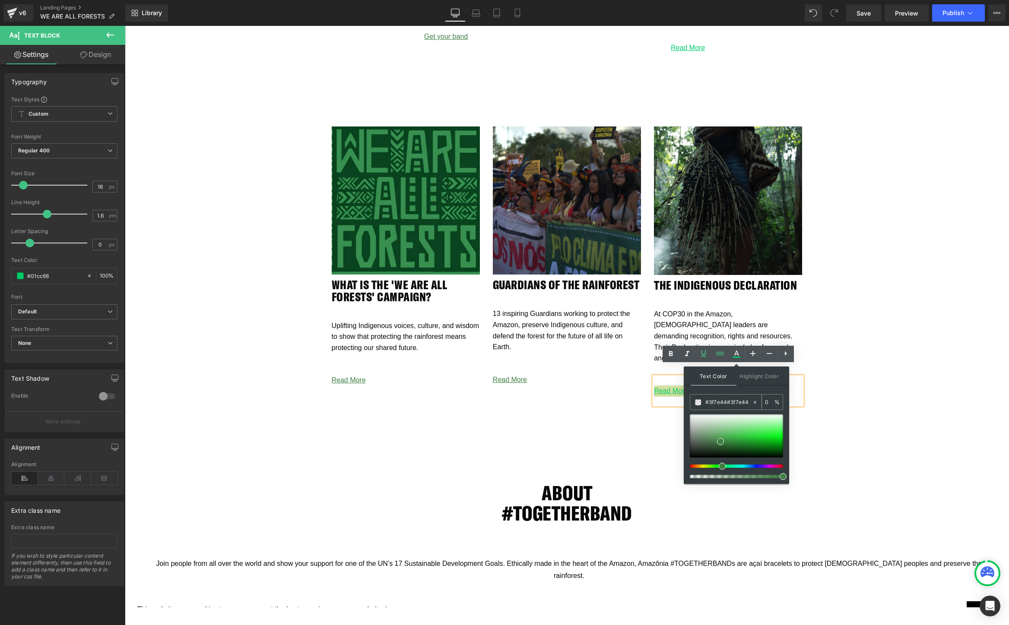
click at [757, 403] on icon at bounding box center [755, 402] width 6 height 6
click at [732, 403] on input "none" at bounding box center [728, 403] width 47 height 10
type input "n"
paste input "#3f7e44"
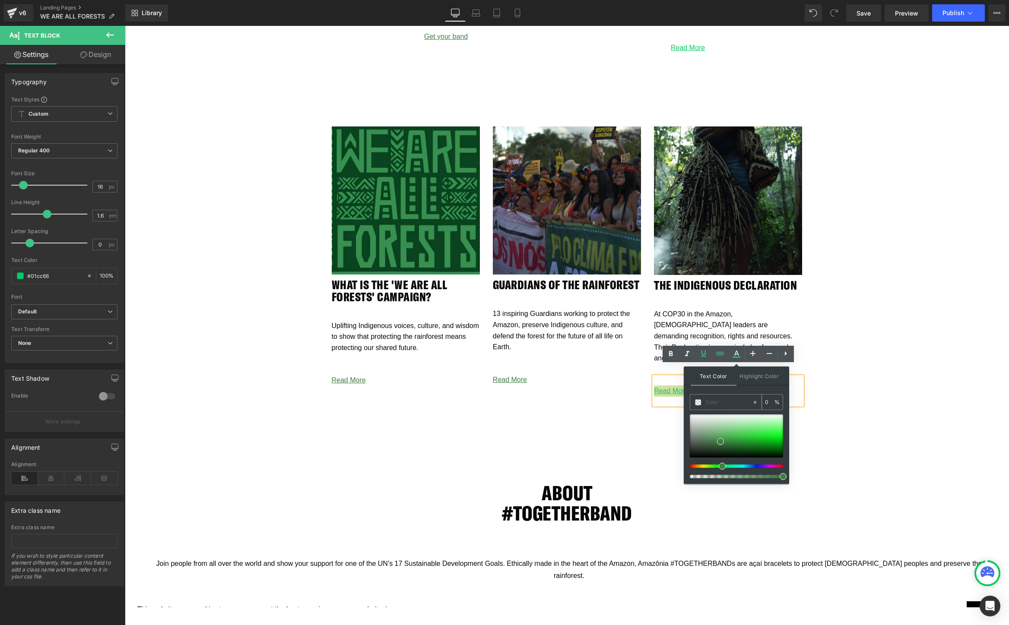
type input "#3f7e44"
type input "100"
type input "#3f7e44"
click at [760, 375] on span "Highlight Color" at bounding box center [759, 376] width 46 height 19
click at [755, 401] on icon at bounding box center [755, 402] width 6 height 6
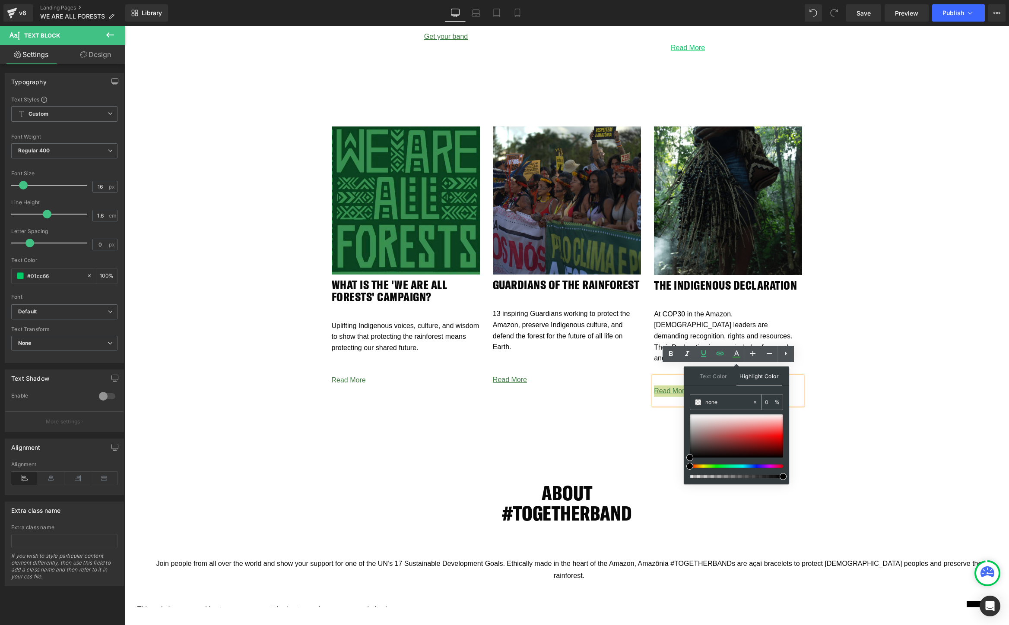
click at [733, 401] on input "none" at bounding box center [728, 403] width 47 height 10
type input "n"
paste input "#3f7e44"
type input "#3f7e44"
type input "100"
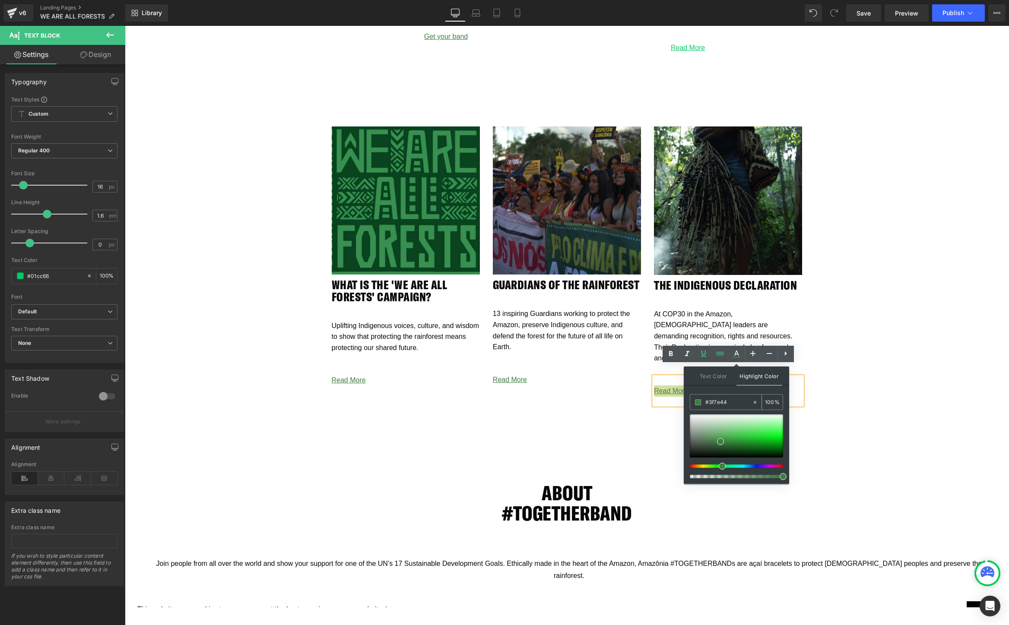
type input "#3f7e44"
click at [785, 479] on span at bounding box center [783, 476] width 7 height 7
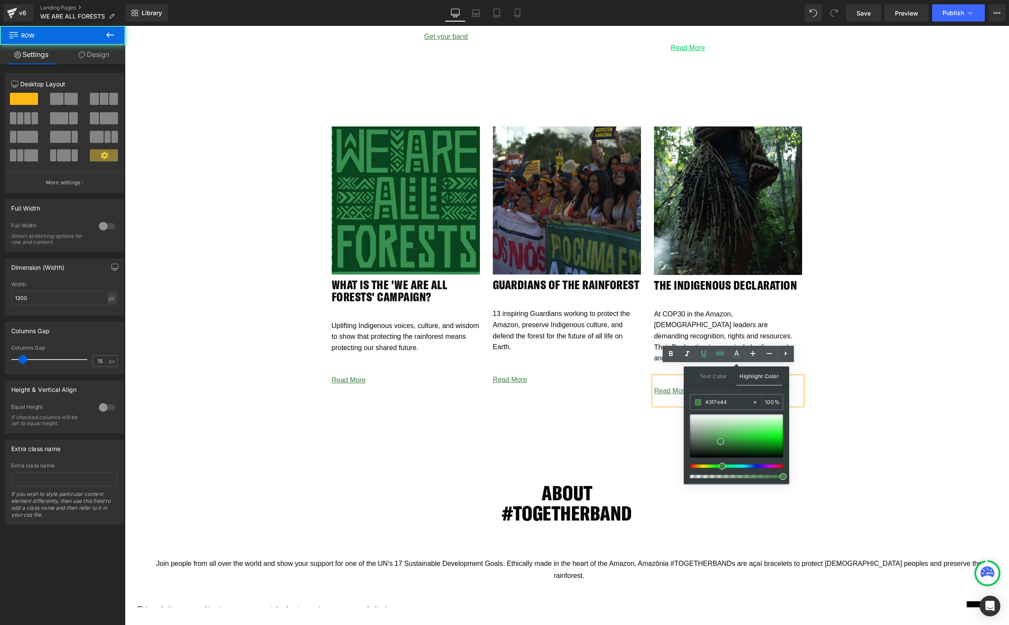
click at [822, 466] on div "ABOUT #TOGETHERBAND Heading" at bounding box center [567, 503] width 518 height 75
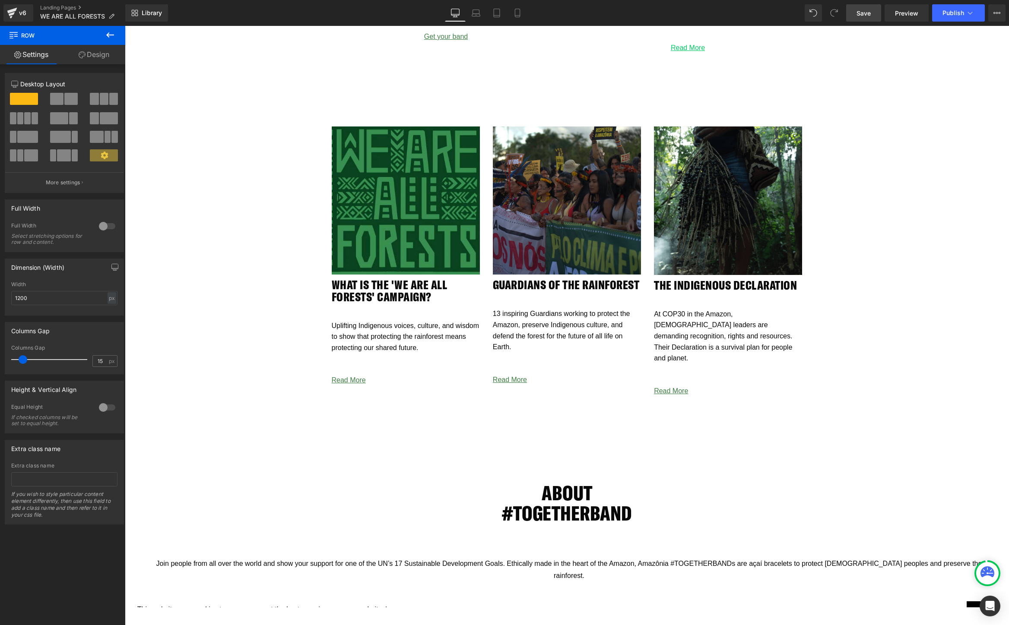
click at [865, 7] on link "Save" at bounding box center [863, 12] width 35 height 17
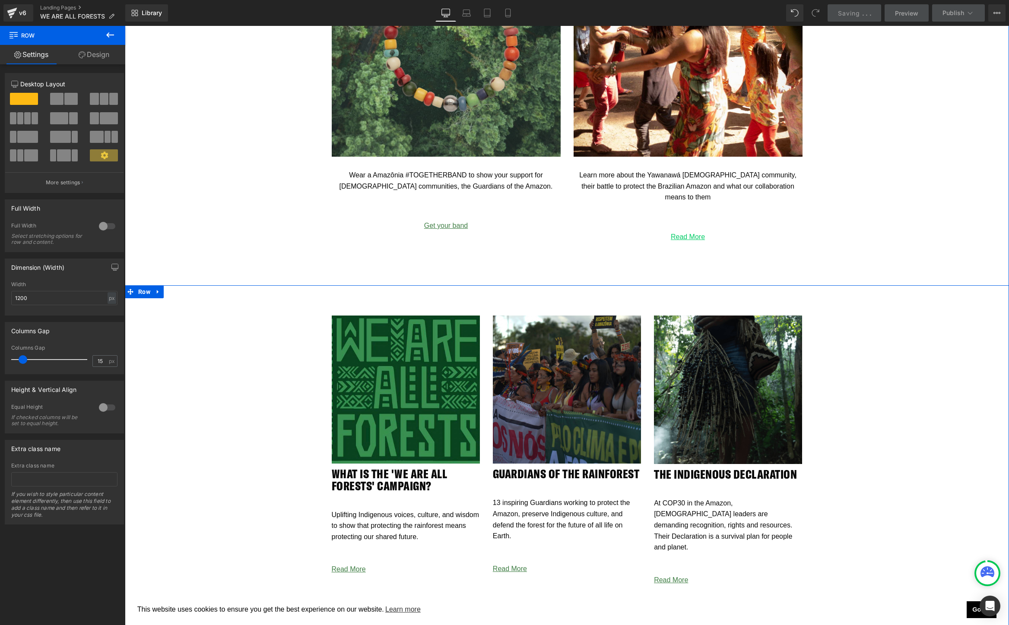
scroll to position [1414, 0]
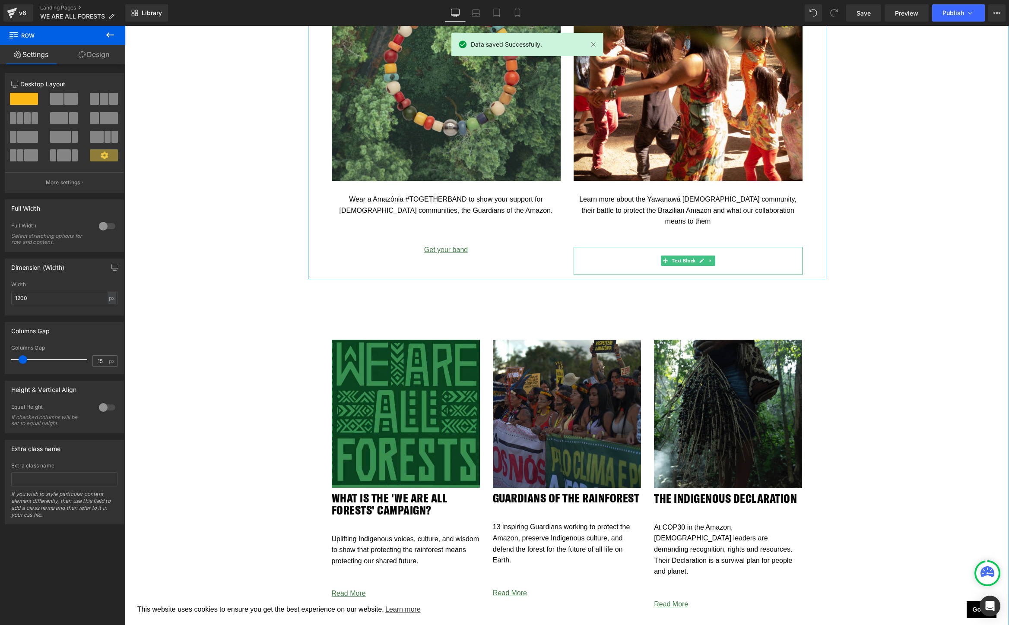
click at [733, 258] on p "Read More" at bounding box center [688, 261] width 229 height 11
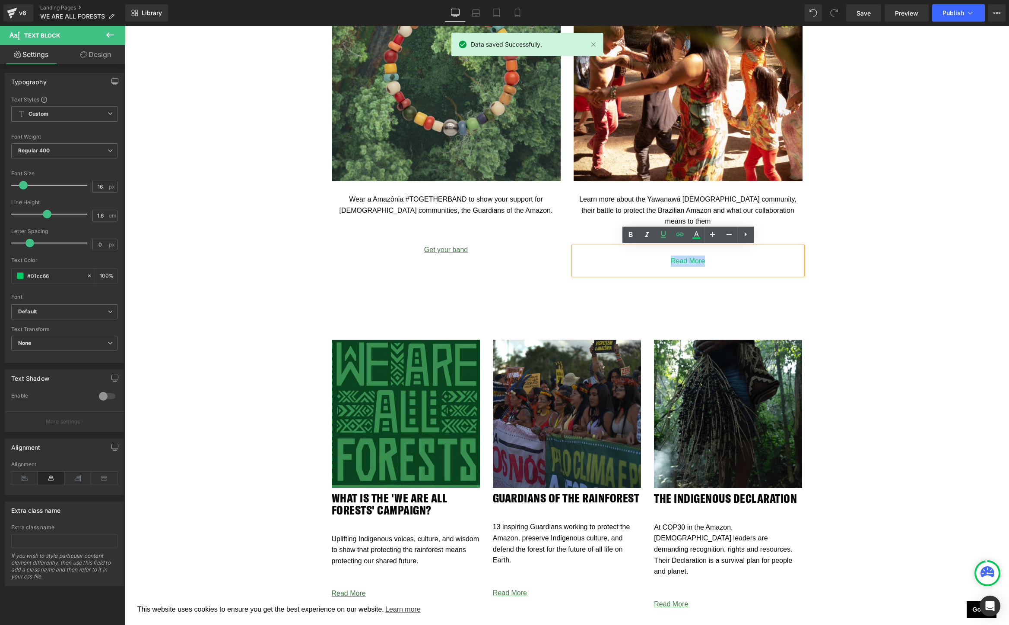
drag, startPoint x: 728, startPoint y: 262, endPoint x: 648, endPoint y: 261, distance: 79.9
click at [648, 261] on p "Read More" at bounding box center [688, 261] width 229 height 11
click at [699, 235] on icon at bounding box center [696, 235] width 10 height 10
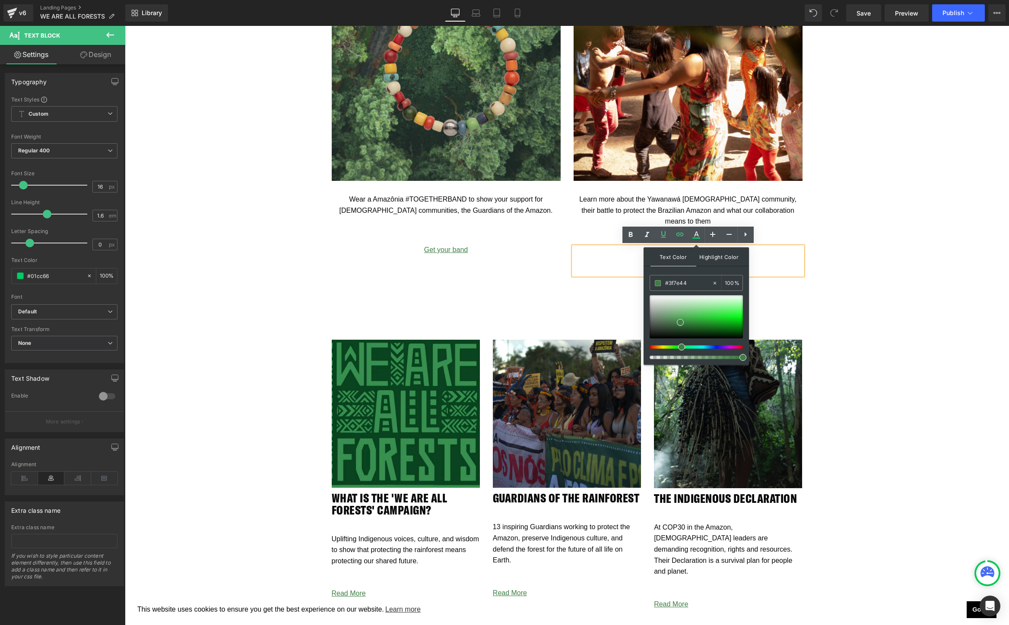
click at [720, 261] on span "Highlight Color" at bounding box center [719, 256] width 46 height 19
click at [693, 282] on input "#3f7e44" at bounding box center [688, 284] width 47 height 10
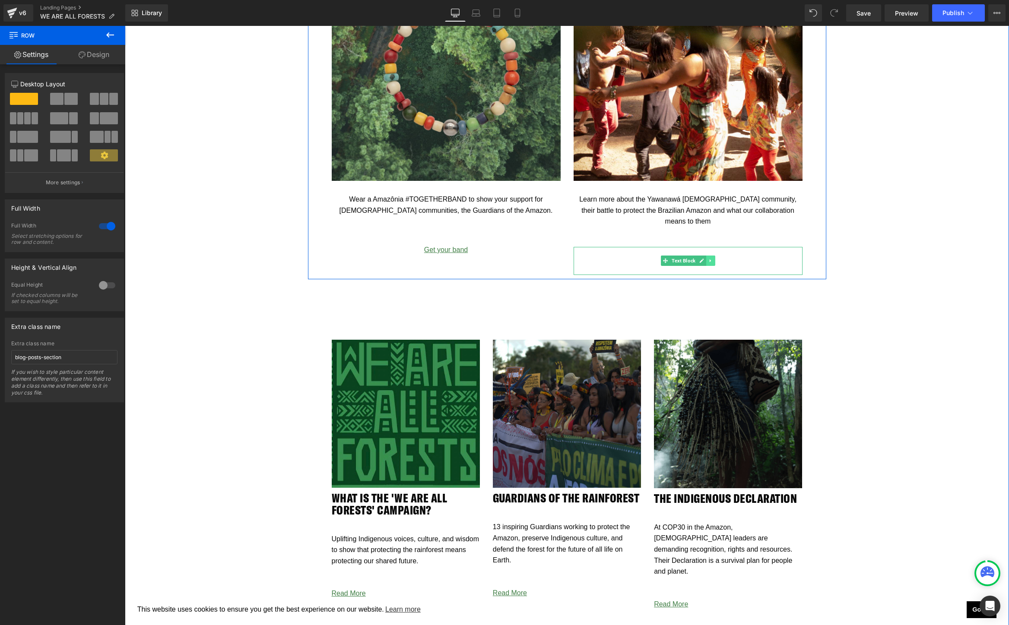
click at [715, 257] on link at bounding box center [710, 261] width 9 height 10
click at [715, 257] on link at bounding box center [714, 261] width 9 height 10
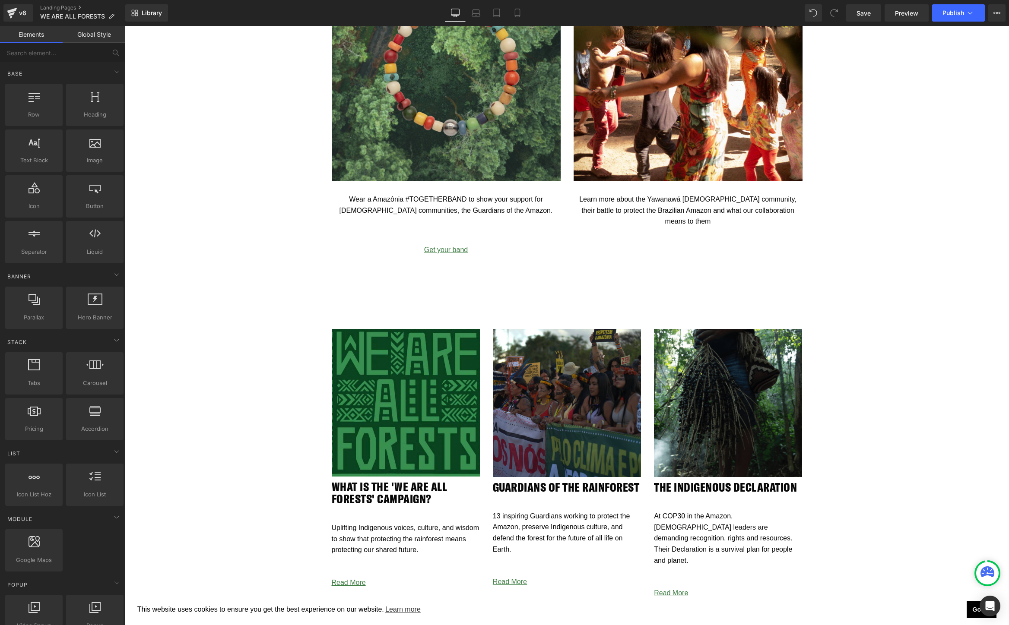
click at [805, 4] on div "Library Desktop Desktop Laptop Tablet Mobile Save Preview Publish Scheduled Vie…" at bounding box center [567, 12] width 884 height 17
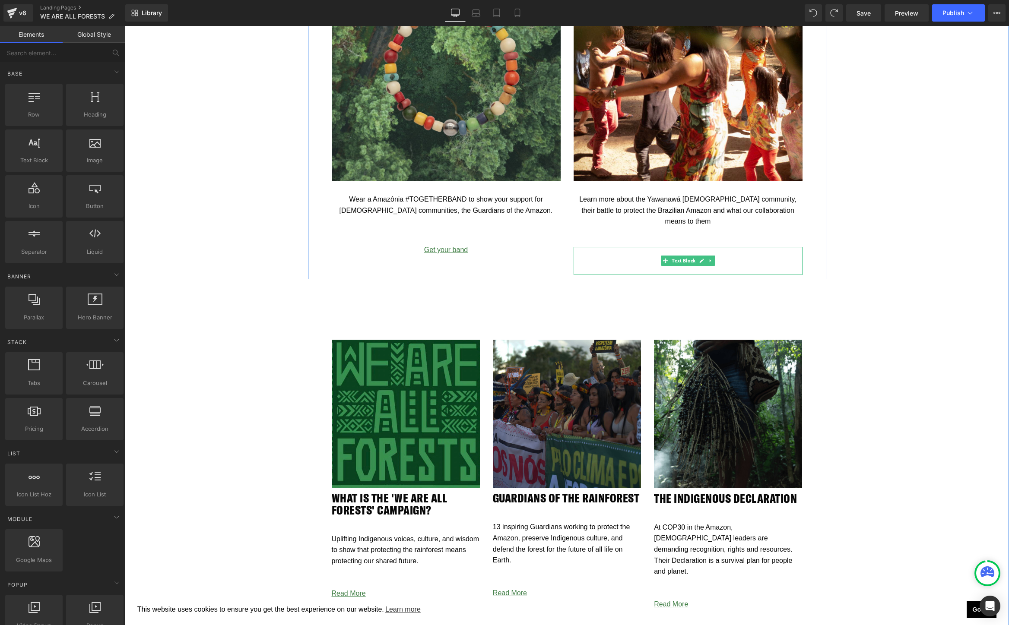
click at [735, 258] on p "Read More" at bounding box center [688, 261] width 229 height 11
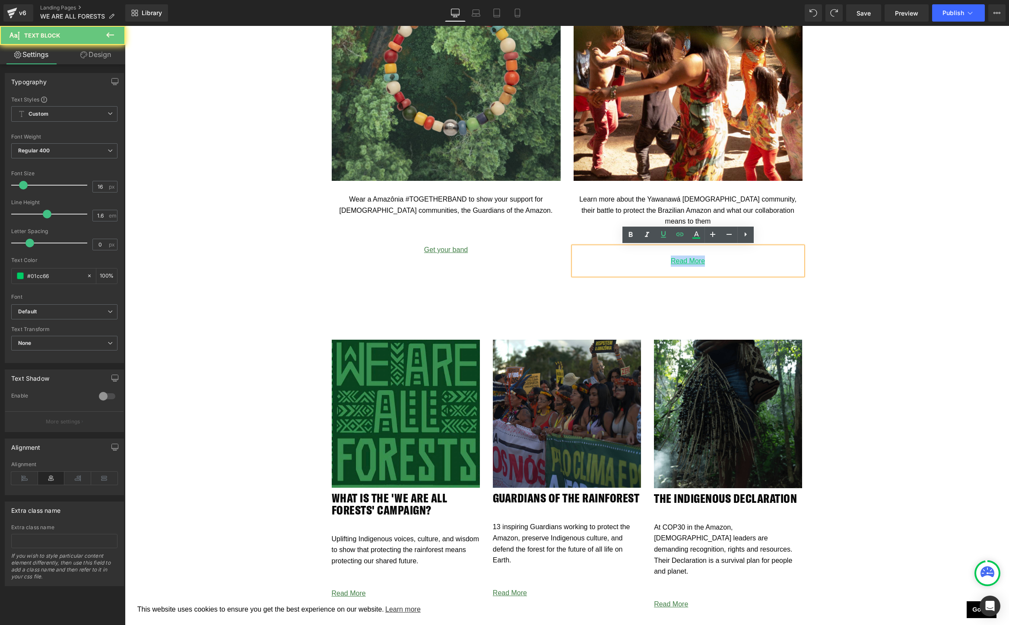
drag, startPoint x: 730, startPoint y: 262, endPoint x: 657, endPoint y: 262, distance: 73.0
click at [657, 262] on p "Read More" at bounding box center [688, 261] width 229 height 11
click at [695, 235] on icon at bounding box center [696, 235] width 10 height 10
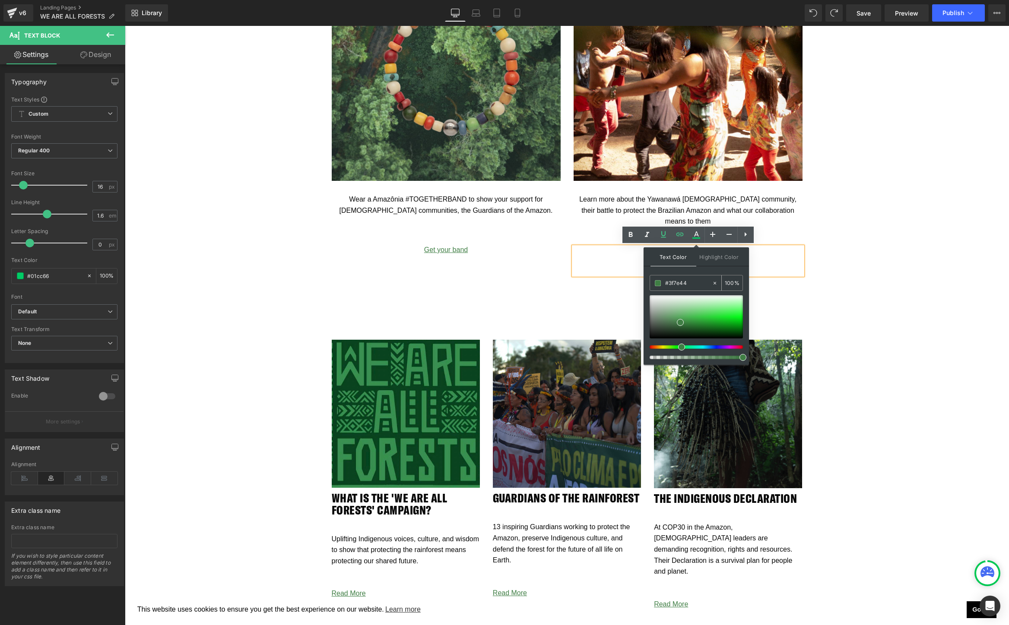
click at [690, 283] on input "#3f7e44" at bounding box center [688, 284] width 47 height 10
click at [710, 253] on span "Highlight Color" at bounding box center [719, 256] width 46 height 19
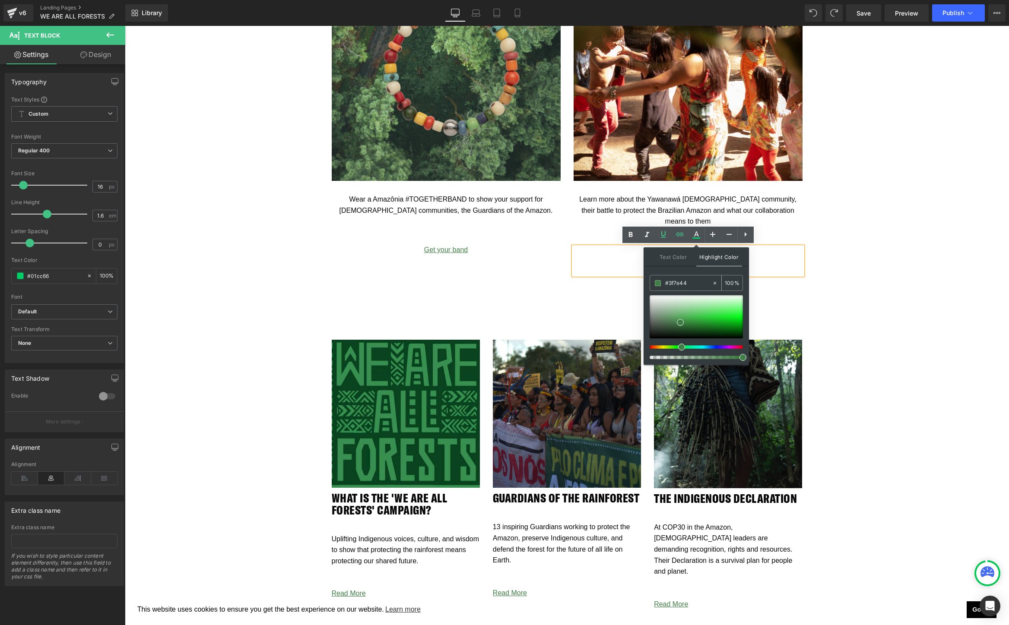
click at [691, 282] on input "#3f7e44" at bounding box center [688, 284] width 47 height 10
click at [673, 259] on span "Text Color" at bounding box center [673, 256] width 46 height 19
click at [680, 323] on span at bounding box center [680, 322] width 7 height 7
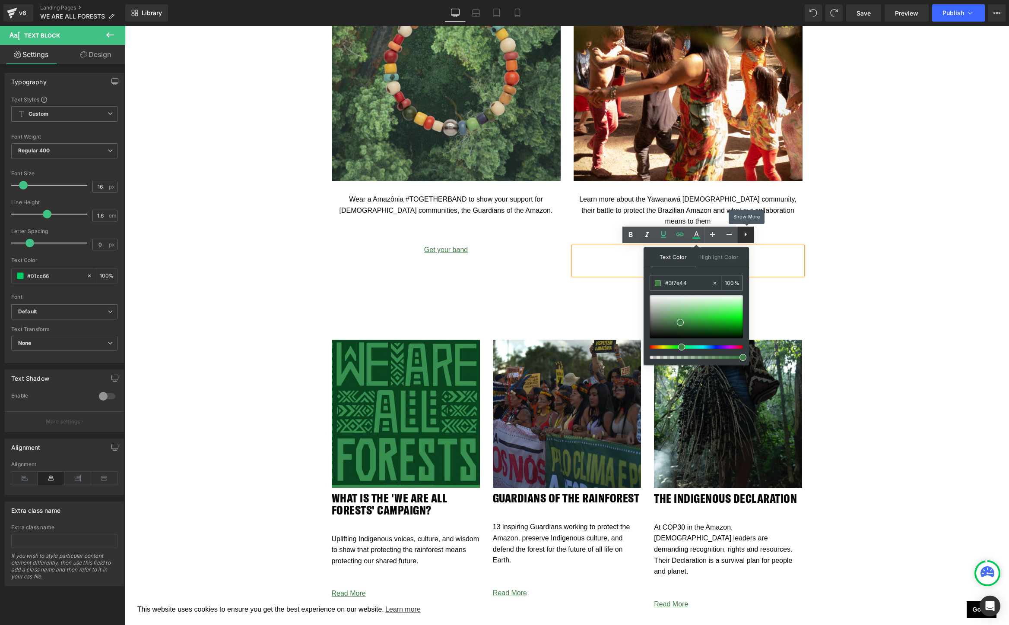
click at [744, 235] on icon at bounding box center [745, 234] width 10 height 10
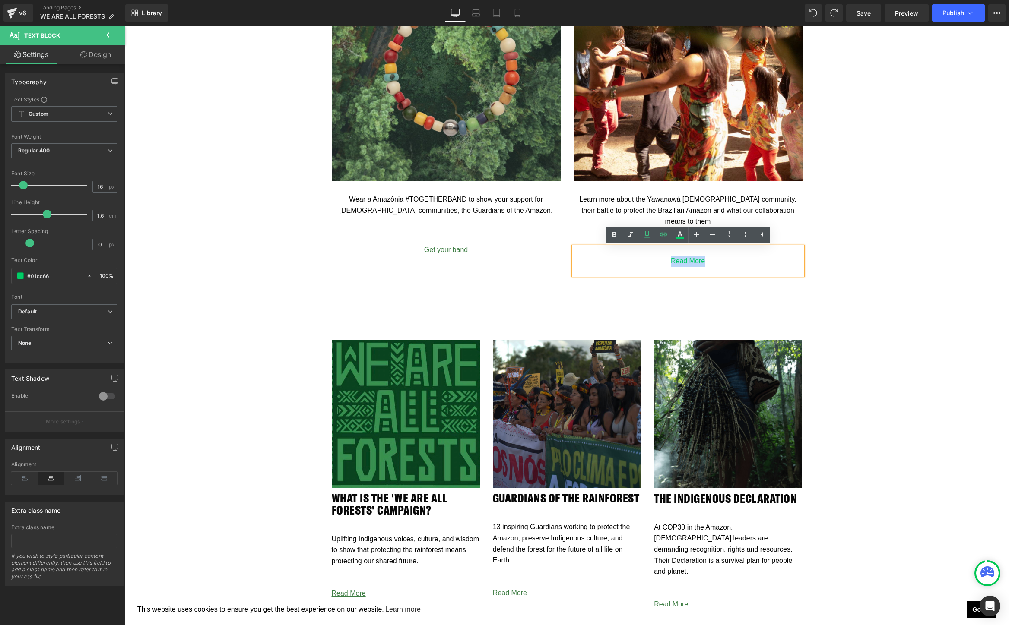
click at [875, 281] on div "Image Wear a Amazônia #TOGETHERBAND to show your support for Indigenous communi…" at bounding box center [567, 116] width 884 height 388
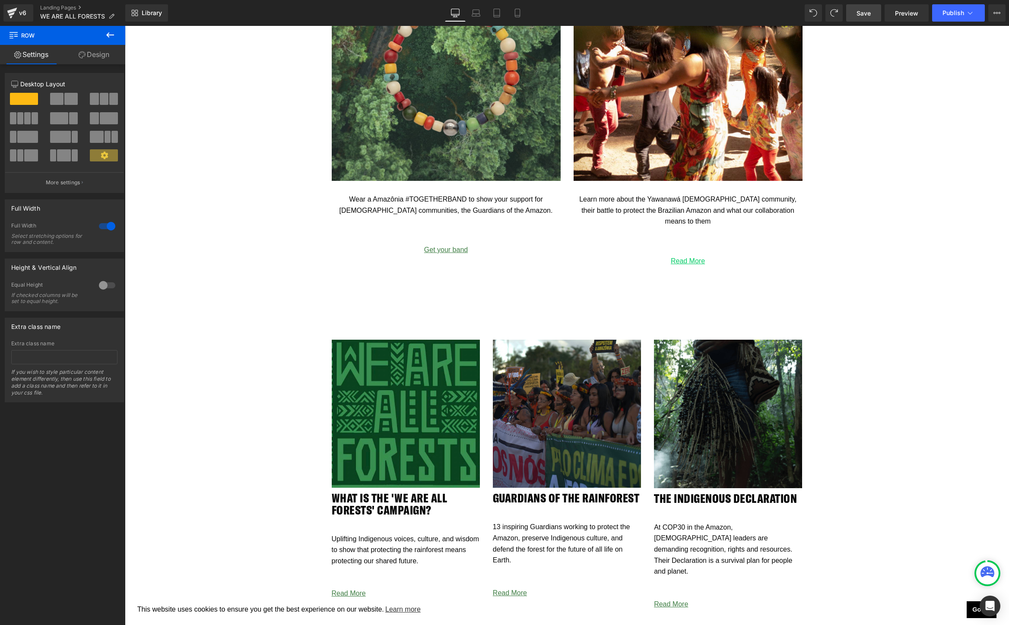
click at [858, 13] on span "Save" at bounding box center [863, 13] width 14 height 9
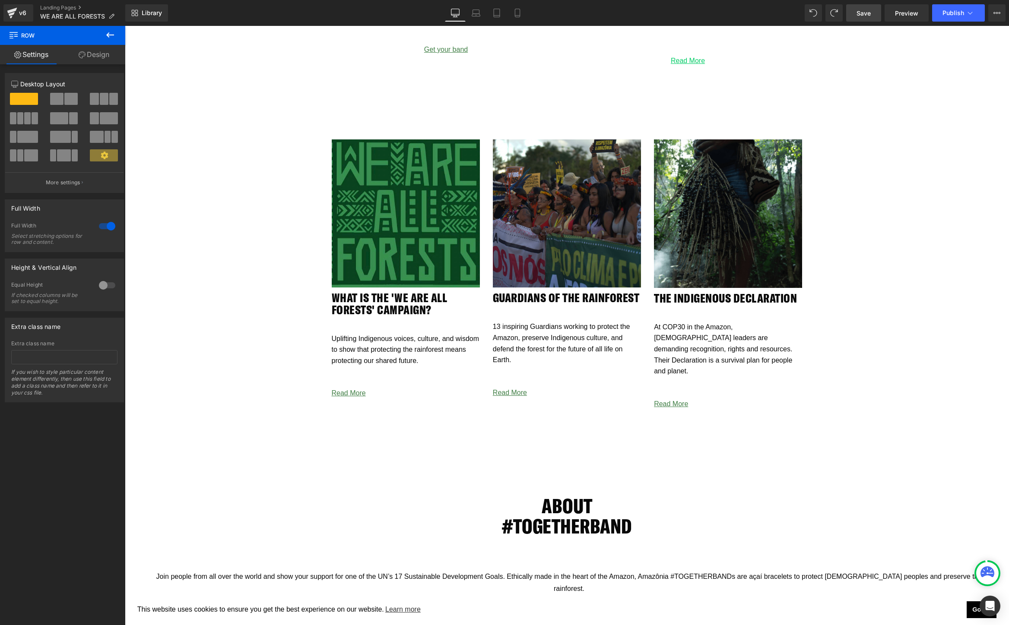
scroll to position [1639, 0]
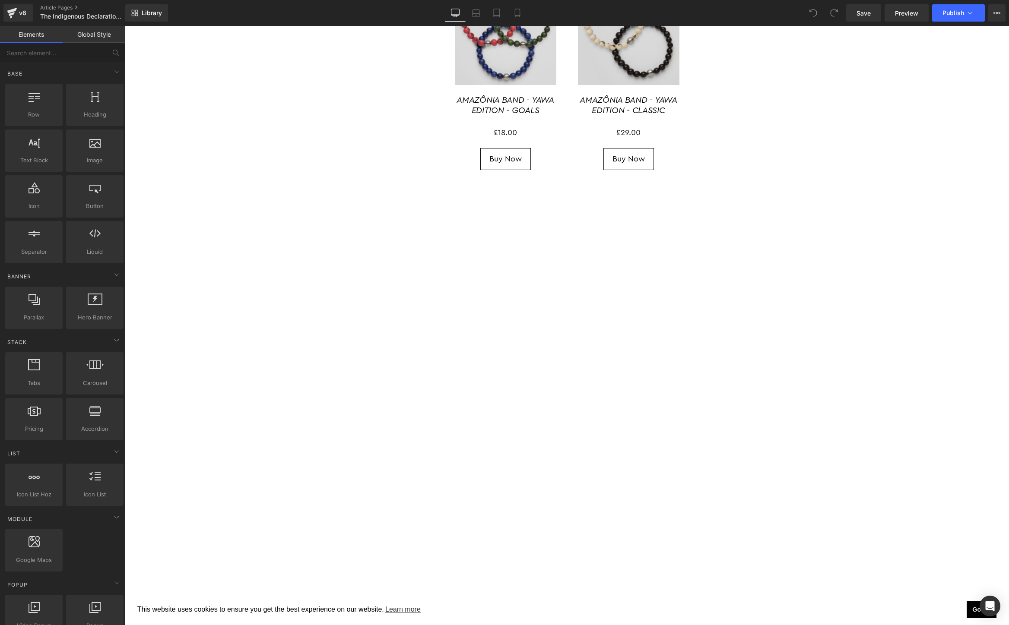
scroll to position [3208, 0]
click at [573, 287] on div "(P) Image AMAZÔNIA BAND - YAWA EDITION - CLASSIC (P) Title £0 £29.00 (P) Price …" at bounding box center [628, 297] width 123 height 649
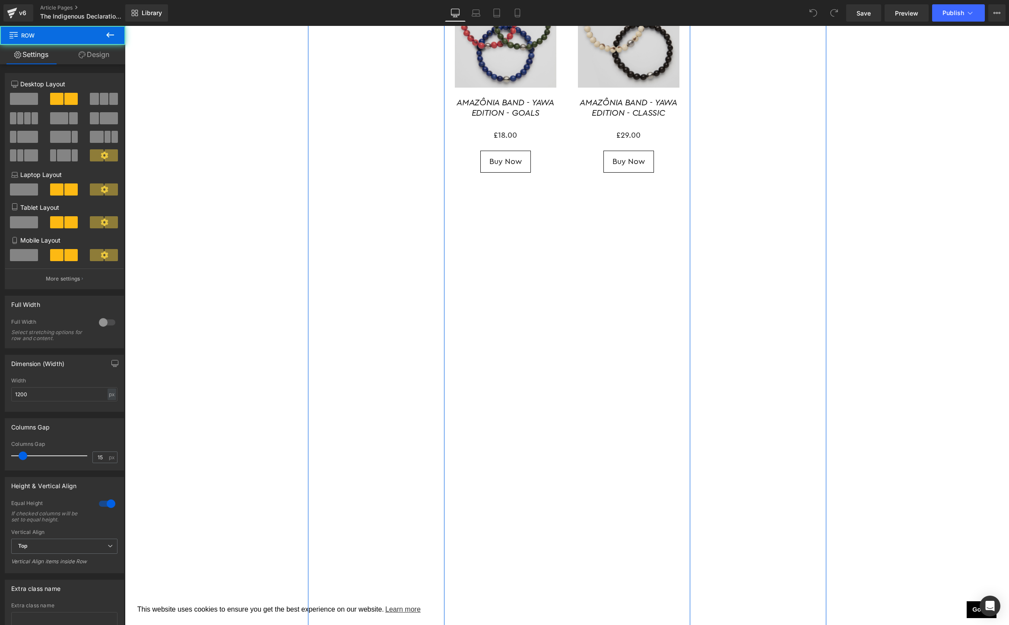
click at [573, 287] on div "(P) Image AMAZÔNIA BAND - YAWA EDITION - CLASSIC (P) Title £0 £29.00 (P) Price …" at bounding box center [628, 297] width 123 height 649
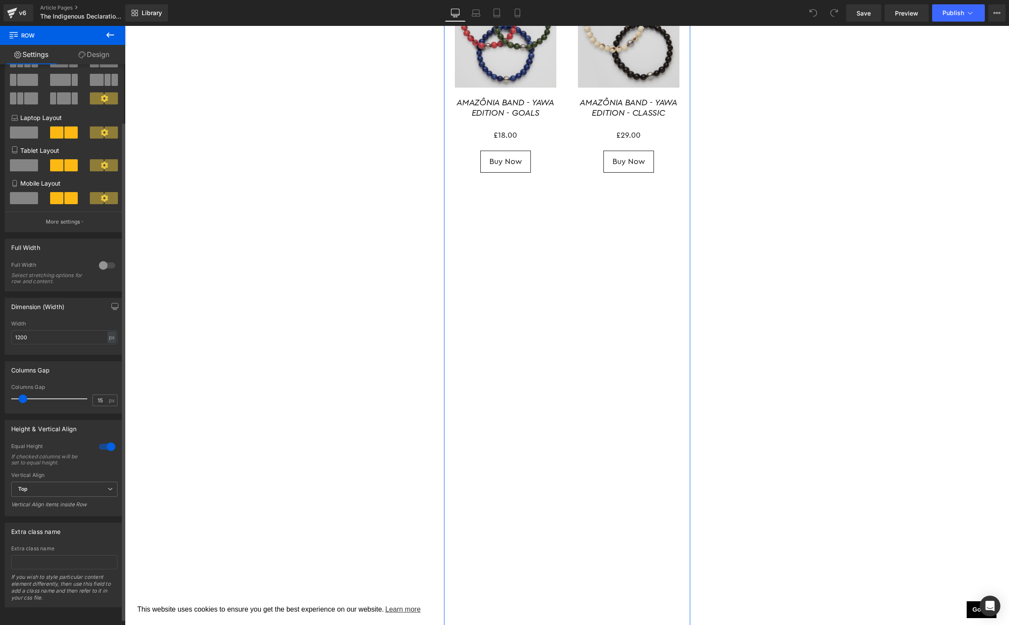
scroll to position [0, 0]
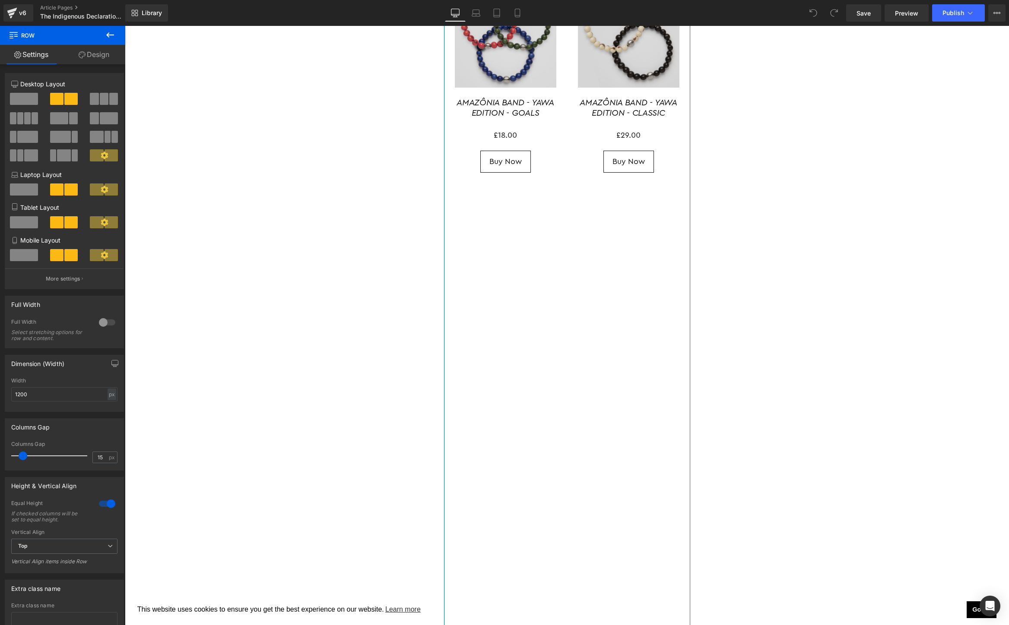
click at [94, 52] on link "Design" at bounding box center [94, 54] width 63 height 19
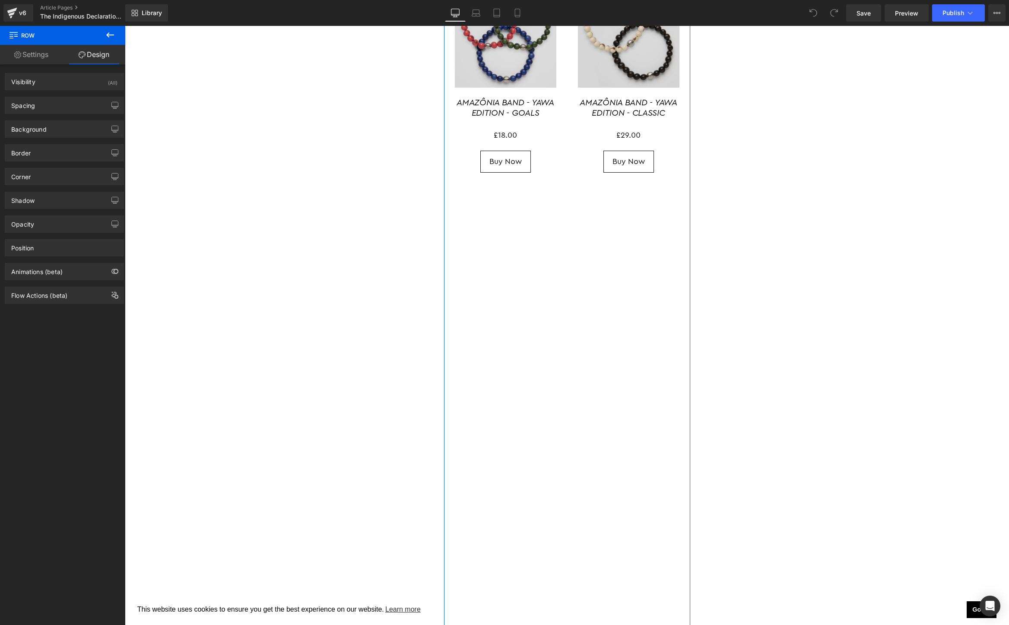
type input "0"
type input "30"
type input "0"
type input "10"
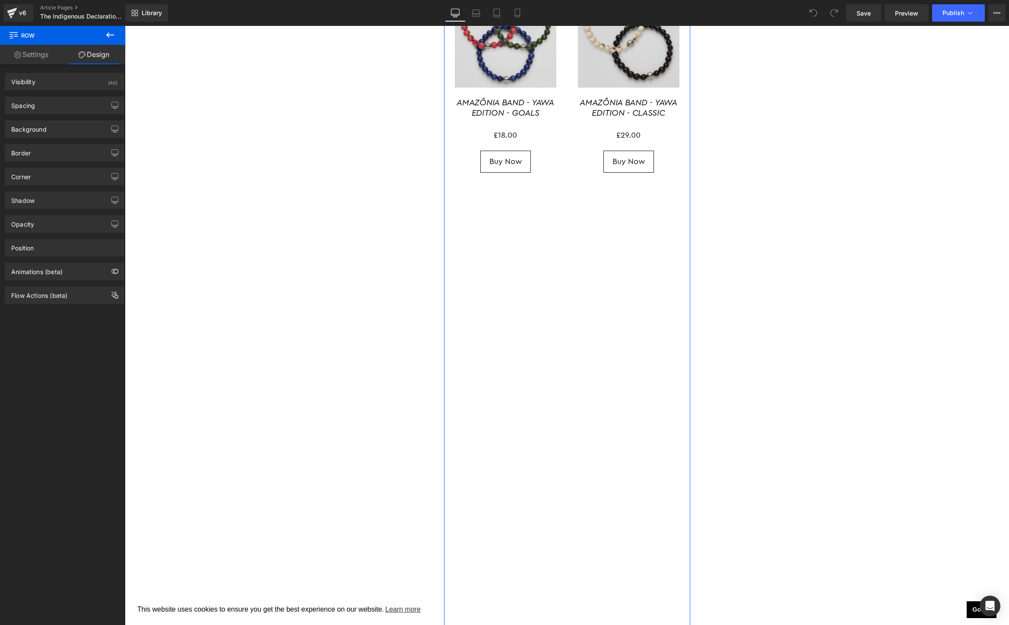
type input "0"
click at [51, 104] on div "Spacing" at bounding box center [64, 105] width 118 height 16
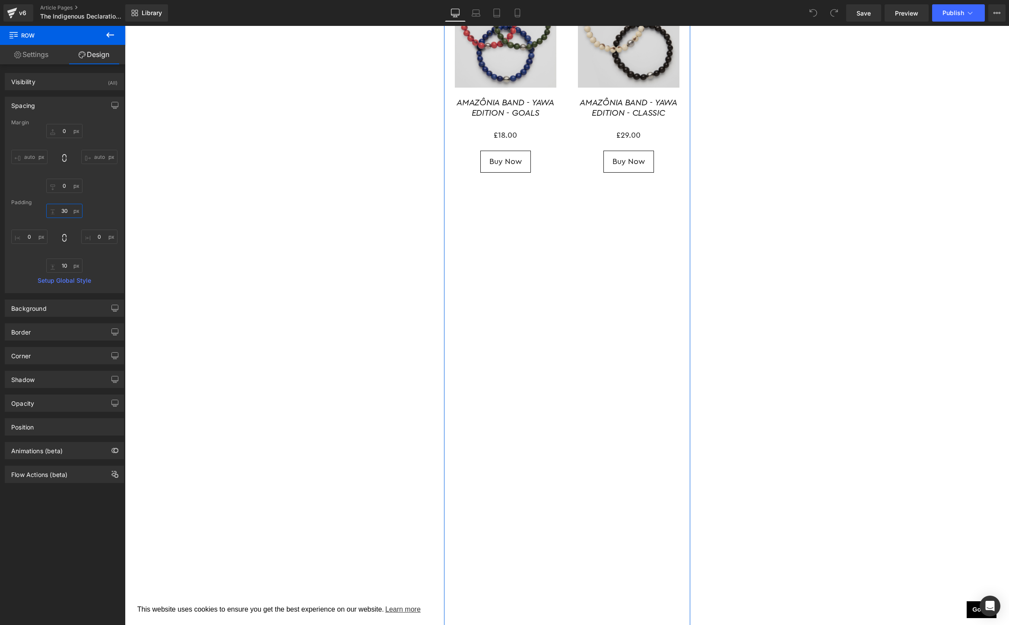
click at [63, 209] on input "30" at bounding box center [64, 211] width 36 height 14
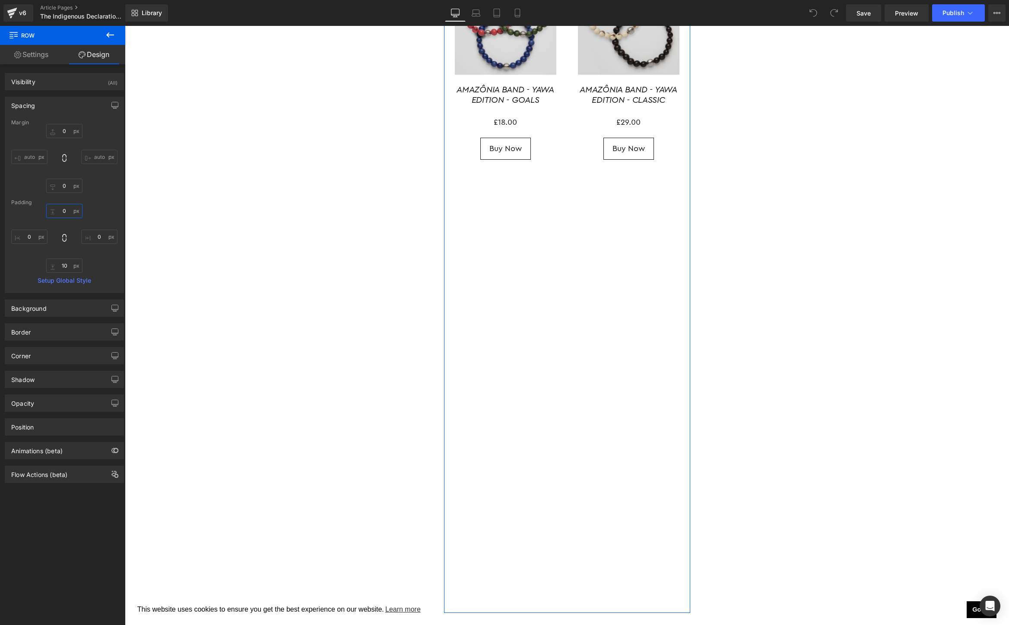
type input "0"
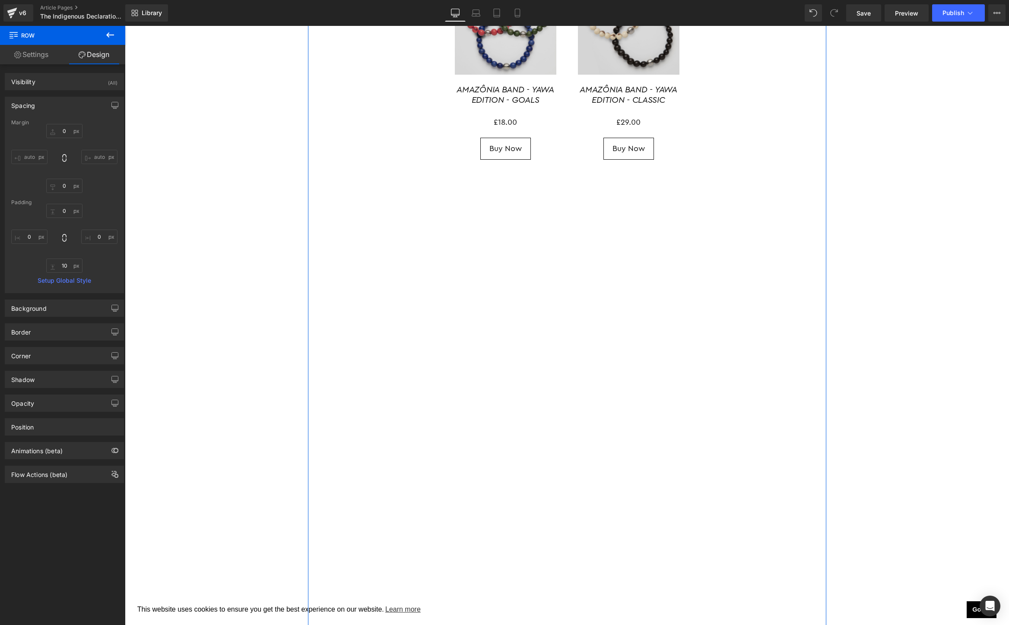
scroll to position [3141, 0]
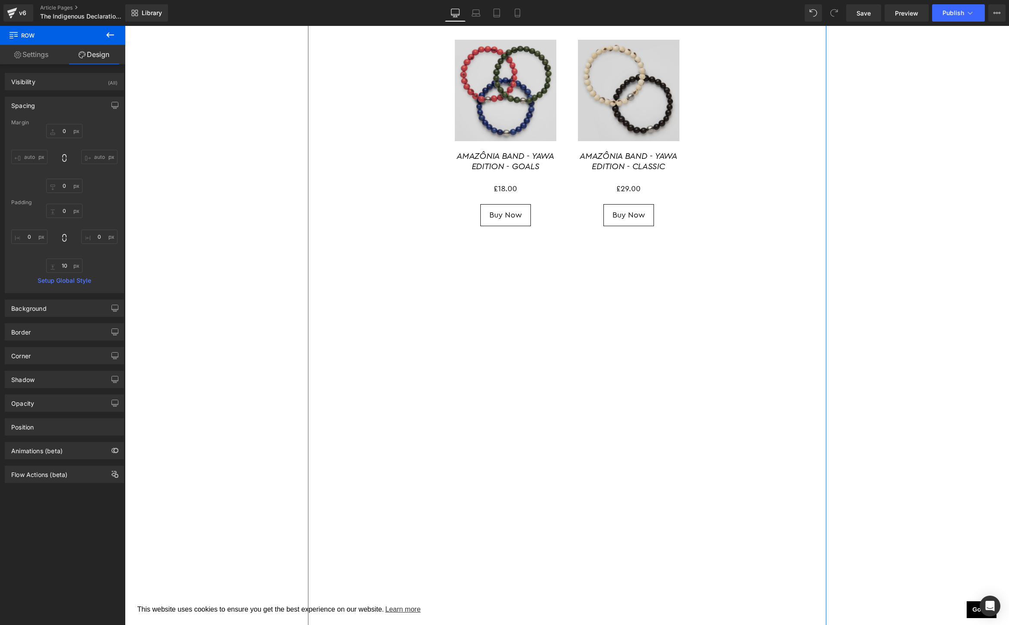
click at [657, 334] on div "(P) Image AMAZÔNIA BAND - YAWA EDITION - CLASSIC (P) Title £0 £29.00 (P) Price …" at bounding box center [628, 351] width 123 height 649
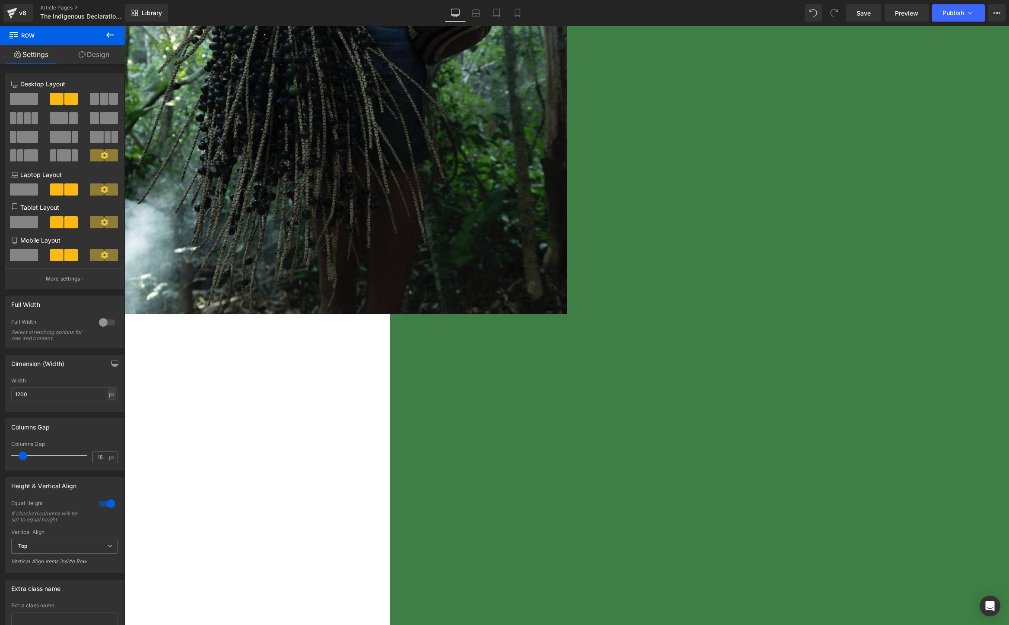
scroll to position [371, 0]
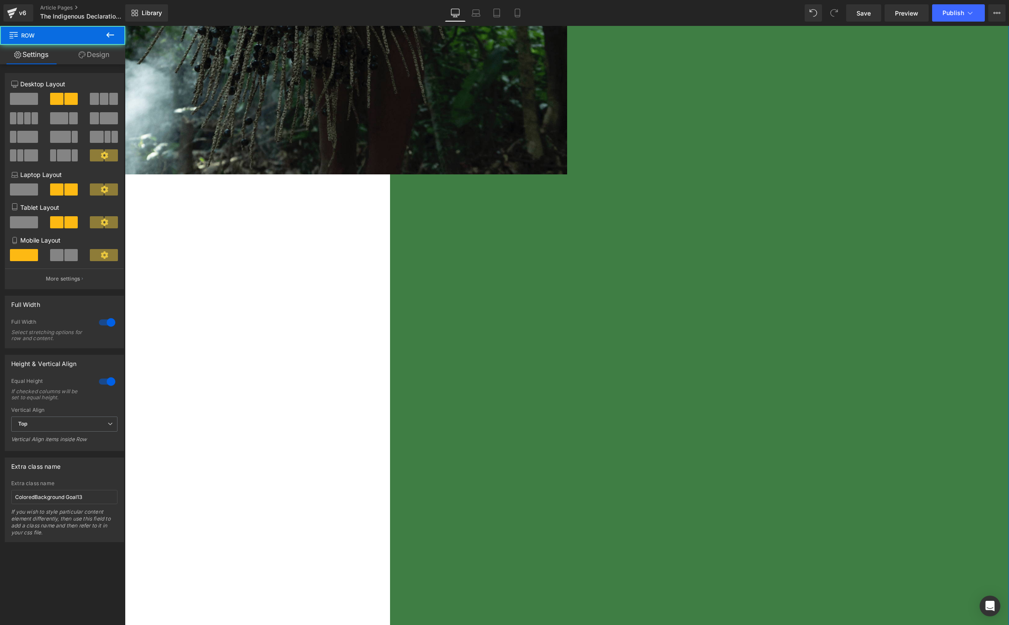
click at [580, 302] on div "Goal 13: Climate Action Heading The Indigenous Declaration – Survival Depends O…" at bounding box center [788, 404] width 442 height 1345
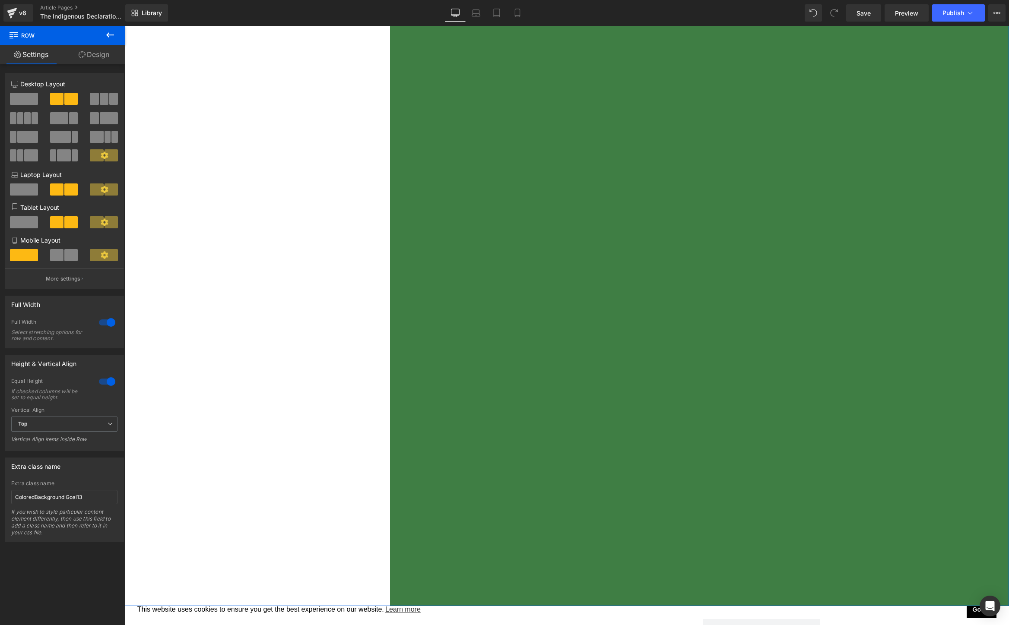
scroll to position [1065, 0]
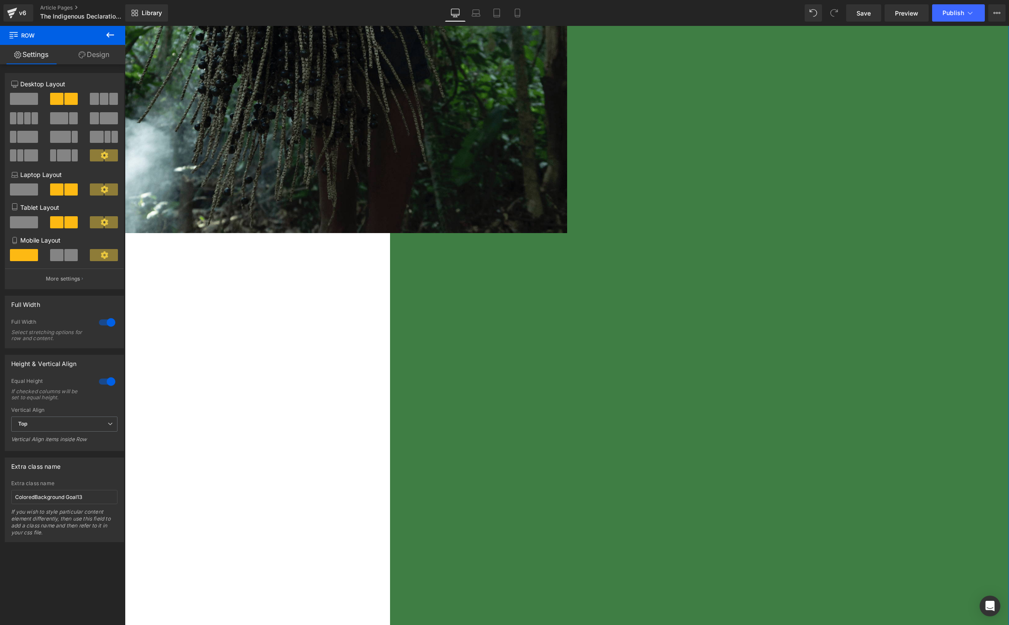
scroll to position [696, 0]
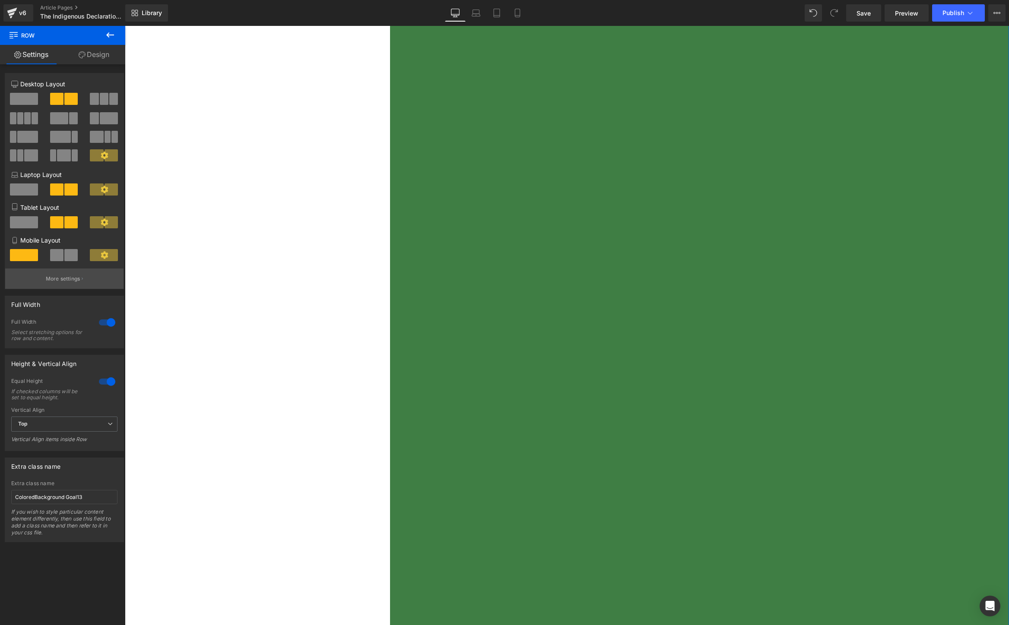
click at [61, 281] on p "More settings" at bounding box center [63, 279] width 35 height 8
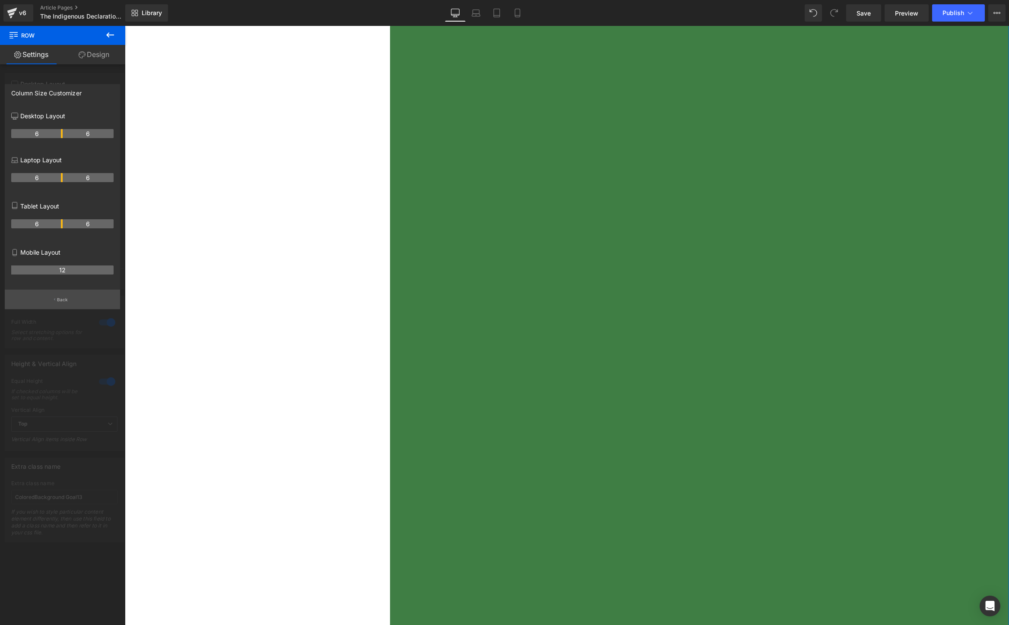
click at [64, 300] on p "Back" at bounding box center [62, 300] width 11 height 6
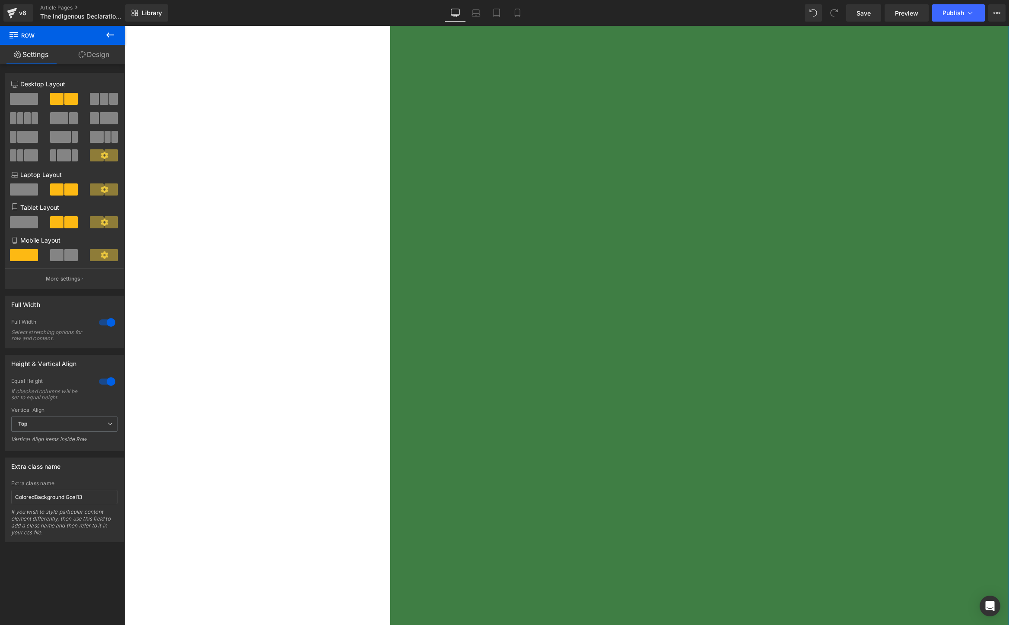
click at [97, 50] on link "Design" at bounding box center [94, 54] width 63 height 19
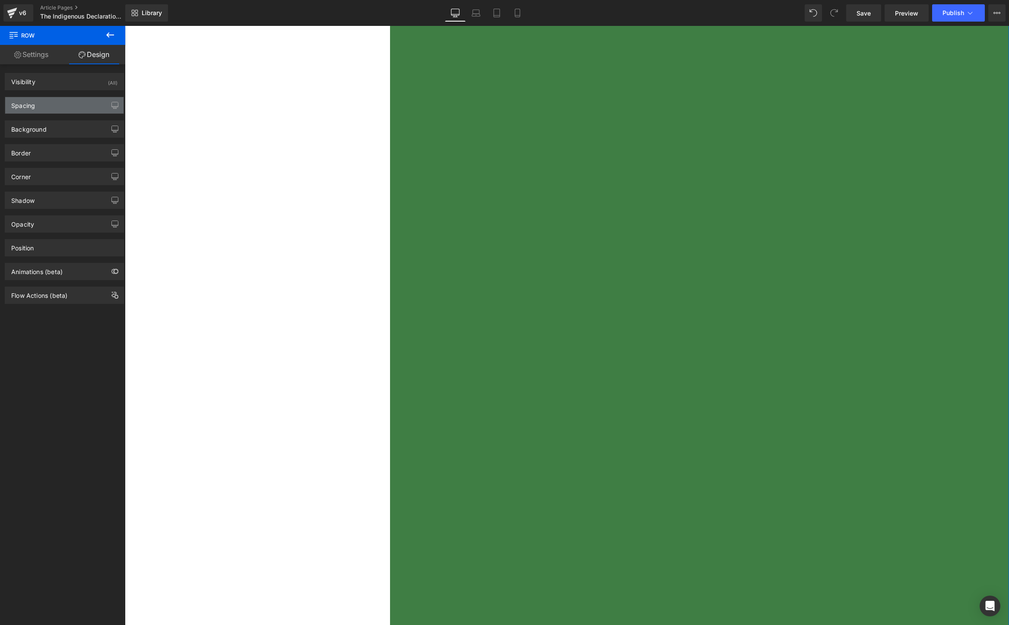
click at [56, 106] on div "Spacing" at bounding box center [64, 105] width 118 height 16
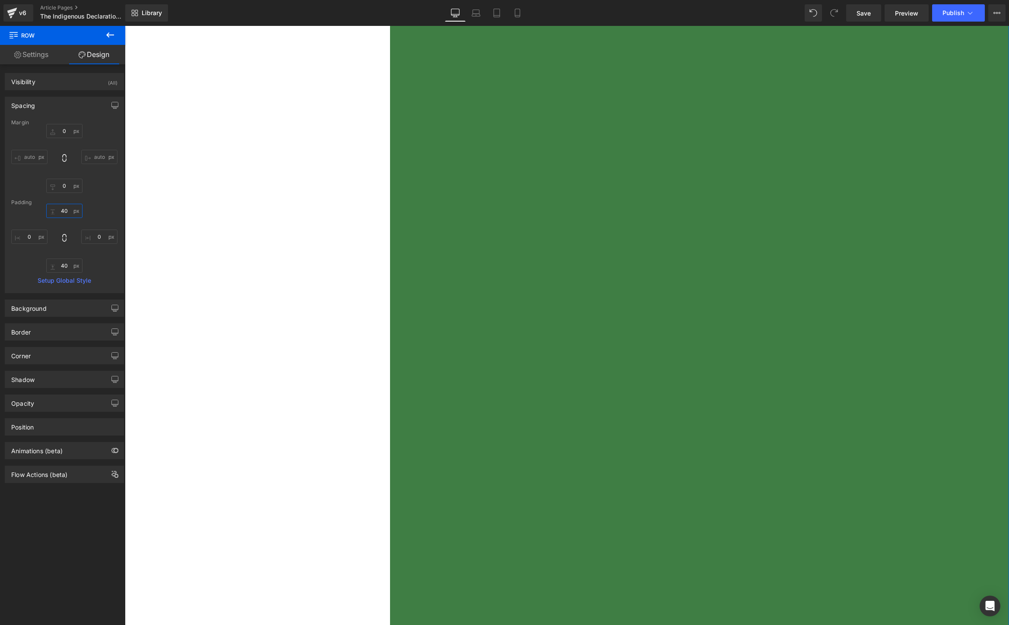
click at [66, 212] on input "40" at bounding box center [64, 211] width 36 height 14
type input "0"
click at [62, 271] on input "40" at bounding box center [64, 266] width 36 height 14
type input "0"
click at [47, 308] on div "Background" at bounding box center [64, 308] width 118 height 16
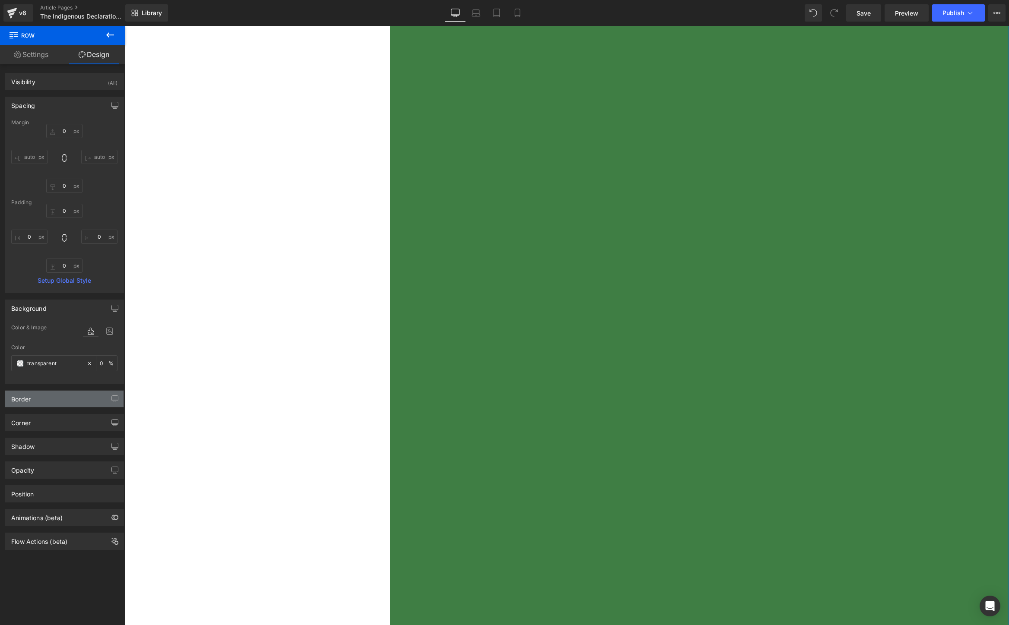
click at [42, 401] on div "Border" at bounding box center [64, 399] width 118 height 16
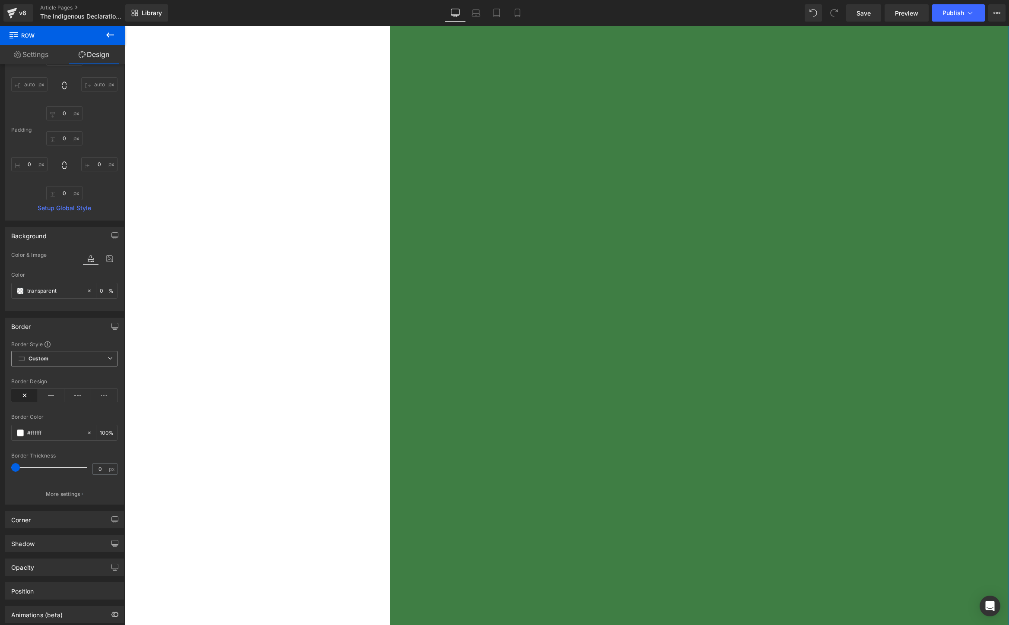
scroll to position [126, 0]
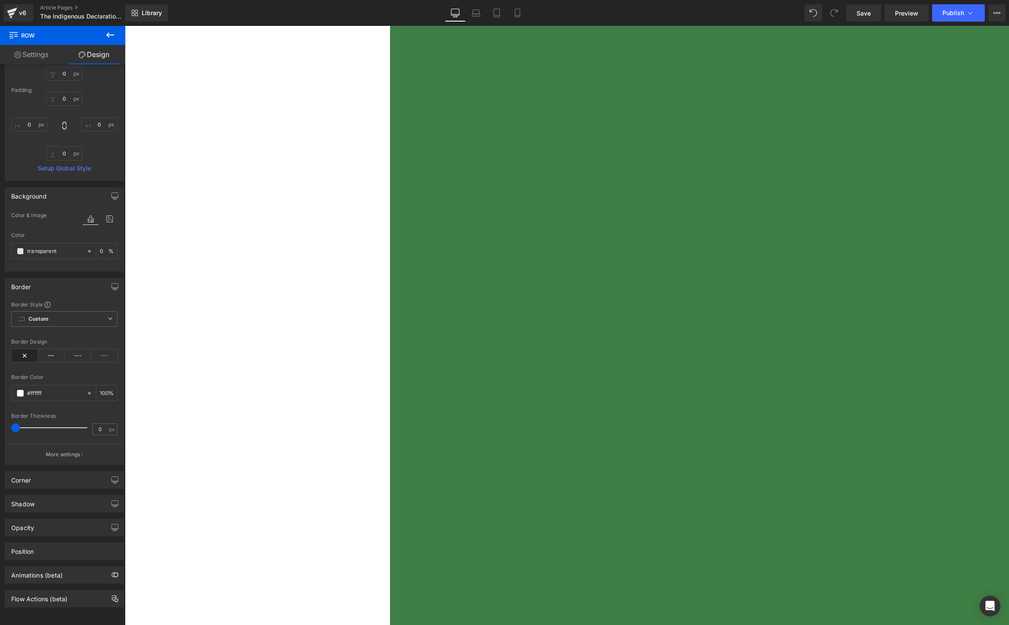
click at [109, 31] on icon at bounding box center [110, 35] width 10 height 10
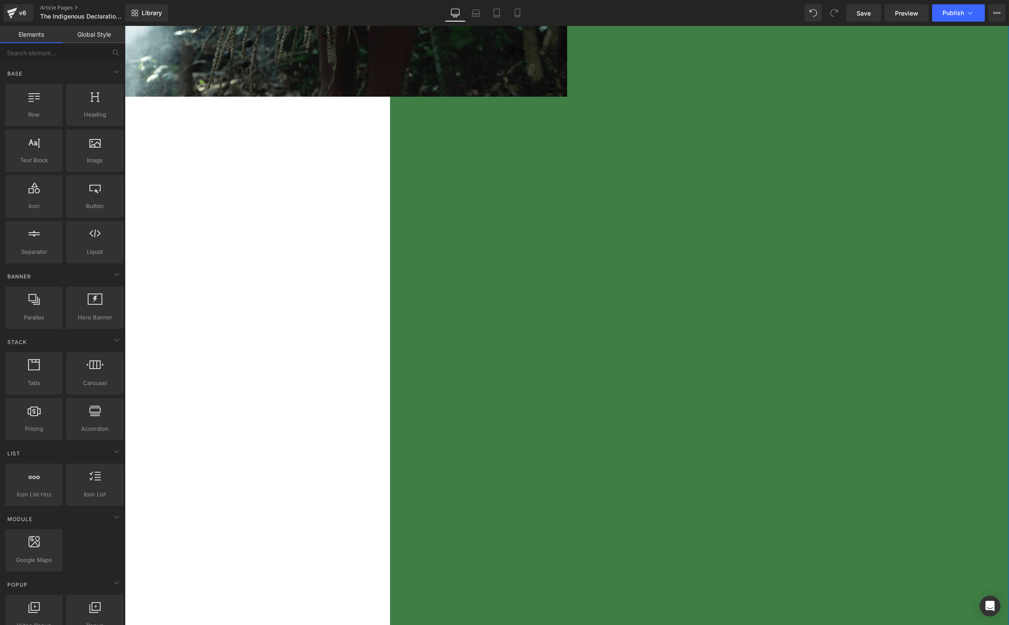
scroll to position [0, 0]
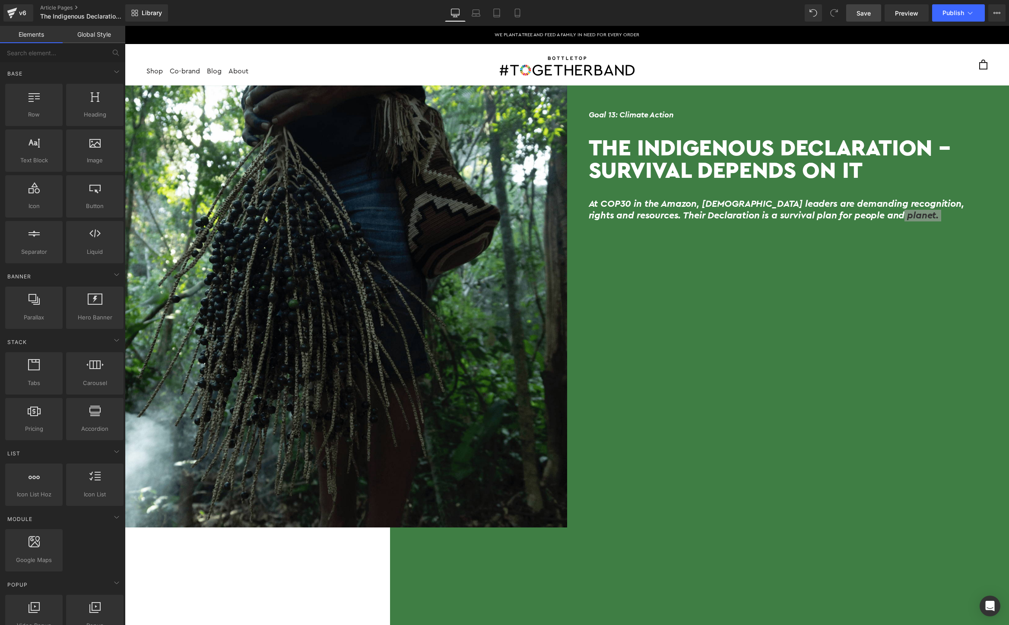
click at [867, 13] on span "Save" at bounding box center [863, 13] width 14 height 9
click at [910, 16] on span "Preview" at bounding box center [906, 13] width 23 height 9
click at [957, 16] on span "Publish" at bounding box center [953, 13] width 22 height 7
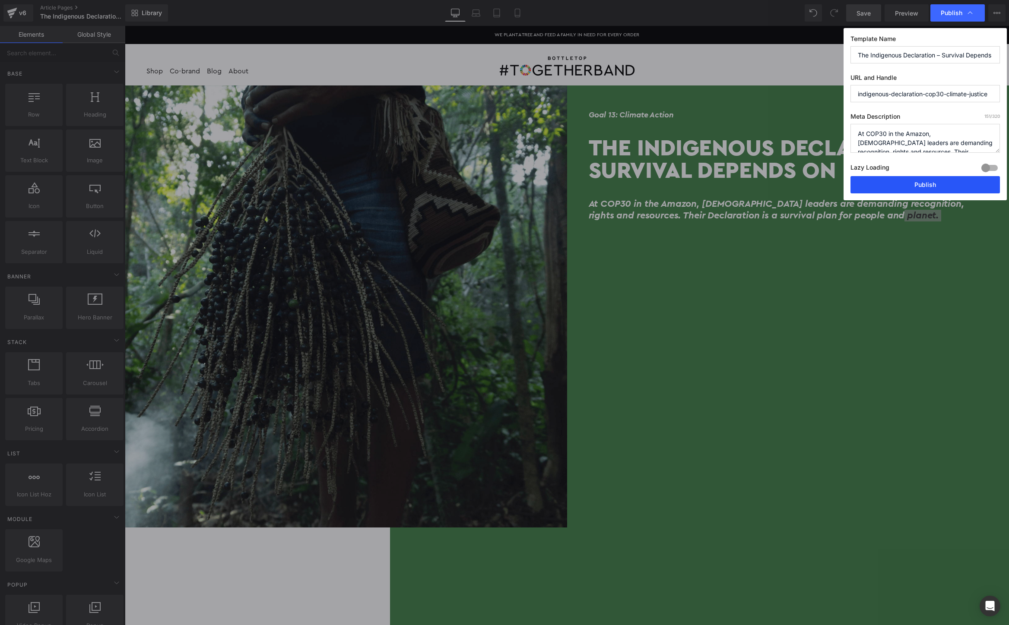
click at [914, 184] on button "Publish" at bounding box center [924, 184] width 149 height 17
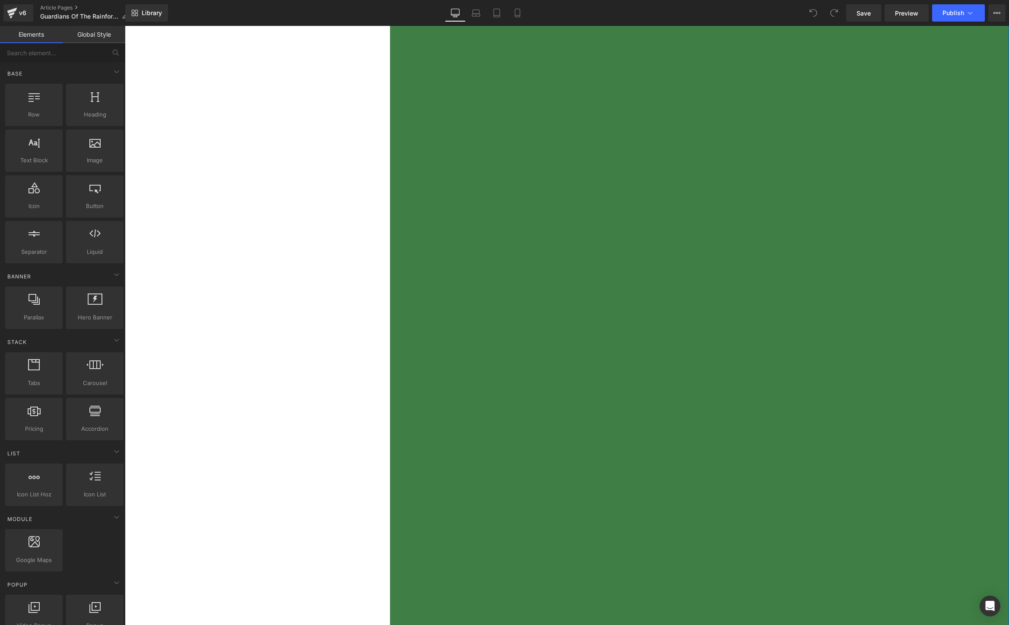
scroll to position [533, 0]
click at [596, 285] on div "Goal 13: Climate Action Heading Guardians Of The Rainforest Heading Meet 13 [DE…" at bounding box center [788, 242] width 442 height 1344
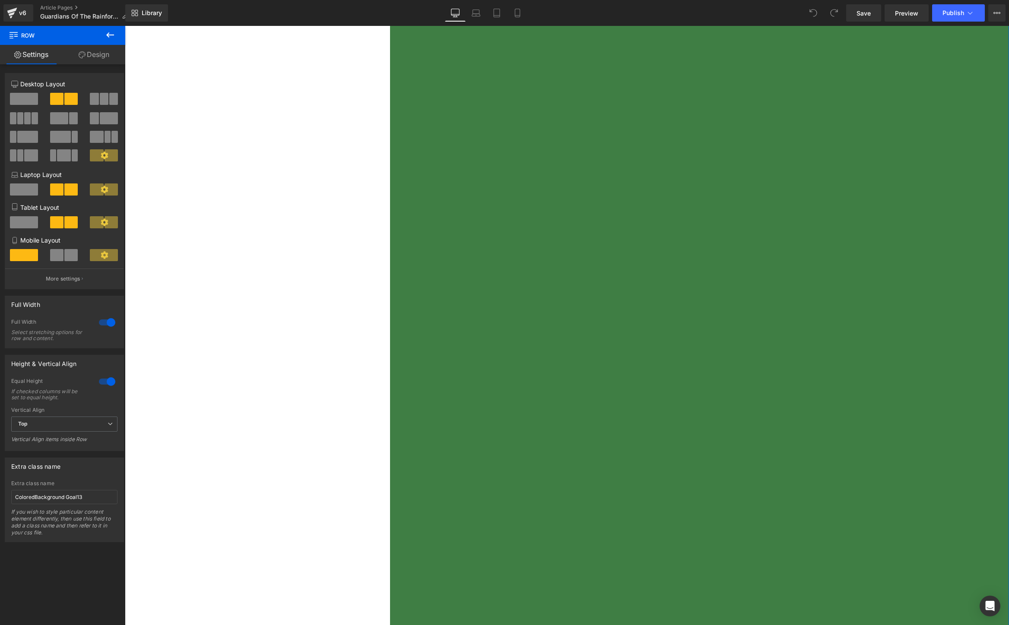
click at [99, 54] on link "Design" at bounding box center [94, 54] width 63 height 19
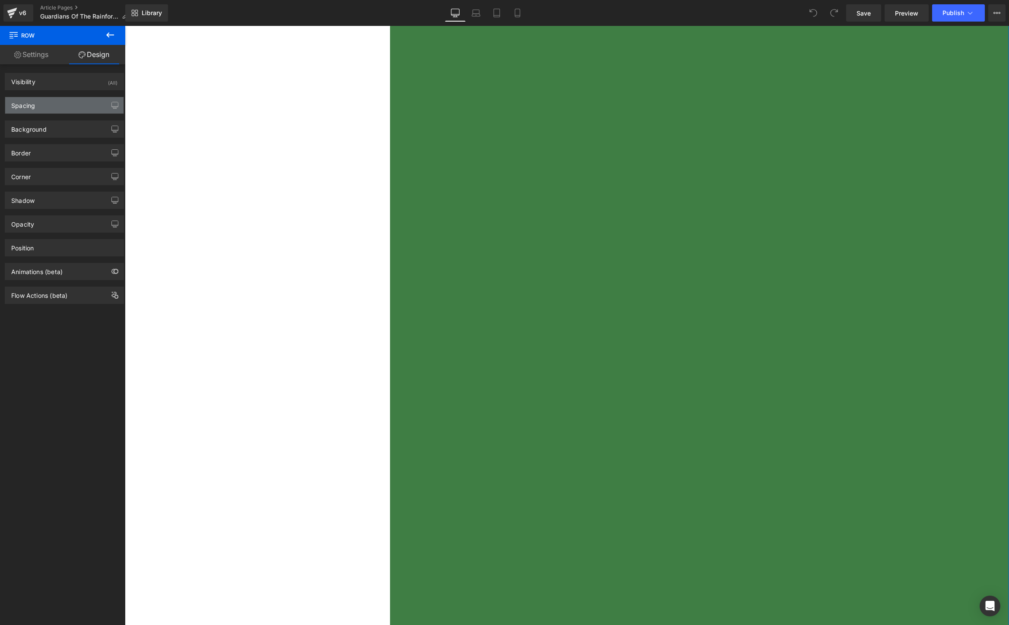
click at [64, 101] on div "Spacing" at bounding box center [64, 105] width 118 height 16
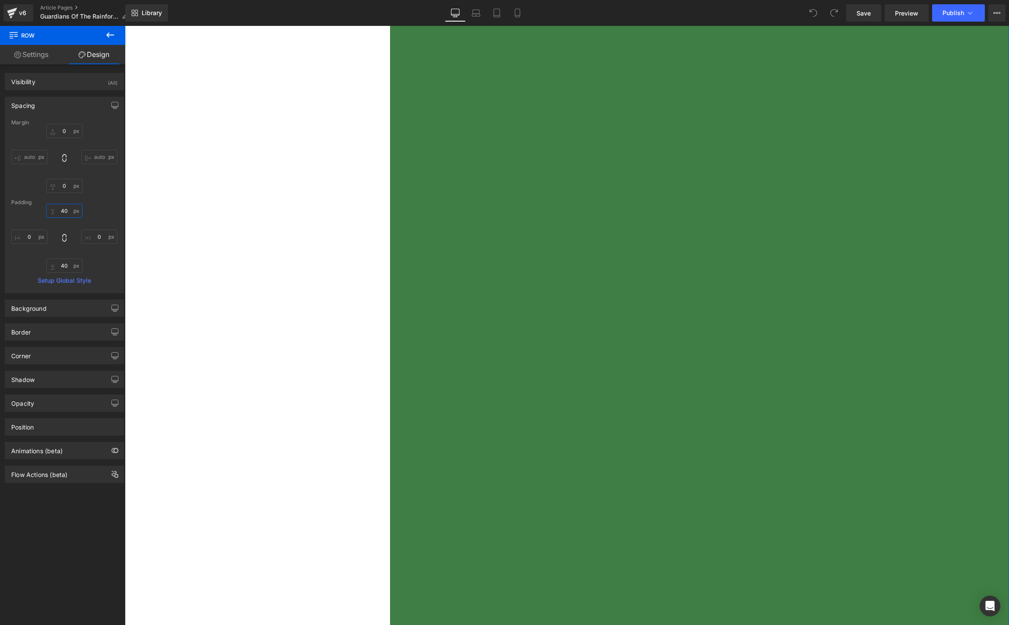
click at [63, 209] on input "40" at bounding box center [64, 211] width 36 height 14
type input "0"
click at [64, 265] on input "40" at bounding box center [64, 266] width 36 height 14
type input "0"
click at [232, 288] on div "Image Text Block" at bounding box center [346, 225] width 442 height 1344
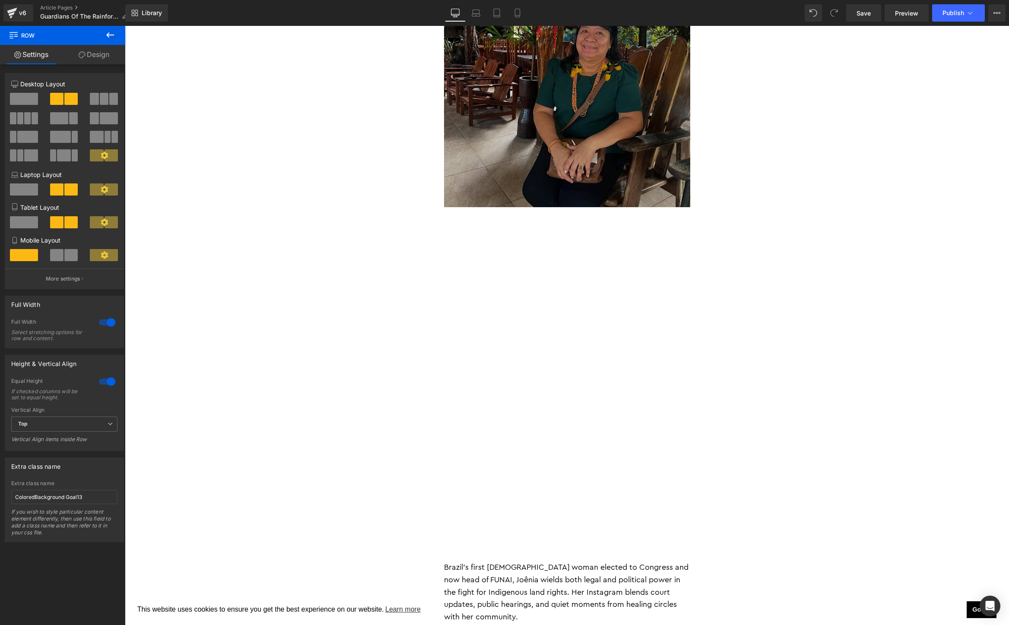
scroll to position [3935, 0]
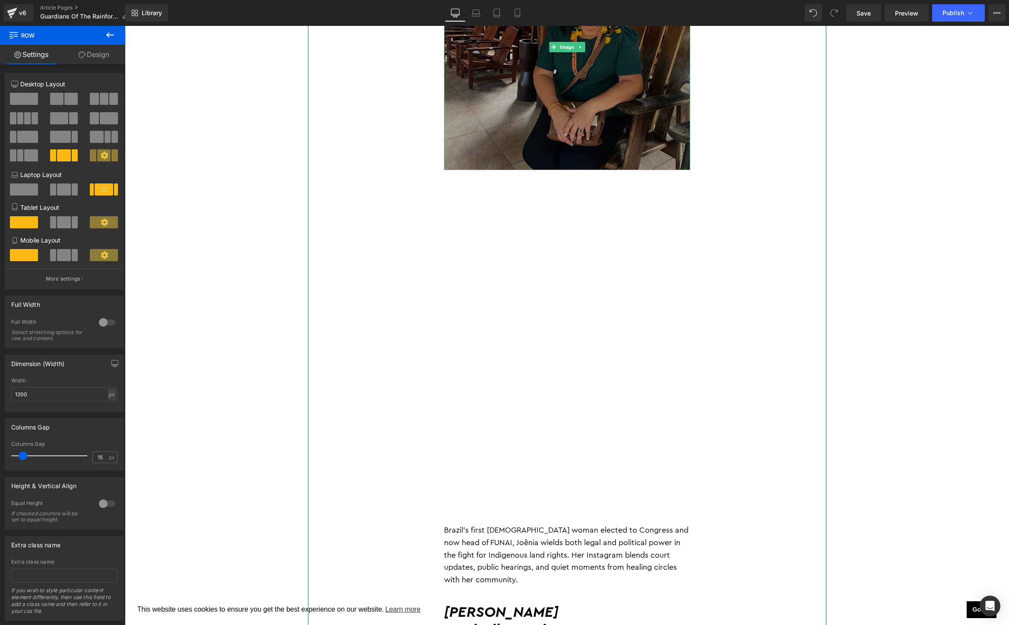
click at [548, 96] on img at bounding box center [567, 47] width 246 height 246
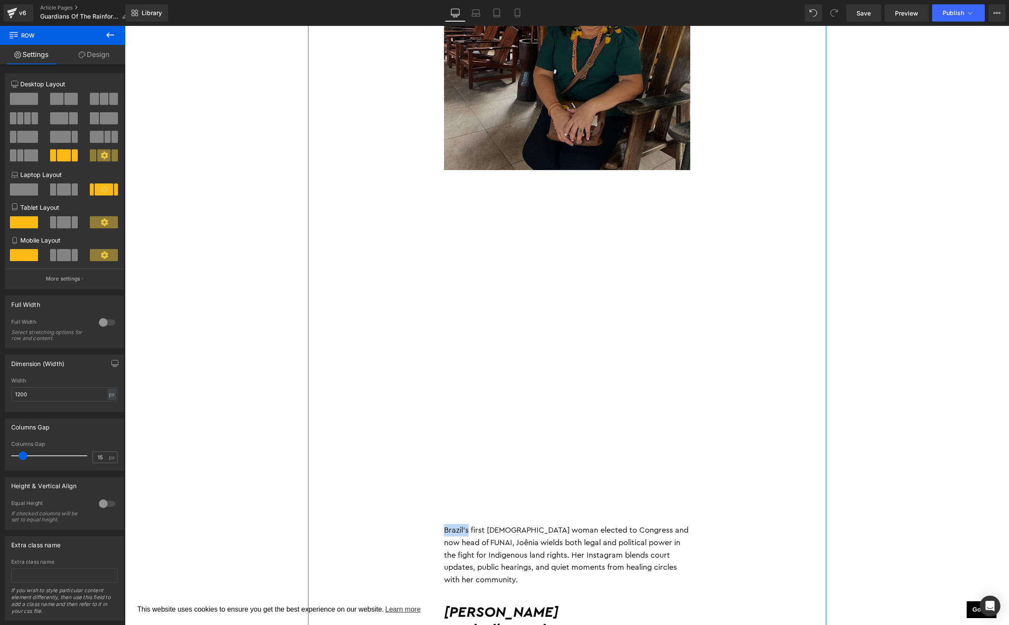
click at [92, 51] on link "Design" at bounding box center [94, 54] width 63 height 19
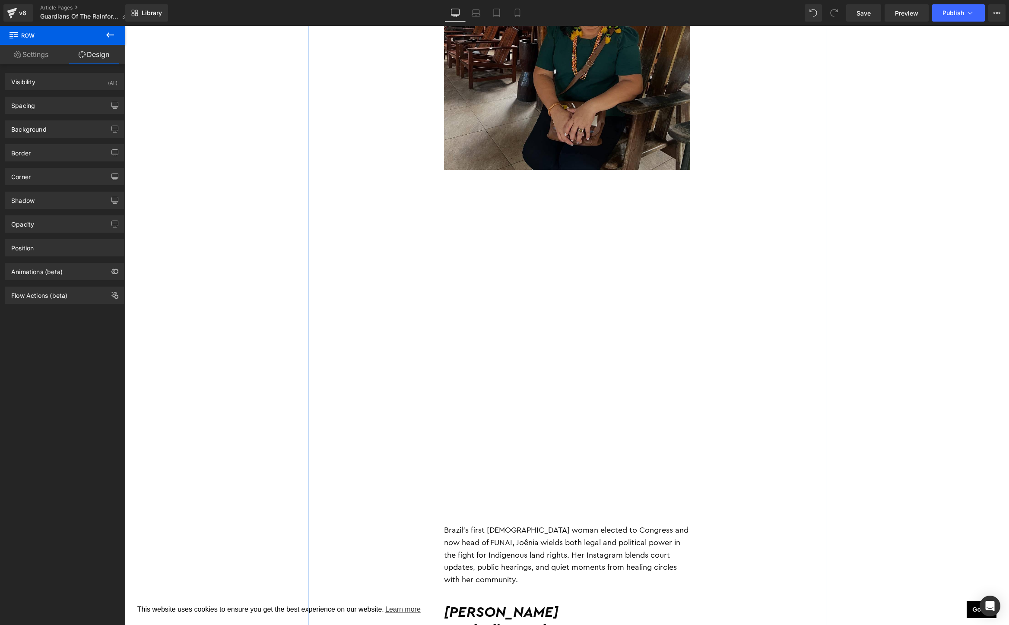
type input "0"
type input "30"
type input "0"
type input "10"
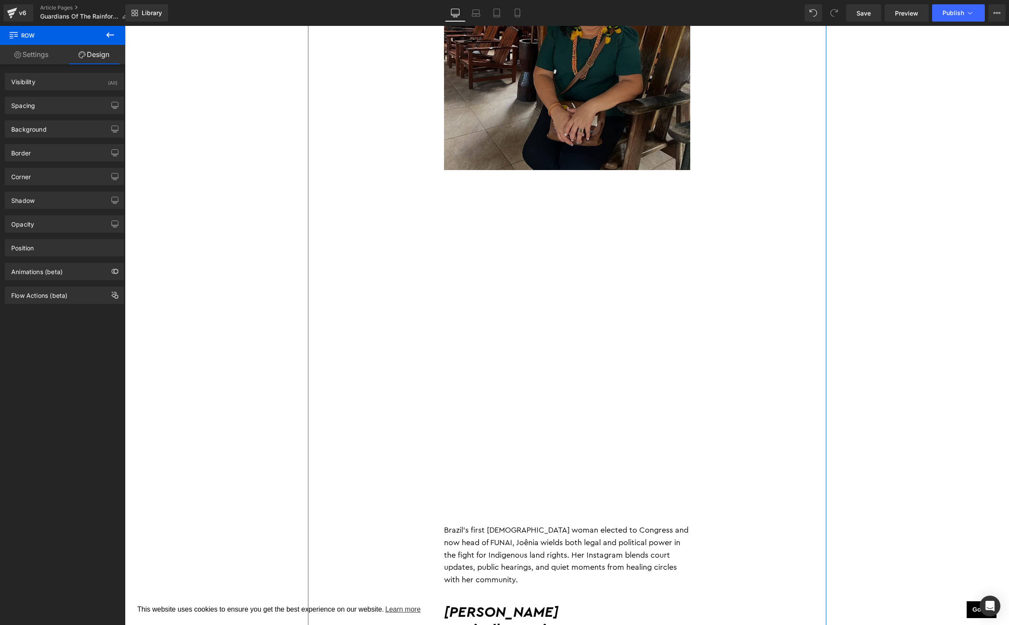
type input "0"
click at [63, 107] on div "Spacing" at bounding box center [64, 105] width 118 height 16
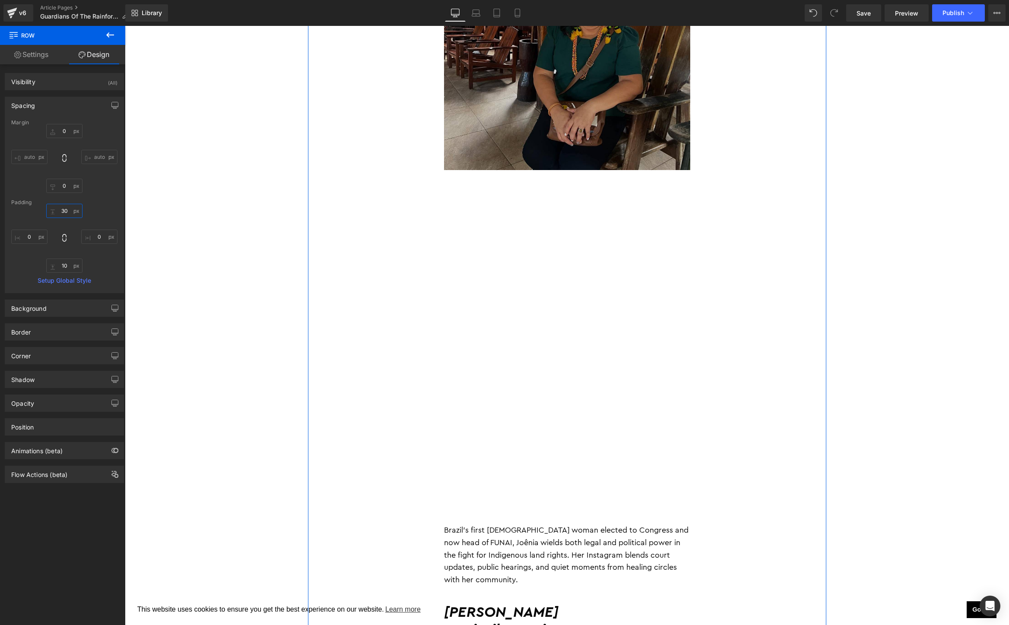
click at [63, 209] on input "30" at bounding box center [64, 211] width 36 height 14
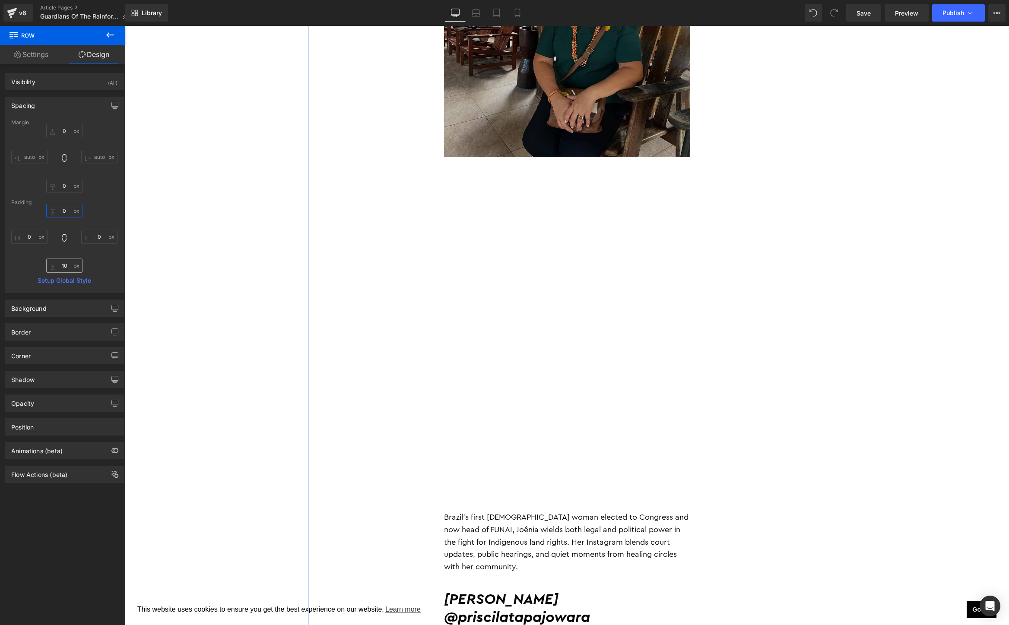
type input "0"
click at [61, 268] on input "10" at bounding box center [64, 266] width 36 height 14
type input "-"
type input "0"
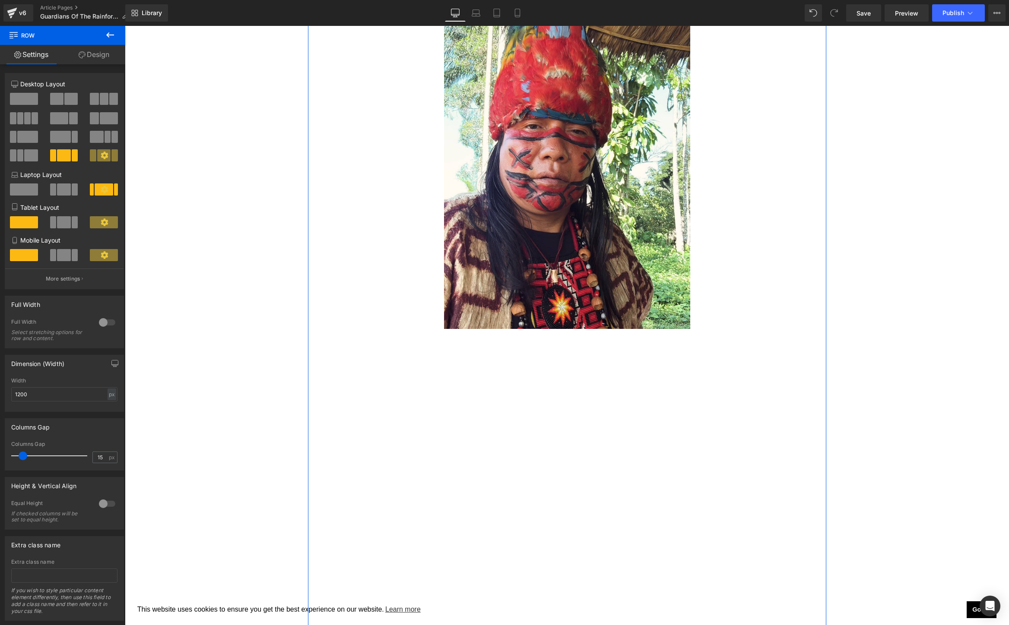
scroll to position [7294, 0]
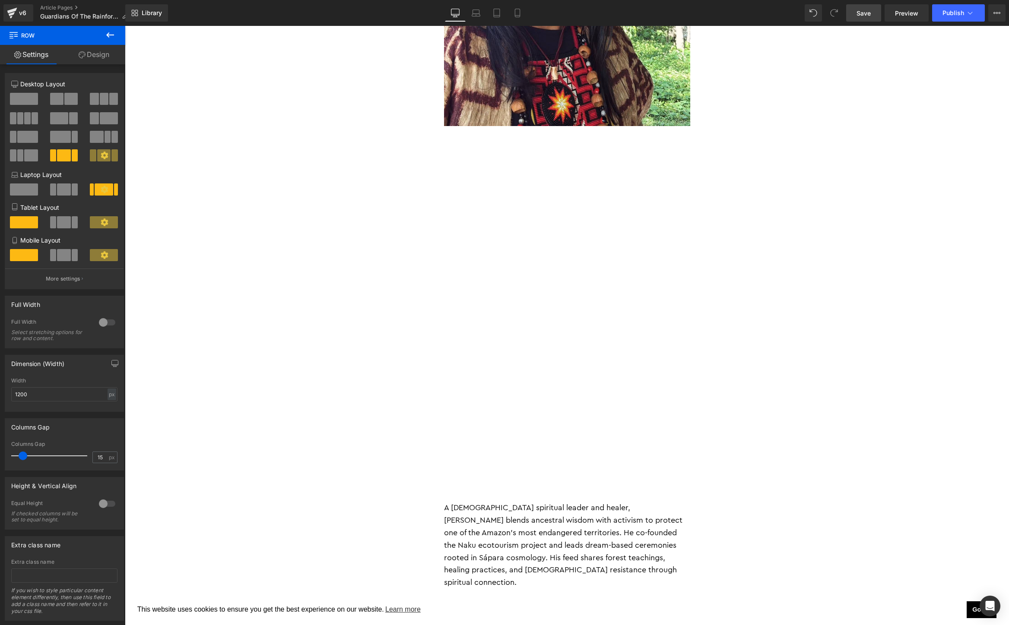
click at [865, 10] on span "Save" at bounding box center [863, 13] width 14 height 9
click at [903, 13] on span "Preview" at bounding box center [906, 13] width 23 height 9
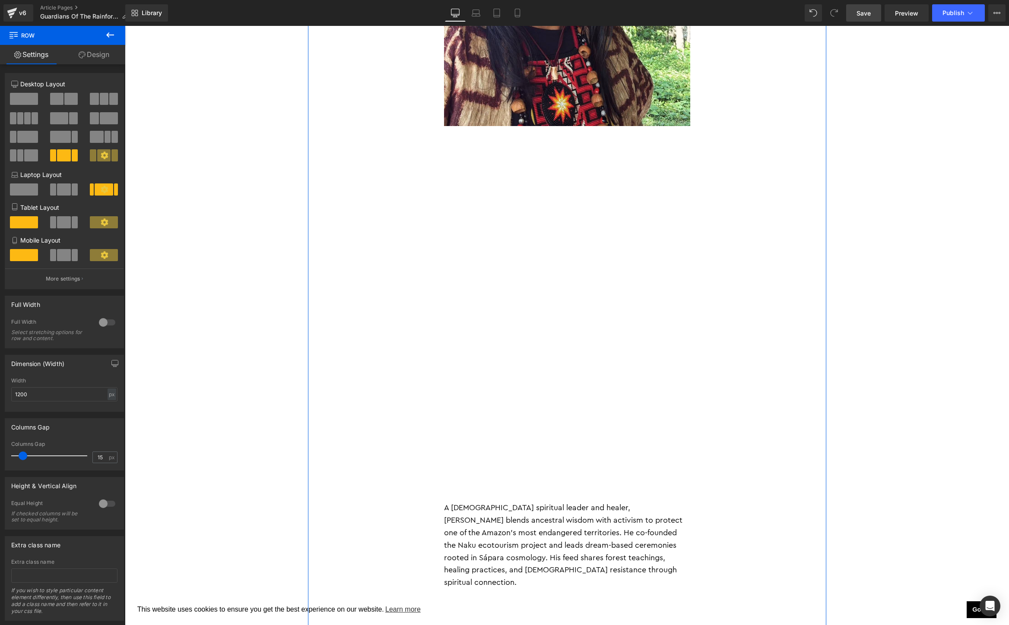
click at [471, 502] on p "A Sápara spiritual leader and healer, Manari blends ancestral wisdom with activ…" at bounding box center [567, 545] width 246 height 87
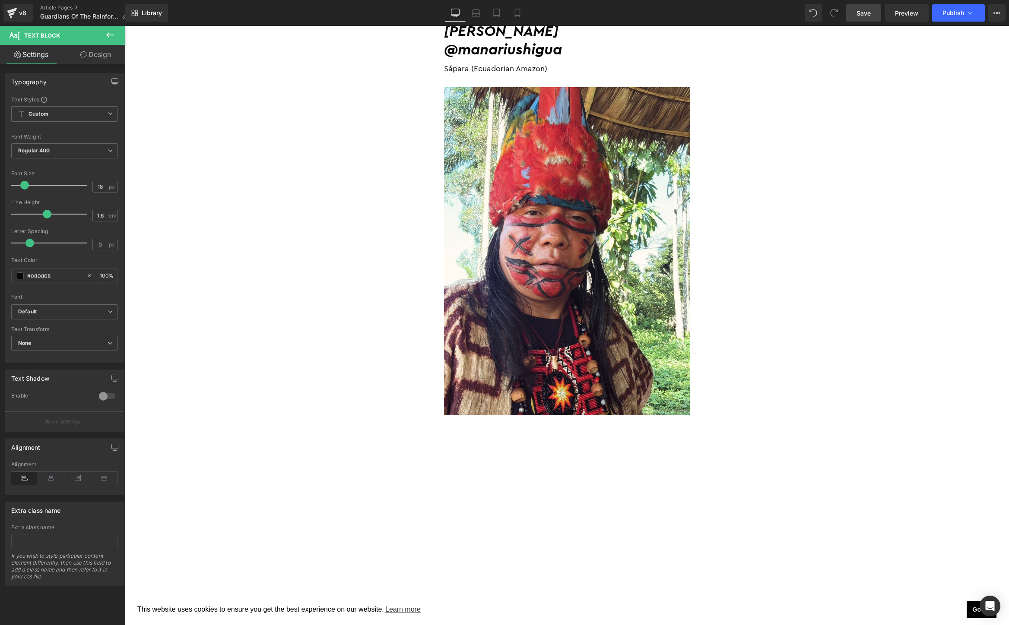
scroll to position [7009, 0]
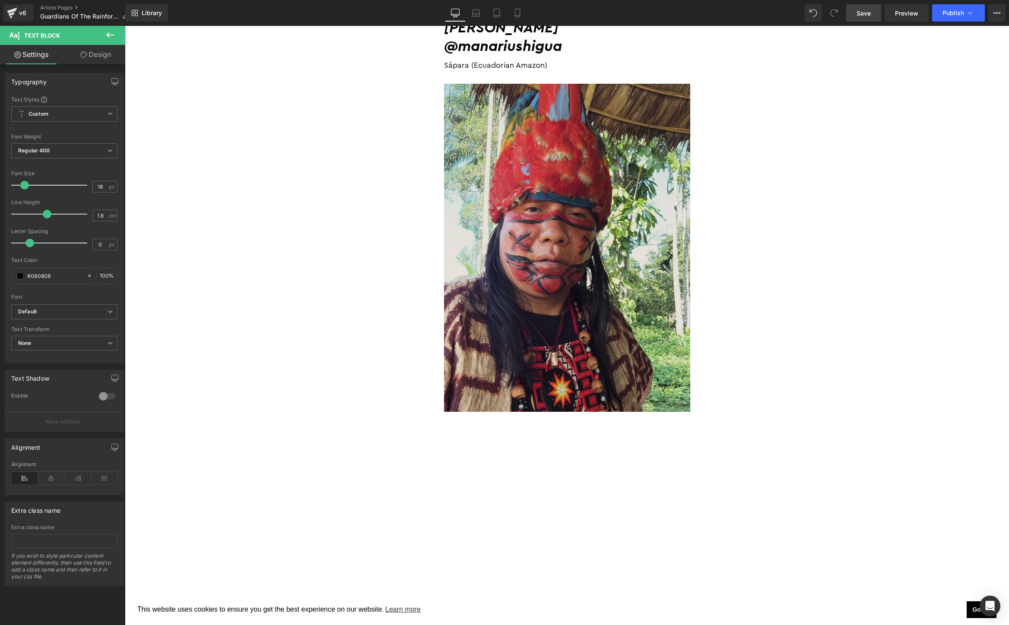
click at [534, 293] on img at bounding box center [567, 248] width 246 height 328
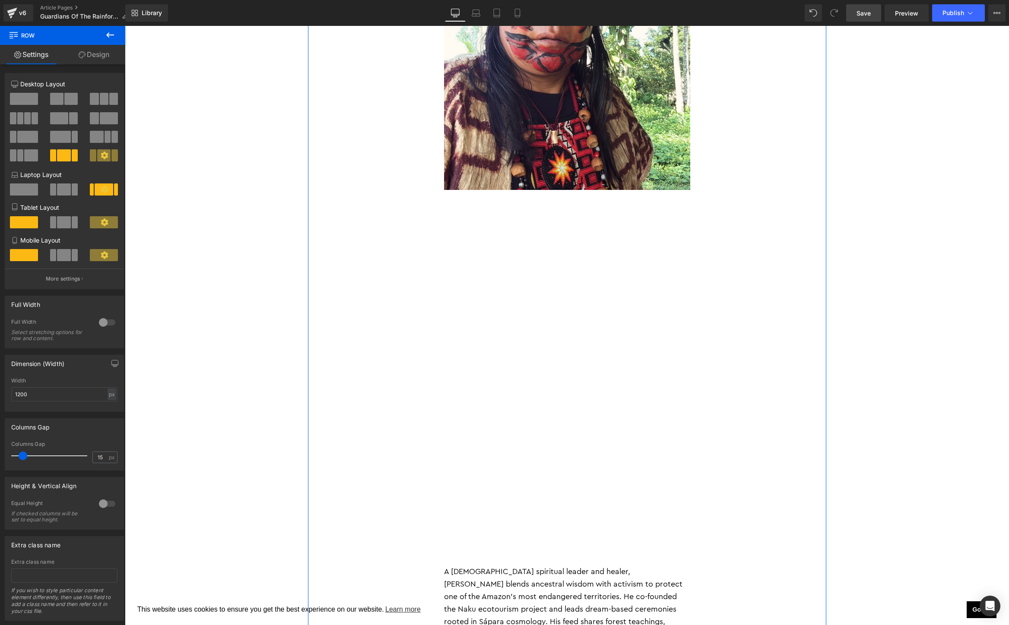
scroll to position [7257, 0]
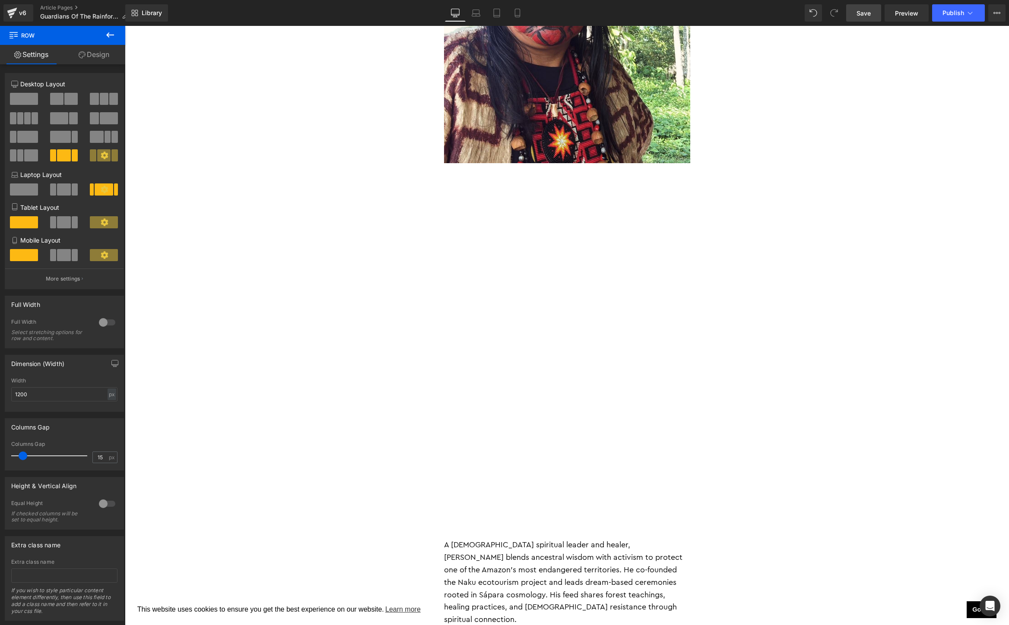
click at [112, 35] on icon at bounding box center [110, 35] width 10 height 10
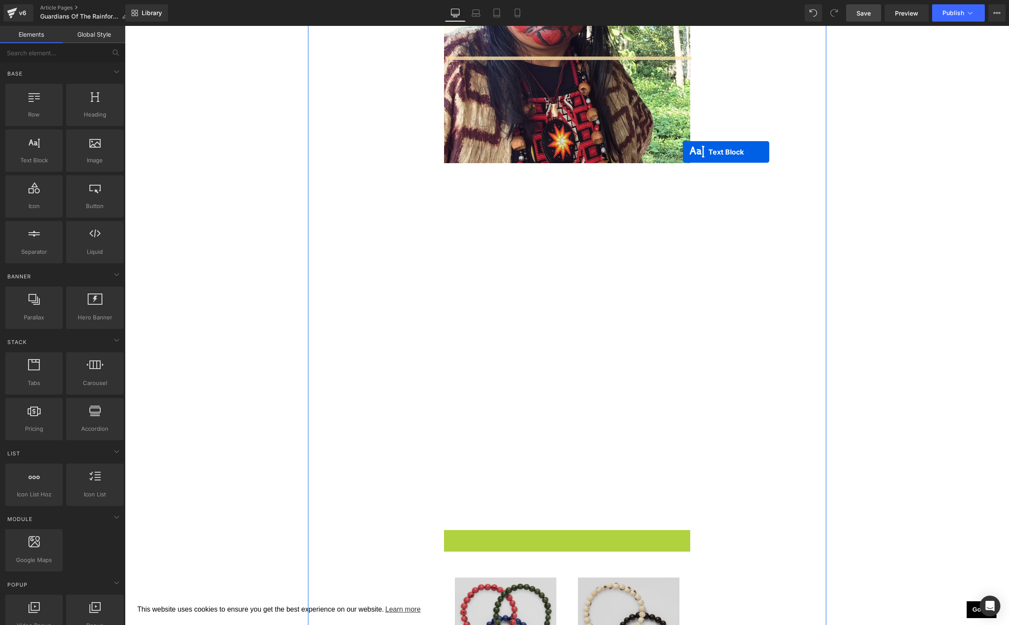
drag, startPoint x: 542, startPoint y: 464, endPoint x: 672, endPoint y: 149, distance: 341.2
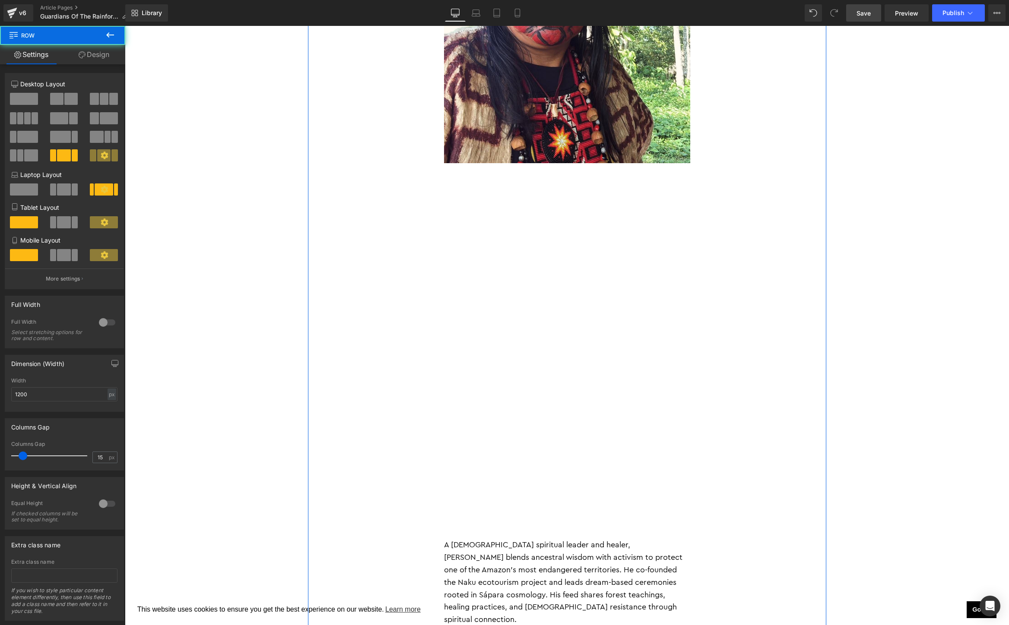
click at [92, 56] on link "Design" at bounding box center [94, 54] width 63 height 19
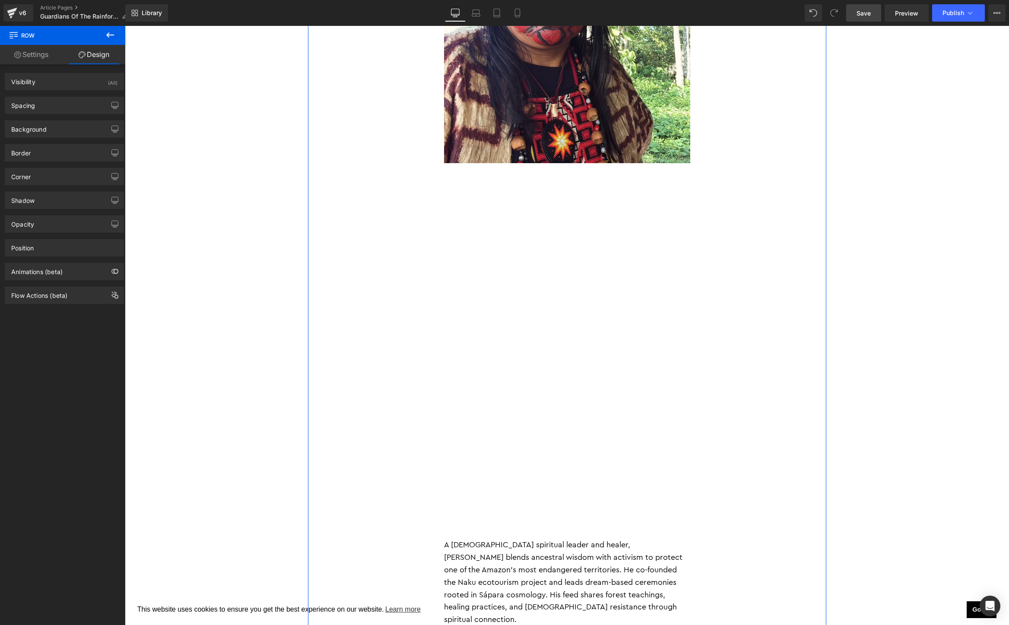
type input "0"
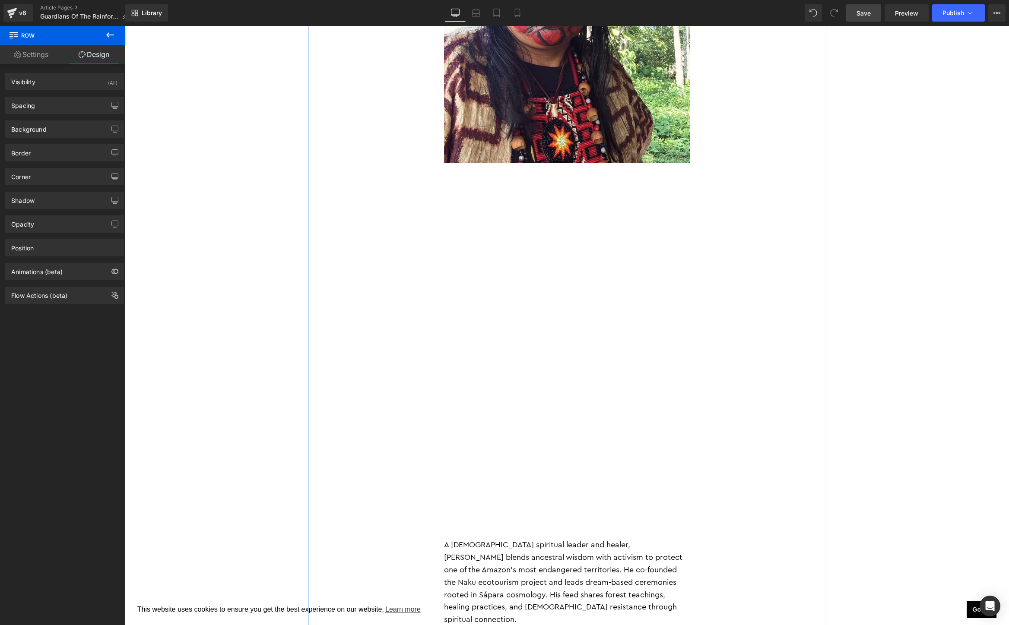
type input "0"
click at [48, 105] on div "Spacing" at bounding box center [64, 105] width 118 height 16
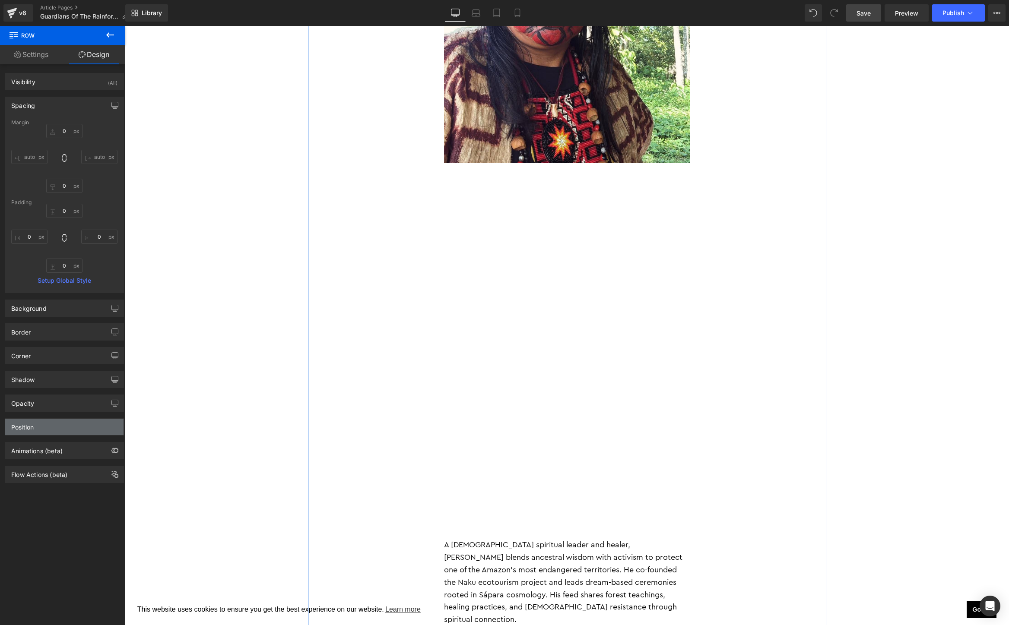
click at [32, 428] on div "Position" at bounding box center [22, 425] width 22 height 12
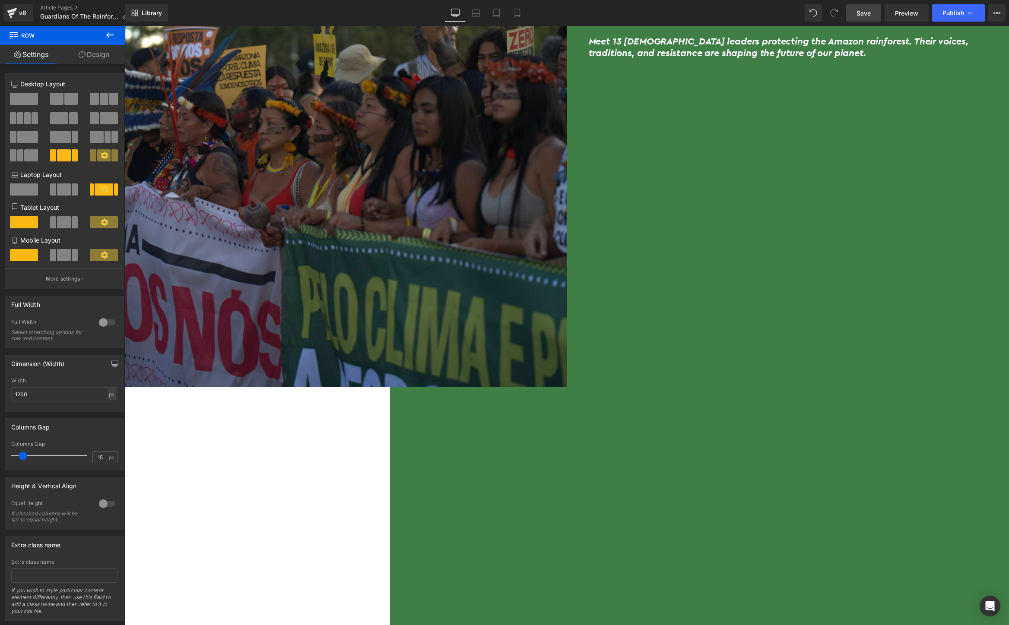
scroll to position [0, 0]
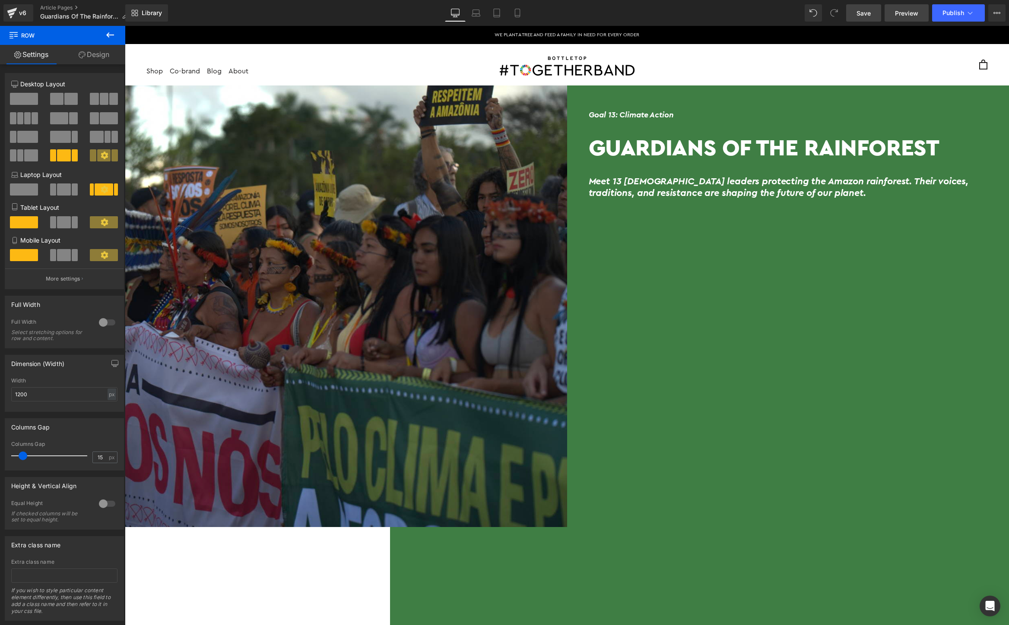
click at [901, 10] on span "Preview" at bounding box center [906, 13] width 23 height 9
